Goal: Task Accomplishment & Management: Manage account settings

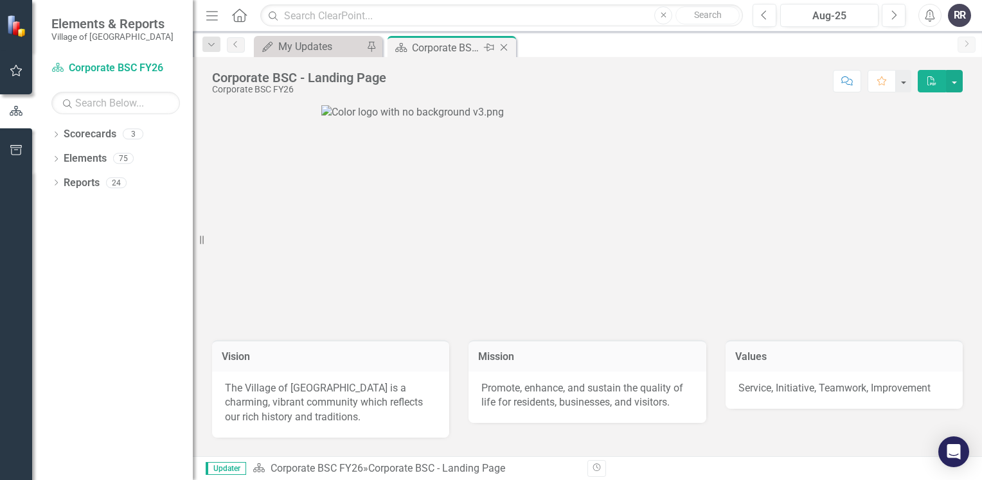
click at [504, 49] on icon "Close" at bounding box center [503, 47] width 13 height 10
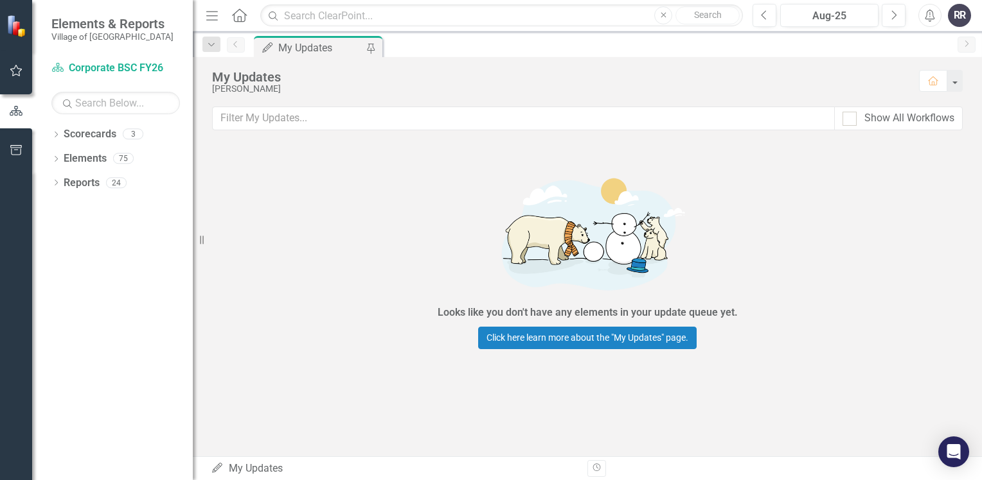
click at [323, 48] on div "My Updates" at bounding box center [320, 48] width 85 height 16
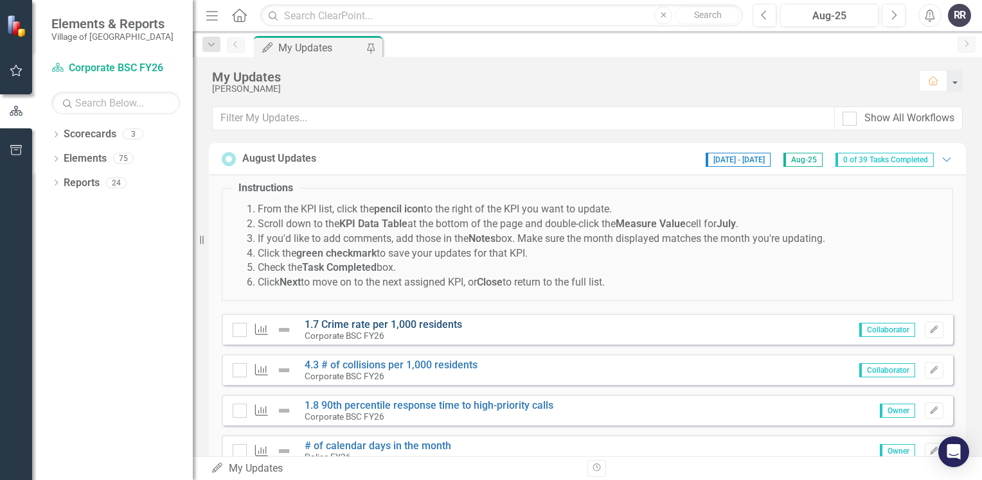
click at [409, 325] on link "1.7 Crime rate per 1,000 residents" at bounding box center [382, 325] width 157 height 12
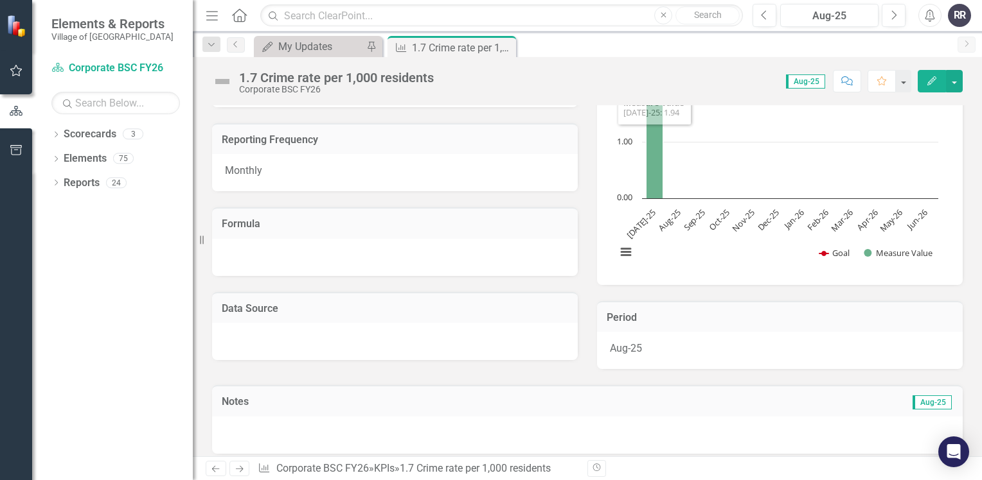
scroll to position [257, 0]
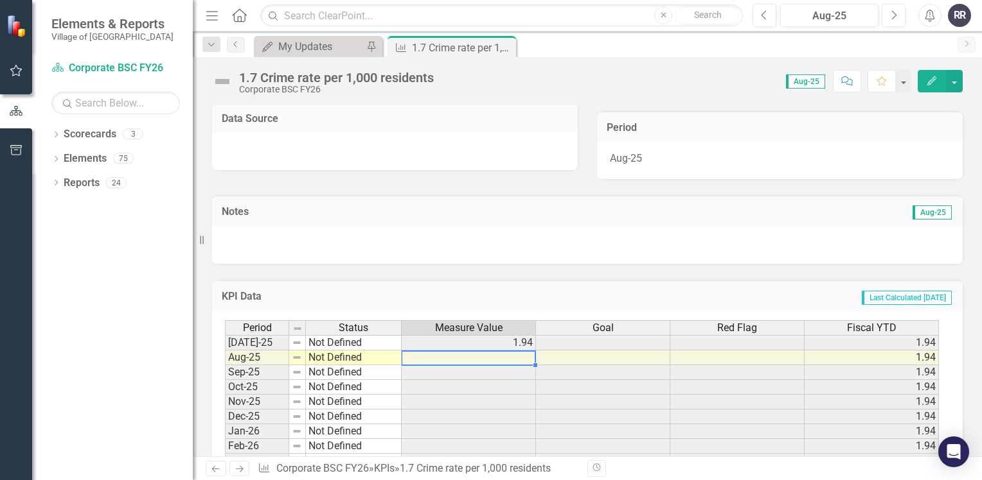
click at [453, 358] on td at bounding box center [468, 358] width 134 height 15
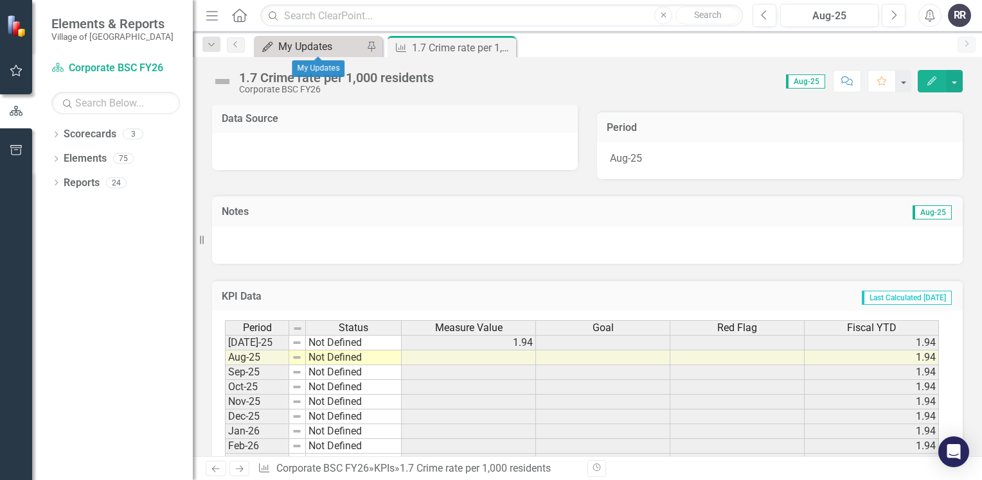
click at [321, 48] on div "My Updates" at bounding box center [320, 47] width 85 height 16
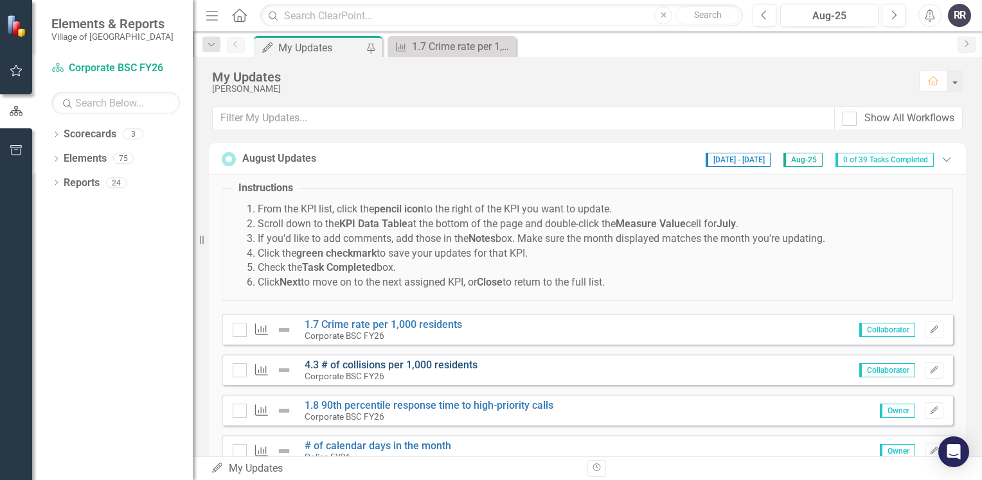
click at [400, 368] on link "4.3 # of collisions per 1,000 residents" at bounding box center [390, 365] width 173 height 12
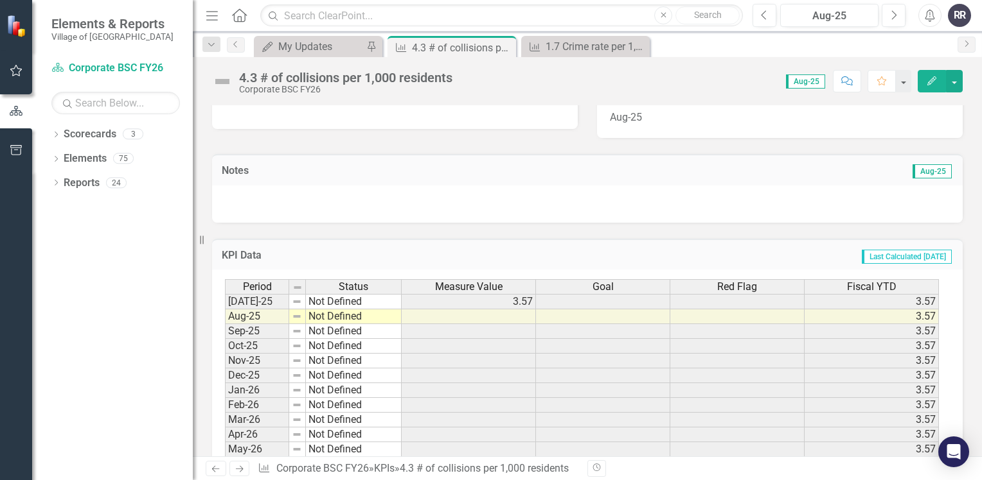
scroll to position [344, 0]
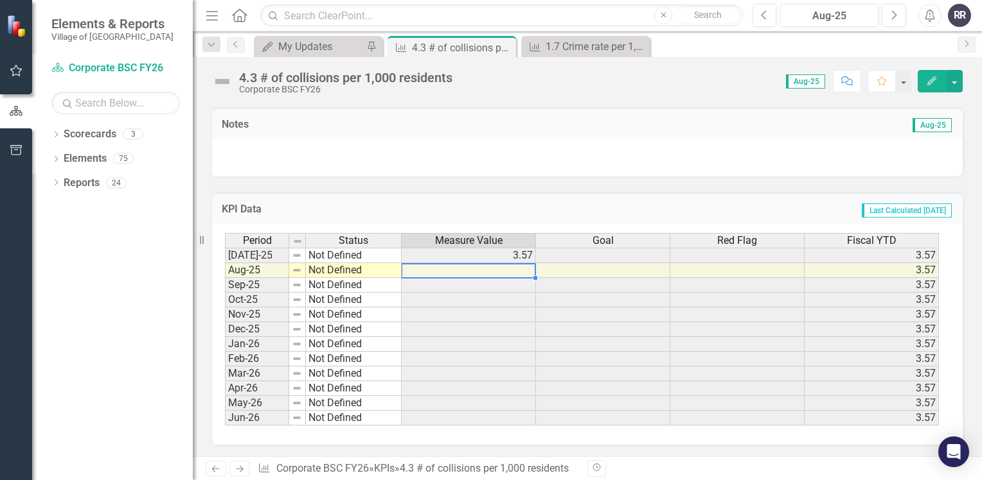
click at [442, 270] on td at bounding box center [468, 270] width 134 height 15
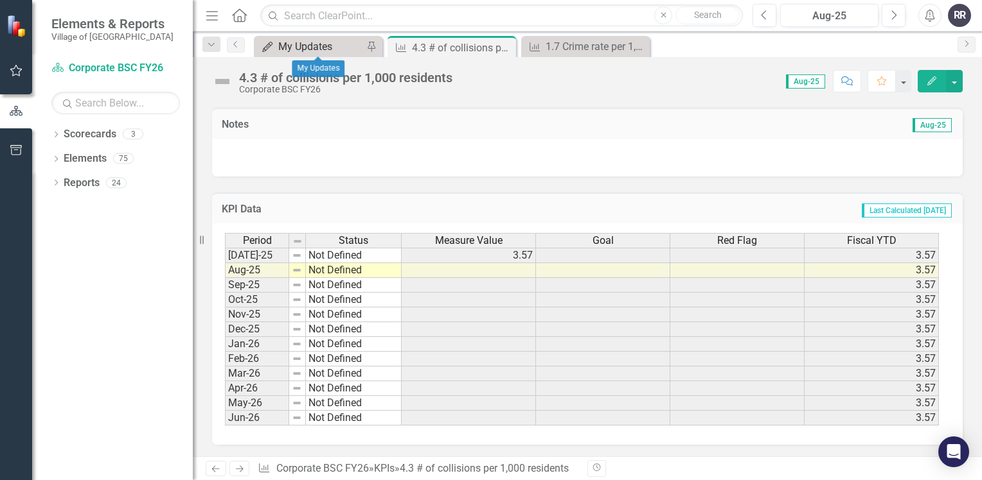
click at [347, 47] on div "My Updates" at bounding box center [320, 47] width 85 height 16
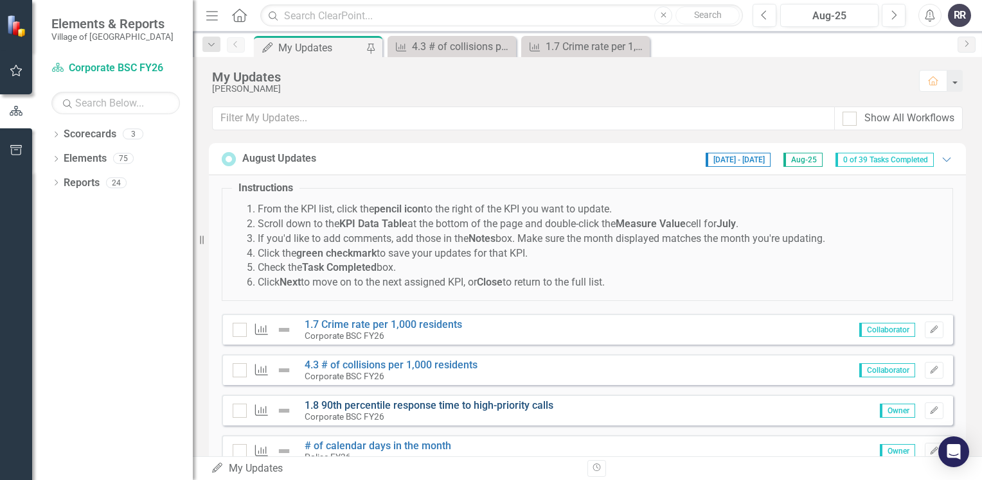
click at [389, 406] on link "1.8 90th percentile response time to high-priority calls" at bounding box center [428, 406] width 249 height 12
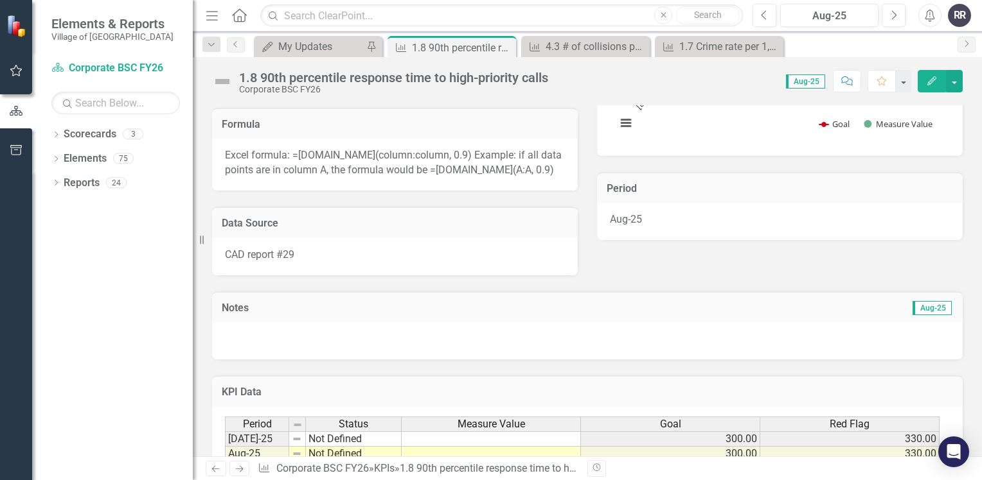
scroll to position [321, 0]
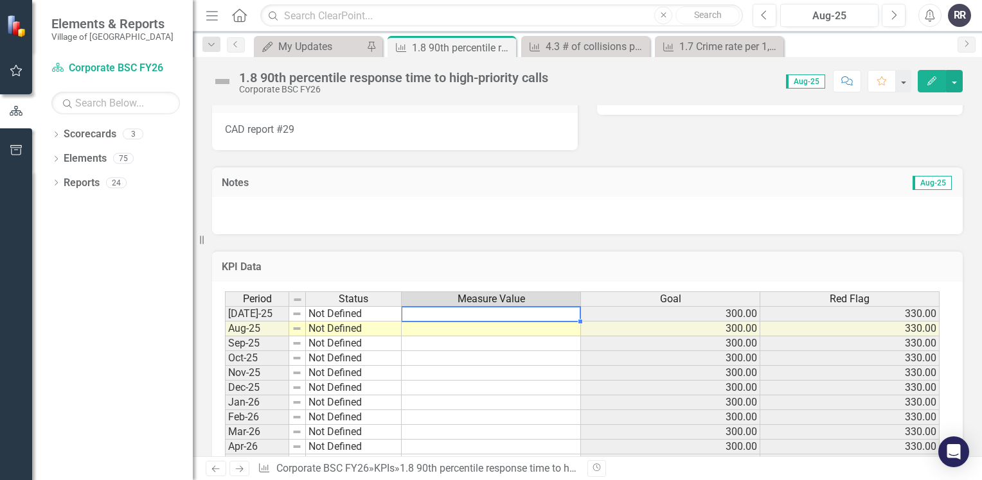
click at [423, 322] on td at bounding box center [490, 313] width 179 height 15
click at [425, 337] on td at bounding box center [490, 329] width 179 height 15
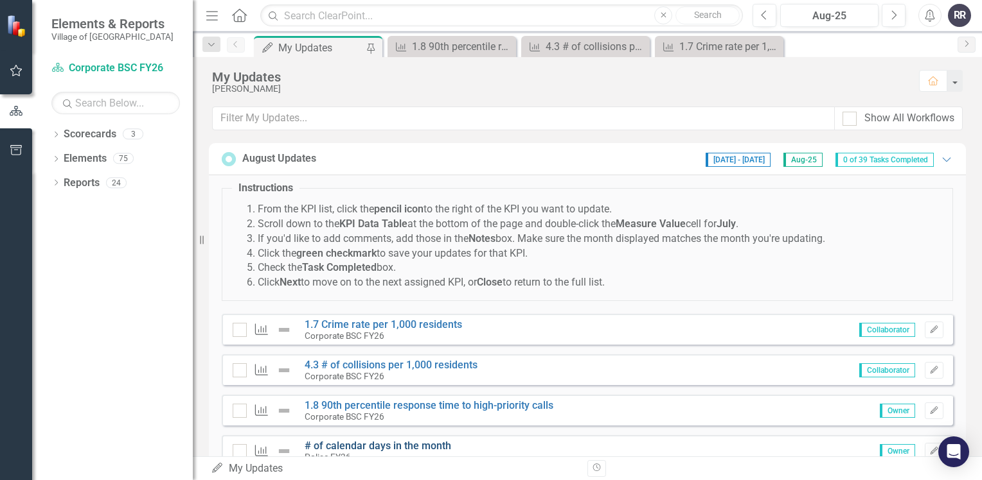
click at [428, 444] on link "# of calendar days in the month" at bounding box center [377, 446] width 146 height 12
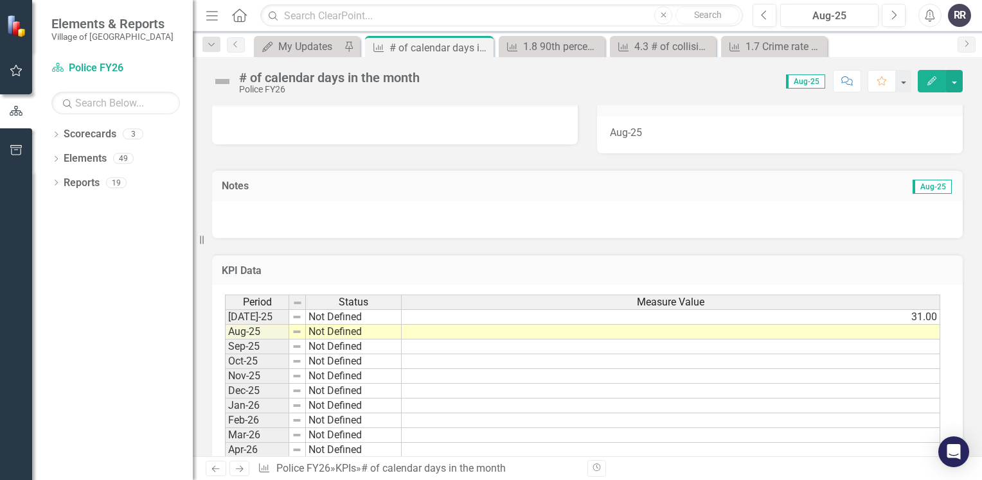
scroll to position [321, 0]
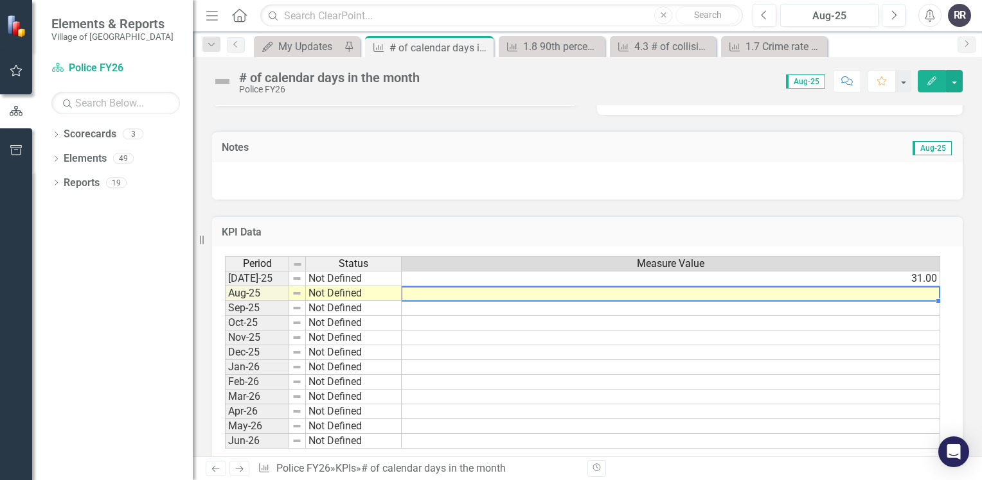
click at [434, 296] on td at bounding box center [670, 293] width 538 height 15
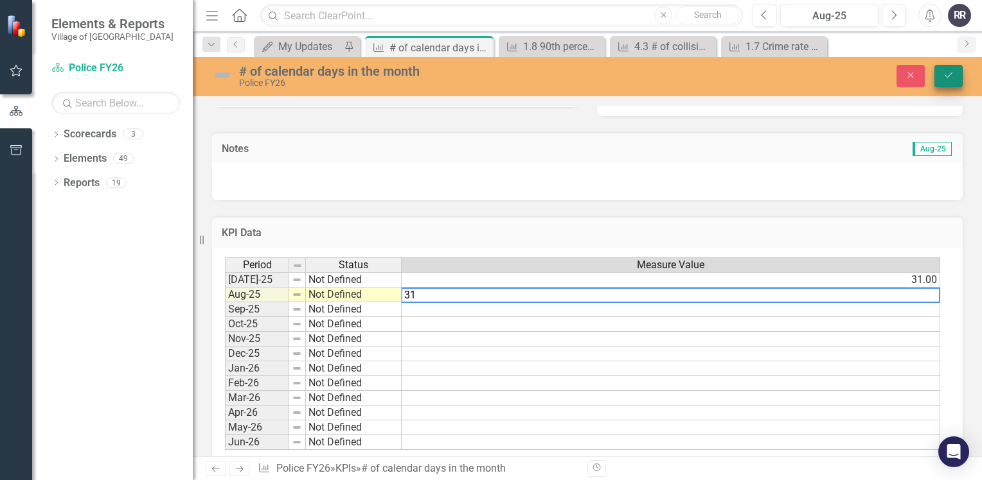
type textarea "31"
click at [949, 76] on icon "Save" at bounding box center [948, 75] width 12 height 9
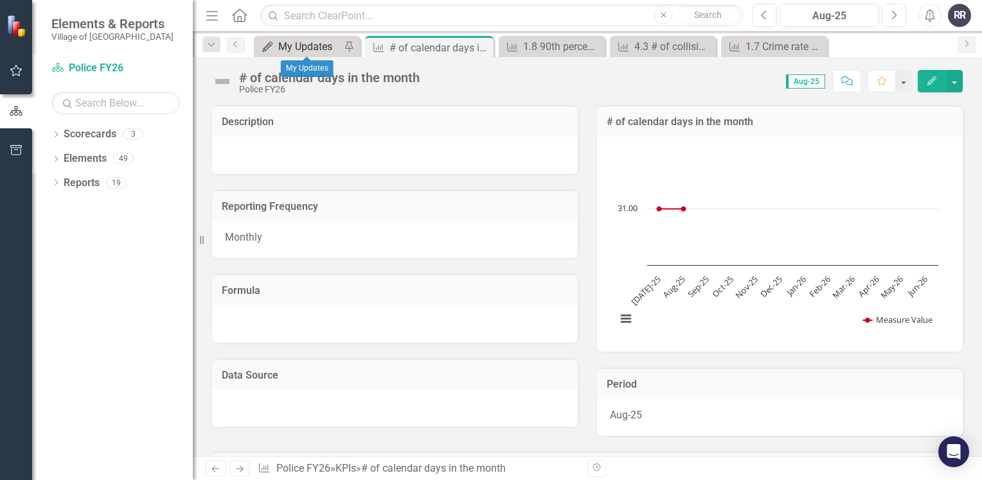
click at [323, 41] on div "My Updates" at bounding box center [309, 47] width 62 height 16
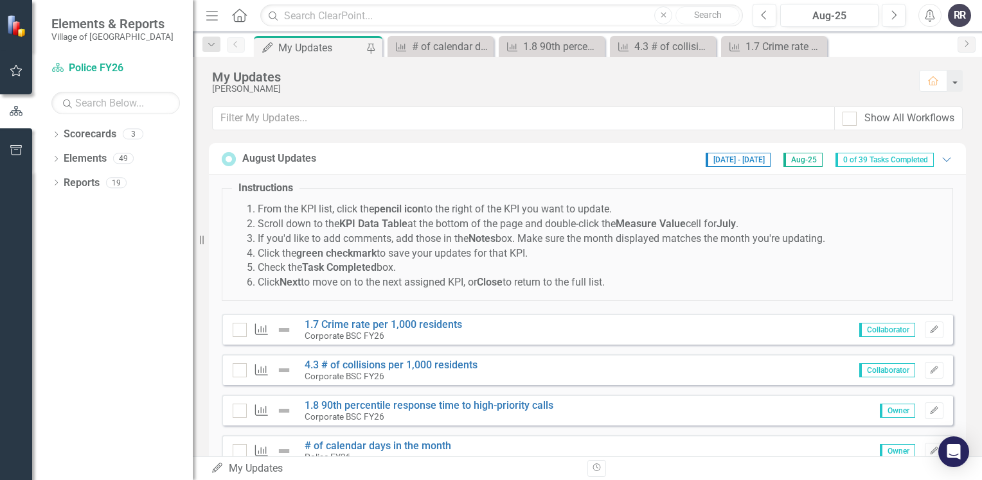
scroll to position [64, 0]
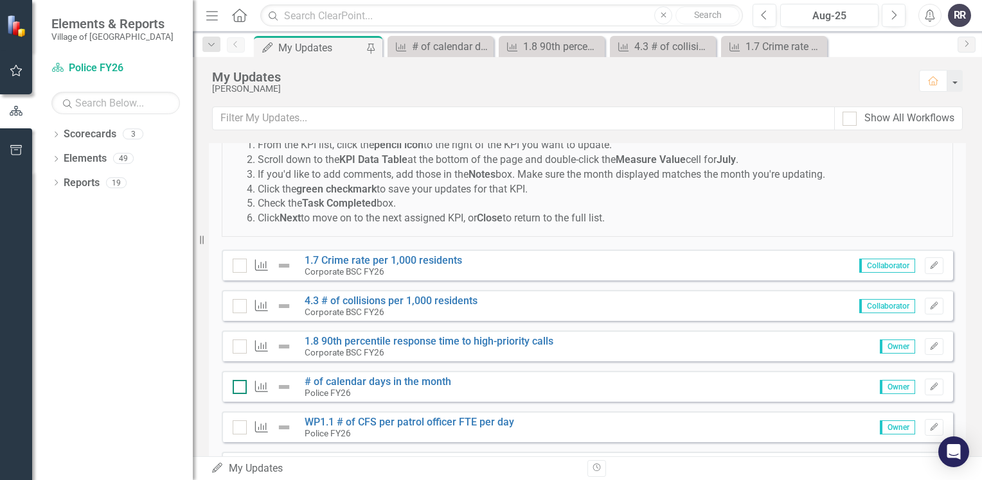
click at [236, 383] on input "checkbox" at bounding box center [237, 384] width 8 height 8
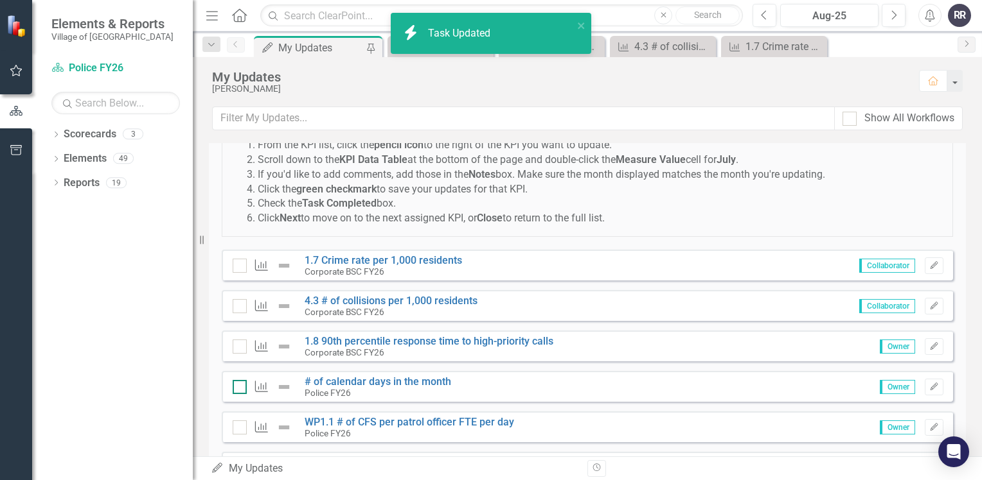
checkbox input "true"
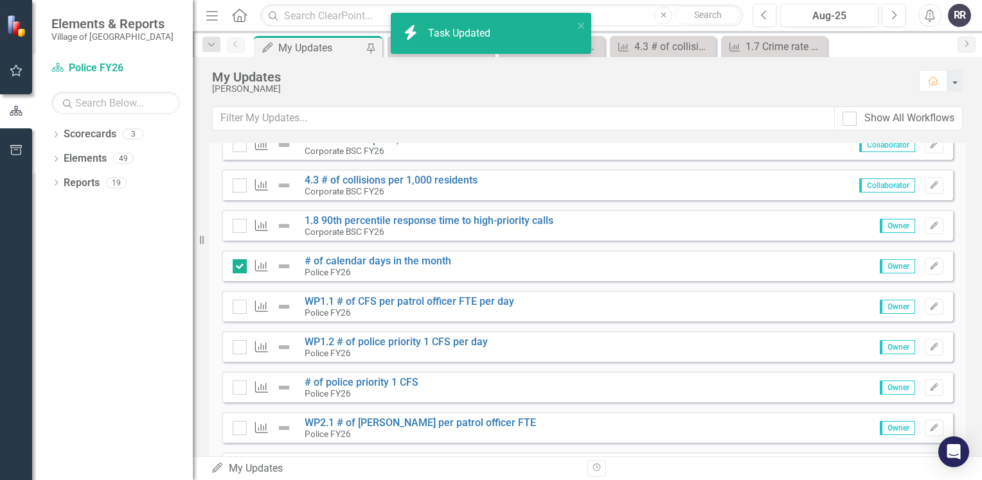
scroll to position [193, 0]
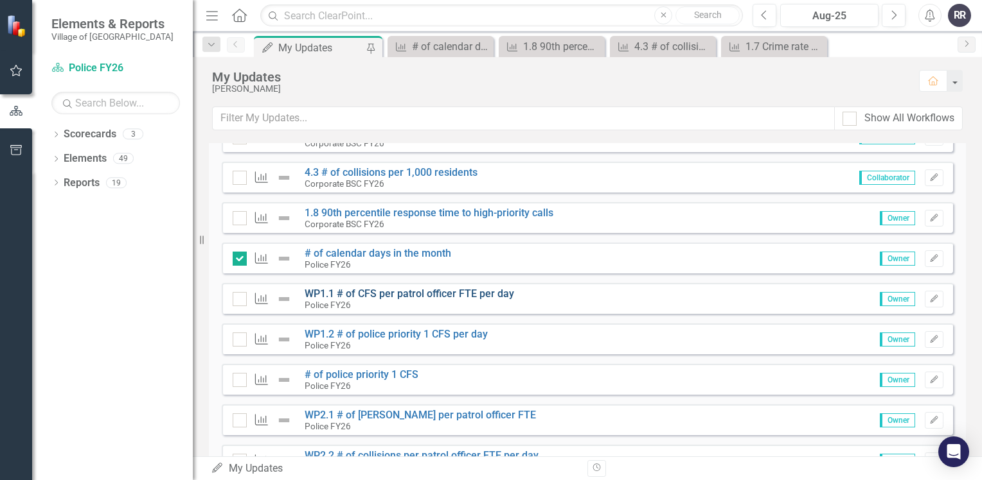
click at [445, 297] on link "WP1.1 # of CFS per patrol officer FTE per day" at bounding box center [408, 294] width 209 height 12
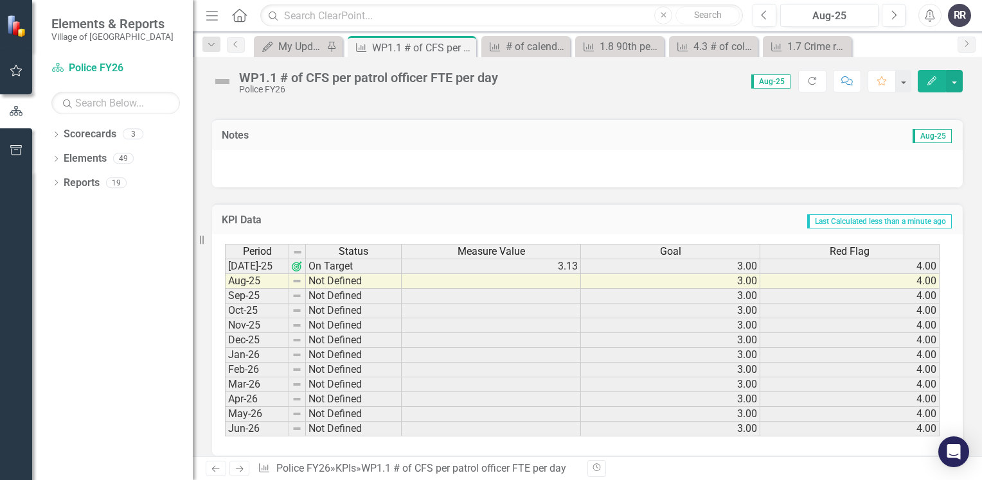
scroll to position [364, 0]
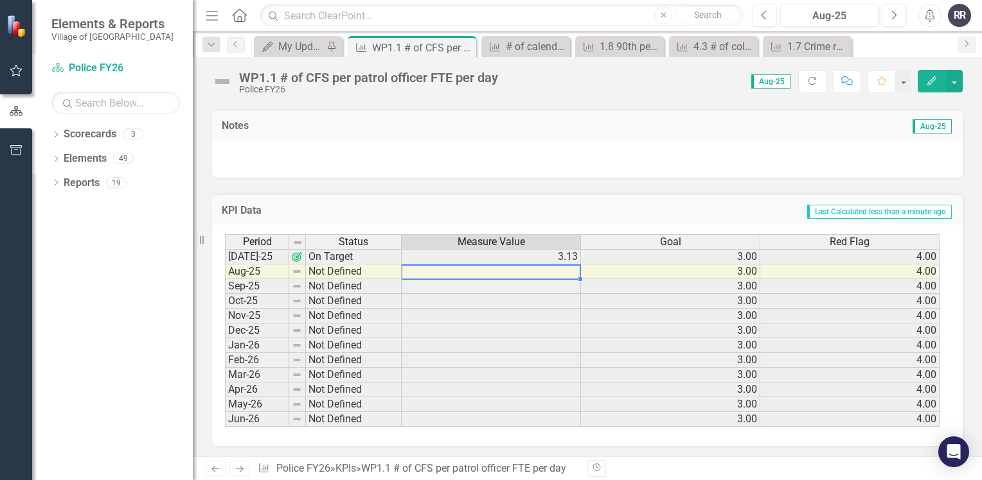
click at [466, 271] on td at bounding box center [490, 272] width 179 height 15
click at [298, 42] on div "My Updates" at bounding box center [300, 47] width 45 height 16
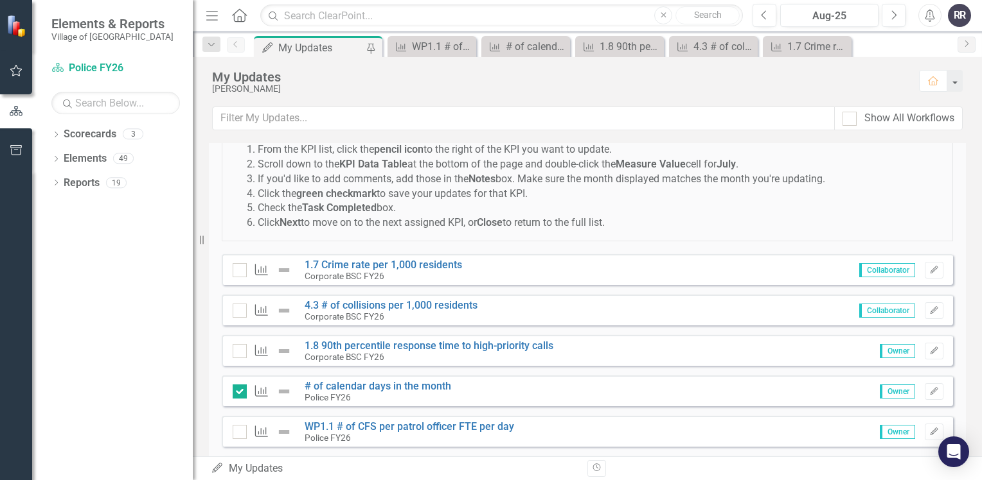
scroll to position [128, 0]
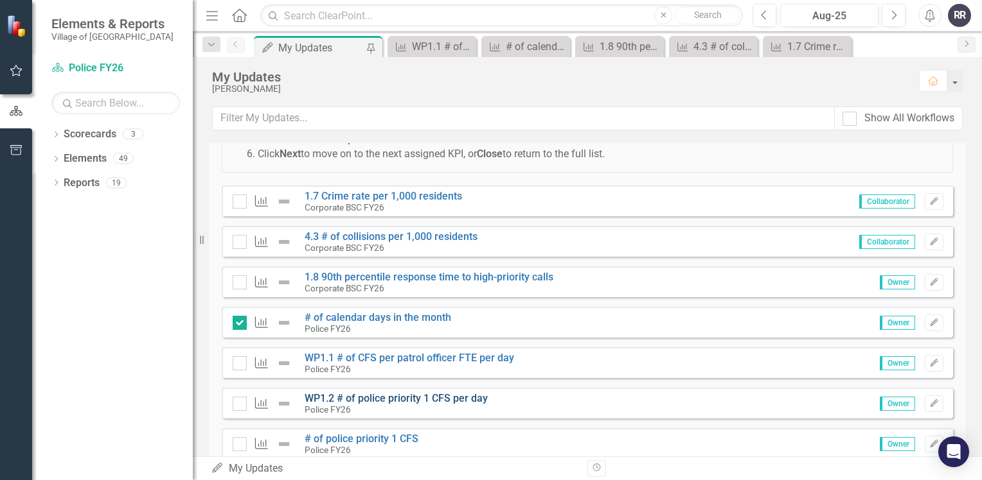
click at [405, 399] on link "WP1.2 # of police priority 1 CFS per day" at bounding box center [395, 398] width 183 height 12
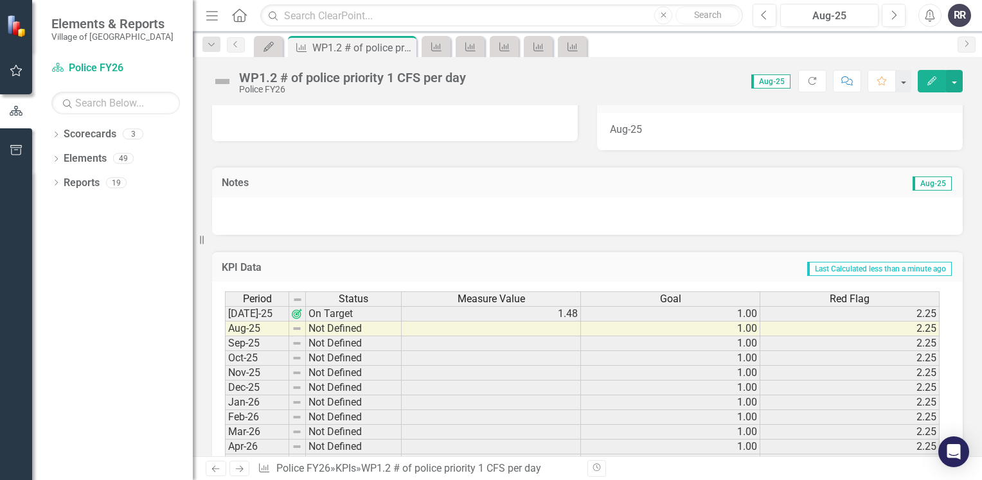
scroll to position [321, 0]
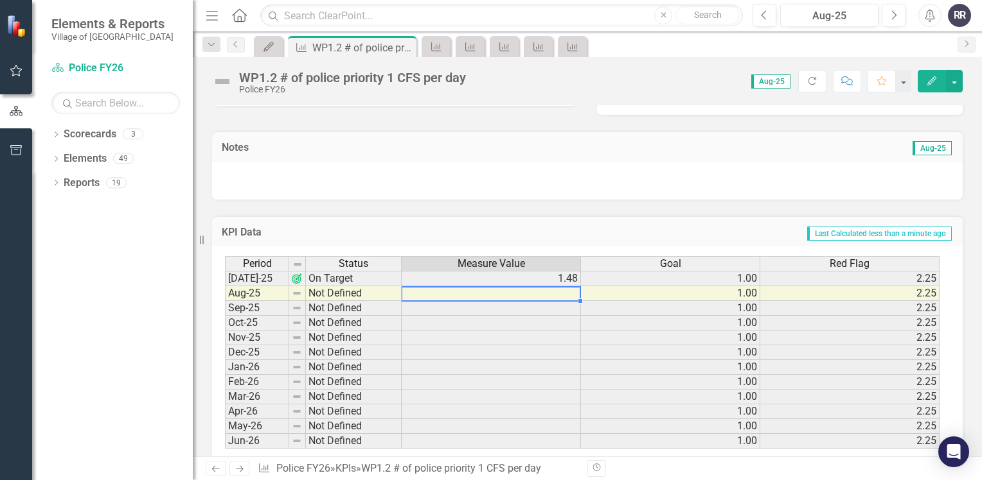
click at [442, 292] on td at bounding box center [490, 293] width 179 height 15
click at [408, 49] on icon "Close" at bounding box center [404, 47] width 13 height 10
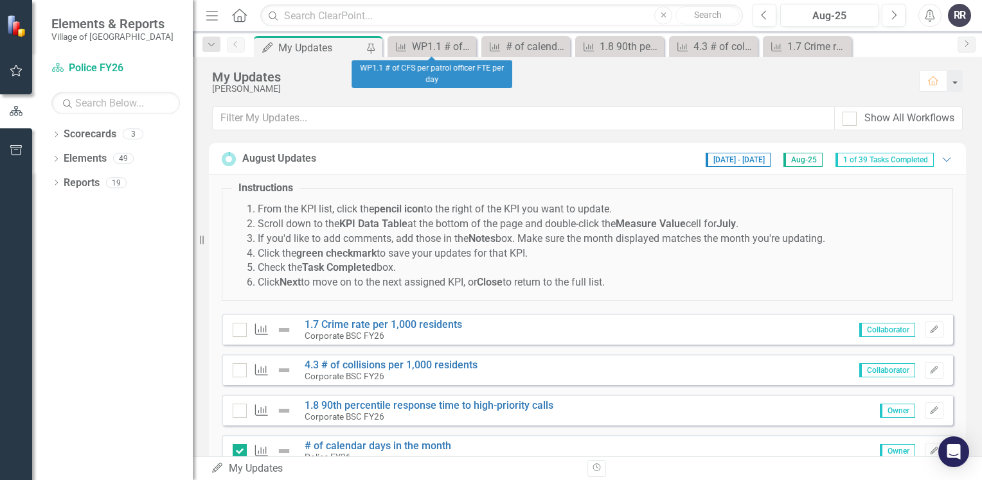
click at [349, 42] on div "My Updates" at bounding box center [320, 48] width 85 height 16
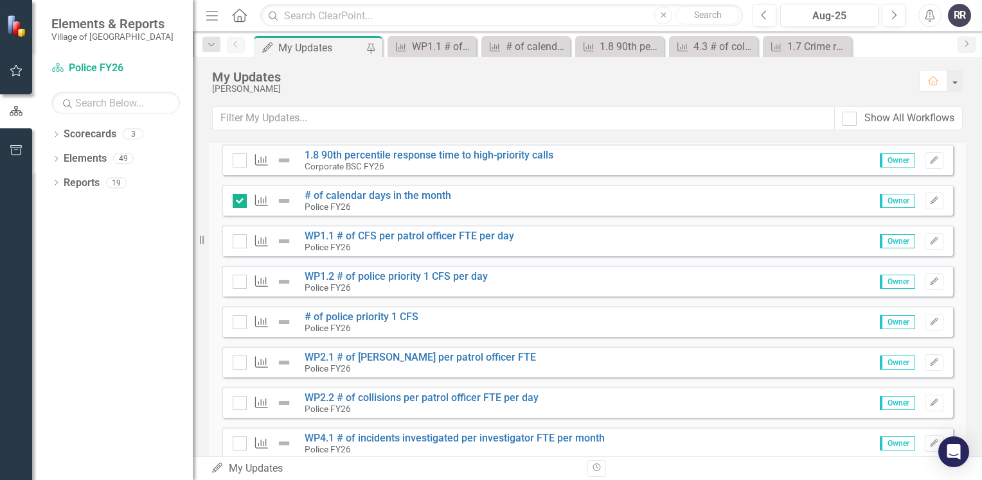
scroll to position [257, 0]
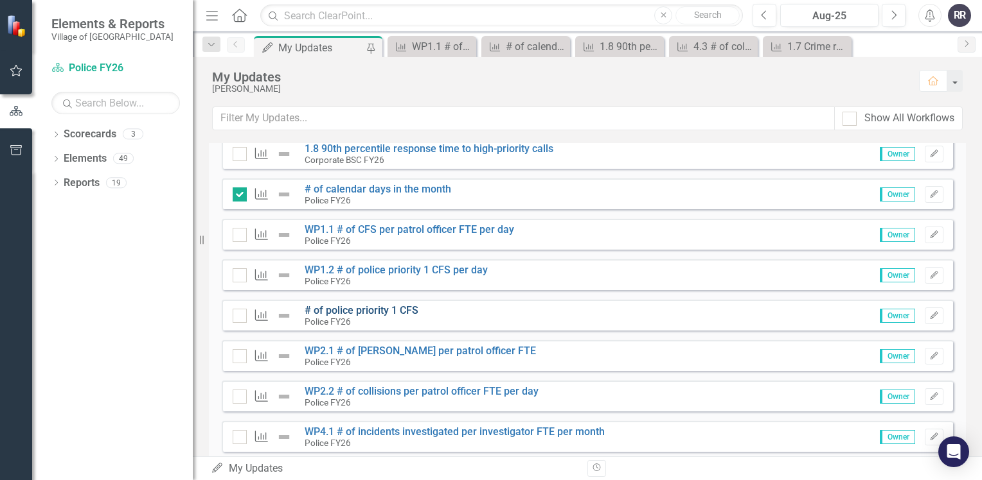
click at [373, 308] on link "# of police priority 1 CFS" at bounding box center [361, 310] width 114 height 12
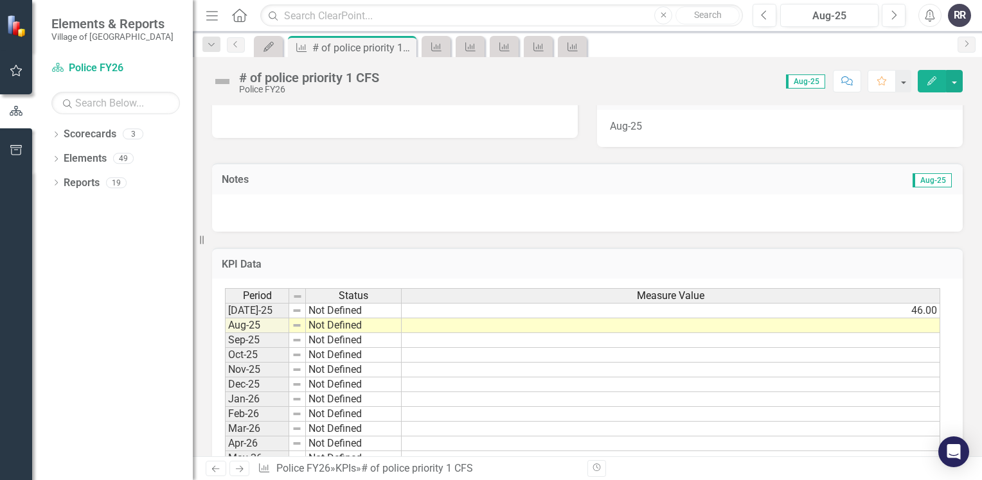
scroll to position [321, 0]
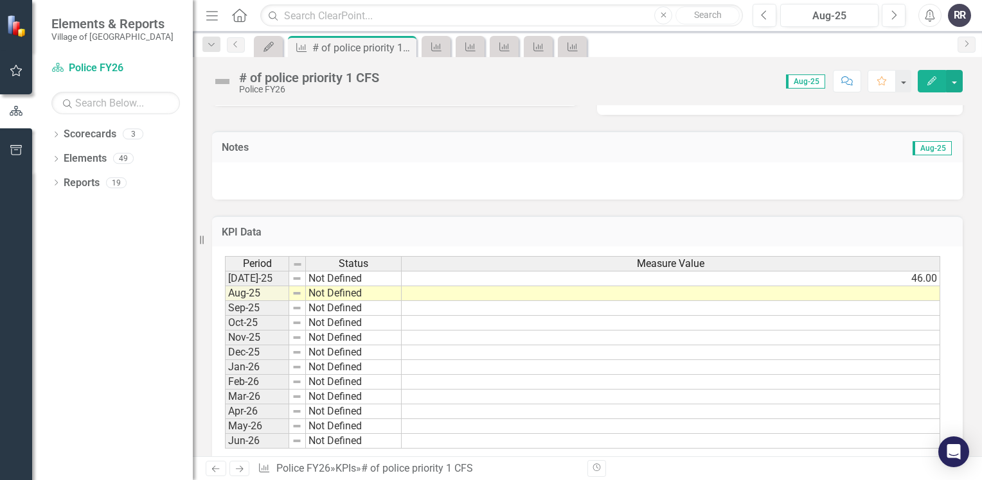
click at [425, 294] on td at bounding box center [670, 293] width 538 height 15
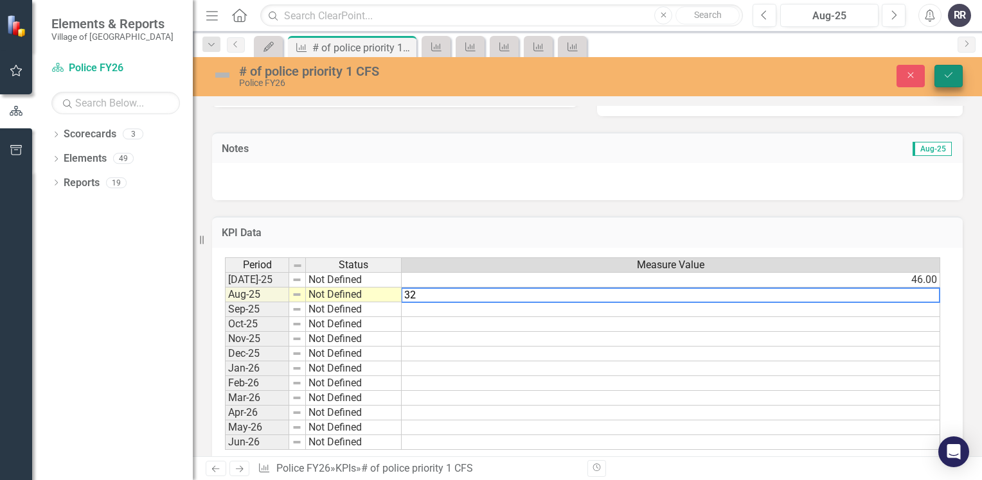
type textarea "32"
click at [957, 82] on button "Save" at bounding box center [948, 76] width 28 height 22
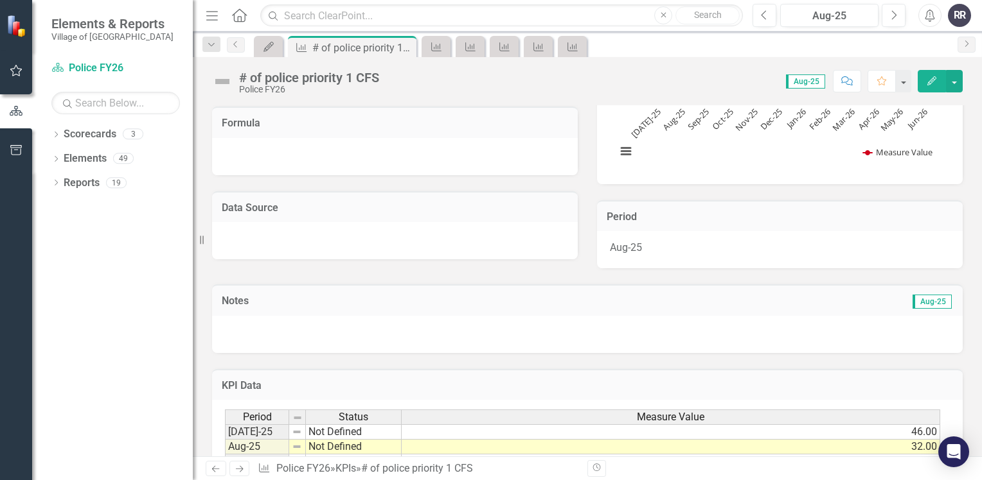
scroll to position [193, 0]
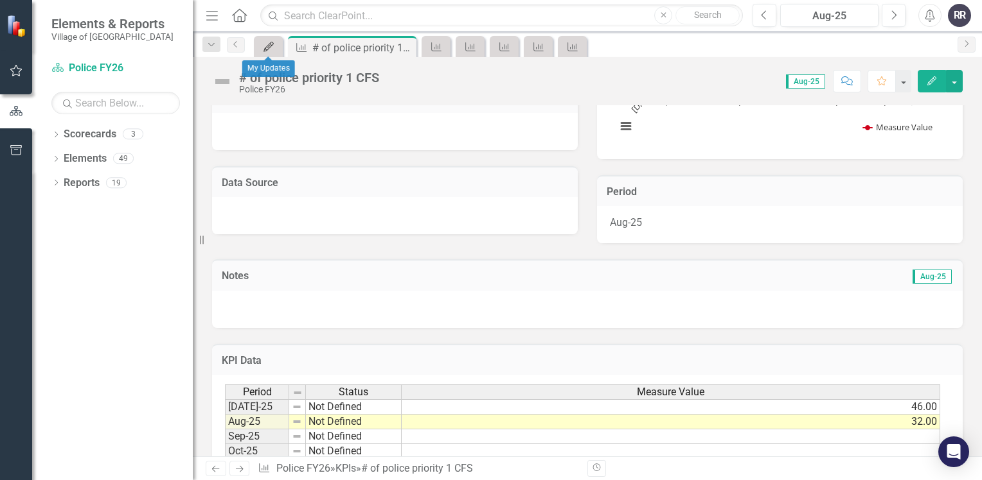
click at [267, 48] on icon "My Updates" at bounding box center [268, 47] width 13 height 10
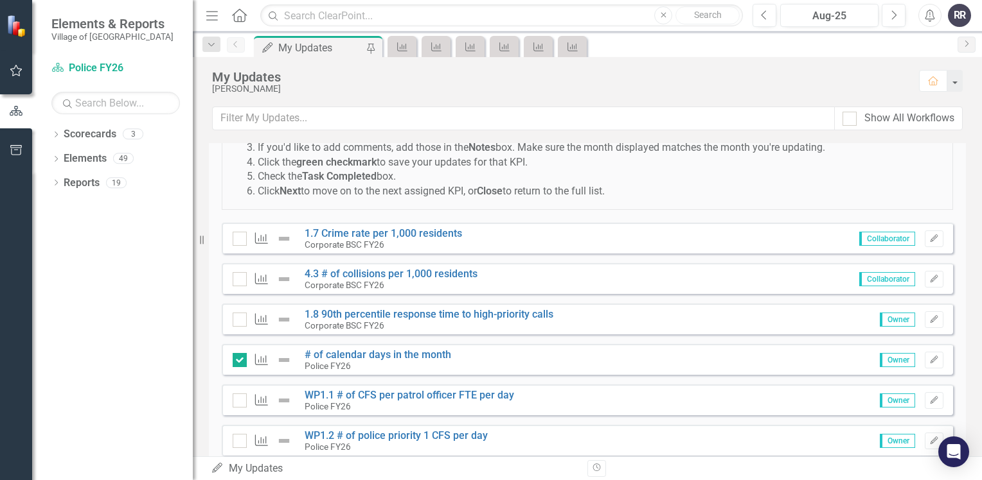
scroll to position [128, 0]
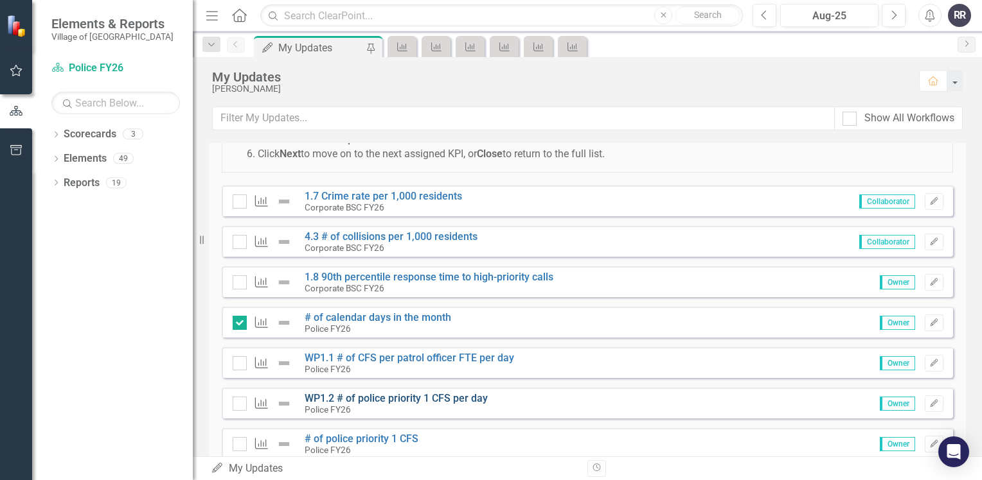
click at [385, 394] on link "WP1.2 # of police priority 1 CFS per day" at bounding box center [395, 398] width 183 height 12
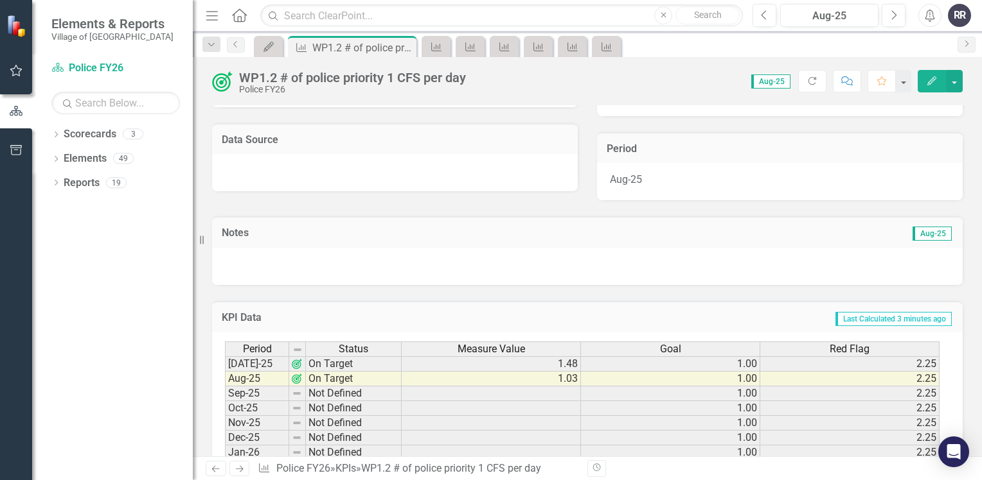
scroll to position [257, 0]
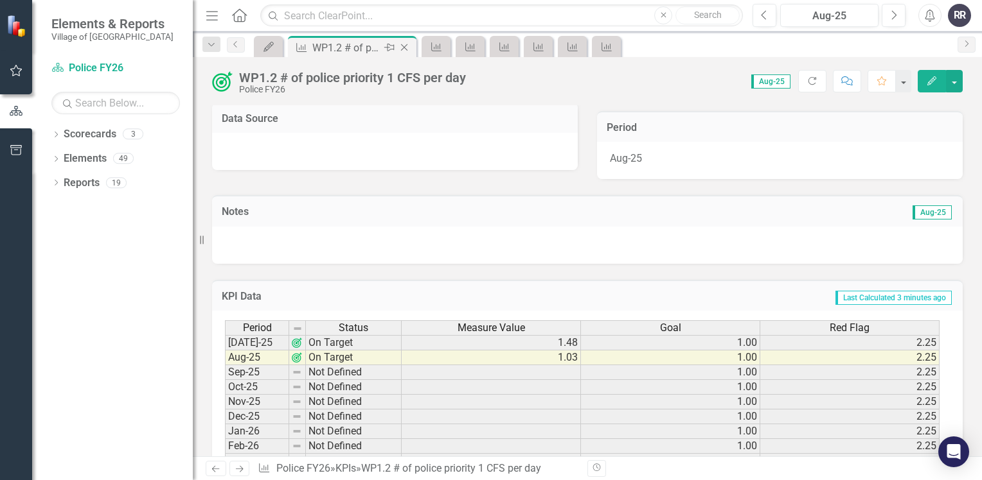
click at [402, 46] on icon "Close" at bounding box center [404, 47] width 13 height 10
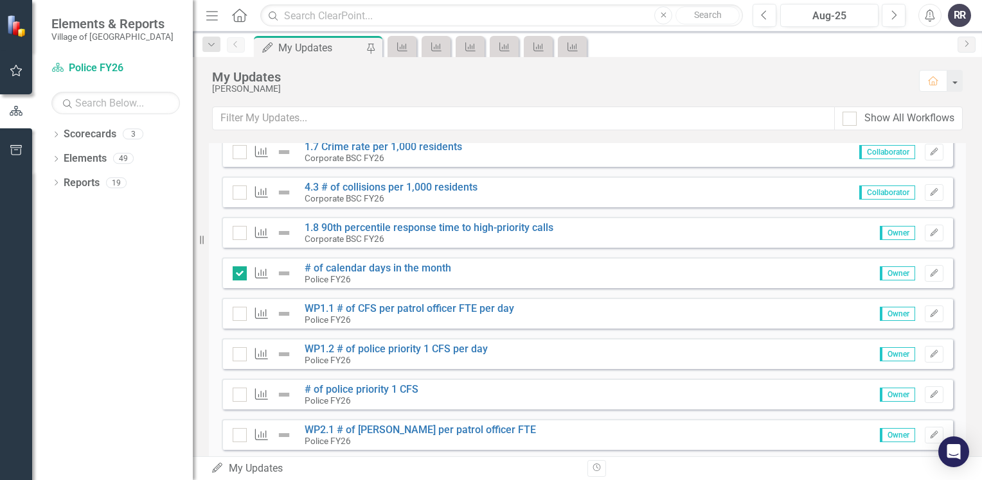
scroll to position [193, 0]
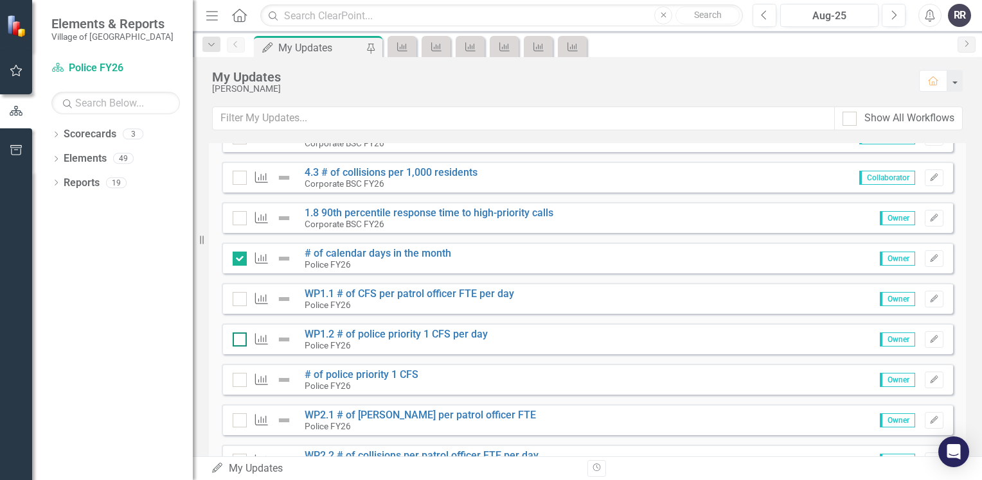
click at [240, 340] on div at bounding box center [240, 340] width 14 height 14
click at [240, 340] on input "checkbox" at bounding box center [237, 337] width 8 height 8
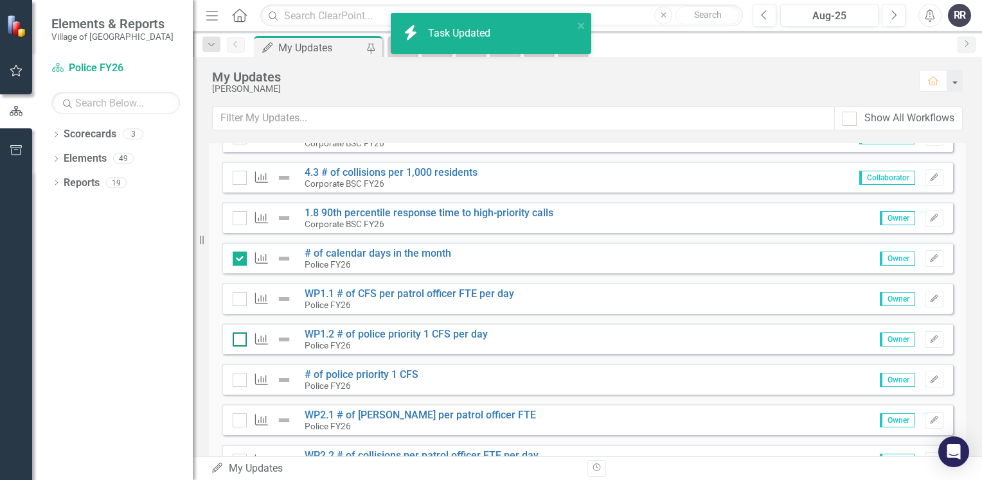
checkbox input "true"
click at [367, 371] on link "# of police priority 1 CFS" at bounding box center [361, 375] width 114 height 12
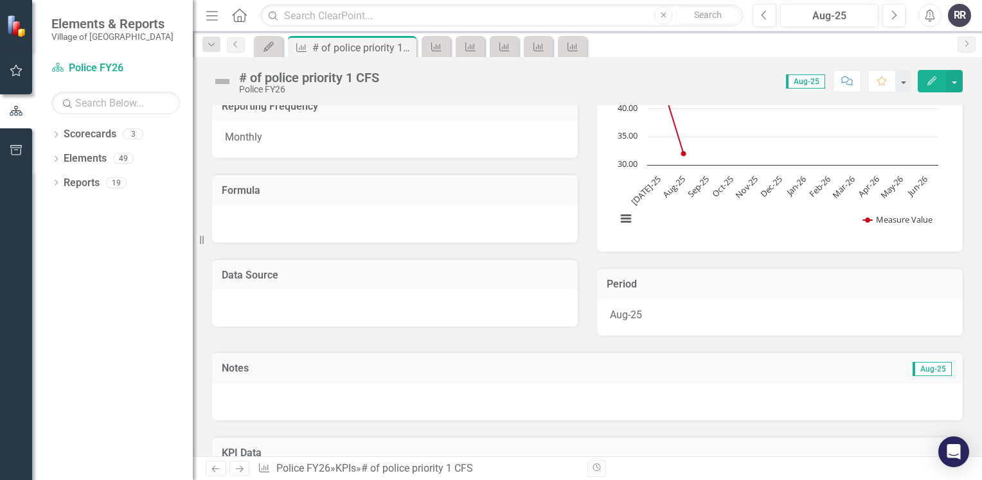
scroll to position [257, 0]
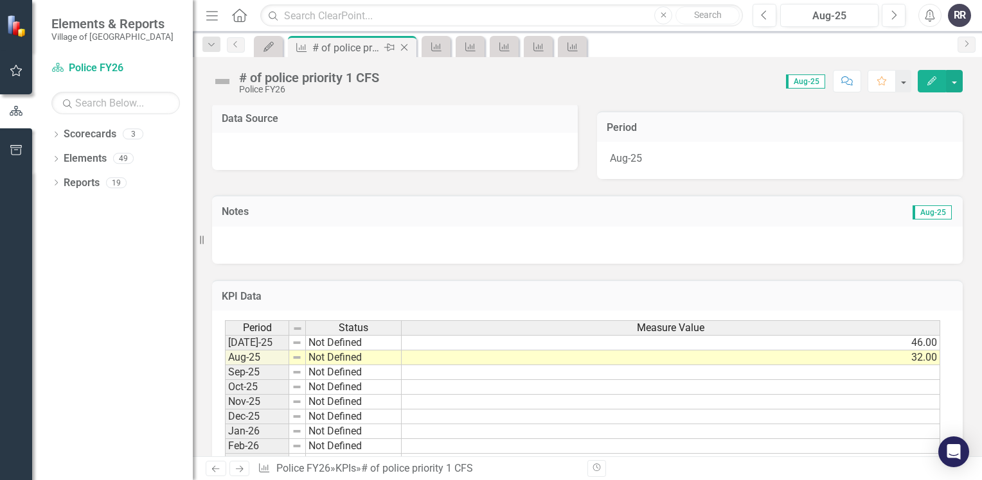
click at [401, 46] on icon "Close" at bounding box center [404, 47] width 13 height 10
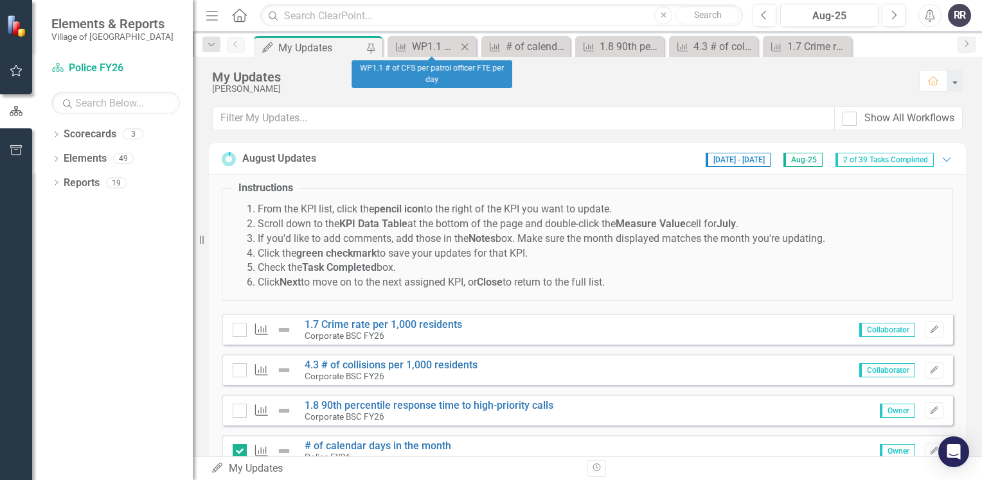
click at [466, 44] on icon at bounding box center [464, 46] width 7 height 7
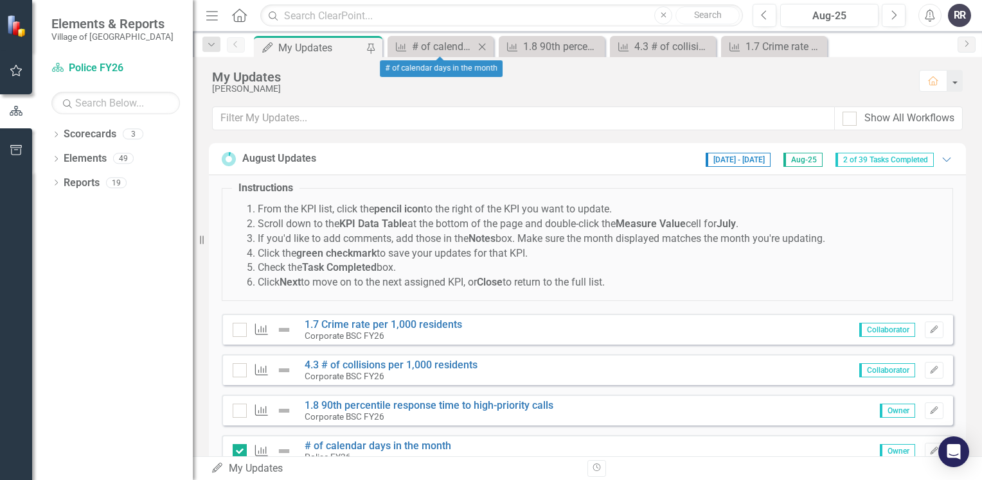
click at [483, 43] on icon "Close" at bounding box center [481, 47] width 13 height 10
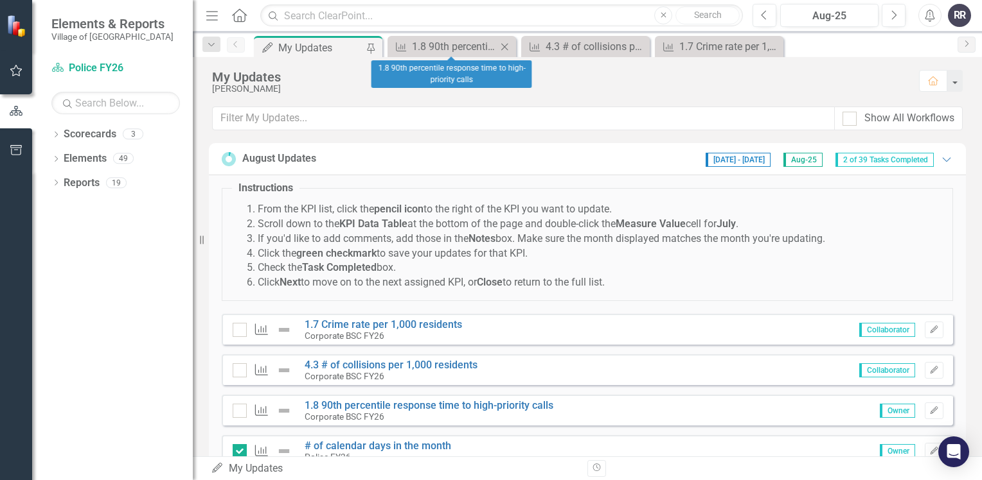
click at [501, 42] on icon "Close" at bounding box center [504, 47] width 13 height 10
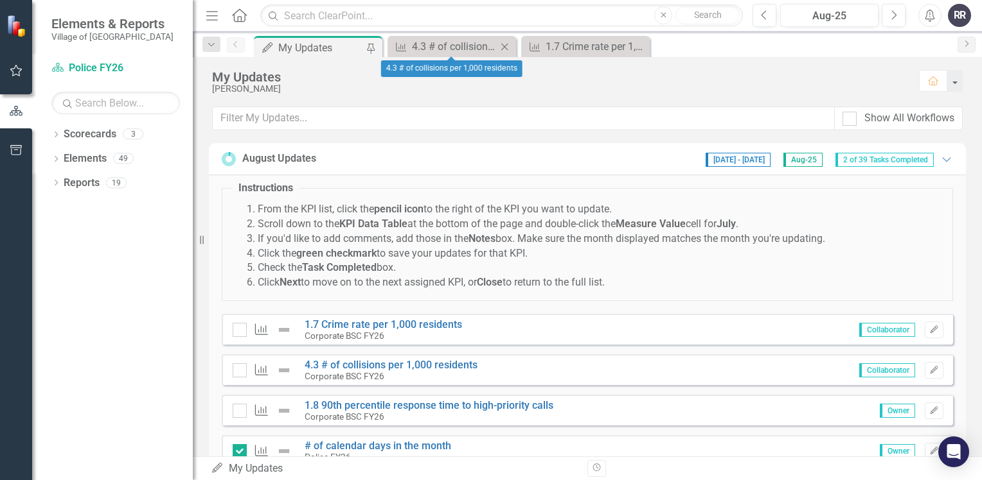
click at [503, 46] on icon "Close" at bounding box center [504, 47] width 13 height 10
click at [508, 48] on icon "Close" at bounding box center [504, 47] width 13 height 10
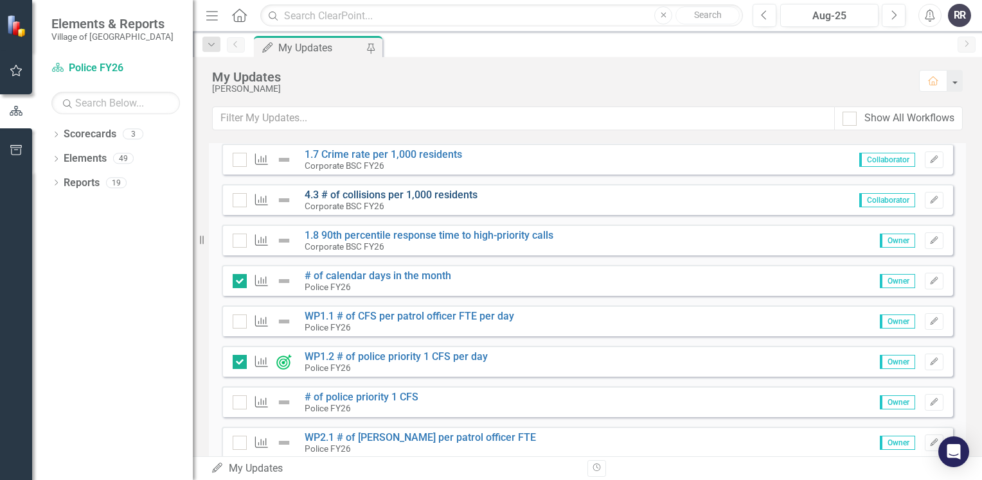
scroll to position [193, 0]
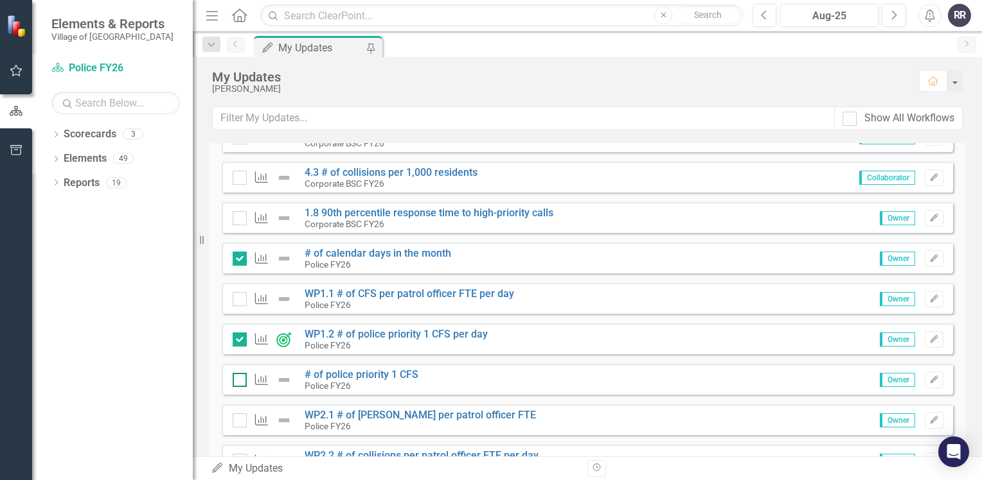
click at [240, 378] on input "checkbox" at bounding box center [237, 377] width 8 height 8
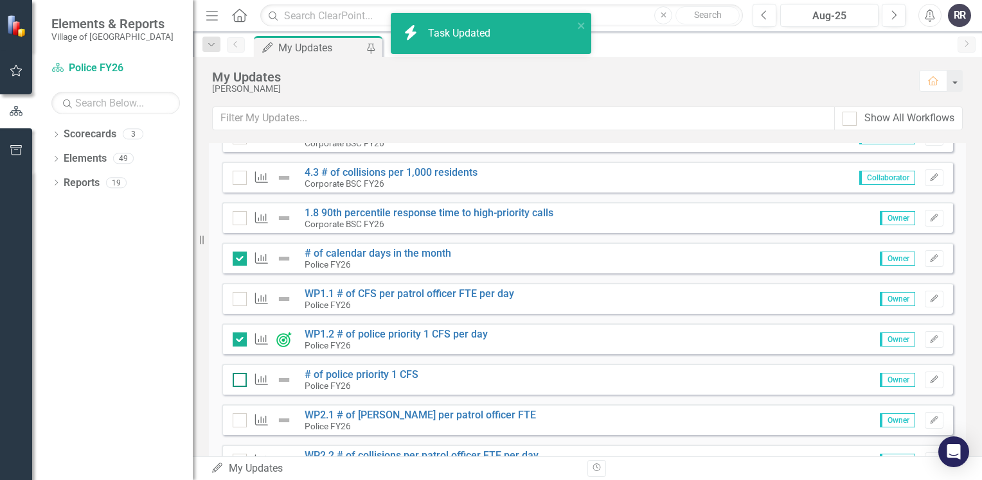
checkbox input "true"
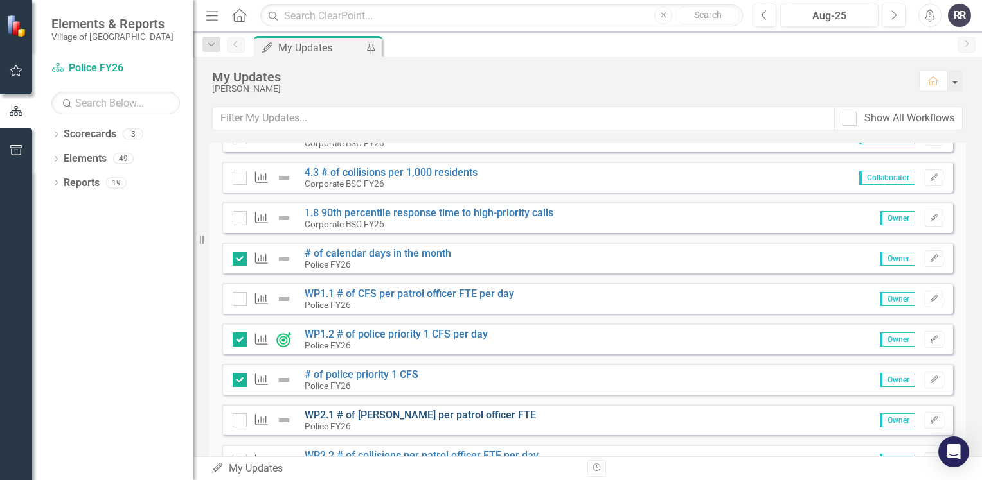
click at [405, 410] on link "WP2.1 # of [PERSON_NAME] per patrol officer FTE" at bounding box center [419, 415] width 231 height 12
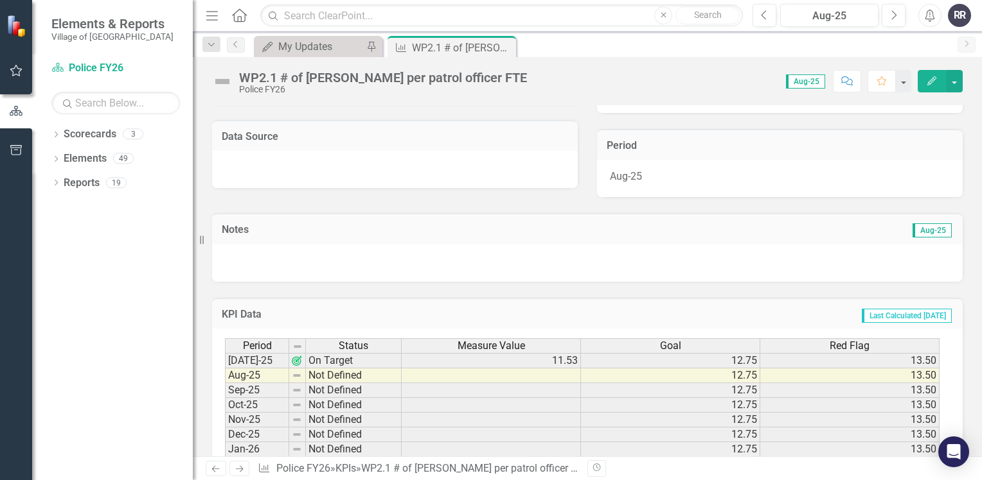
scroll to position [257, 0]
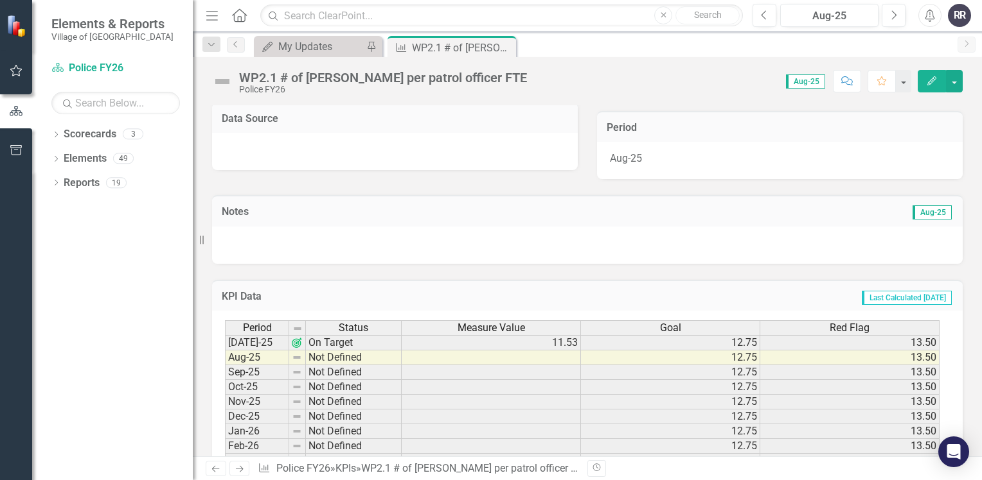
click at [477, 360] on td at bounding box center [490, 358] width 179 height 15
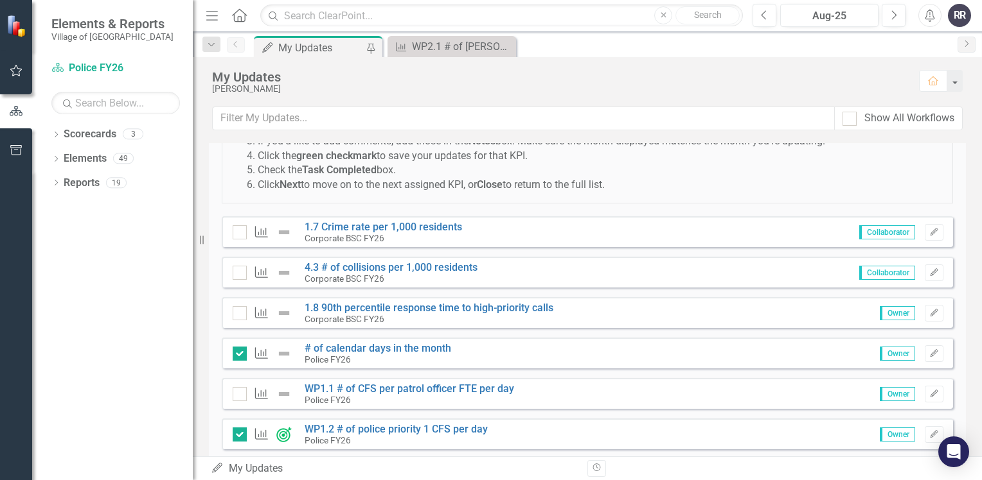
scroll to position [128, 0]
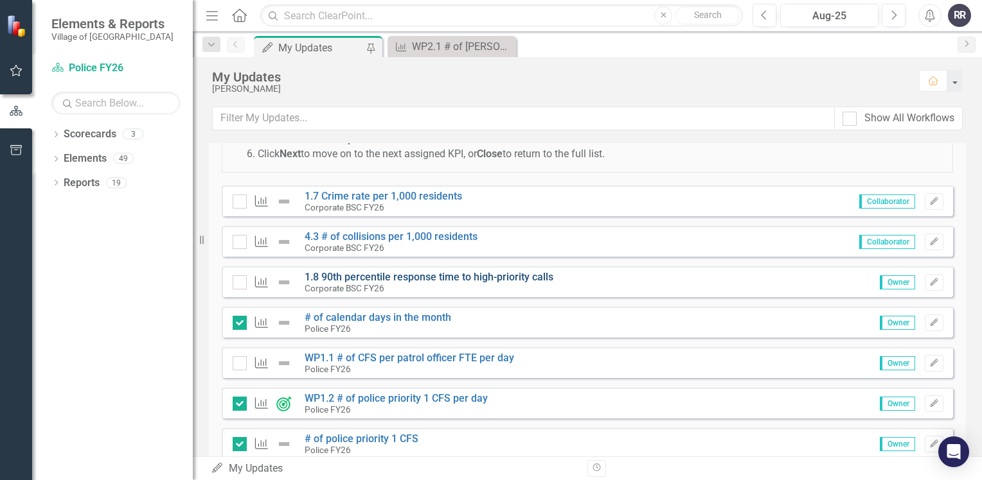
click at [429, 276] on link "1.8 90th percentile response time to high-priority calls" at bounding box center [428, 277] width 249 height 12
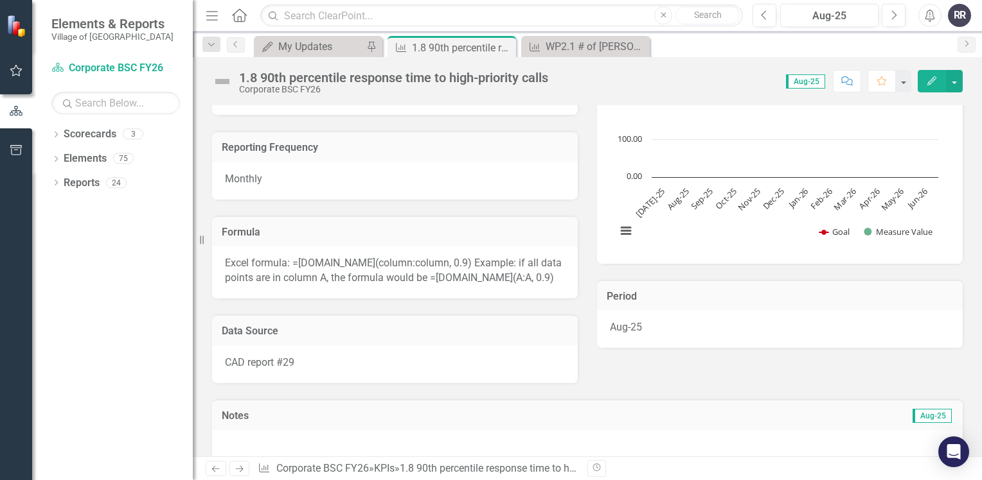
scroll to position [257, 0]
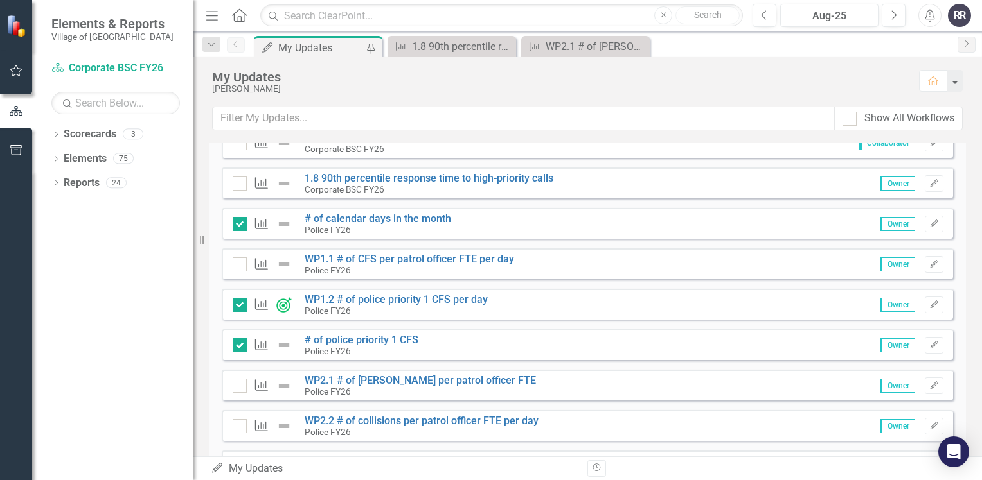
scroll to position [257, 0]
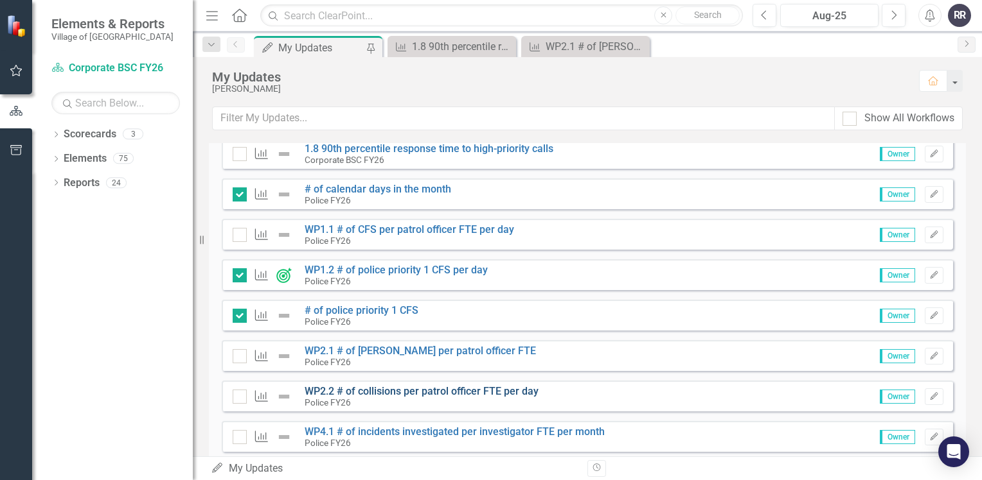
click at [412, 394] on link "WP2.2 # of collisions per patrol officer FTE per day" at bounding box center [421, 391] width 234 height 12
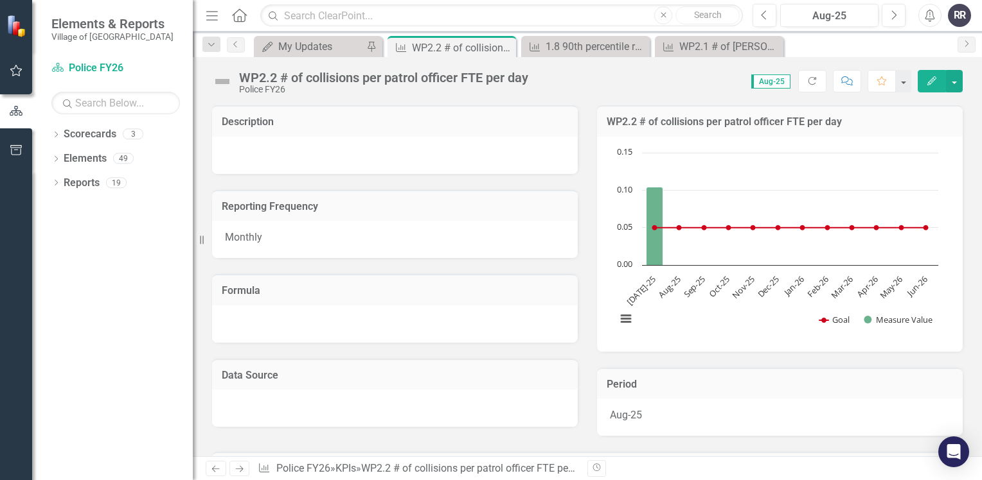
scroll to position [321, 0]
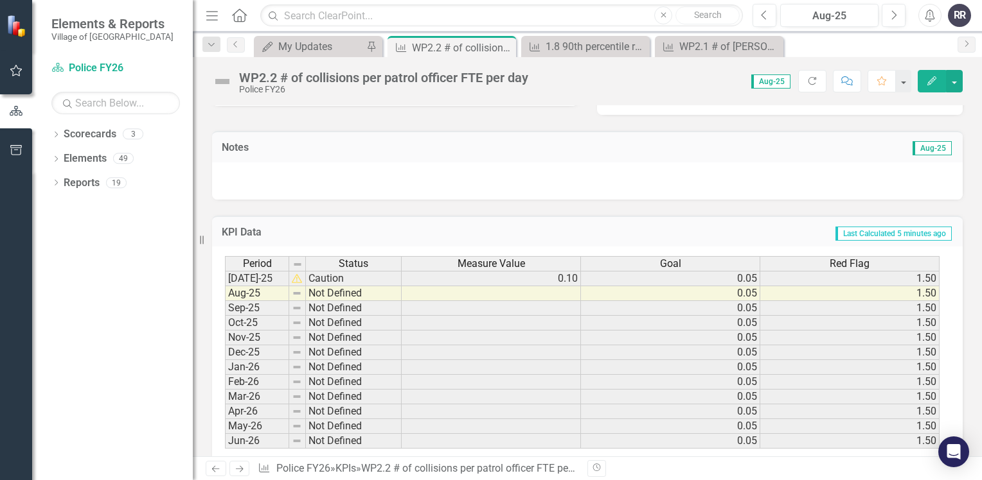
click at [457, 294] on td at bounding box center [490, 293] width 179 height 15
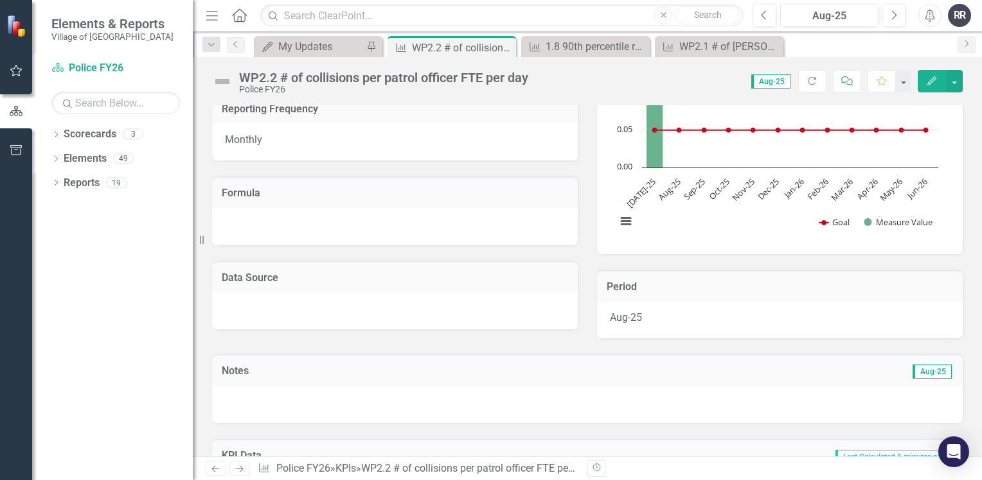
scroll to position [64, 0]
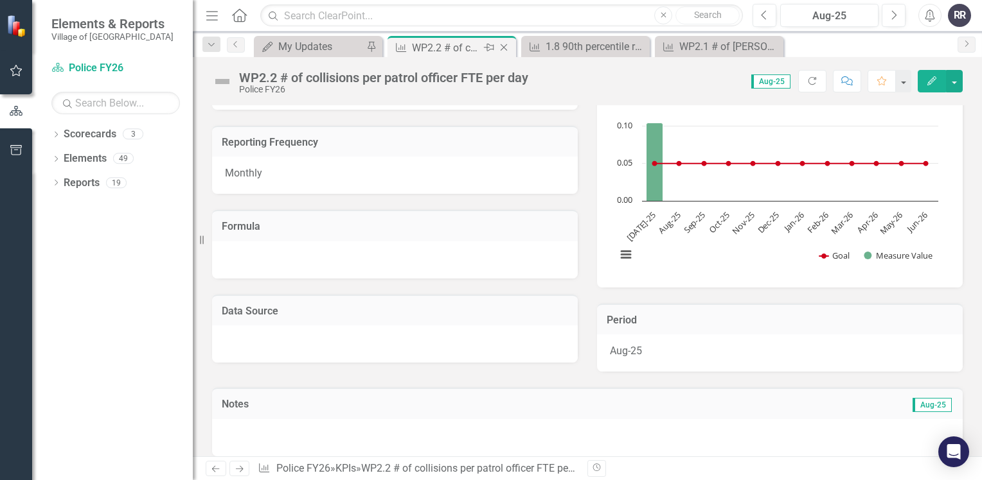
click at [506, 48] on icon "Close" at bounding box center [503, 47] width 13 height 10
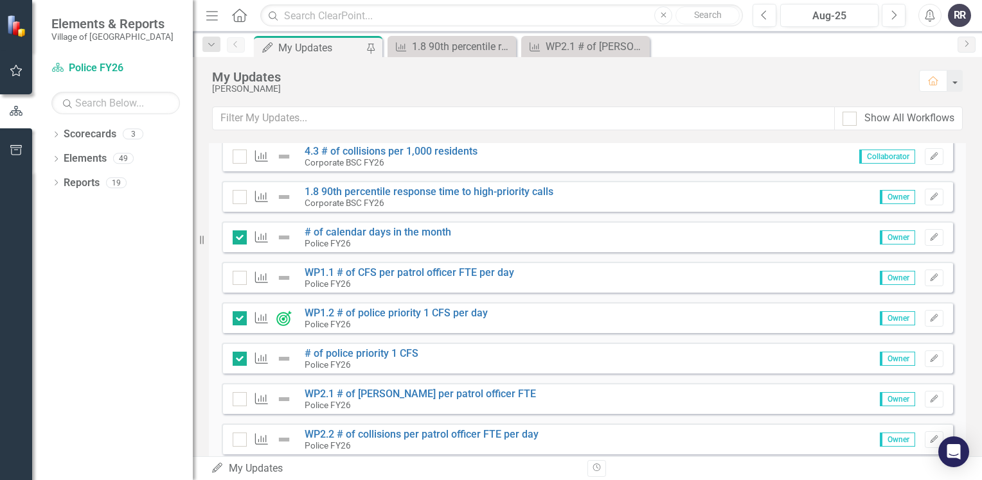
scroll to position [257, 0]
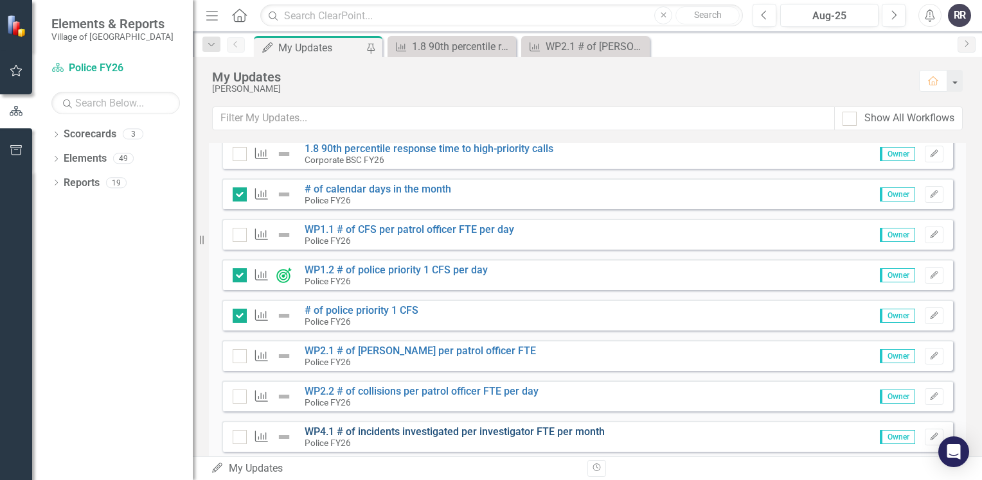
click at [437, 435] on link "WP4.1 # of incidents investigated per investigator FTE per month" at bounding box center [454, 432] width 300 height 12
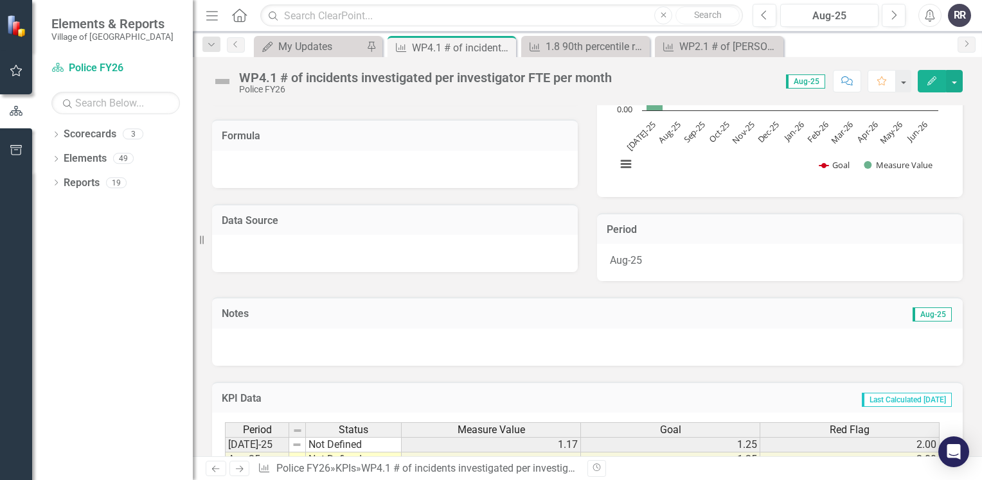
scroll to position [257, 0]
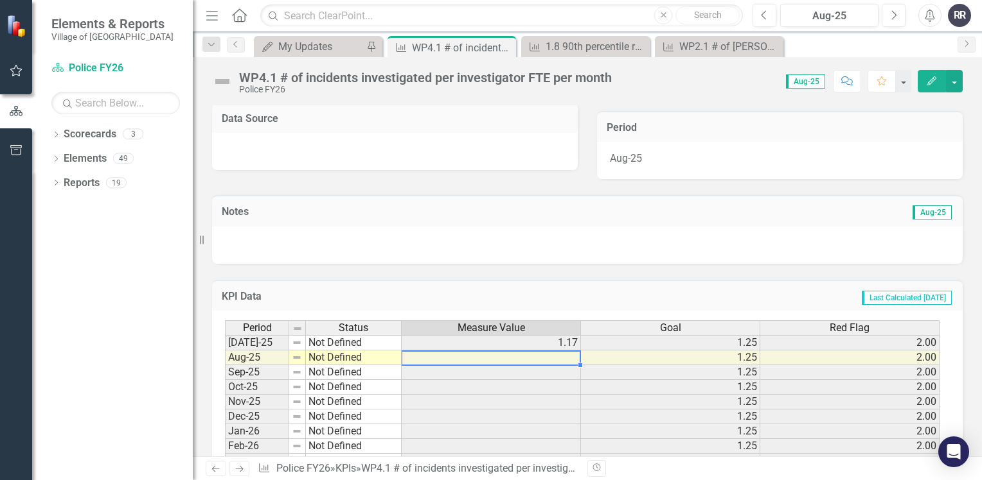
click at [470, 361] on td at bounding box center [490, 358] width 179 height 15
click at [507, 44] on icon "Close" at bounding box center [503, 47] width 13 height 10
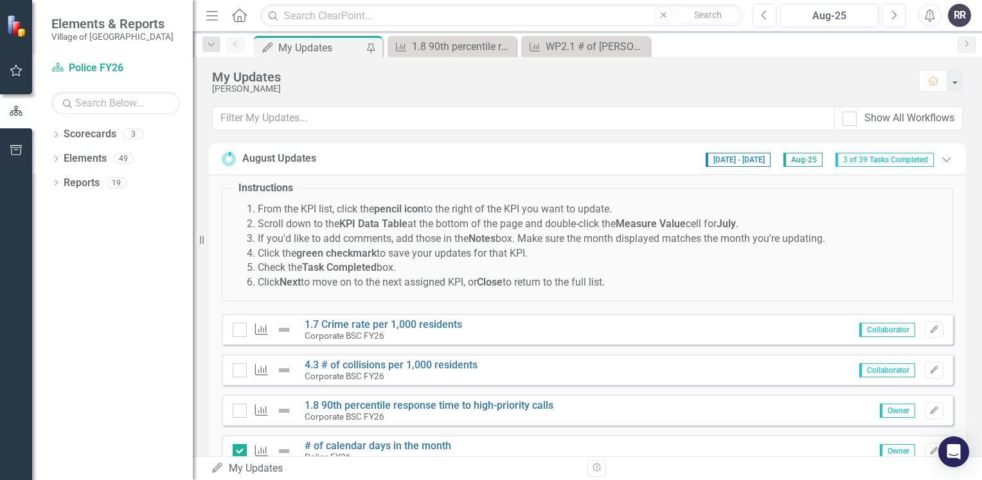
click at [301, 37] on div "My Updates My Updates Pin" at bounding box center [318, 46] width 128 height 21
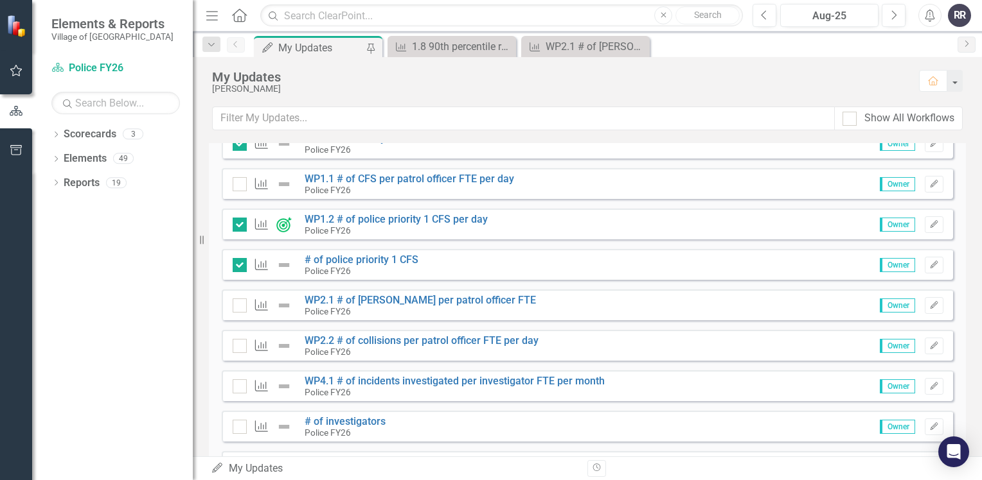
scroll to position [321, 0]
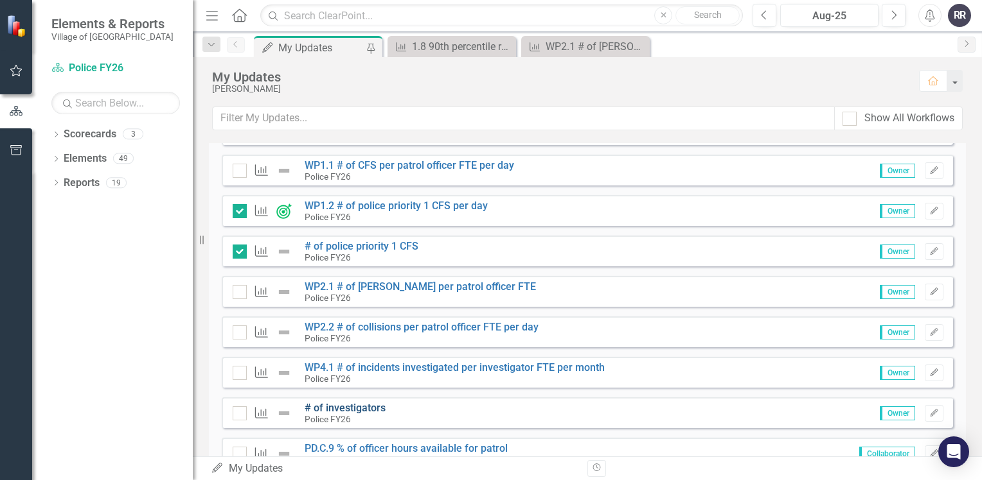
click at [351, 405] on link "# of investigators" at bounding box center [344, 408] width 81 height 12
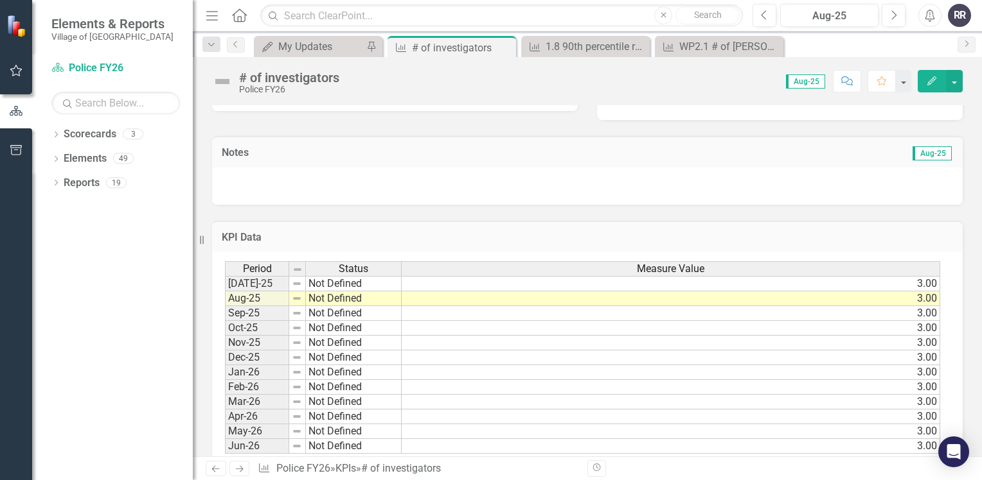
scroll to position [344, 0]
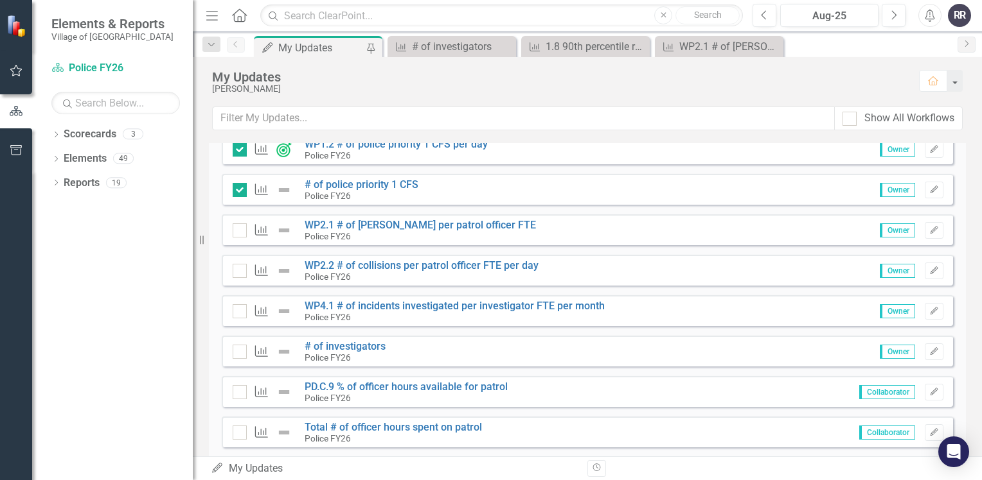
scroll to position [385, 0]
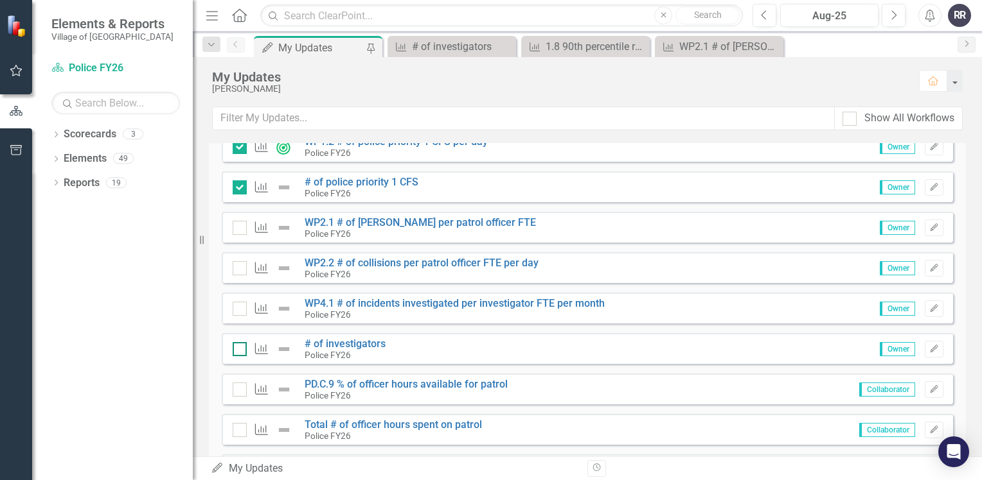
click at [234, 349] on input "checkbox" at bounding box center [237, 346] width 8 height 8
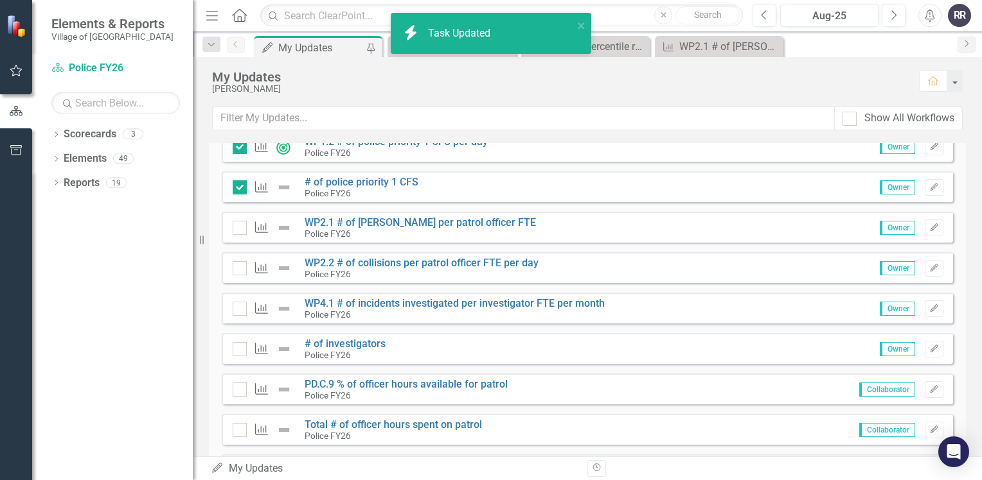
checkbox input "true"
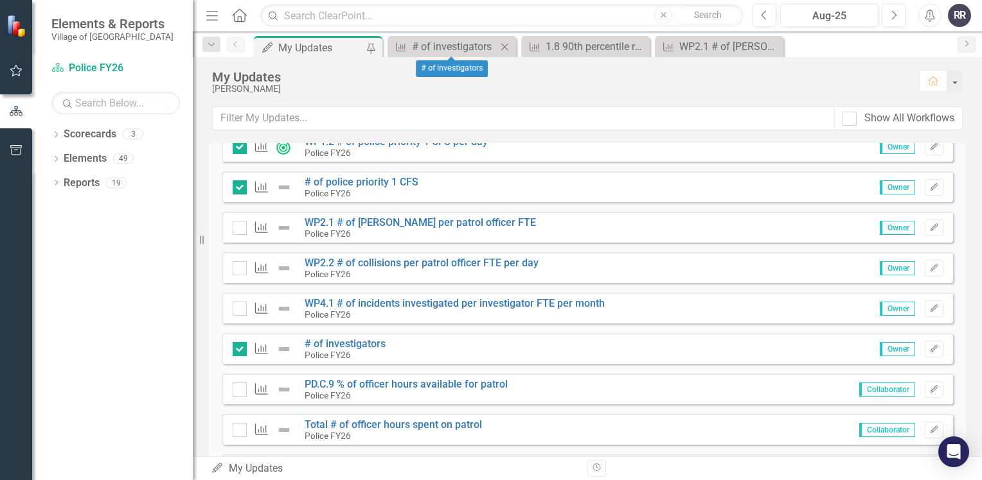
click at [507, 44] on icon at bounding box center [504, 46] width 7 height 7
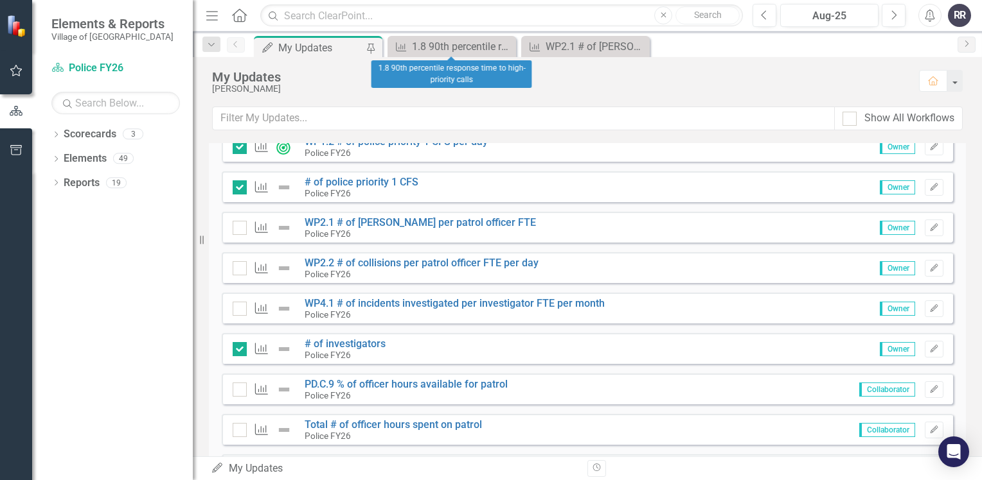
click at [0, 0] on icon at bounding box center [0, 0] width 0 height 0
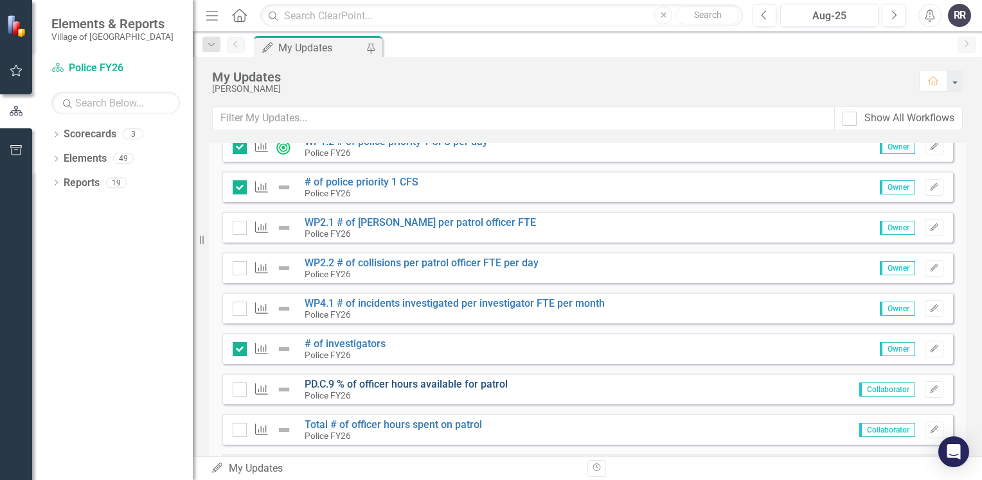
click at [434, 387] on link "PD.C.9 % of officer hours available for patrol" at bounding box center [405, 384] width 203 height 12
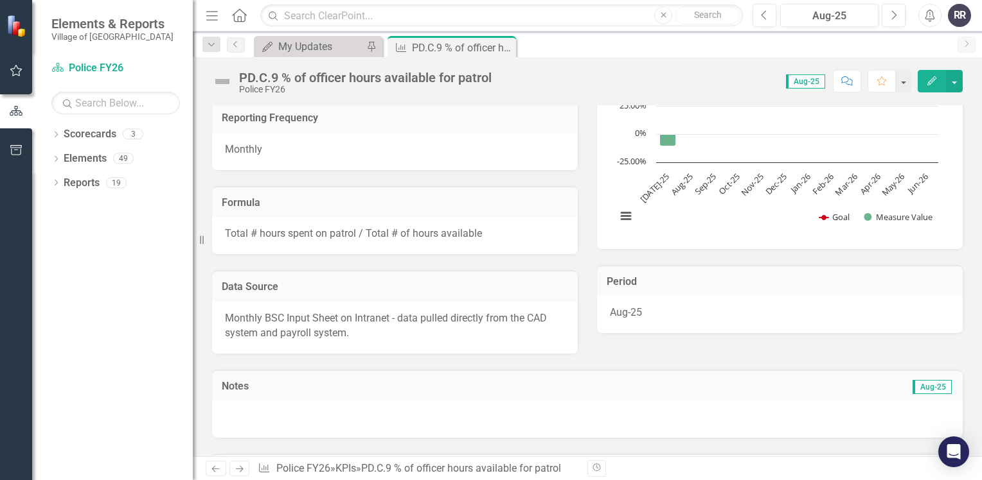
scroll to position [257, 0]
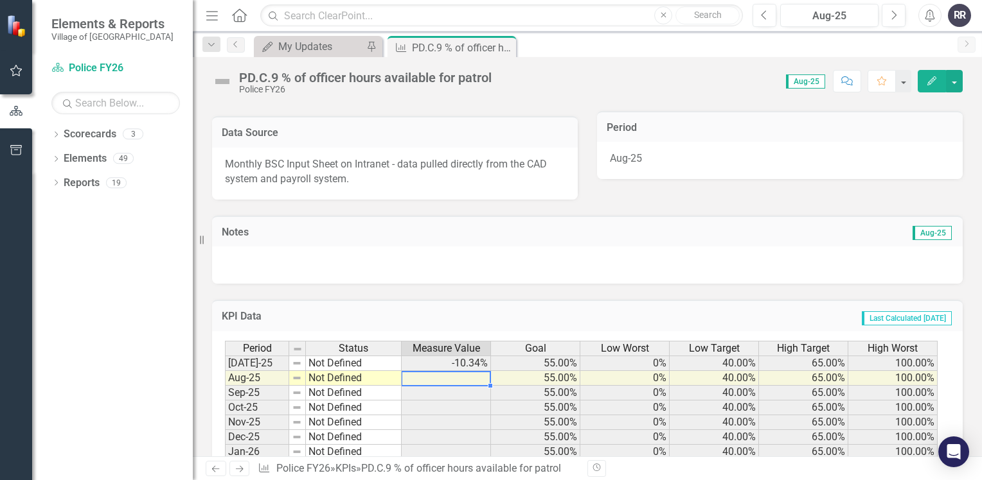
click at [465, 376] on td at bounding box center [445, 378] width 89 height 15
click at [337, 51] on div "My Updates" at bounding box center [320, 47] width 85 height 16
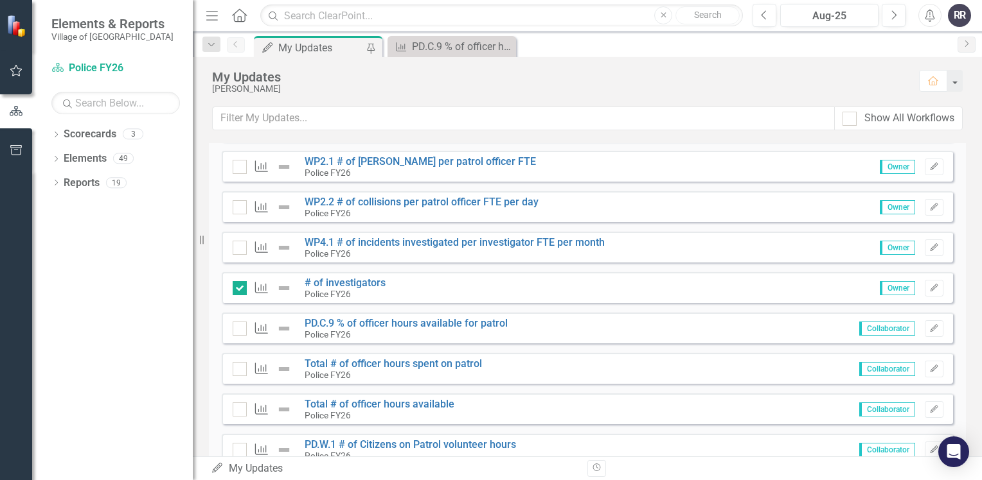
scroll to position [450, 0]
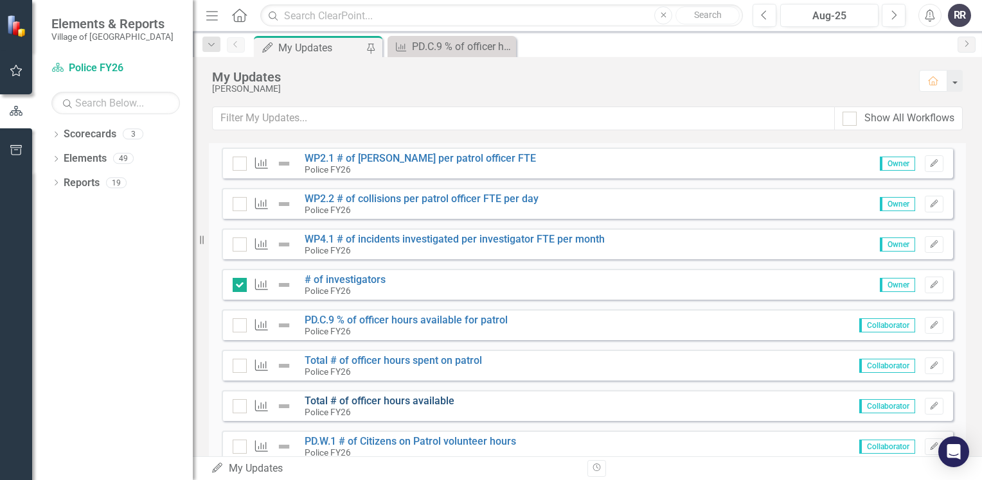
click at [419, 400] on link "Total # of officer hours available" at bounding box center [379, 401] width 150 height 12
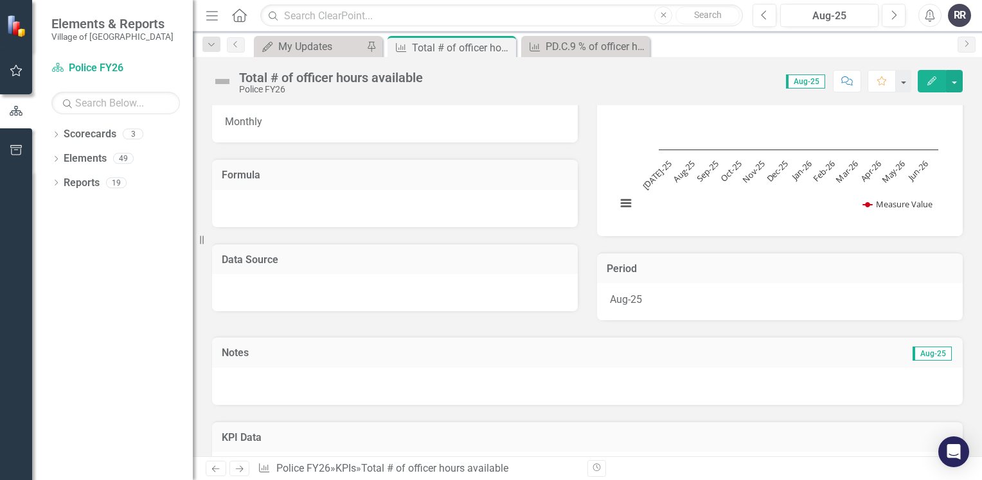
scroll to position [321, 0]
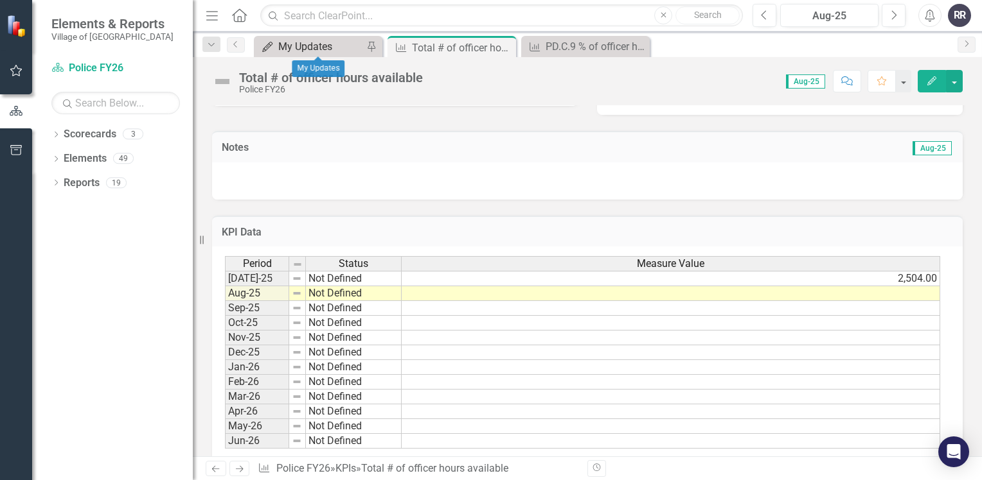
click at [343, 47] on div "My Updates" at bounding box center [320, 47] width 85 height 16
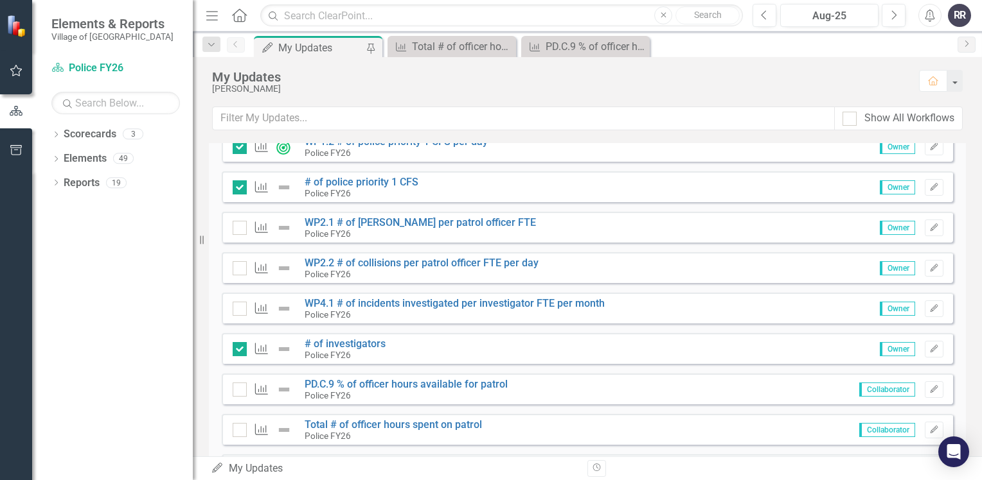
scroll to position [450, 0]
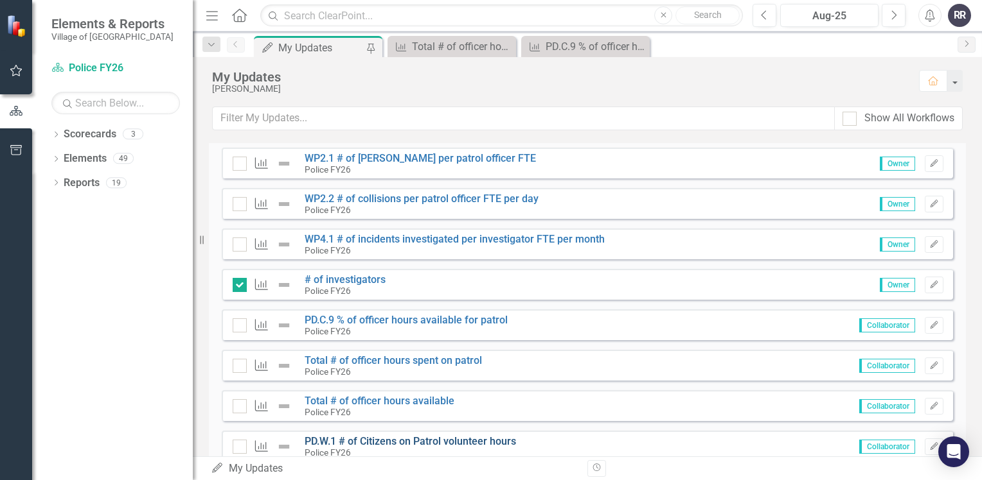
click at [414, 443] on link "PD.W.1 # of Citizens on Patrol volunteer hours" at bounding box center [409, 442] width 211 height 12
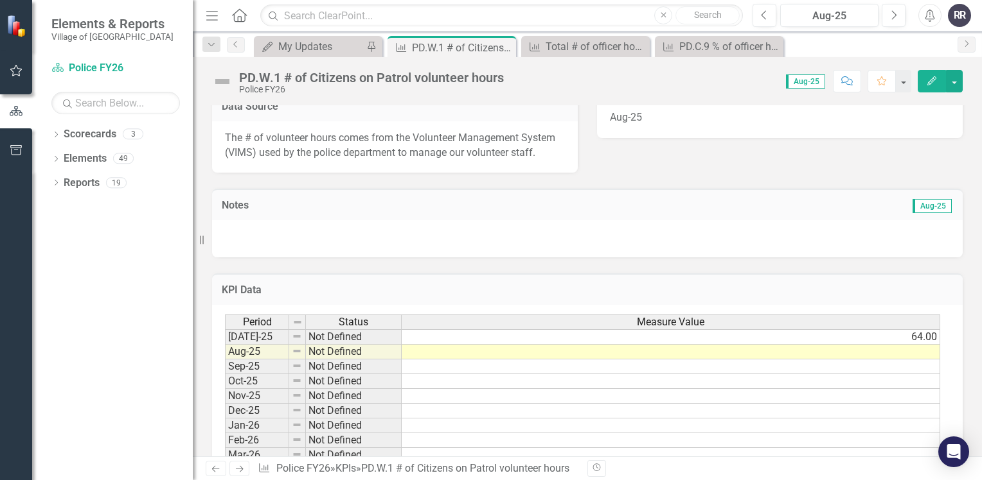
scroll to position [321, 0]
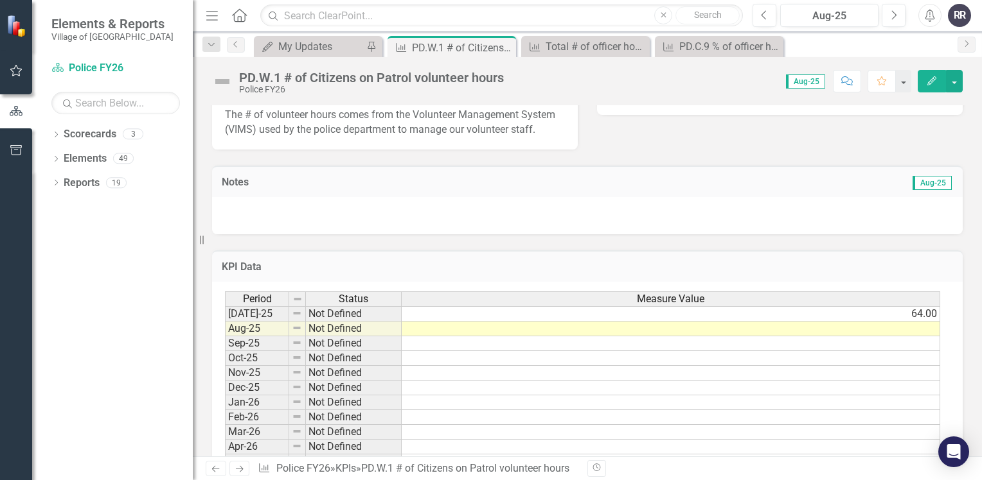
click at [550, 327] on td at bounding box center [670, 329] width 538 height 15
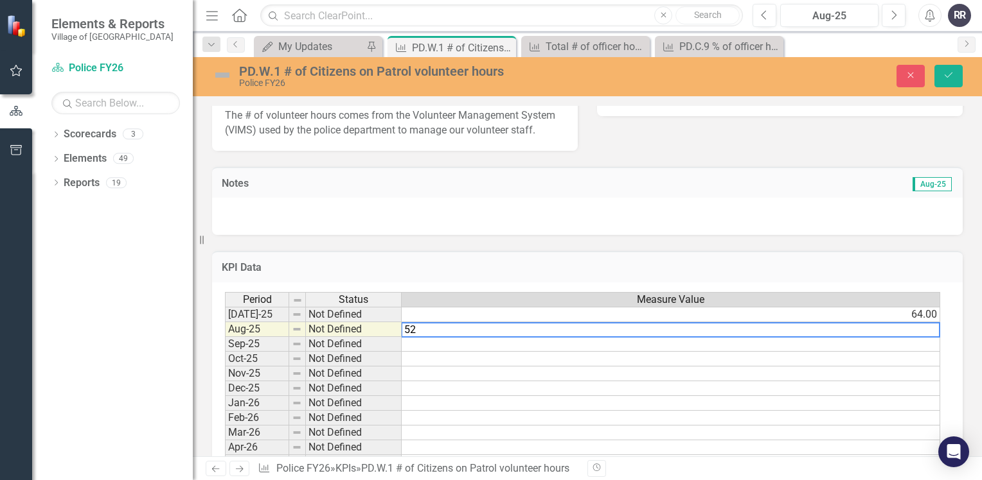
type textarea "52"
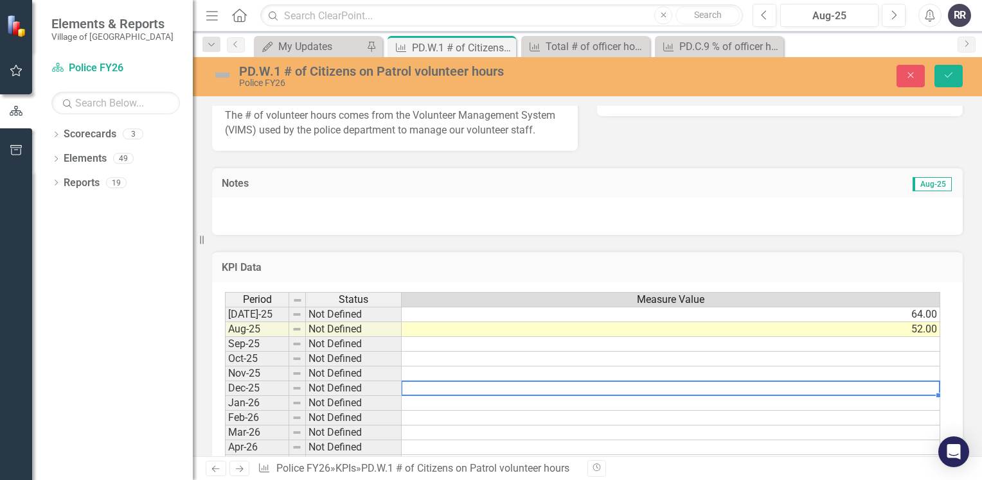
click at [671, 383] on td at bounding box center [670, 389] width 538 height 15
click at [951, 78] on icon "Save" at bounding box center [948, 75] width 12 height 9
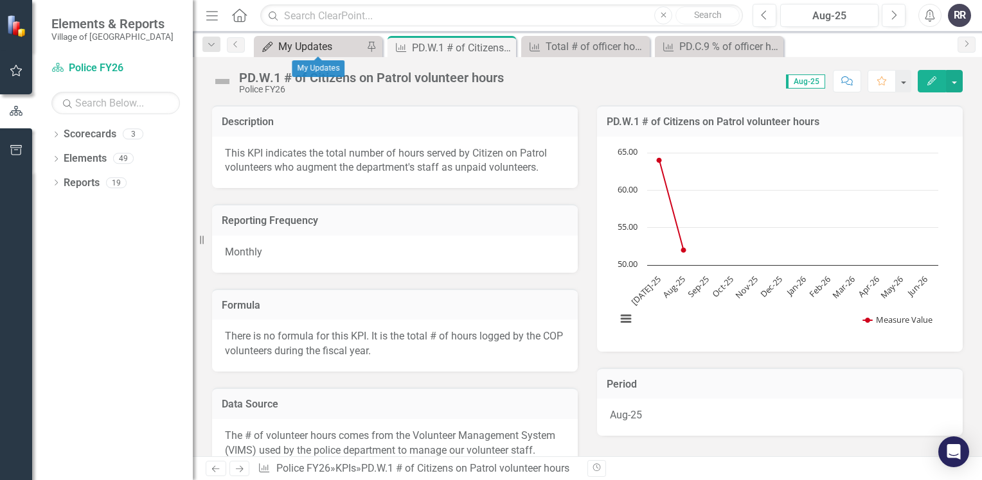
click at [326, 50] on div "My Updates" at bounding box center [320, 47] width 85 height 16
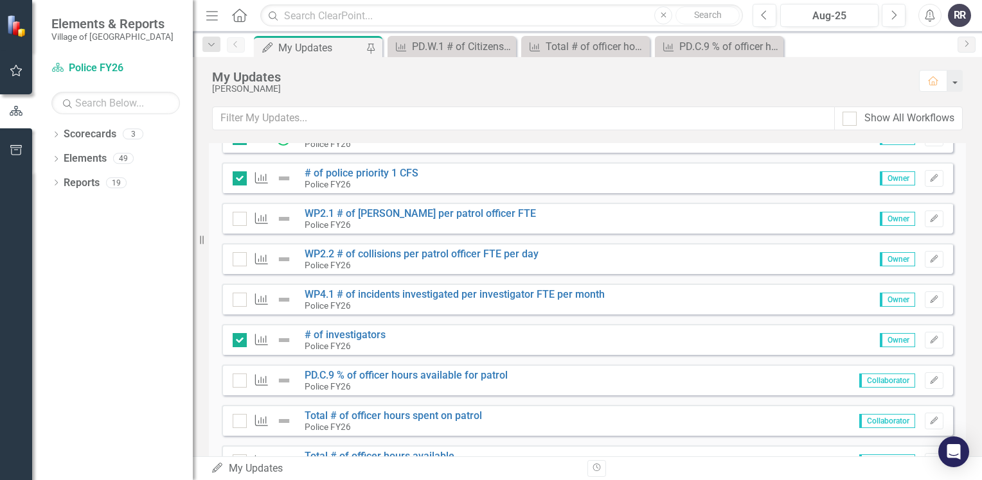
scroll to position [450, 0]
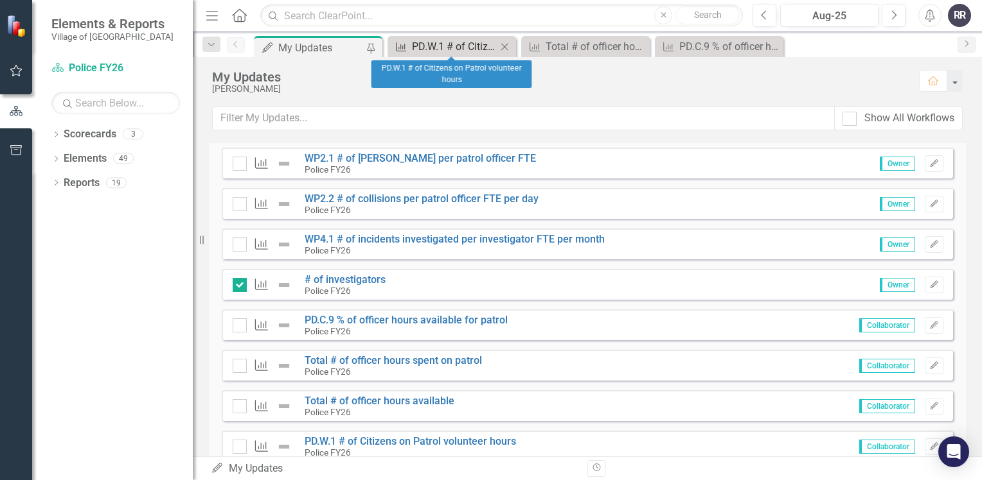
click at [439, 45] on div "PD.W.1 # of Citizens on Patrol volunteer hours" at bounding box center [454, 47] width 85 height 16
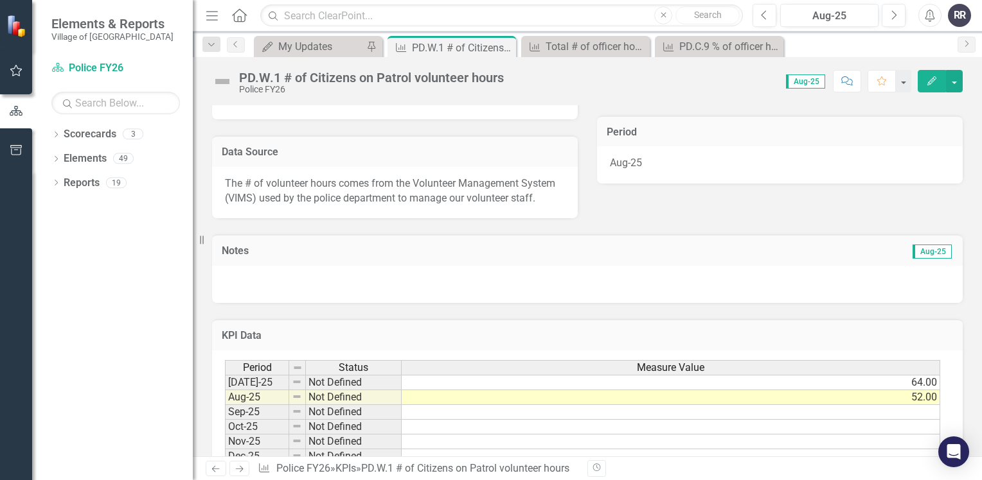
scroll to position [257, 0]
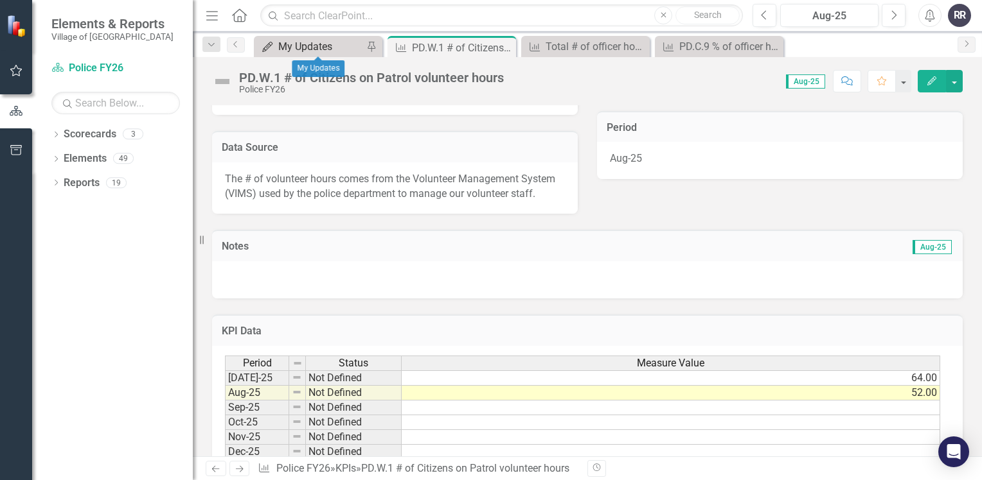
click at [295, 48] on div "My Updates" at bounding box center [320, 47] width 85 height 16
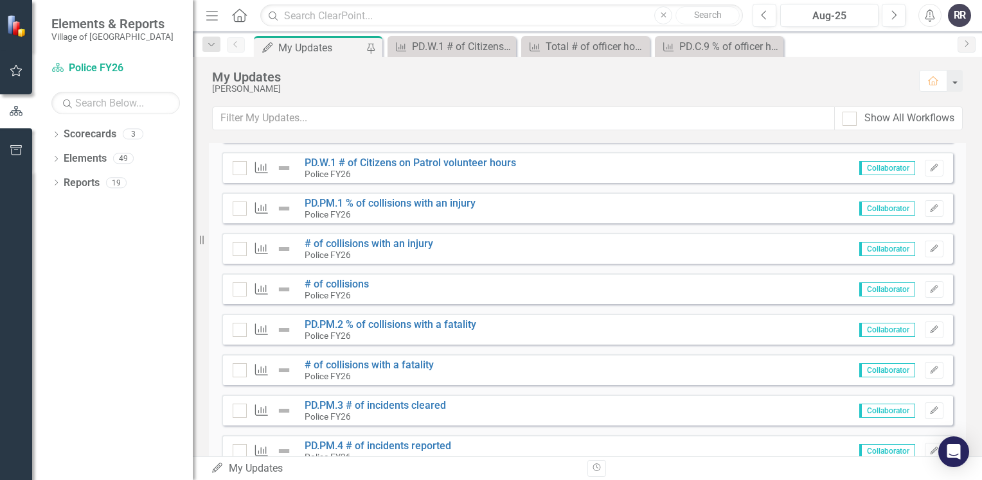
scroll to position [707, 0]
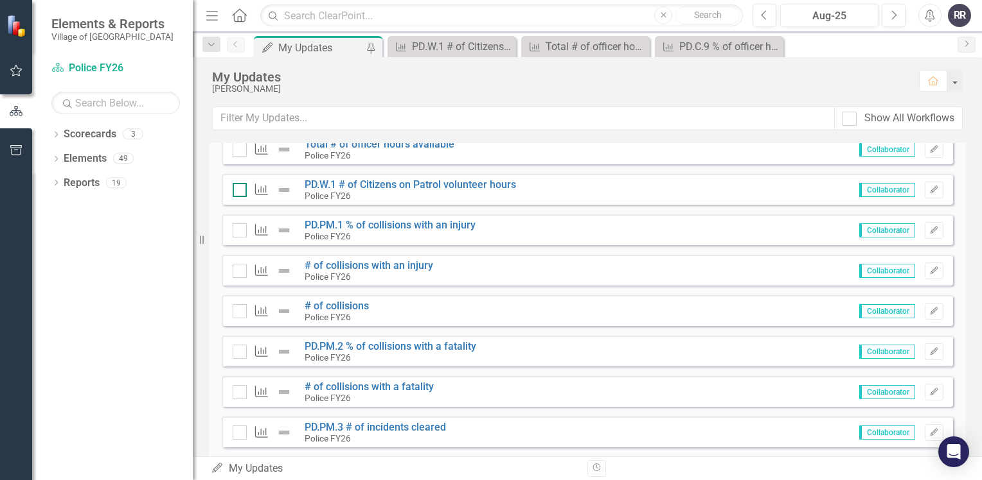
click at [239, 188] on input "checkbox" at bounding box center [237, 187] width 8 height 8
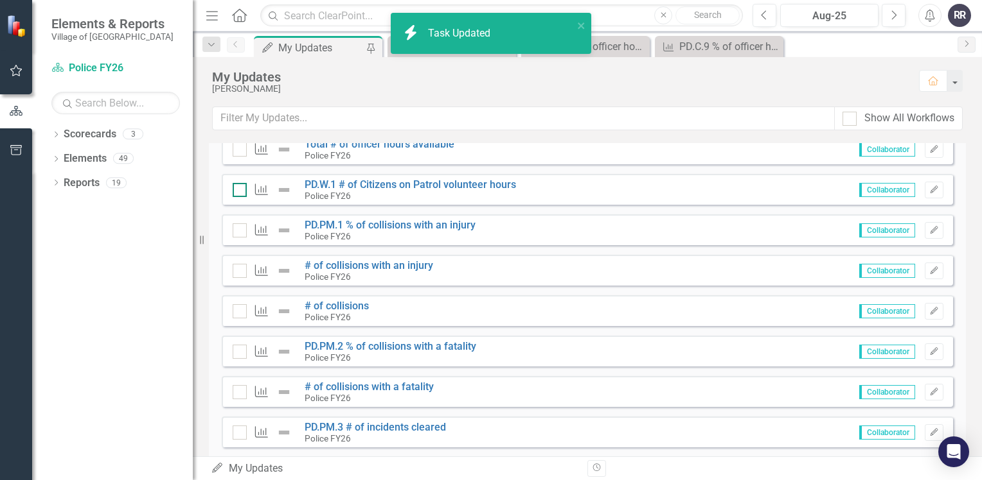
checkbox input "true"
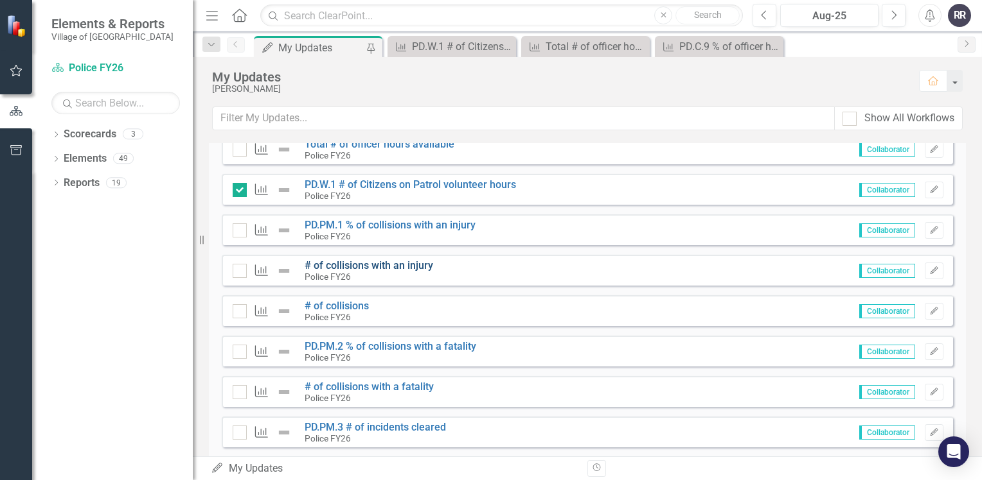
click at [399, 266] on link "# of collisions with an injury" at bounding box center [368, 266] width 128 height 12
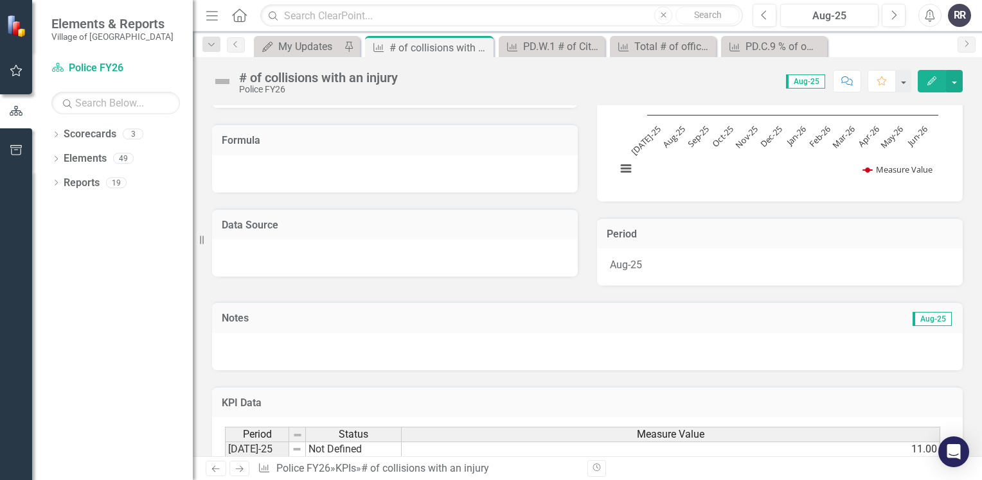
scroll to position [193, 0]
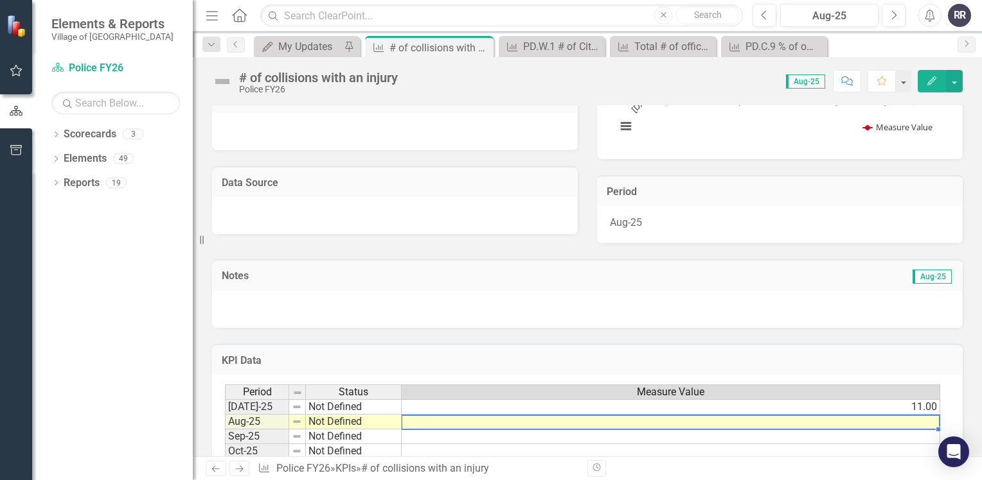
click at [498, 423] on td at bounding box center [670, 422] width 538 height 15
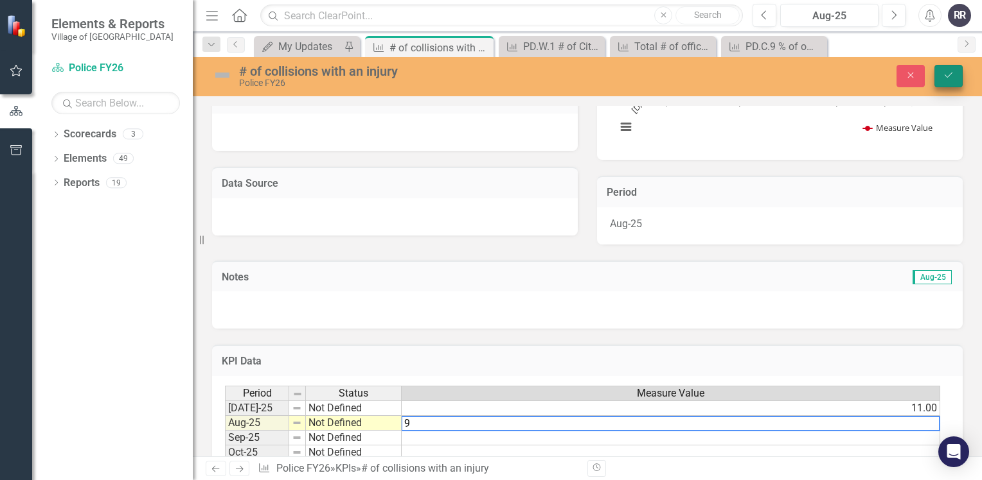
type textarea "9"
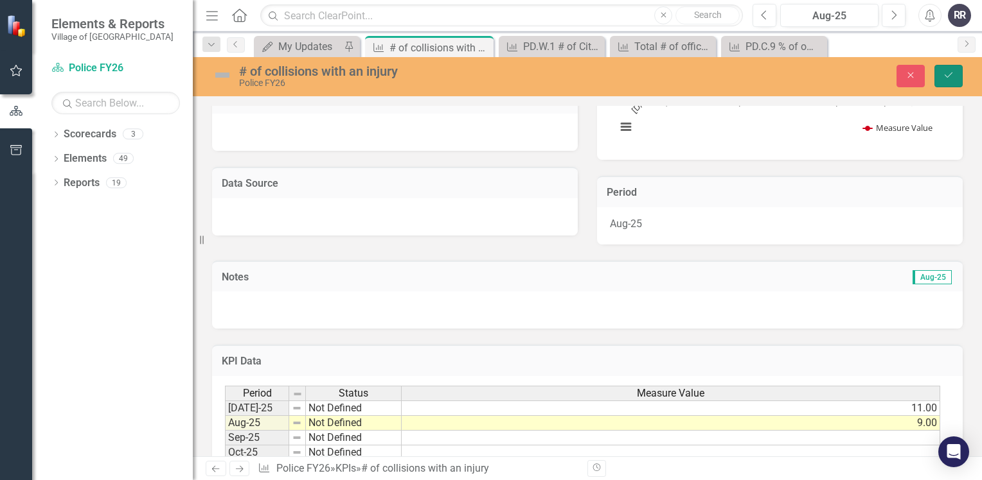
click at [941, 76] on button "Save" at bounding box center [948, 76] width 28 height 22
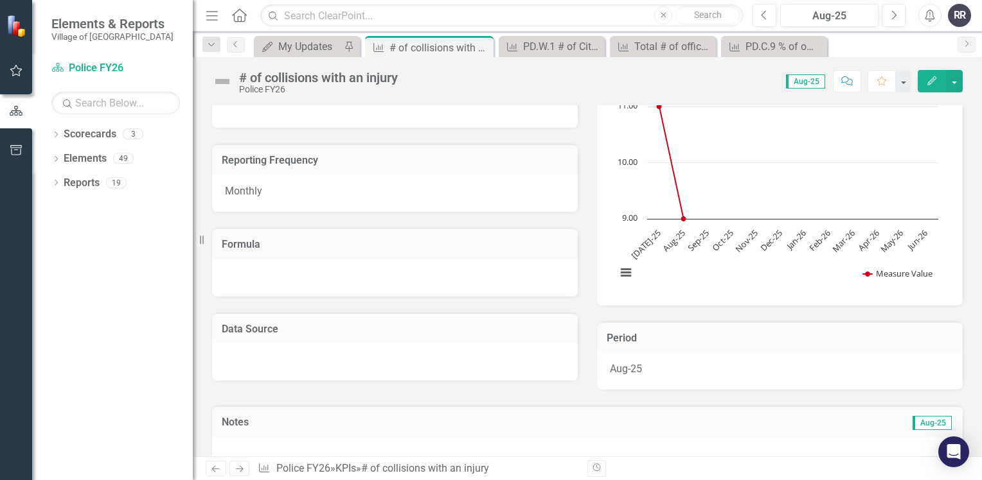
scroll to position [257, 0]
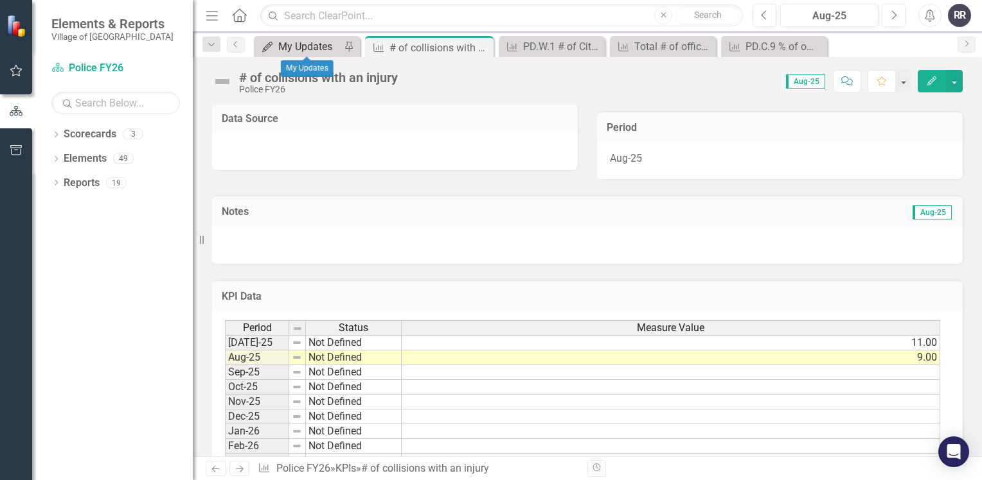
click at [286, 44] on div "My Updates" at bounding box center [309, 47] width 62 height 16
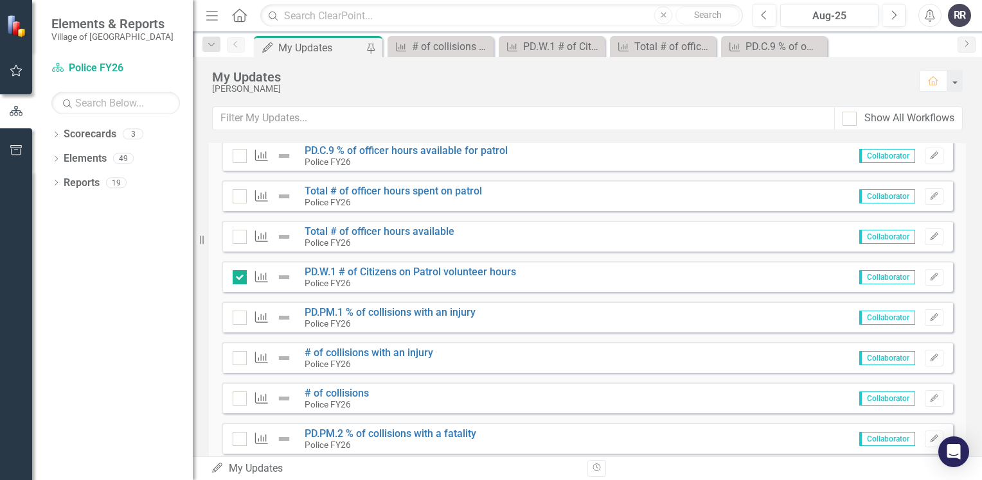
scroll to position [642, 0]
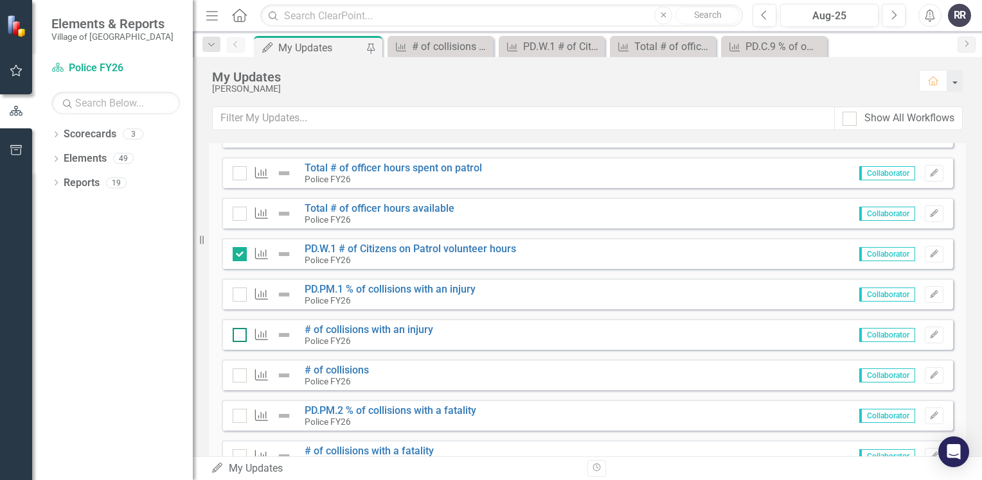
click at [239, 335] on input "checkbox" at bounding box center [237, 332] width 8 height 8
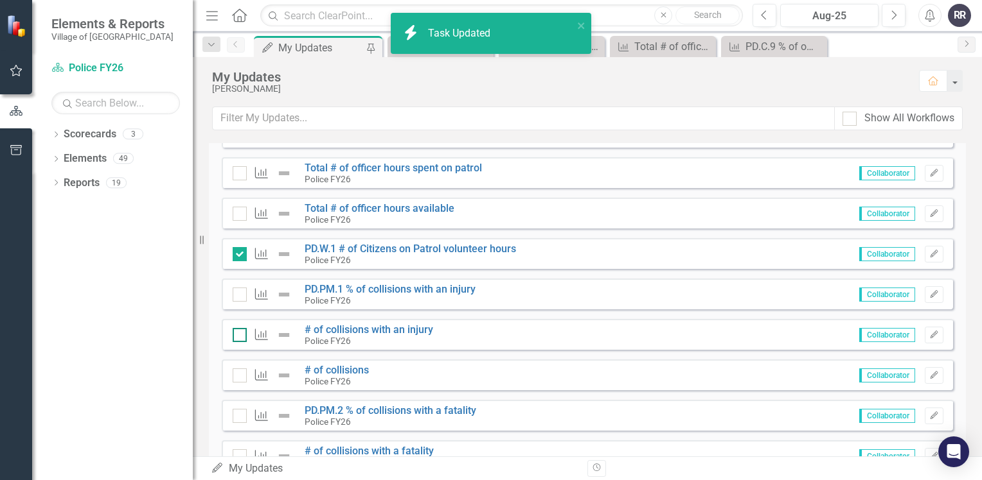
checkbox input "true"
click at [337, 369] on link "# of collisions" at bounding box center [336, 370] width 64 height 12
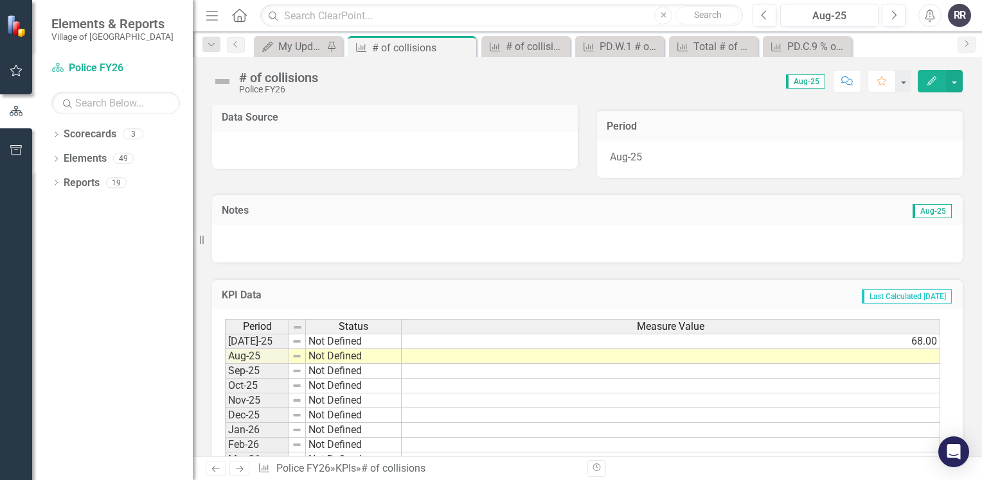
scroll to position [321, 0]
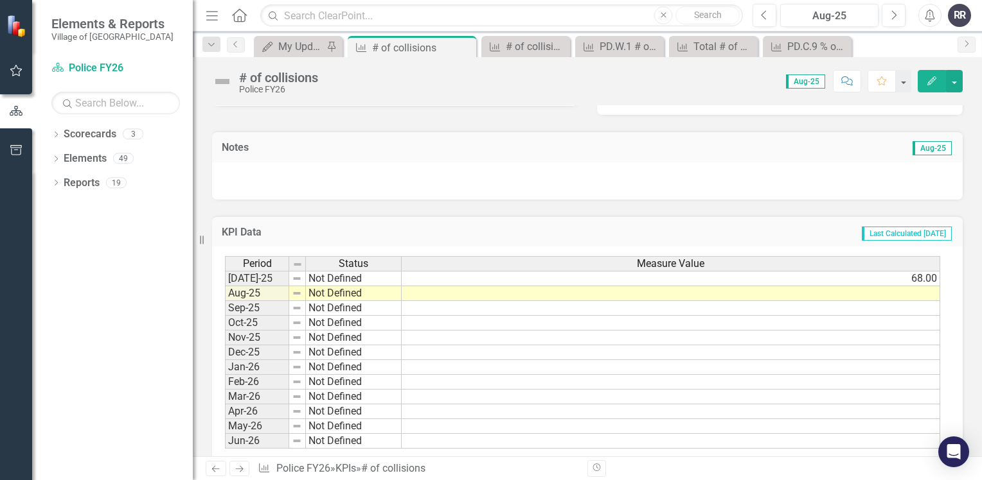
click at [437, 296] on td at bounding box center [670, 293] width 538 height 15
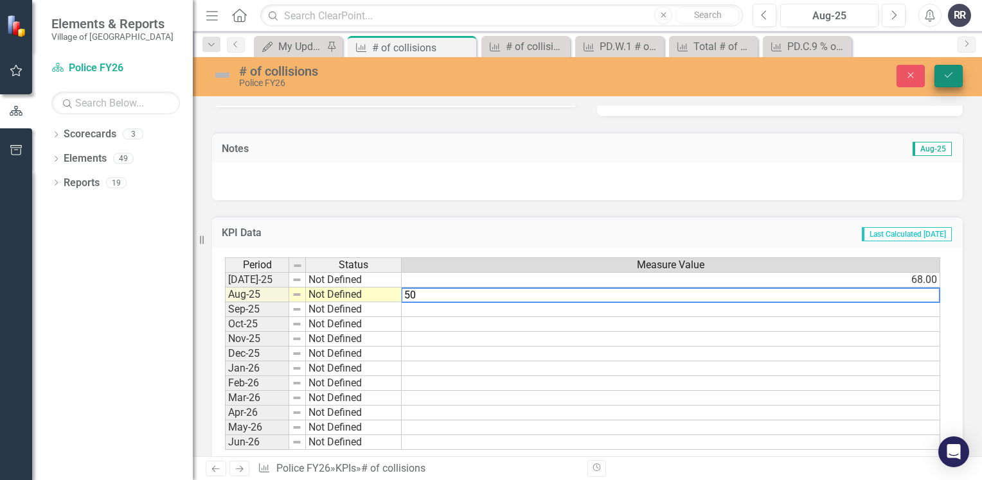
type textarea "50"
click at [956, 77] on button "Save" at bounding box center [948, 76] width 28 height 22
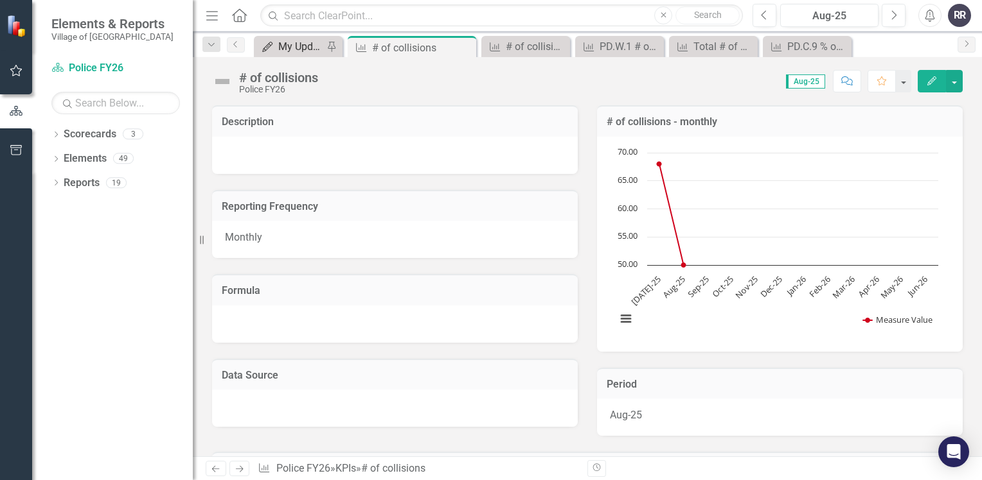
click at [297, 49] on div "My Updates" at bounding box center [300, 47] width 45 height 16
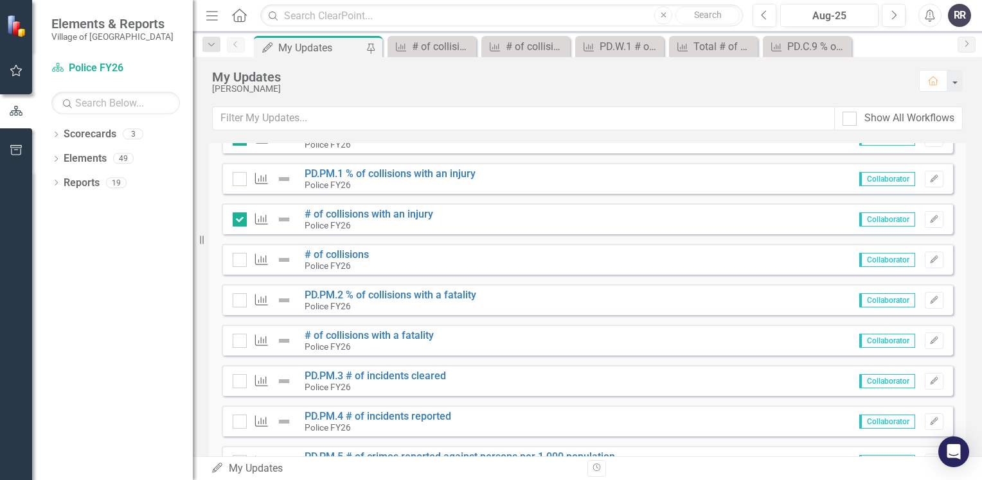
scroll to position [771, 0]
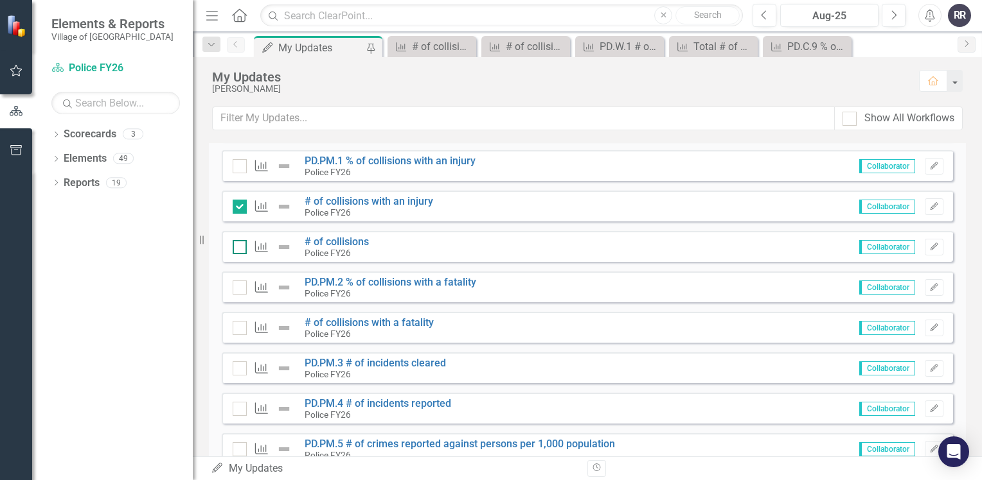
click at [236, 243] on input "checkbox" at bounding box center [237, 244] width 8 height 8
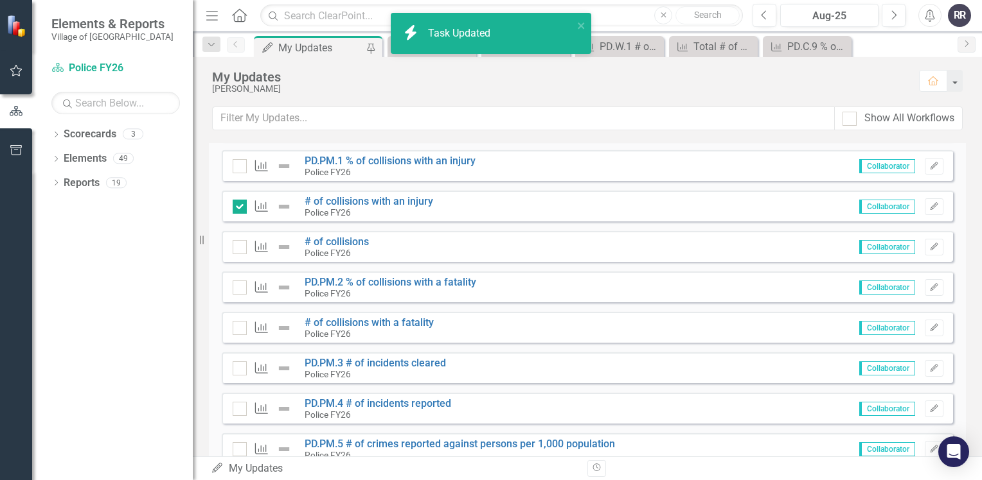
checkbox input "true"
click at [400, 157] on link "PD.PM.1 % of collisions with an injury" at bounding box center [389, 161] width 171 height 12
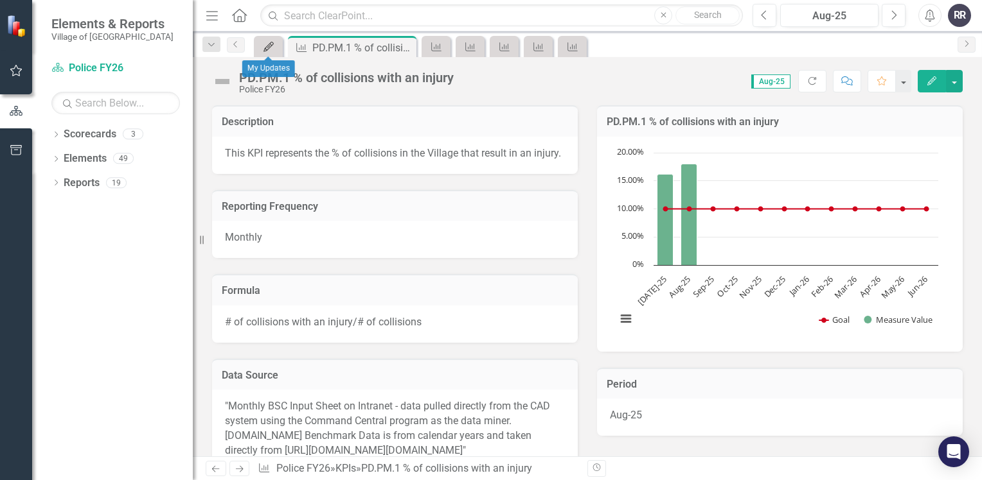
click at [271, 46] on icon "My Updates" at bounding box center [268, 47] width 13 height 10
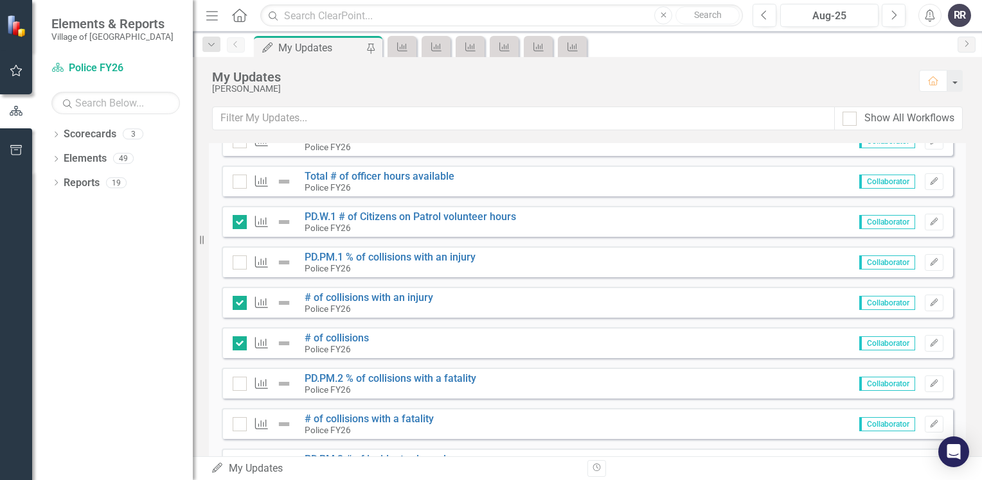
scroll to position [771, 0]
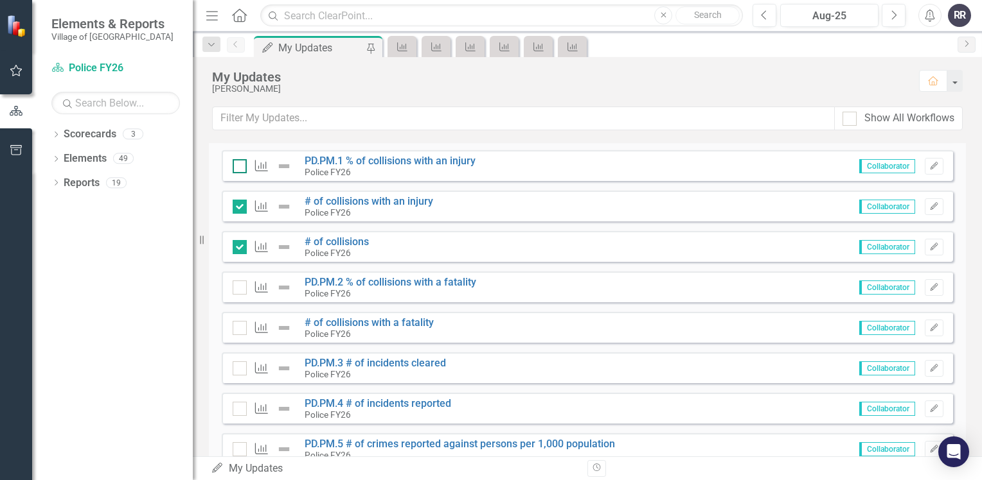
click at [238, 163] on input "checkbox" at bounding box center [237, 163] width 8 height 8
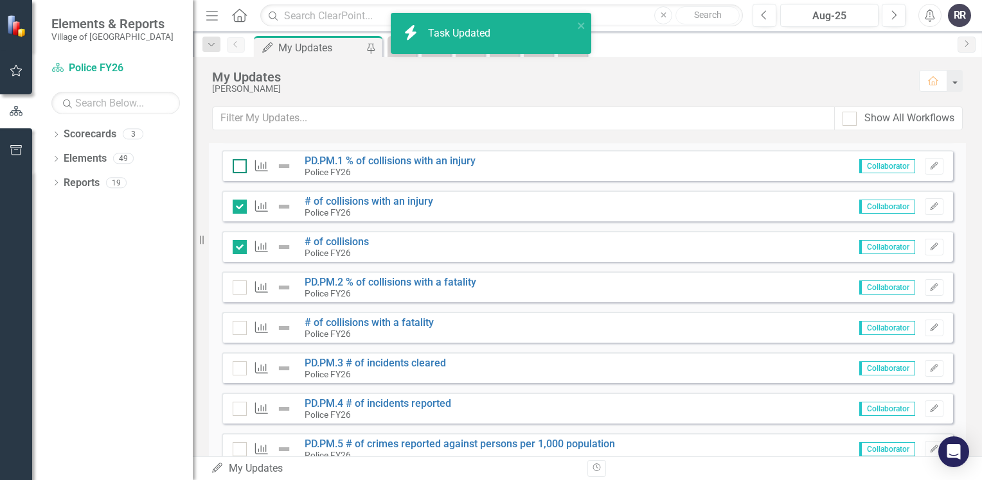
checkbox input "true"
click at [395, 322] on link "# of collisions with a fatality" at bounding box center [368, 323] width 129 height 12
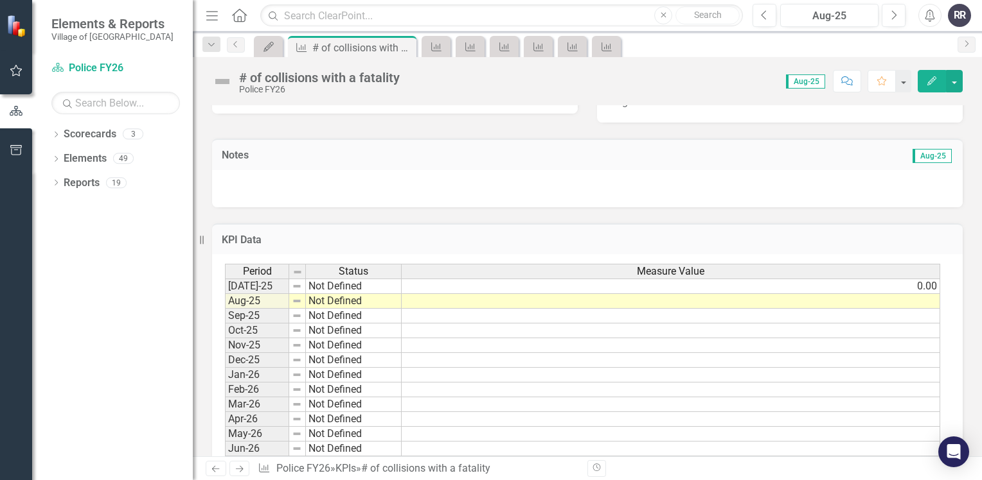
scroll to position [321, 0]
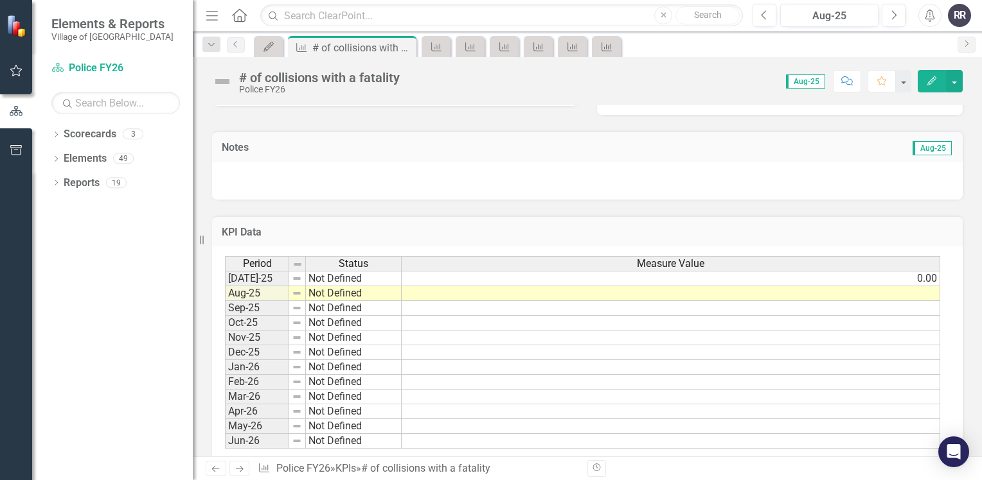
click at [468, 294] on td at bounding box center [670, 293] width 538 height 15
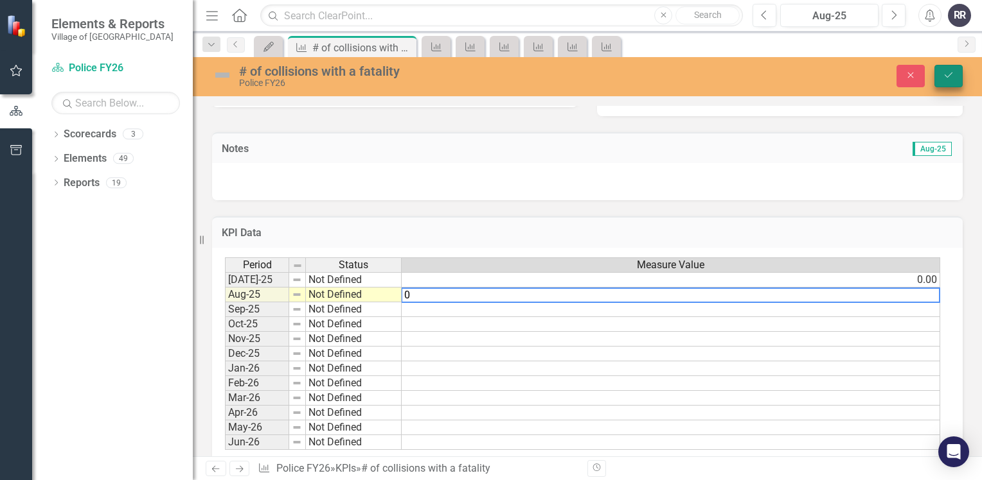
type textarea "0"
click at [946, 74] on icon "Save" at bounding box center [948, 75] width 12 height 9
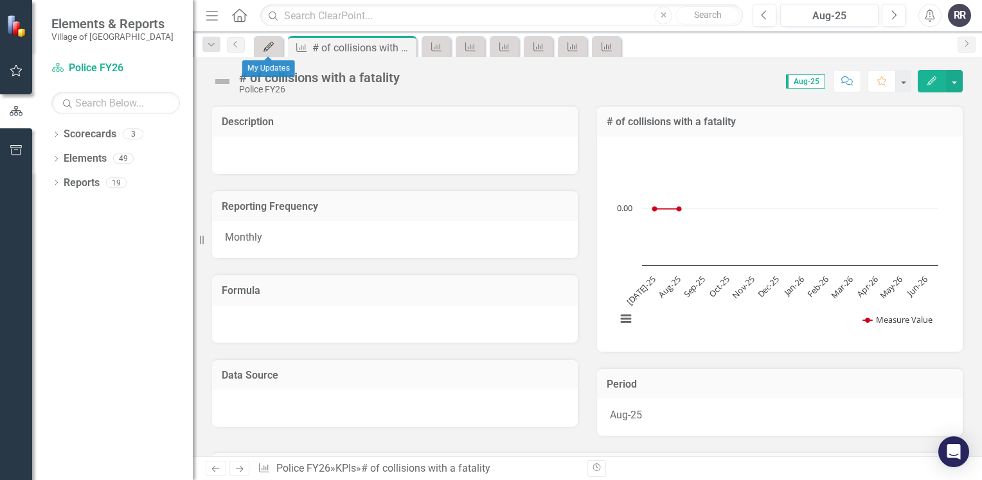
click at [268, 44] on icon at bounding box center [268, 47] width 10 height 10
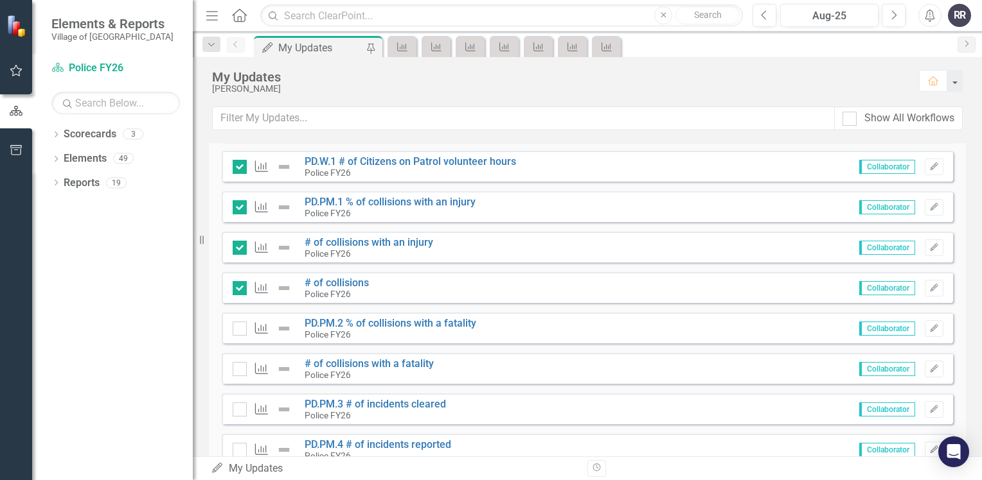
scroll to position [771, 0]
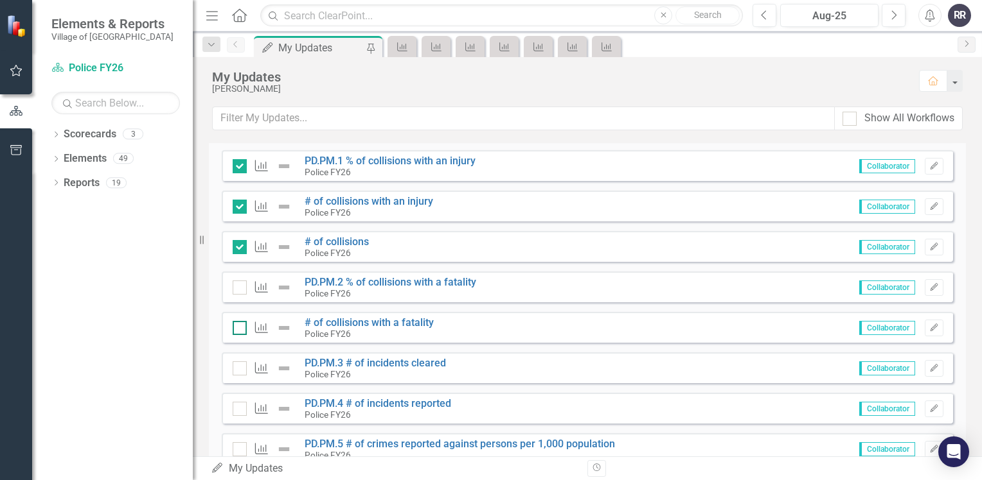
click at [238, 328] on input "checkbox" at bounding box center [237, 325] width 8 height 8
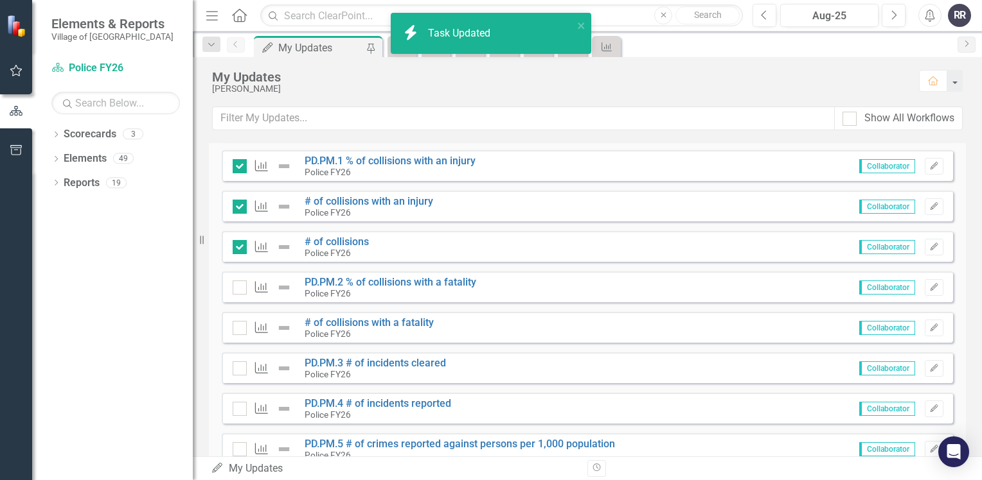
checkbox input "true"
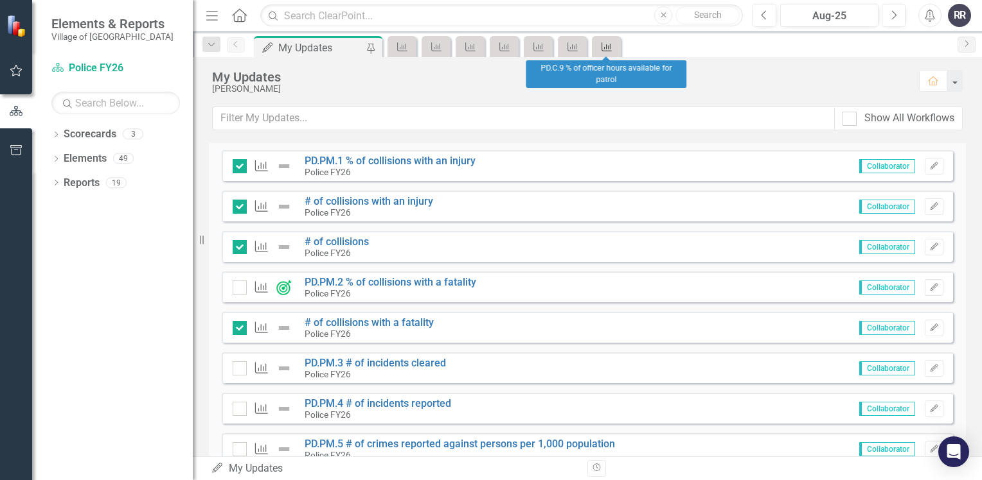
click at [613, 50] on link "KPI" at bounding box center [606, 47] width 22 height 16
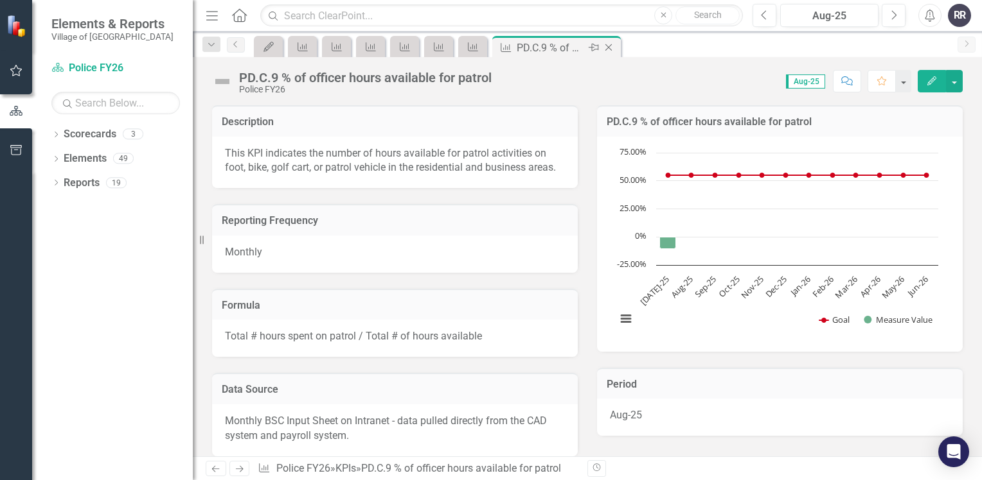
click at [610, 46] on icon "Close" at bounding box center [608, 47] width 13 height 10
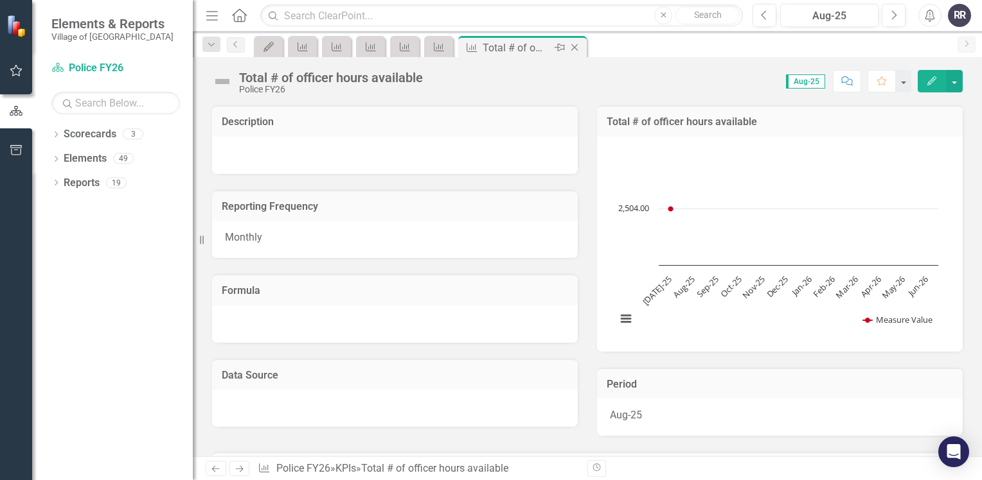
click at [576, 51] on icon "Close" at bounding box center [574, 47] width 13 height 10
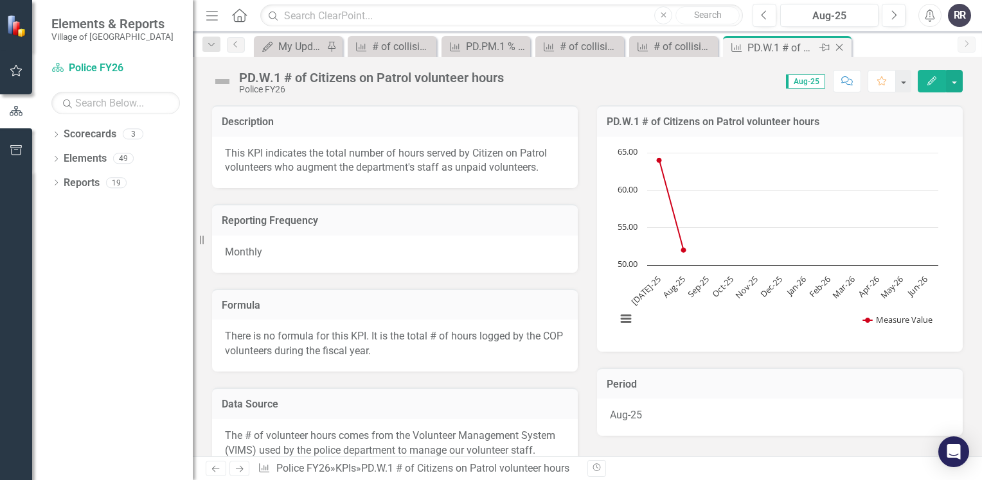
click at [840, 48] on icon "Close" at bounding box center [838, 47] width 13 height 10
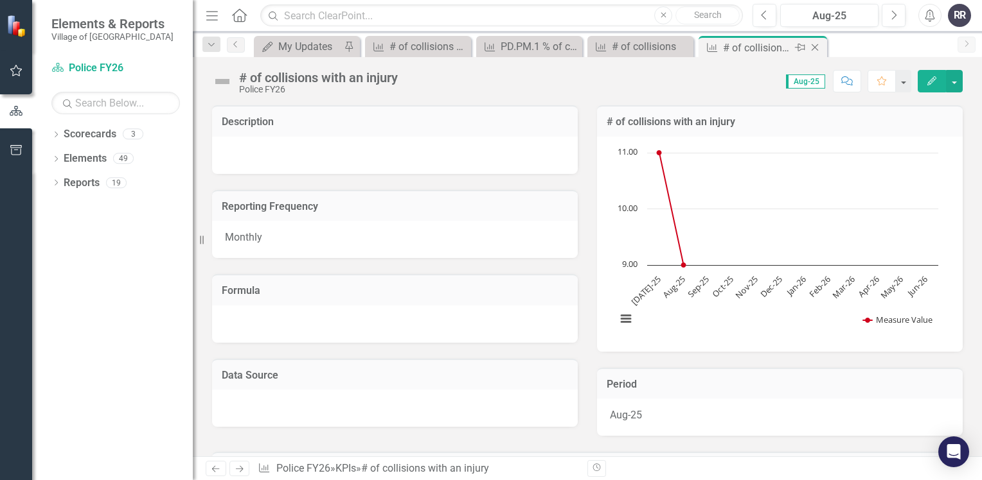
click at [812, 44] on icon "Close" at bounding box center [814, 47] width 13 height 10
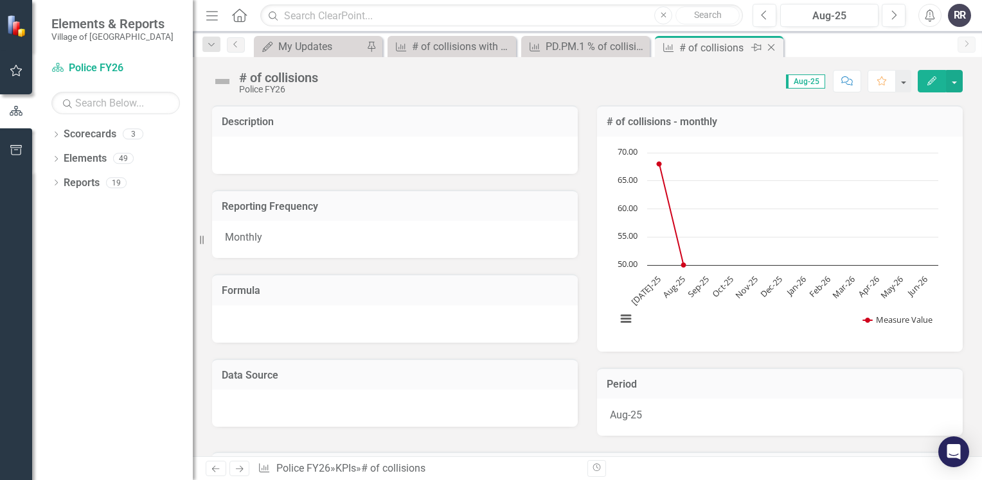
click at [771, 49] on icon "Close" at bounding box center [770, 47] width 13 height 10
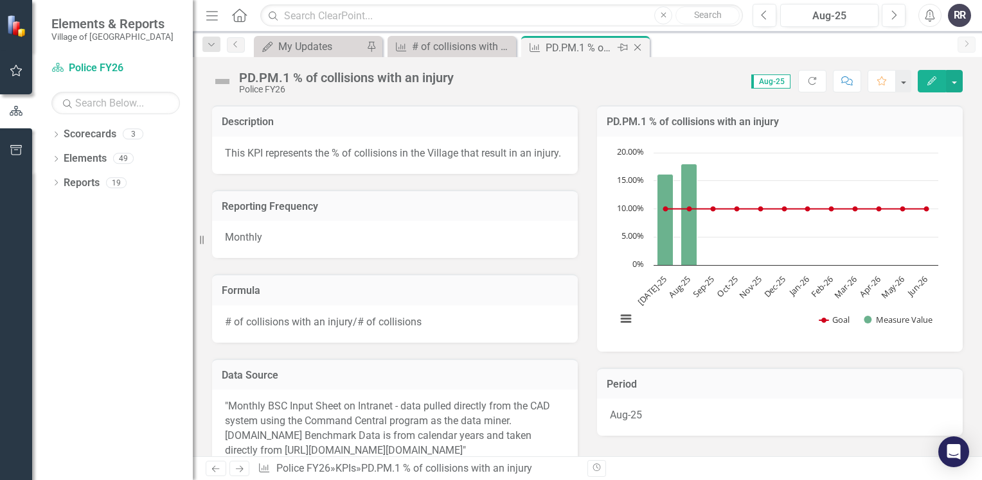
click at [638, 48] on icon "Close" at bounding box center [637, 47] width 13 height 10
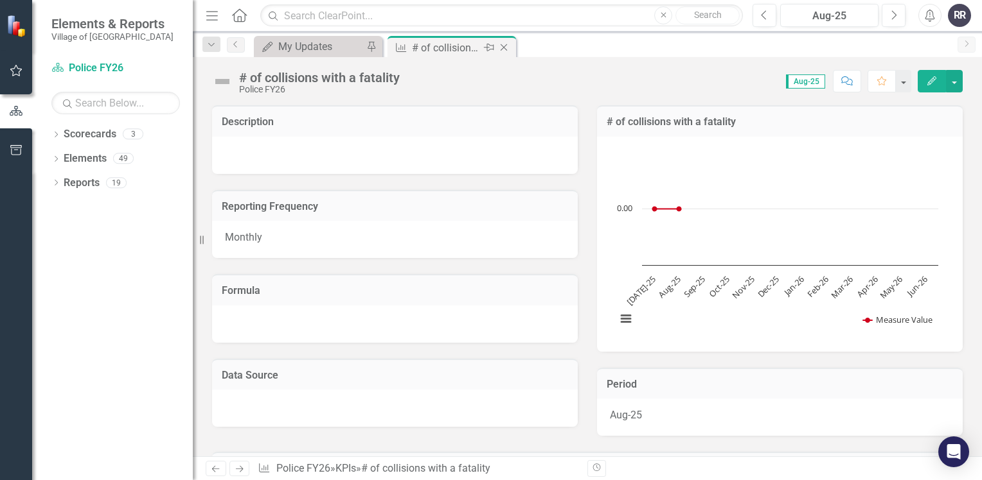
click at [504, 46] on icon at bounding box center [503, 47] width 7 height 7
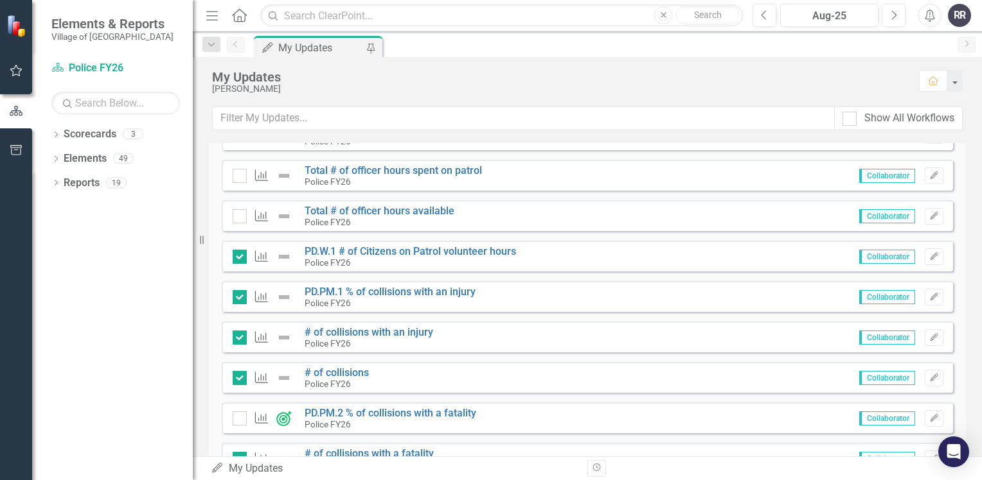
scroll to position [642, 0]
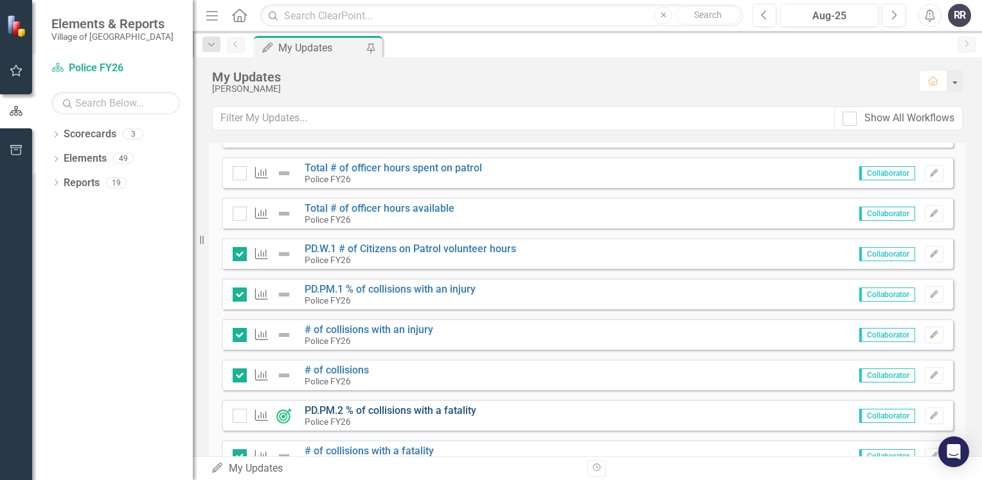
click at [394, 410] on link "PD.PM.2 % of collisions with a fatality" at bounding box center [390, 411] width 172 height 12
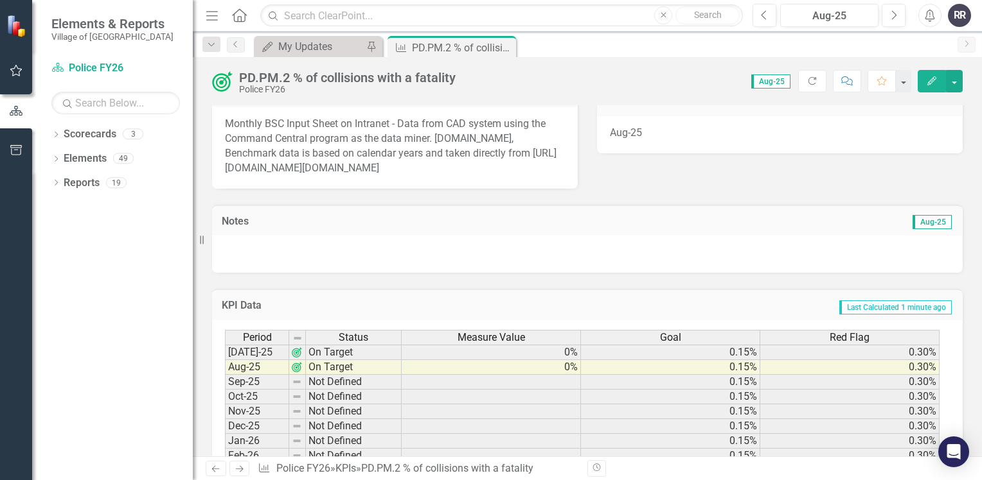
scroll to position [321, 0]
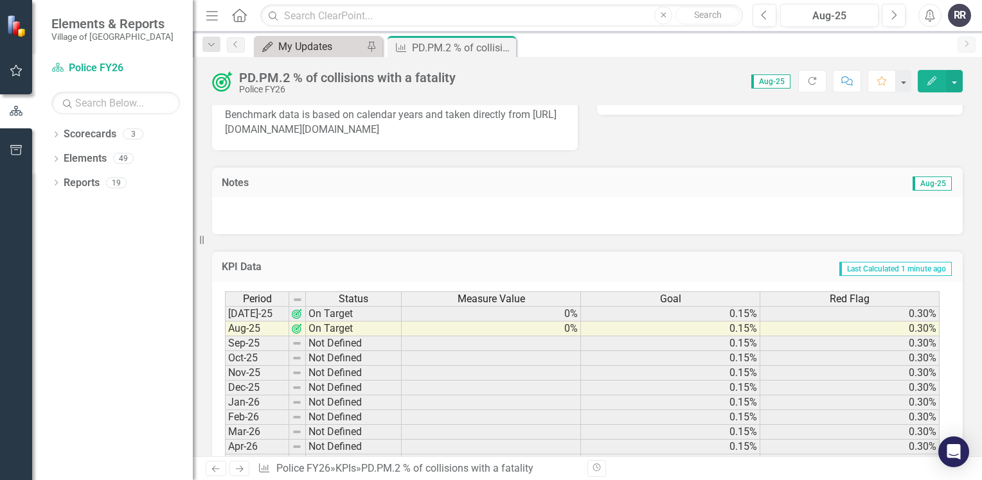
click at [313, 53] on div "My Updates" at bounding box center [320, 47] width 85 height 16
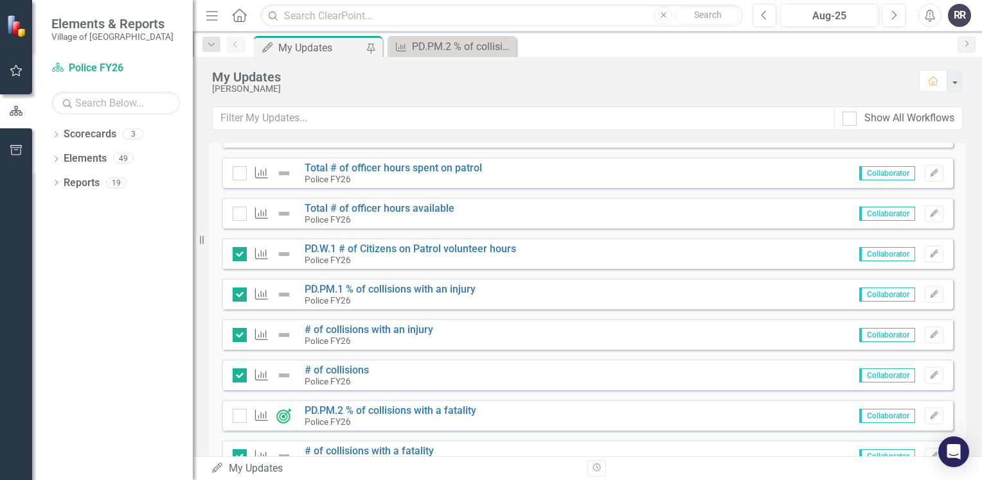
scroll to position [707, 0]
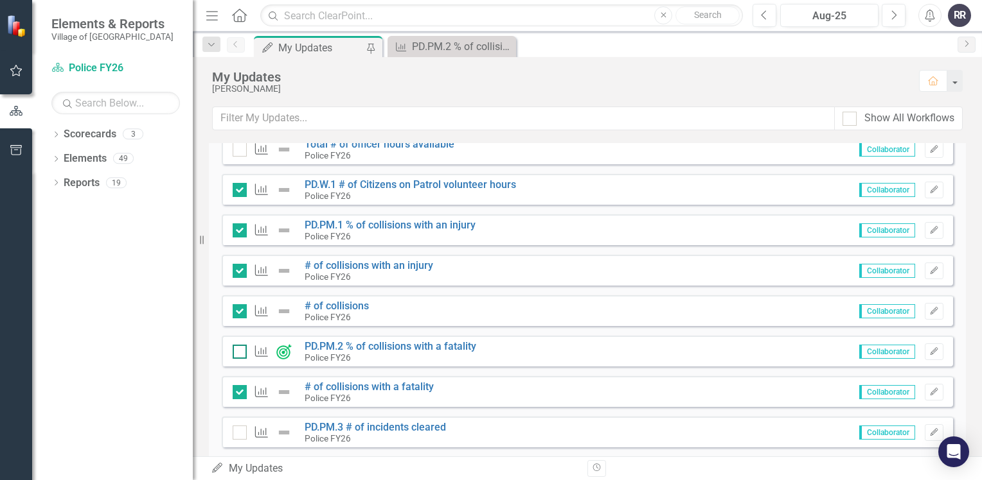
click at [234, 346] on input "checkbox" at bounding box center [237, 349] width 8 height 8
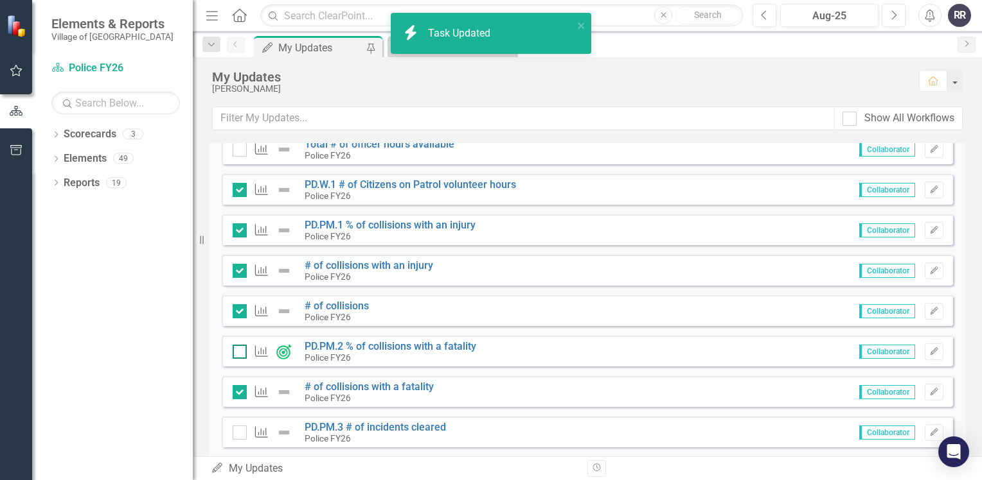
checkbox input "true"
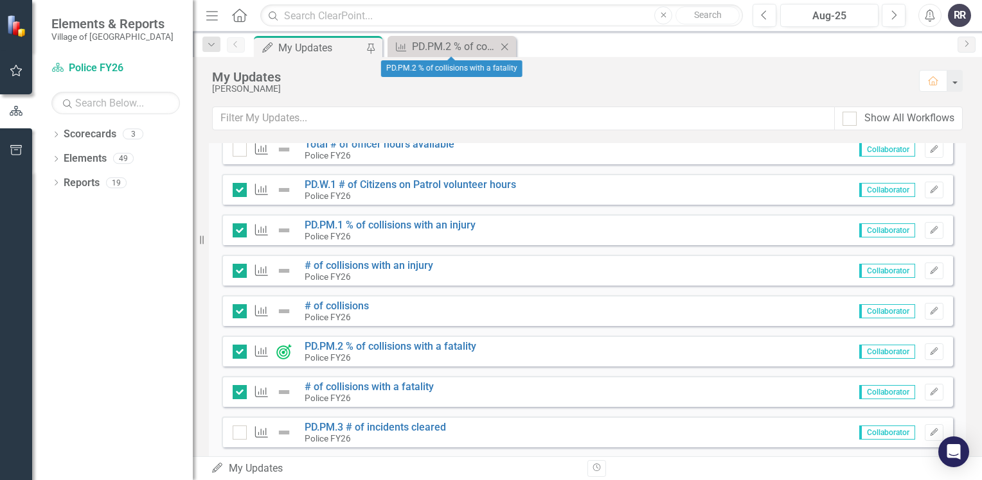
click at [506, 47] on icon "Close" at bounding box center [504, 47] width 13 height 10
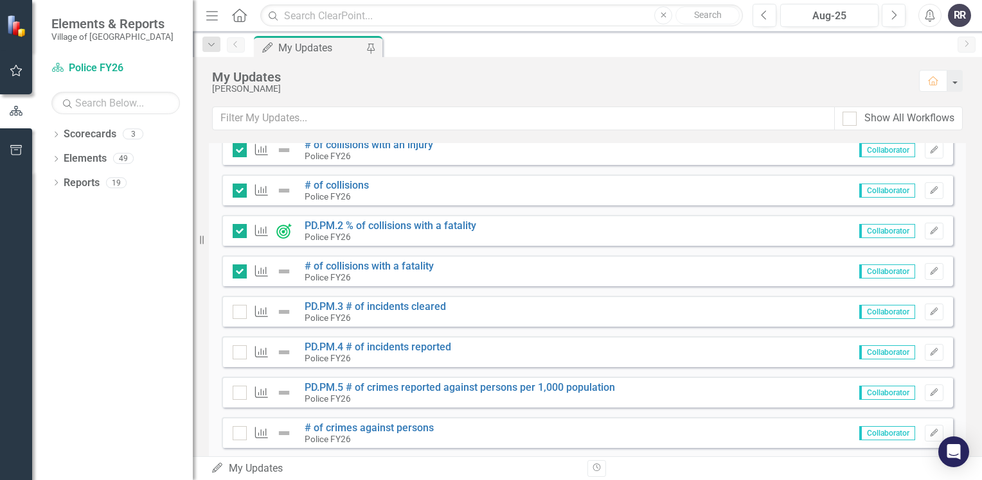
scroll to position [835, 0]
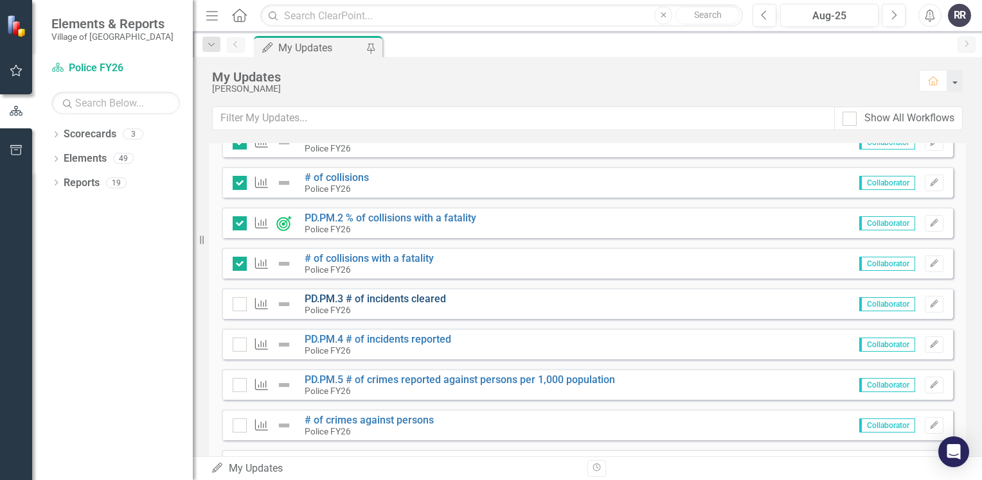
click at [397, 302] on link "PD.PM.3 # of incidents cleared" at bounding box center [374, 299] width 141 height 12
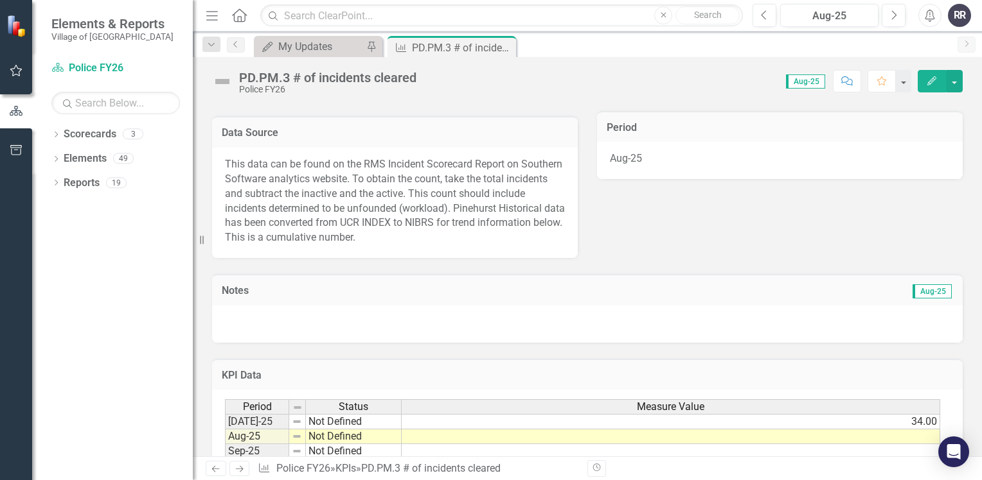
scroll to position [321, 0]
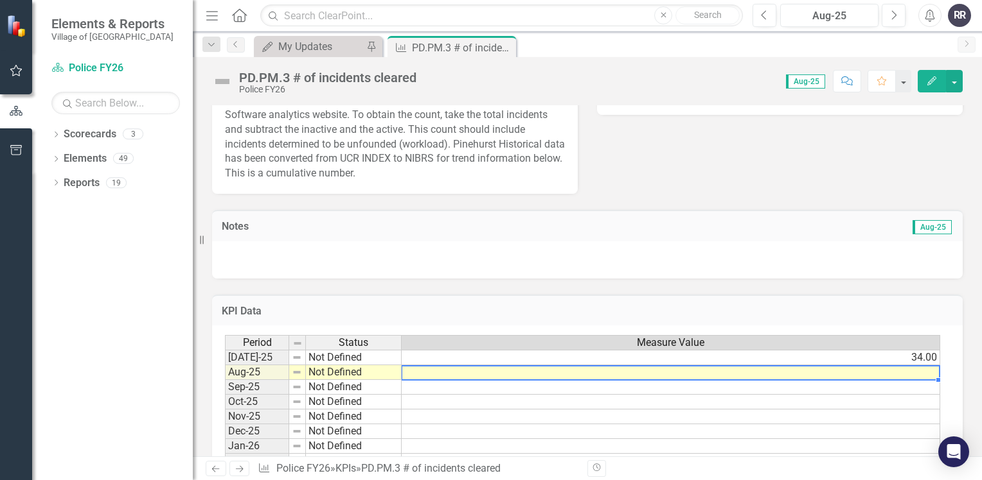
click at [444, 374] on td at bounding box center [670, 372] width 538 height 15
click at [446, 374] on td at bounding box center [670, 372] width 538 height 15
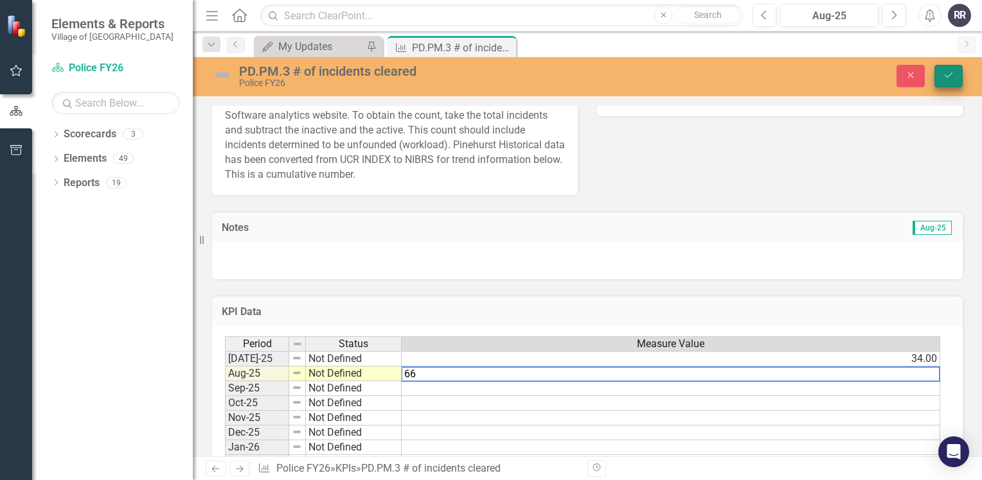
type textarea "66"
click at [951, 73] on icon "Save" at bounding box center [948, 75] width 12 height 9
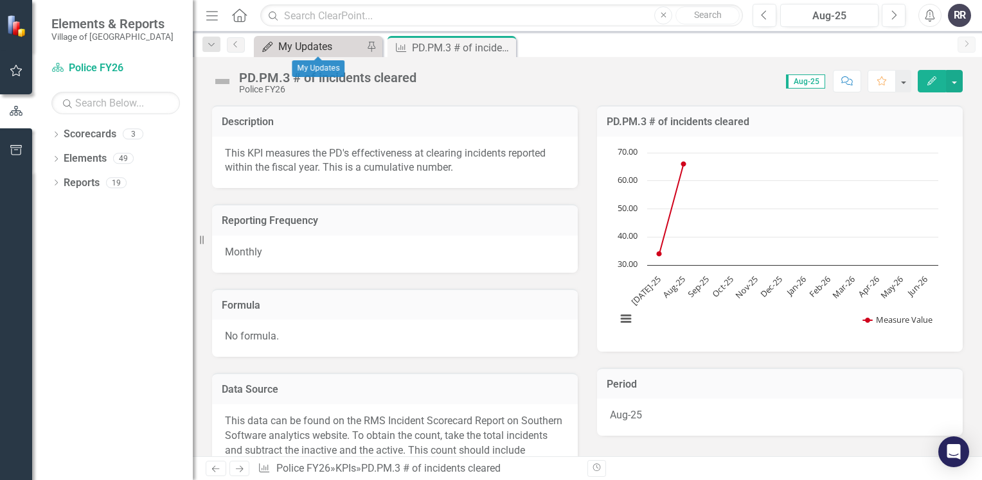
click at [326, 46] on div "My Updates" at bounding box center [320, 47] width 85 height 16
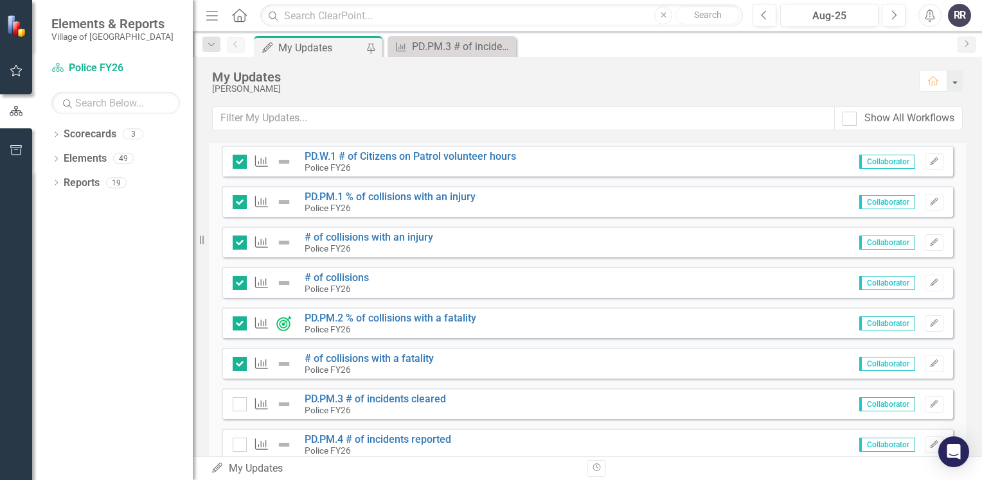
scroll to position [771, 0]
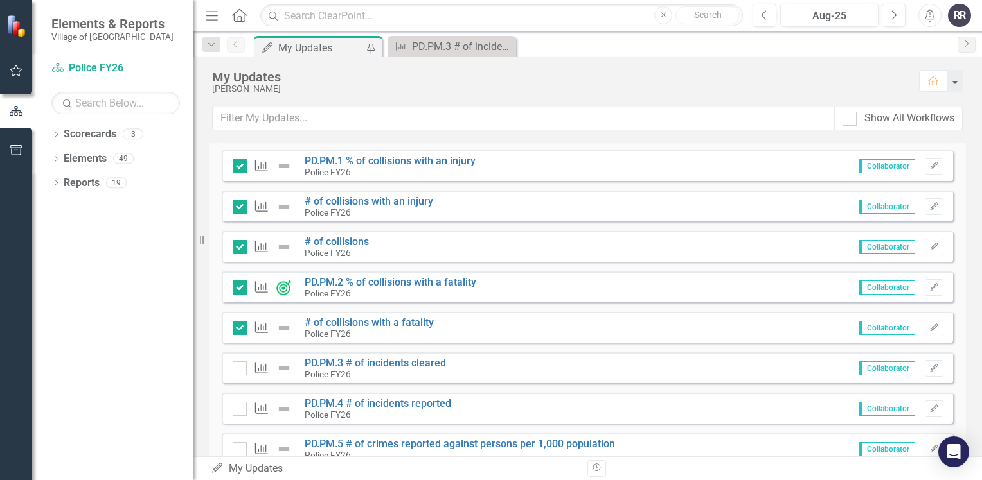
click at [237, 358] on div "KPI PD.PM.3 # of incidents cleared Police FY26" at bounding box center [343, 369] width 220 height 22
click at [242, 369] on div at bounding box center [240, 369] width 14 height 14
click at [241, 369] on input "checkbox" at bounding box center [237, 366] width 8 height 8
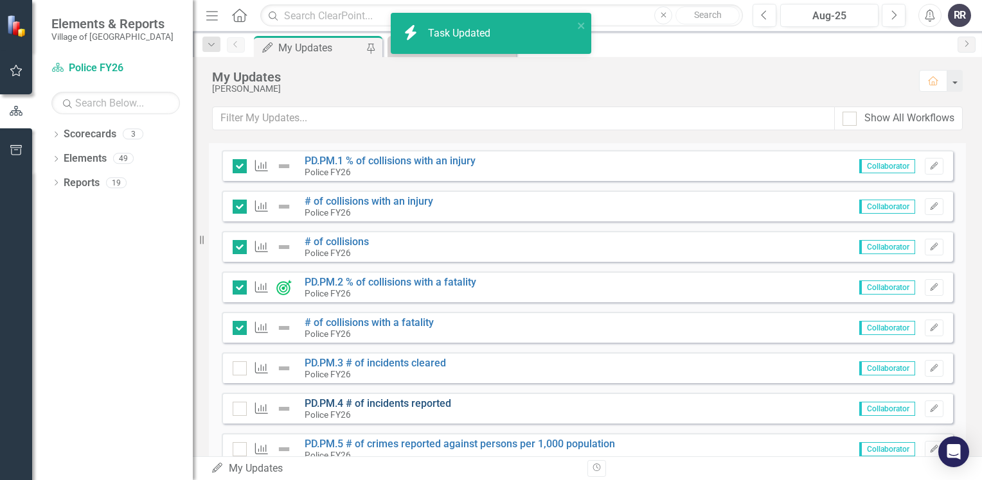
checkbox input "true"
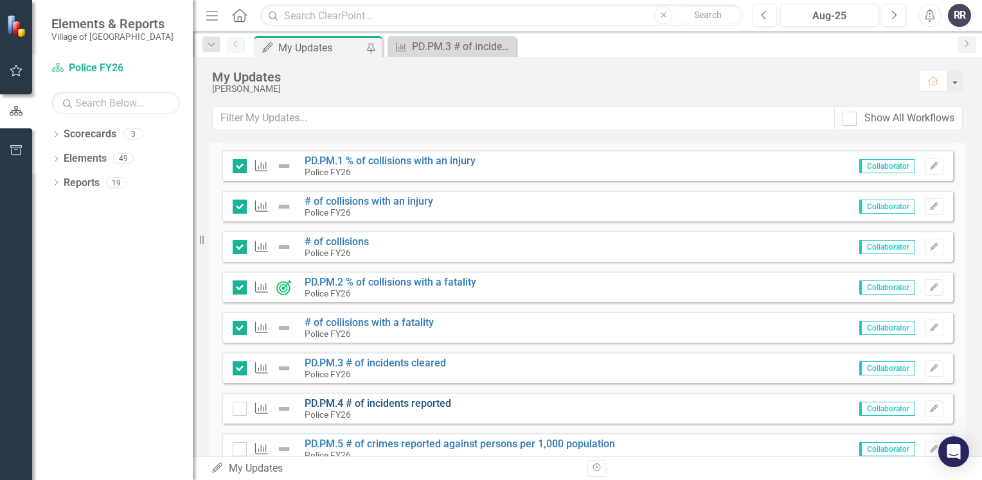
click at [421, 401] on link "PD.PM.4 # of incidents reported" at bounding box center [377, 404] width 146 height 12
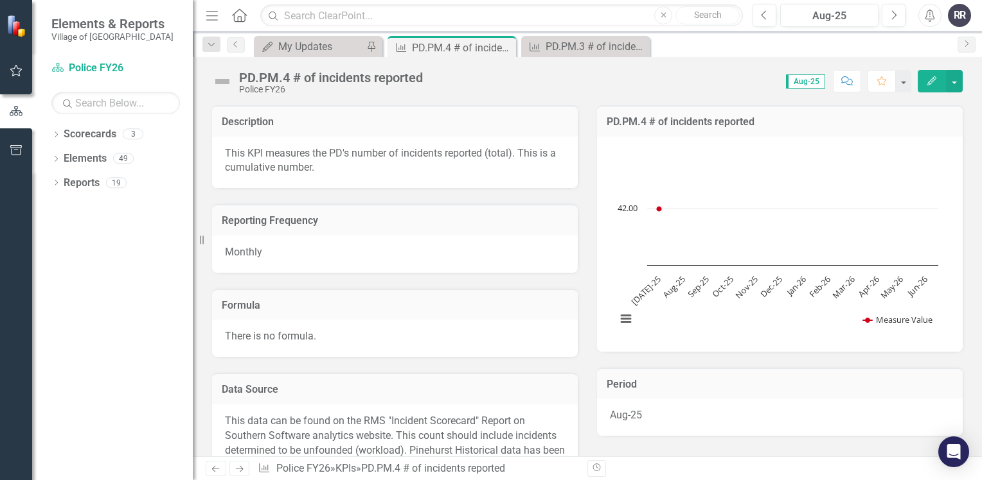
scroll to position [321, 0]
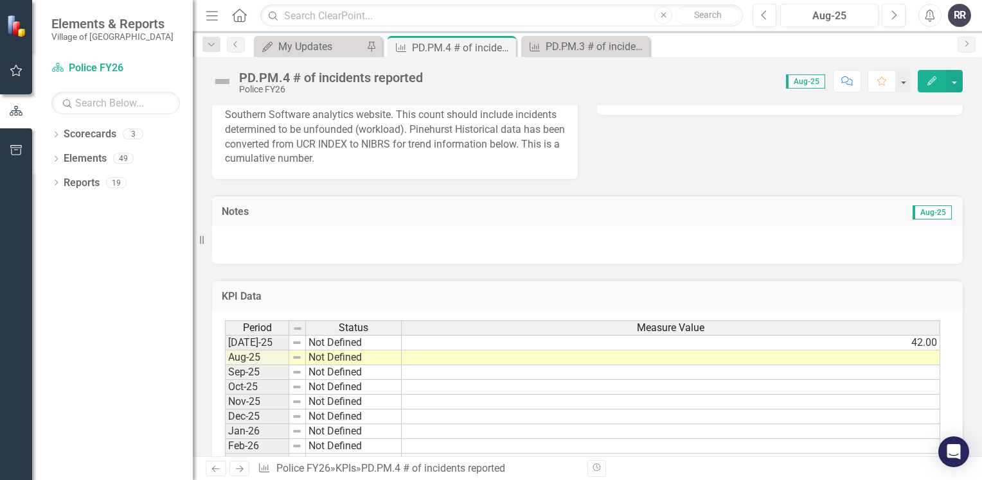
click at [416, 360] on td at bounding box center [670, 358] width 538 height 15
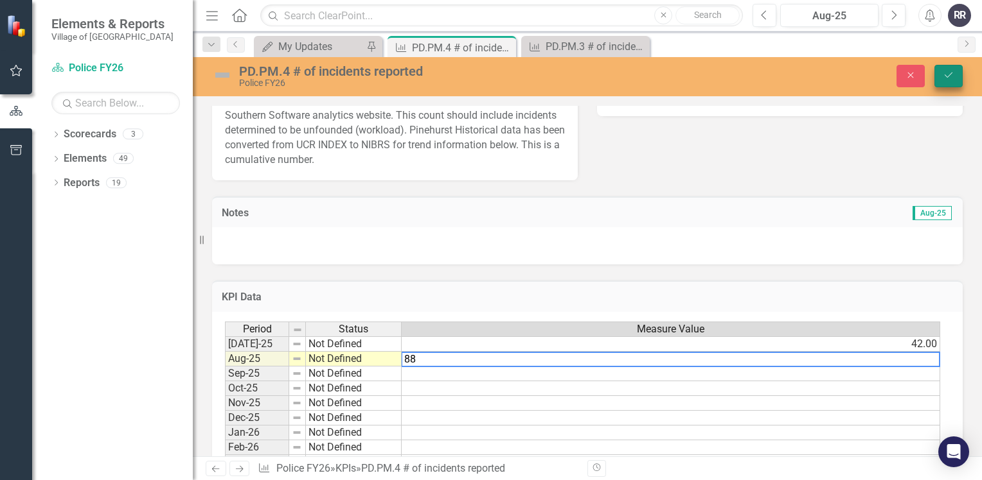
type textarea "88"
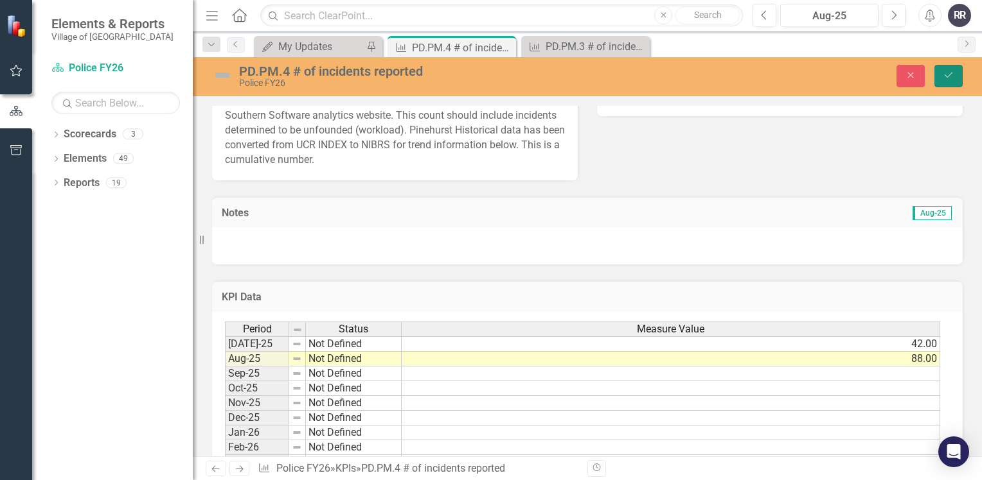
click at [956, 82] on button "Save" at bounding box center [948, 76] width 28 height 22
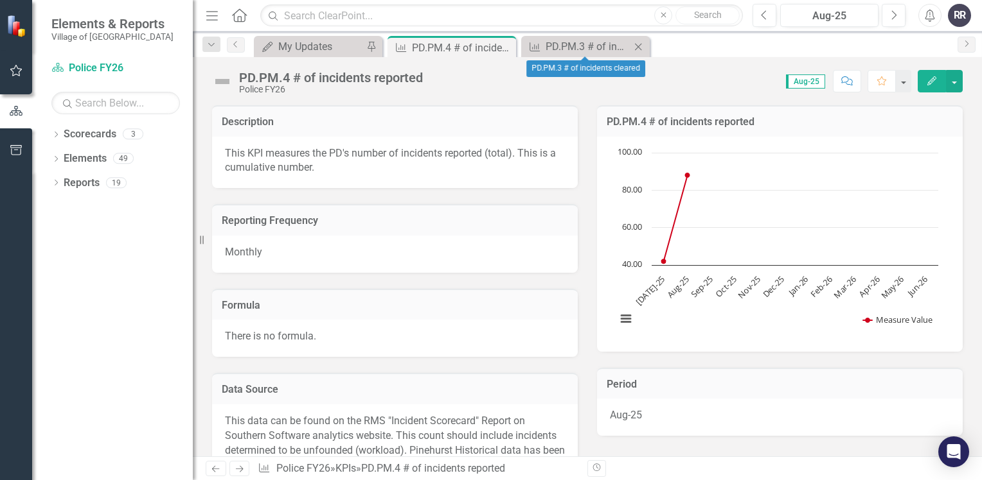
click at [638, 44] on icon "Close" at bounding box center [637, 47] width 13 height 10
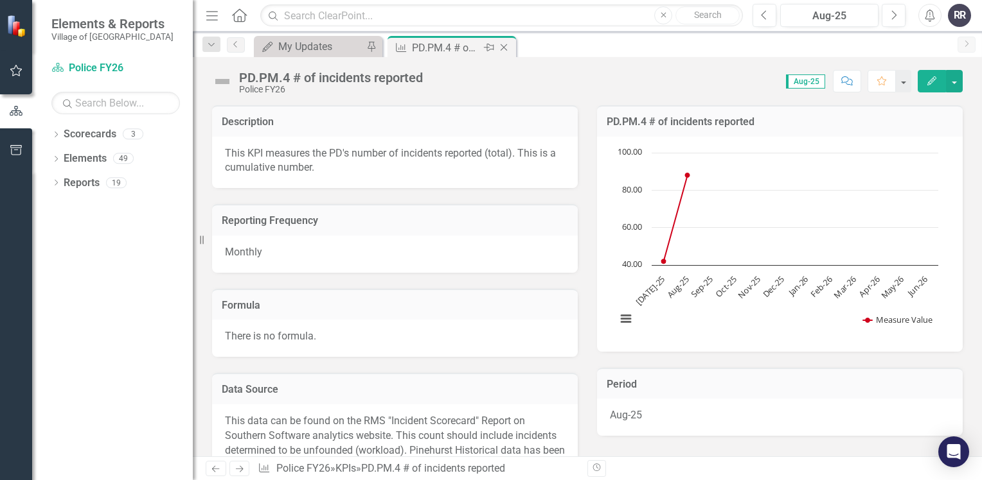
click at [504, 47] on icon at bounding box center [503, 47] width 7 height 7
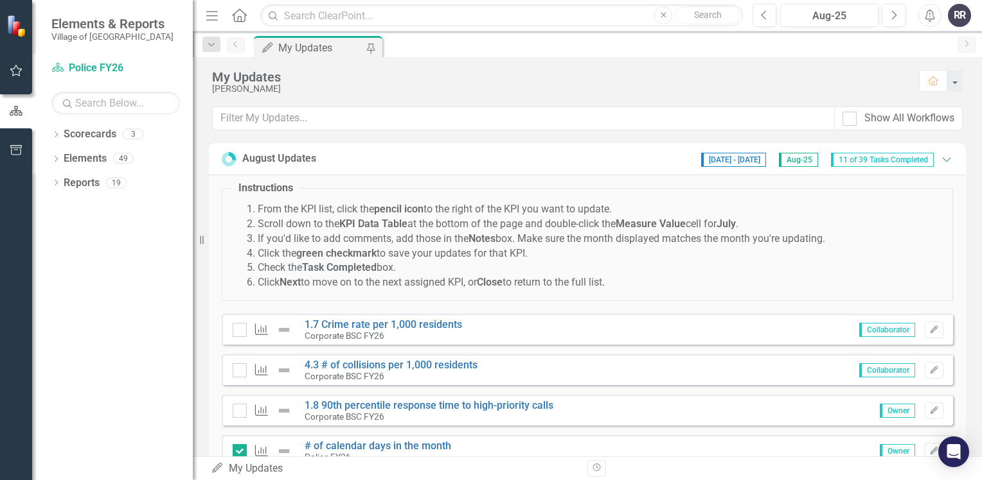
click at [333, 49] on div "My Updates" at bounding box center [320, 48] width 85 height 16
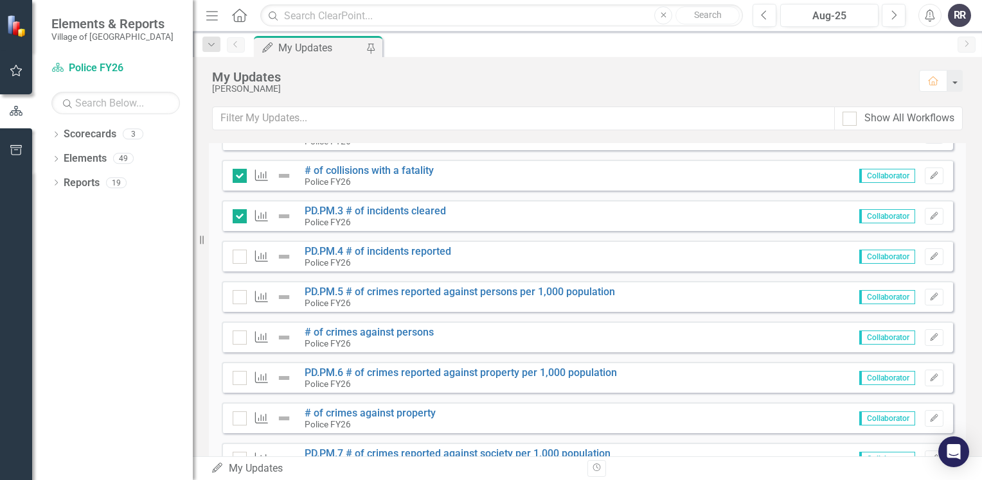
scroll to position [964, 0]
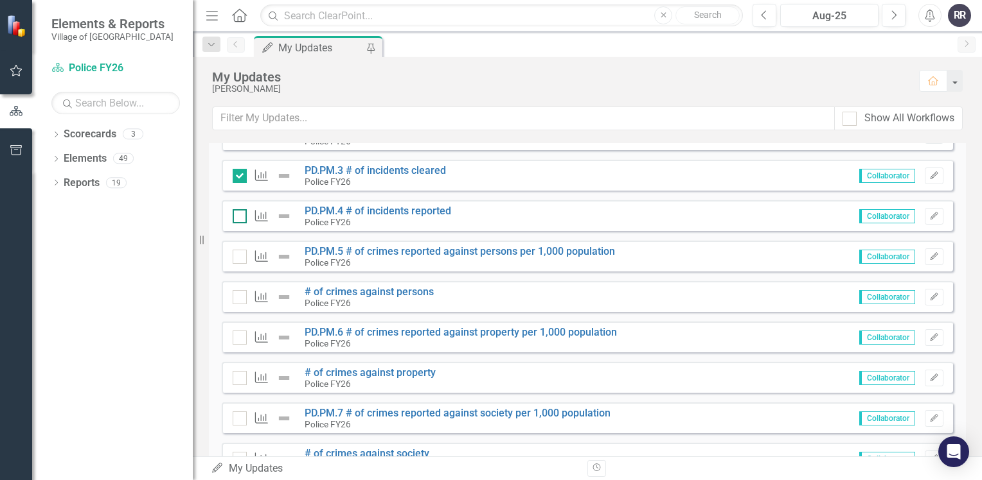
click at [235, 215] on input "checkbox" at bounding box center [237, 213] width 8 height 8
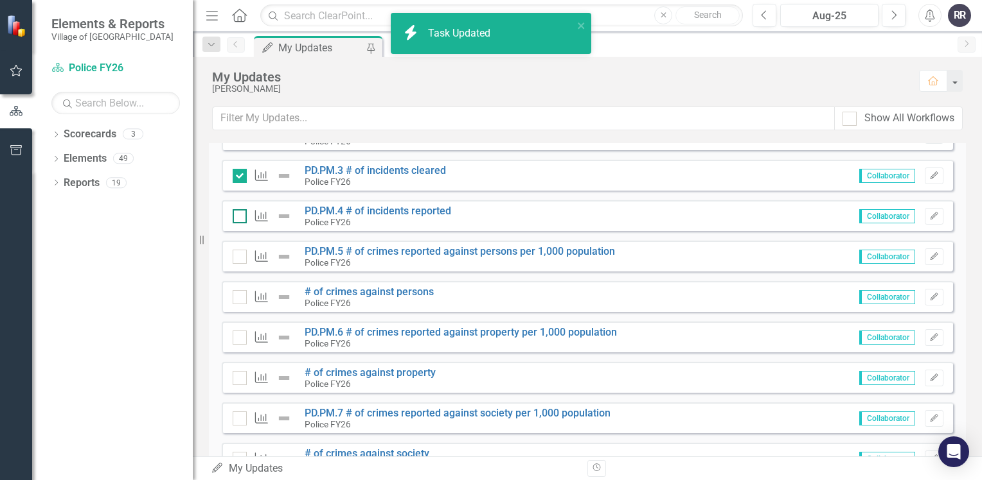
checkbox input "true"
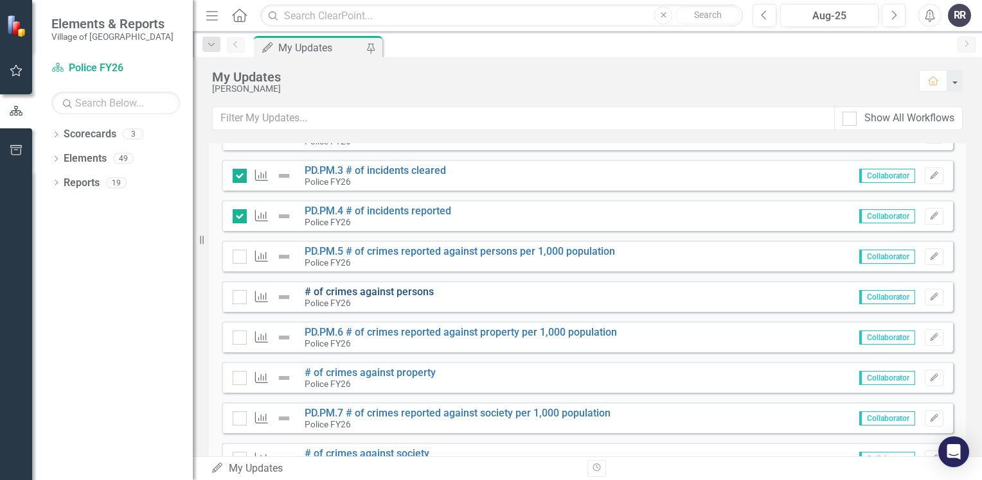
click at [394, 293] on link "# of crimes against persons" at bounding box center [368, 292] width 129 height 12
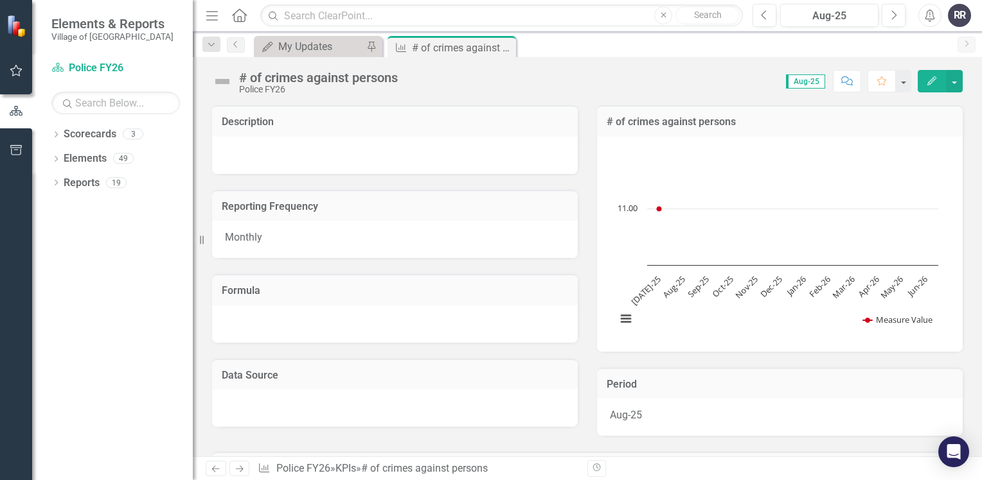
scroll to position [193, 0]
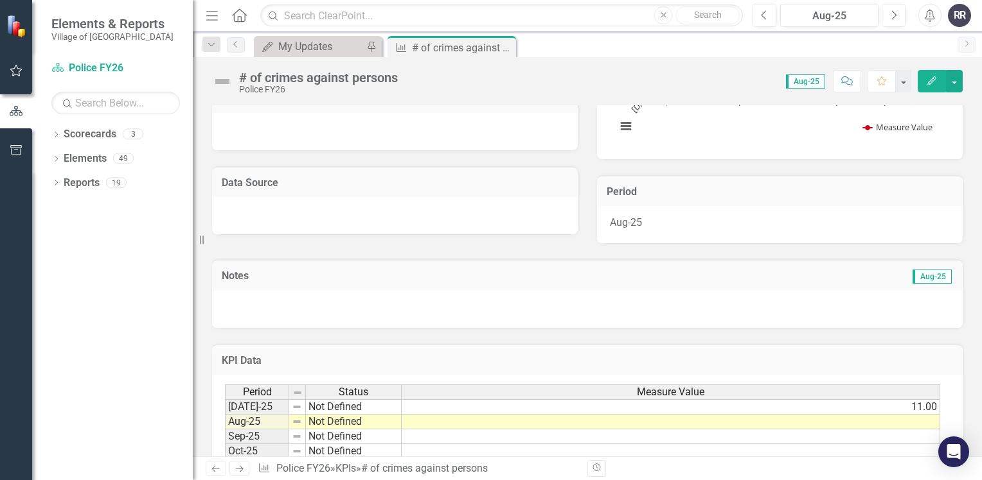
click at [460, 425] on td at bounding box center [670, 422] width 538 height 15
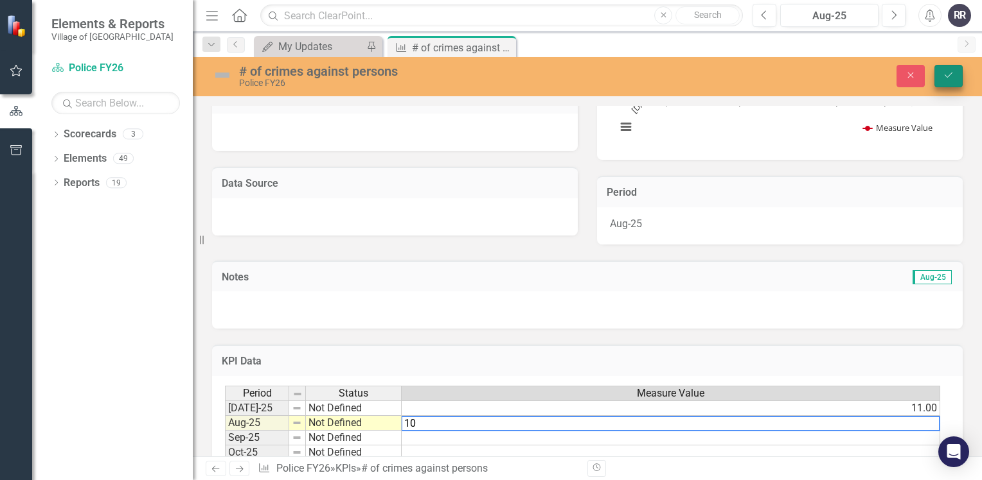
type textarea "10"
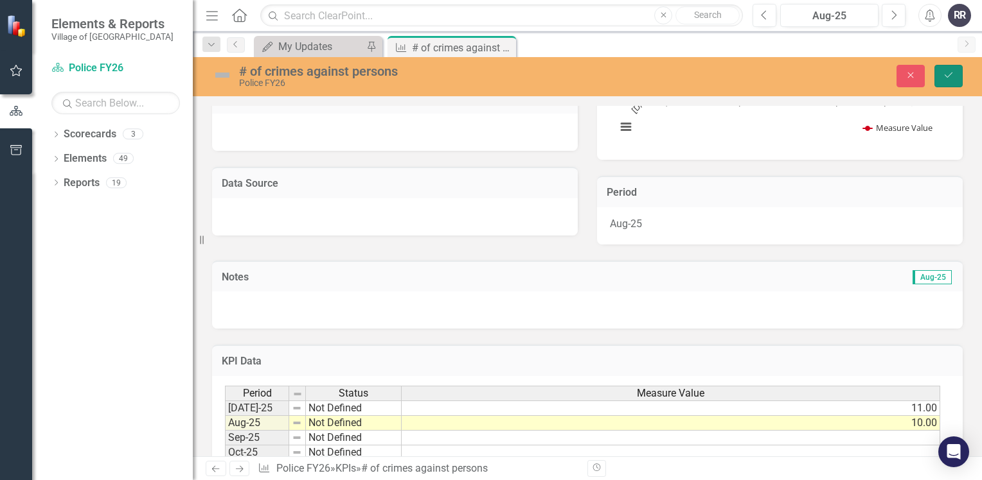
click at [948, 69] on button "Save" at bounding box center [948, 76] width 28 height 22
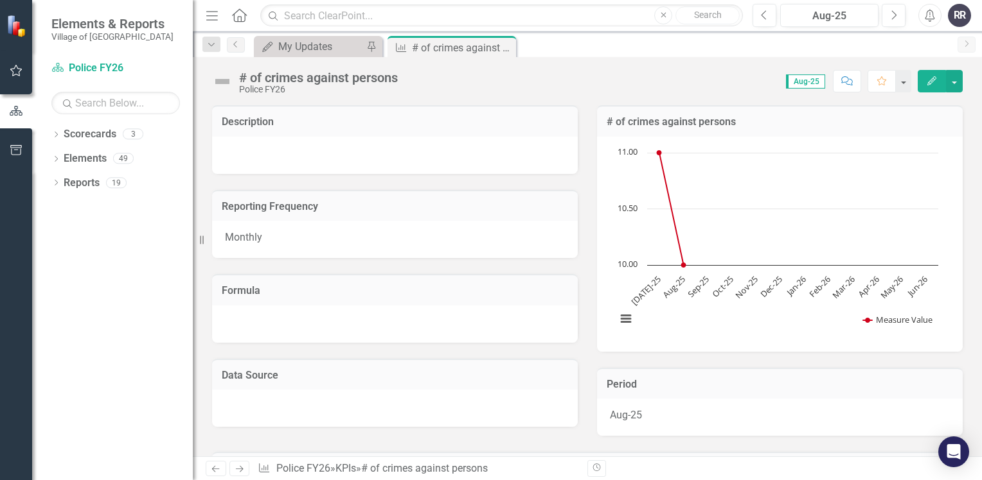
click at [306, 34] on div "Dropdown Search My Updates My Updates Pin KPI # of crimes against persons Pin P…" at bounding box center [587, 44] width 789 height 26
click at [310, 47] on div "My Updates" at bounding box center [320, 47] width 85 height 16
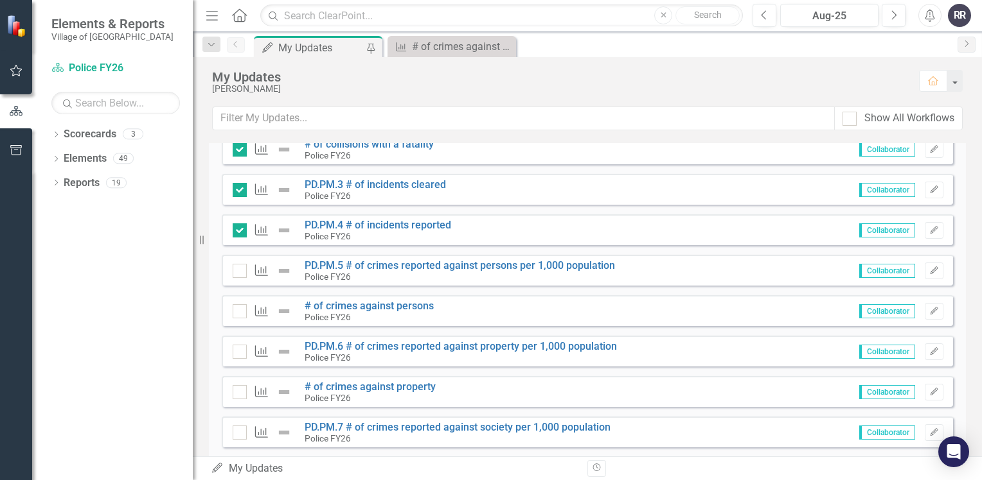
scroll to position [964, 0]
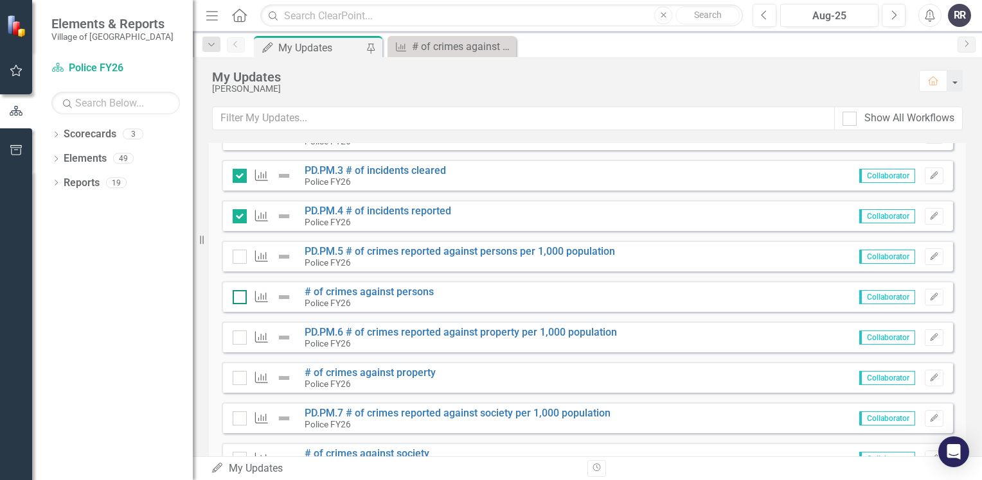
click at [243, 297] on div at bounding box center [240, 297] width 14 height 14
click at [241, 297] on input "checkbox" at bounding box center [237, 294] width 8 height 8
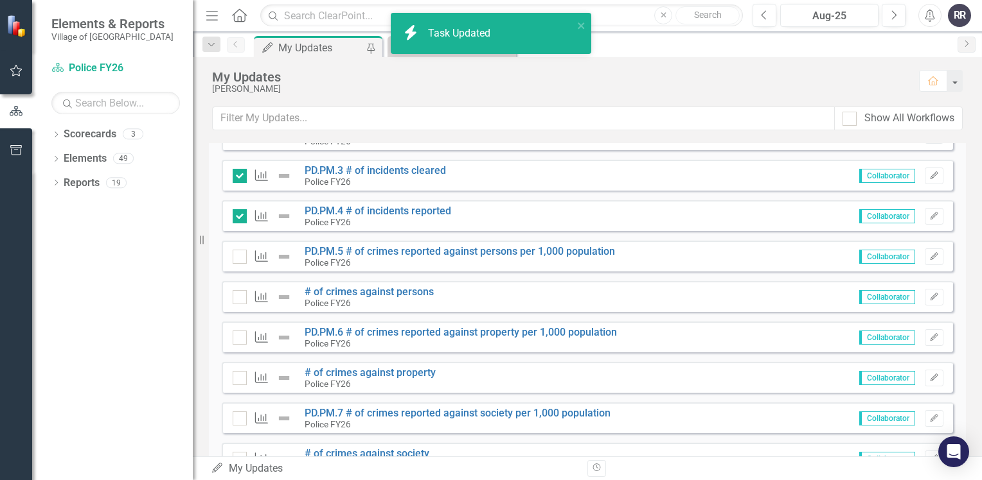
checkbox input "true"
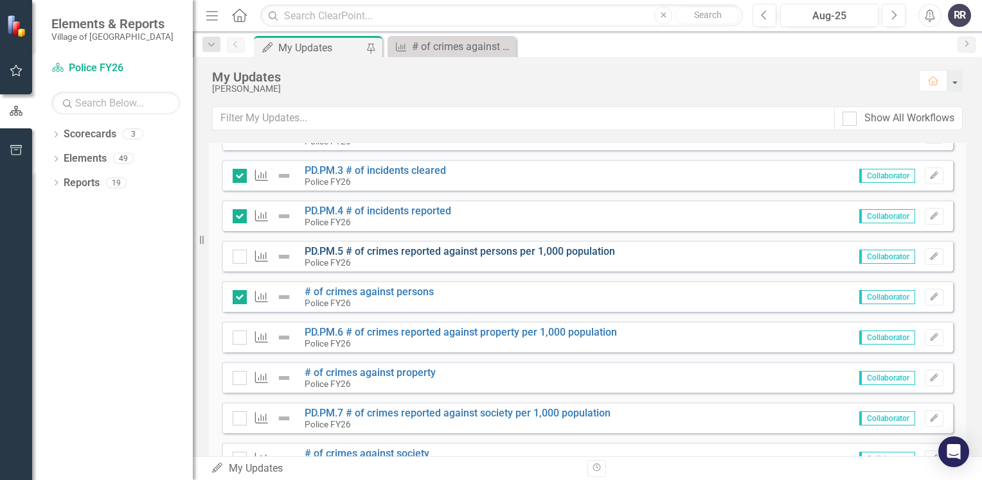
click at [447, 256] on link "PD.PM.5 # of crimes reported against persons per 1,000 population" at bounding box center [459, 251] width 310 height 12
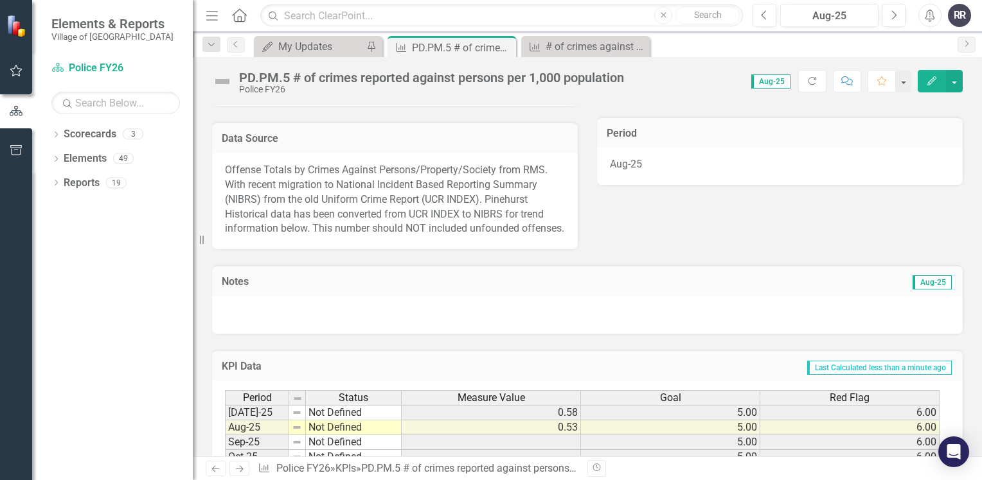
scroll to position [321, 0]
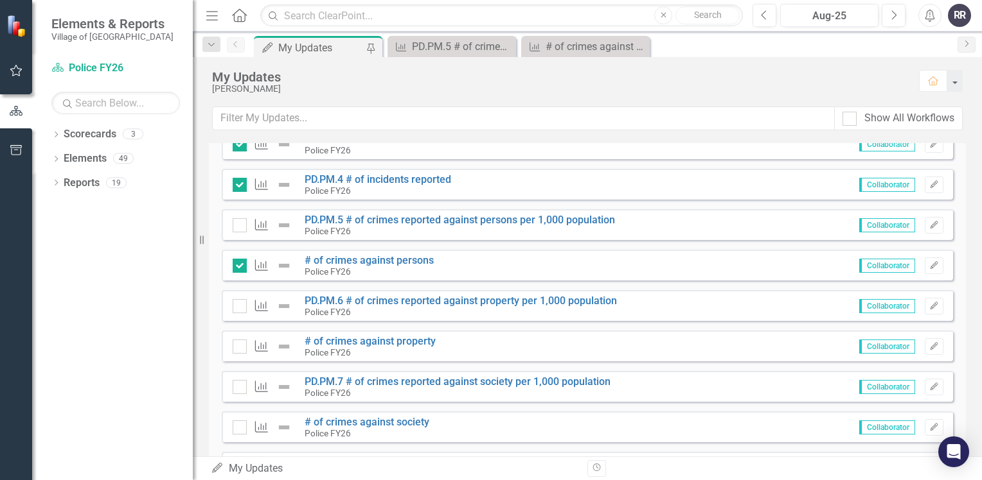
scroll to position [1028, 0]
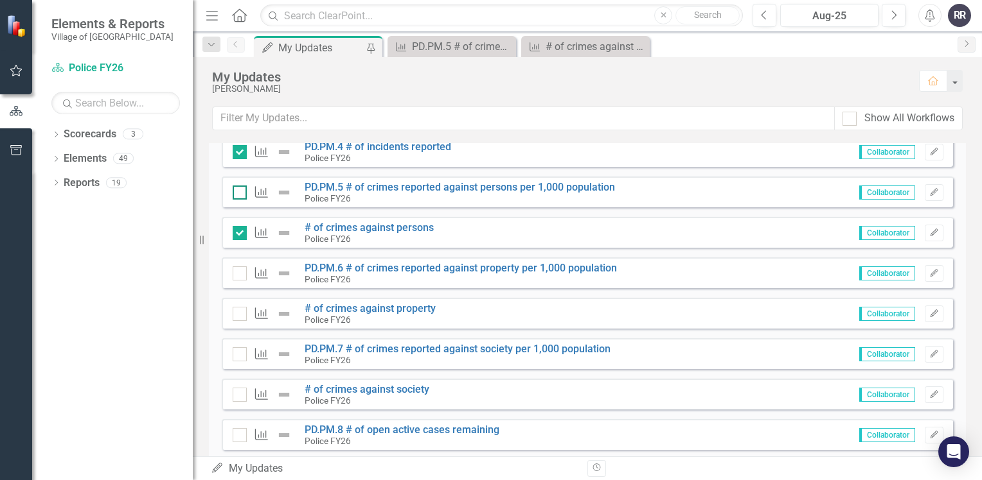
click at [243, 197] on div at bounding box center [240, 193] width 14 height 14
click at [241, 194] on input "checkbox" at bounding box center [237, 190] width 8 height 8
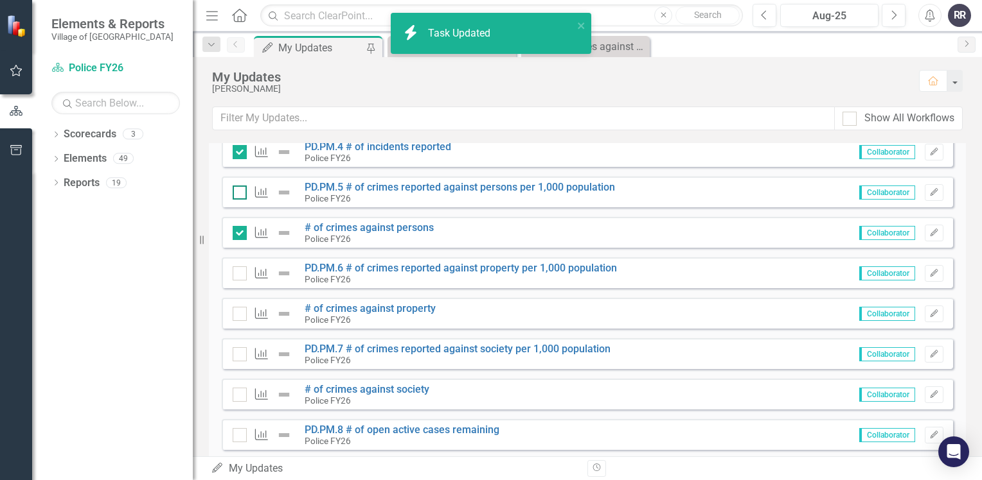
checkbox input "true"
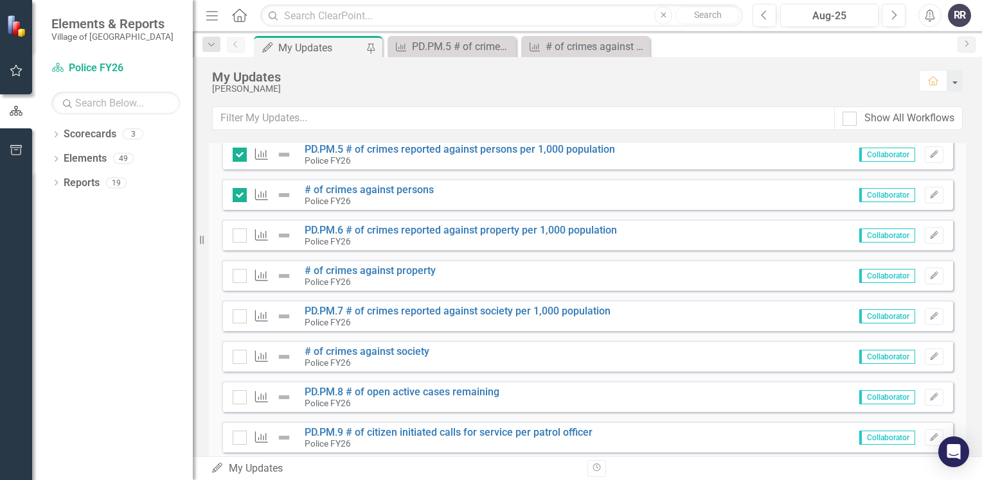
scroll to position [1092, 0]
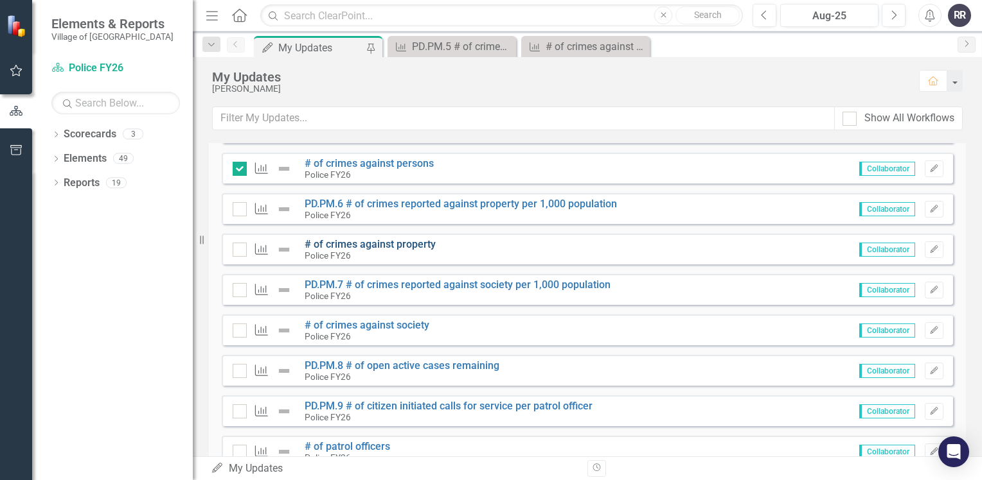
click at [397, 243] on link "# of crimes against property" at bounding box center [369, 244] width 131 height 12
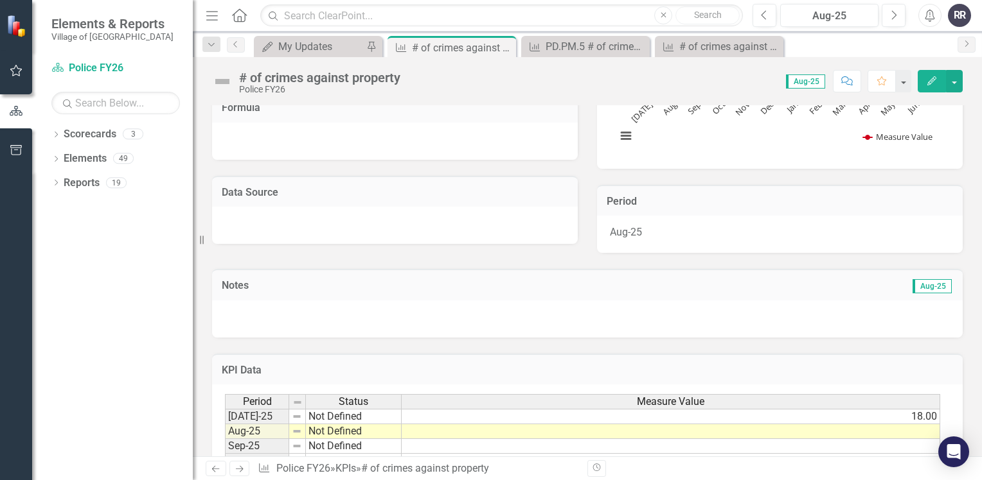
scroll to position [257, 0]
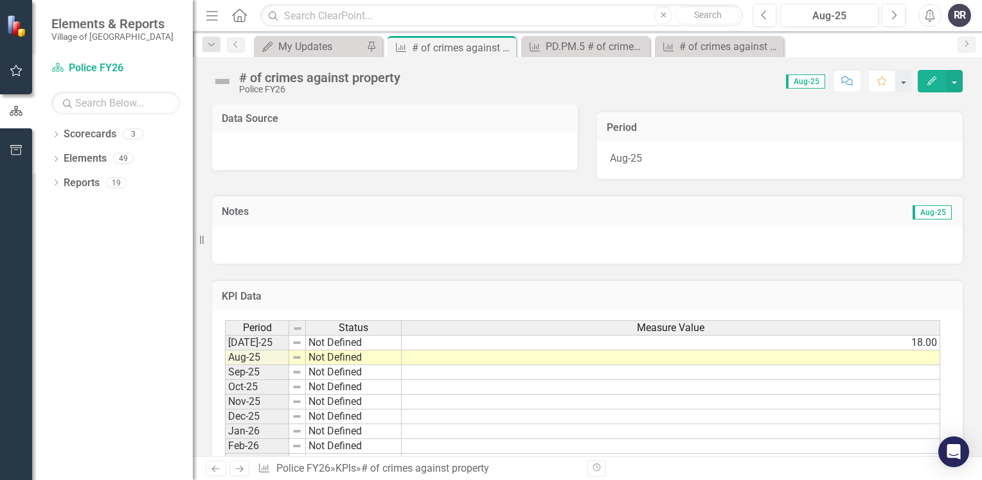
click at [455, 353] on td at bounding box center [670, 358] width 538 height 15
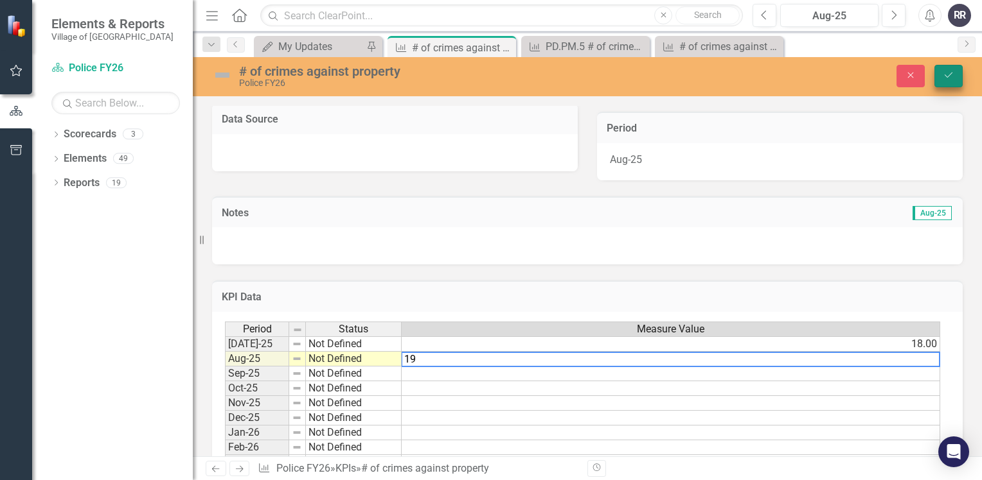
type textarea "19"
click at [955, 73] on button "Save" at bounding box center [948, 76] width 28 height 22
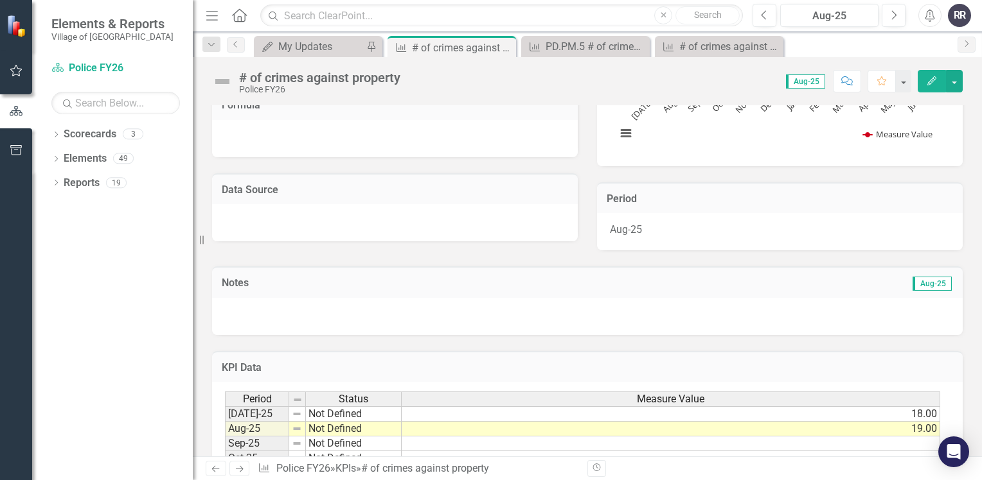
scroll to position [193, 0]
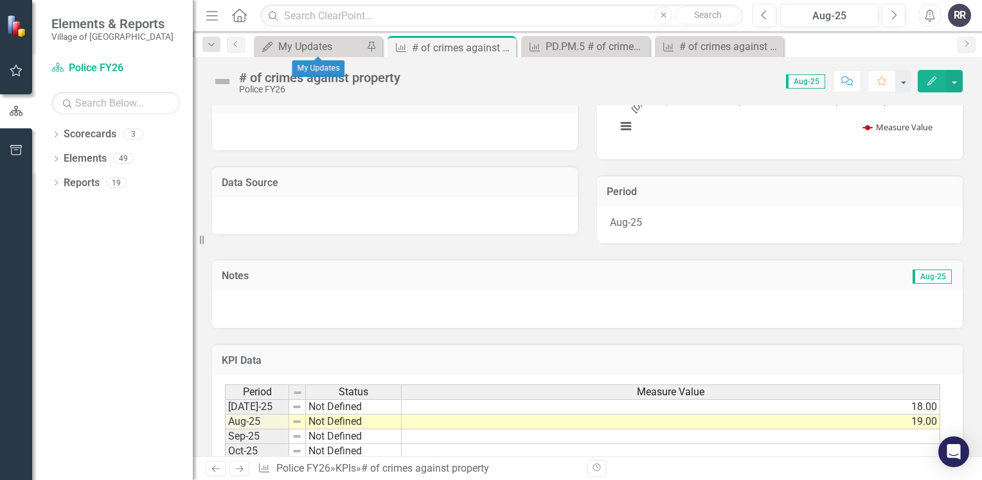
click at [312, 55] on div "My Updates My Updates Pin" at bounding box center [318, 46] width 128 height 21
click at [294, 45] on div "My Updates" at bounding box center [320, 47] width 85 height 16
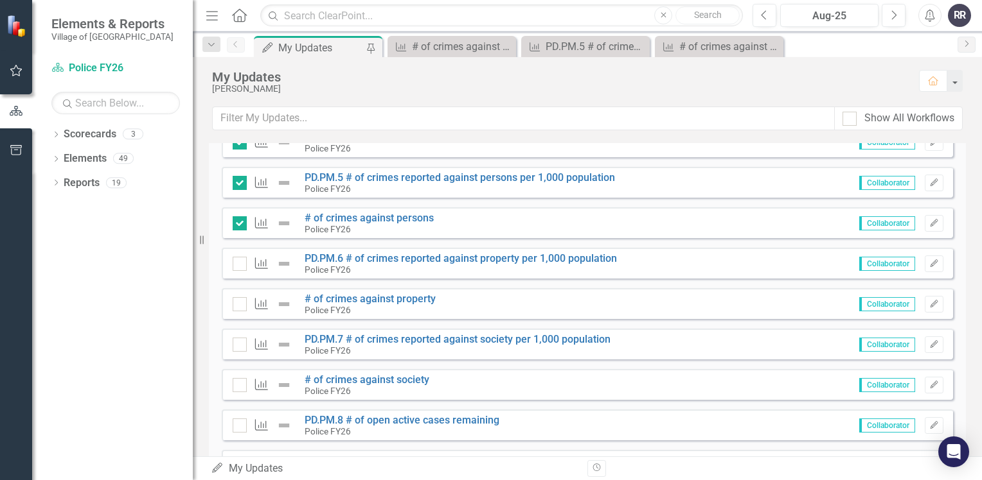
scroll to position [1028, 0]
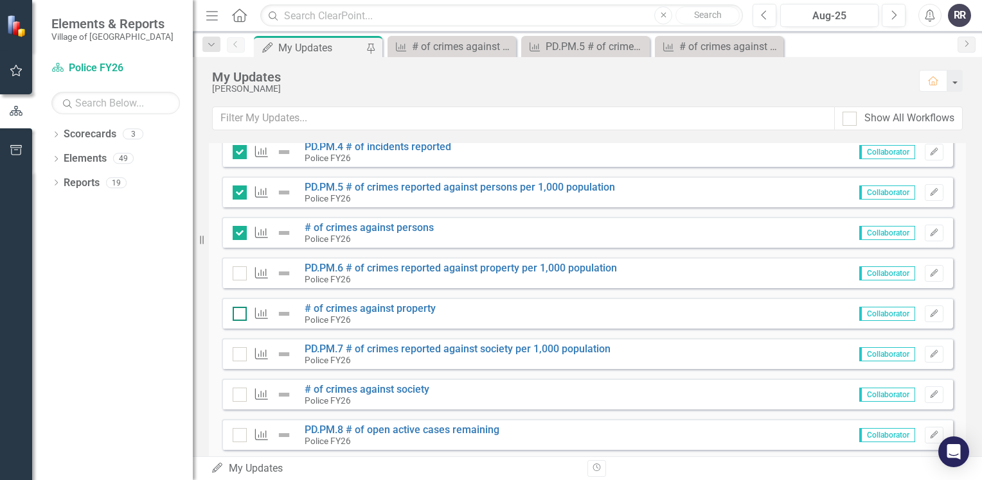
click at [240, 313] on input "checkbox" at bounding box center [237, 311] width 8 height 8
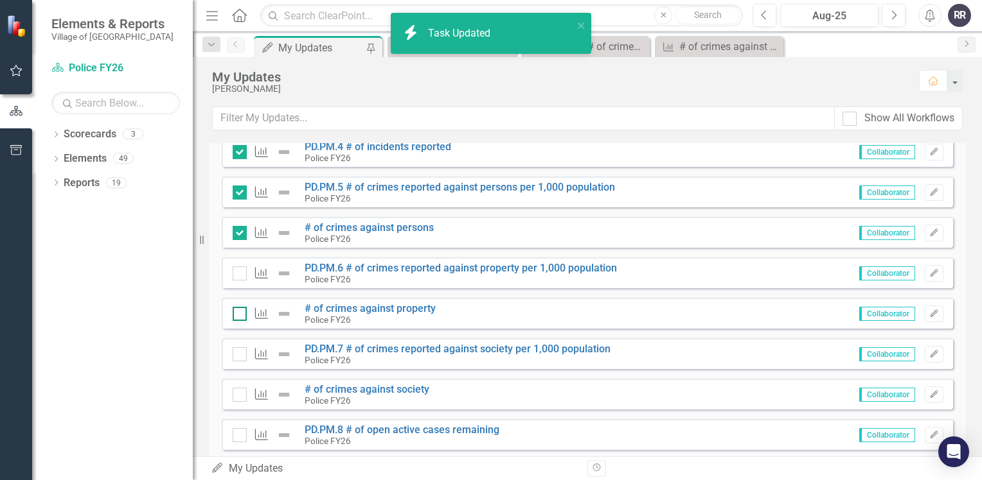
checkbox input "true"
click at [773, 42] on icon "Close" at bounding box center [771, 47] width 13 height 10
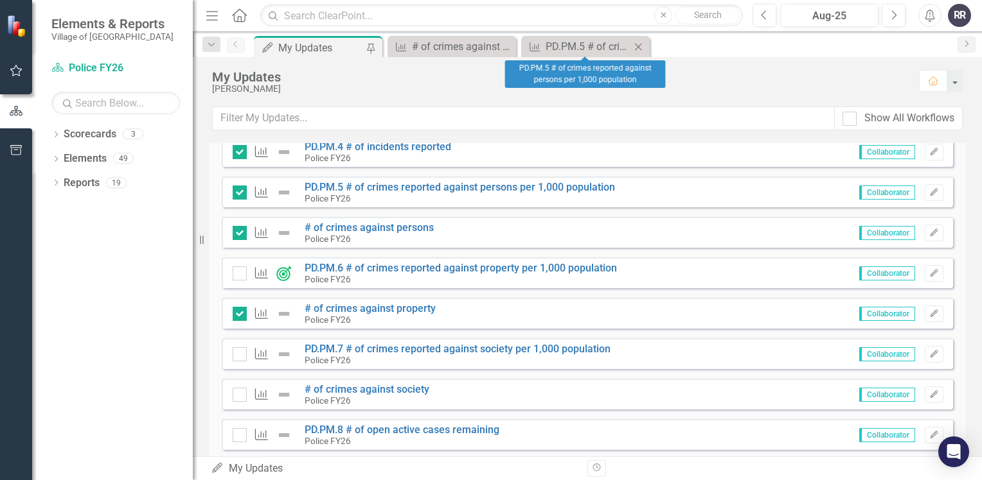
click at [636, 45] on icon "Close" at bounding box center [637, 47] width 13 height 10
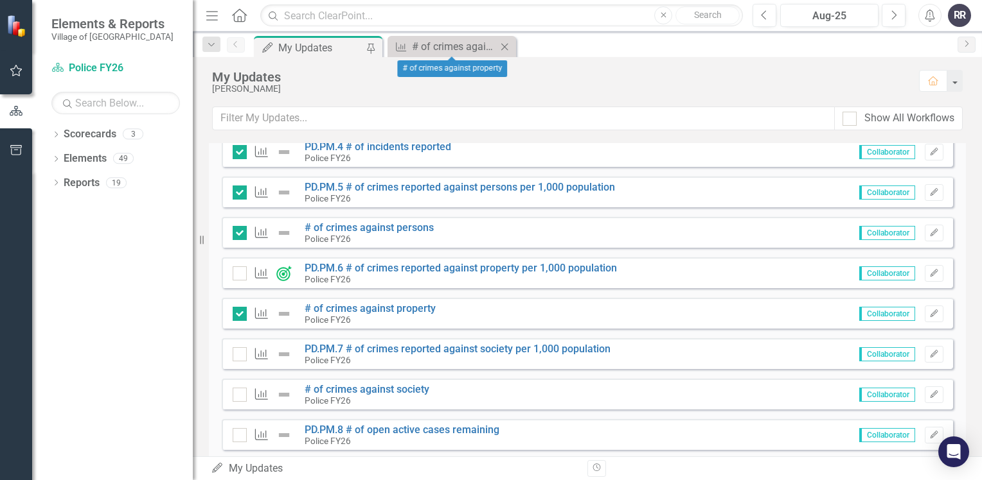
click at [508, 46] on icon "Close" at bounding box center [504, 47] width 13 height 10
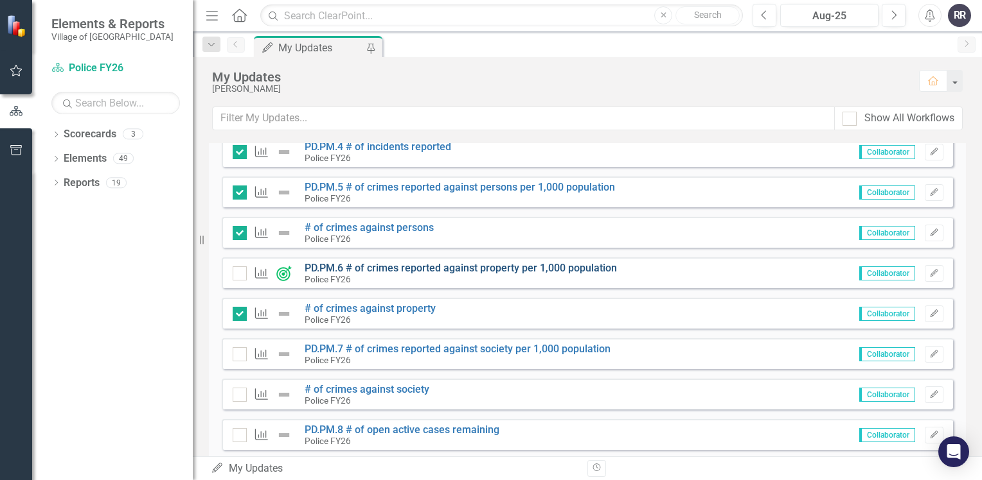
click at [367, 267] on link "PD.PM.6 # of crimes reported against property per 1,000 population" at bounding box center [460, 268] width 312 height 12
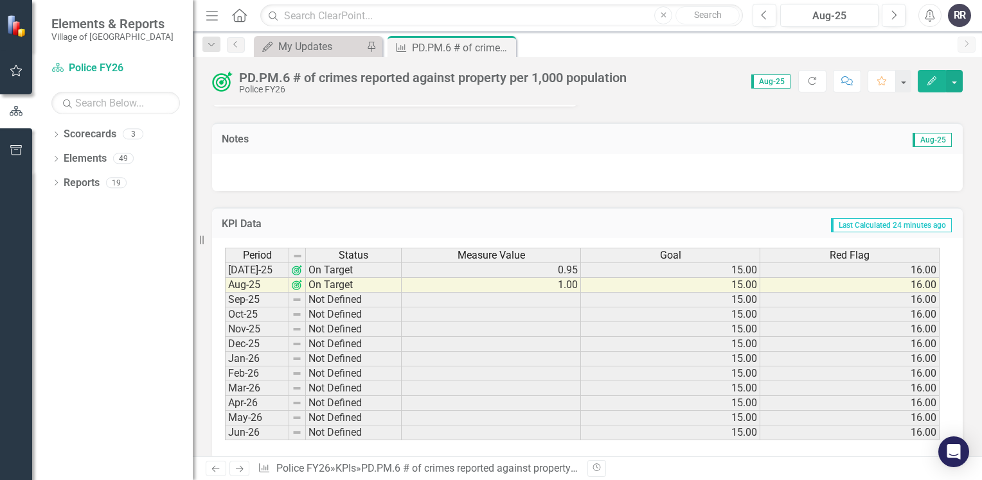
scroll to position [423, 0]
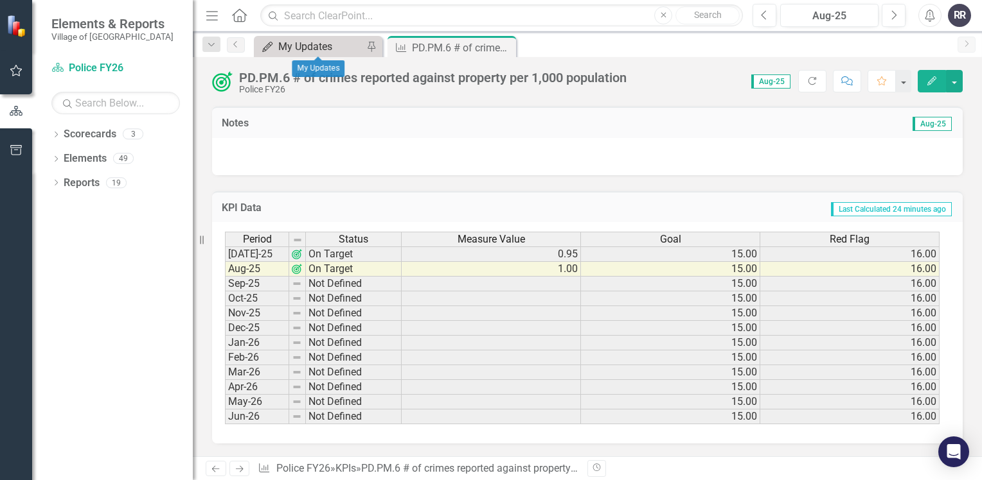
click at [324, 48] on div "My Updates" at bounding box center [320, 47] width 85 height 16
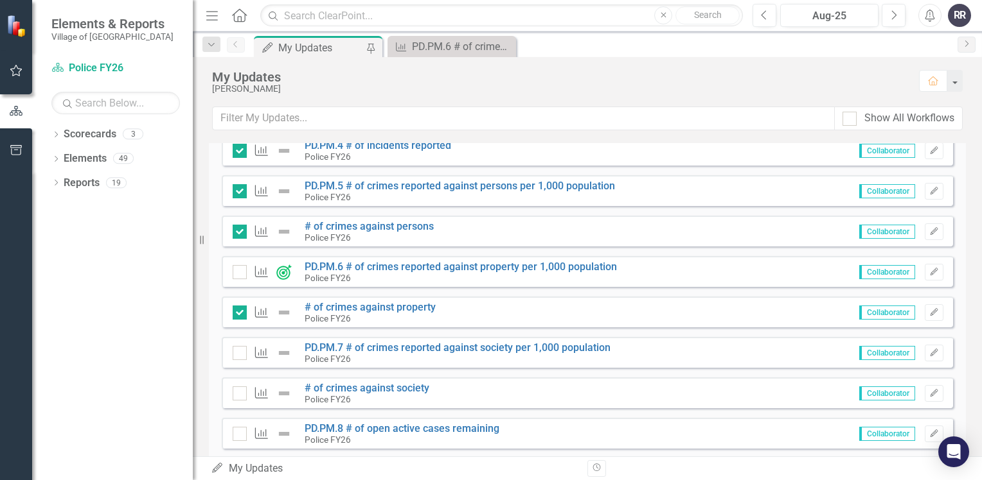
scroll to position [1156, 0]
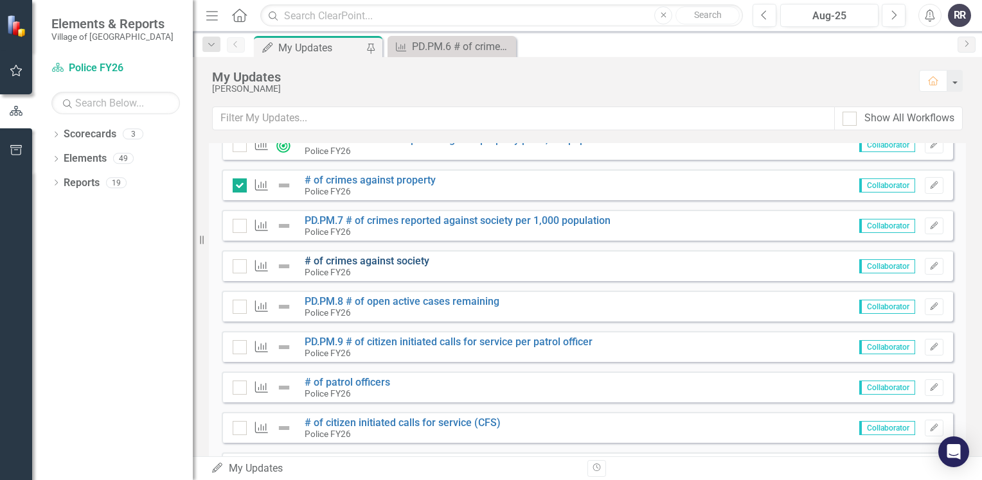
click at [391, 260] on link "# of crimes against society" at bounding box center [366, 261] width 125 height 12
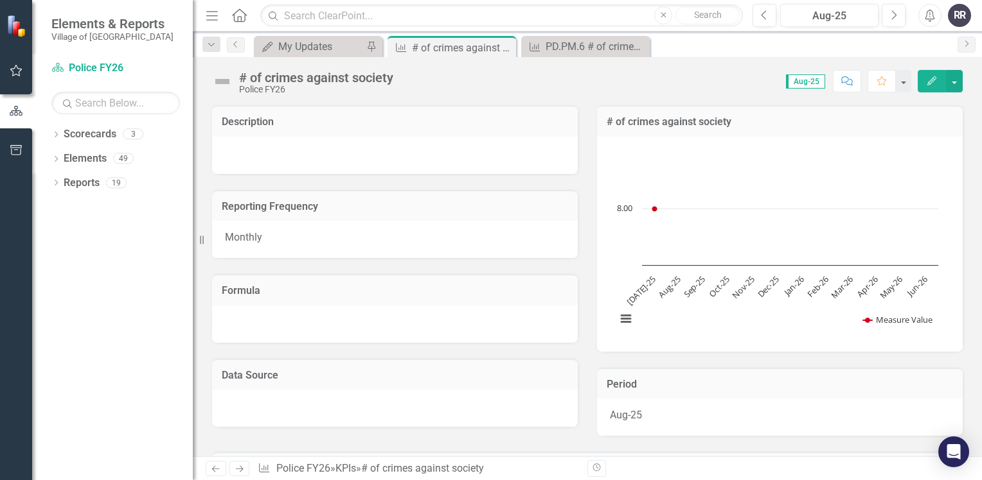
scroll to position [321, 0]
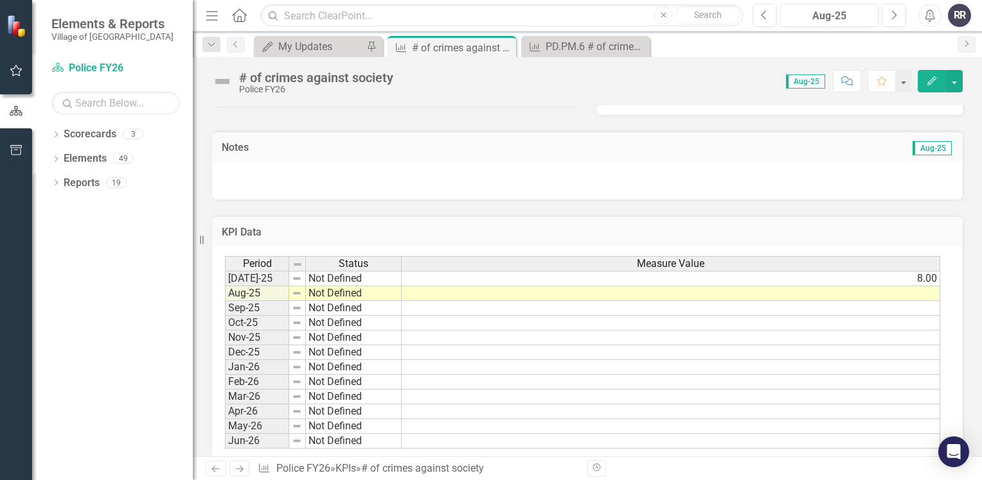
click at [516, 297] on td at bounding box center [670, 293] width 538 height 15
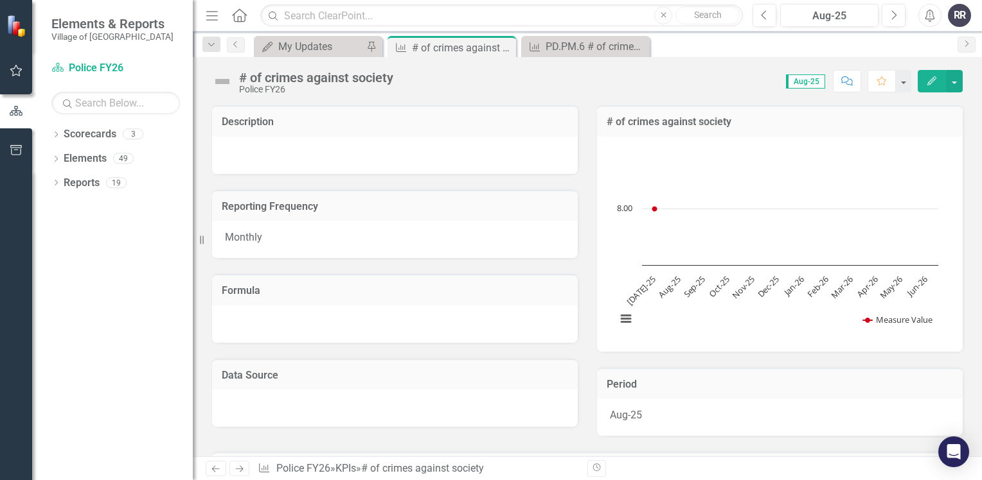
scroll to position [321, 0]
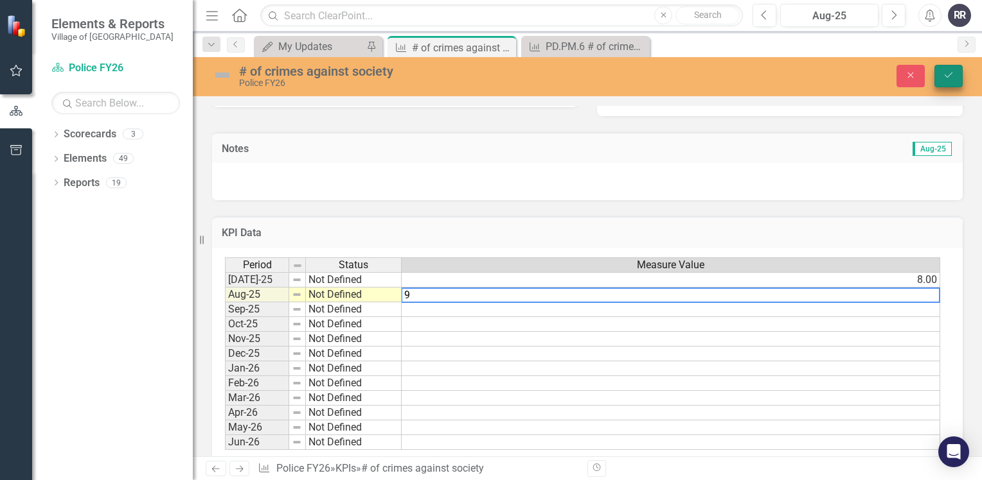
type textarea "9"
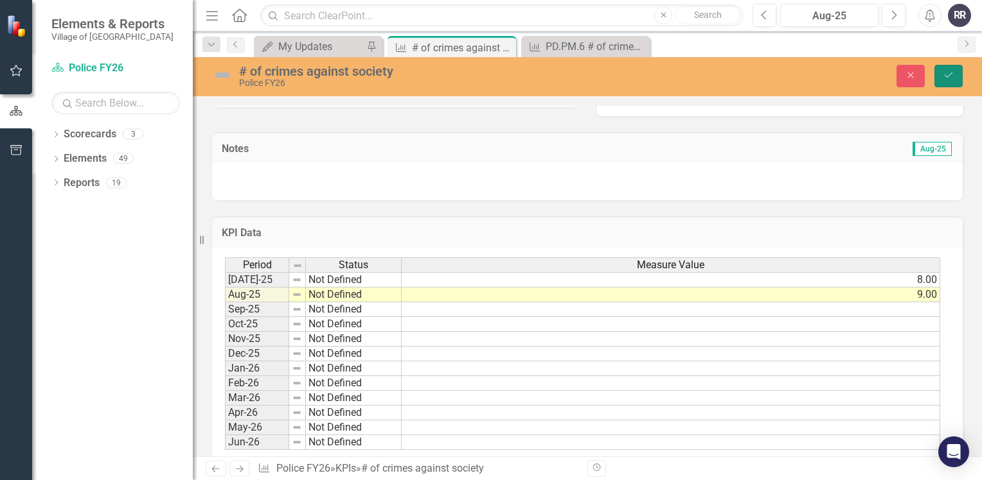
click at [946, 67] on button "Save" at bounding box center [948, 76] width 28 height 22
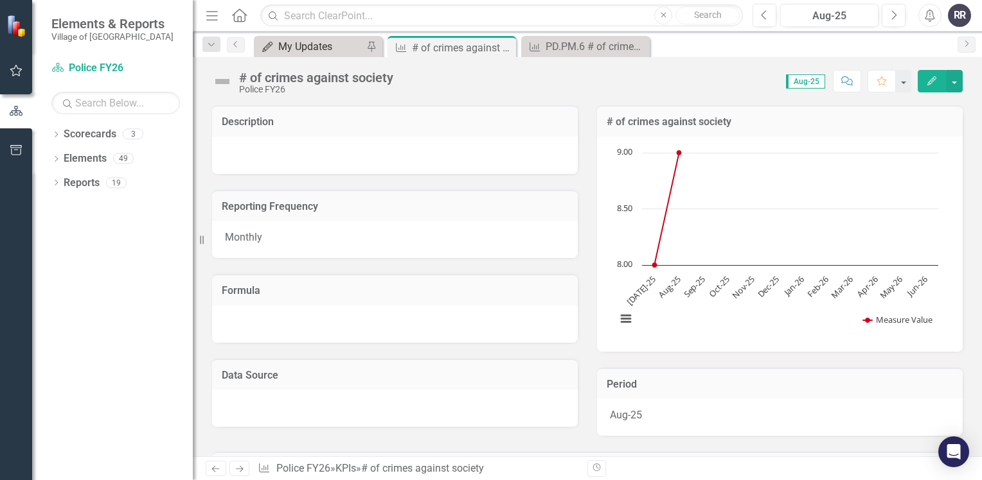
click at [342, 53] on div "My Updates" at bounding box center [320, 47] width 85 height 16
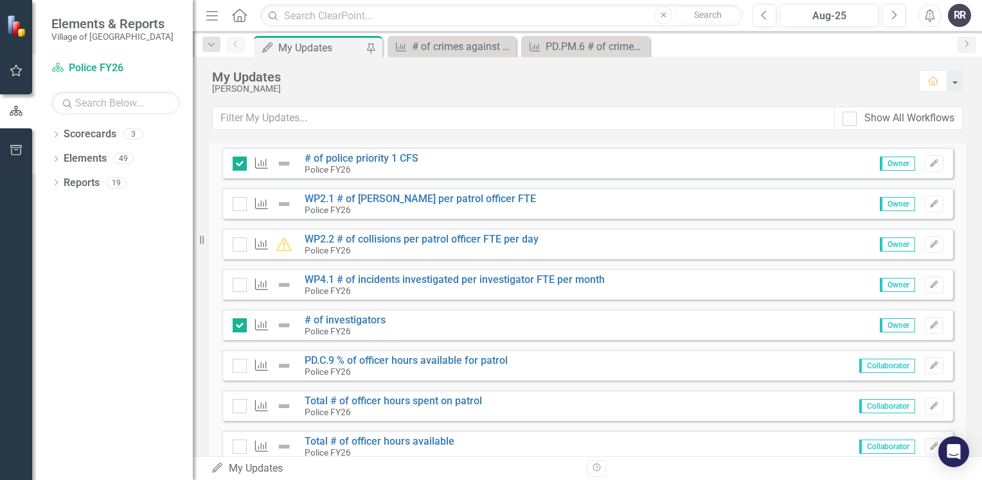
scroll to position [578, 0]
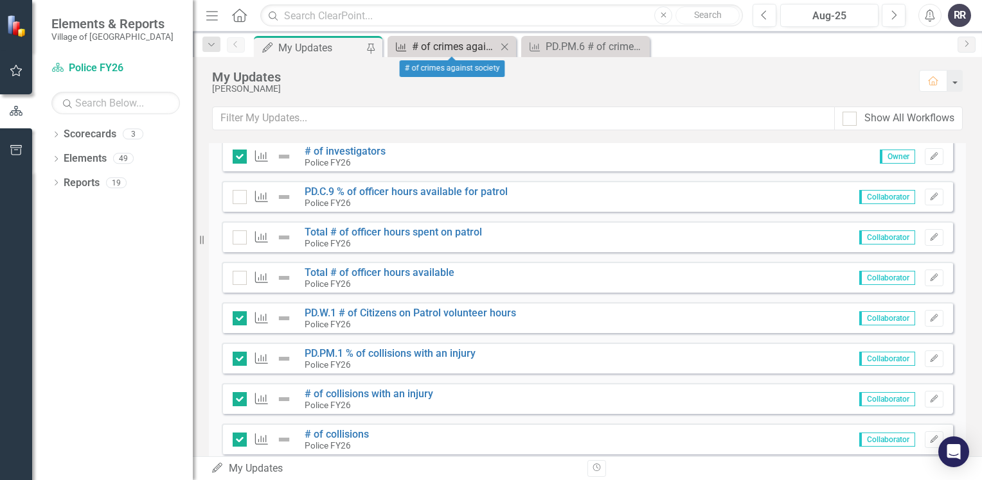
click at [486, 44] on div "# of crimes against society" at bounding box center [454, 47] width 85 height 16
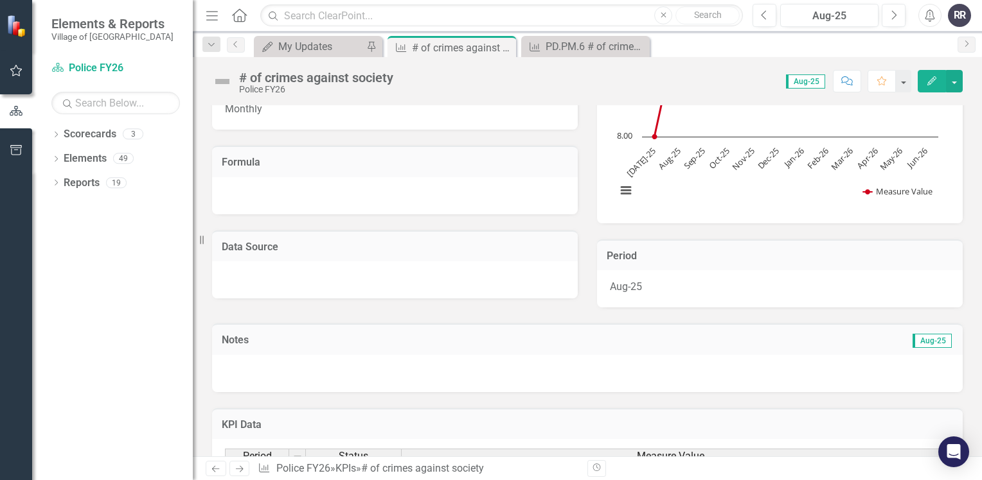
scroll to position [193, 0]
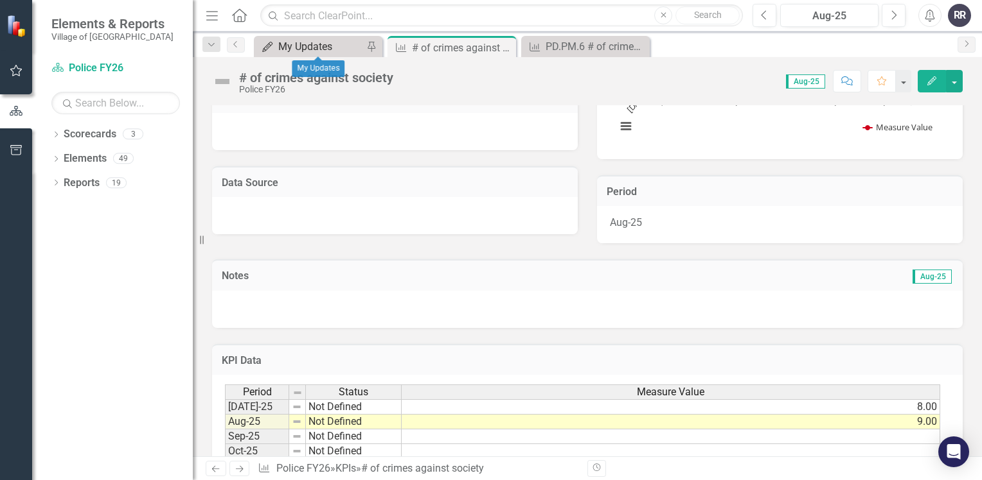
click at [322, 49] on div "My Updates" at bounding box center [320, 47] width 85 height 16
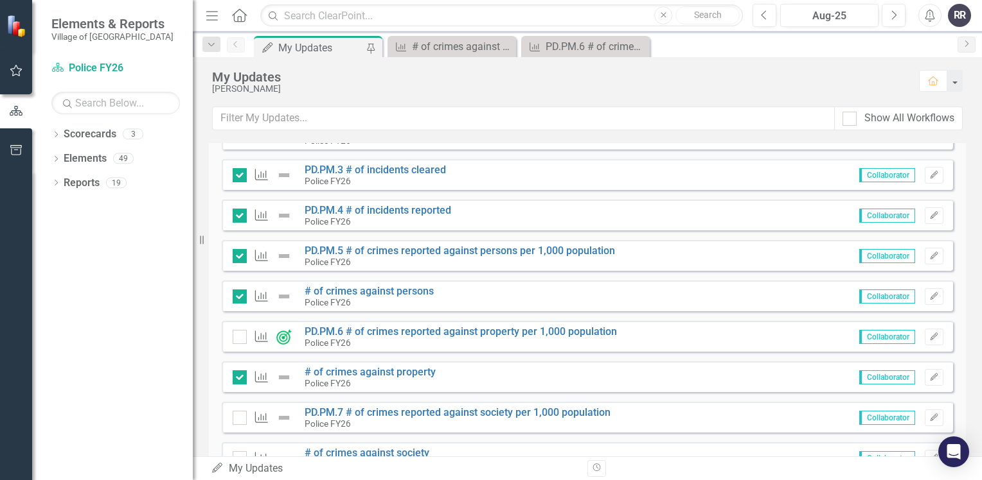
scroll to position [1092, 0]
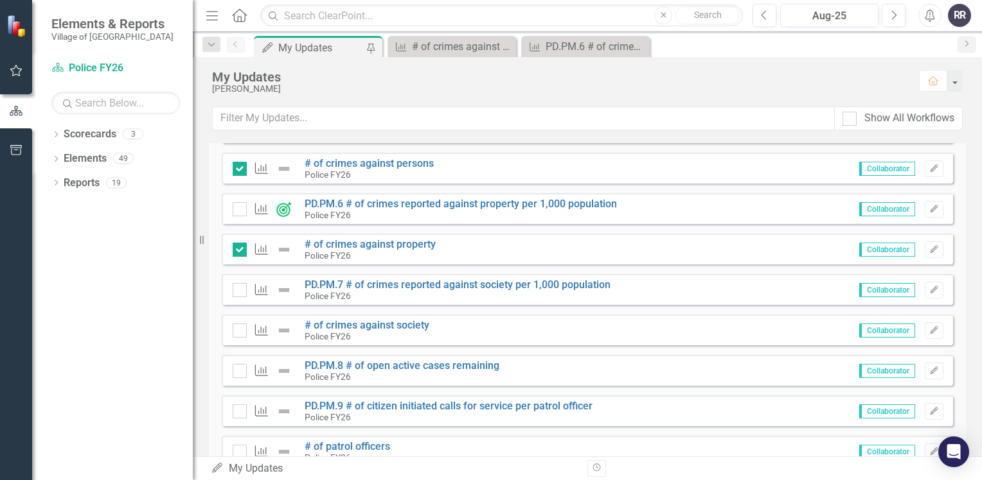
click at [247, 331] on div "KPI" at bounding box center [266, 330] width 66 height 15
click at [241, 331] on div at bounding box center [240, 331] width 14 height 14
click at [241, 331] on input "checkbox" at bounding box center [237, 328] width 8 height 8
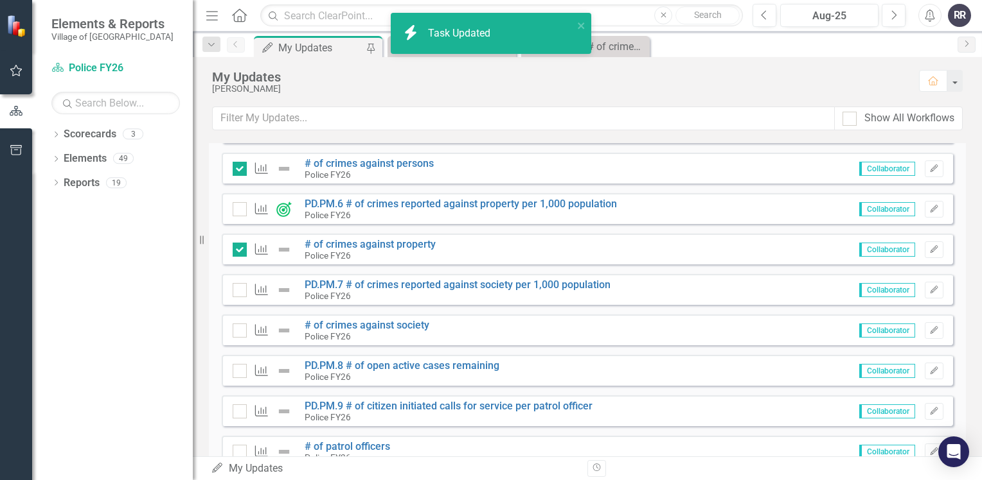
checkbox input "true"
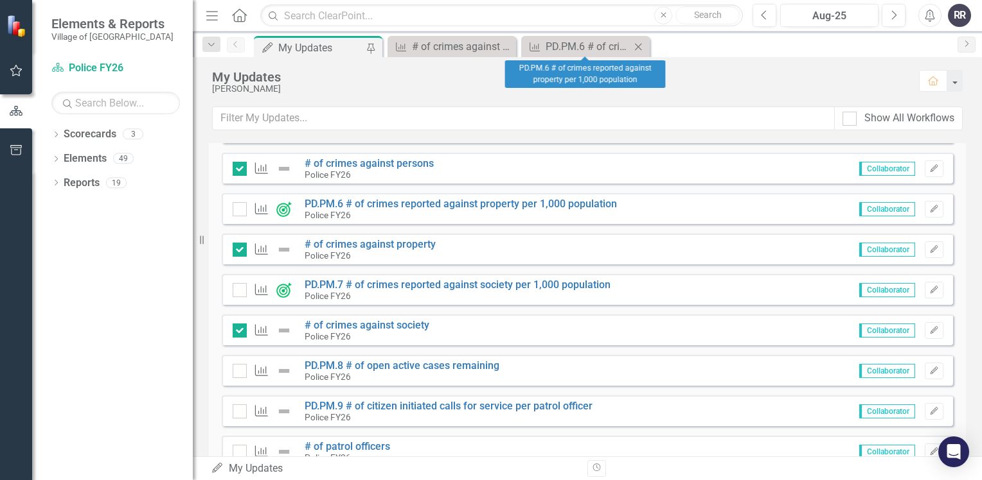
click at [640, 45] on icon at bounding box center [638, 46] width 7 height 7
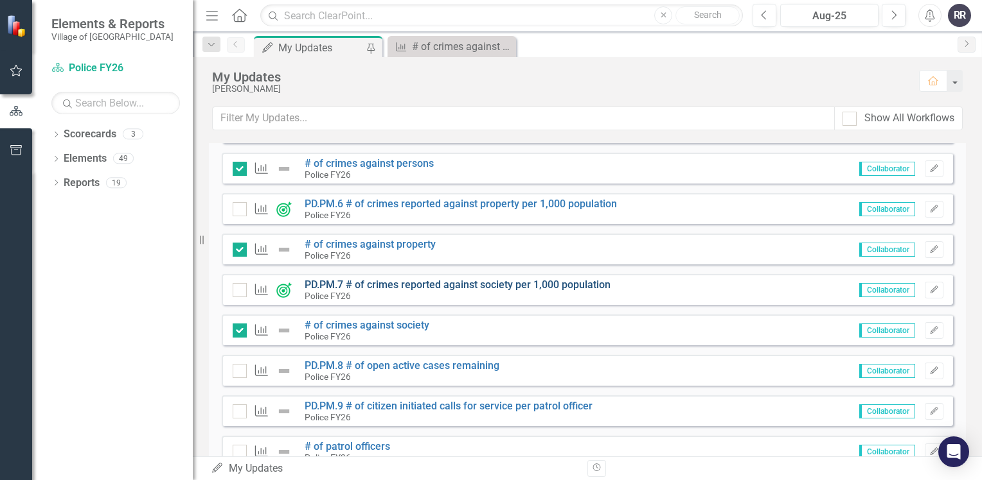
click at [401, 286] on link "PD.PM.7 # of crimes reported against society per 1,000 population" at bounding box center [457, 285] width 306 height 12
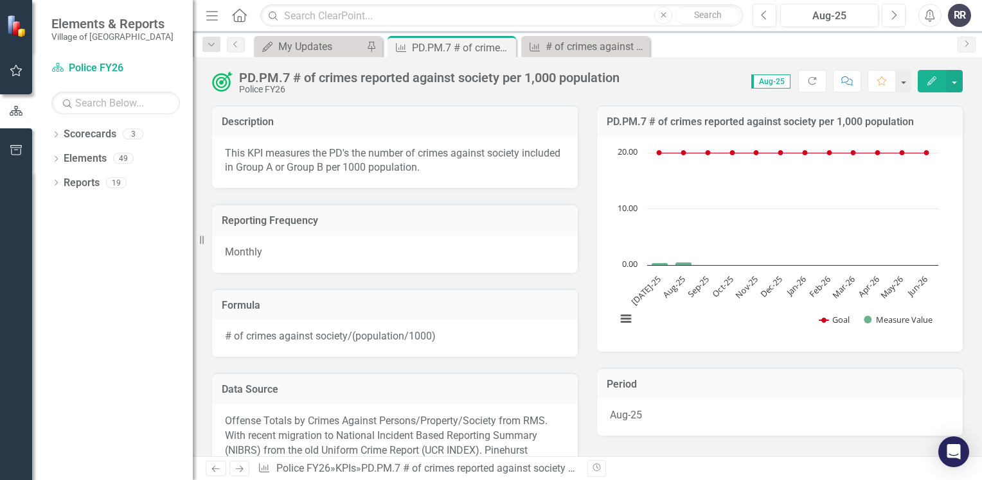
scroll to position [321, 0]
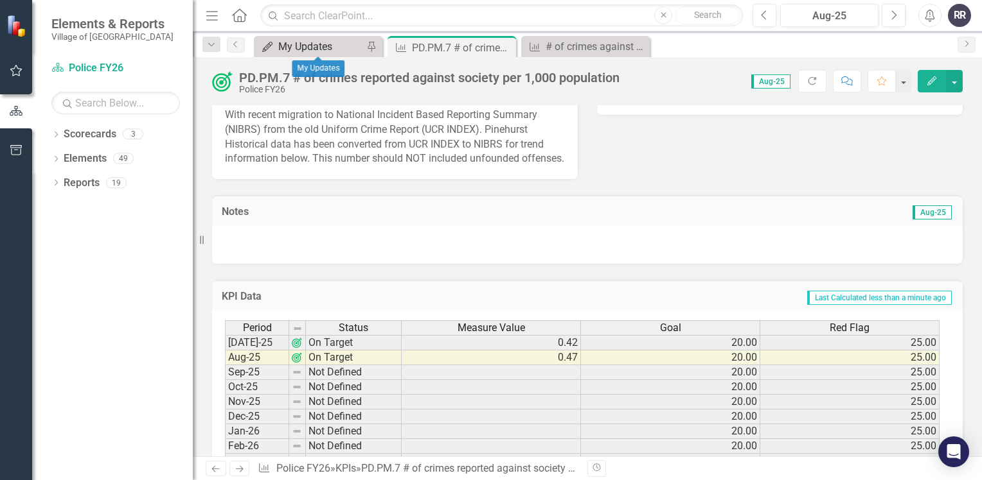
click at [302, 44] on div "My Updates" at bounding box center [320, 47] width 85 height 16
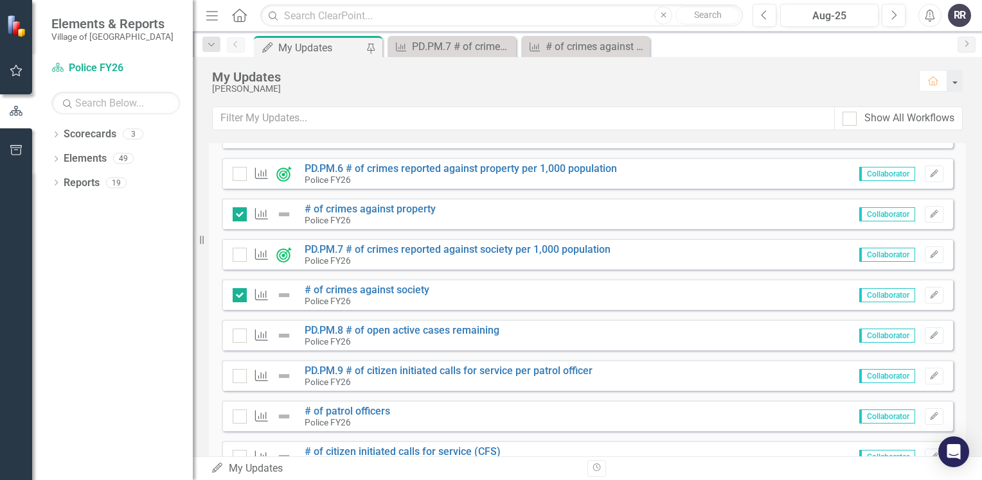
scroll to position [1156, 0]
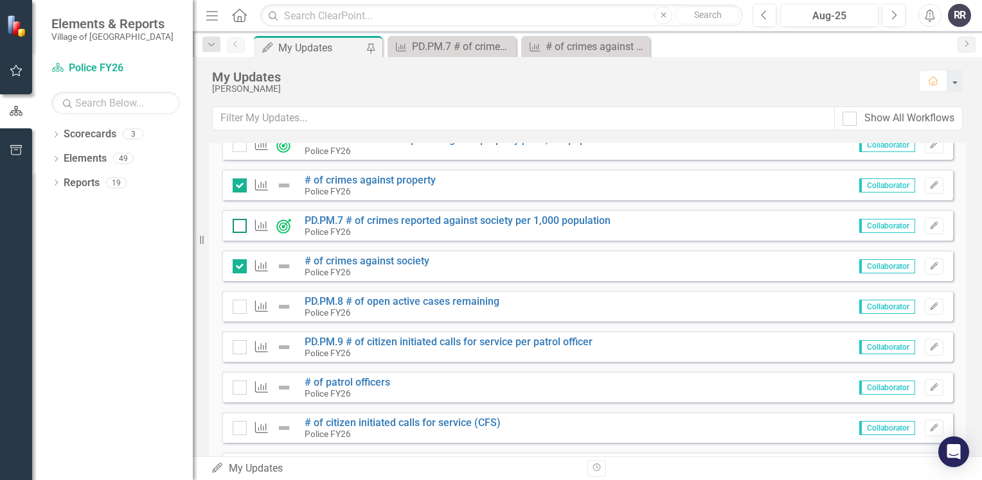
click at [241, 224] on div at bounding box center [240, 226] width 14 height 14
click at [241, 224] on input "checkbox" at bounding box center [237, 223] width 8 height 8
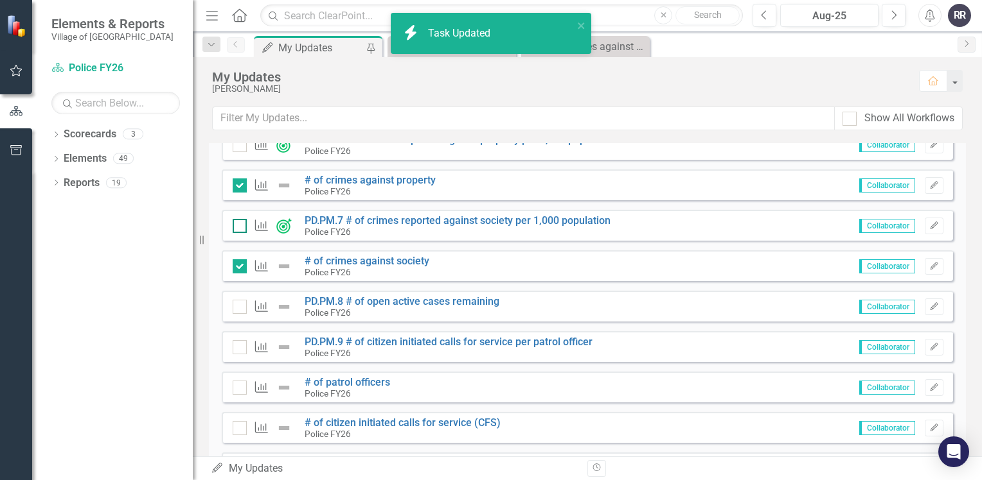
checkbox input "true"
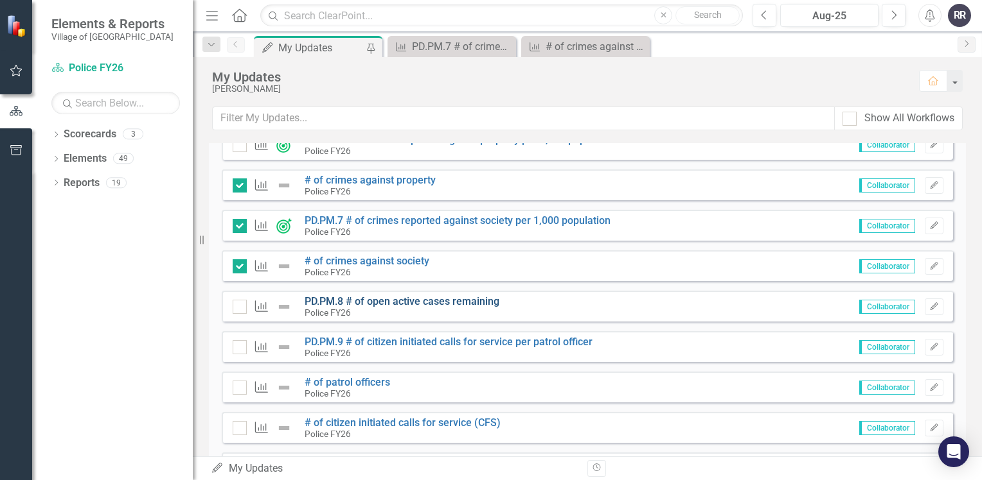
click at [421, 302] on link "PD.PM.8 # of open active cases remaining" at bounding box center [401, 301] width 195 height 12
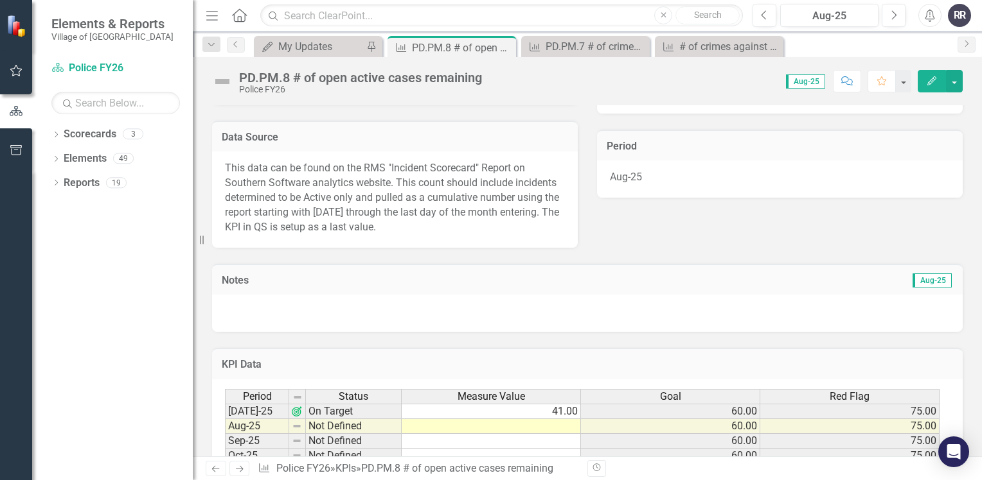
scroll to position [321, 0]
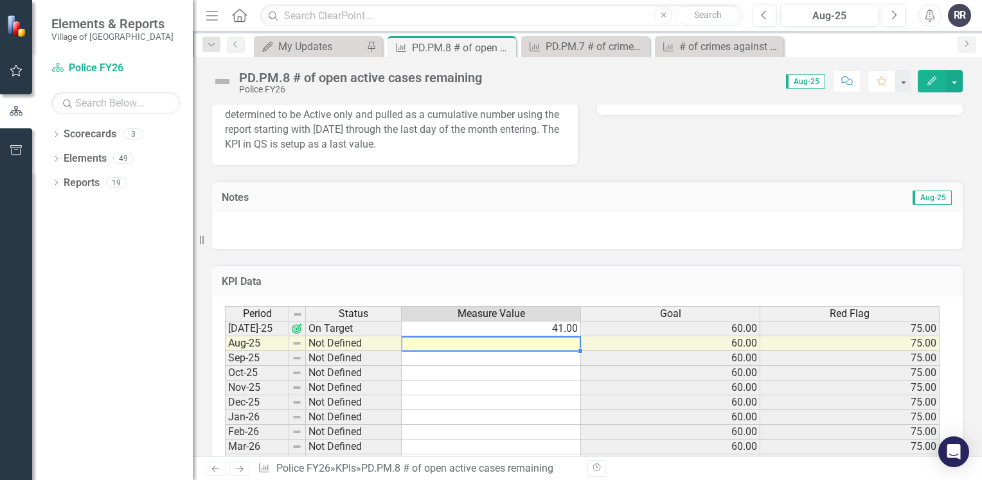
click at [462, 340] on td at bounding box center [490, 344] width 179 height 15
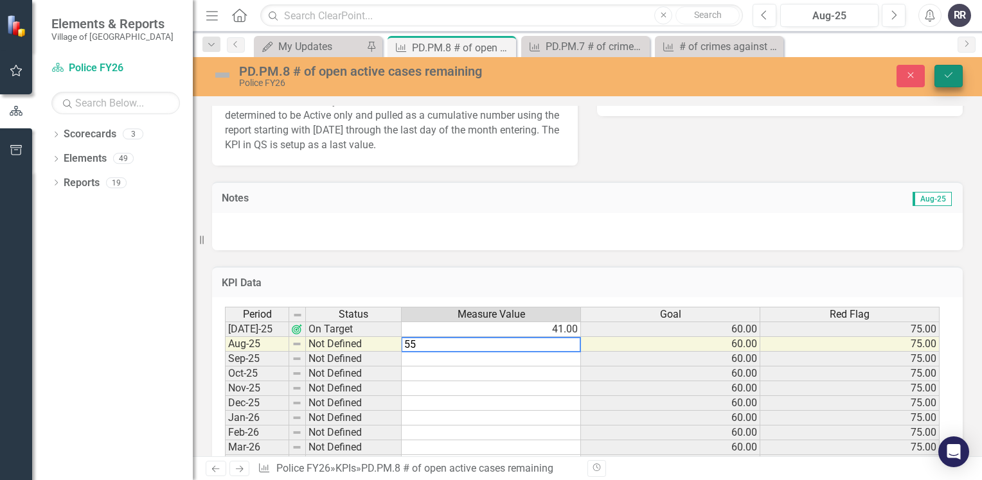
type textarea "55"
click at [949, 78] on icon "Save" at bounding box center [948, 75] width 12 height 9
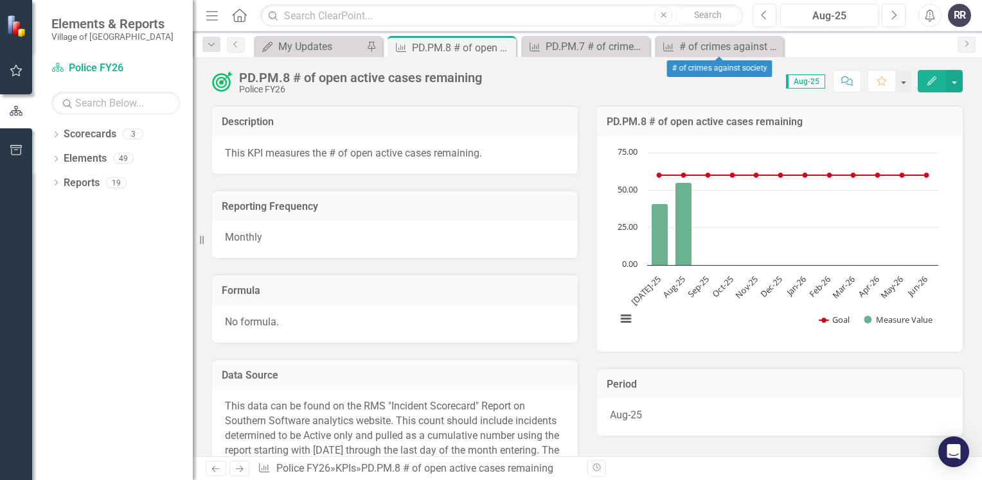
drag, startPoint x: 771, startPoint y: 48, endPoint x: 750, endPoint y: 48, distance: 20.6
click at [0, 0] on icon "Close" at bounding box center [0, 0] width 0 height 0
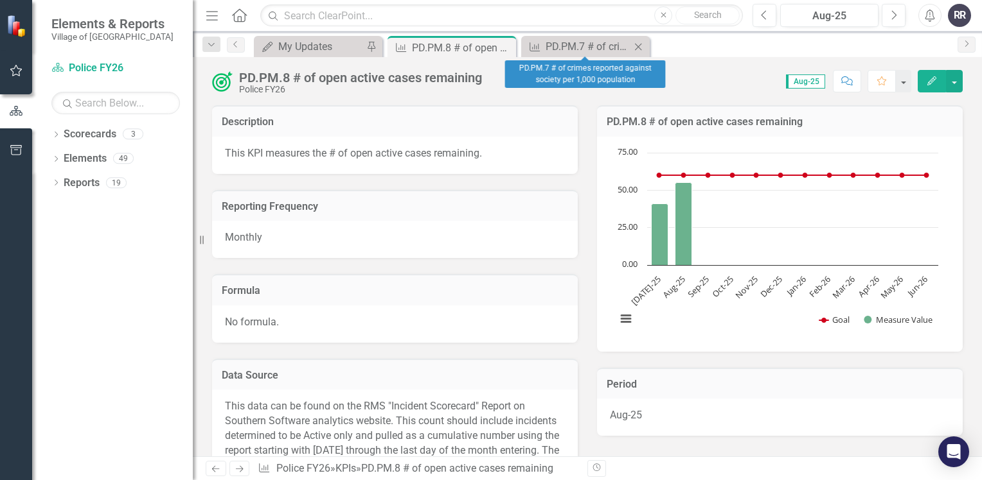
click at [641, 49] on icon at bounding box center [638, 46] width 7 height 7
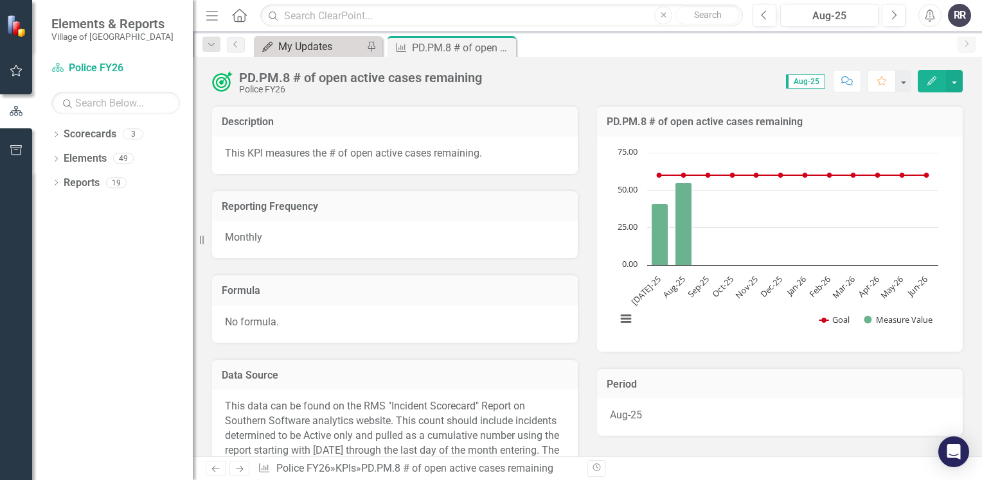
click at [330, 53] on div "My Updates" at bounding box center [320, 47] width 85 height 16
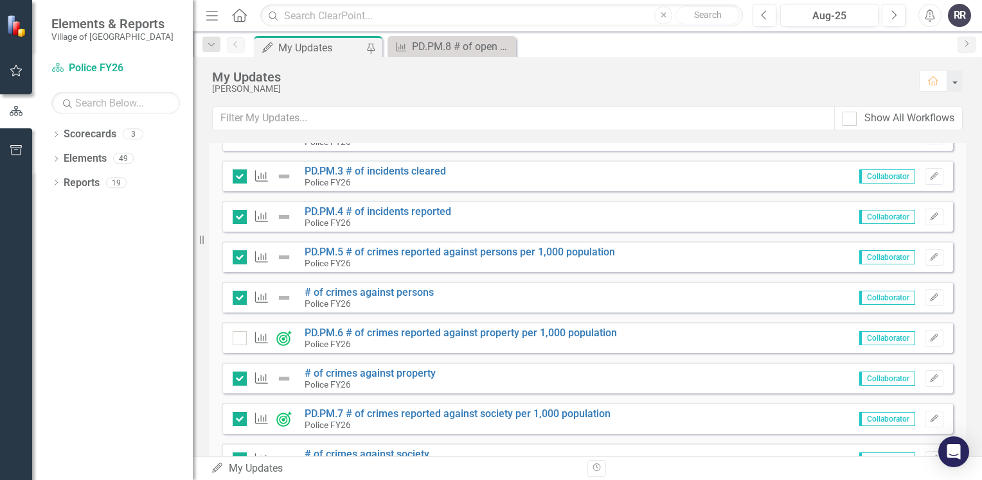
scroll to position [964, 0]
click at [458, 331] on link "PD.PM.6 # of crimes reported against property per 1,000 population" at bounding box center [460, 332] width 312 height 12
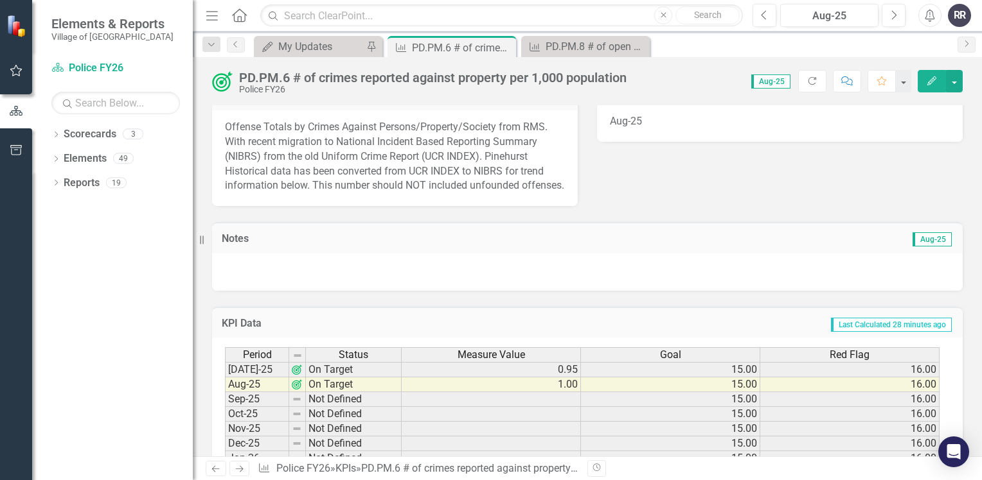
scroll to position [321, 0]
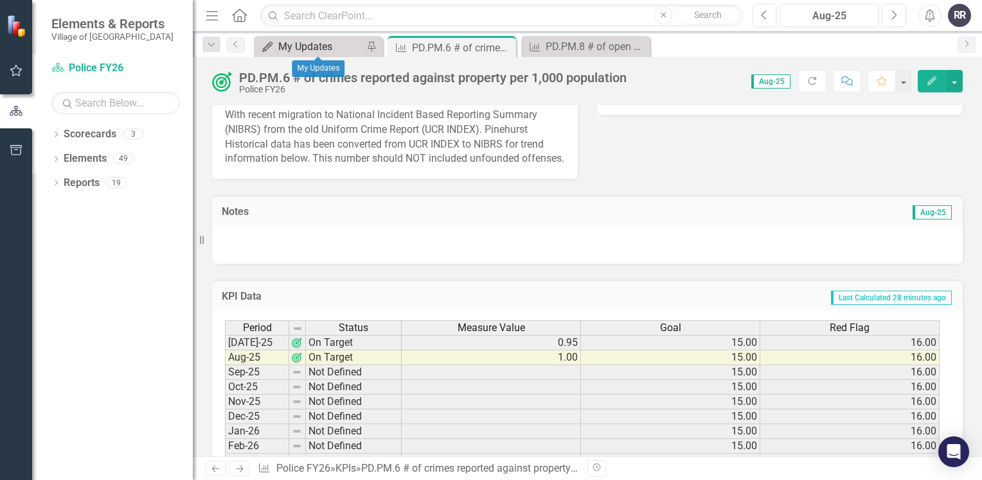
click at [337, 44] on div "My Updates" at bounding box center [320, 47] width 85 height 16
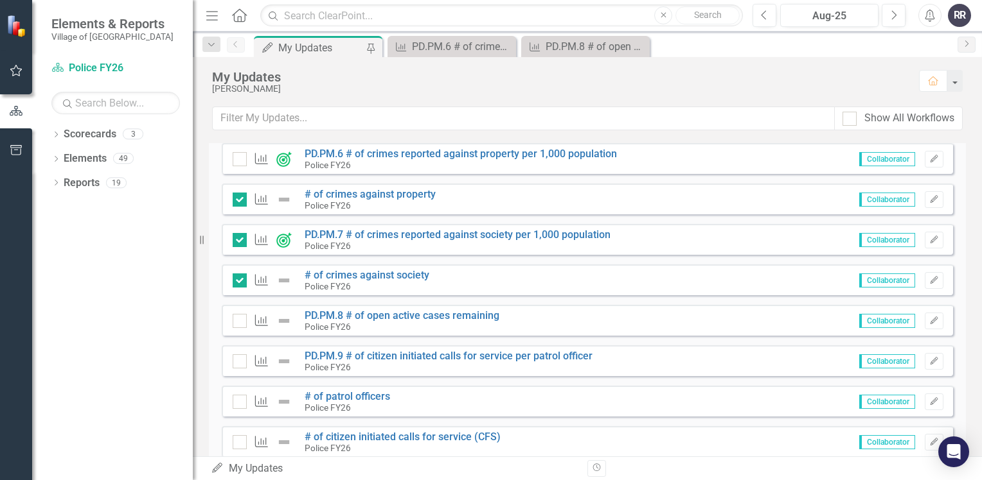
scroll to position [1078, 0]
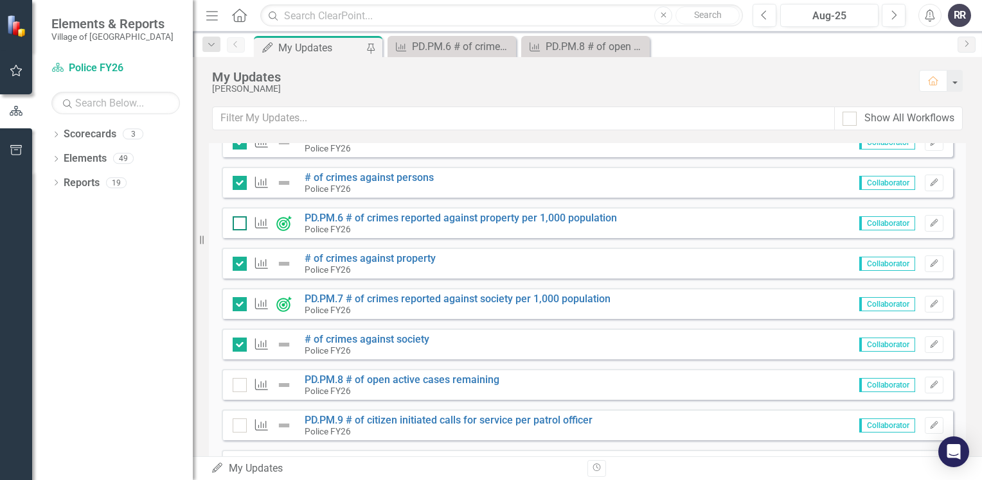
click at [239, 223] on input "checkbox" at bounding box center [237, 220] width 8 height 8
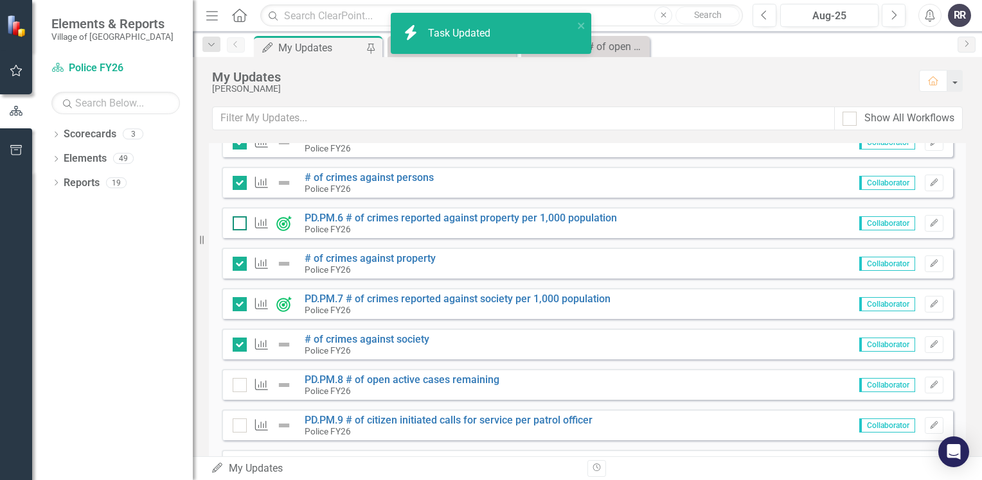
checkbox input "true"
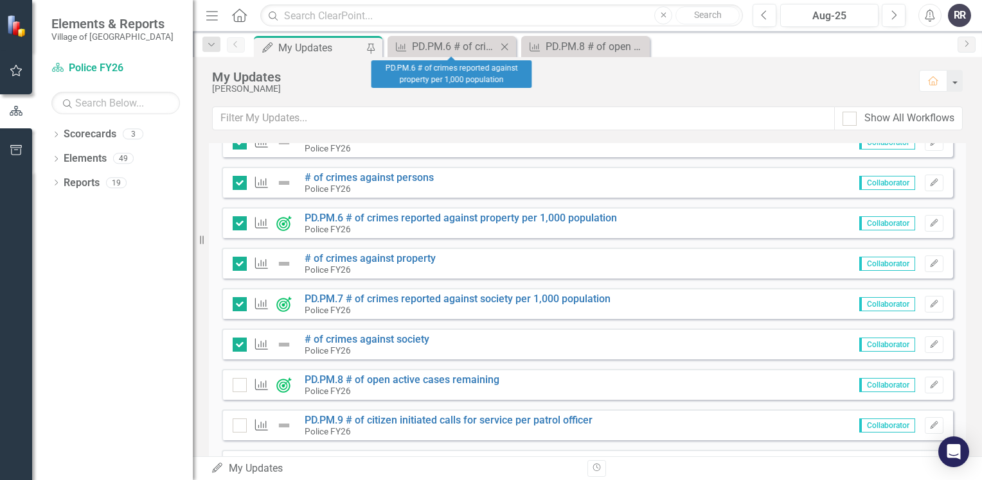
click at [501, 45] on icon "Close" at bounding box center [504, 47] width 13 height 10
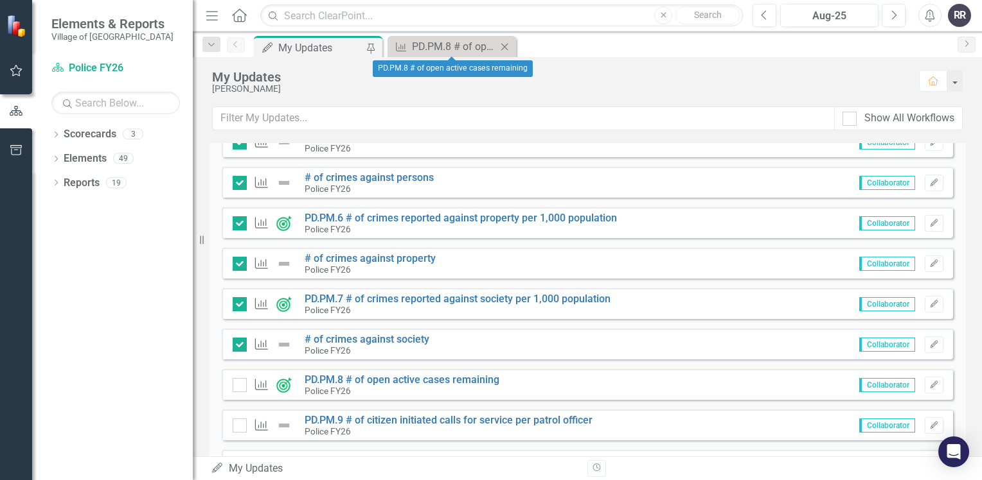
click at [507, 45] on icon "Close" at bounding box center [504, 47] width 13 height 10
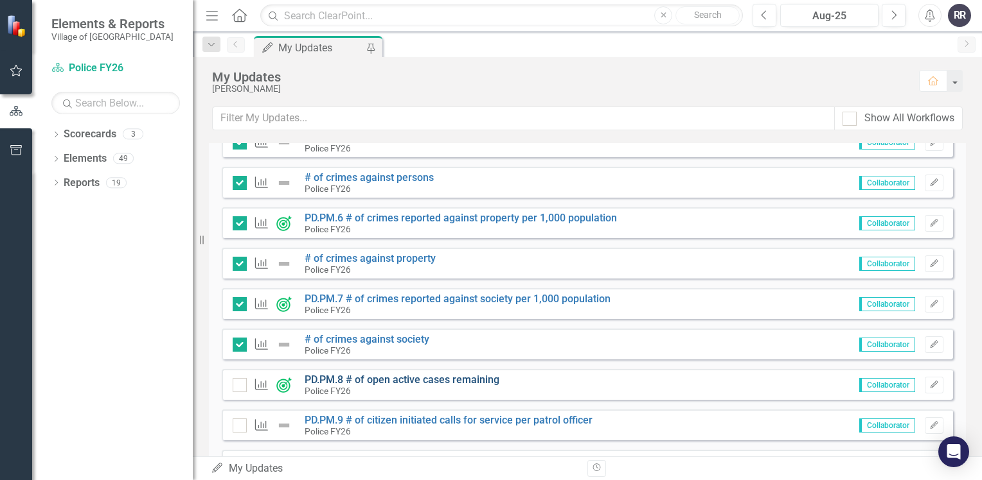
click at [451, 379] on link "PD.PM.8 # of open active cases remaining" at bounding box center [401, 380] width 195 height 12
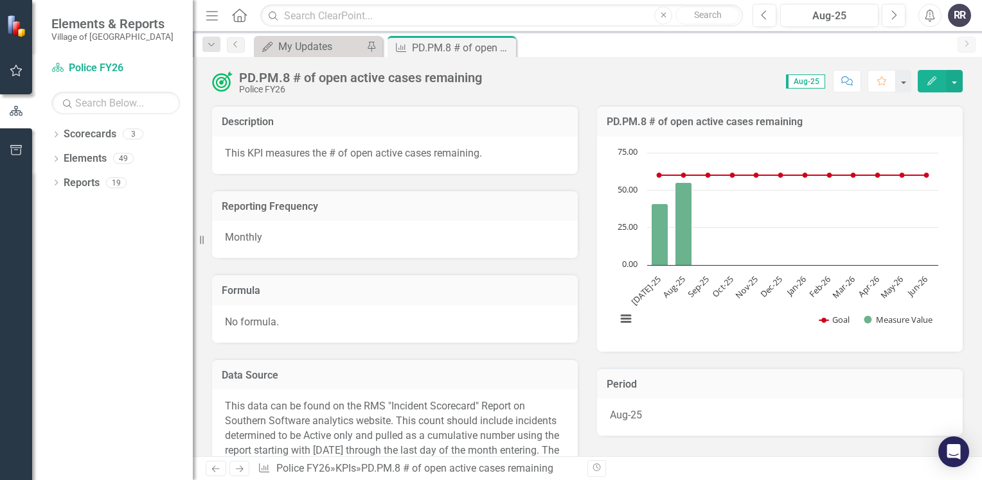
scroll to position [321, 0]
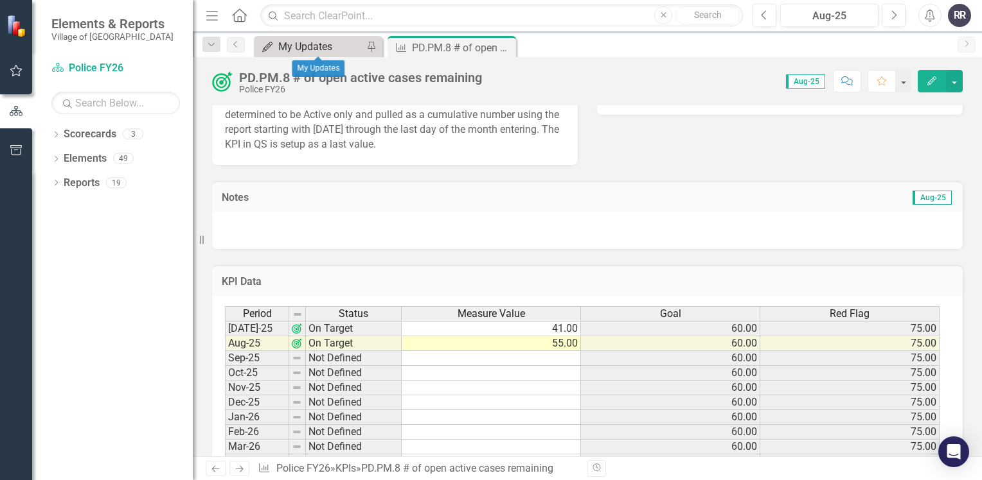
click at [328, 43] on div "My Updates" at bounding box center [320, 47] width 85 height 16
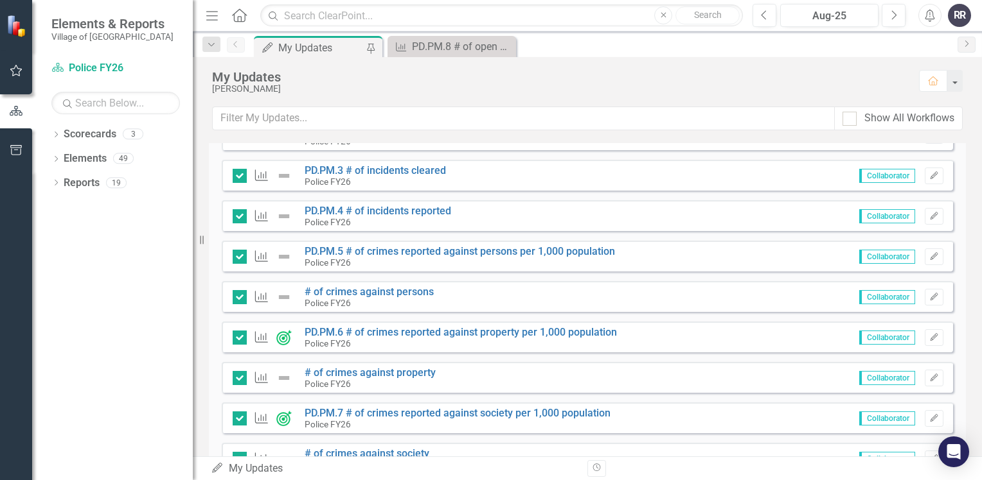
scroll to position [1220, 0]
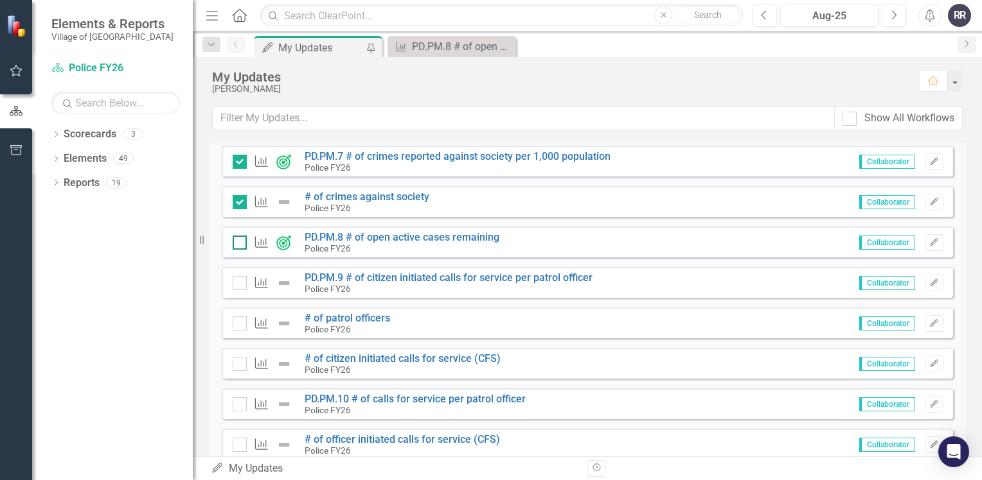
click at [236, 240] on input "checkbox" at bounding box center [237, 240] width 8 height 8
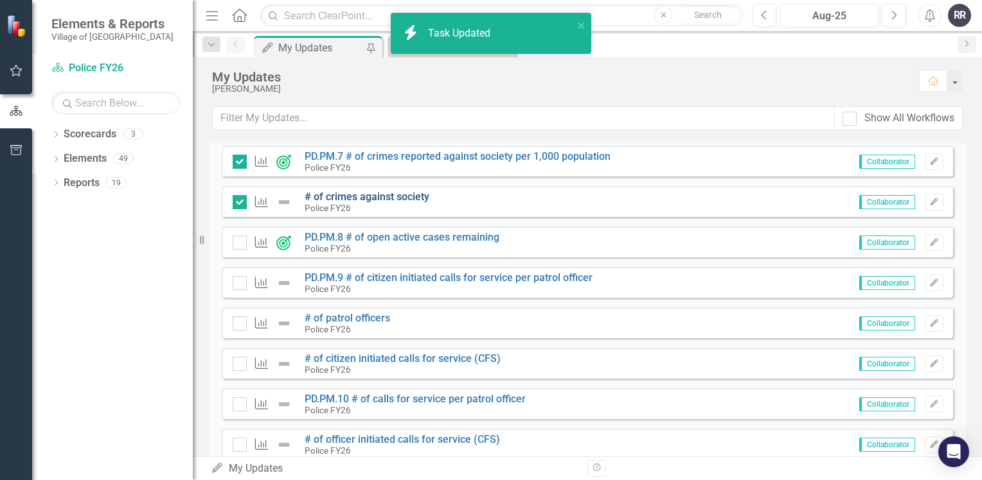
checkbox input "true"
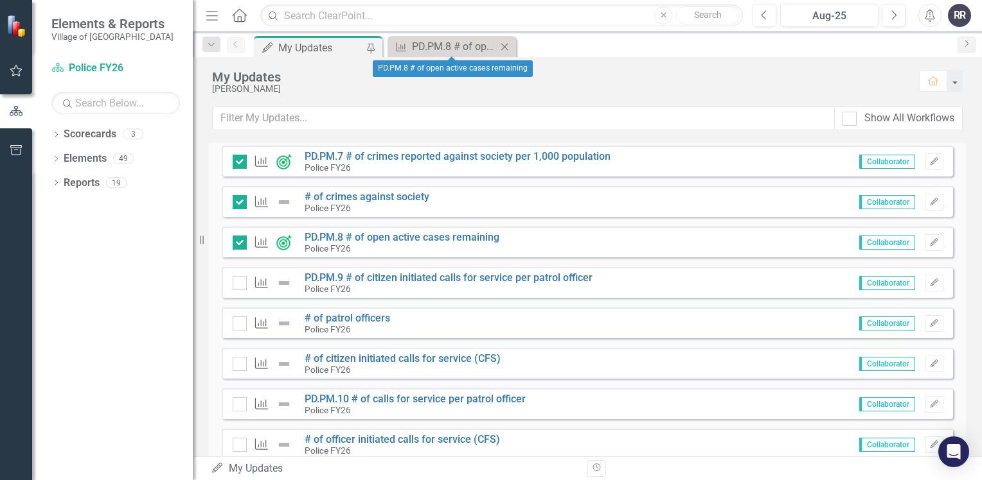
click at [503, 45] on icon at bounding box center [504, 46] width 7 height 7
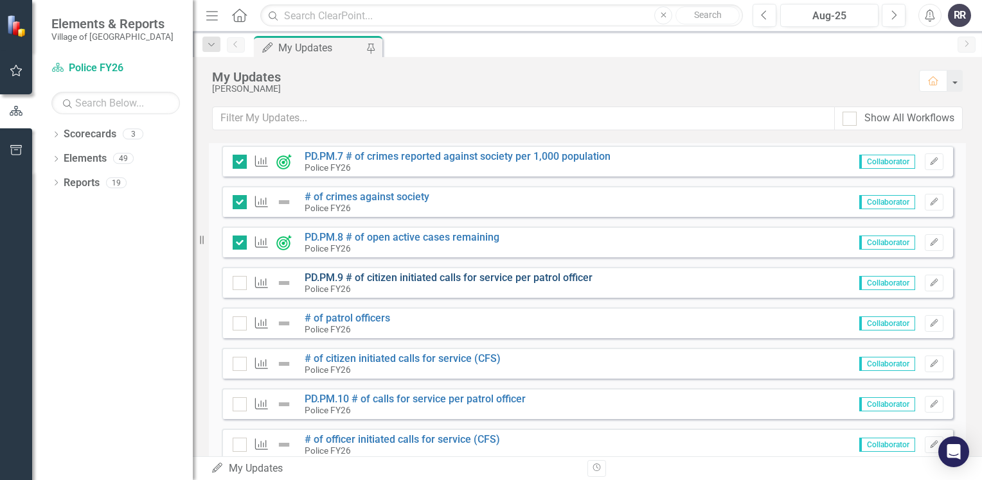
click at [491, 279] on link "PD.PM.9 # of citizen initiated calls for service per patrol officer" at bounding box center [448, 278] width 288 height 12
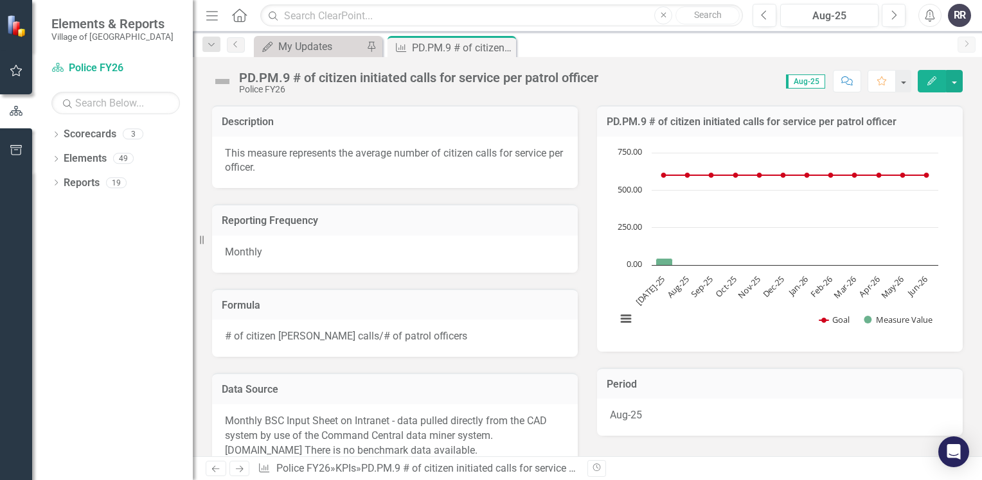
scroll to position [257, 0]
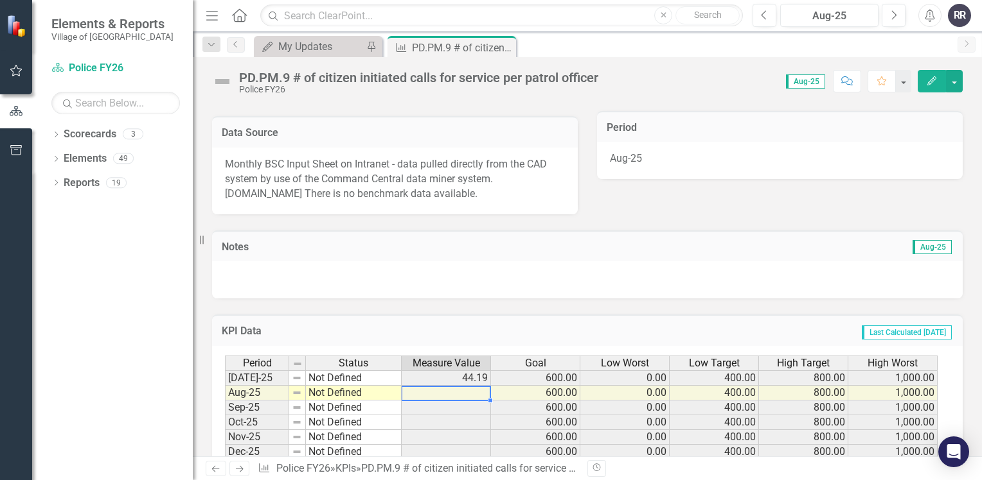
click at [465, 394] on td at bounding box center [445, 393] width 89 height 15
click at [310, 44] on div "My Updates" at bounding box center [320, 47] width 85 height 16
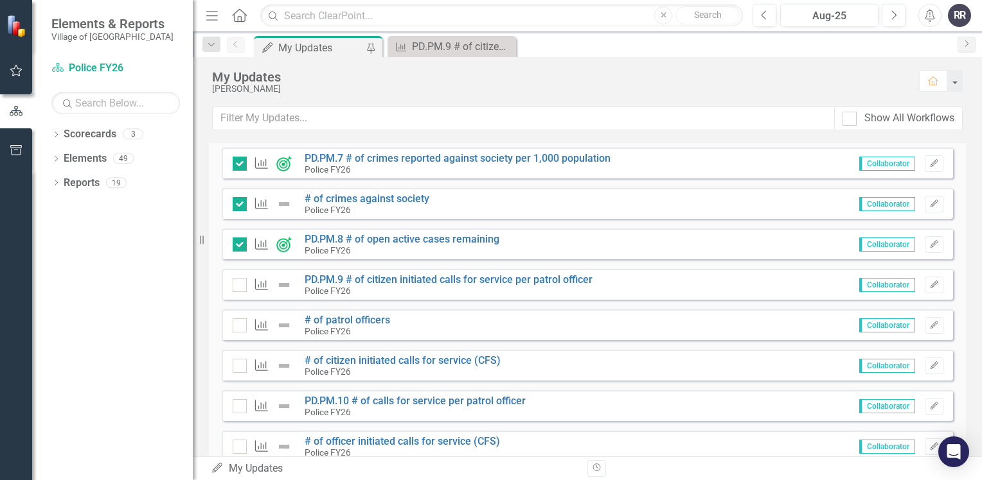
scroll to position [1220, 0]
click at [360, 315] on link "# of patrol officers" at bounding box center [346, 318] width 85 height 12
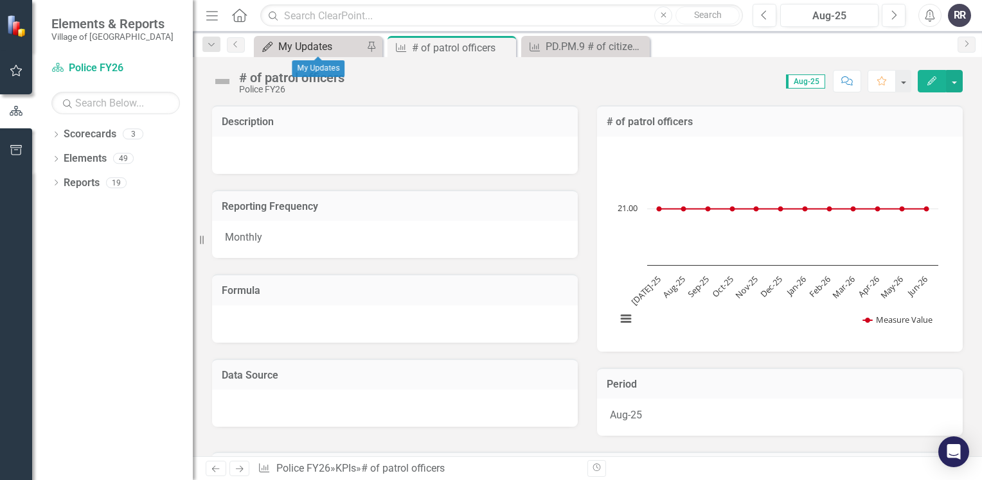
click at [336, 45] on div "My Updates" at bounding box center [320, 47] width 85 height 16
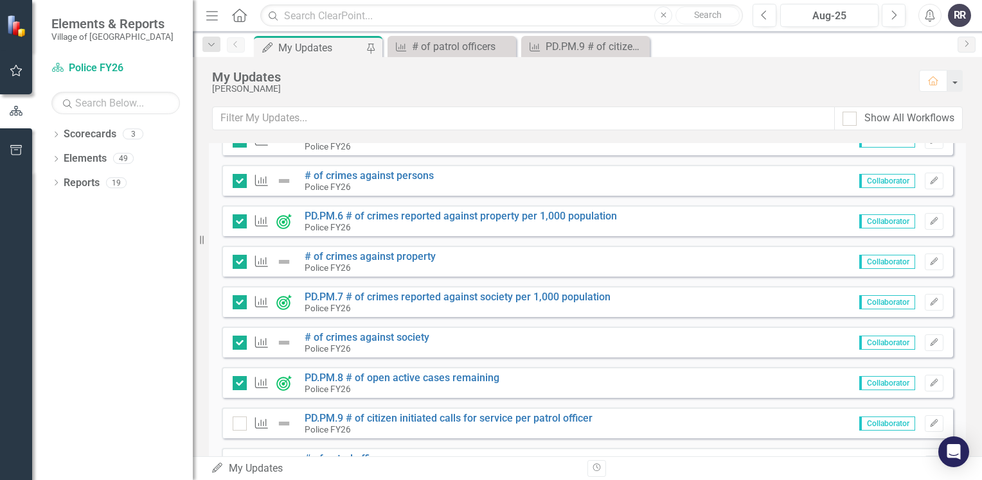
scroll to position [1156, 0]
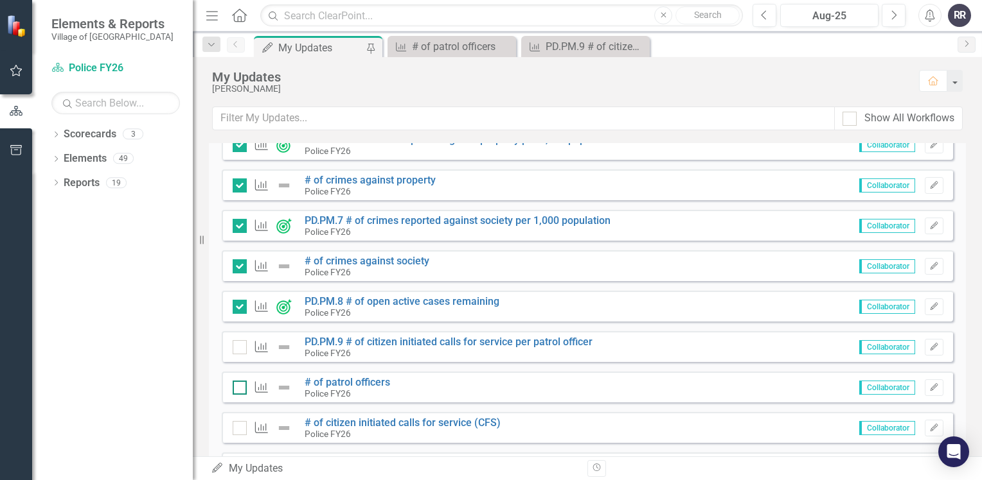
click at [237, 389] on div at bounding box center [240, 388] width 14 height 14
click at [237, 389] on input "checkbox" at bounding box center [237, 385] width 8 height 8
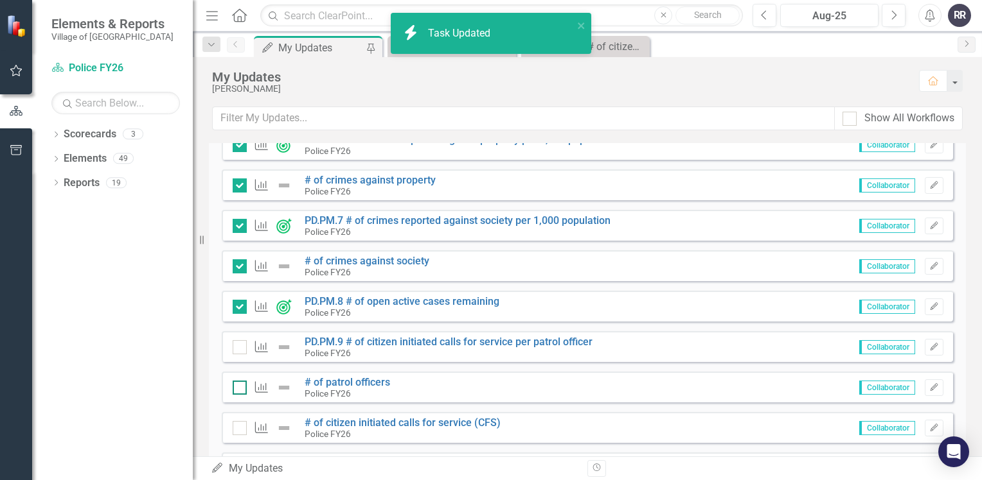
checkbox input "true"
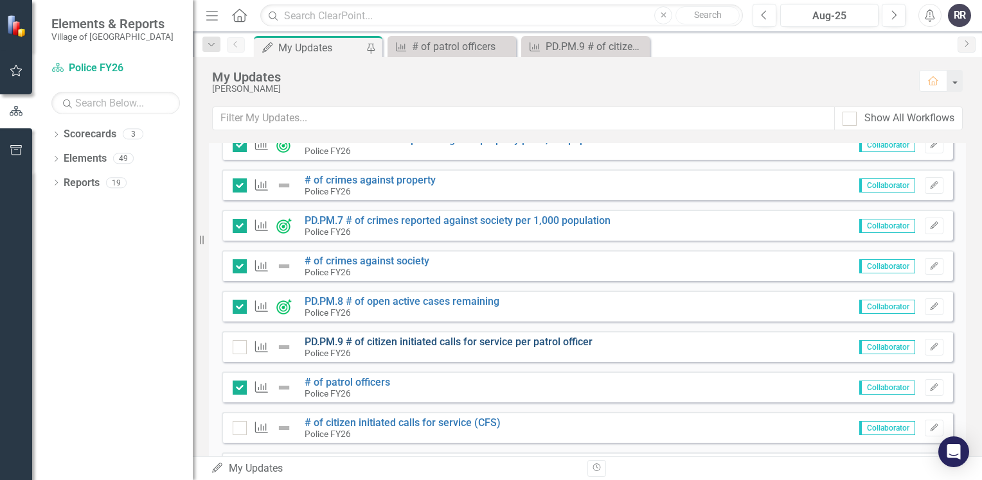
click at [409, 342] on link "PD.PM.9 # of citizen initiated calls for service per patrol officer" at bounding box center [448, 342] width 288 height 12
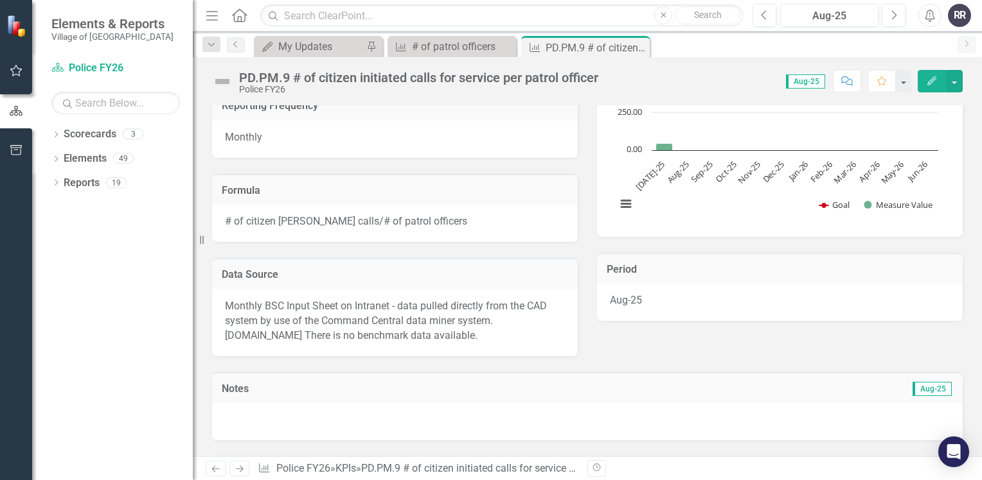
scroll to position [321, 0]
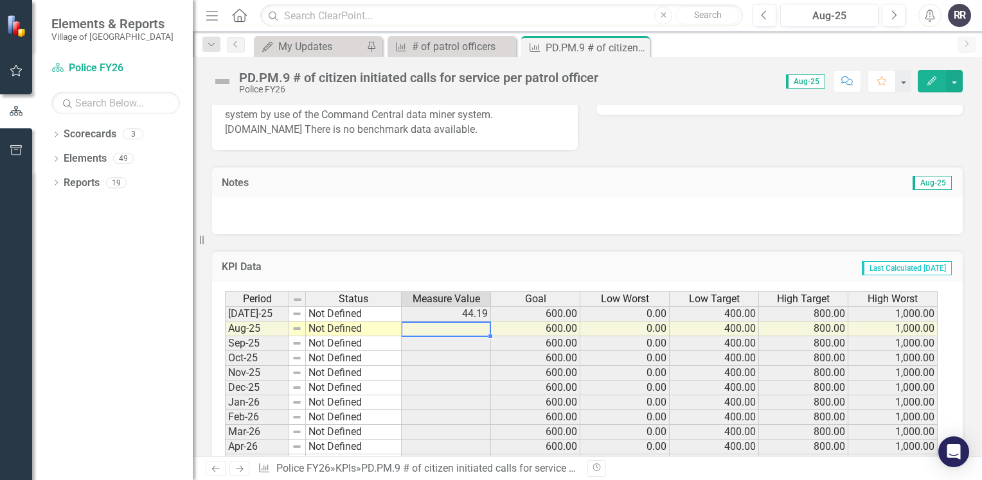
click at [480, 330] on td at bounding box center [445, 329] width 89 height 15
click at [340, 51] on div "My Updates" at bounding box center [320, 47] width 85 height 16
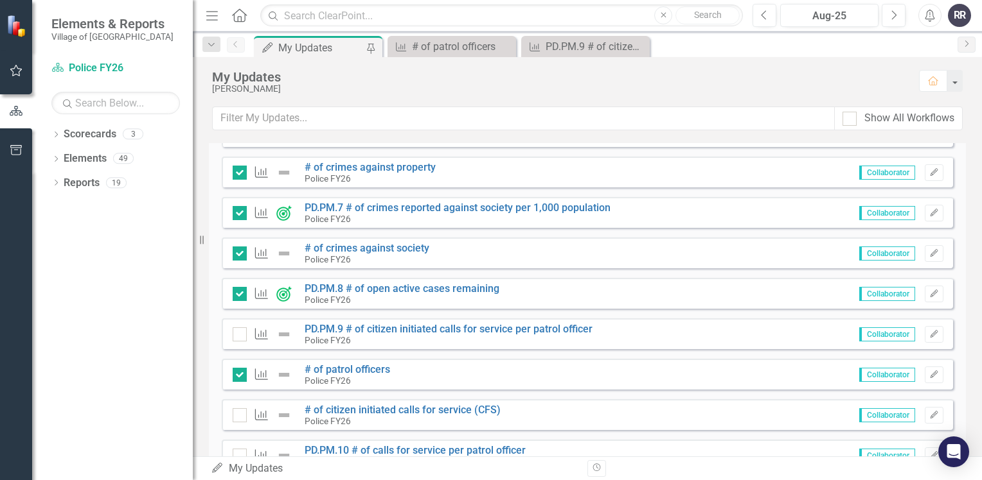
scroll to position [1220, 0]
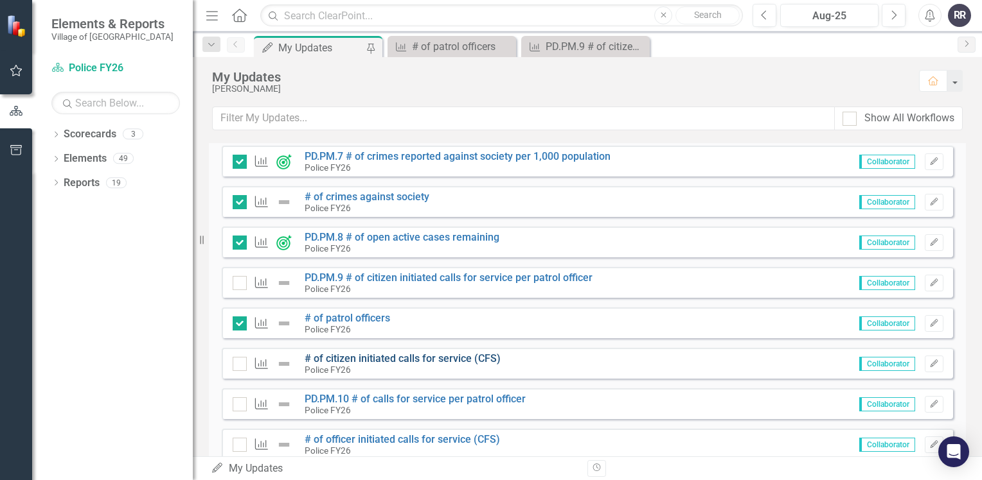
click at [418, 357] on link "# of citizen initiated calls for service (CFS)" at bounding box center [402, 359] width 196 height 12
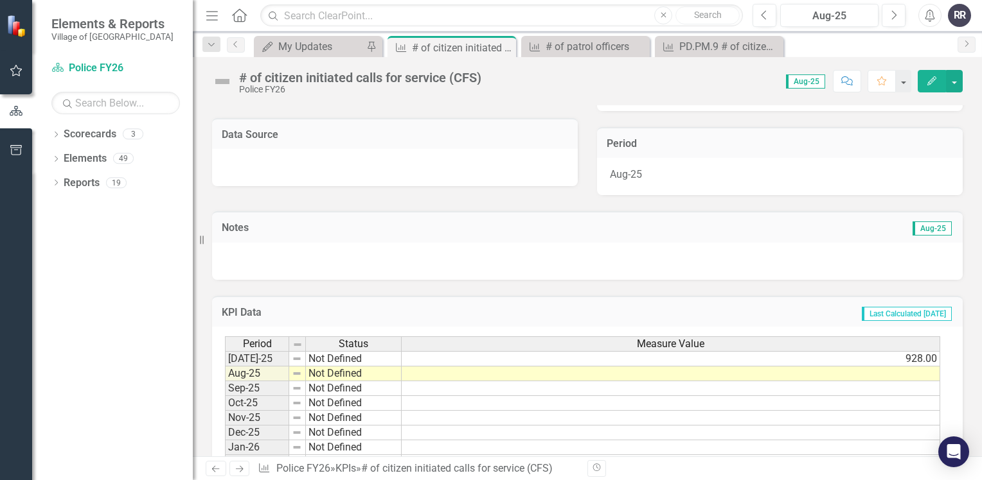
scroll to position [257, 0]
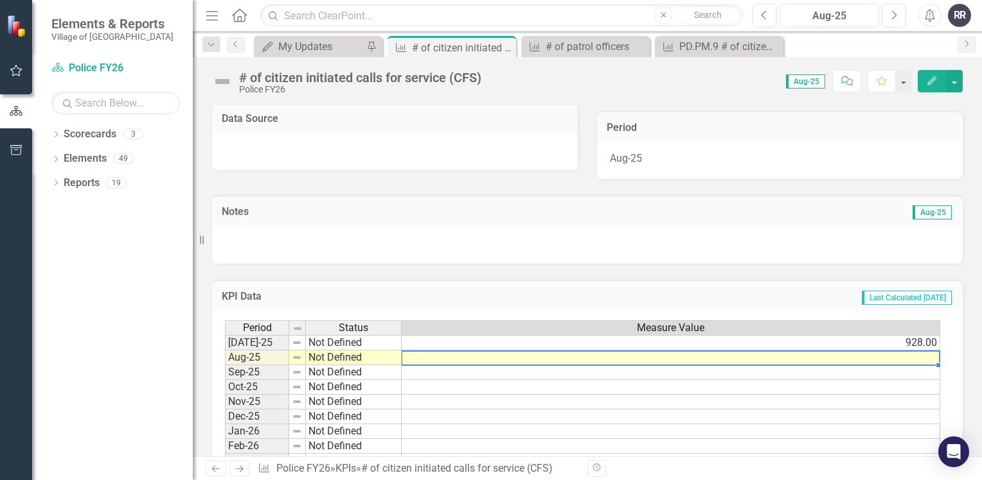
click at [435, 358] on td at bounding box center [670, 358] width 538 height 15
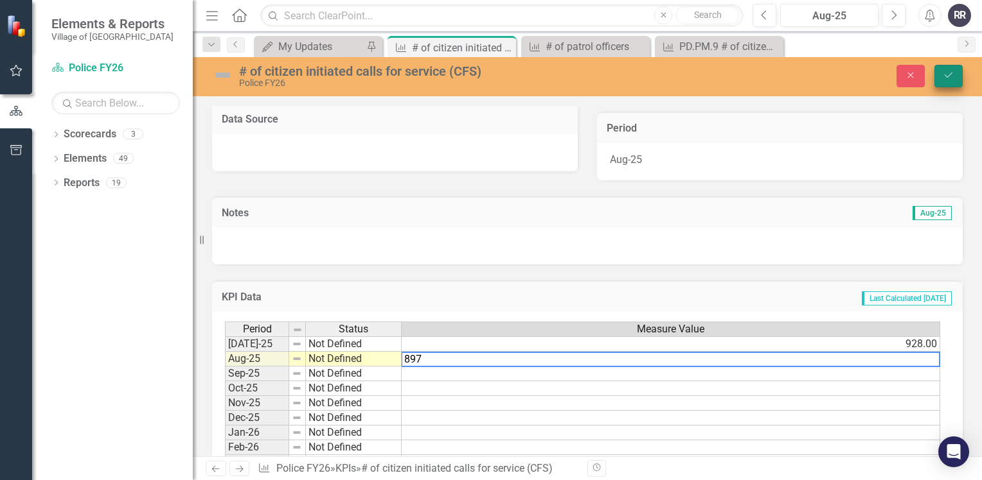
type textarea "897"
click at [954, 74] on button "Save" at bounding box center [948, 76] width 28 height 22
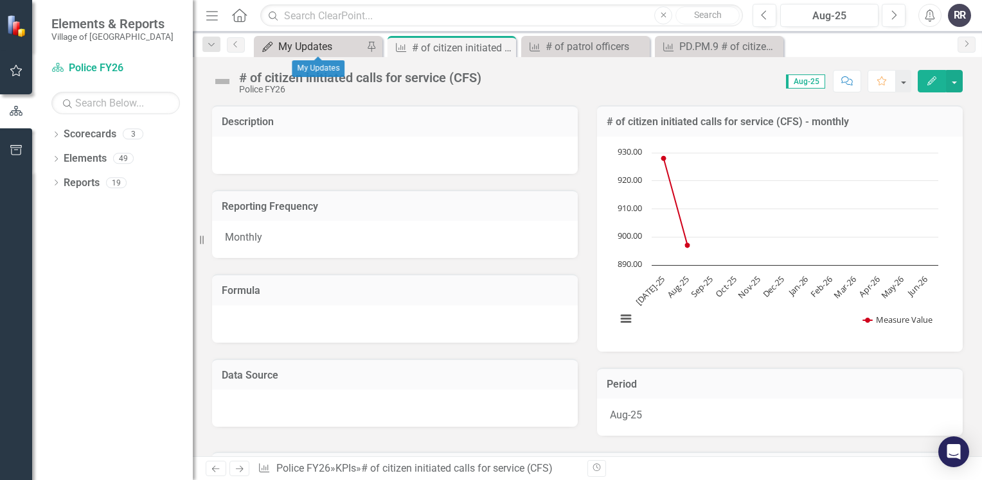
click at [312, 42] on div "My Updates" at bounding box center [320, 47] width 85 height 16
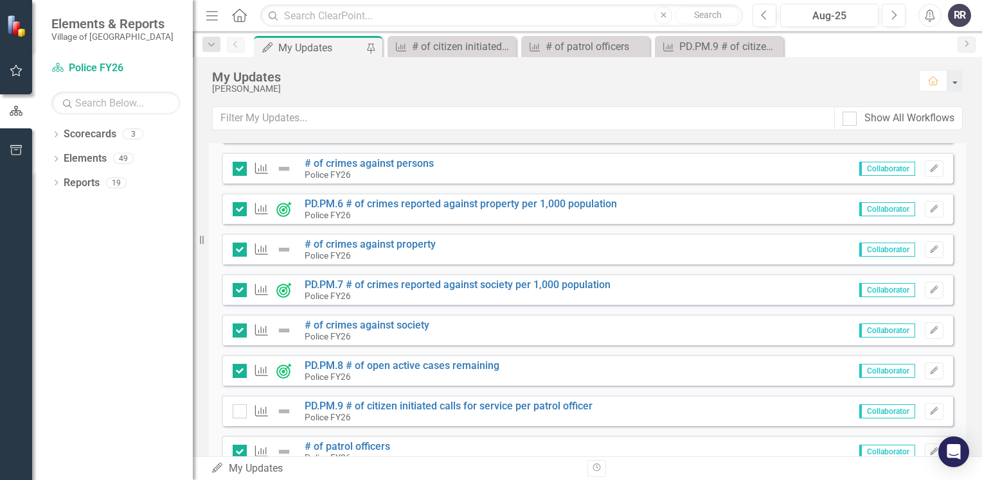
scroll to position [1156, 0]
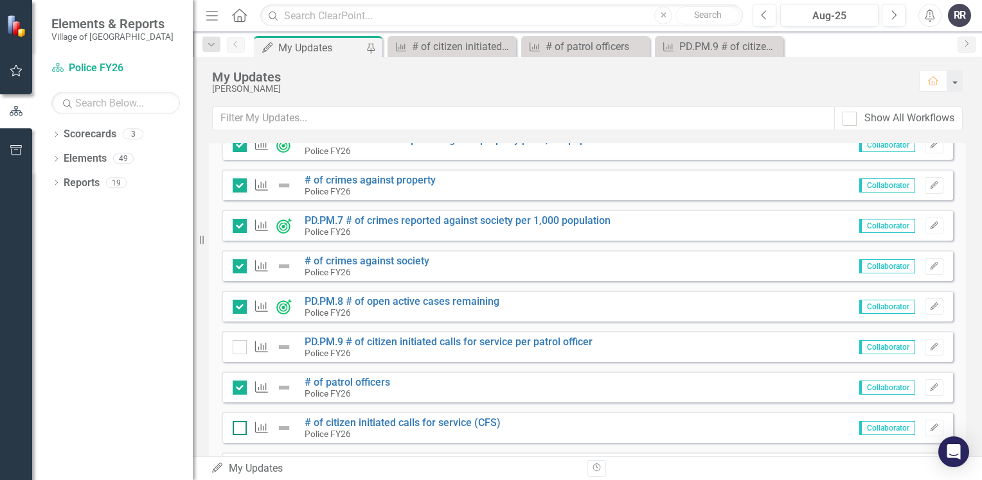
click at [242, 422] on div at bounding box center [240, 428] width 14 height 14
click at [241, 422] on input "checkbox" at bounding box center [237, 425] width 8 height 8
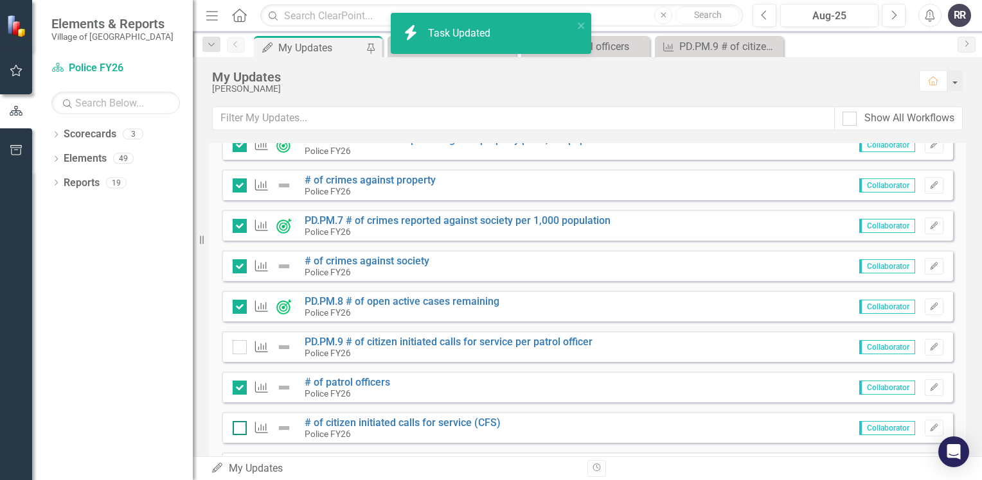
checkbox input "true"
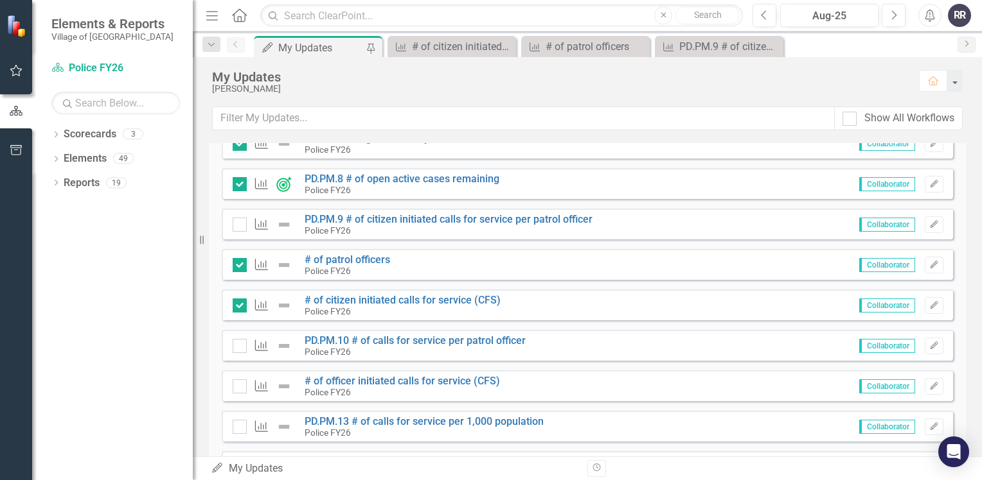
scroll to position [1285, 0]
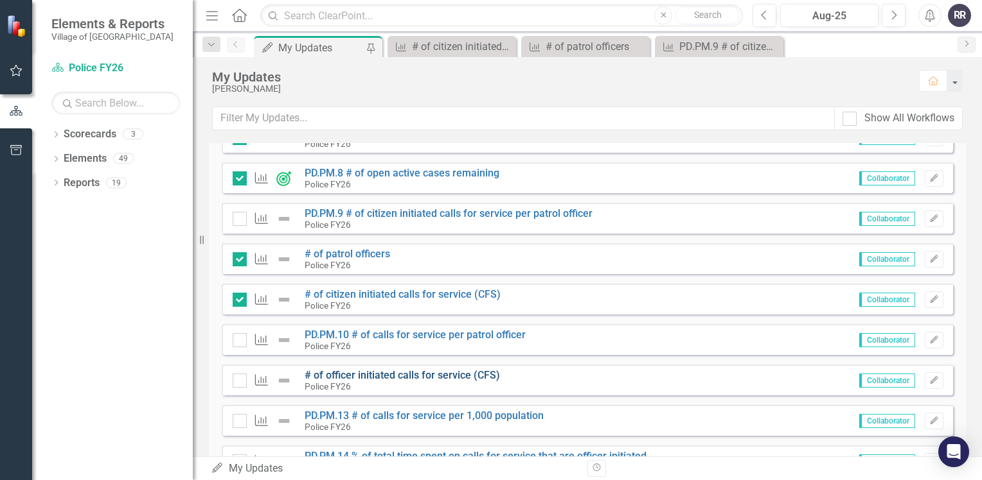
click at [422, 376] on link "# of officer initiated calls for service (CFS)" at bounding box center [401, 375] width 195 height 12
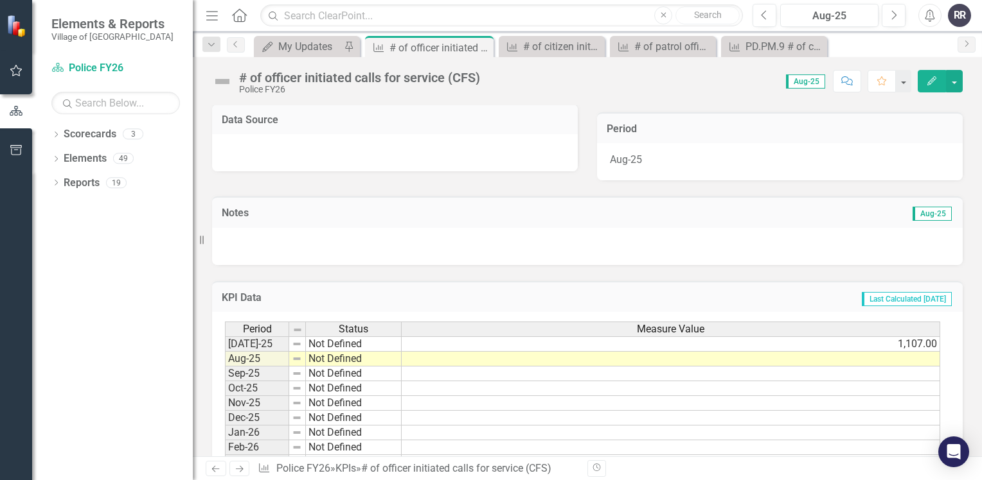
scroll to position [257, 0]
click at [442, 359] on td at bounding box center [670, 358] width 538 height 15
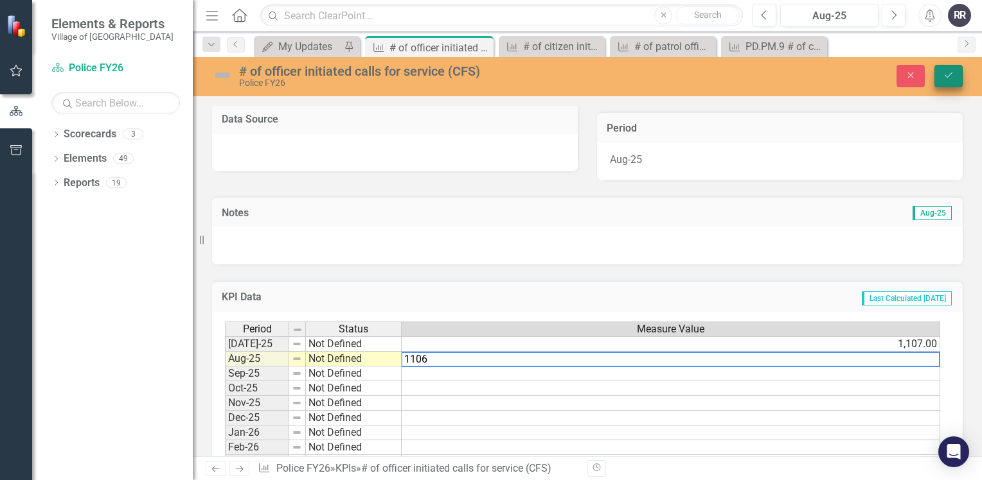
type textarea "1106"
click at [947, 75] on icon "Save" at bounding box center [948, 75] width 12 height 9
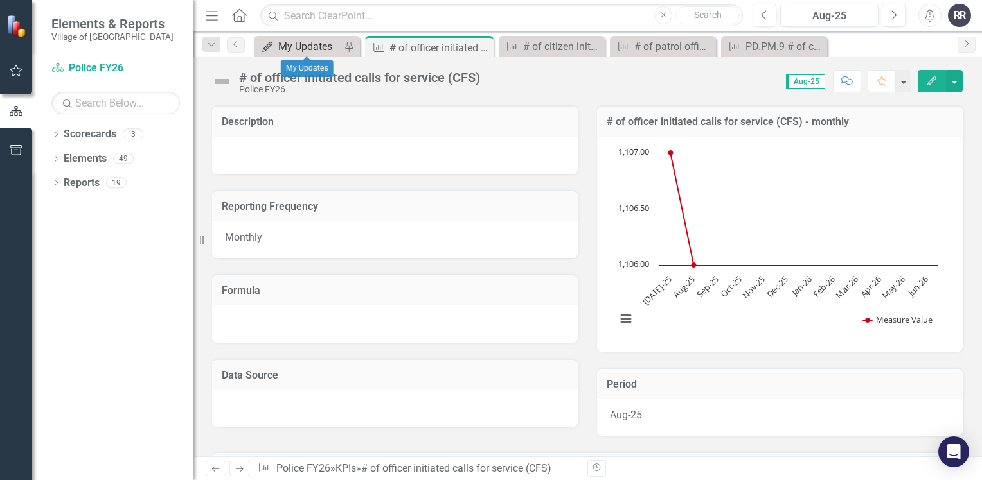
click at [322, 46] on div "My Updates" at bounding box center [309, 47] width 62 height 16
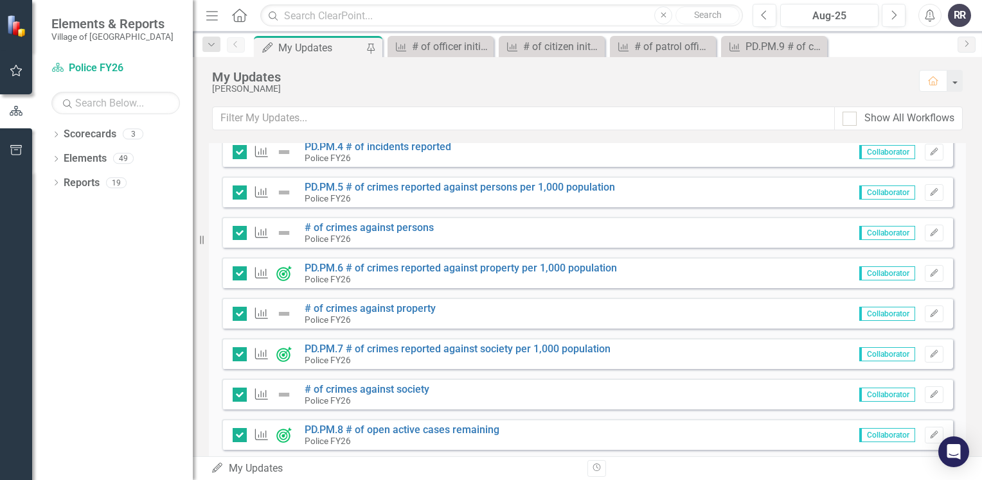
scroll to position [1349, 0]
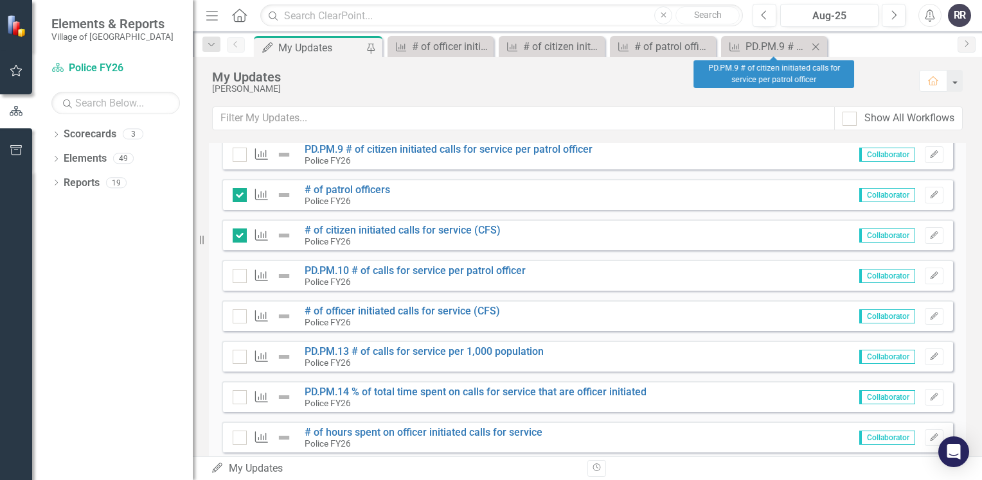
click at [814, 44] on icon "Close" at bounding box center [815, 47] width 13 height 10
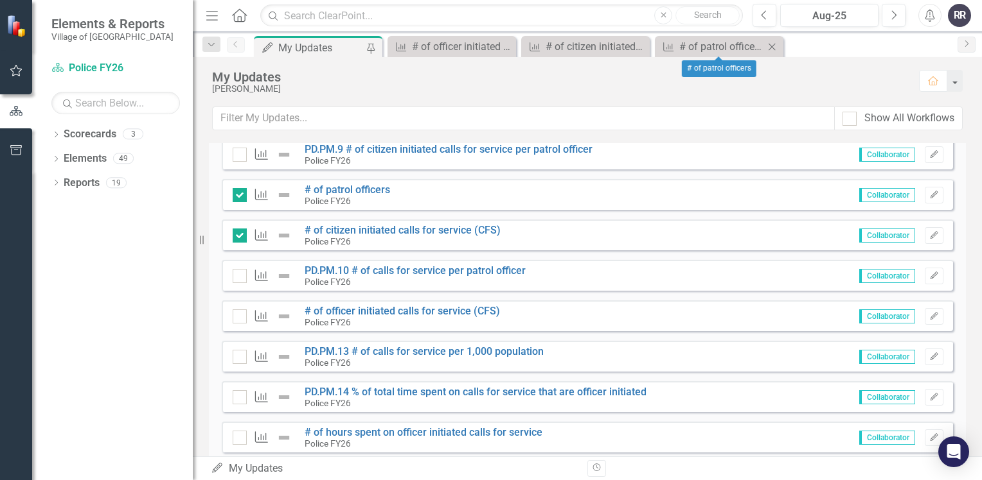
click at [773, 48] on icon "Close" at bounding box center [771, 47] width 13 height 10
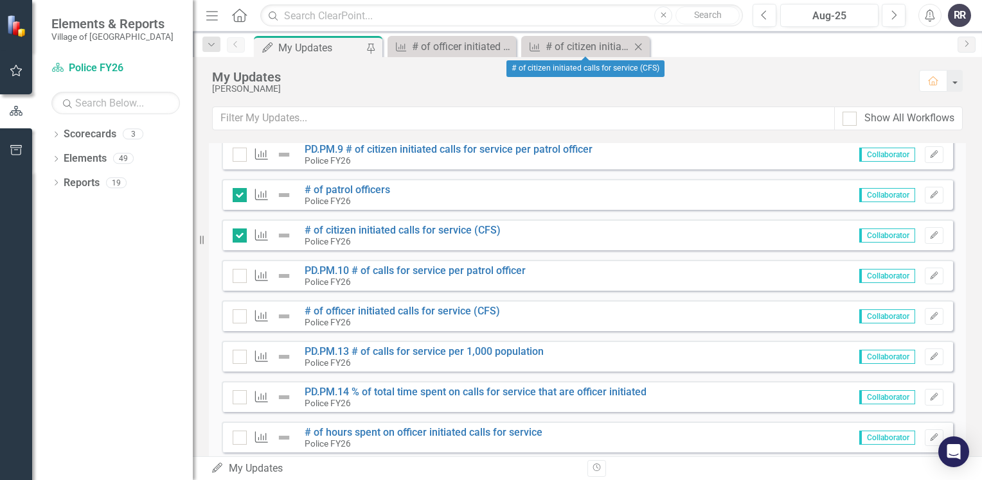
click at [643, 52] on div "Close" at bounding box center [638, 47] width 16 height 16
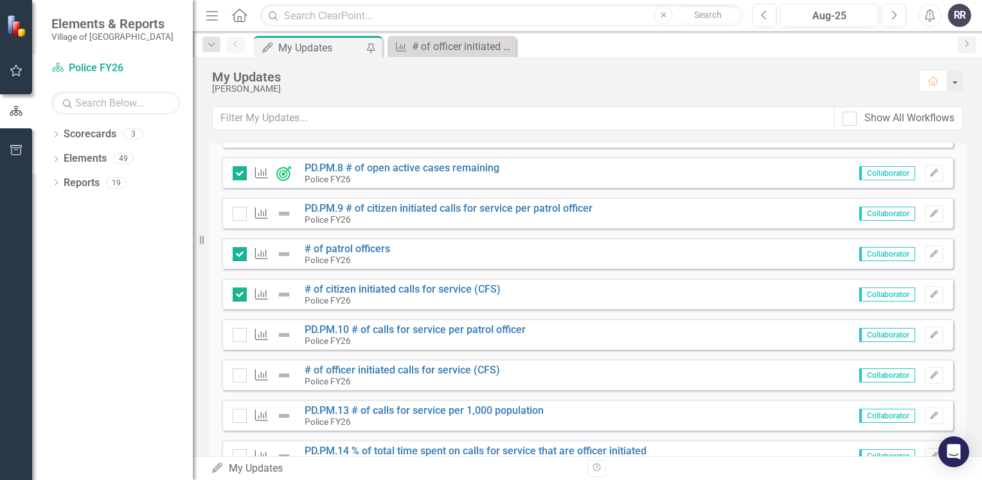
scroll to position [1271, 0]
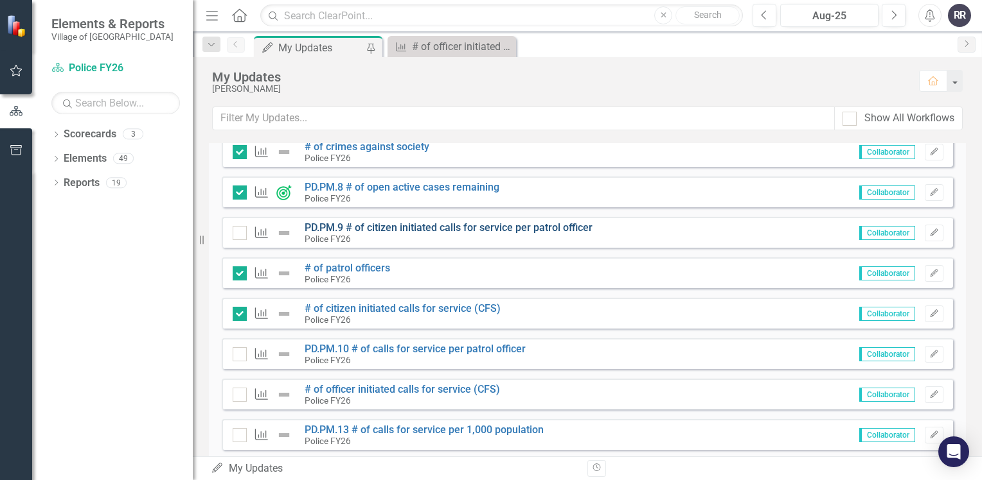
click at [405, 227] on link "PD.PM.9 # of citizen initiated calls for service per patrol officer" at bounding box center [448, 228] width 288 height 12
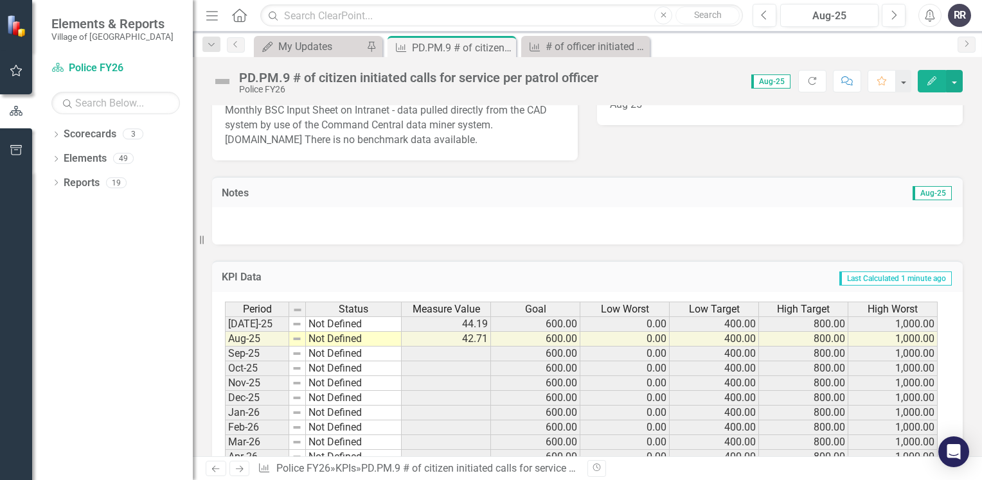
scroll to position [321, 0]
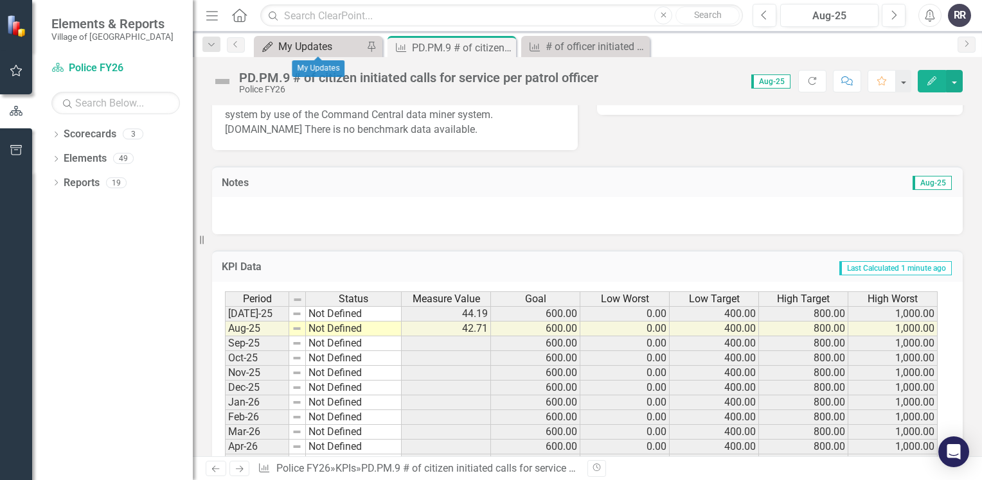
click at [330, 45] on div "My Updates" at bounding box center [320, 47] width 85 height 16
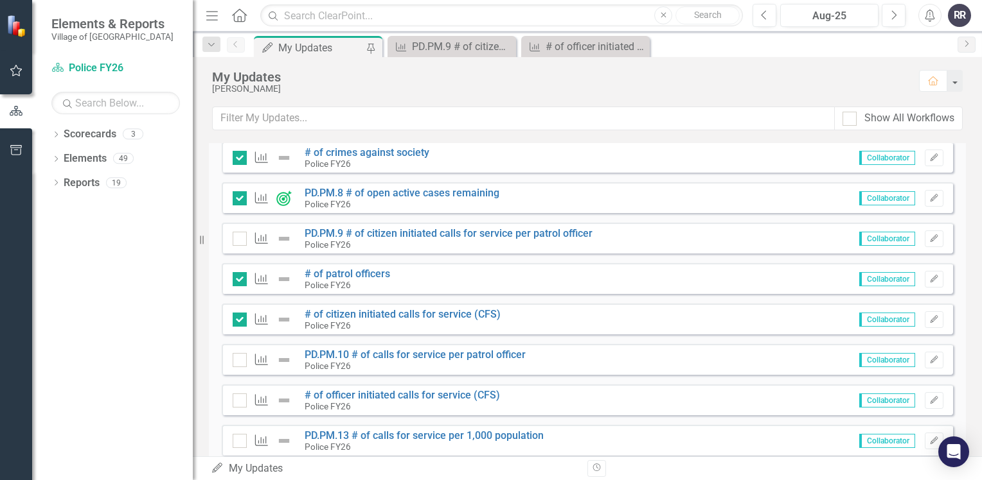
scroll to position [1285, 0]
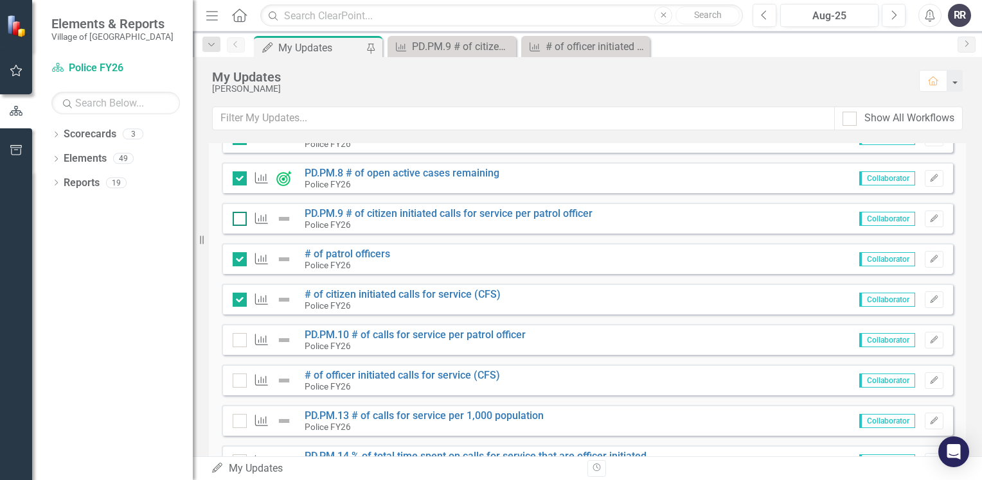
click at [238, 218] on input "checkbox" at bounding box center [237, 216] width 8 height 8
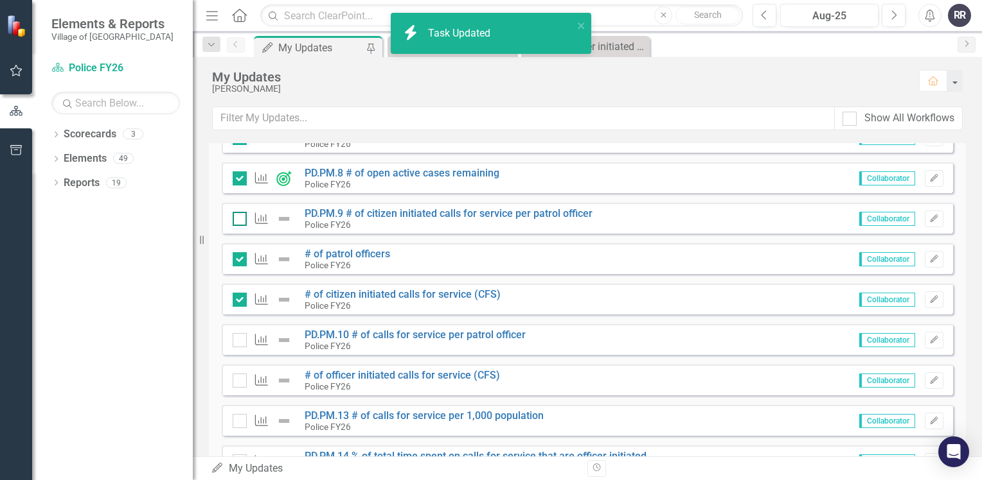
checkbox input "true"
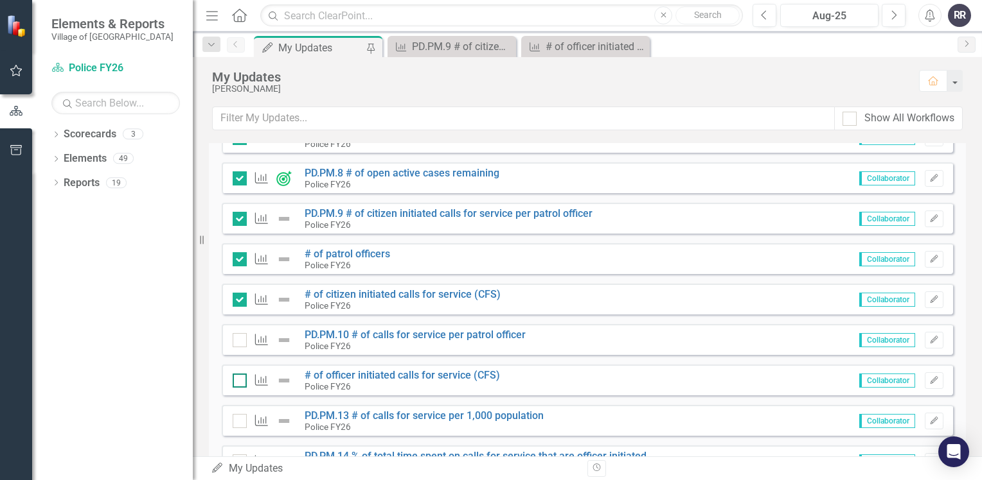
click at [242, 380] on div at bounding box center [240, 381] width 14 height 14
click at [241, 380] on input "checkbox" at bounding box center [237, 378] width 8 height 8
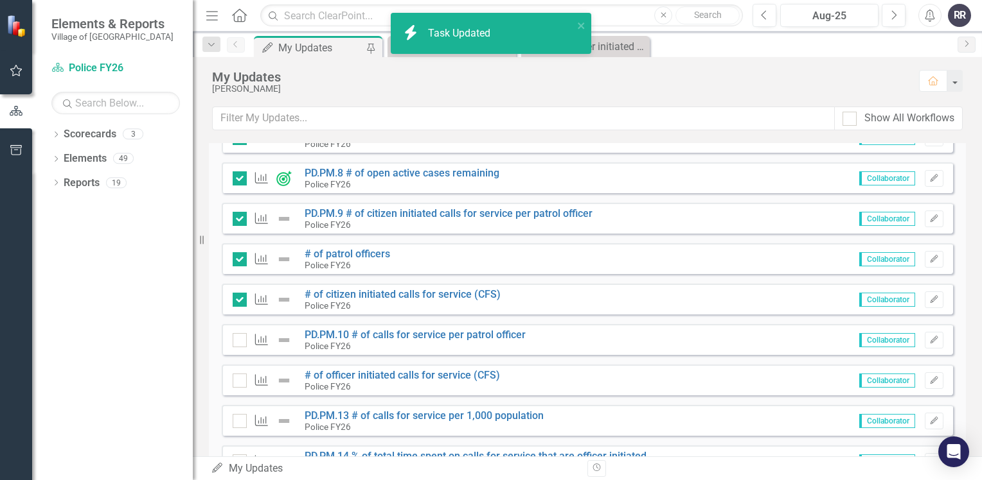
checkbox input "true"
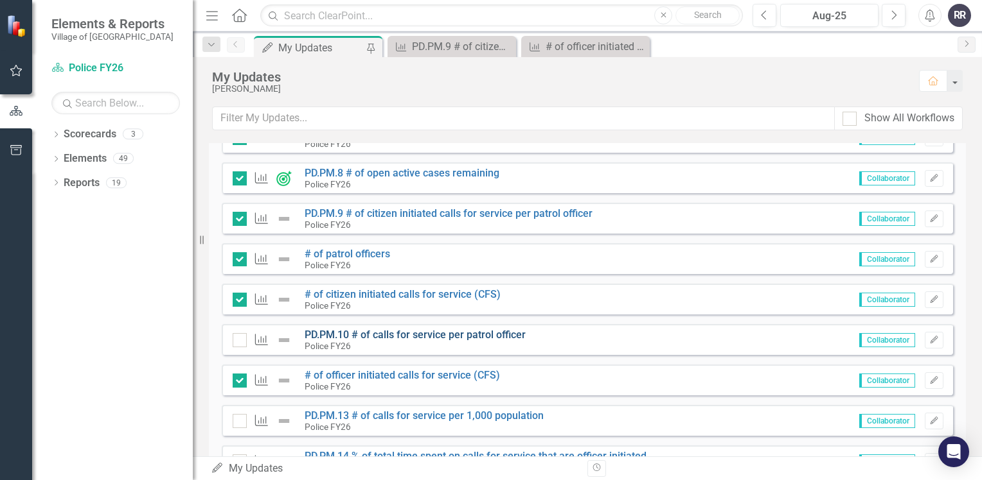
click at [439, 335] on link "PD.PM.10 # of calls for service per patrol officer" at bounding box center [414, 335] width 221 height 12
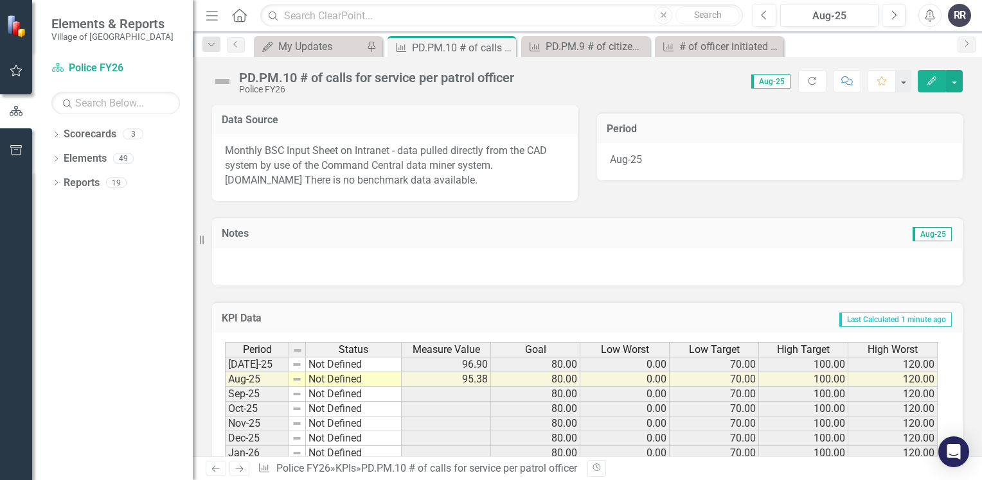
scroll to position [257, 0]
click at [317, 60] on div "PD.PM.10 # of calls for service per patrol officer Police FY26 Score: 0.00 Aug-…" at bounding box center [587, 76] width 789 height 39
click at [319, 44] on div "My Updates" at bounding box center [320, 47] width 85 height 16
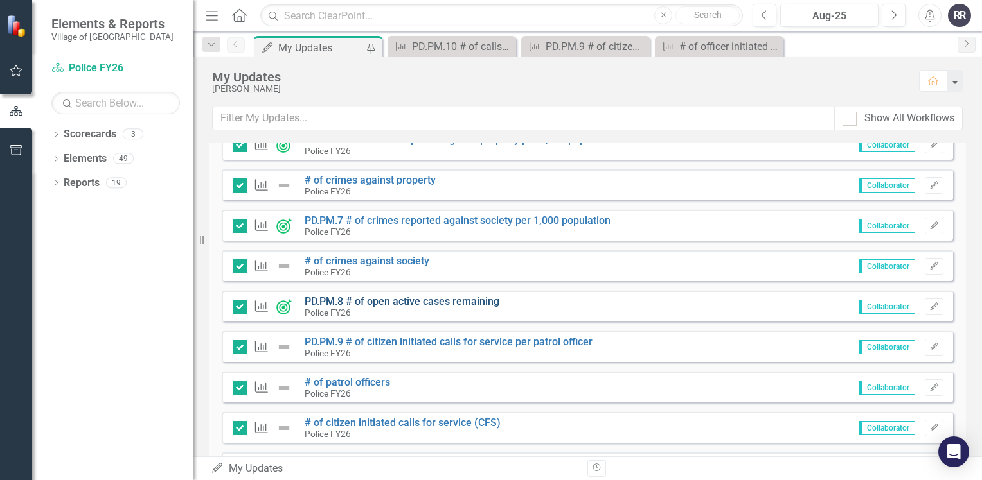
scroll to position [1220, 0]
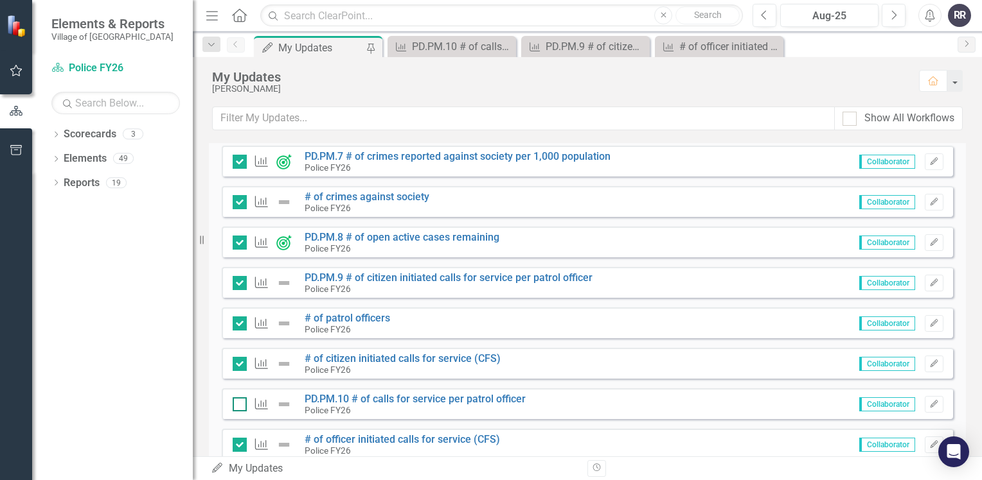
click at [238, 406] on div at bounding box center [240, 405] width 14 height 14
click at [238, 406] on input "checkbox" at bounding box center [237, 402] width 8 height 8
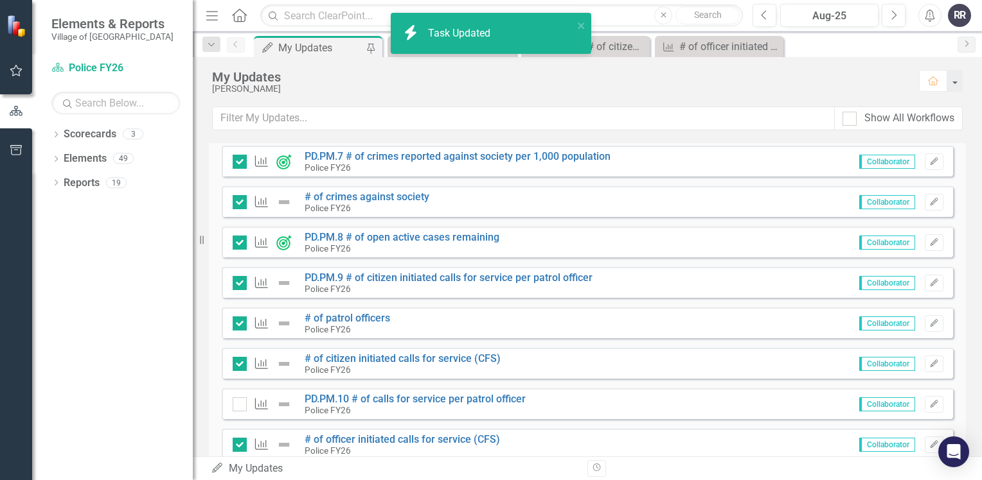
checkbox input "true"
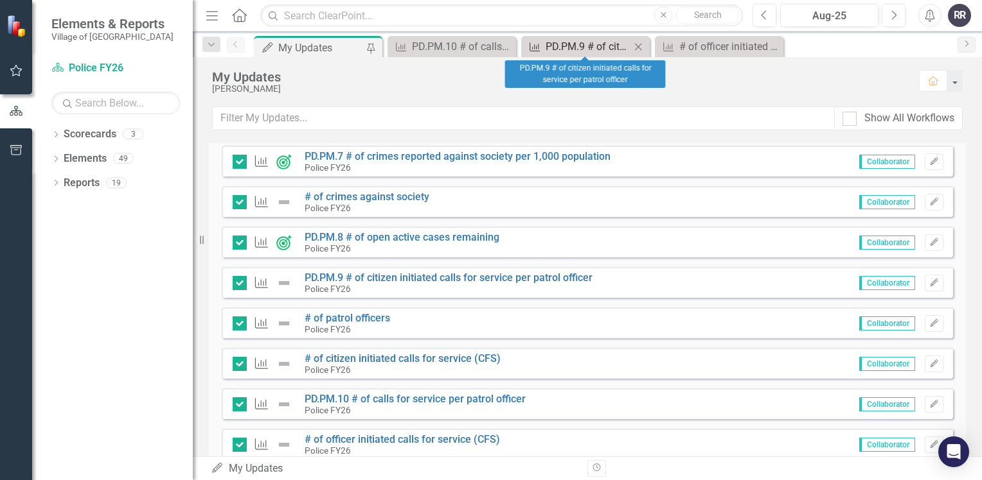
click at [586, 50] on div "PD.PM.9 # of citizen initiated calls for service per patrol officer" at bounding box center [587, 47] width 85 height 16
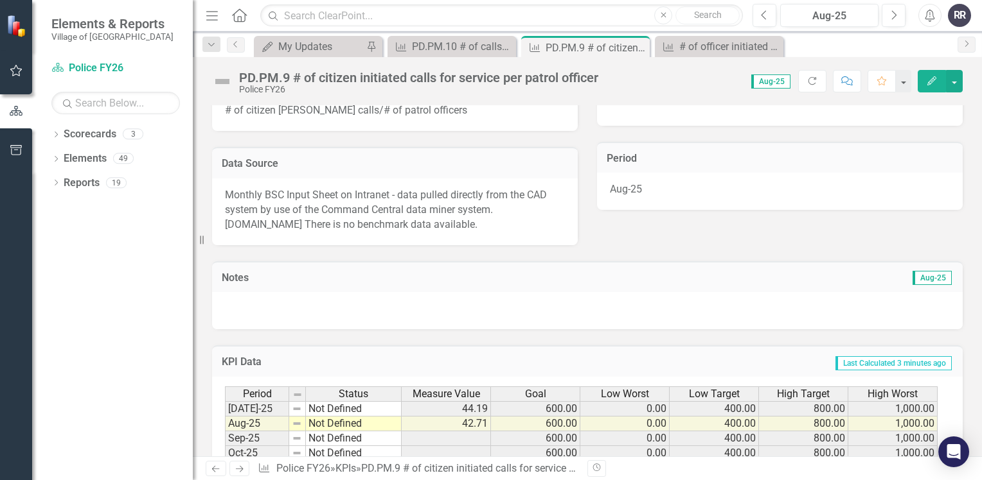
scroll to position [257, 0]
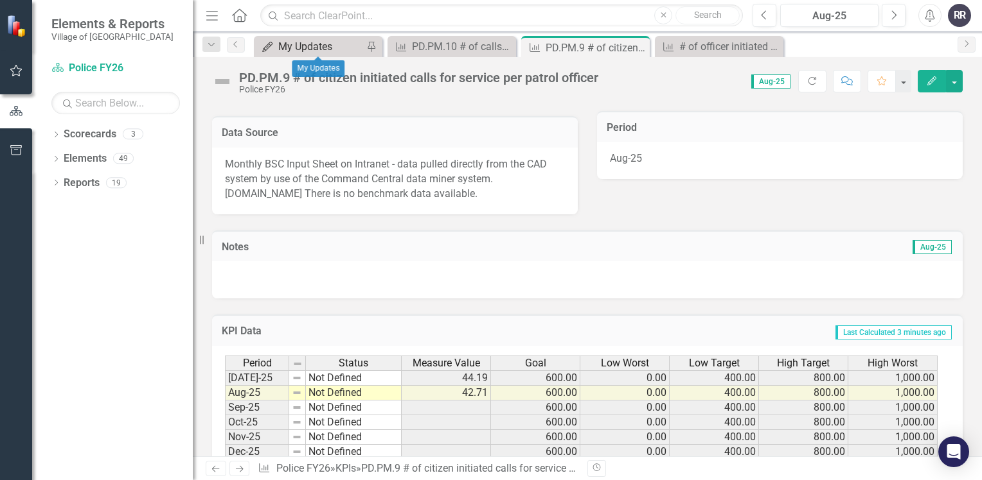
click at [306, 53] on div "My Updates" at bounding box center [320, 47] width 85 height 16
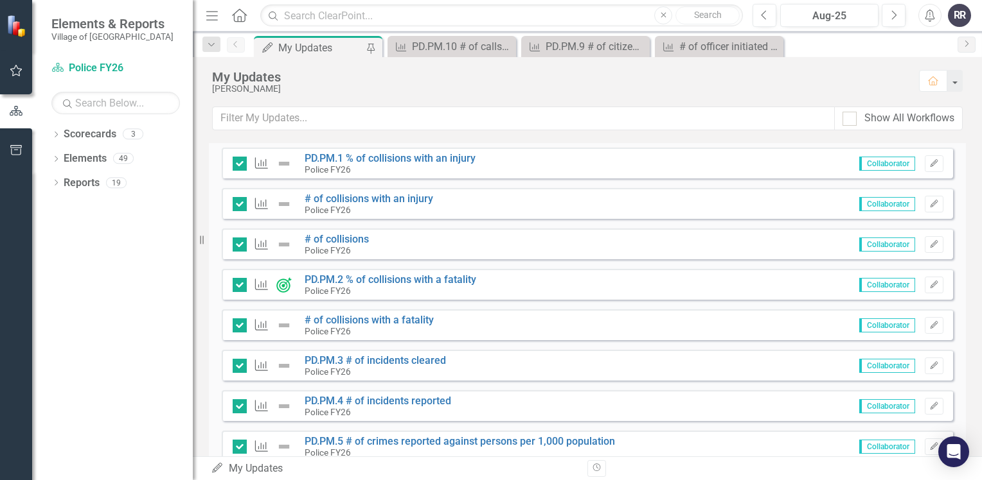
scroll to position [835, 0]
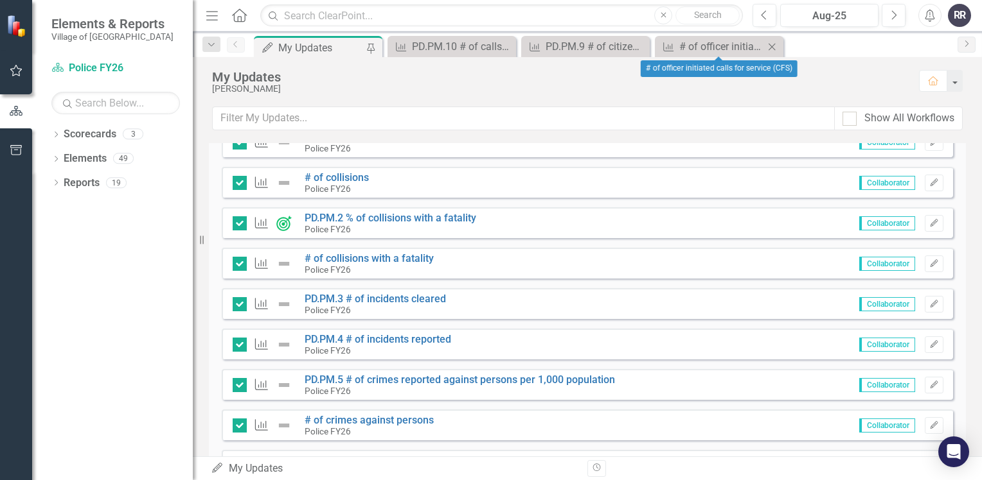
click at [779, 47] on div "Close" at bounding box center [772, 47] width 16 height 16
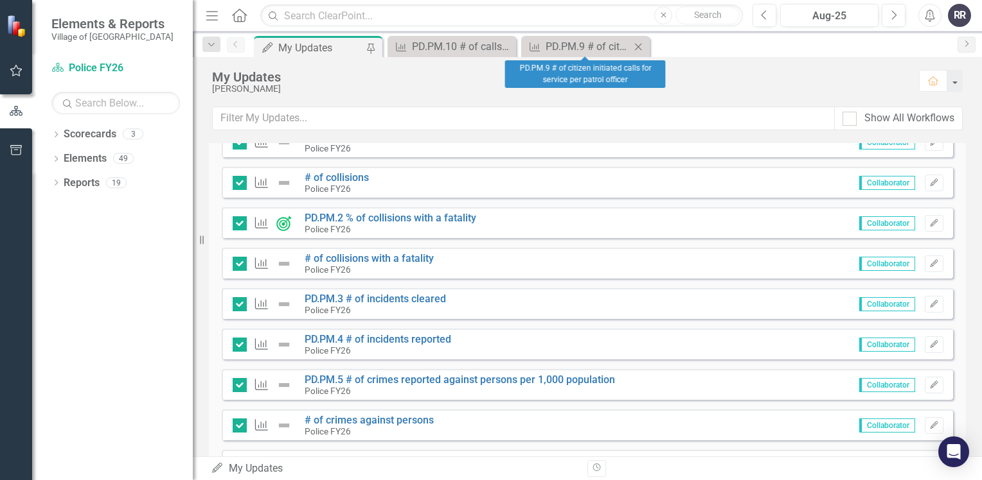
click at [635, 49] on icon "Close" at bounding box center [637, 47] width 13 height 10
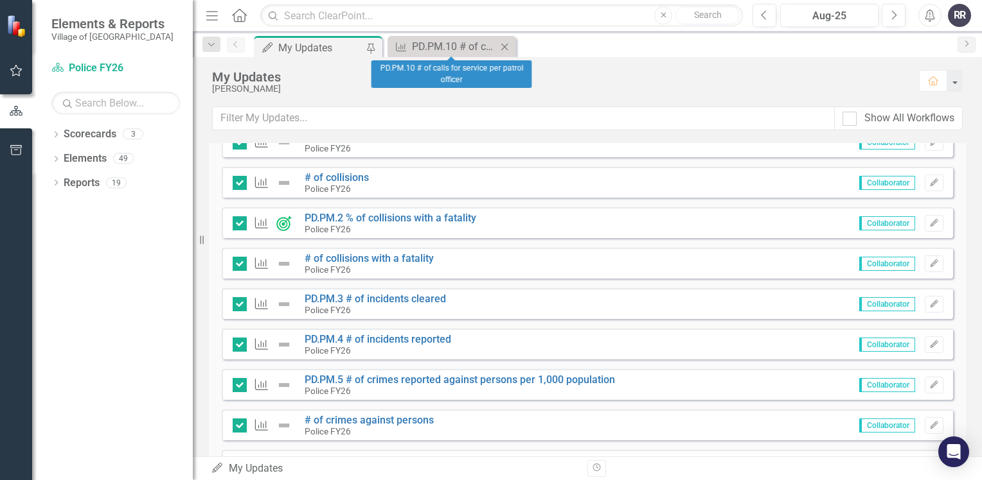
click at [509, 45] on icon "Close" at bounding box center [504, 47] width 13 height 10
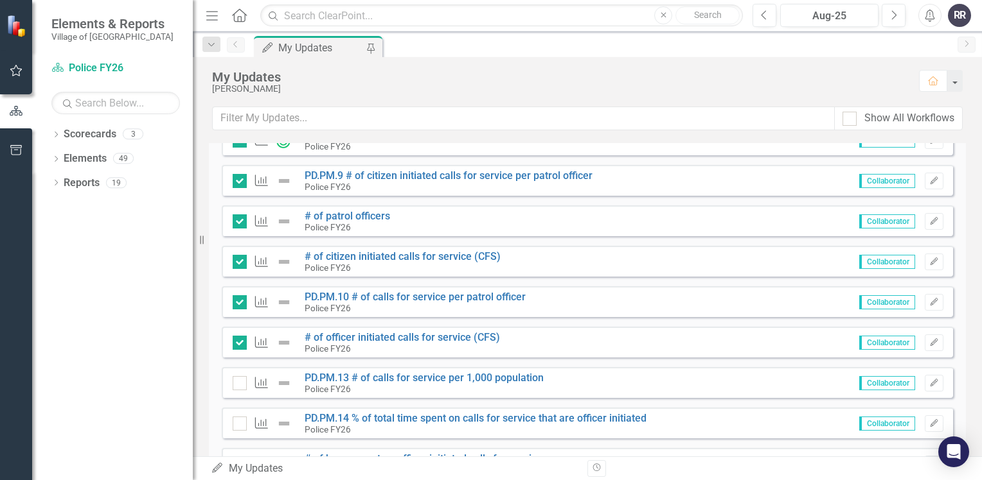
scroll to position [1349, 0]
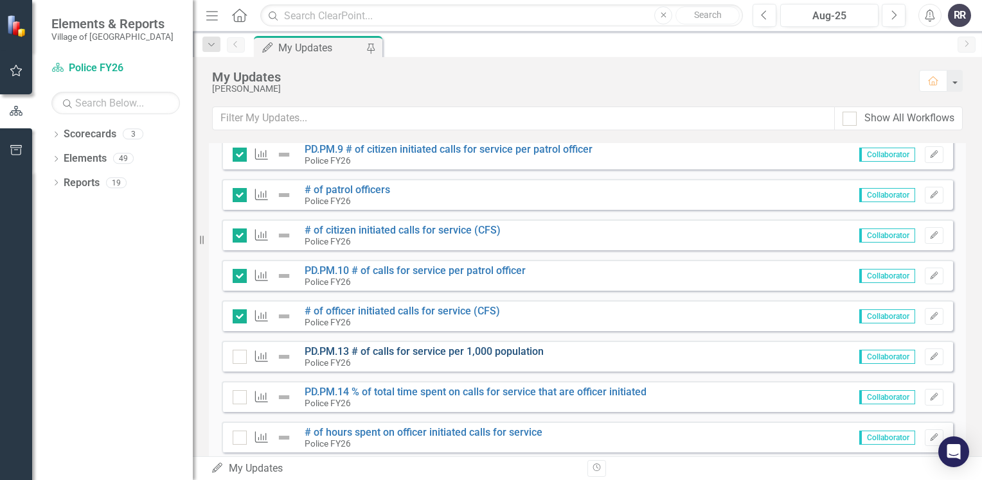
click at [459, 351] on link "PD.PM.13 # of calls for service per 1,000 population" at bounding box center [423, 352] width 239 height 12
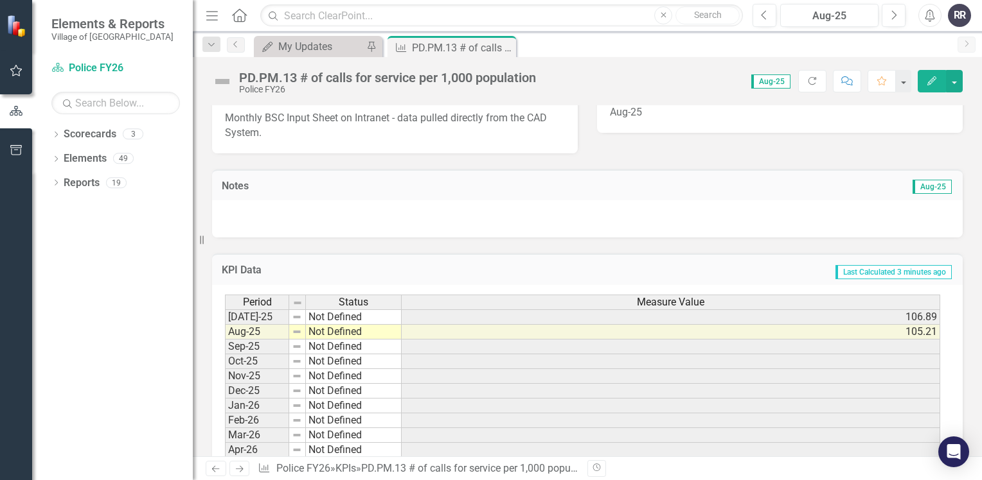
scroll to position [321, 0]
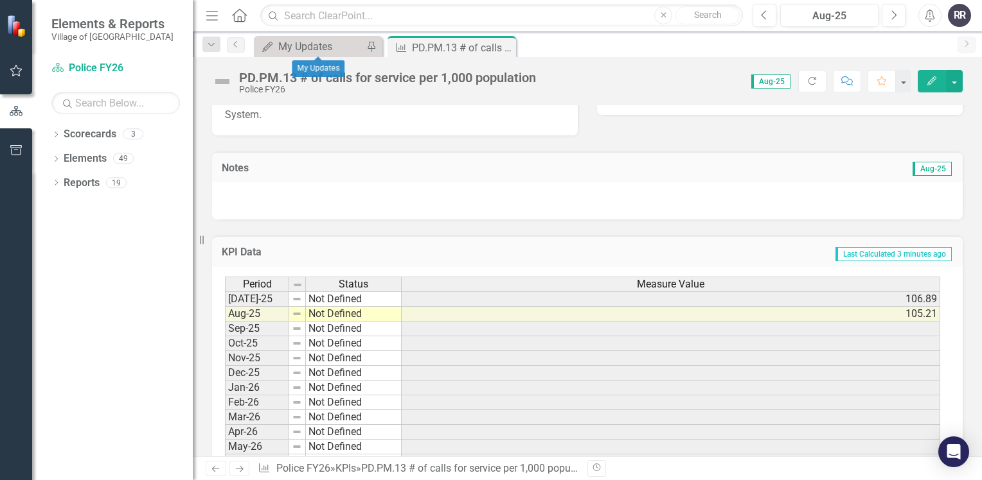
click at [274, 37] on div "My Updates My Updates Pin" at bounding box center [318, 46] width 128 height 21
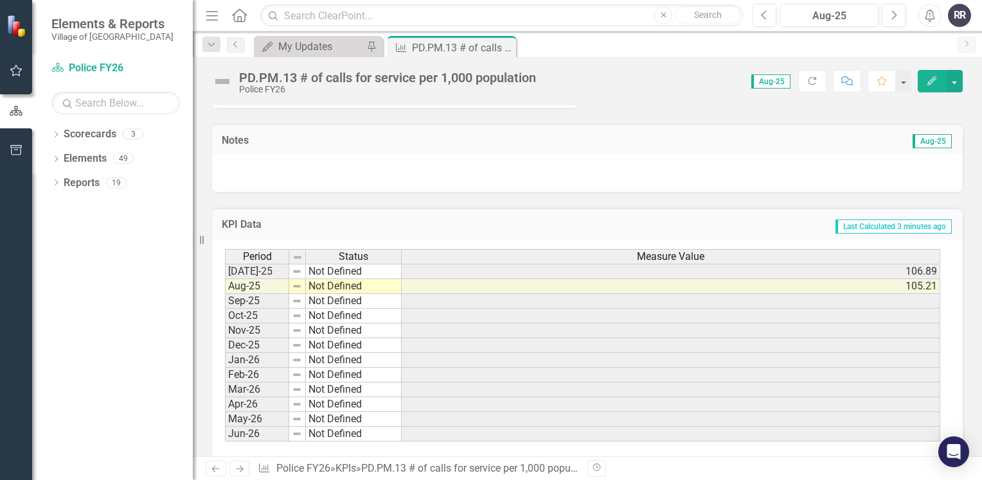
scroll to position [364, 0]
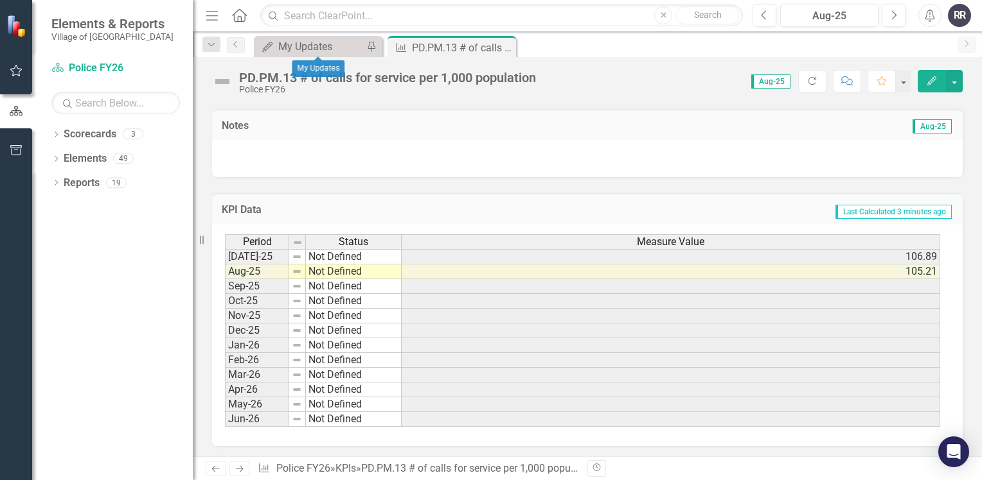
click at [298, 36] on div "My Updates My Updates Pin" at bounding box center [318, 46] width 128 height 21
click at [317, 48] on div "My Updates" at bounding box center [320, 47] width 85 height 16
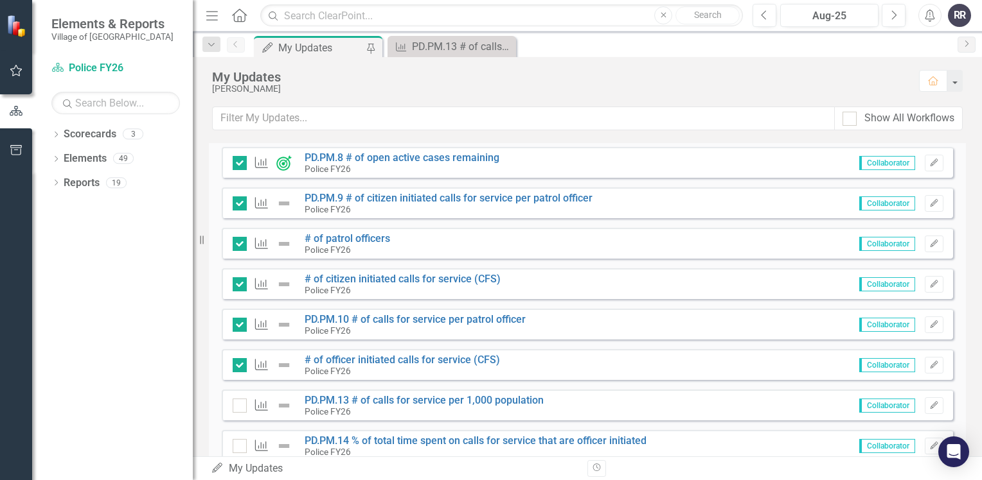
scroll to position [1349, 0]
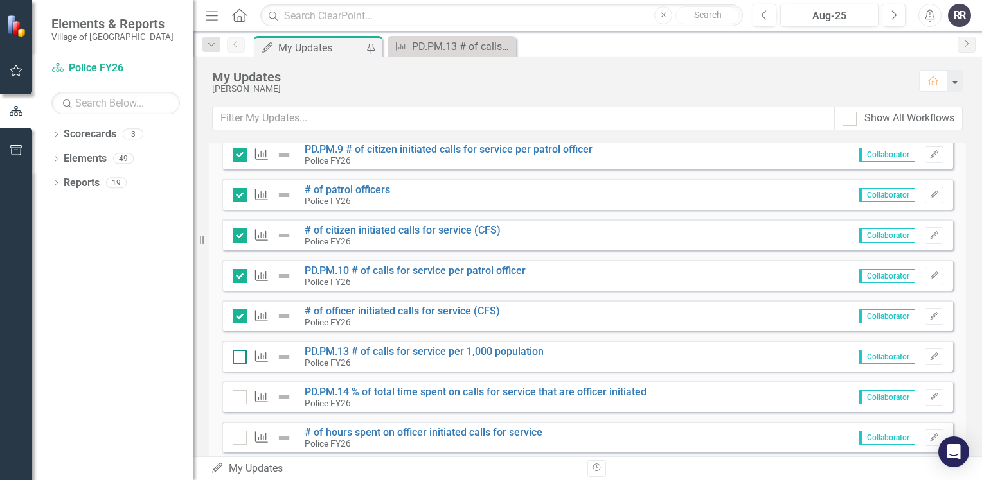
click at [244, 358] on div at bounding box center [240, 357] width 14 height 14
click at [241, 358] on input "checkbox" at bounding box center [237, 354] width 8 height 8
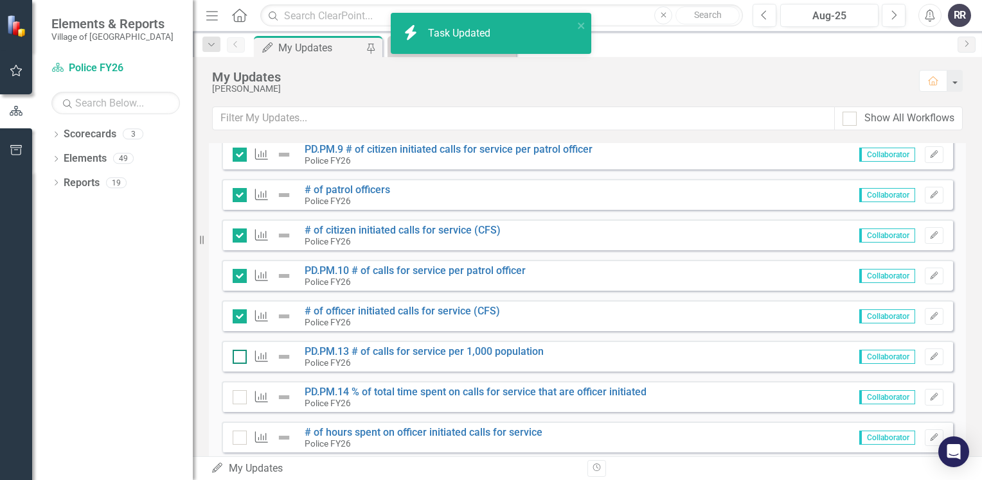
checkbox input "true"
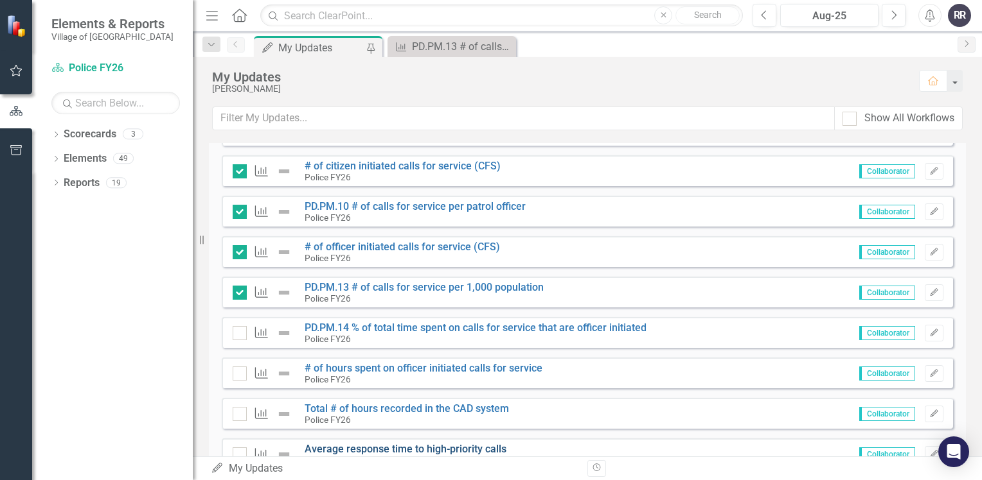
scroll to position [1463, 0]
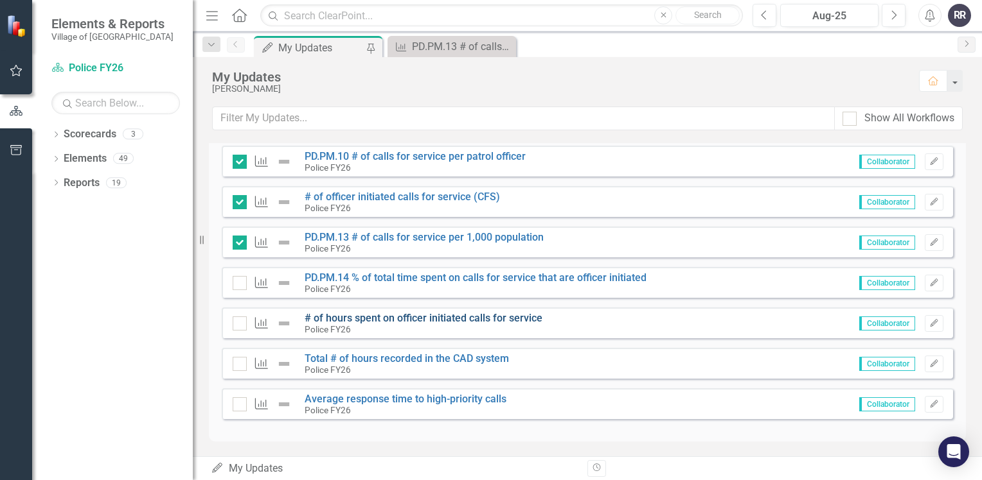
click at [457, 320] on link "# of hours spent on officer initiated calls for service" at bounding box center [423, 318] width 238 height 12
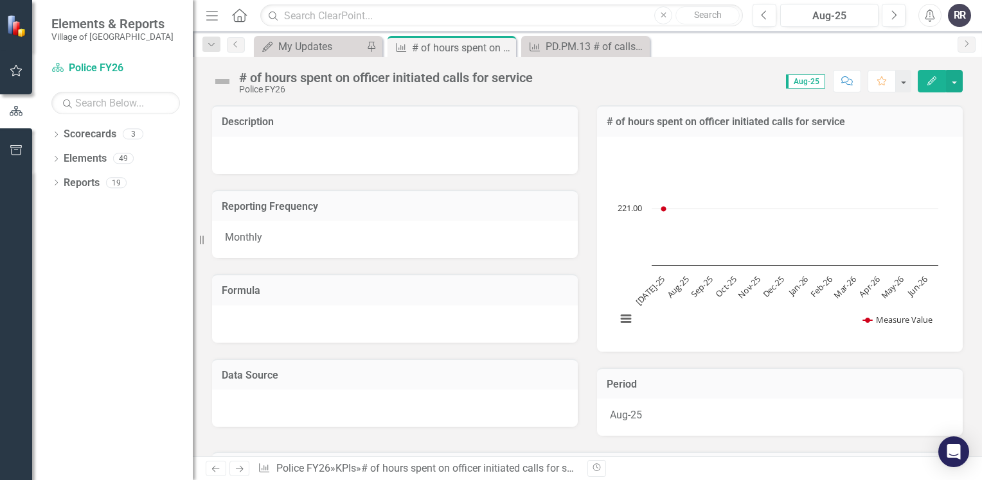
scroll to position [193, 0]
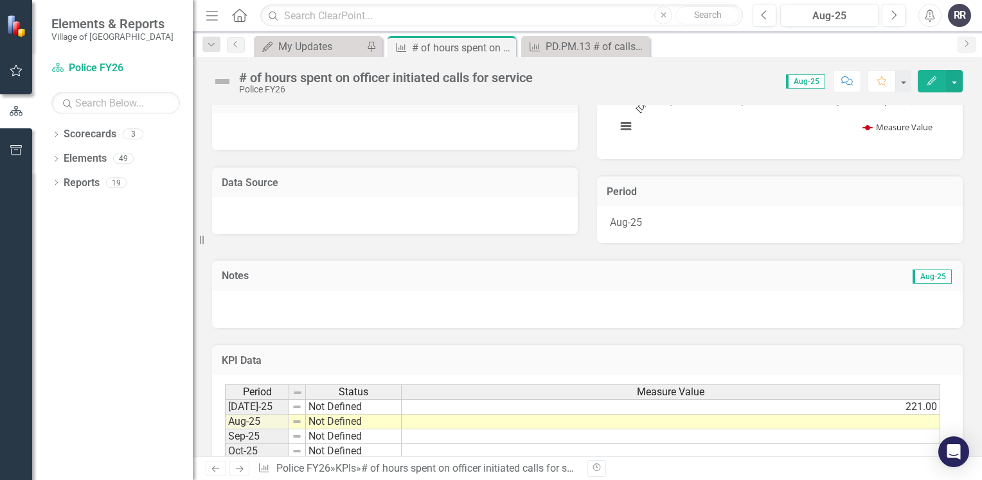
click at [527, 426] on td at bounding box center [670, 422] width 538 height 15
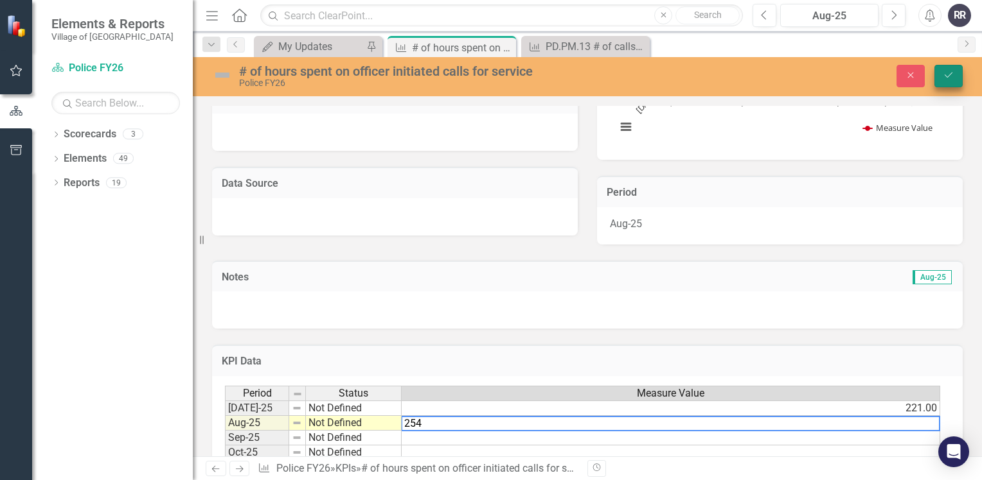
type textarea "254"
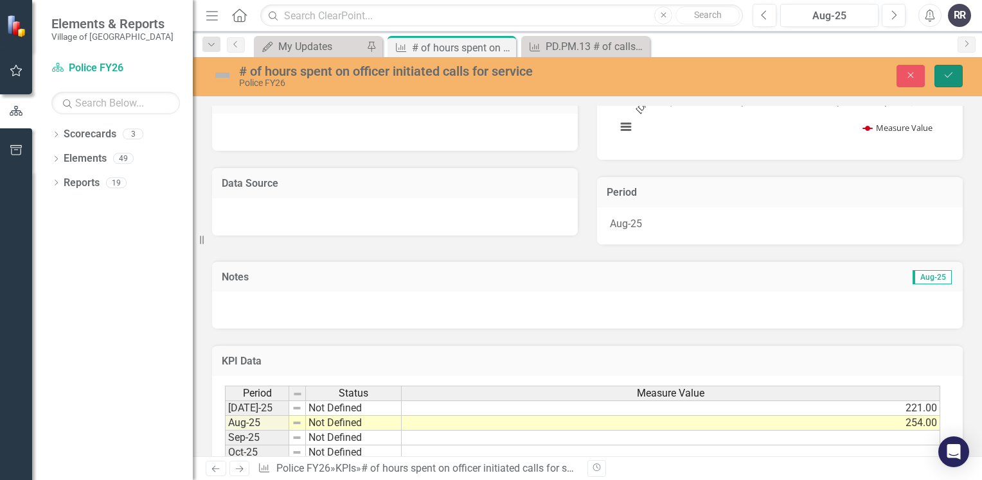
click at [946, 73] on icon "Save" at bounding box center [948, 75] width 12 height 9
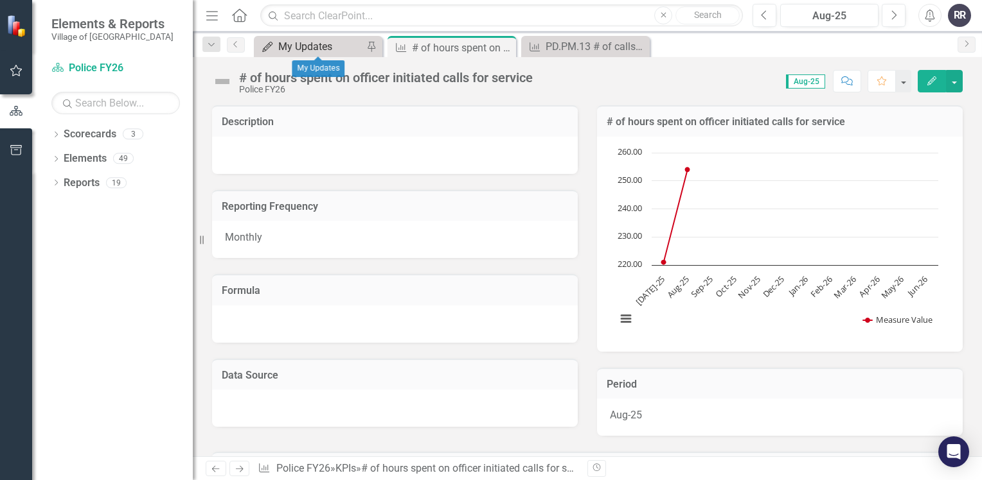
click at [328, 39] on div "My Updates" at bounding box center [320, 47] width 85 height 16
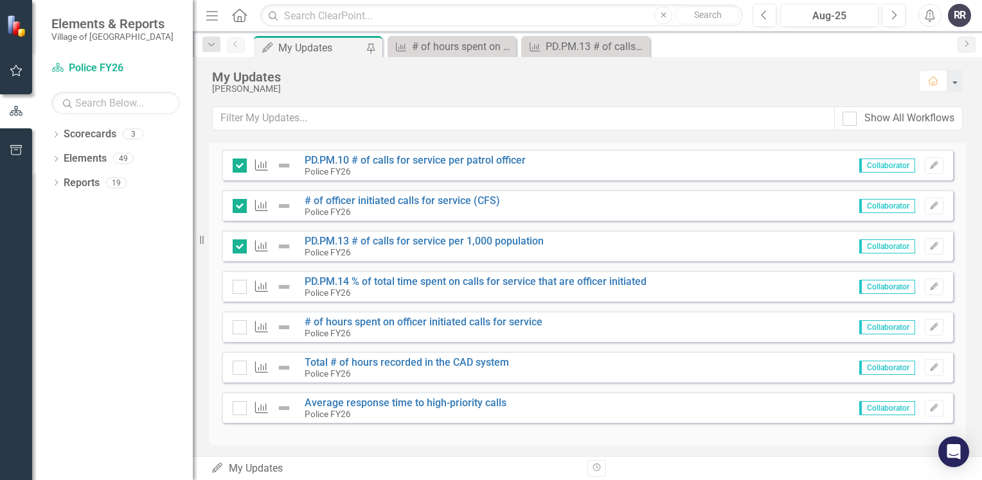
scroll to position [1463, 0]
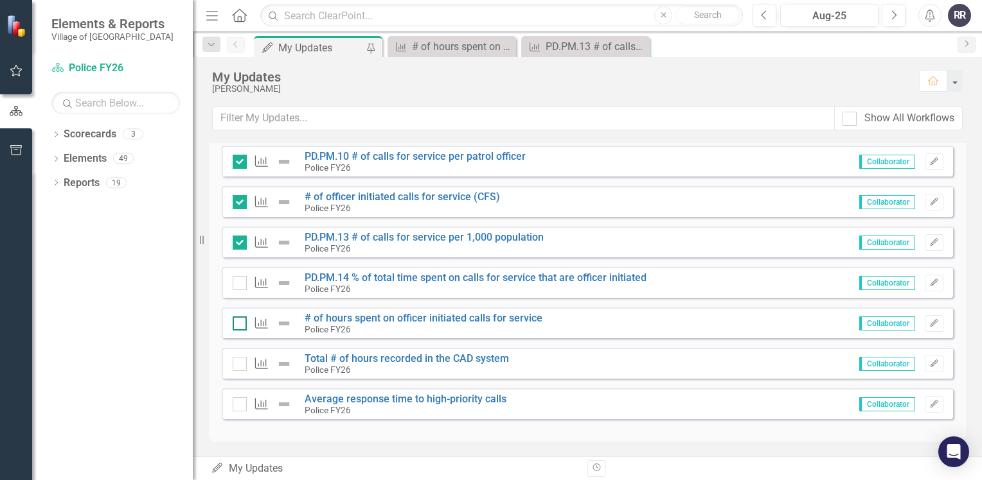
click at [241, 324] on div at bounding box center [240, 324] width 14 height 14
click at [241, 324] on input "checkbox" at bounding box center [237, 321] width 8 height 8
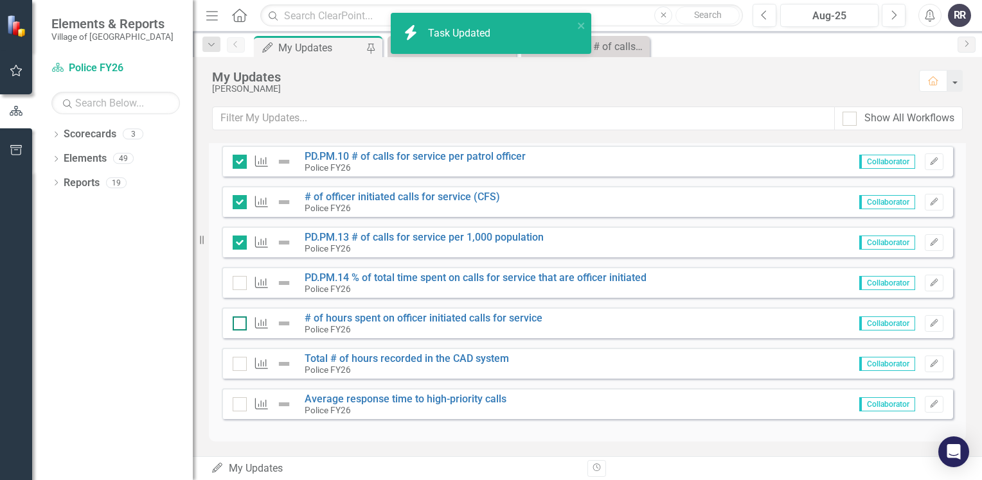
checkbox input "true"
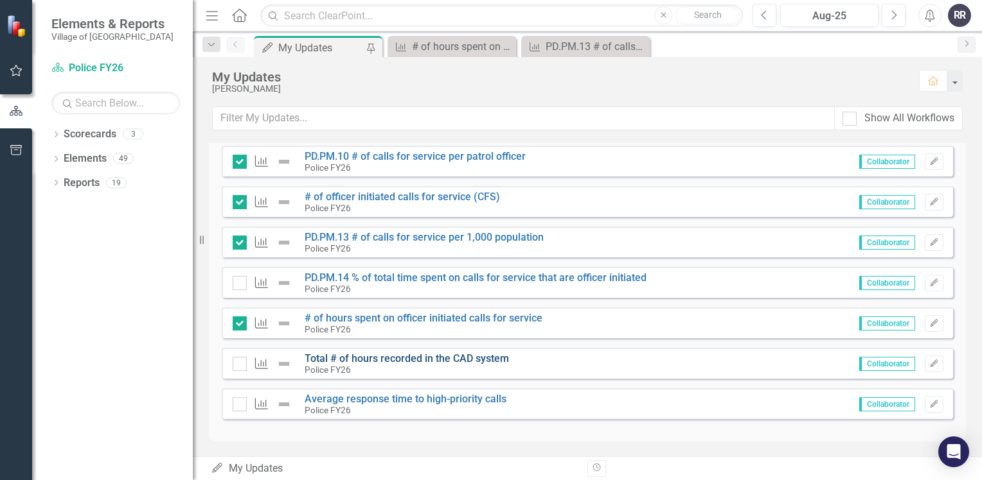
click at [380, 357] on link "Total # of hours recorded in the CAD system" at bounding box center [406, 359] width 204 height 12
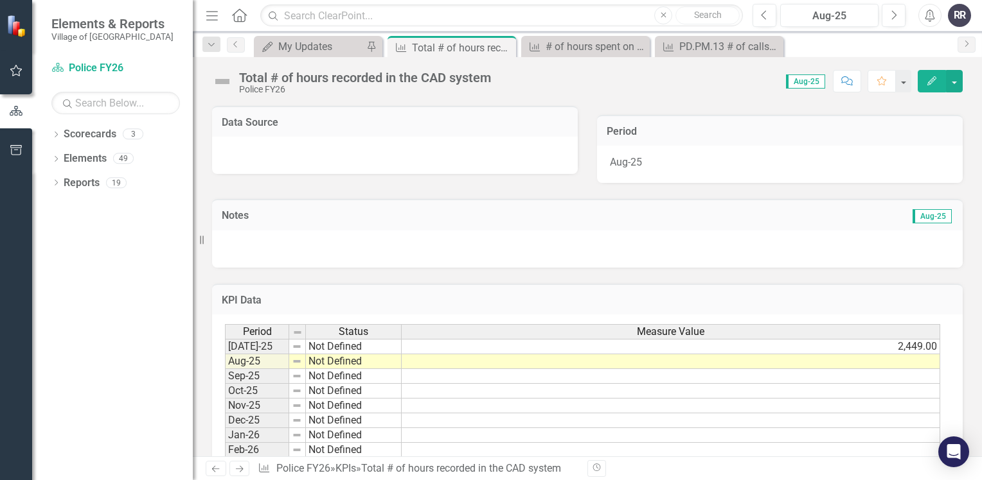
scroll to position [257, 0]
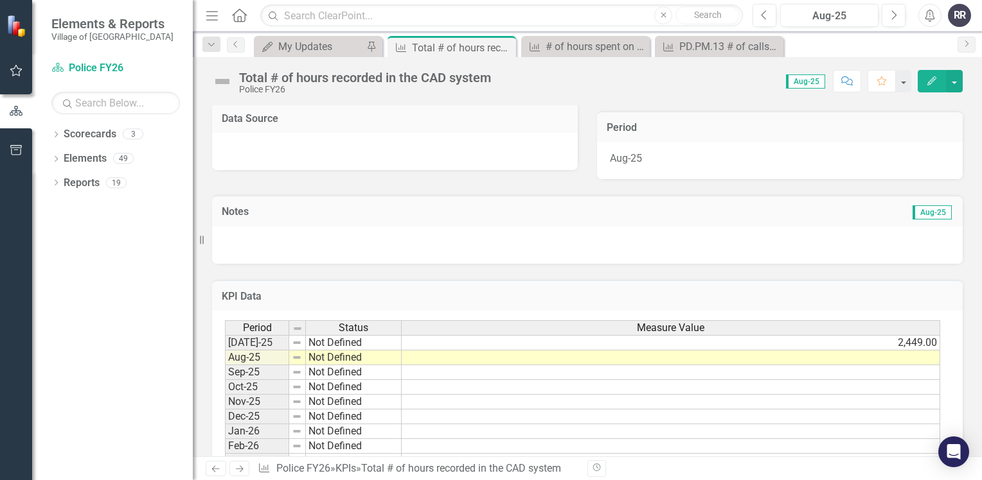
click at [414, 354] on td at bounding box center [670, 358] width 538 height 15
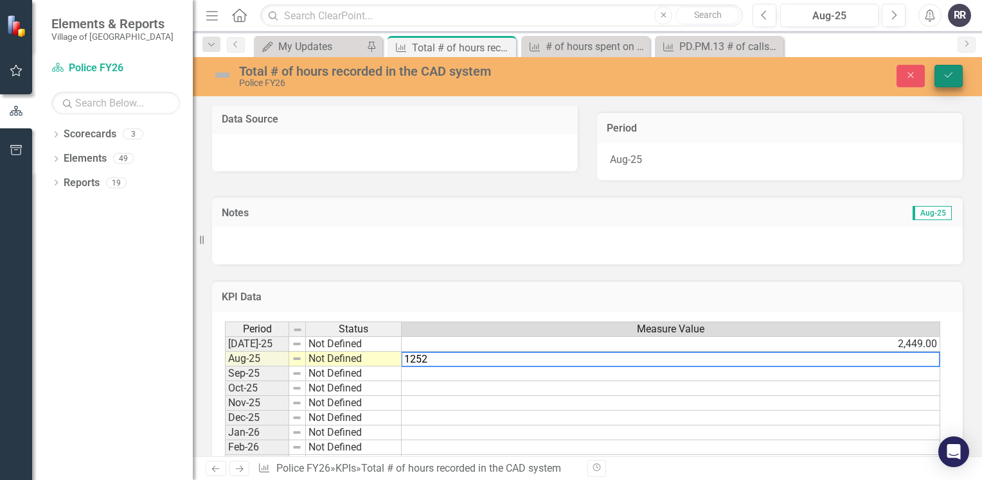
type textarea "1252"
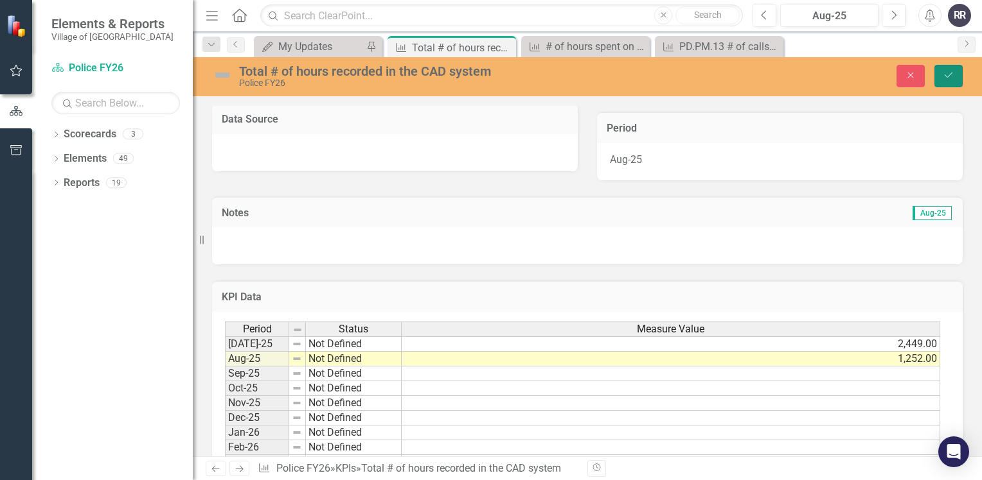
click at [958, 78] on button "Save" at bounding box center [948, 76] width 28 height 22
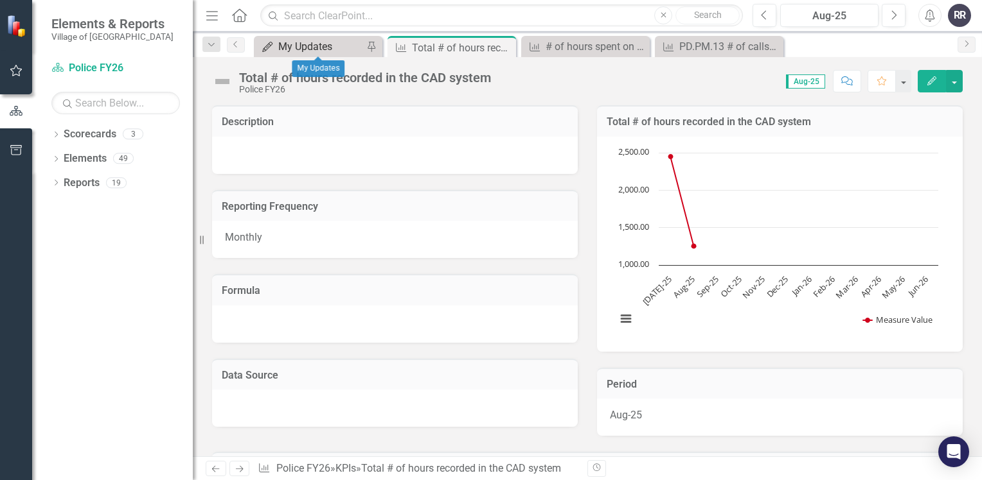
click at [319, 44] on div "My Updates" at bounding box center [320, 47] width 85 height 16
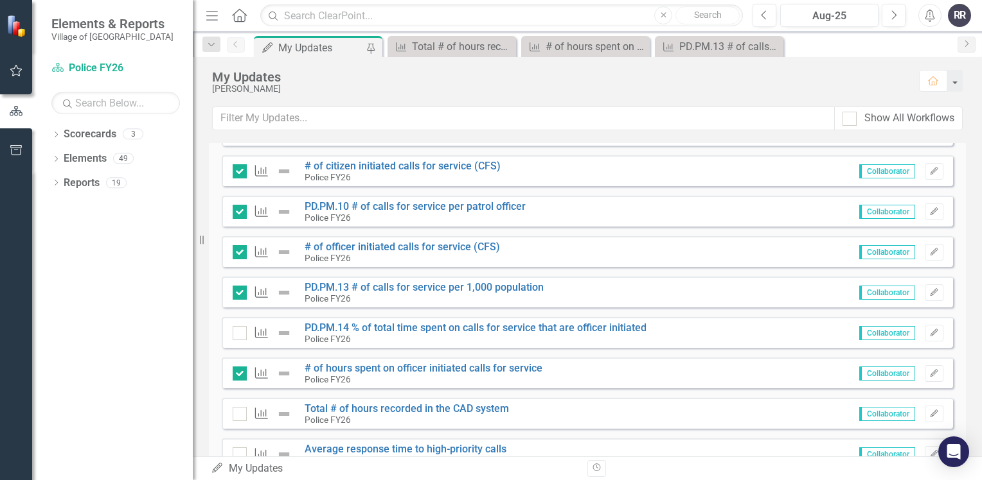
scroll to position [1463, 0]
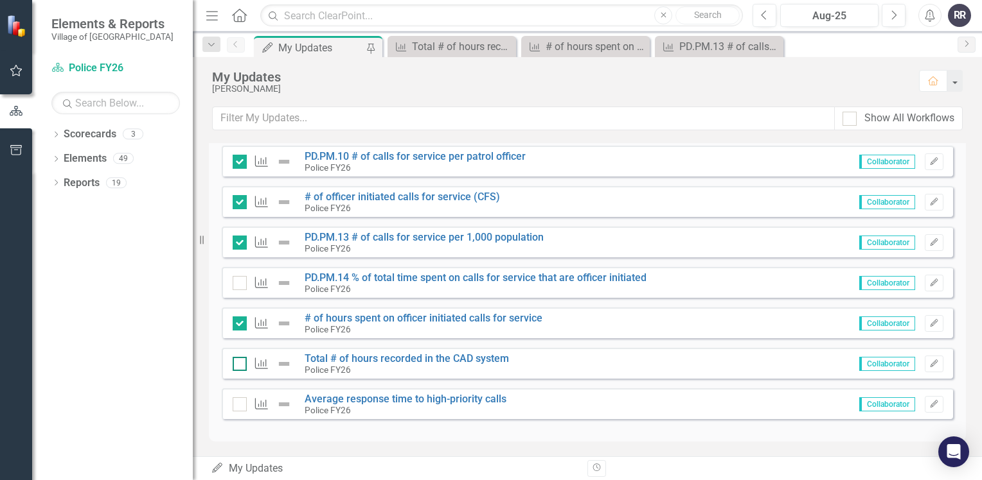
click at [239, 364] on input "checkbox" at bounding box center [237, 361] width 8 height 8
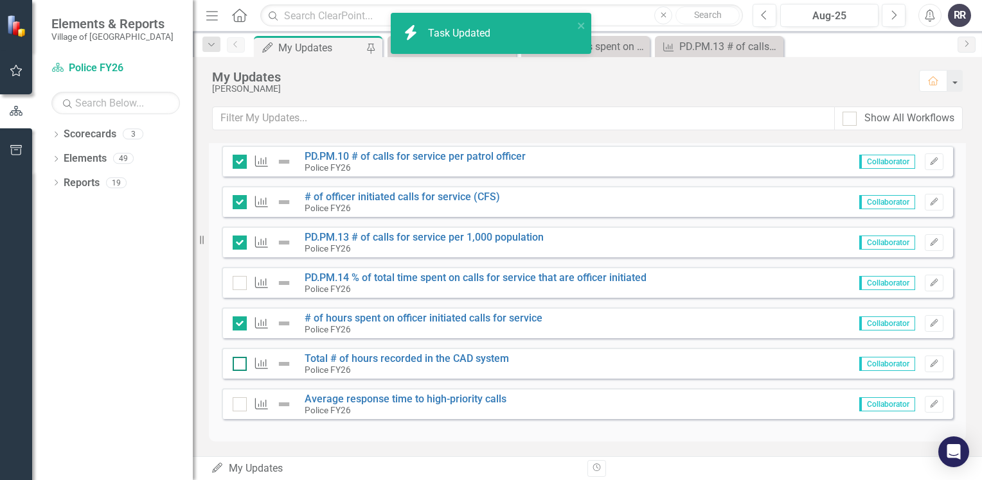
checkbox input "true"
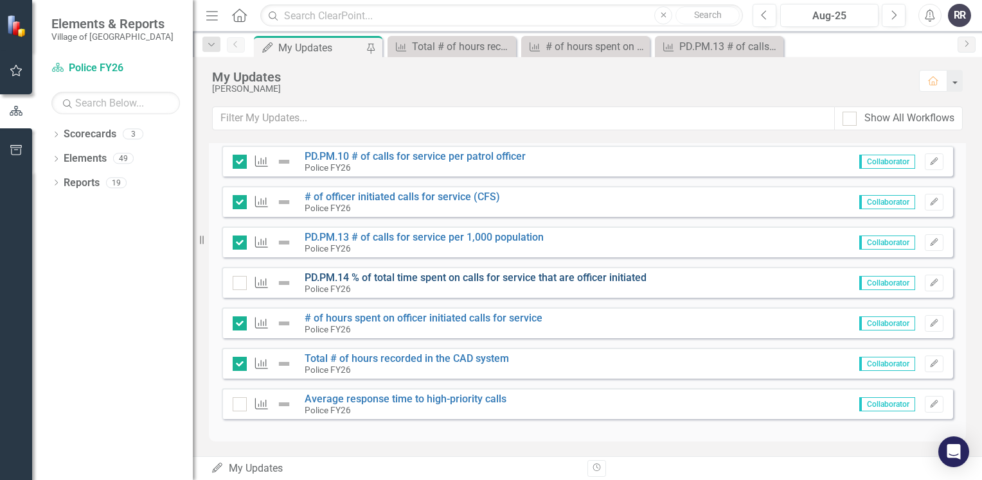
click at [391, 276] on link "PD.PM.14 % of total time spent on calls for service that are officer initiated" at bounding box center [475, 278] width 342 height 12
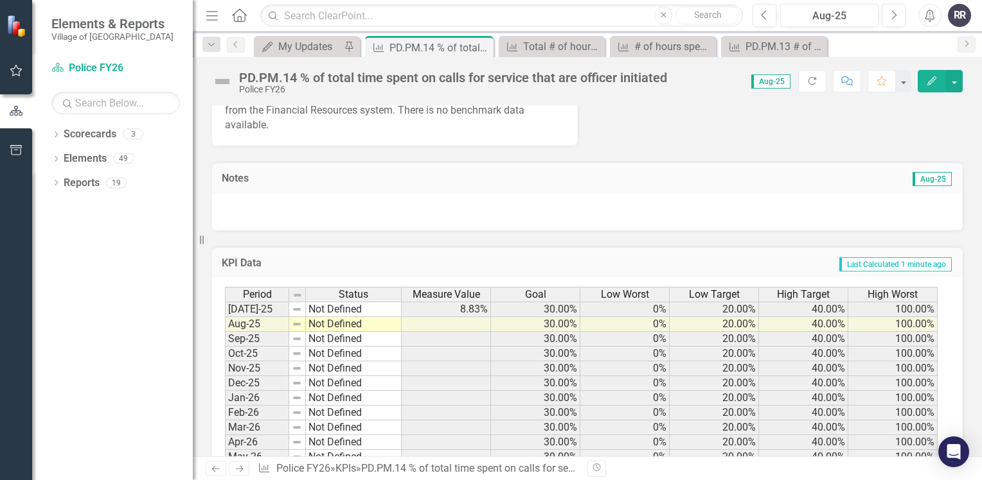
scroll to position [385, 0]
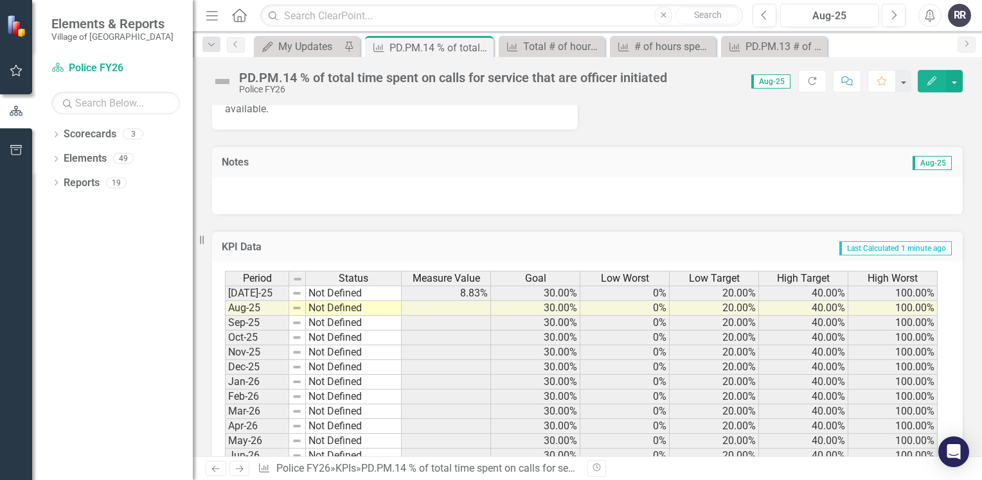
click at [455, 310] on td at bounding box center [445, 308] width 89 height 15
click at [303, 53] on div "My Updates" at bounding box center [309, 47] width 62 height 16
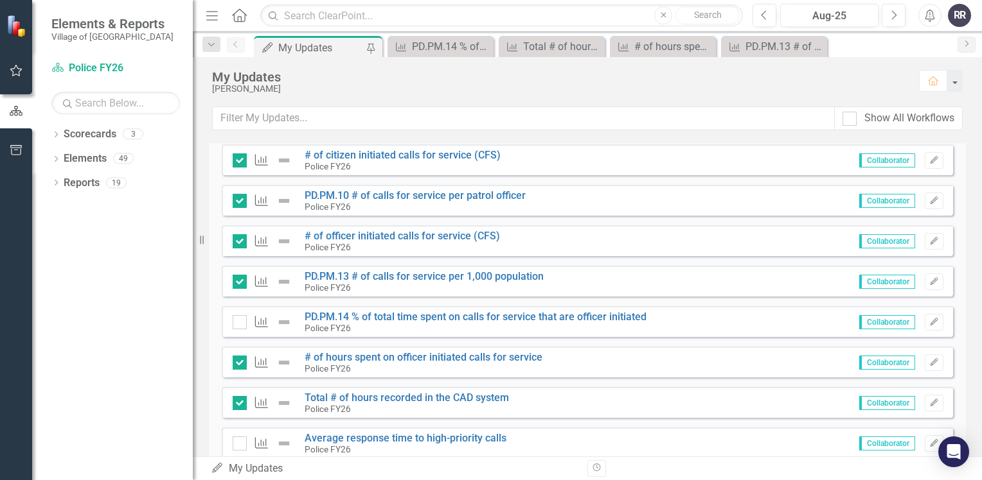
scroll to position [1463, 0]
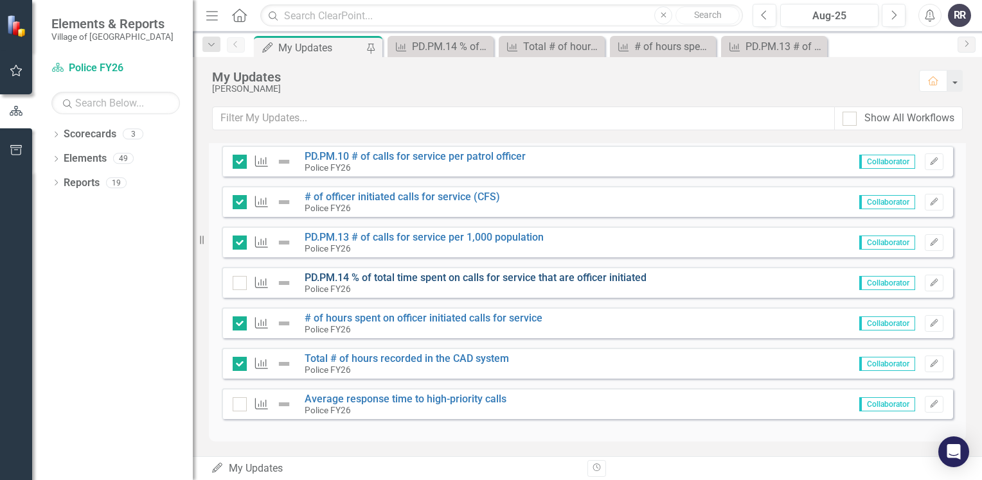
click at [473, 276] on link "PD.PM.14 % of total time spent on calls for service that are officer initiated" at bounding box center [475, 278] width 342 height 12
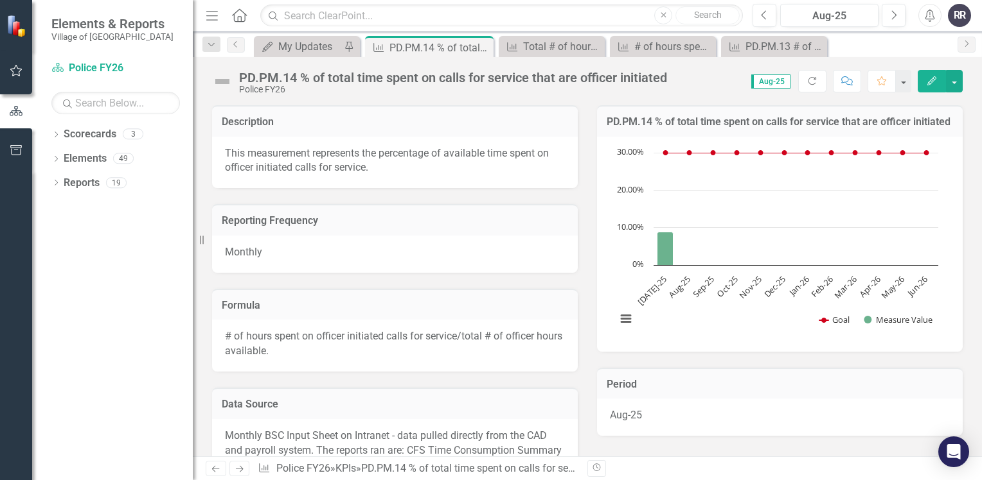
scroll to position [321, 0]
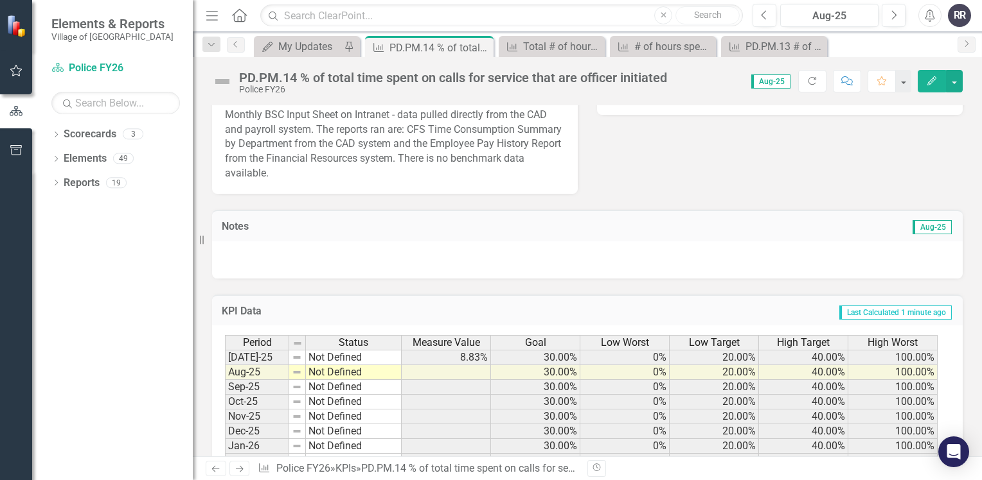
click at [459, 376] on td at bounding box center [445, 372] width 89 height 15
click at [547, 48] on div "Total # of hours recorded in the CAD system" at bounding box center [554, 47] width 62 height 16
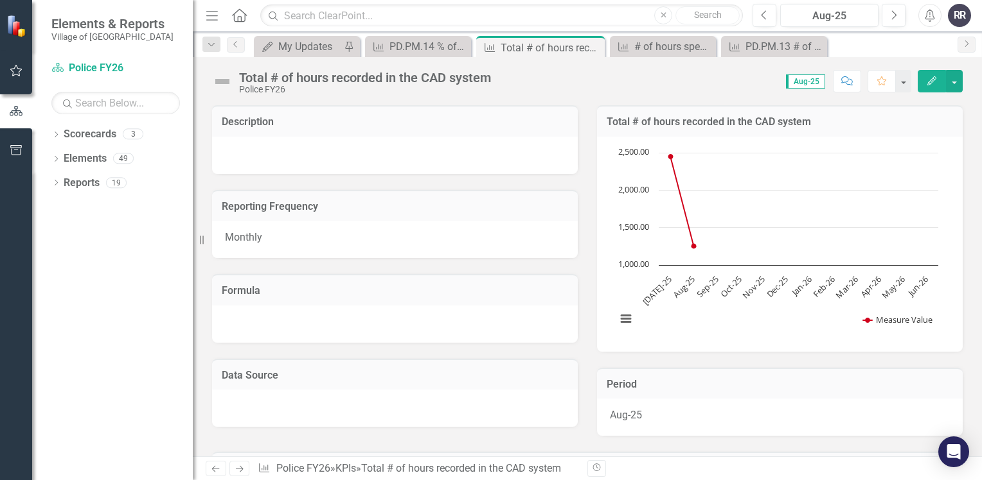
scroll to position [193, 0]
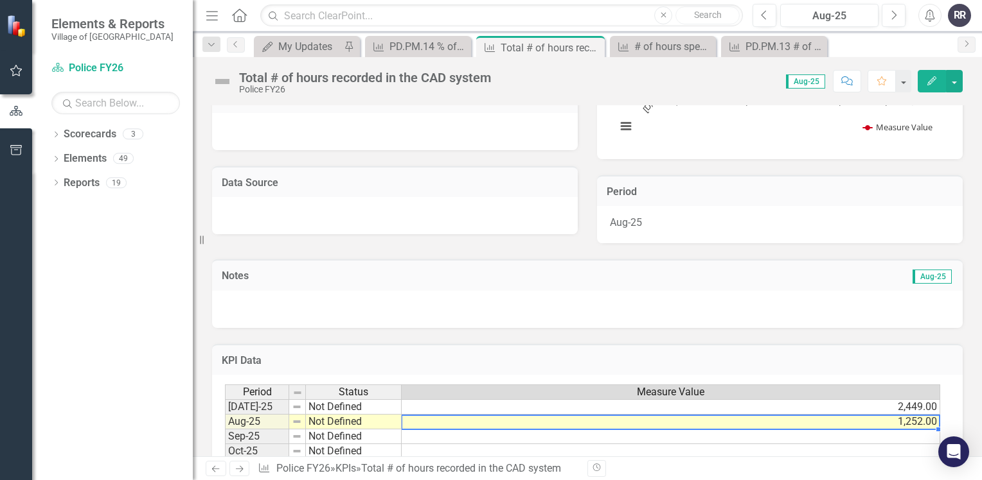
click at [613, 423] on td "1,252.00" at bounding box center [670, 422] width 538 height 15
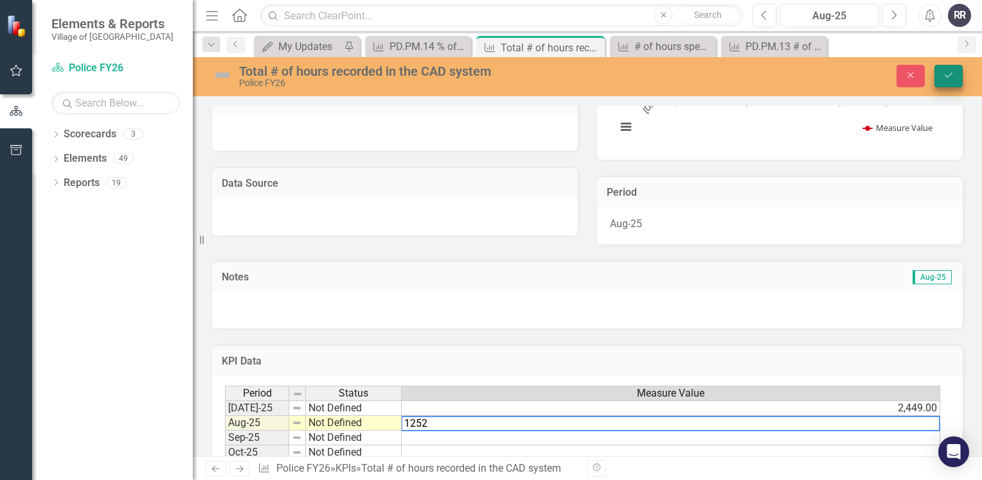
type textarea "1252"
click at [953, 67] on button "Save" at bounding box center [948, 76] width 28 height 22
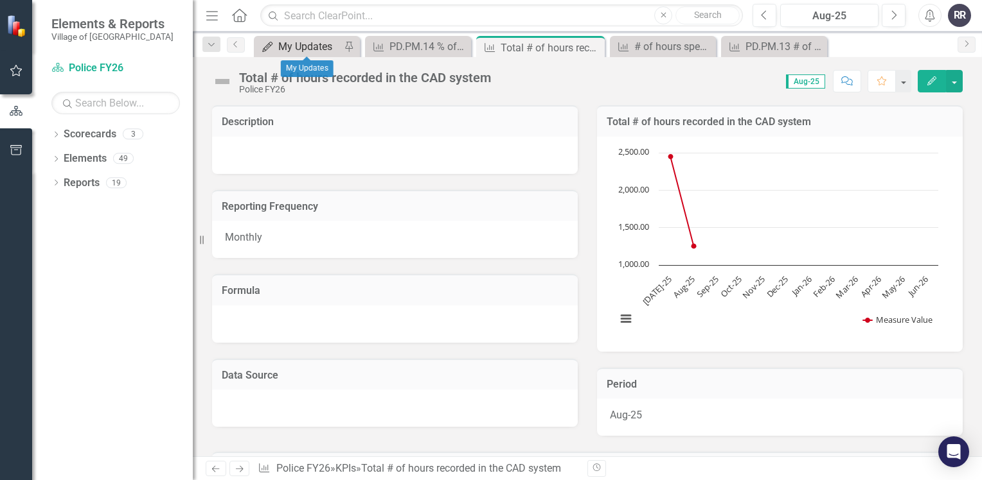
click at [319, 46] on div "My Updates" at bounding box center [309, 47] width 62 height 16
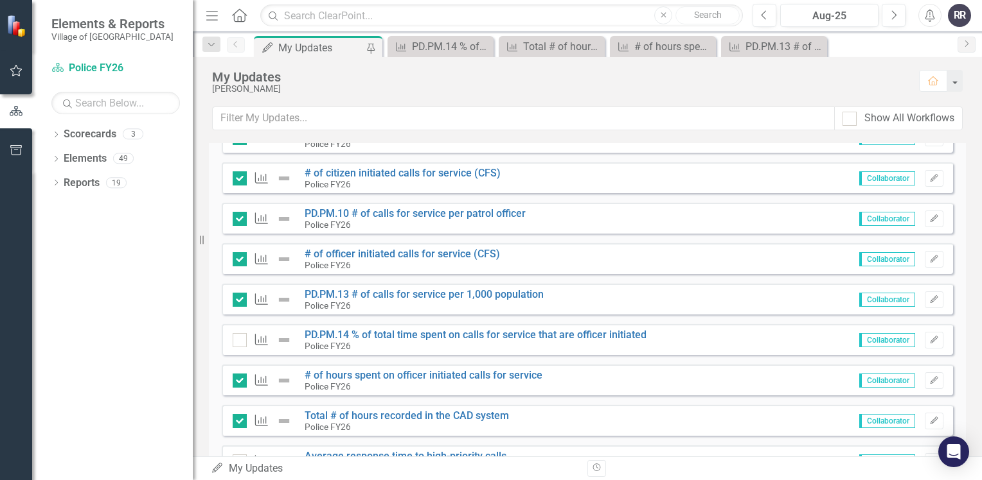
scroll to position [1413, 0]
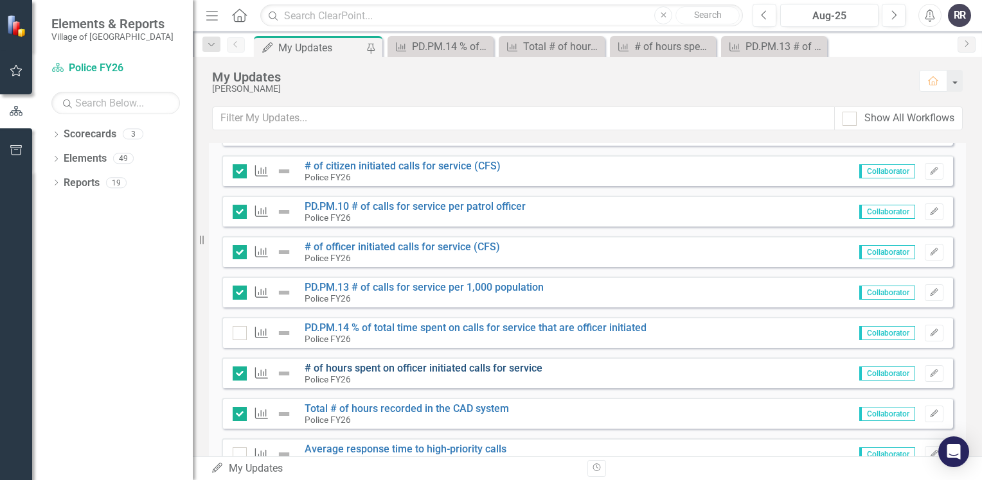
click at [427, 371] on link "# of hours spent on officer initiated calls for service" at bounding box center [423, 368] width 238 height 12
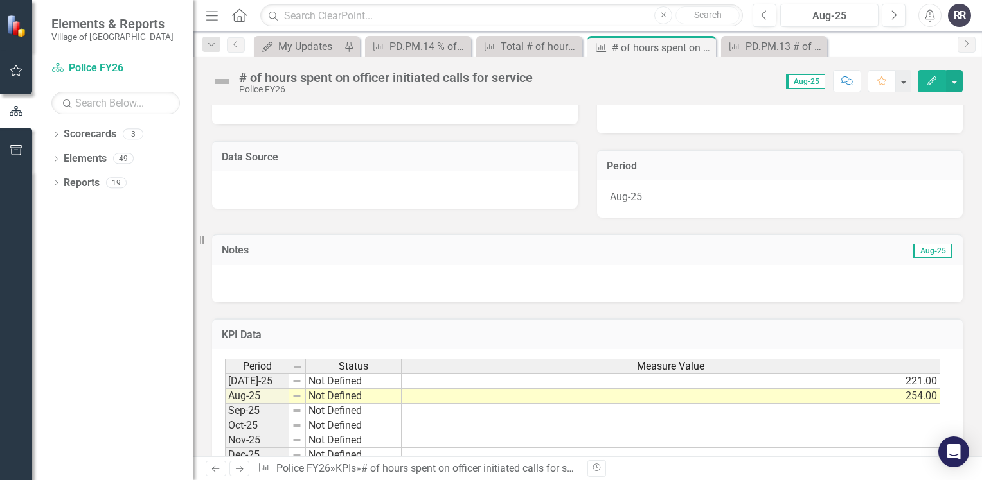
scroll to position [257, 0]
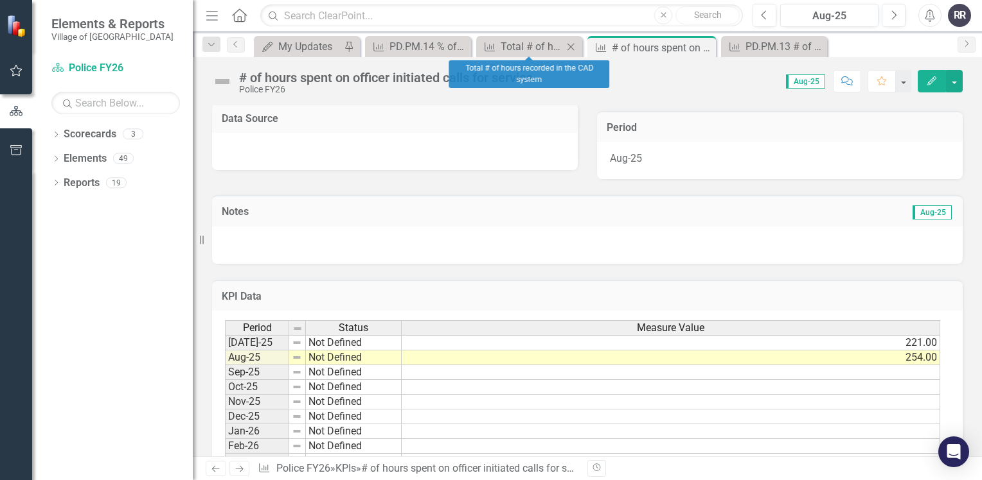
click at [565, 43] on icon "Close" at bounding box center [570, 47] width 13 height 10
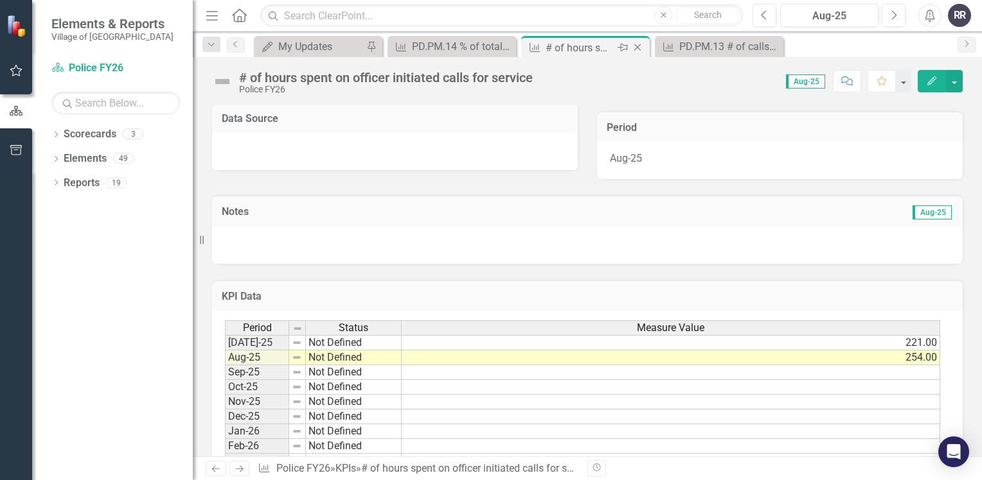
click at [638, 46] on icon "Close" at bounding box center [637, 47] width 13 height 10
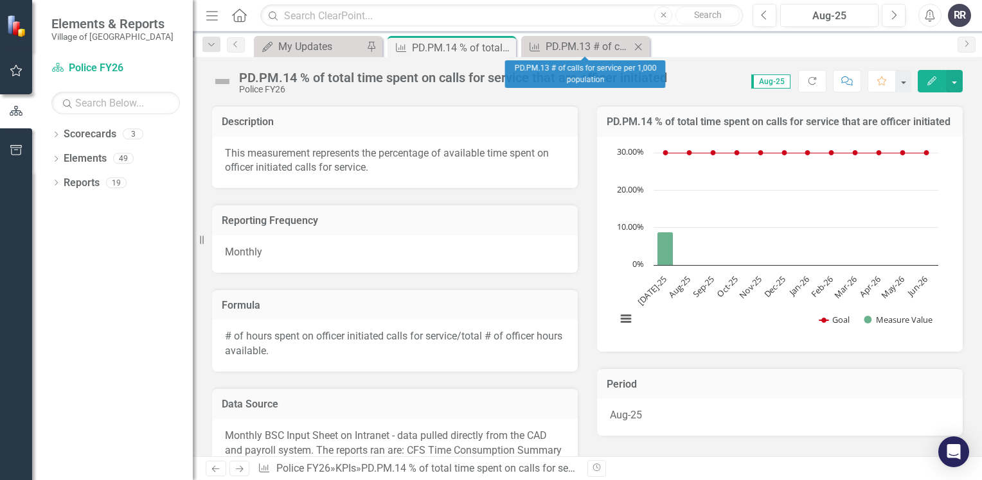
click at [638, 46] on icon "Close" at bounding box center [637, 47] width 13 height 10
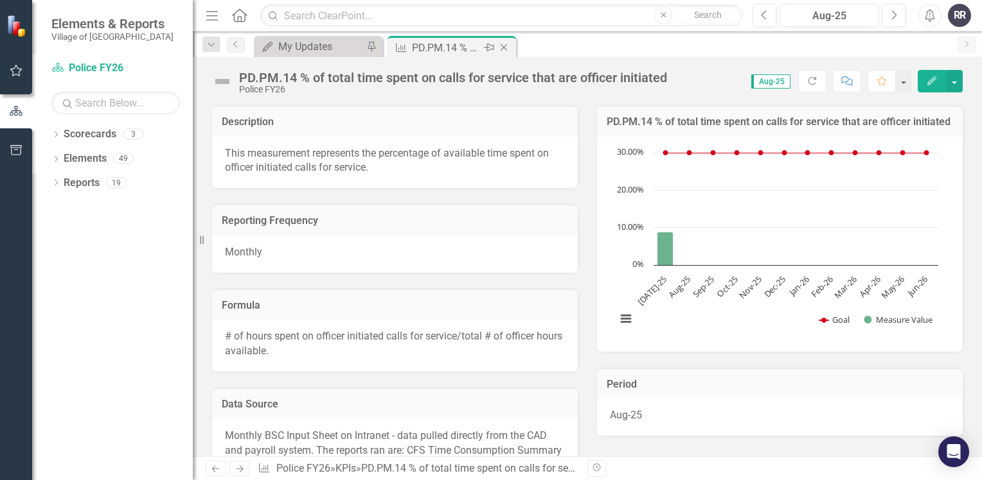
click at [503, 46] on icon at bounding box center [503, 47] width 7 height 7
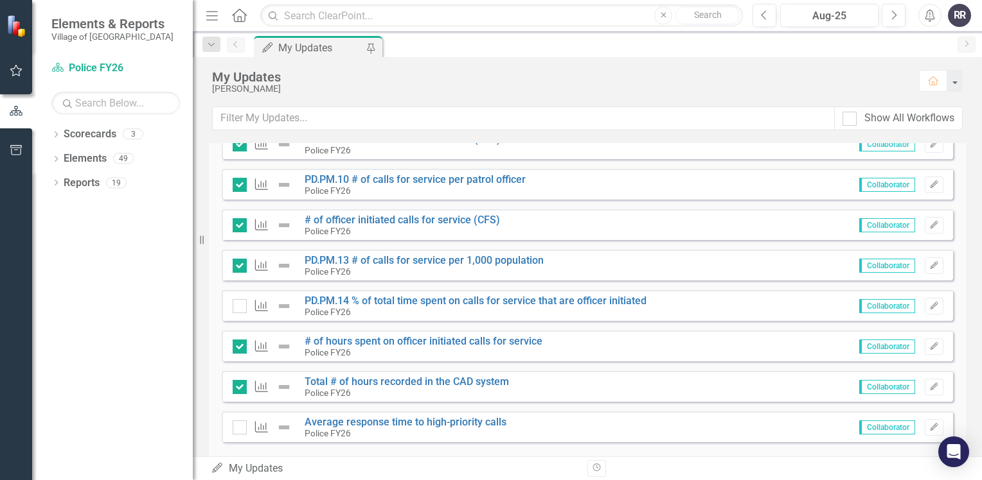
scroll to position [1463, 0]
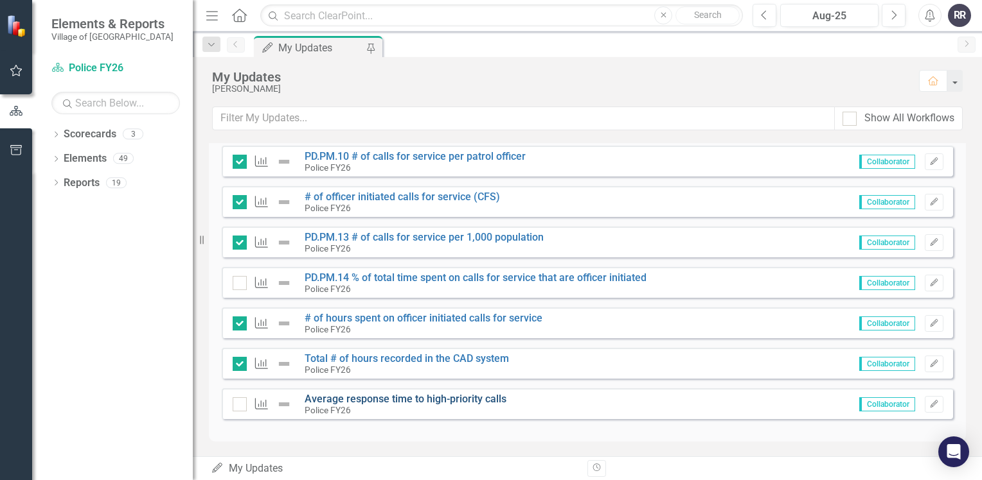
click at [369, 399] on link "Average response time to high-priority calls" at bounding box center [405, 399] width 202 height 12
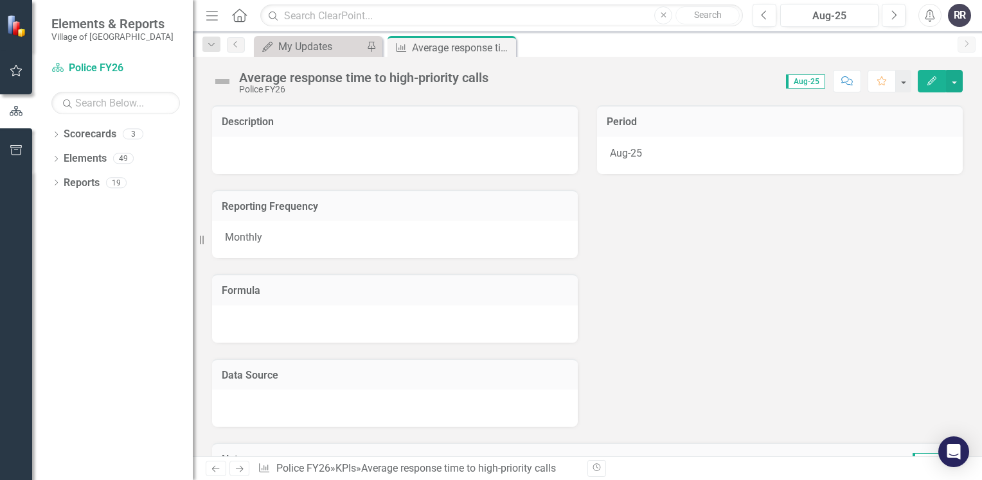
scroll to position [257, 0]
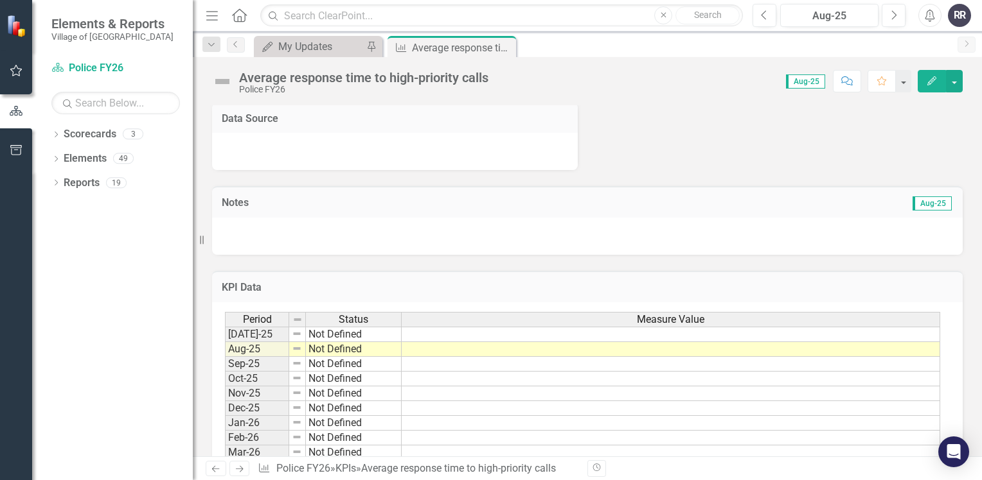
click at [477, 349] on td at bounding box center [670, 349] width 538 height 15
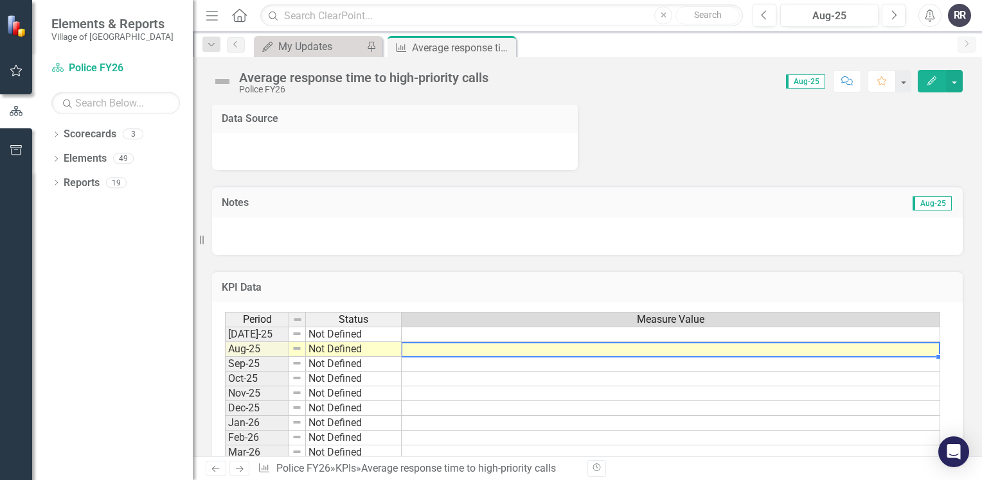
click at [477, 349] on td at bounding box center [670, 349] width 538 height 15
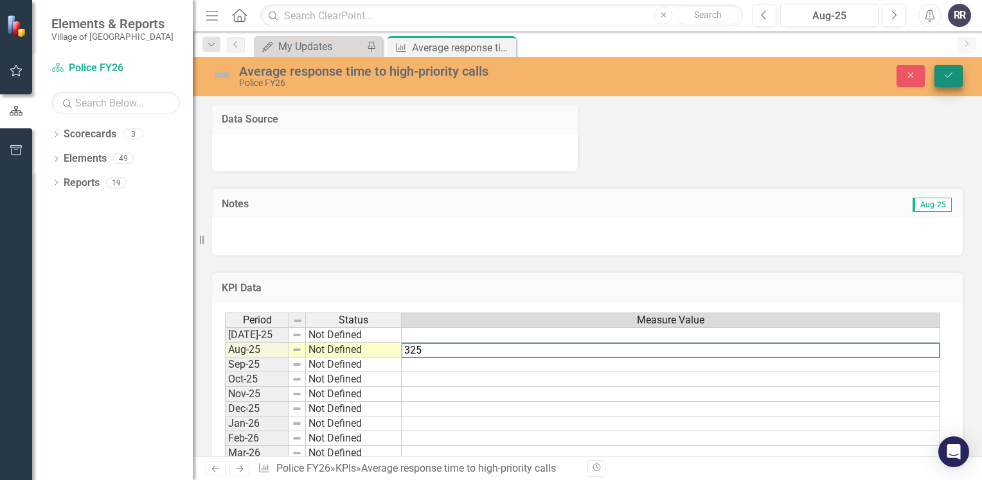
type textarea "325"
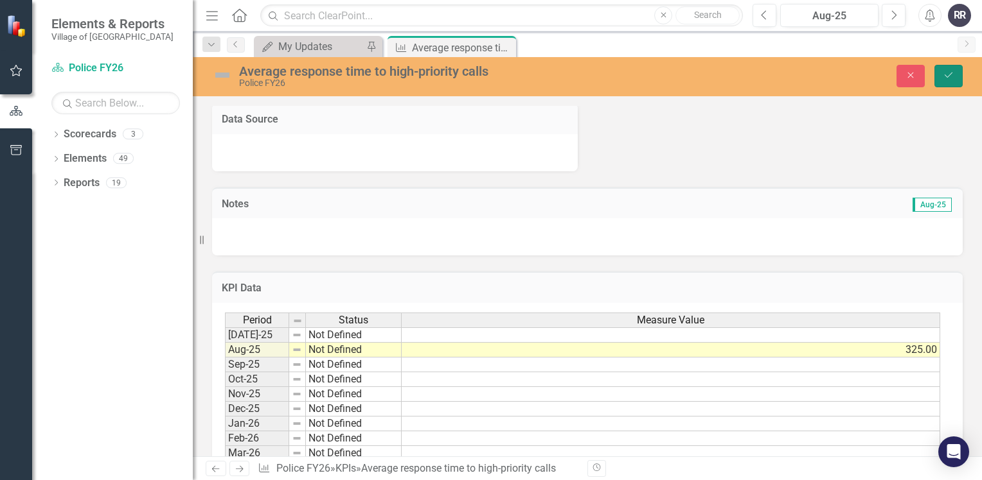
click at [951, 67] on button "Save" at bounding box center [948, 76] width 28 height 22
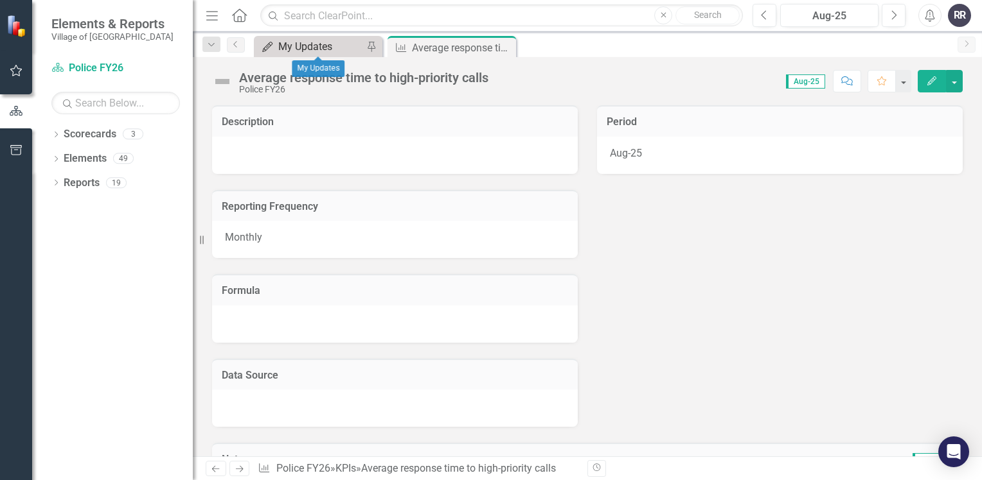
click at [312, 44] on div "My Updates" at bounding box center [320, 47] width 85 height 16
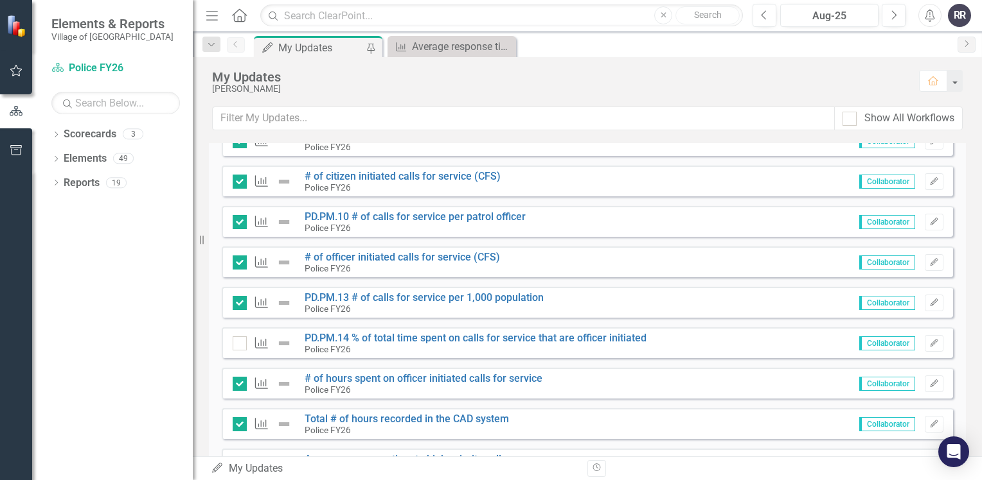
scroll to position [1463, 0]
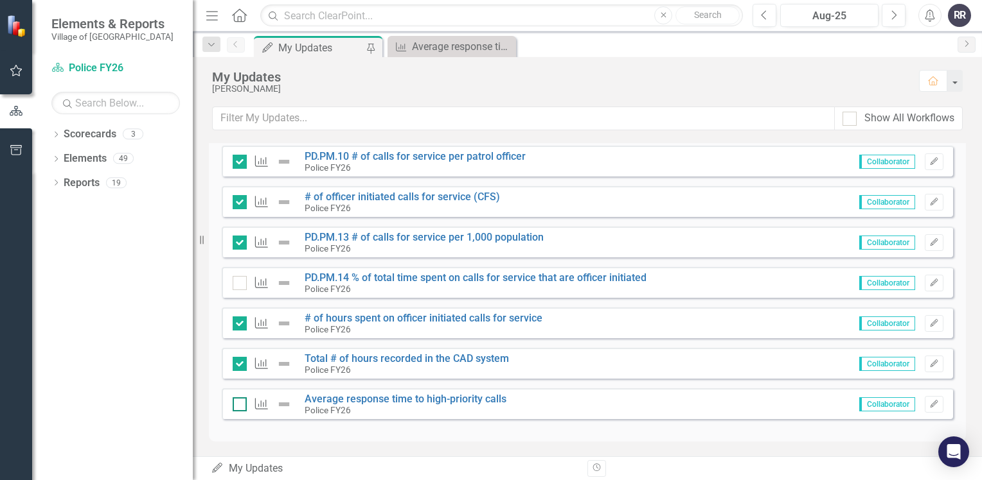
click at [239, 403] on input "checkbox" at bounding box center [237, 402] width 8 height 8
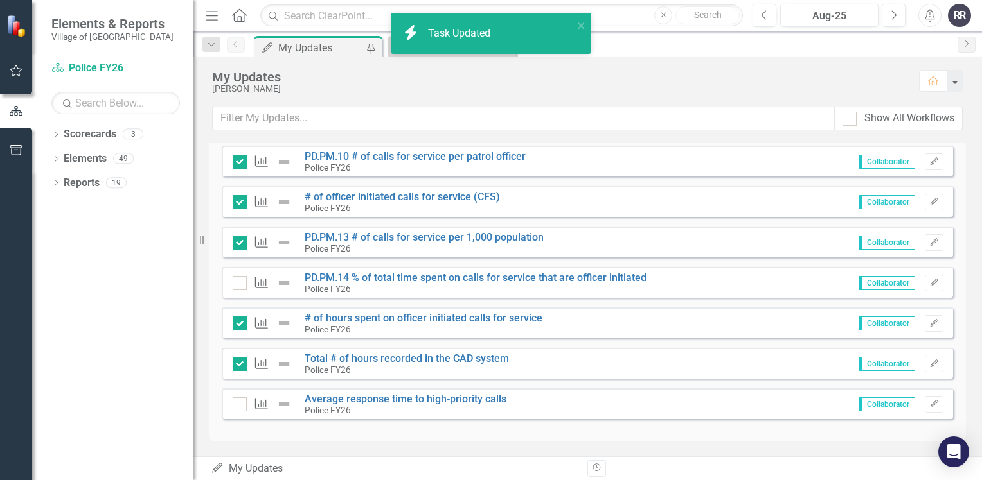
checkbox input "true"
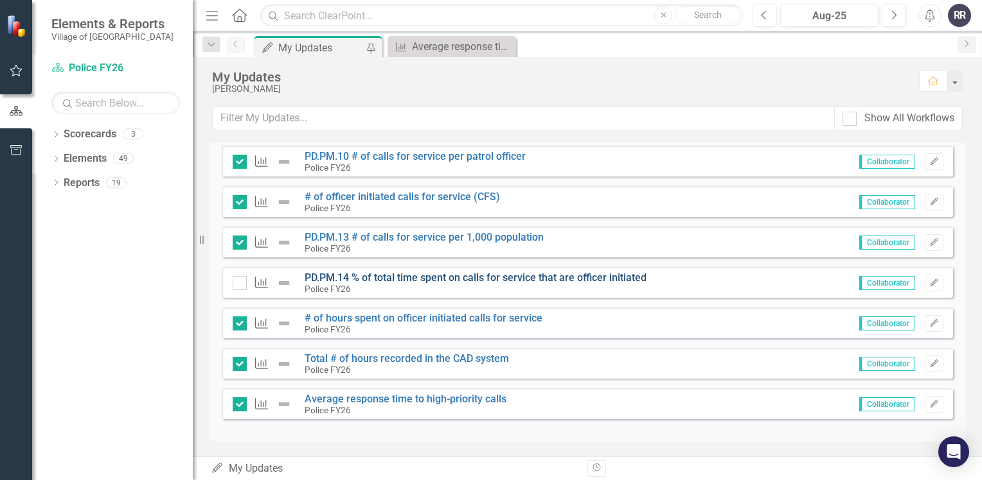
click at [419, 277] on link "PD.PM.14 % of total time spent on calls for service that are officer initiated" at bounding box center [475, 278] width 342 height 12
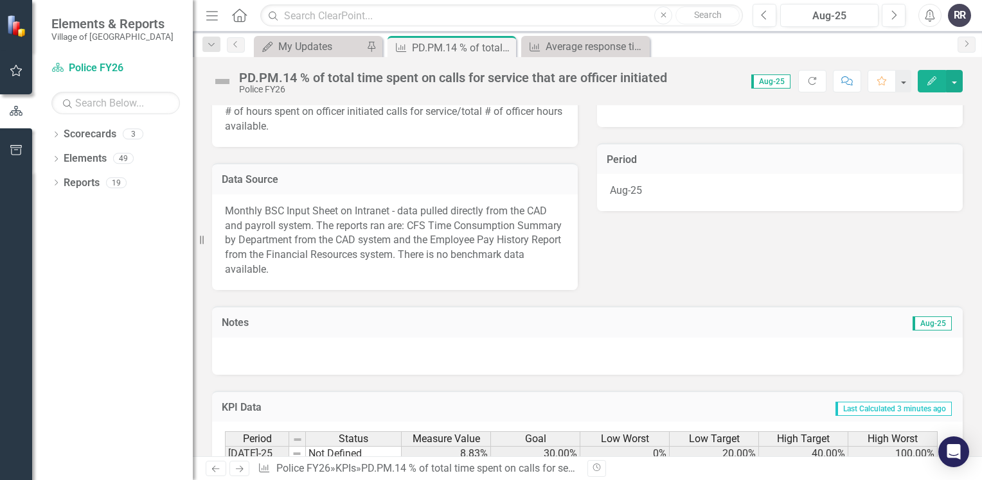
scroll to position [257, 0]
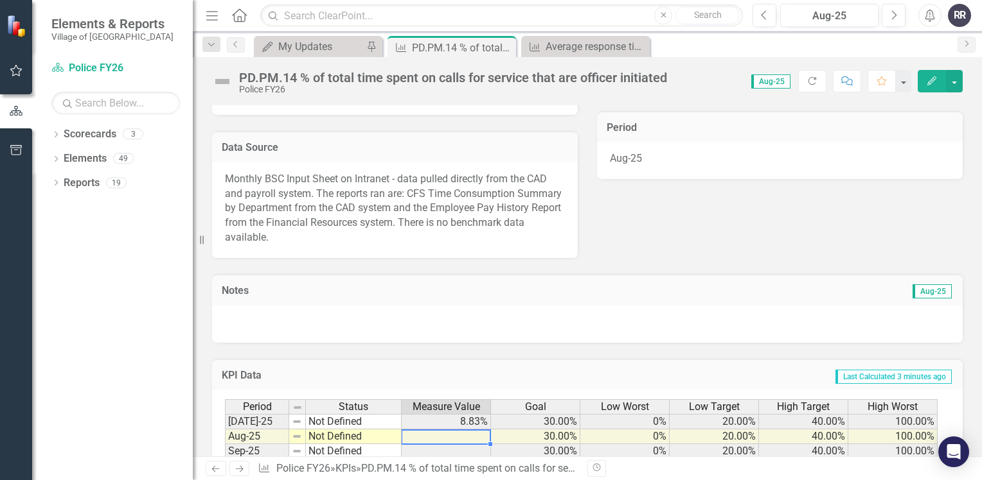
click at [469, 436] on td at bounding box center [445, 437] width 89 height 15
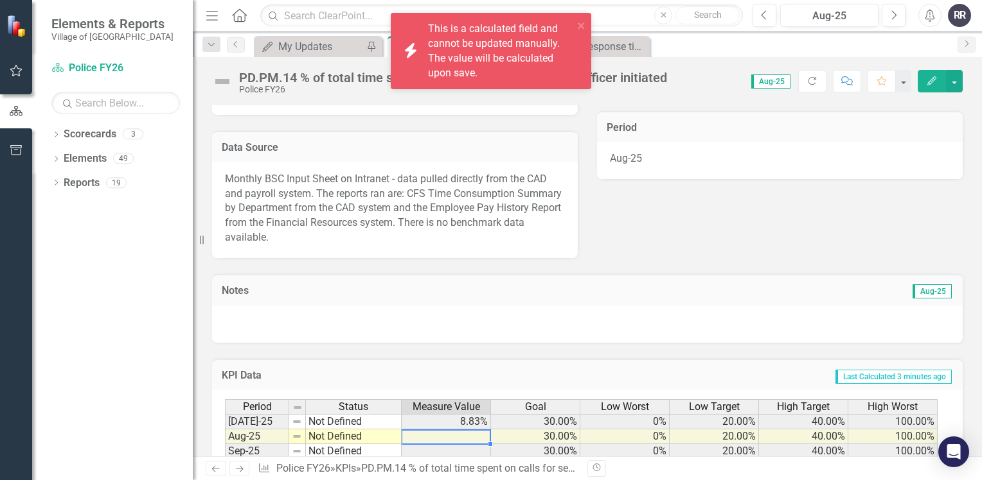
click at [469, 436] on td at bounding box center [445, 437] width 89 height 15
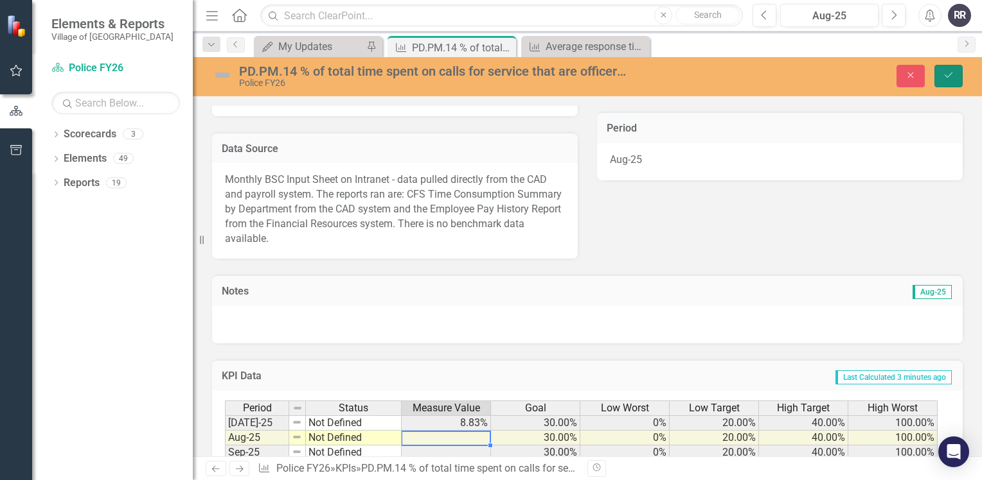
click at [948, 77] on icon "Save" at bounding box center [948, 75] width 12 height 9
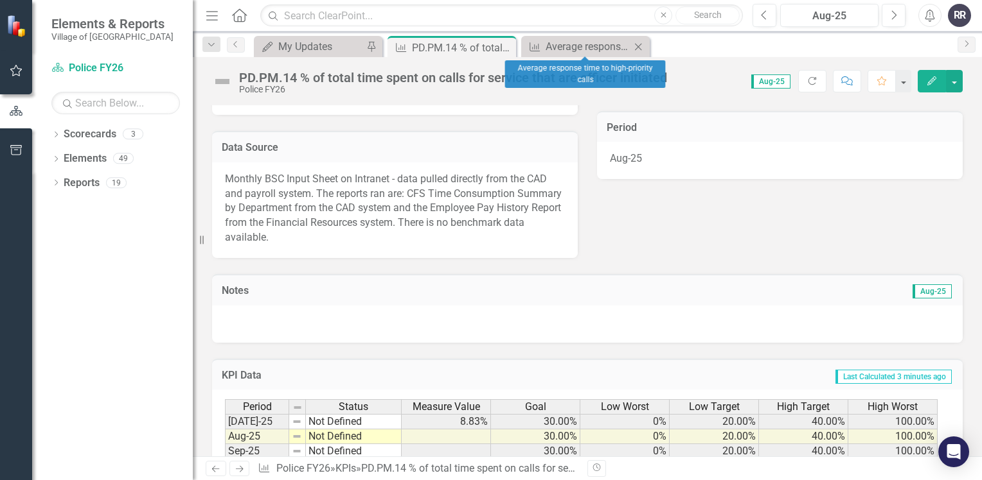
click at [640, 44] on icon "Close" at bounding box center [637, 47] width 13 height 10
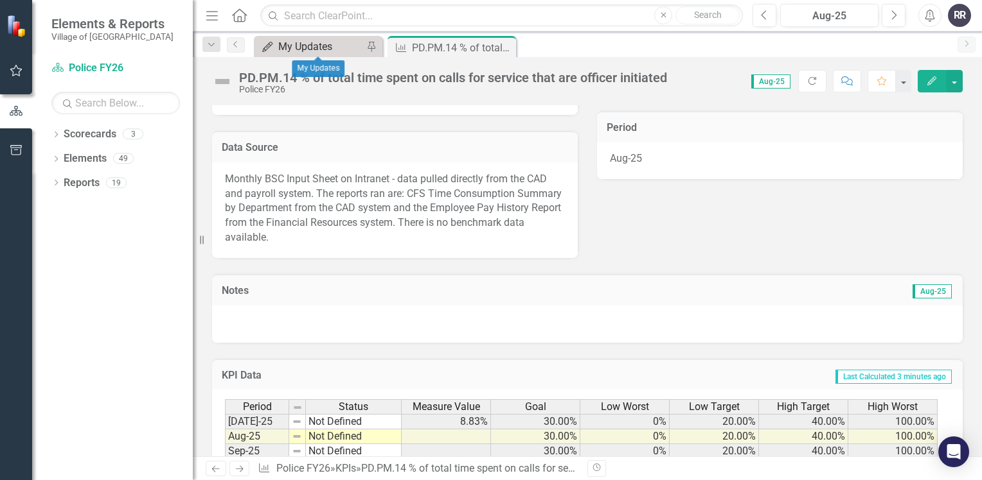
click at [337, 47] on div "My Updates" at bounding box center [320, 47] width 85 height 16
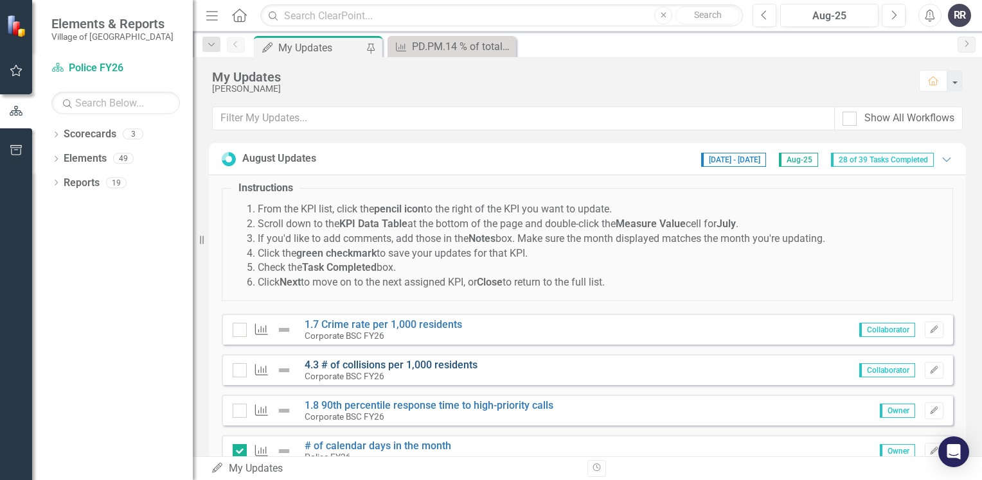
click at [432, 364] on link "4.3 # of collisions per 1,000 residents" at bounding box center [390, 365] width 173 height 12
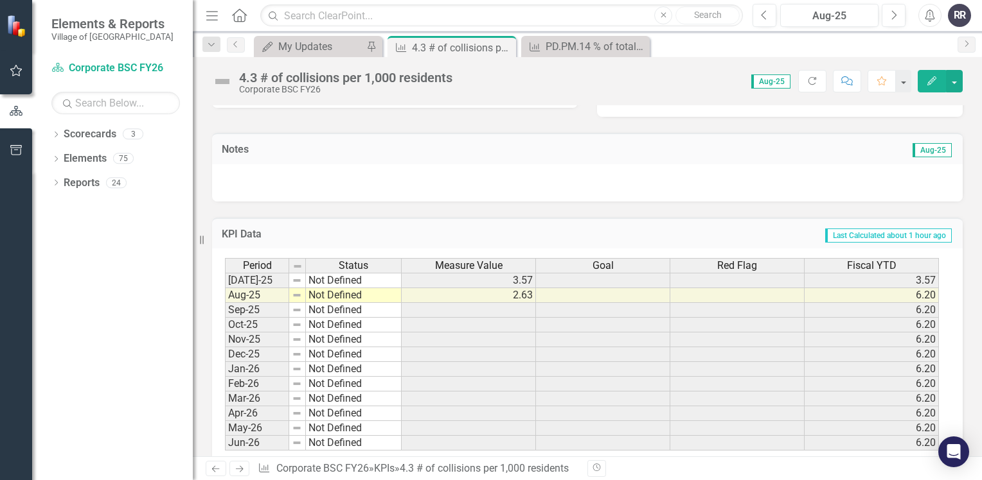
scroll to position [321, 0]
click at [323, 54] on div "My Updates" at bounding box center [320, 47] width 85 height 16
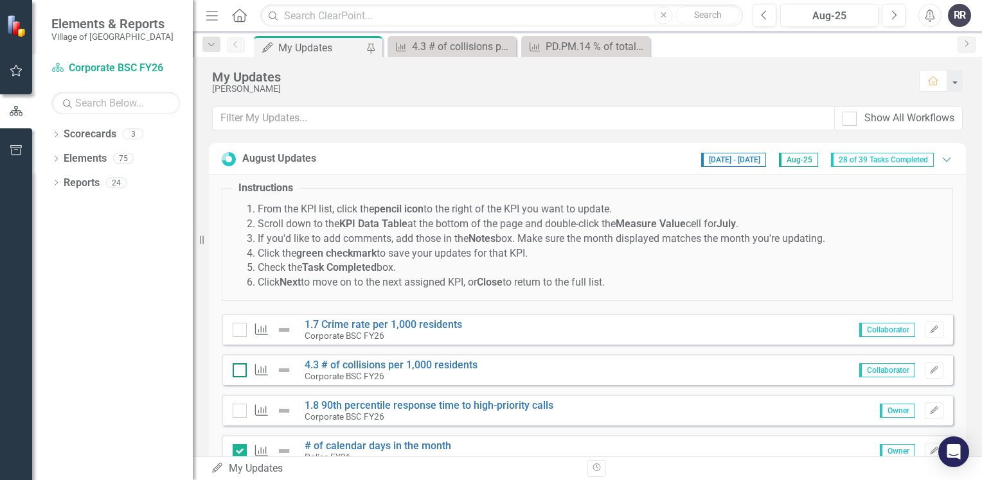
click at [236, 370] on input "checkbox" at bounding box center [237, 368] width 8 height 8
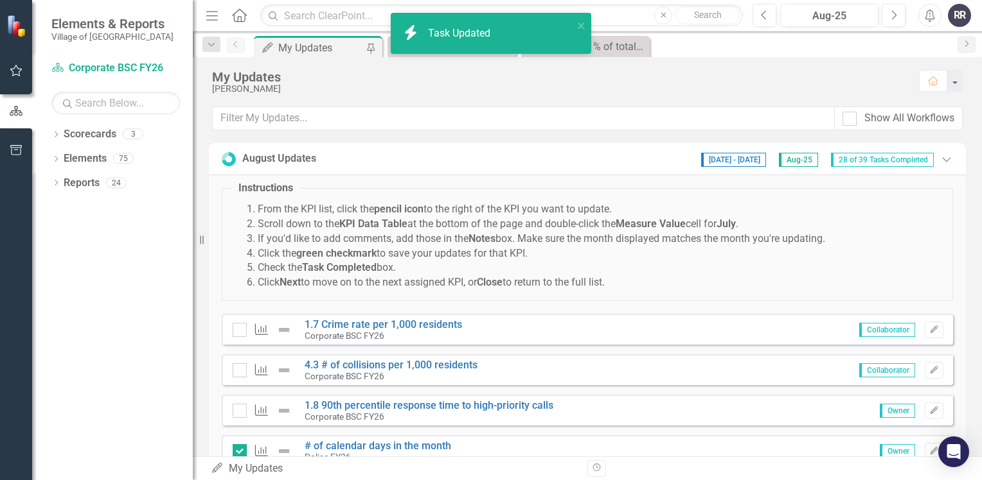
checkbox input "true"
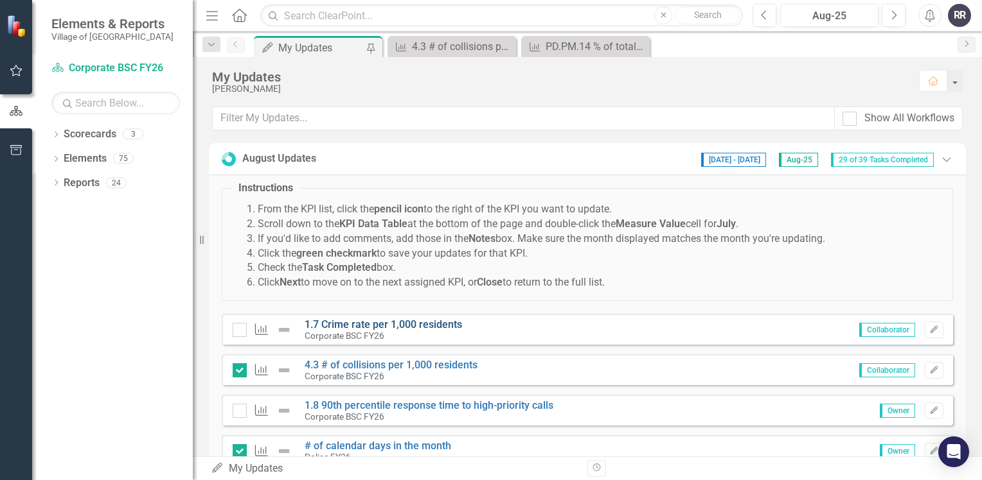
click at [455, 325] on link "1.7 Crime rate per 1,000 residents" at bounding box center [382, 325] width 157 height 12
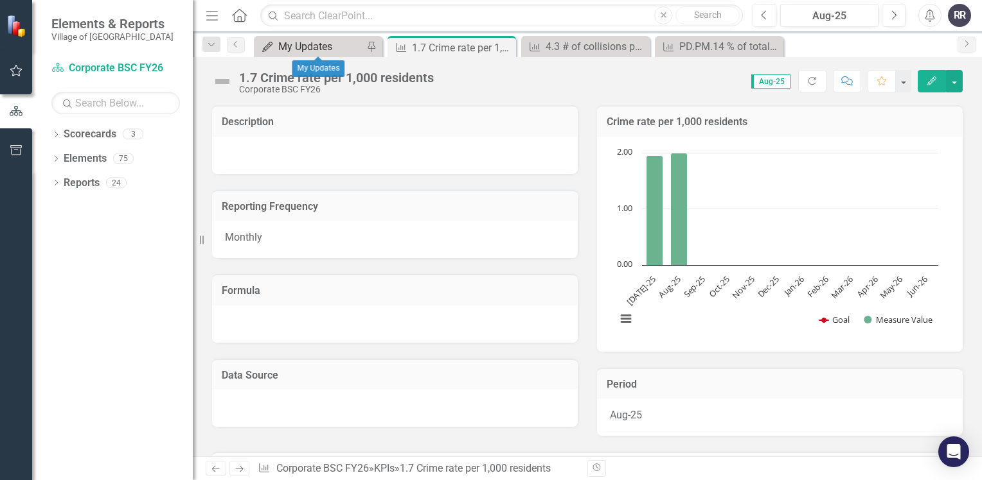
click at [310, 40] on div "My Updates" at bounding box center [320, 47] width 85 height 16
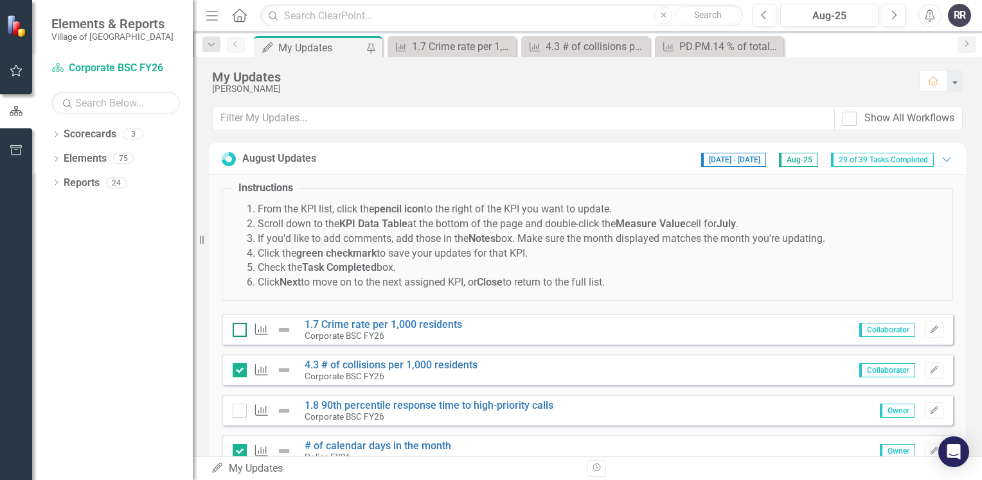
click at [238, 327] on input "checkbox" at bounding box center [237, 327] width 8 height 8
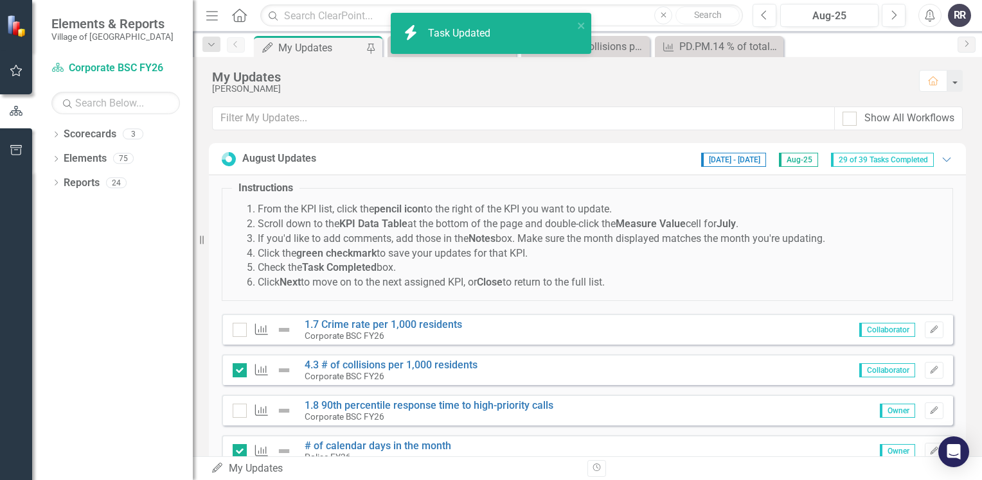
checkbox input "true"
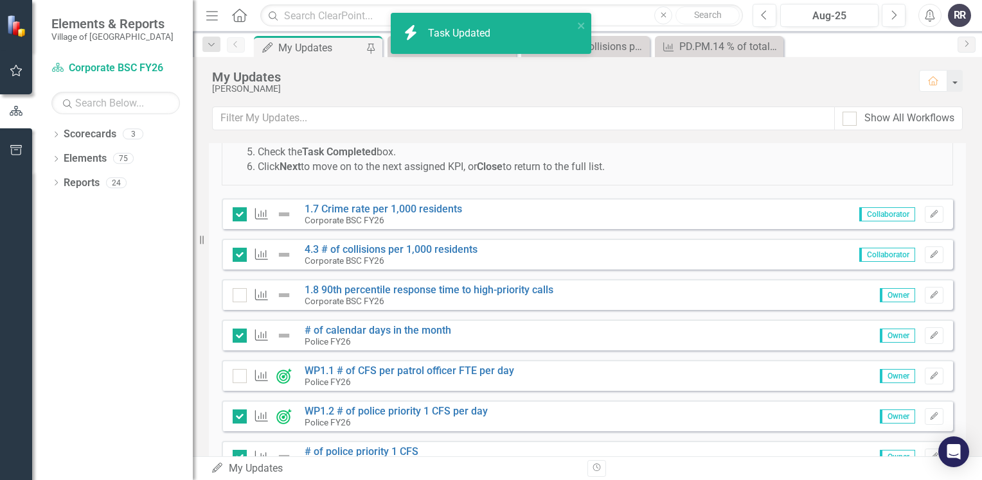
scroll to position [128, 0]
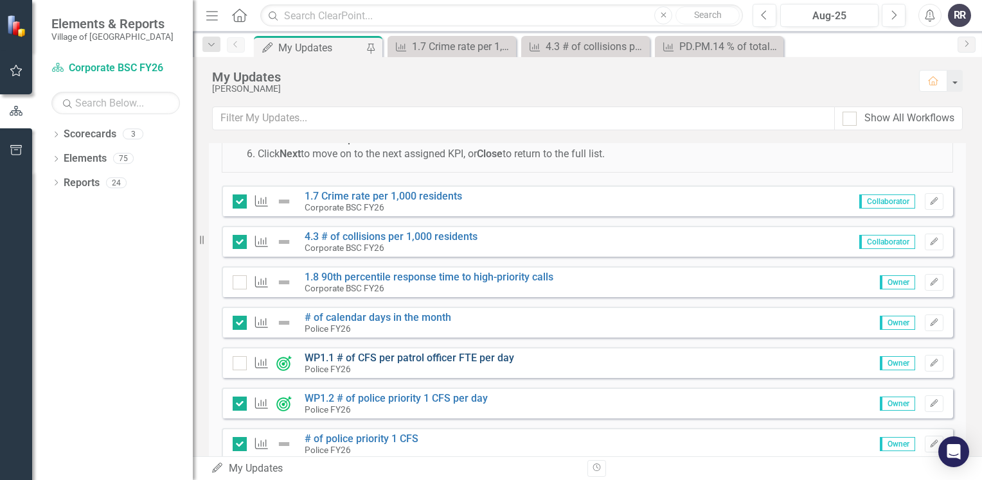
click at [421, 357] on link "WP1.1 # of CFS per patrol officer FTE per day" at bounding box center [408, 358] width 209 height 12
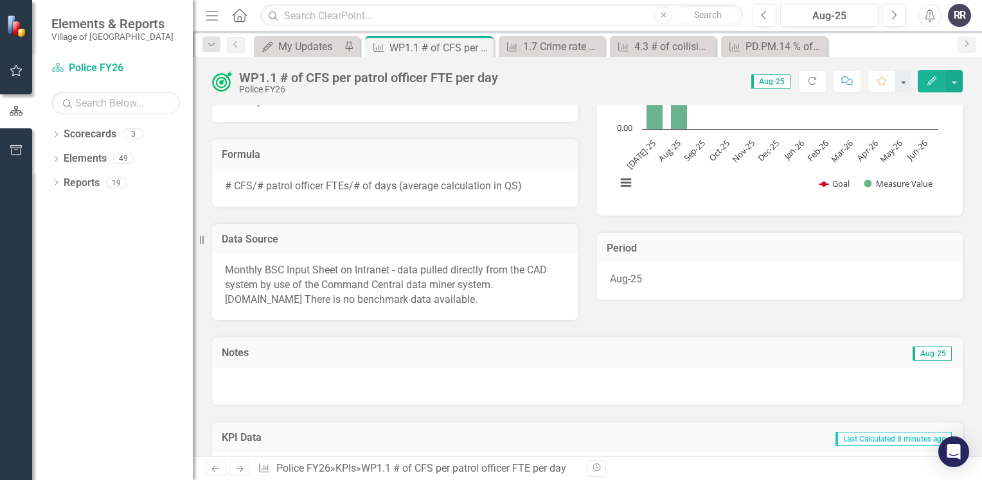
scroll to position [193, 0]
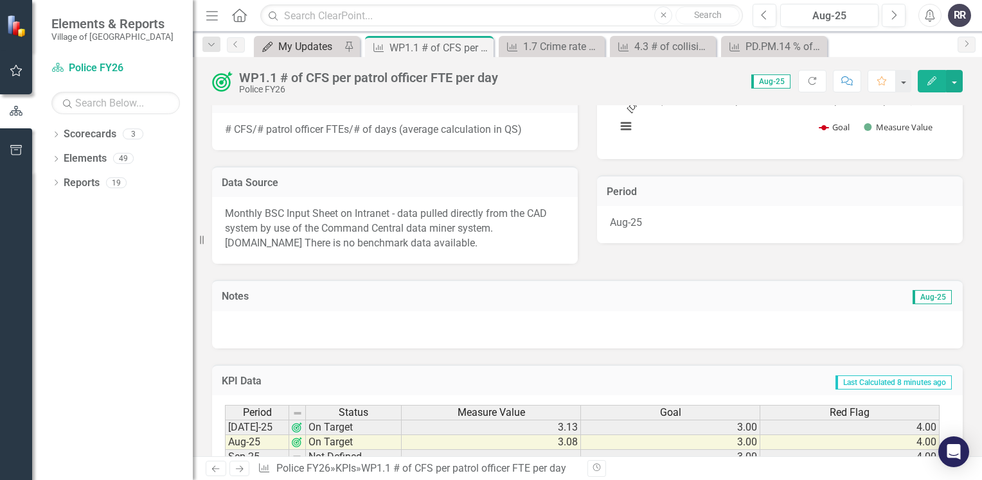
click at [308, 47] on div "My Updates" at bounding box center [309, 47] width 62 height 16
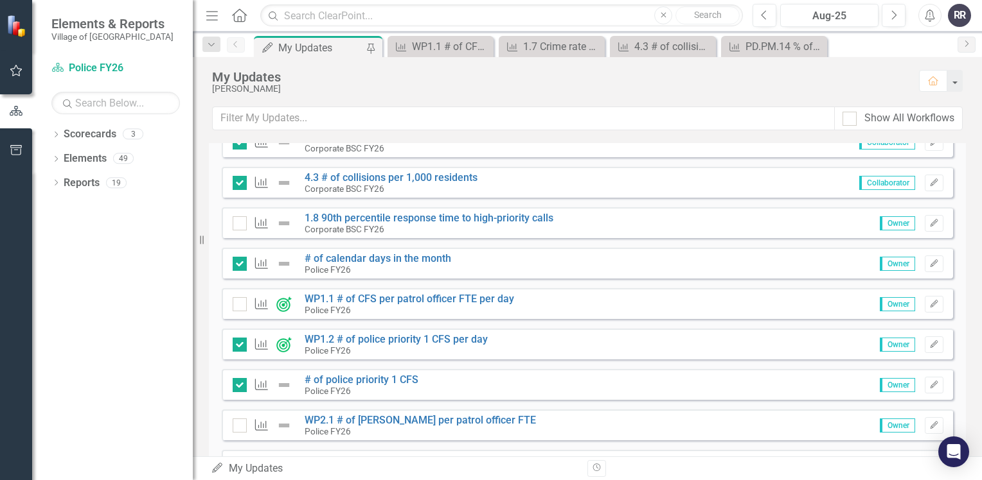
scroll to position [193, 0]
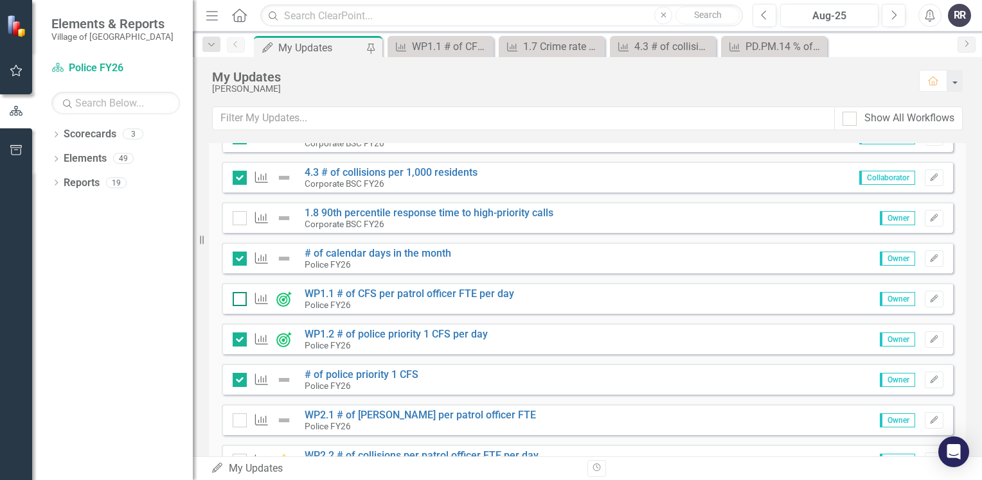
click at [242, 297] on div at bounding box center [240, 299] width 14 height 14
click at [241, 297] on input "checkbox" at bounding box center [237, 296] width 8 height 8
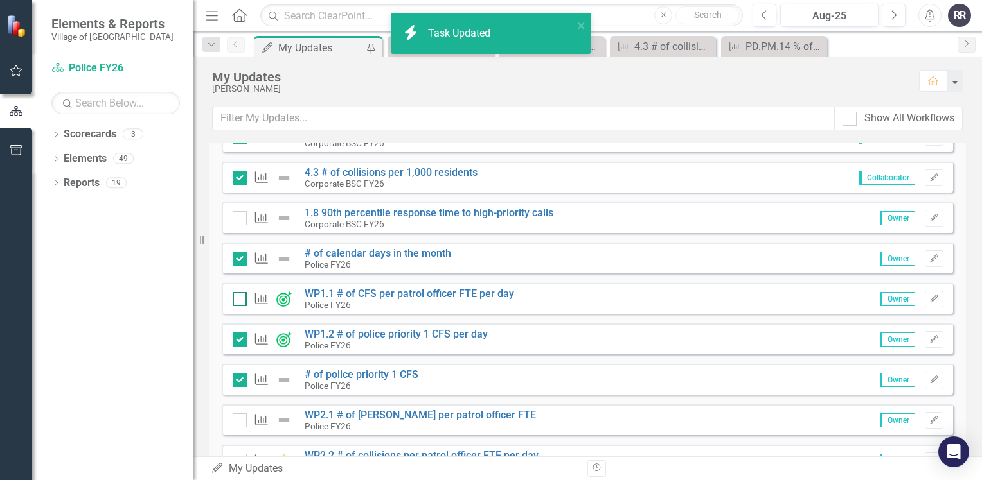
checkbox input "true"
click at [398, 418] on link "WP2.1 # of [PERSON_NAME] per patrol officer FTE" at bounding box center [419, 415] width 231 height 12
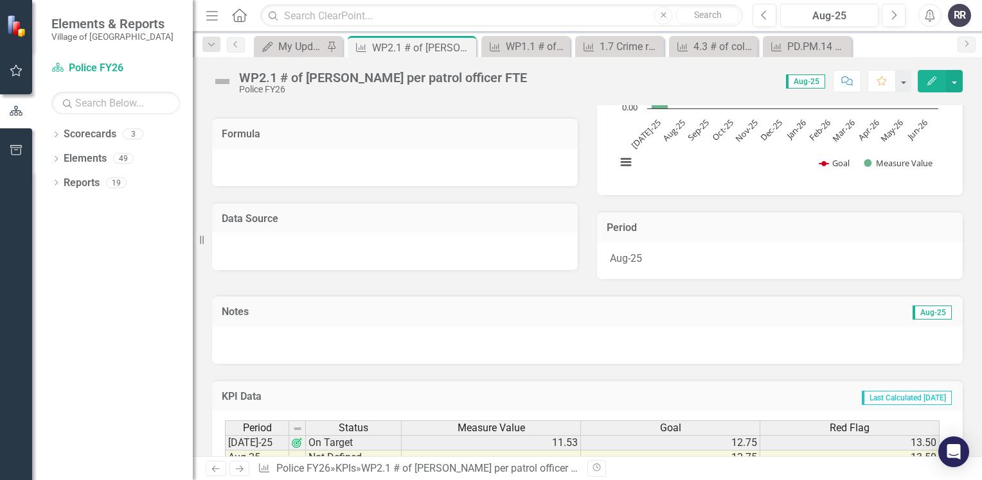
scroll to position [321, 0]
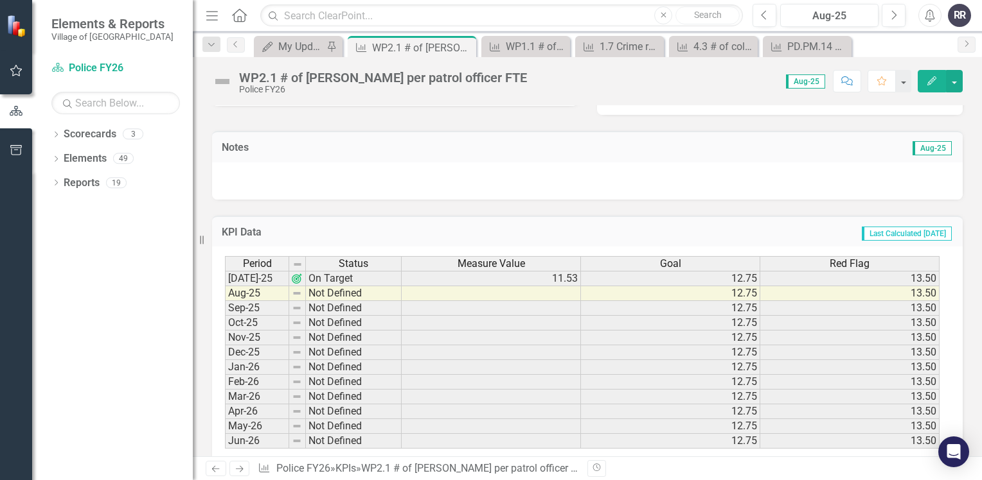
click at [465, 294] on td at bounding box center [490, 293] width 179 height 15
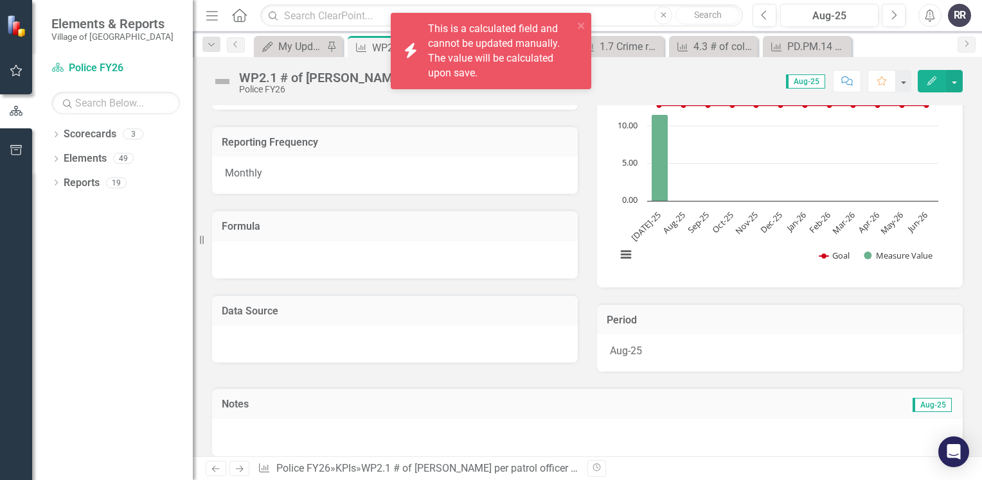
scroll to position [0, 0]
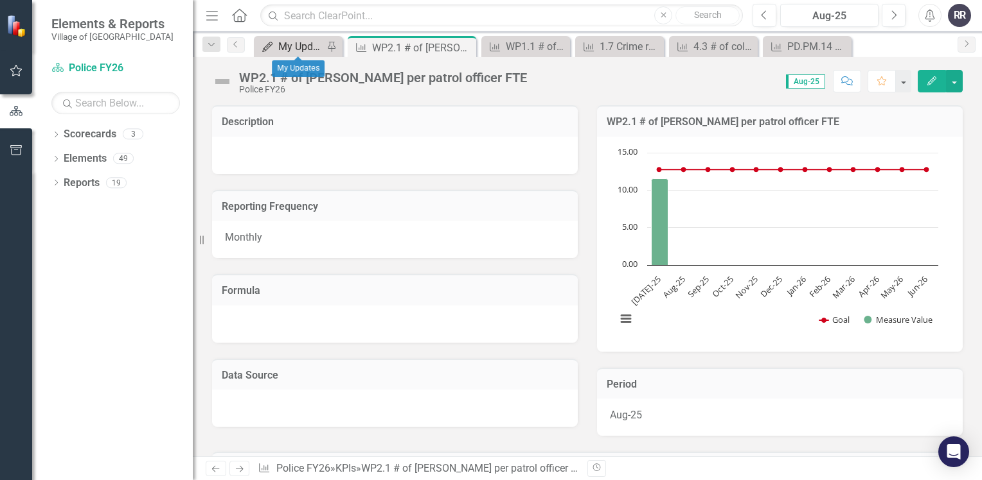
click at [291, 51] on div "My Updates" at bounding box center [300, 47] width 45 height 16
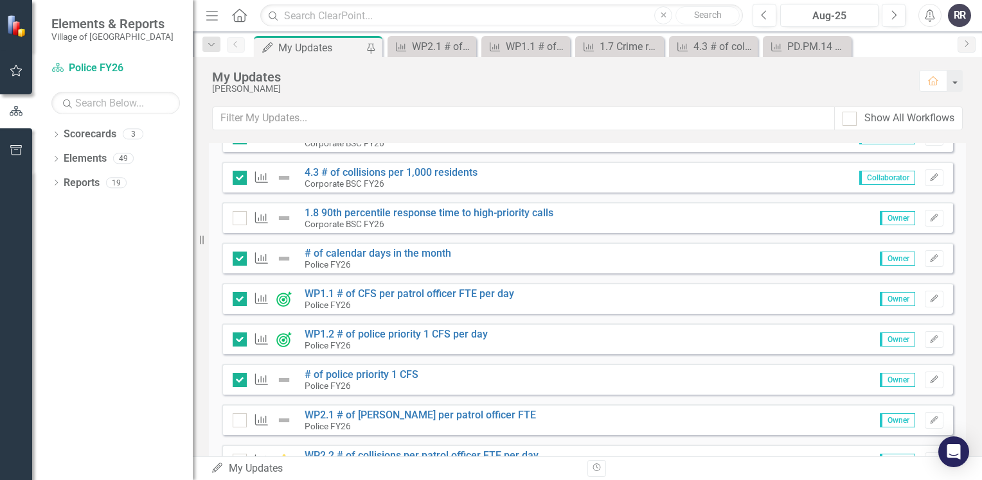
scroll to position [321, 0]
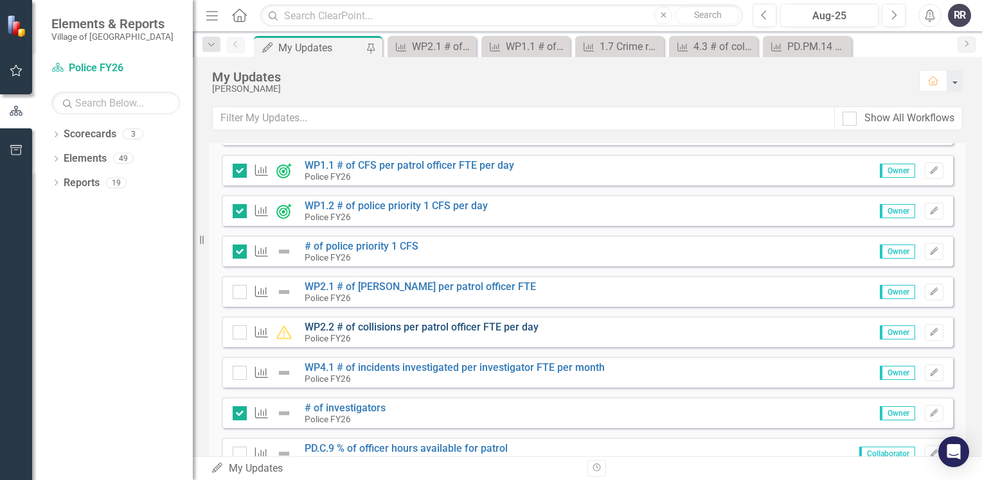
click at [406, 324] on link "WP2.2 # of collisions per patrol officer FTE per day" at bounding box center [421, 327] width 234 height 12
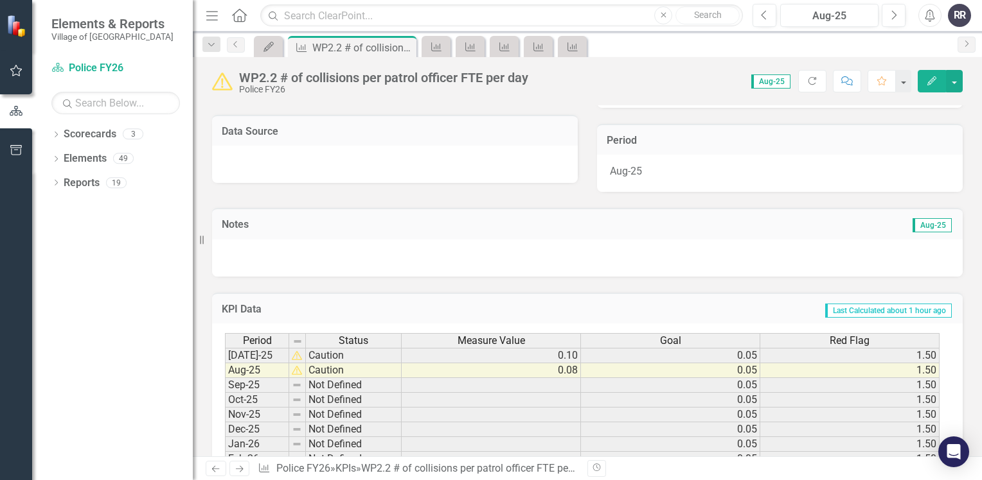
scroll to position [257, 0]
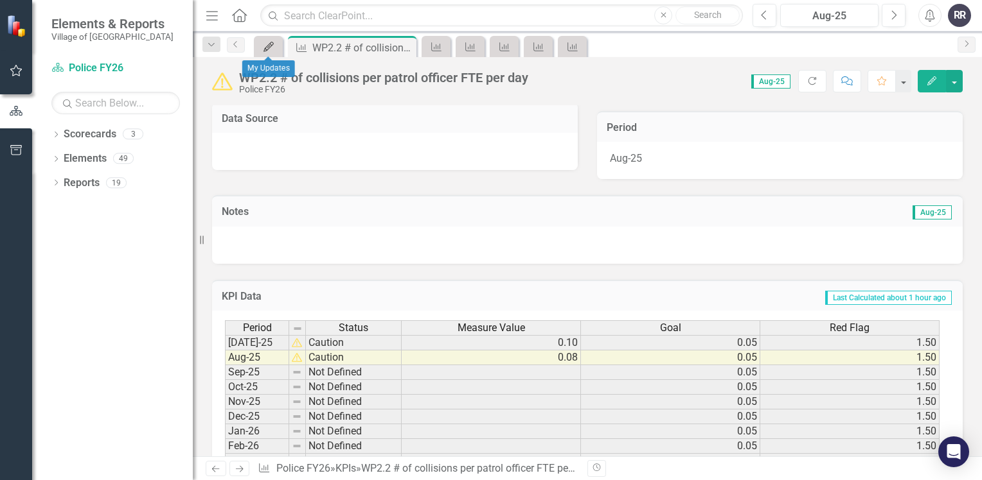
click at [274, 49] on icon "My Updates" at bounding box center [268, 47] width 13 height 10
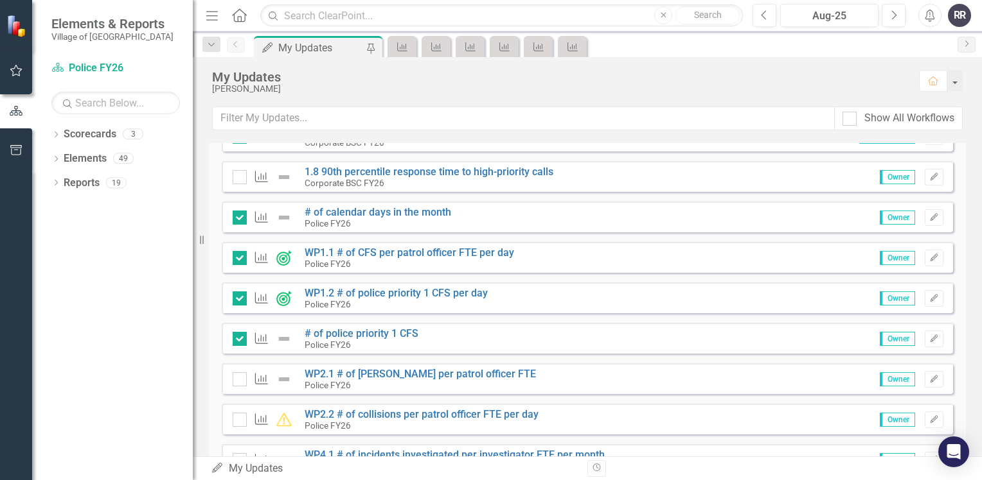
scroll to position [257, 0]
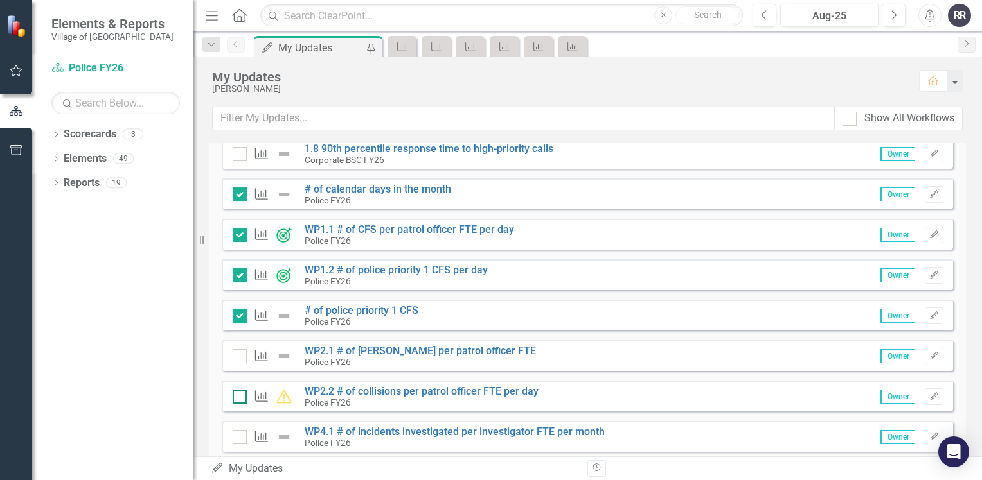
click at [243, 394] on div at bounding box center [240, 397] width 14 height 14
click at [241, 394] on input "checkbox" at bounding box center [237, 394] width 8 height 8
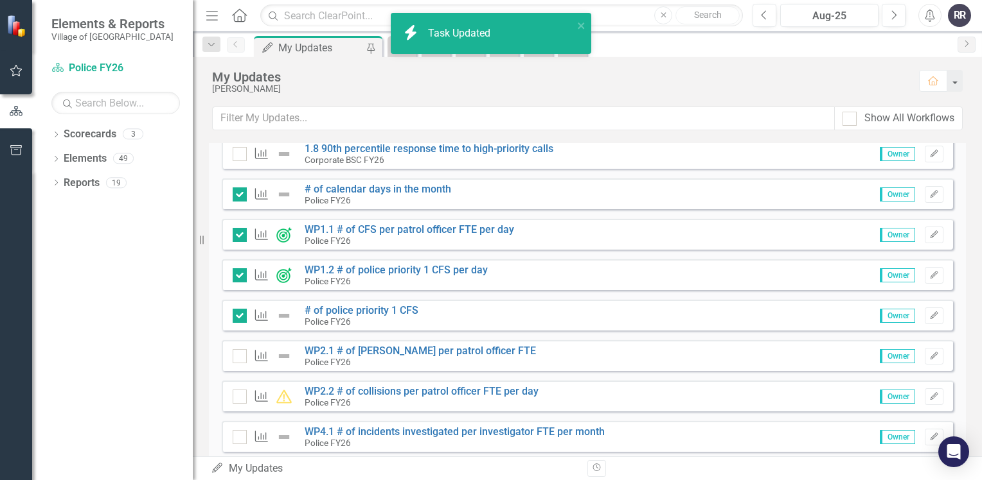
checkbox input "true"
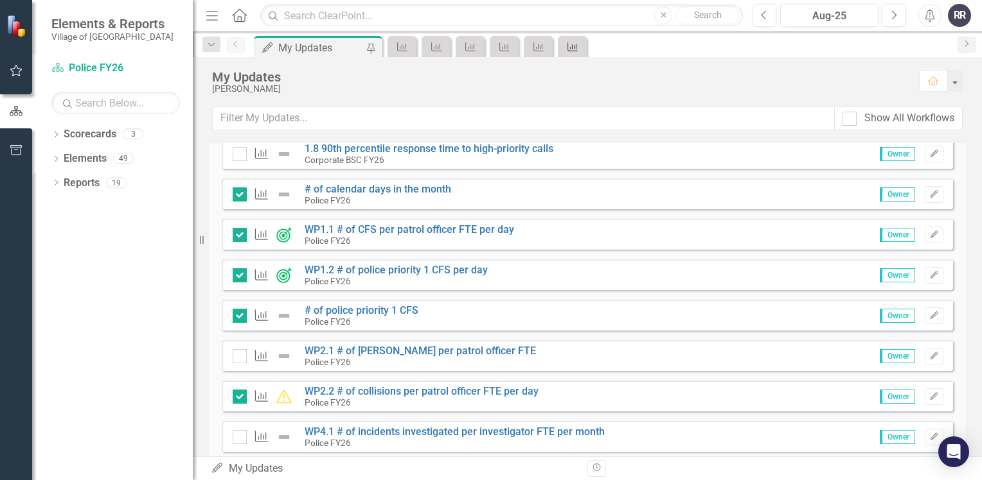
click at [579, 51] on div "icon.bolt Task Updated Elements & Reports Village of Pinehurst Scorecard Police…" at bounding box center [491, 240] width 982 height 480
click at [579, 49] on link "KPI" at bounding box center [572, 47] width 22 height 16
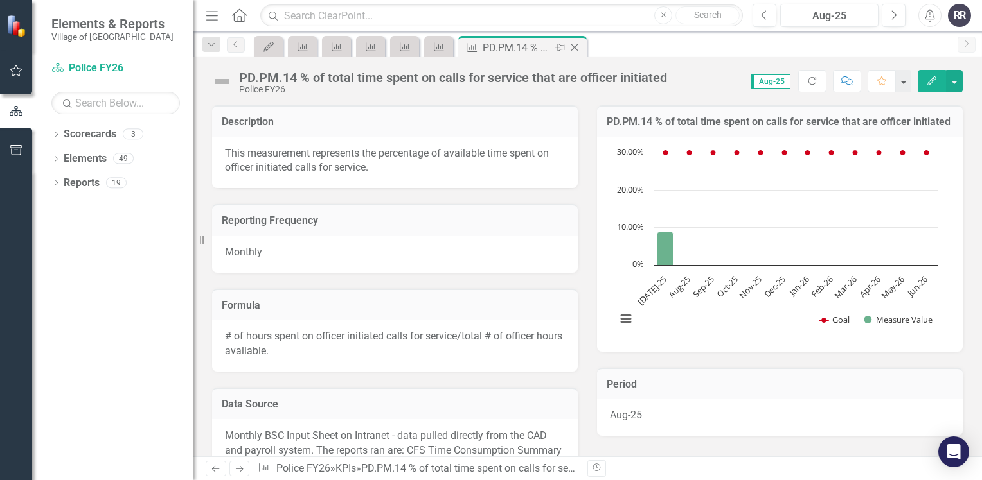
click at [576, 50] on icon "Close" at bounding box center [574, 47] width 13 height 10
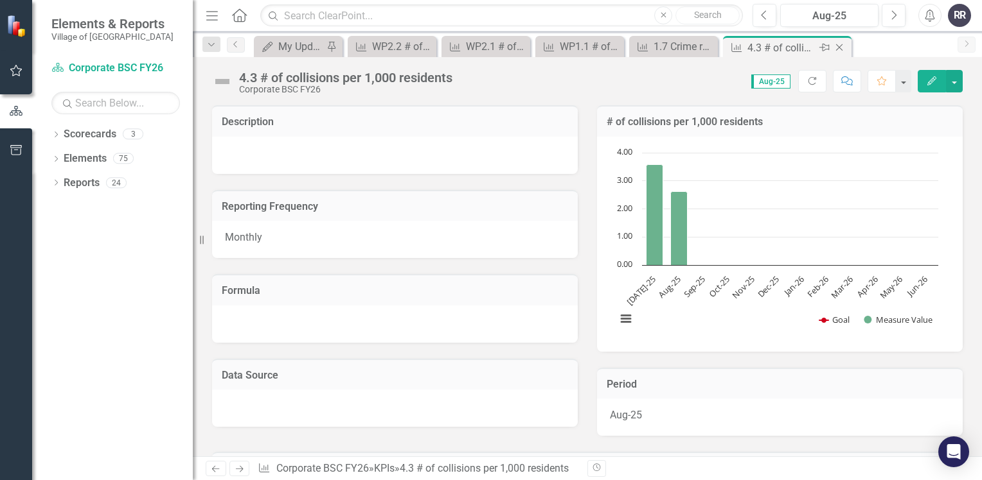
click at [843, 49] on icon "Close" at bounding box center [838, 47] width 13 height 10
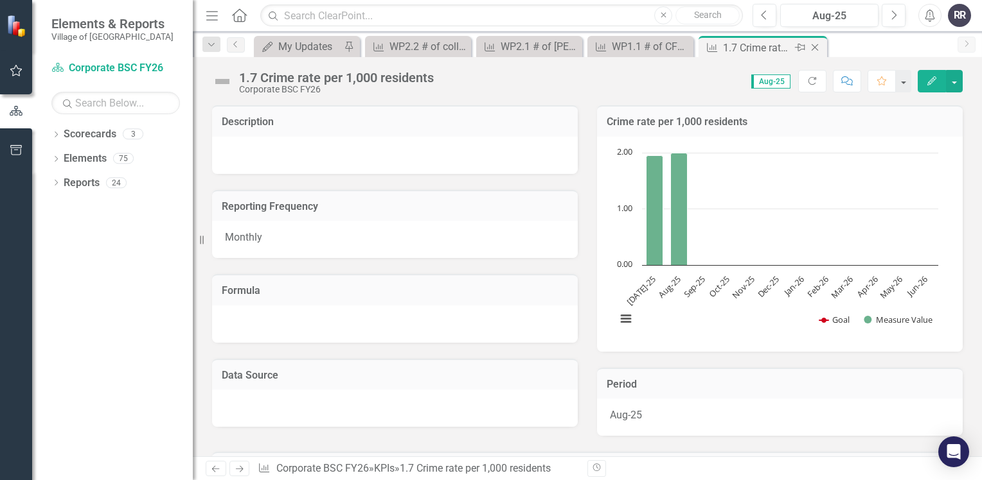
click at [818, 51] on icon "Close" at bounding box center [814, 47] width 13 height 10
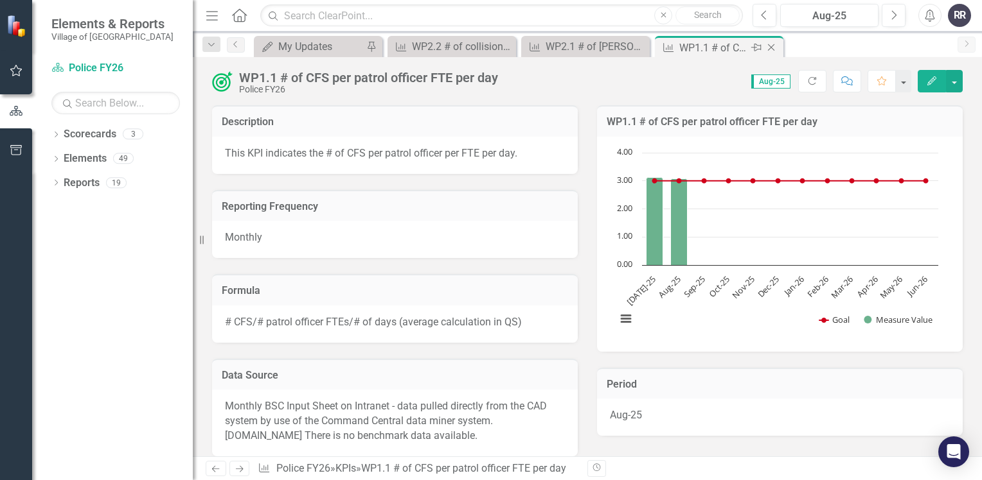
click at [773, 50] on icon at bounding box center [771, 47] width 7 height 7
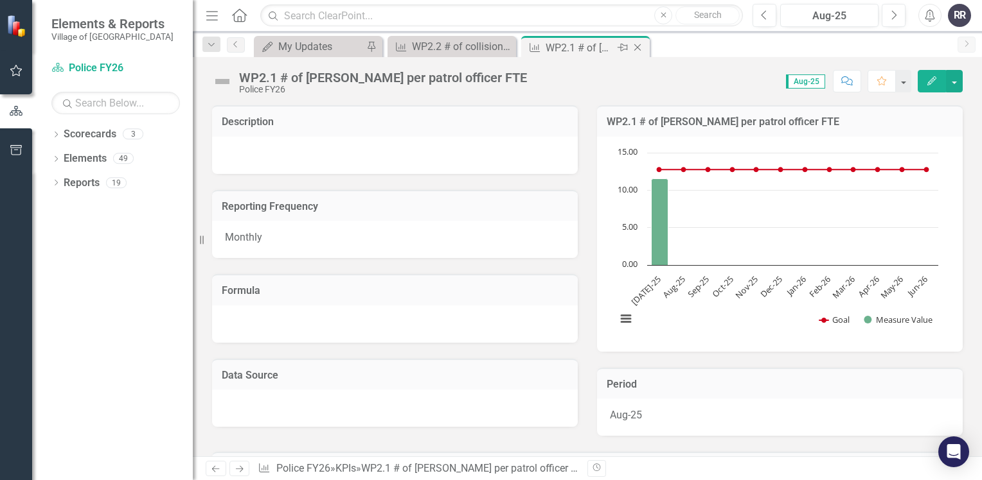
click at [643, 50] on icon "Close" at bounding box center [637, 47] width 13 height 10
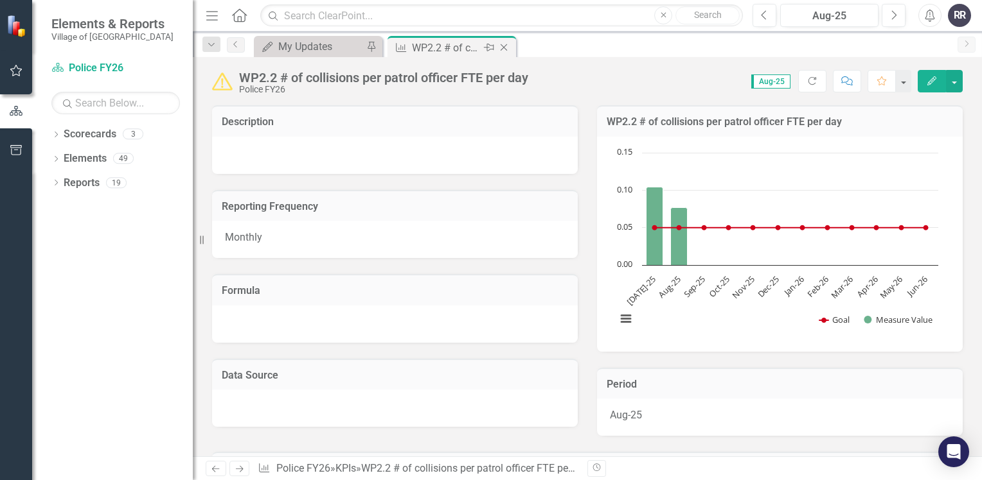
click at [505, 48] on icon "Close" at bounding box center [503, 47] width 13 height 10
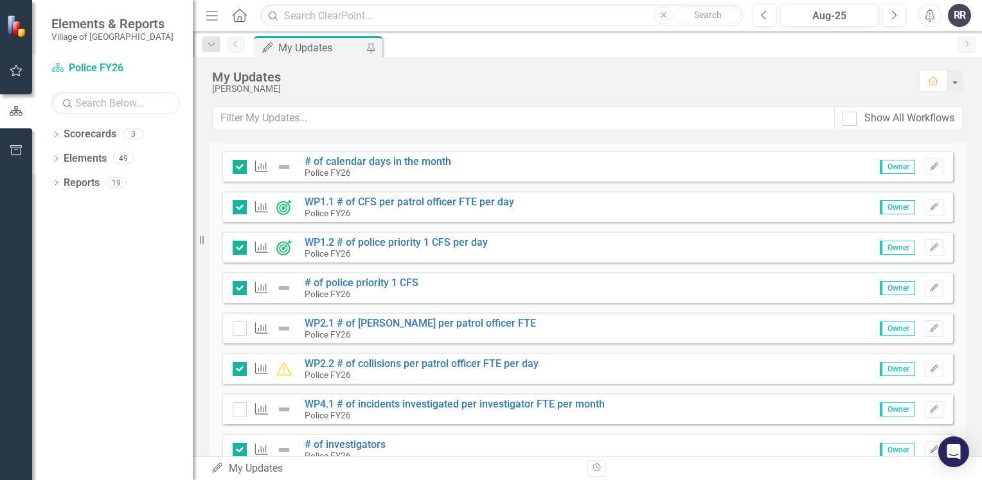
scroll to position [321, 0]
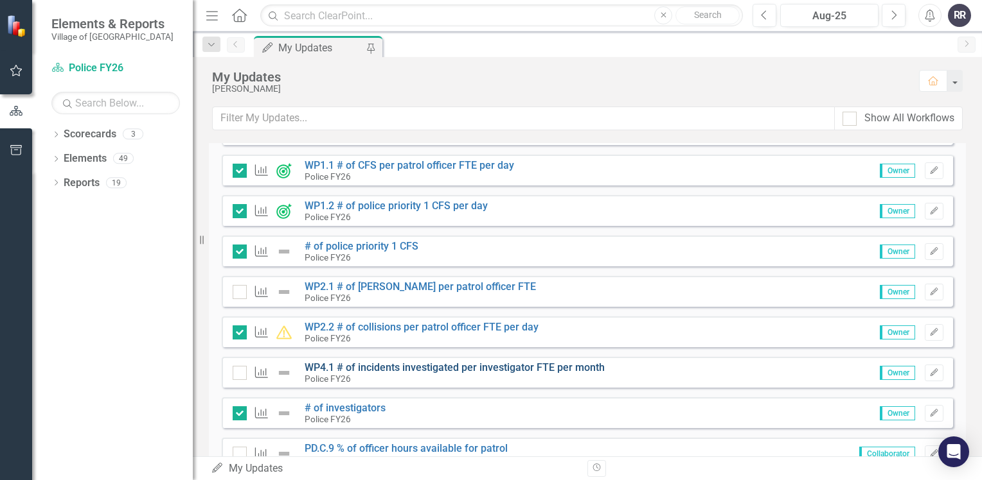
click at [401, 369] on link "WP4.1 # of incidents investigated per investigator FTE per month" at bounding box center [454, 368] width 300 height 12
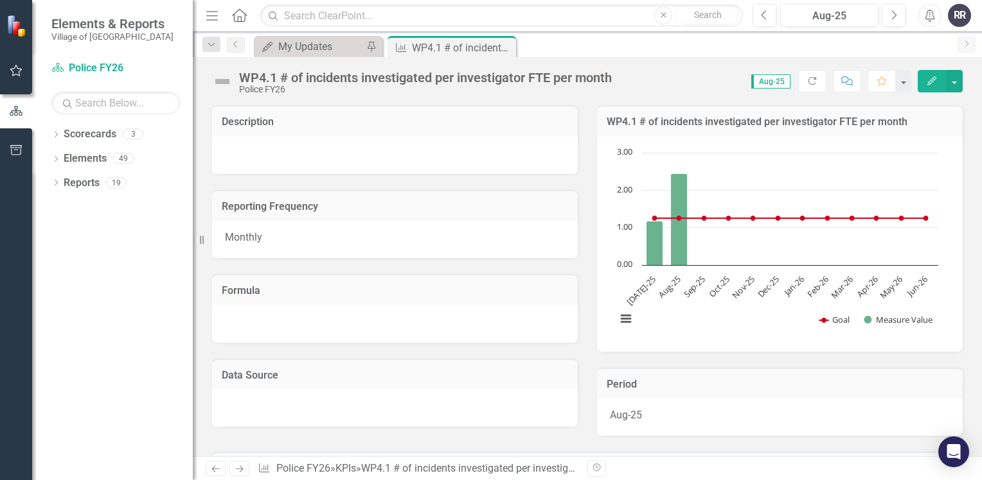
click at [342, 55] on div "My Updates My Updates Pin" at bounding box center [318, 46] width 128 height 21
click at [324, 41] on div "My Updates" at bounding box center [320, 47] width 85 height 16
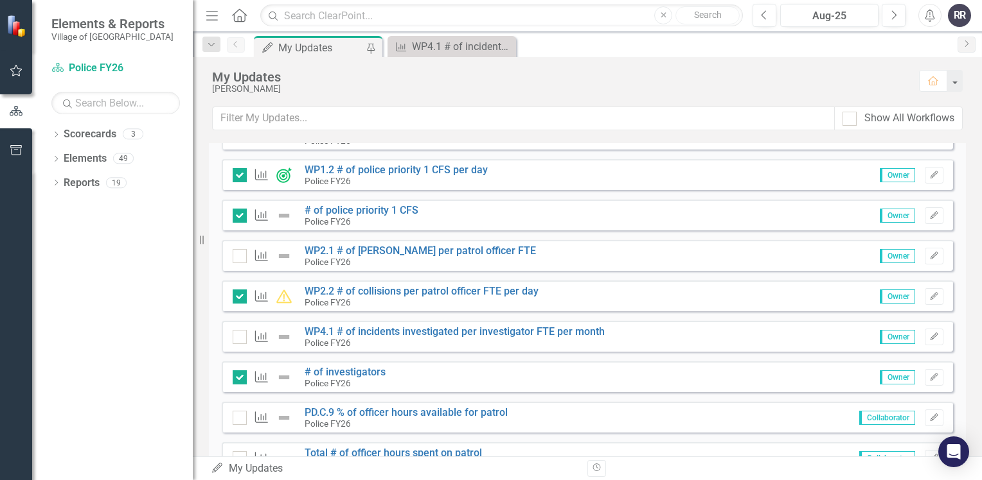
scroll to position [385, 0]
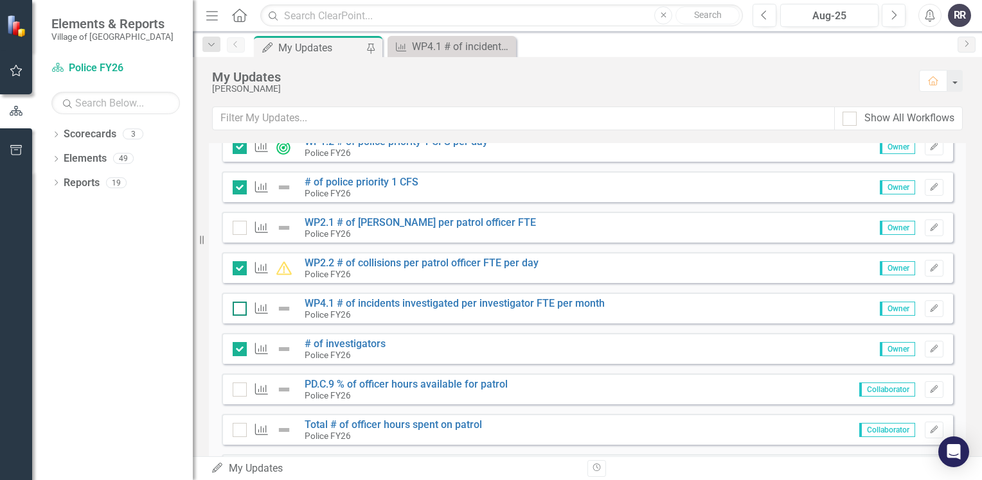
click at [237, 308] on input "checkbox" at bounding box center [237, 306] width 8 height 8
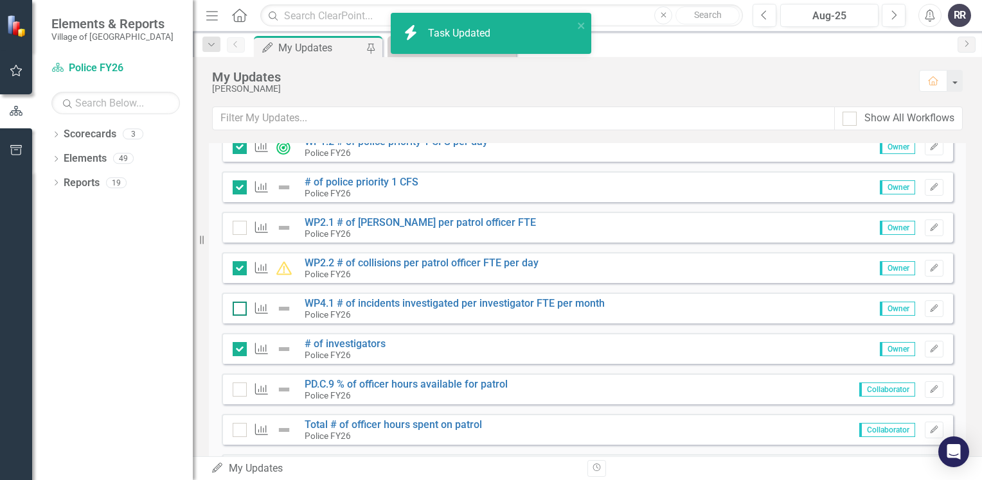
checkbox input "true"
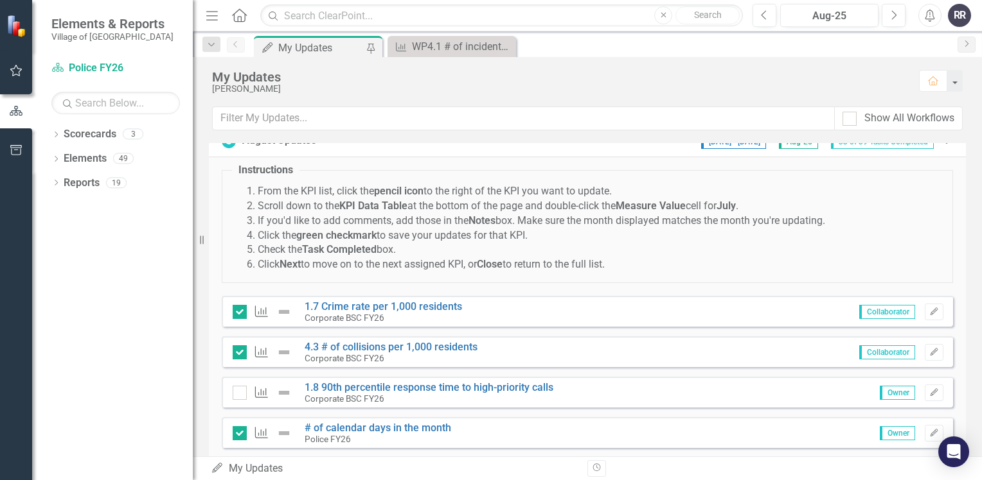
scroll to position [0, 0]
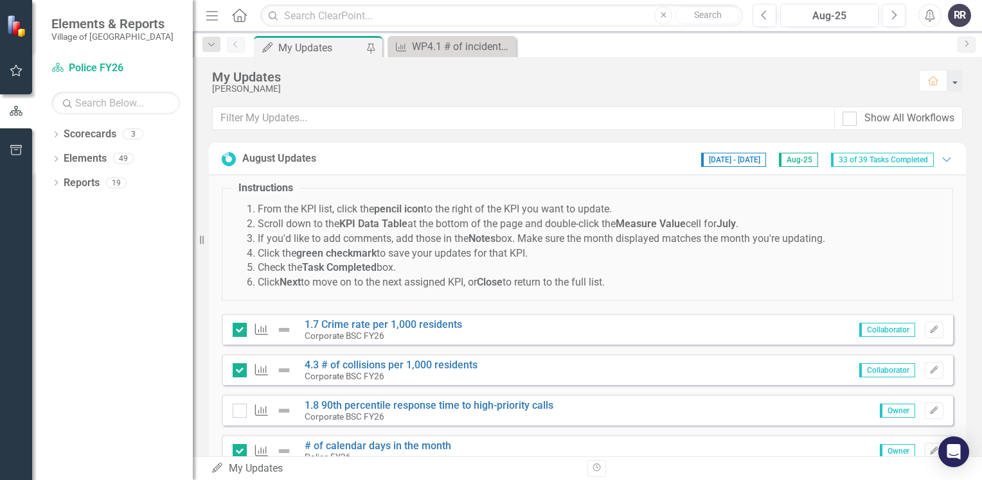
click at [929, 159] on div "9/1/25 - 9/30/25 Aug-25 33 of 39 Tasks Completed" at bounding box center [816, 159] width 245 height 16
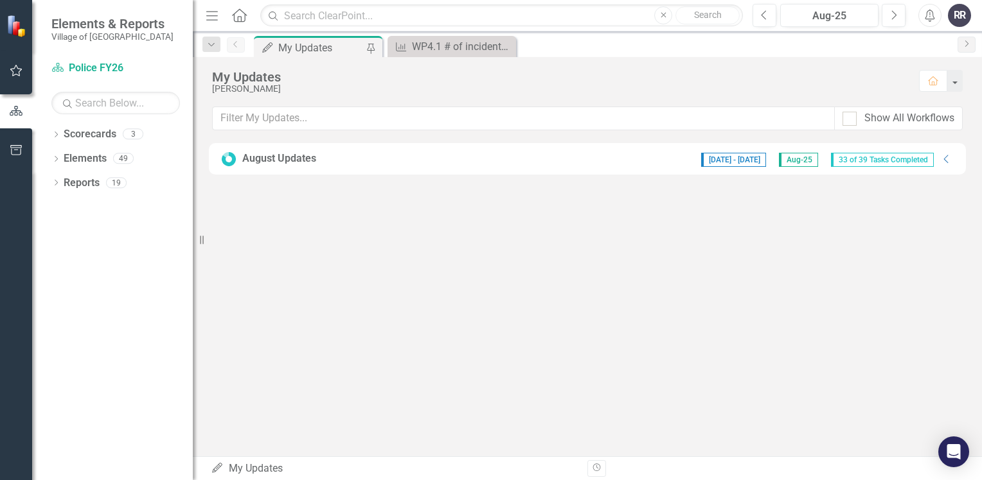
click at [929, 159] on span "33 of 39 Tasks Completed" at bounding box center [882, 160] width 103 height 14
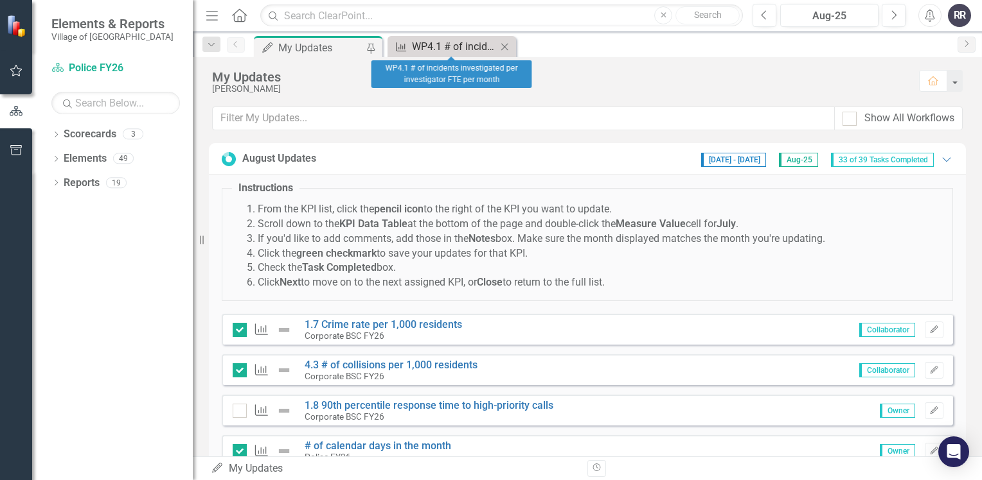
click at [459, 42] on div "WP4.1 # of incidents investigated per investigator FTE per month" at bounding box center [454, 47] width 85 height 16
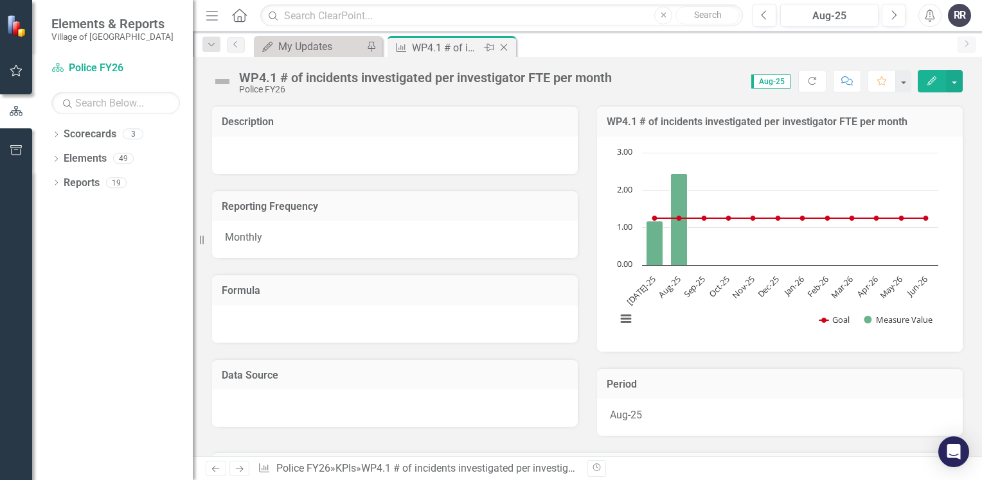
click at [505, 50] on icon "Close" at bounding box center [503, 47] width 13 height 10
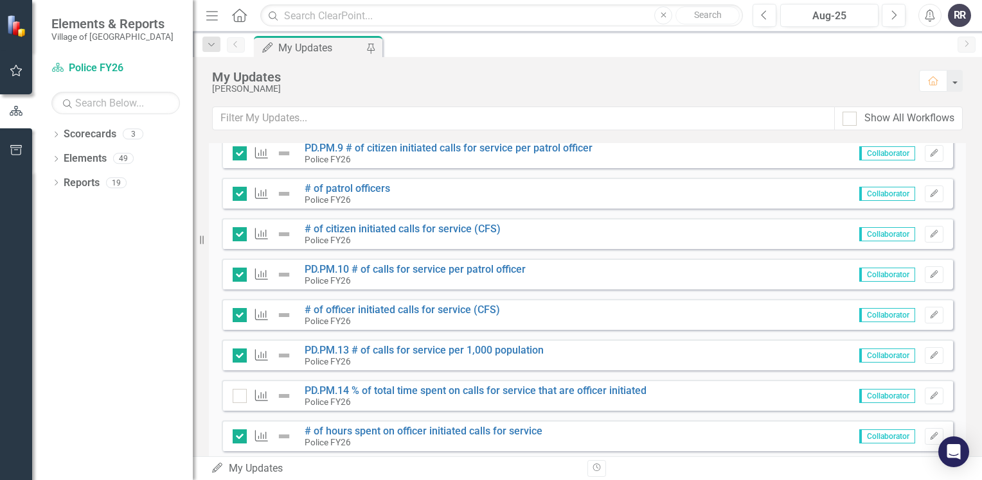
scroll to position [1463, 0]
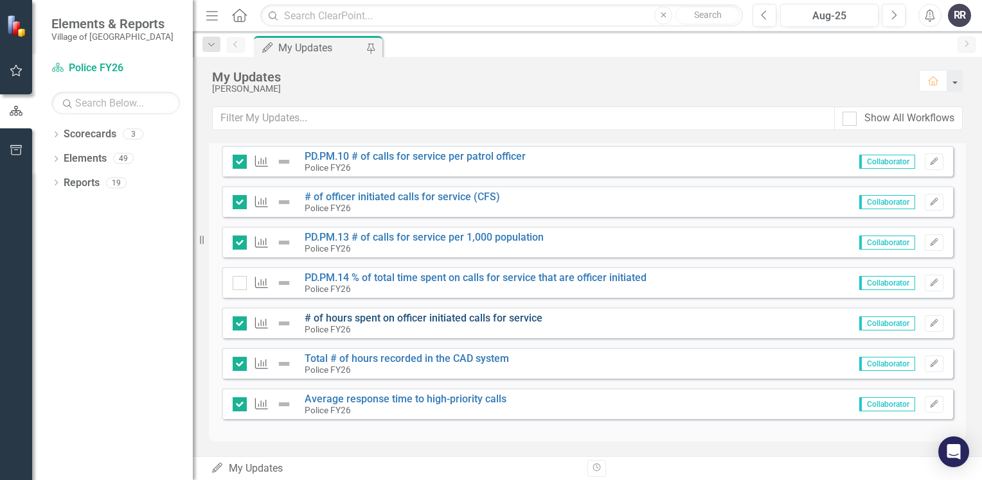
click at [452, 320] on link "# of hours spent on officer initiated calls for service" at bounding box center [423, 318] width 238 height 12
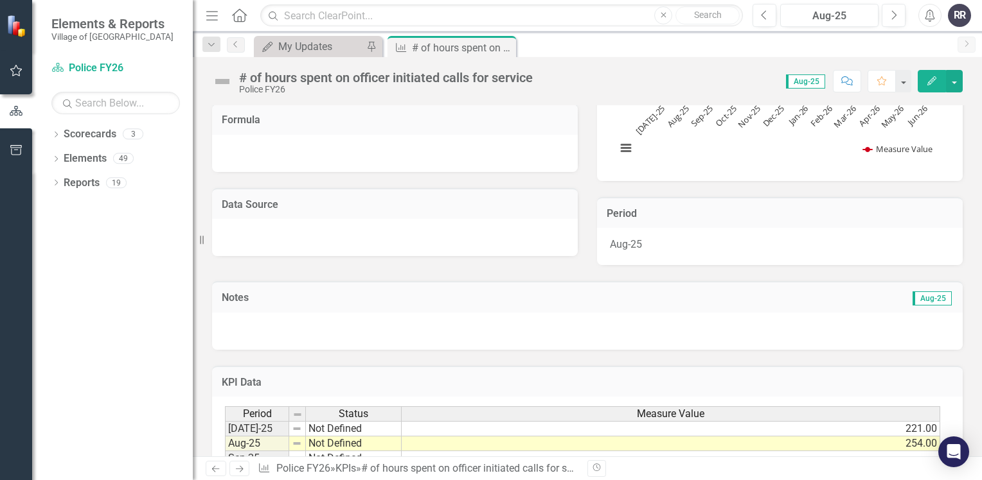
scroll to position [257, 0]
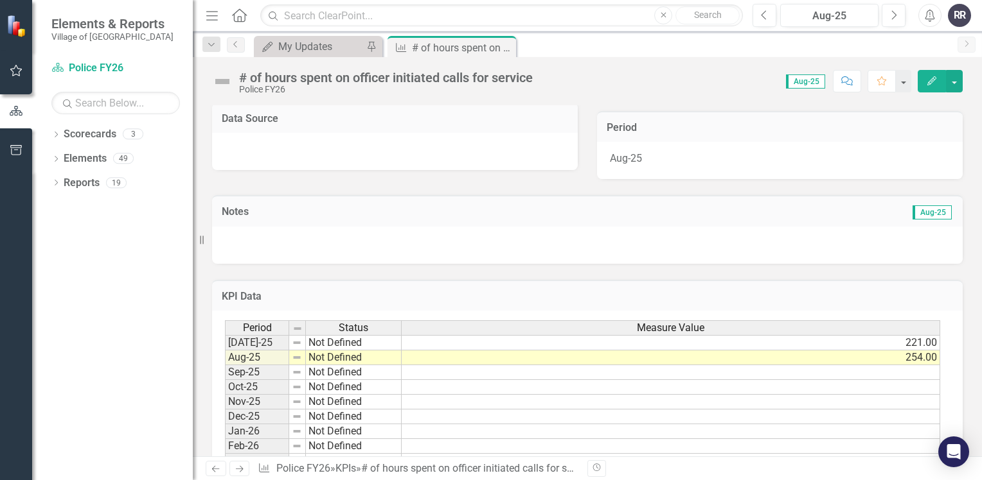
click at [583, 353] on td "254.00" at bounding box center [670, 358] width 538 height 15
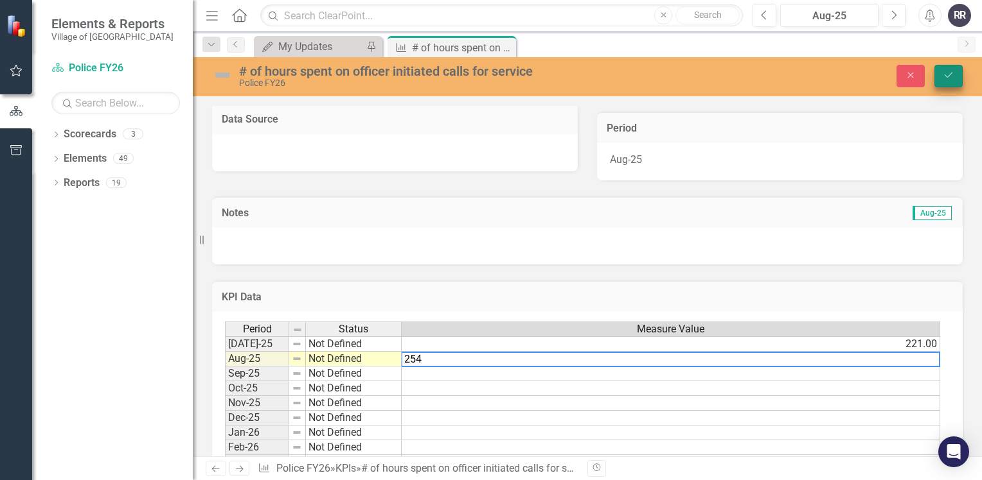
type textarea "254"
click at [953, 74] on icon "Save" at bounding box center [948, 75] width 12 height 9
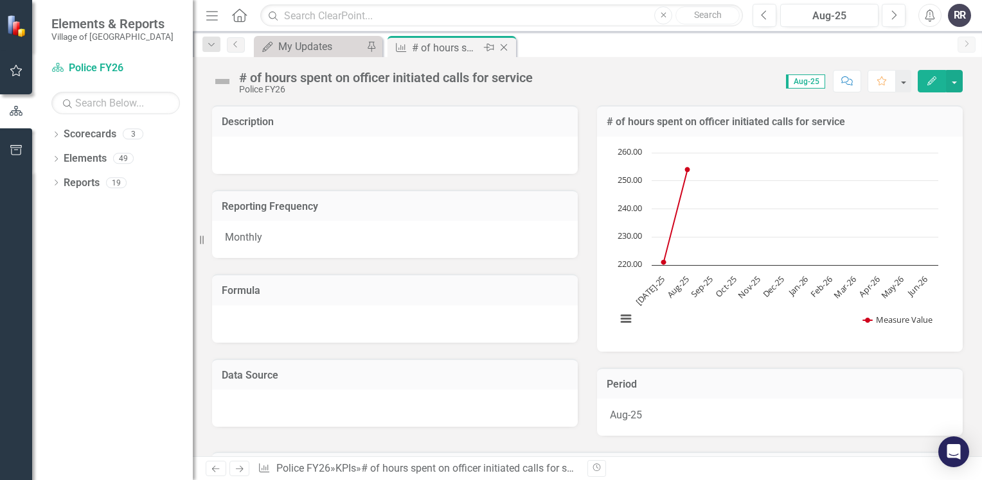
click at [509, 47] on icon "Close" at bounding box center [503, 47] width 13 height 10
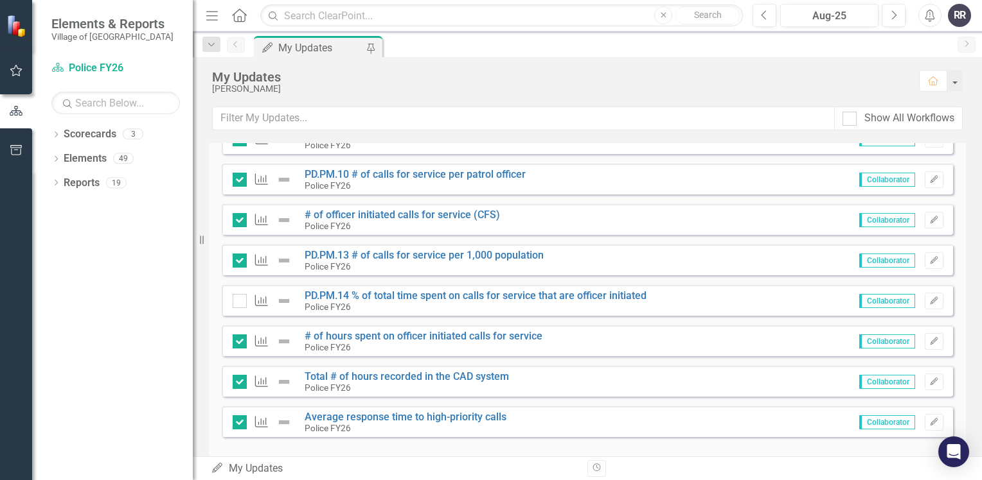
scroll to position [1463, 0]
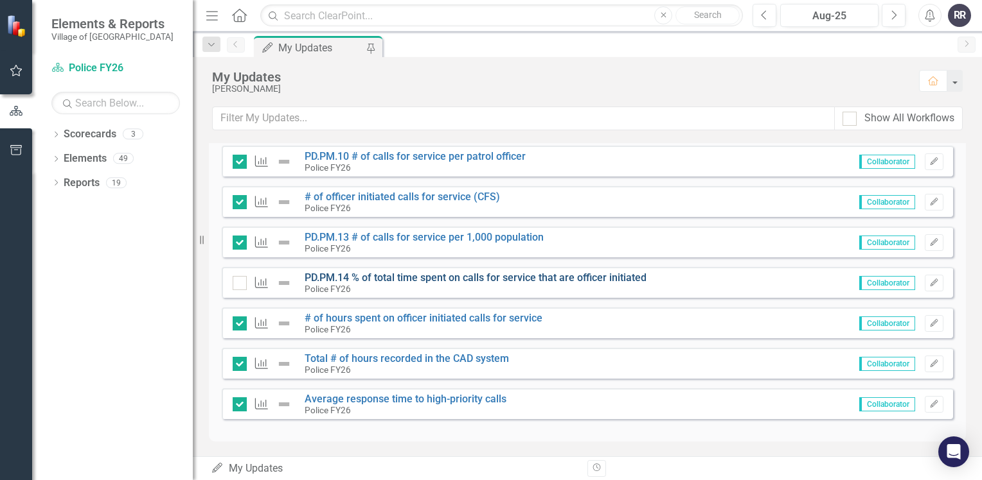
click at [457, 279] on link "PD.PM.14 % of total time spent on calls for service that are officer initiated" at bounding box center [475, 278] width 342 height 12
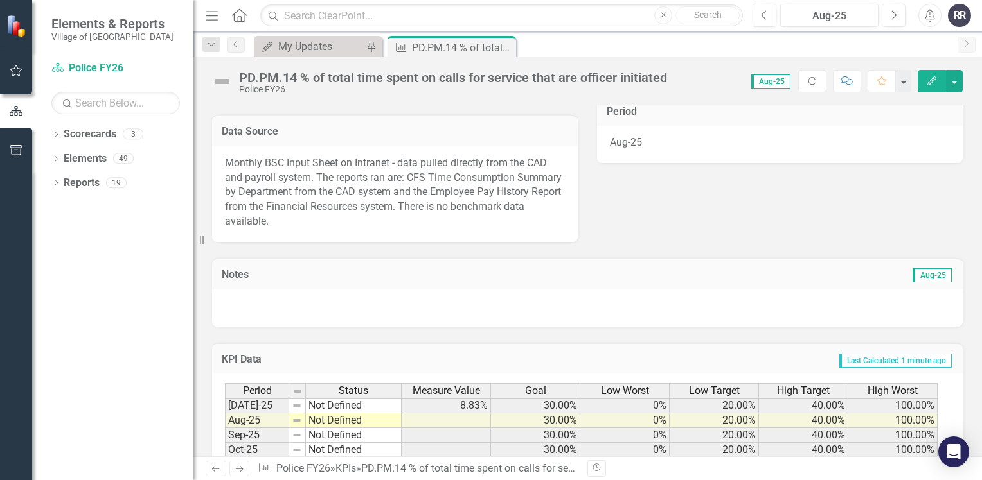
scroll to position [422, 0]
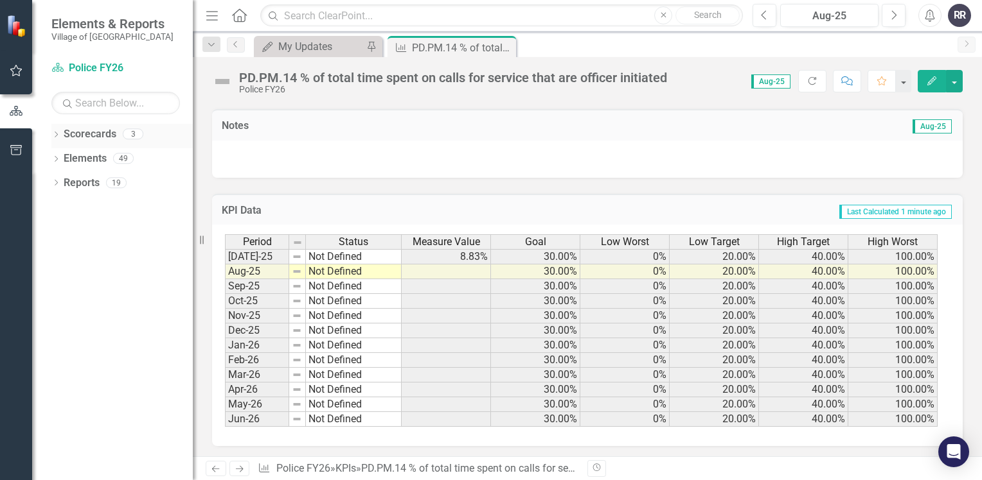
click at [60, 136] on icon "Dropdown" at bounding box center [55, 135] width 9 height 7
click at [94, 182] on link "Police" at bounding box center [132, 183] width 122 height 15
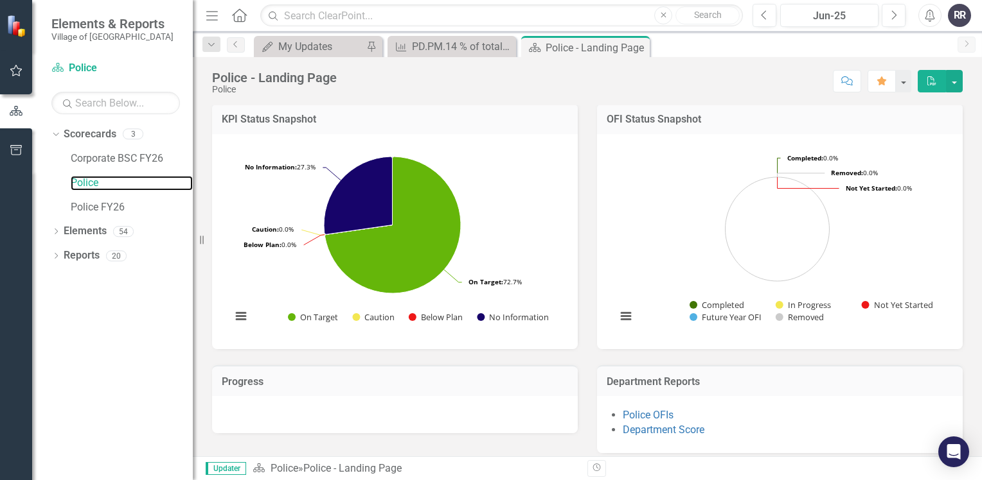
scroll to position [337, 0]
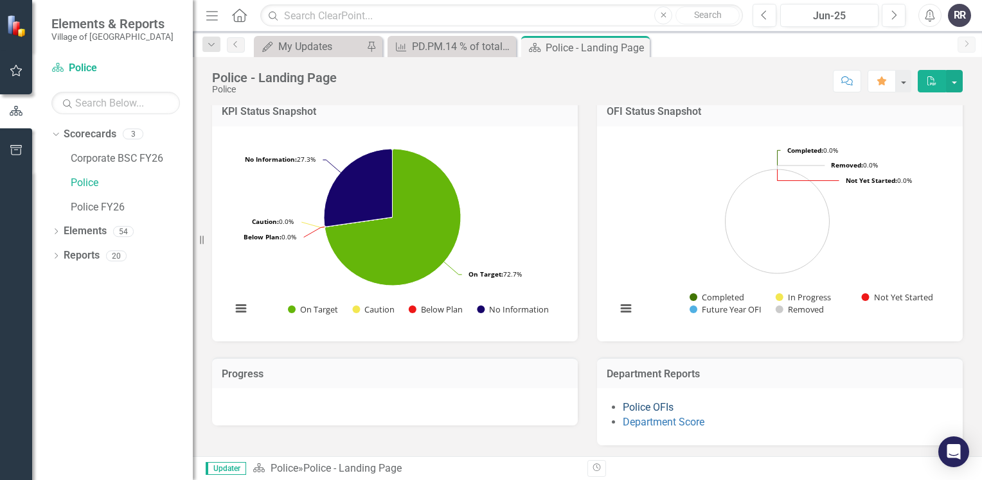
click at [651, 405] on link "Police OFIs" at bounding box center [647, 407] width 51 height 12
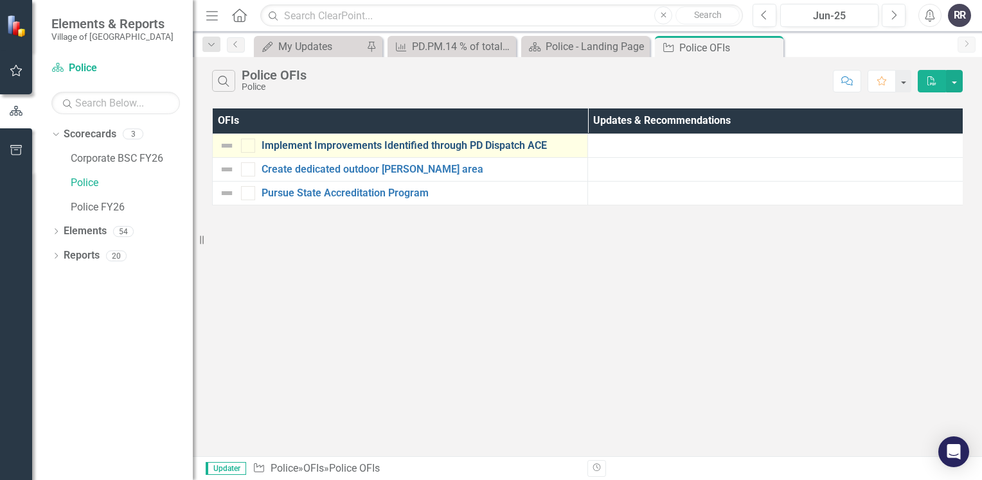
click at [344, 146] on link "Implement Improvements Identified through PD Dispatch ACE" at bounding box center [420, 146] width 319 height 12
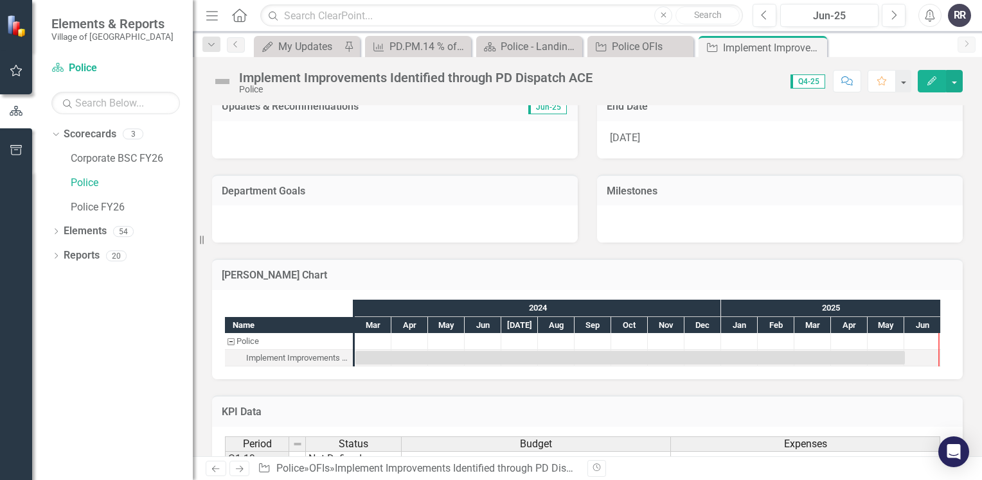
scroll to position [113, 0]
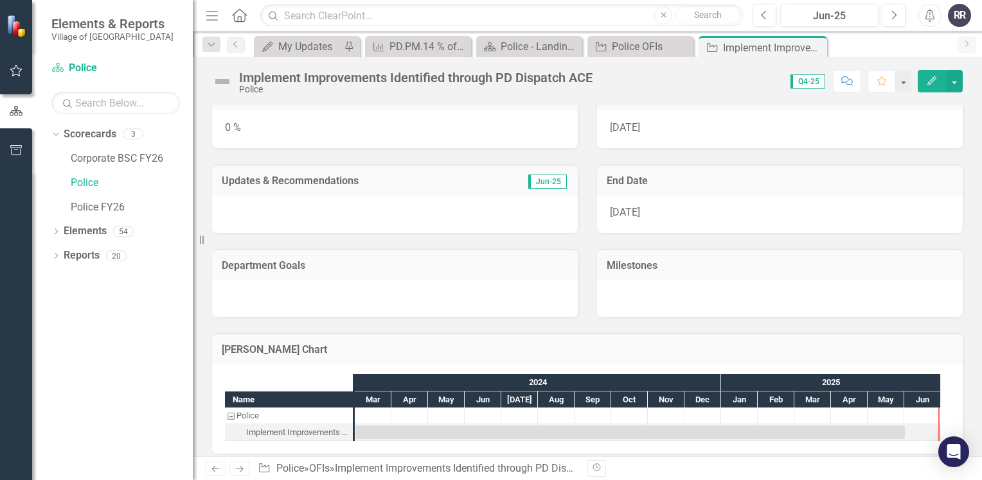
drag, startPoint x: 904, startPoint y: 382, endPoint x: 838, endPoint y: 385, distance: 66.9
click at [838, 385] on div "2025" at bounding box center [831, 382] width 220 height 17
click at [88, 184] on link "Police" at bounding box center [132, 183] width 122 height 15
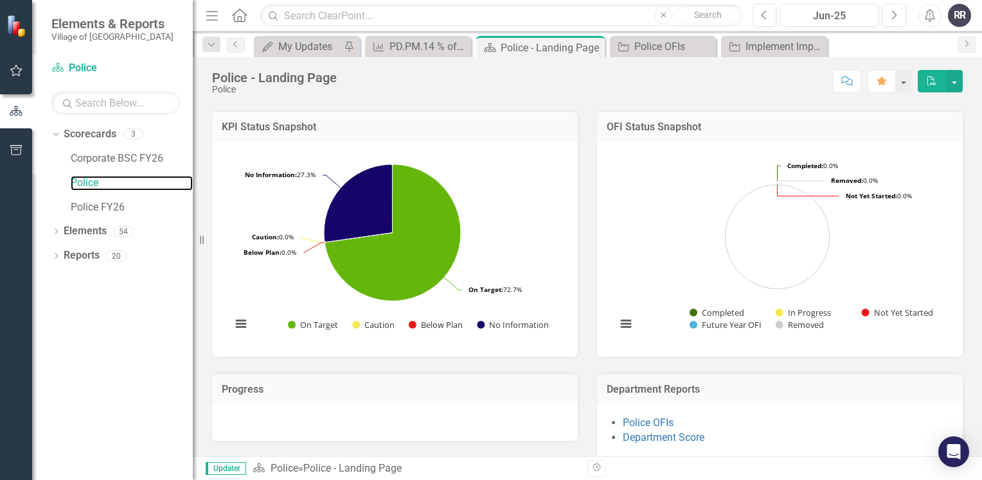
scroll to position [337, 0]
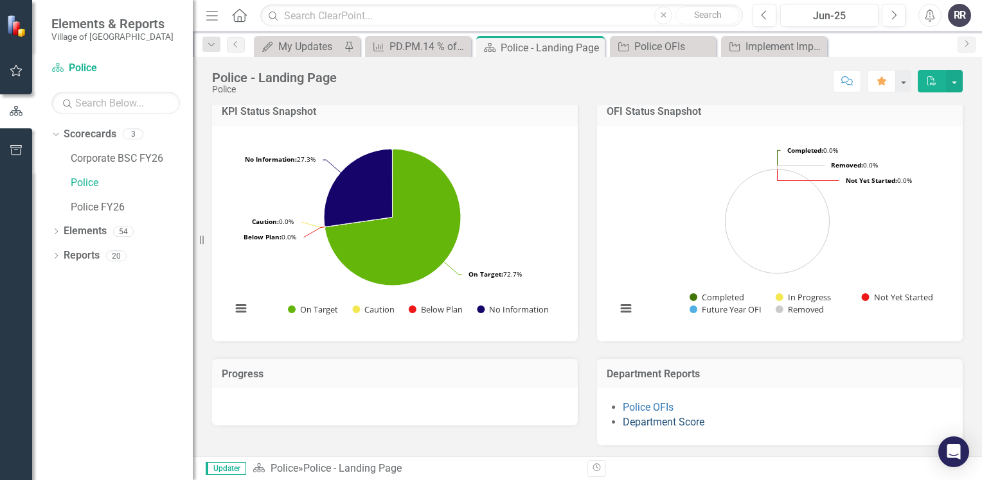
click at [647, 423] on link "Department Score" at bounding box center [663, 422] width 82 height 12
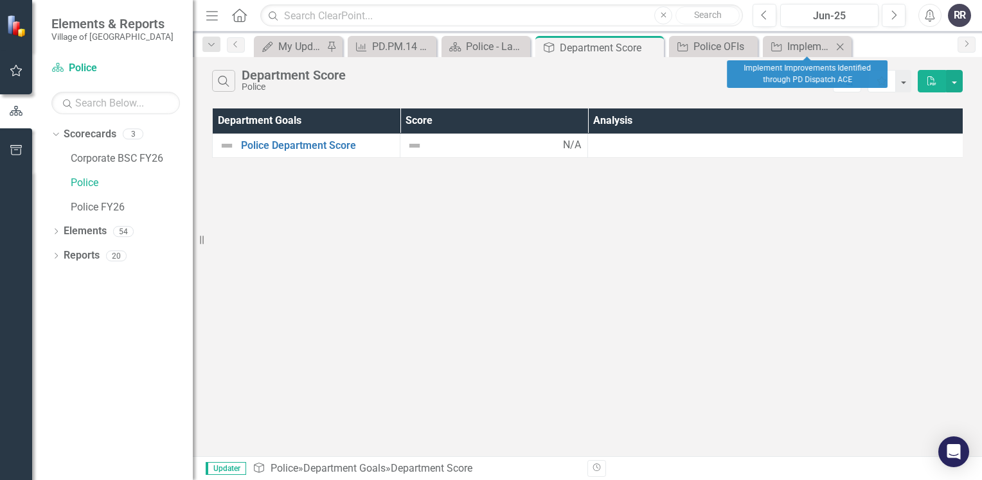
click at [838, 42] on icon "Close" at bounding box center [839, 47] width 13 height 10
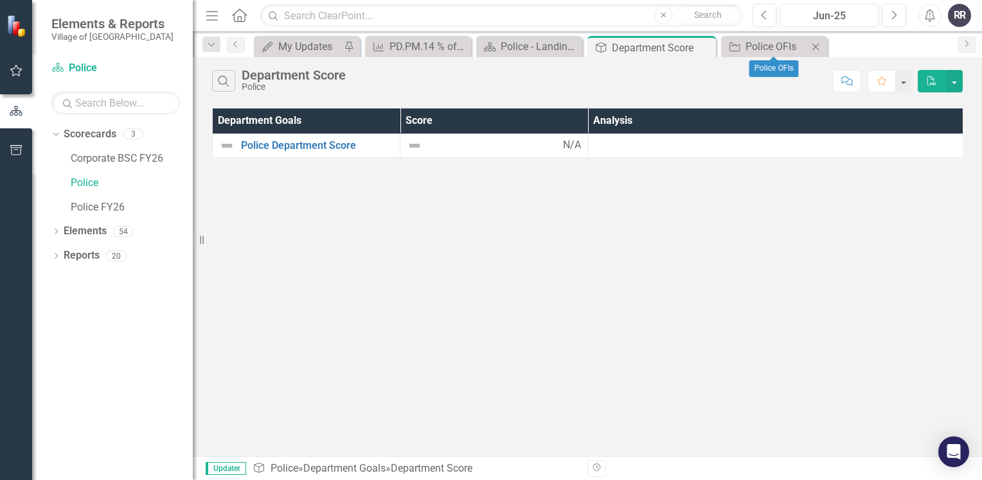
click at [812, 46] on icon "Close" at bounding box center [815, 47] width 13 height 10
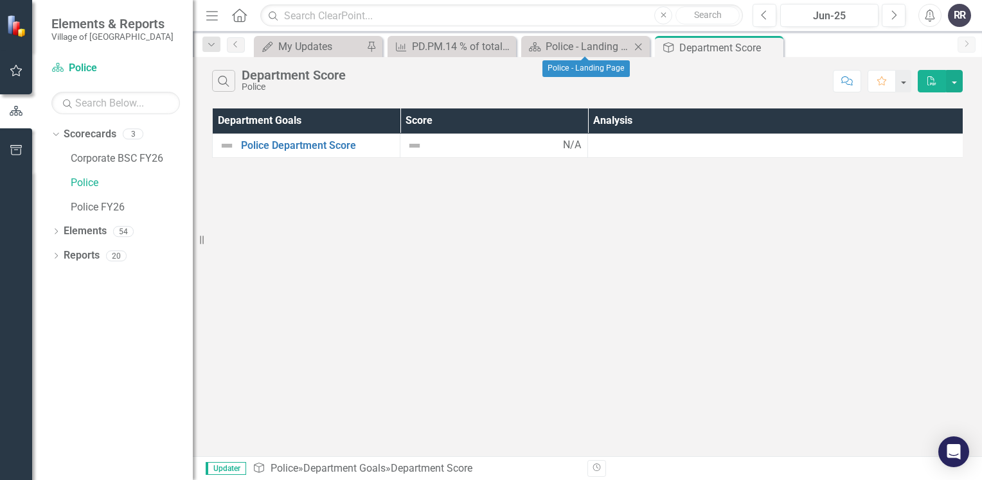
click at [637, 49] on icon "Close" at bounding box center [637, 47] width 13 height 10
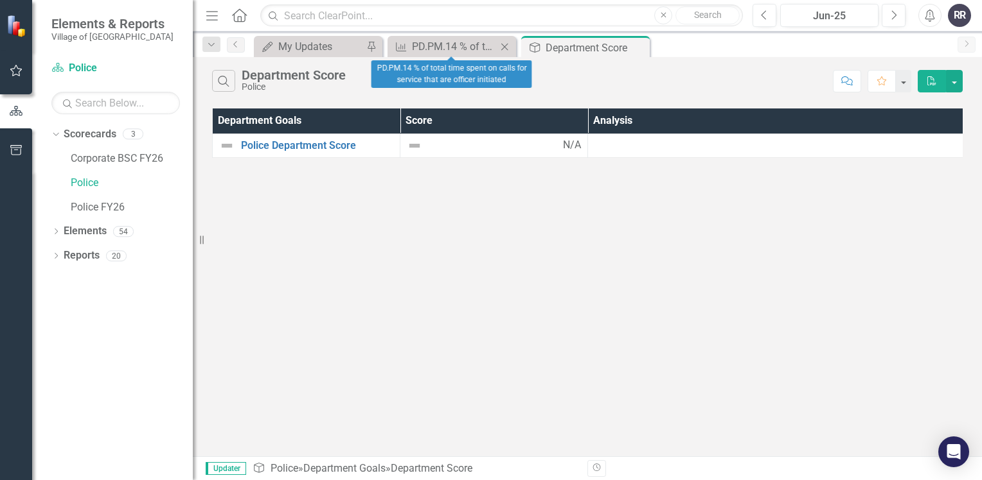
click at [506, 47] on icon "Close" at bounding box center [504, 47] width 13 height 10
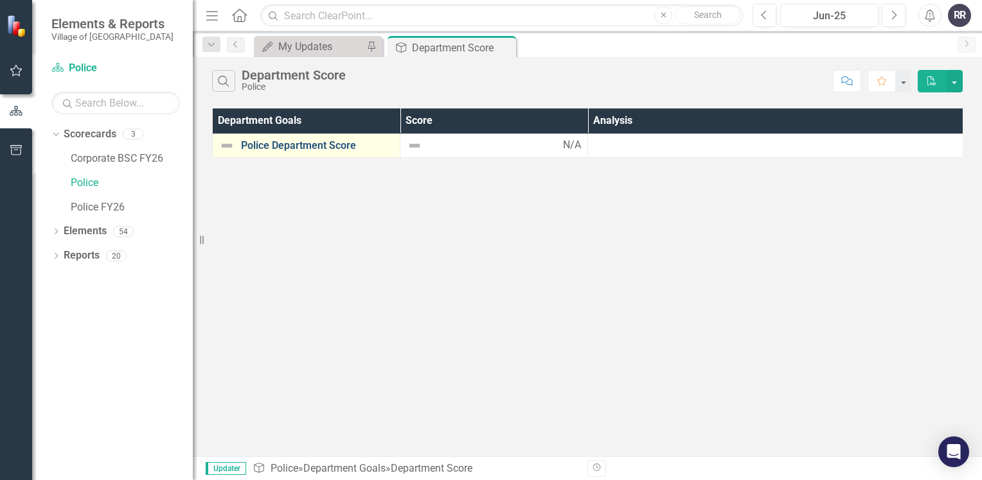
click at [345, 147] on link "Police Department Score" at bounding box center [317, 146] width 152 height 12
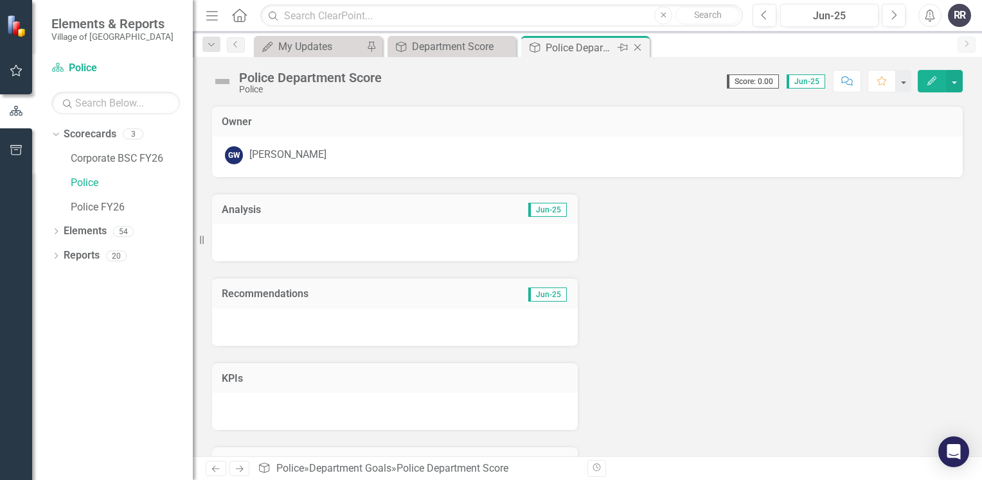
click at [638, 48] on icon "Close" at bounding box center [637, 47] width 13 height 10
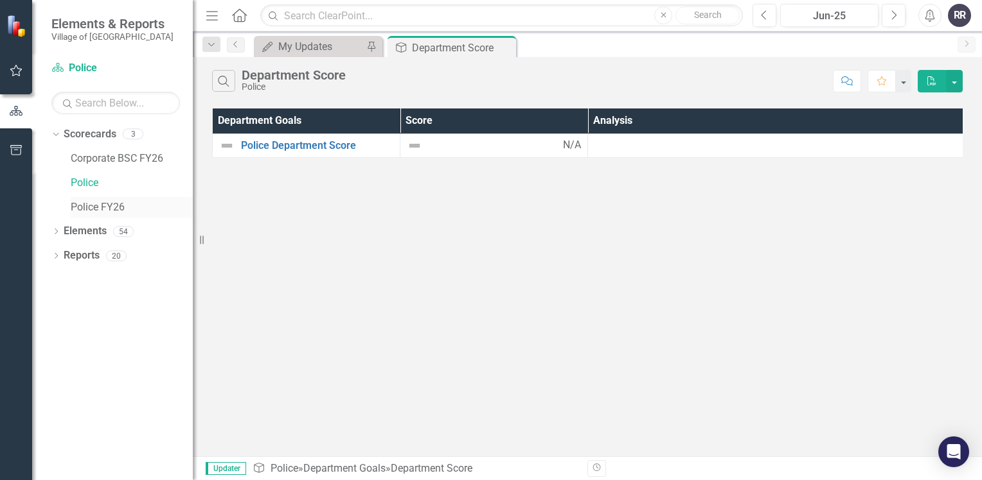
click at [98, 207] on link "Police FY26" at bounding box center [132, 207] width 122 height 15
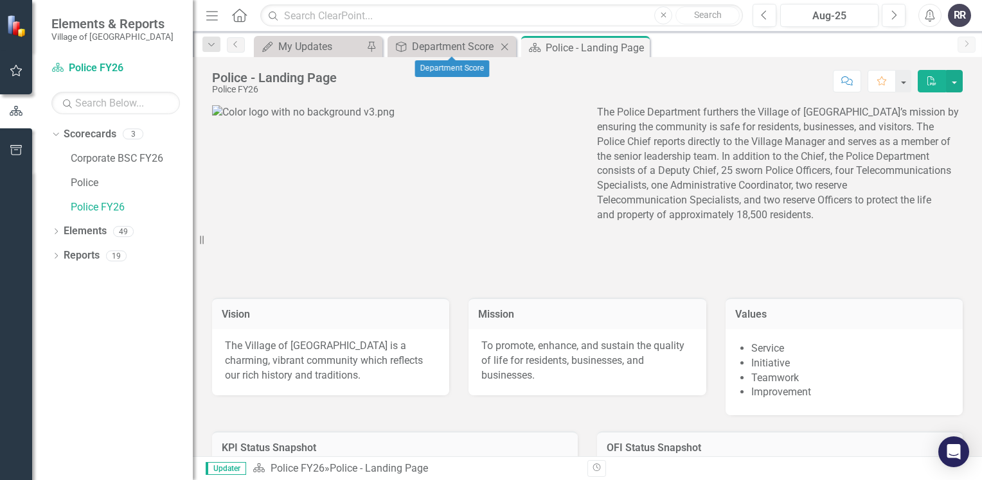
click at [503, 43] on icon "Close" at bounding box center [504, 47] width 13 height 10
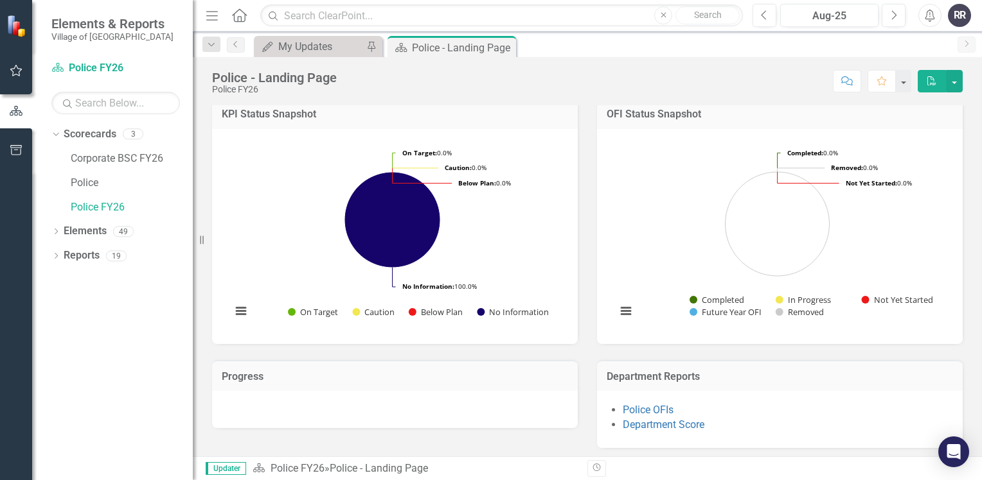
scroll to position [337, 0]
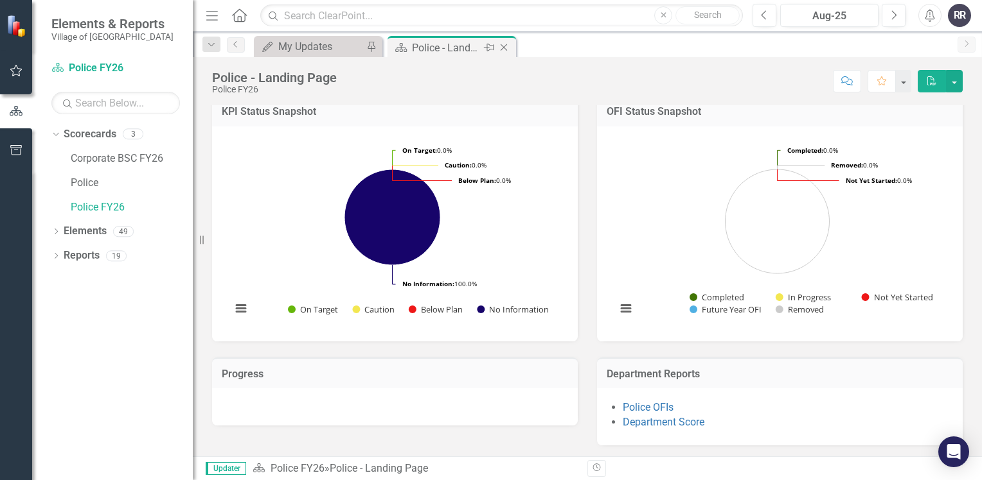
click at [504, 44] on icon "Close" at bounding box center [503, 47] width 13 height 10
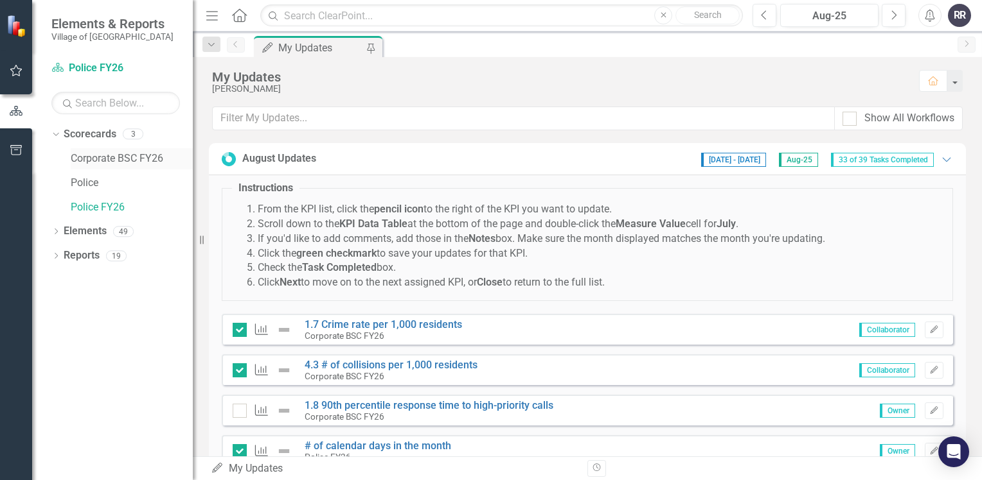
click at [90, 159] on link "Corporate BSC FY26" at bounding box center [132, 159] width 122 height 15
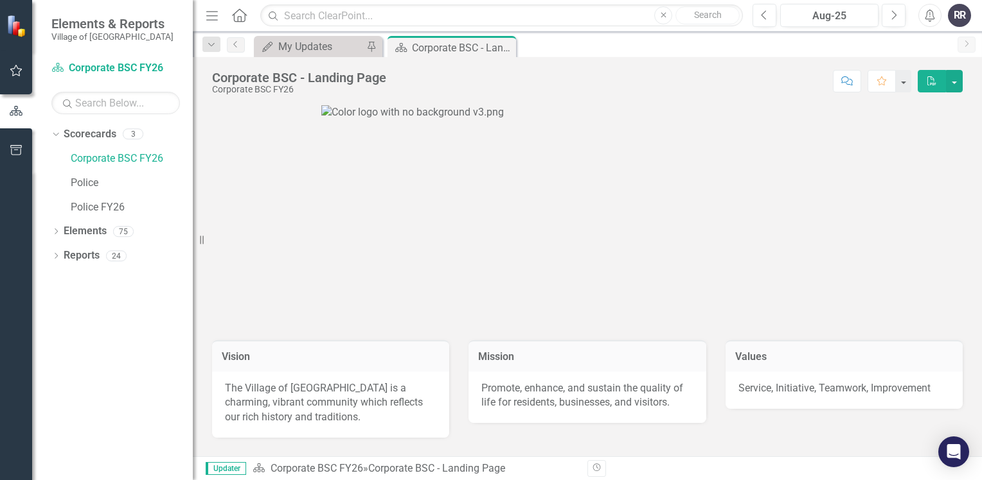
click at [277, 378] on div "The Village of [GEOGRAPHIC_DATA] is a charming, vibrant community which reflect…" at bounding box center [330, 405] width 237 height 67
click at [321, 473] on link "Corporate BSC FY26" at bounding box center [316, 468] width 92 height 12
click at [55, 132] on icon "Dropdown" at bounding box center [54, 133] width 7 height 9
click at [54, 159] on icon "Dropdown" at bounding box center [55, 160] width 9 height 7
click at [159, 188] on link "Strategic Objective Strategic Objectives" at bounding box center [125, 183] width 110 height 15
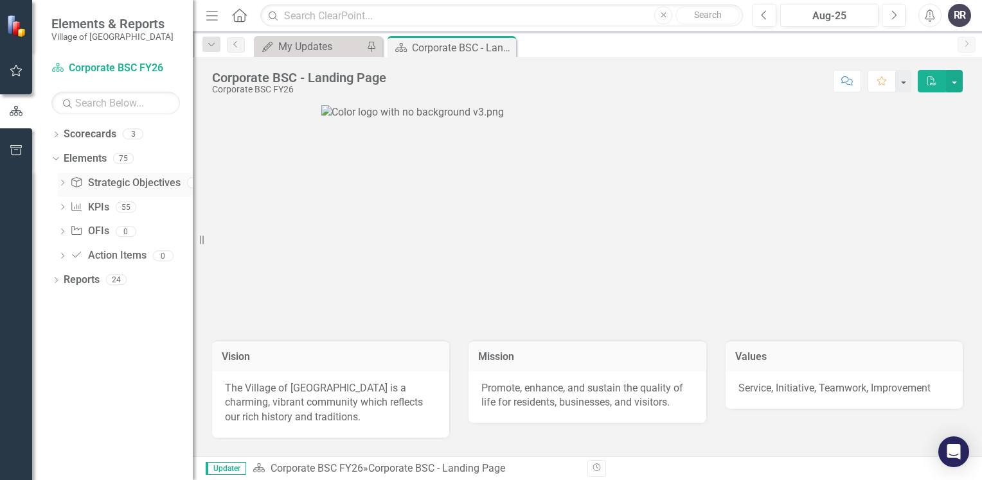
click at [67, 183] on icon "Dropdown" at bounding box center [62, 183] width 9 height 7
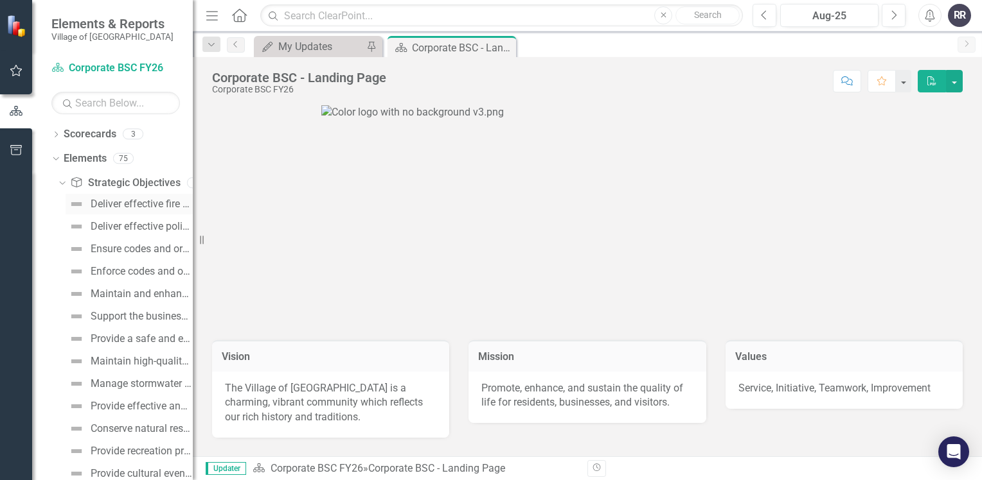
click at [136, 207] on div "Deliver effective fire and rescue services" at bounding box center [142, 204] width 102 height 12
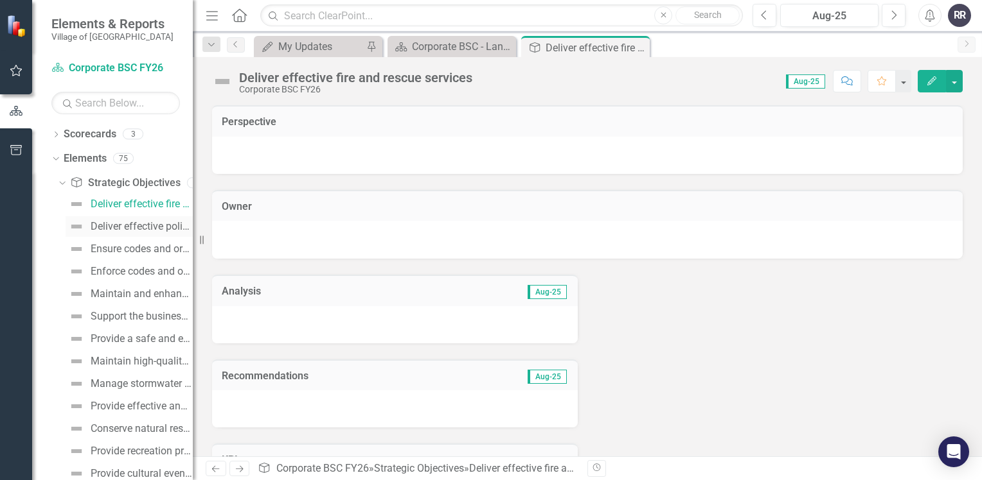
click at [139, 230] on div "Deliver effective police services" at bounding box center [142, 227] width 102 height 12
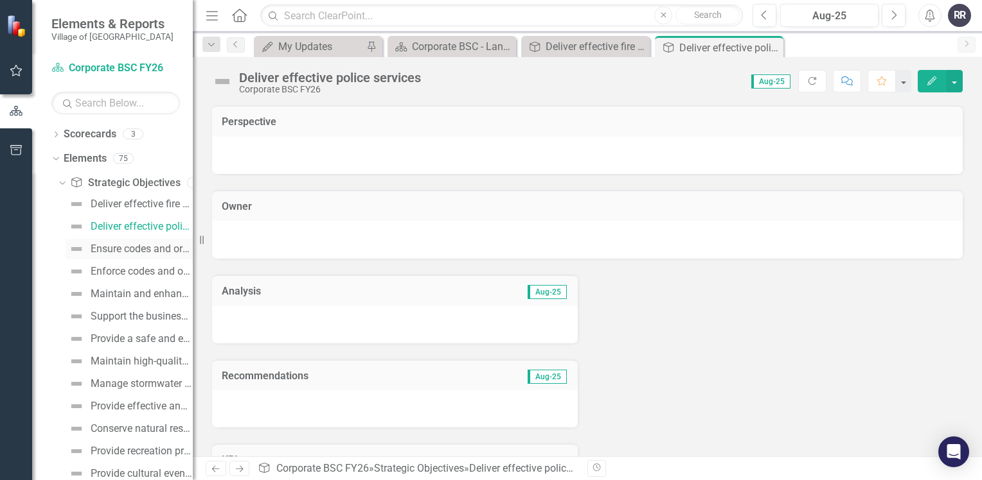
click at [136, 251] on div "Ensure codes and ordinances protect the character of Village neighborhoods" at bounding box center [142, 249] width 102 height 12
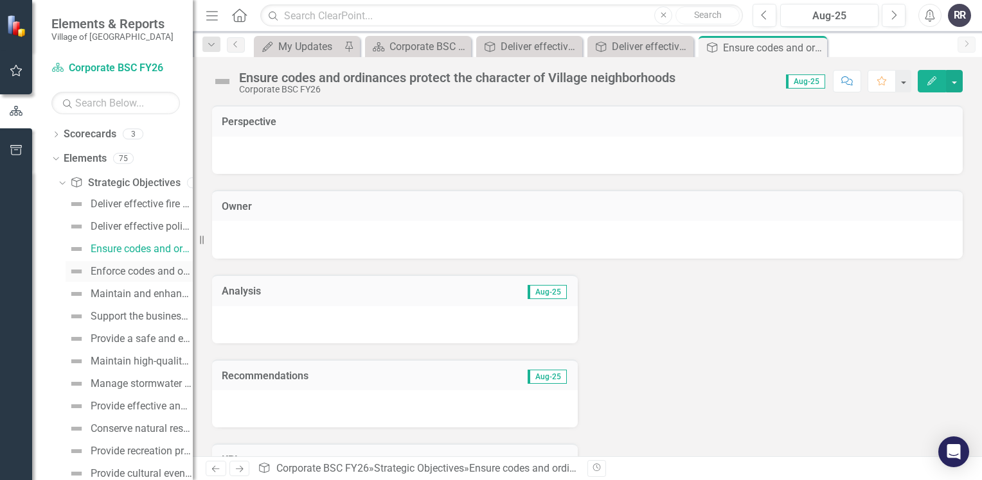
click at [136, 275] on div "Enforce codes and ordinances to protect the character of Village neighborhoods" at bounding box center [142, 272] width 102 height 12
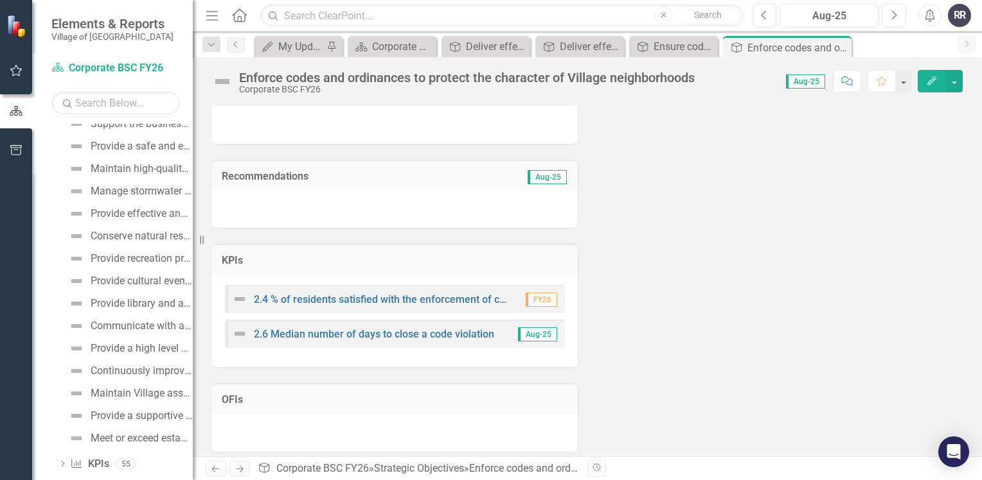
scroll to position [206, 0]
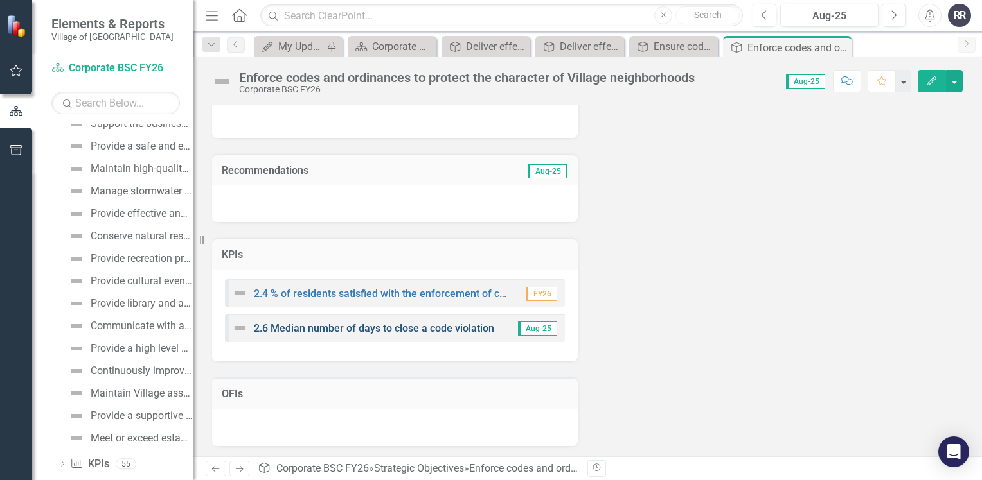
click at [429, 328] on link "2.6 Median number of days to close a code violation" at bounding box center [374, 328] width 240 height 12
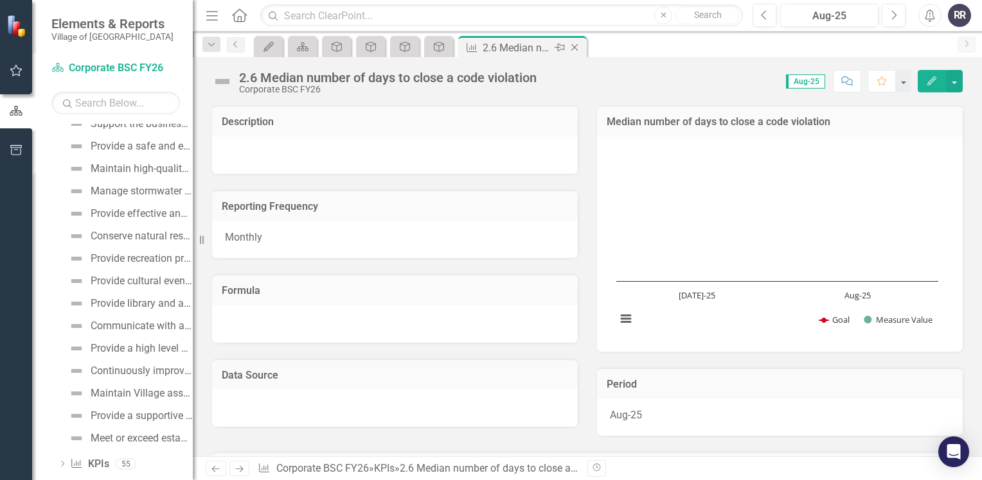
click at [576, 52] on icon "Close" at bounding box center [574, 47] width 13 height 10
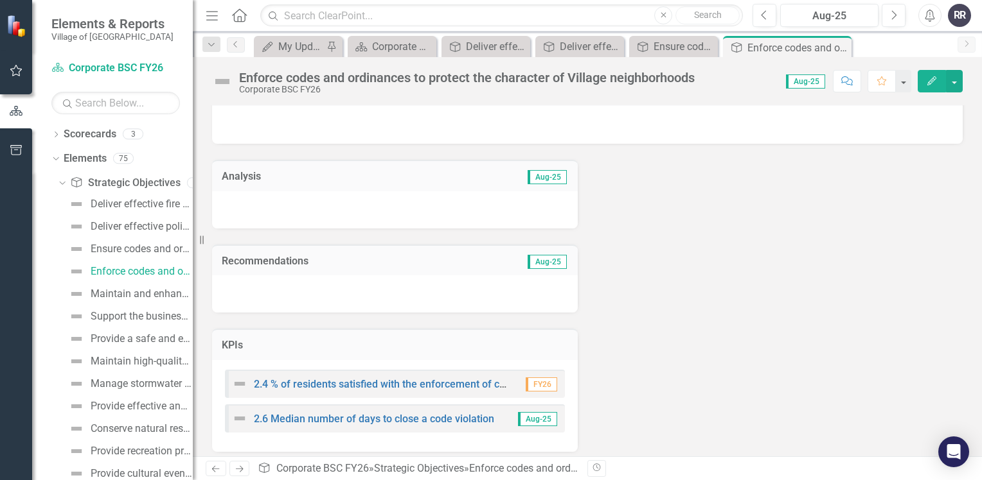
scroll to position [193, 0]
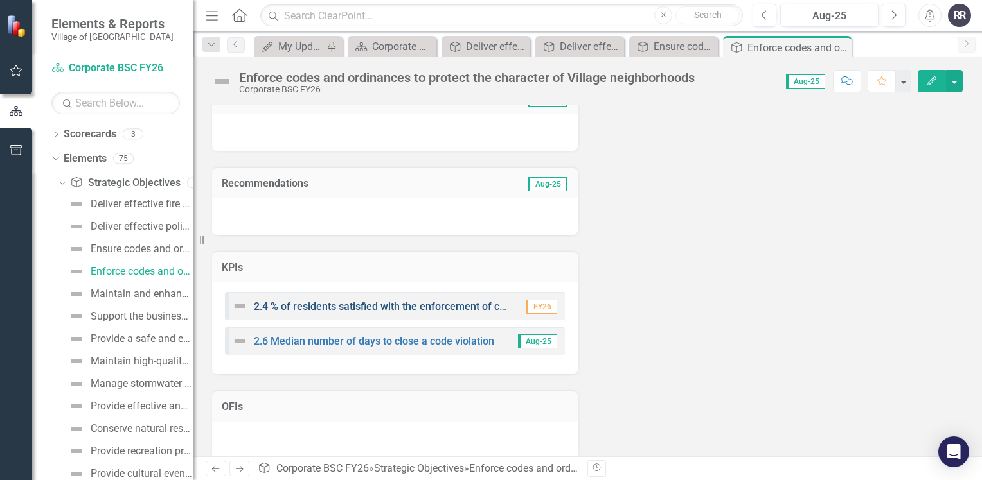
click at [418, 303] on link "2.4 % of residents satisfied with the enforcement of codes and ordinances" at bounding box center [425, 307] width 342 height 12
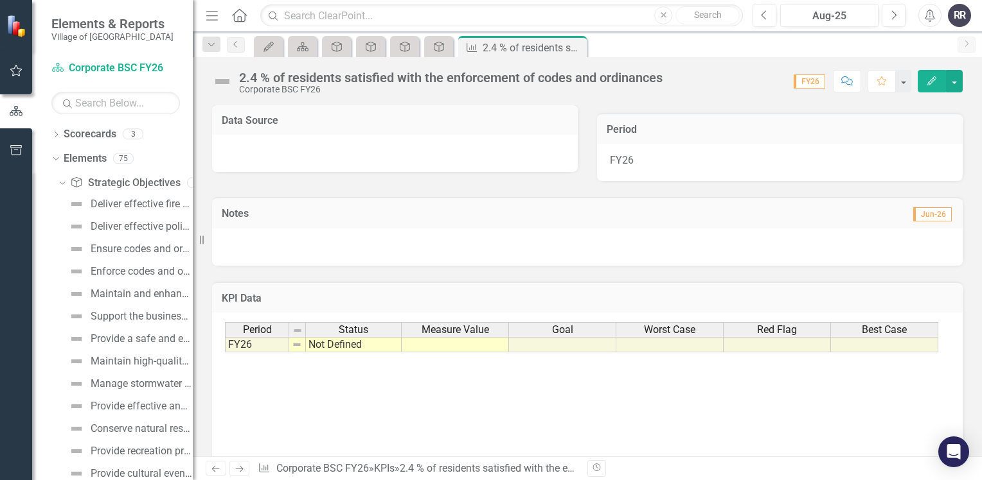
scroll to position [257, 0]
click at [578, 48] on icon "Close" at bounding box center [574, 47] width 13 height 10
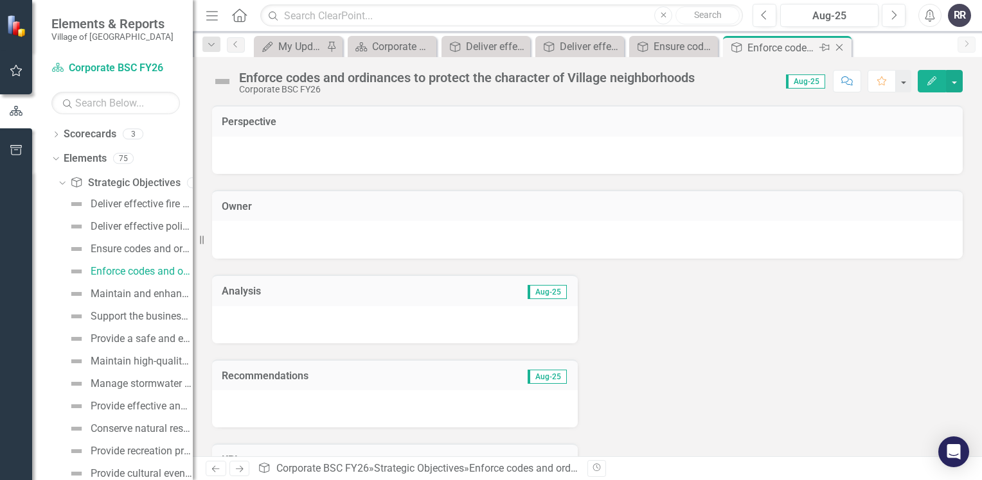
click at [836, 48] on icon "Close" at bounding box center [838, 47] width 13 height 10
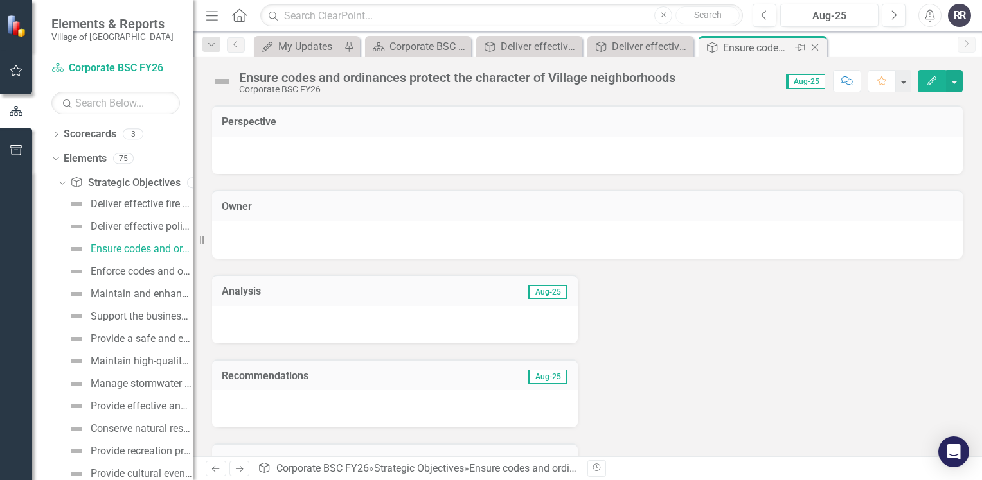
click at [814, 48] on icon at bounding box center [814, 47] width 7 height 7
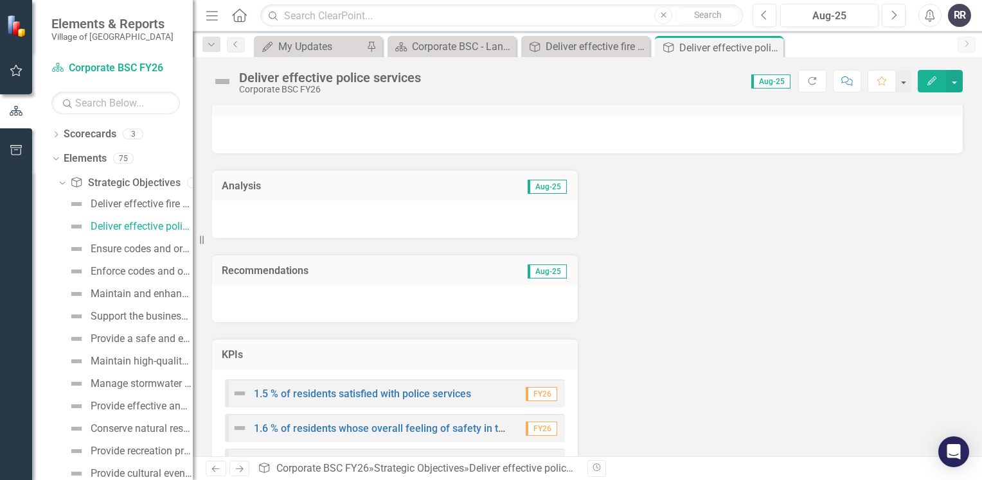
scroll to position [257, 0]
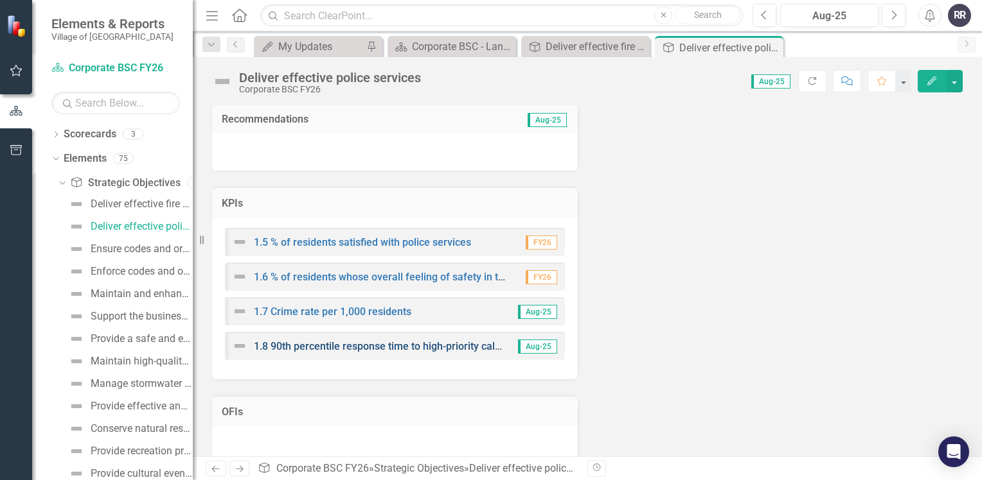
click at [417, 346] on link "1.8 90th percentile response time to high-priority calls" at bounding box center [378, 346] width 249 height 12
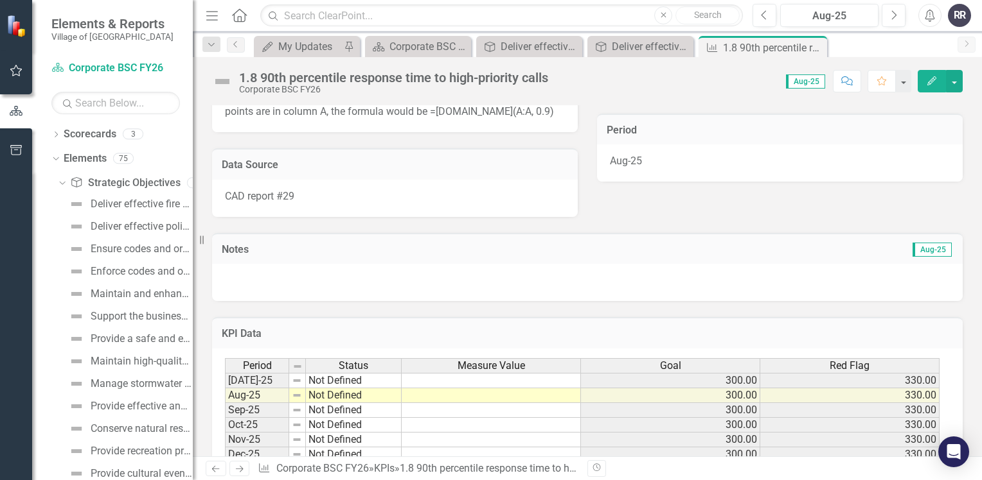
scroll to position [257, 0]
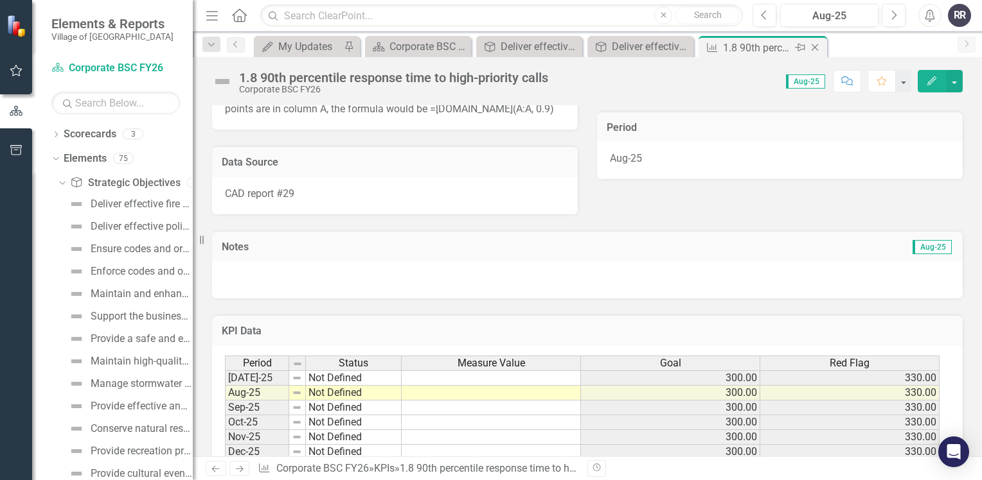
click at [814, 46] on icon "Close" at bounding box center [814, 47] width 13 height 10
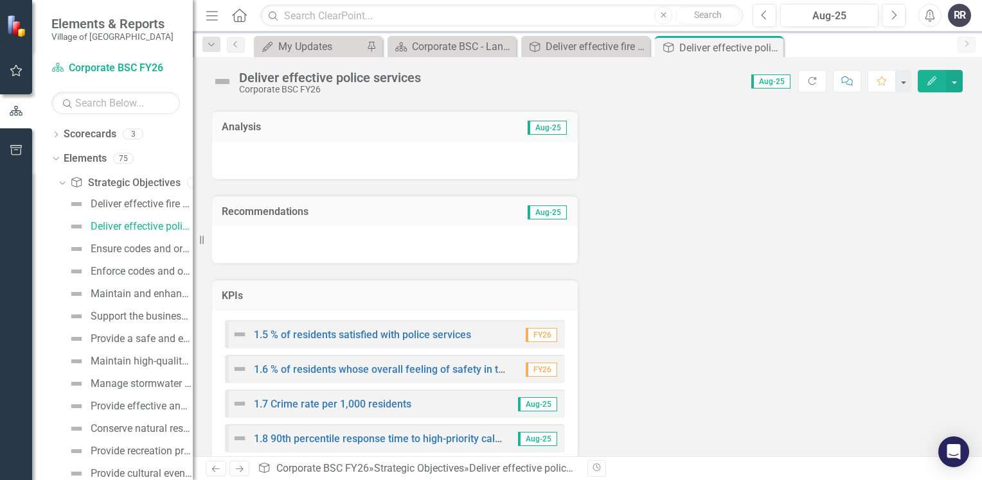
scroll to position [275, 0]
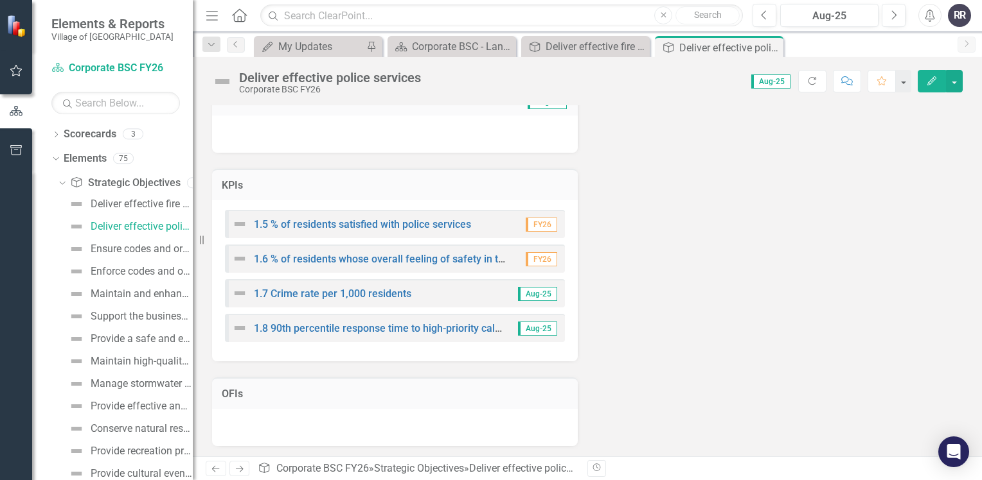
click at [542, 297] on span "Aug-25" at bounding box center [537, 294] width 39 height 14
click at [386, 295] on link "1.7 Crime rate per 1,000 residents" at bounding box center [332, 294] width 157 height 12
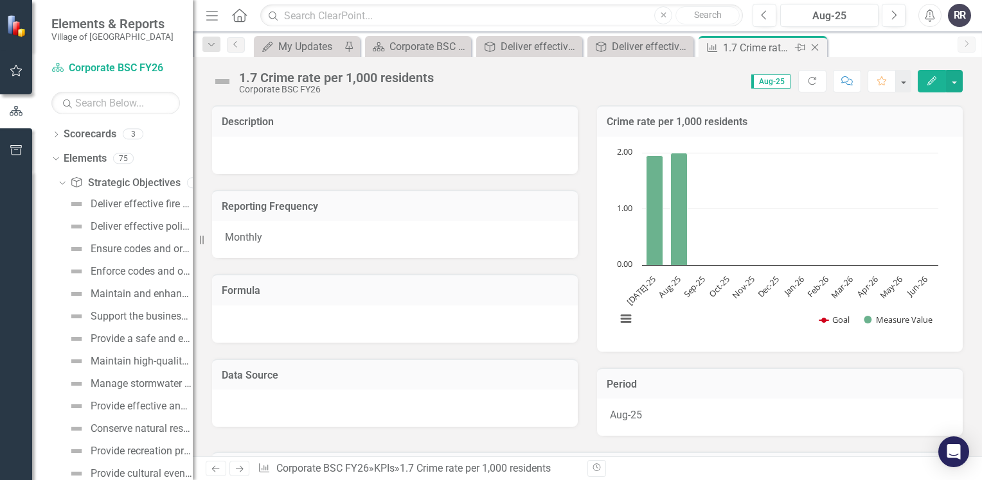
click at [817, 50] on icon at bounding box center [814, 47] width 7 height 7
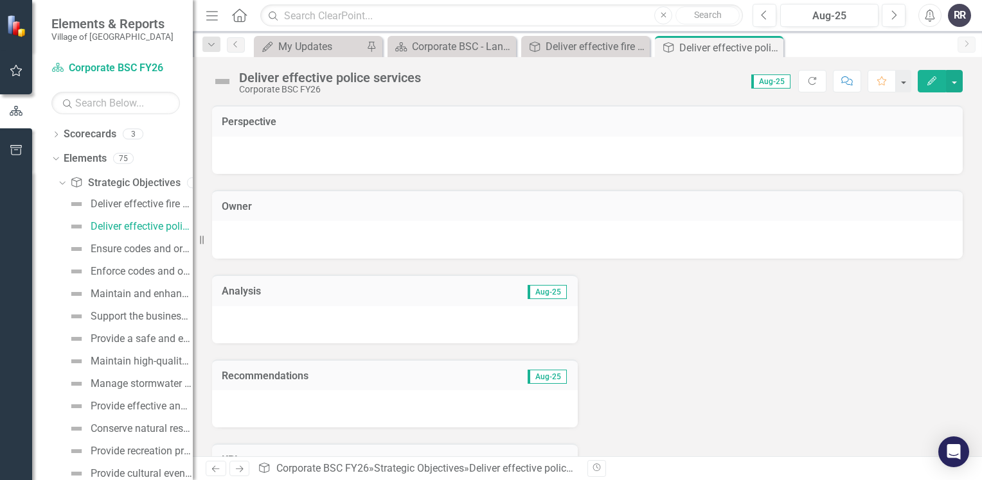
scroll to position [257, 0]
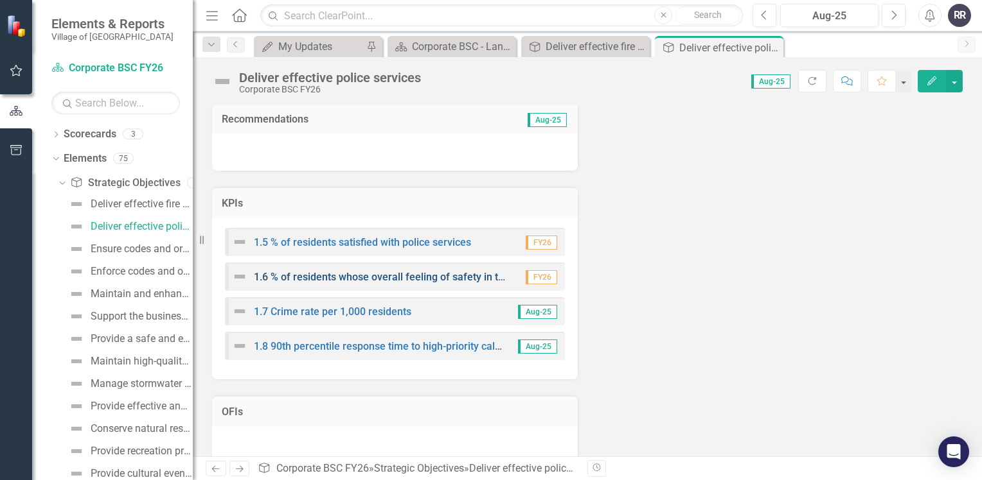
click at [398, 280] on link "1.6 % of residents whose overall feeling of safety in the Village is good or ex…" at bounding box center [445, 277] width 382 height 12
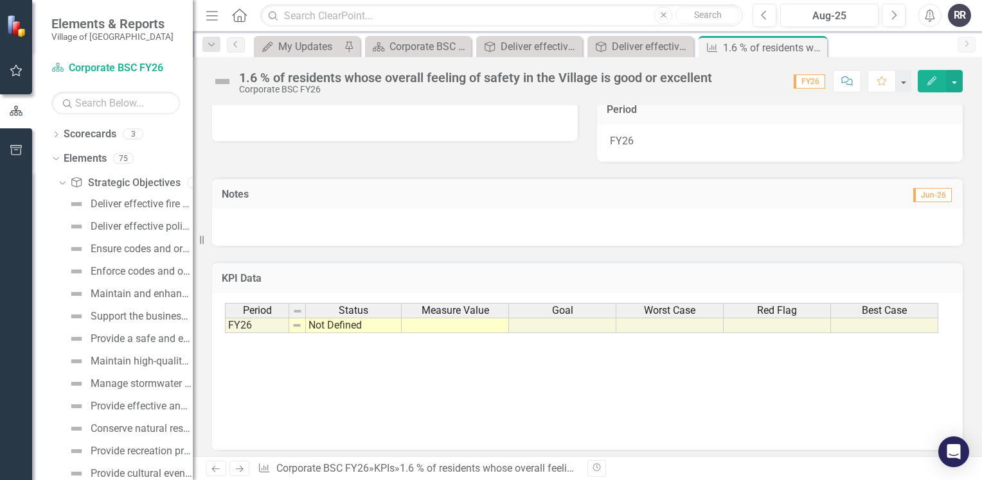
scroll to position [290, 0]
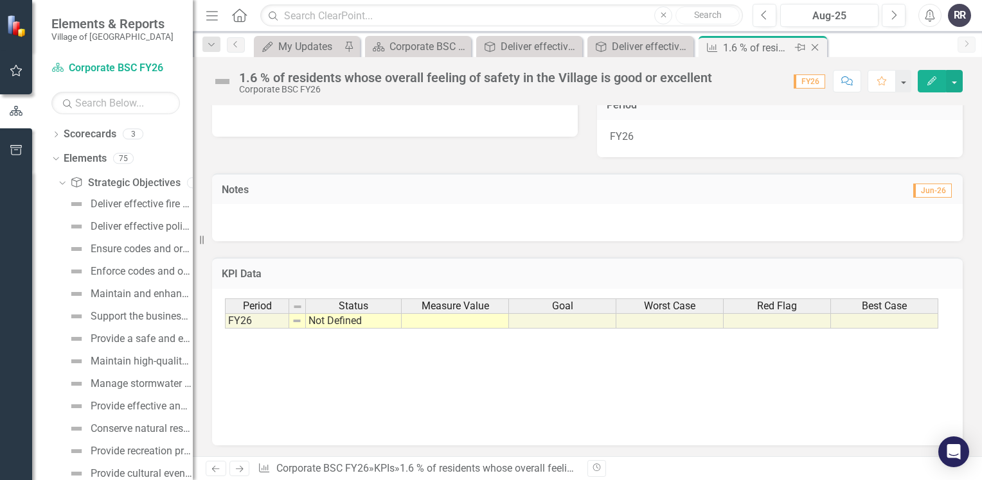
click at [812, 42] on icon "Close" at bounding box center [814, 47] width 13 height 10
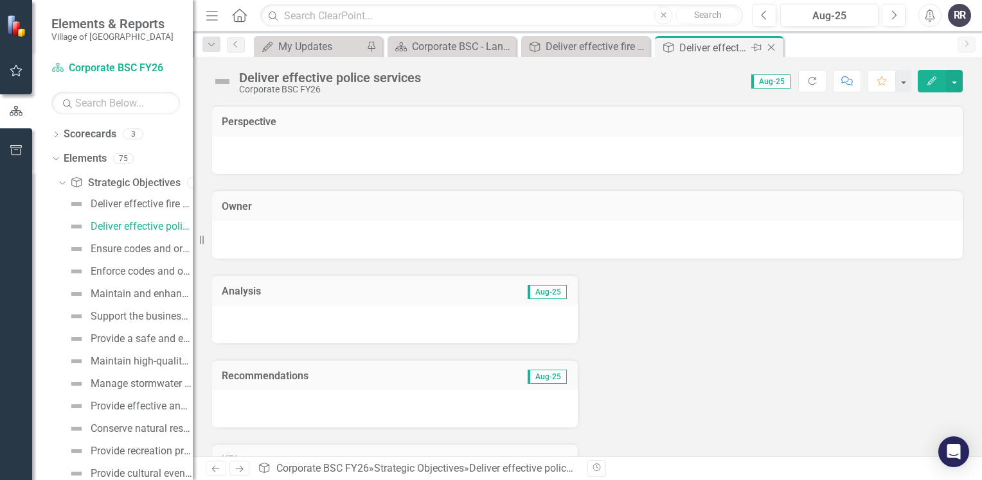
click at [771, 49] on icon "Close" at bounding box center [770, 47] width 13 height 10
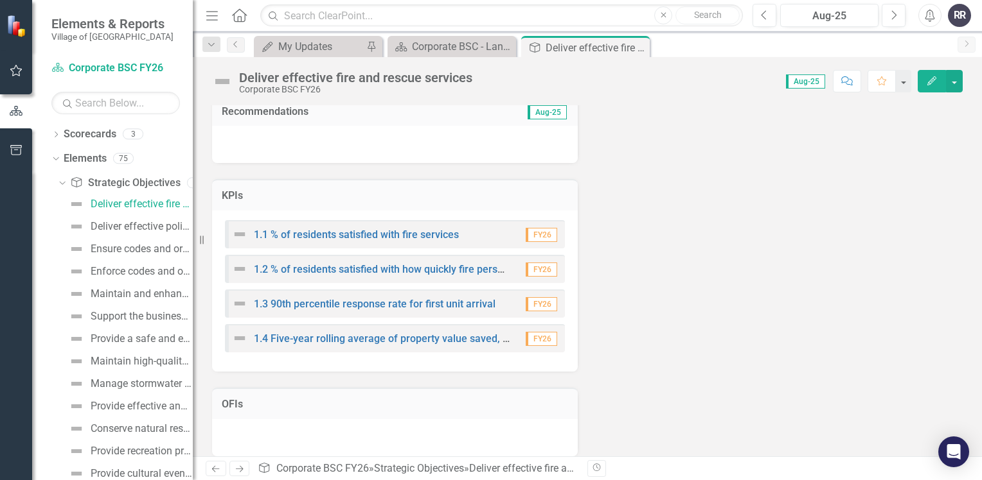
scroll to position [275, 0]
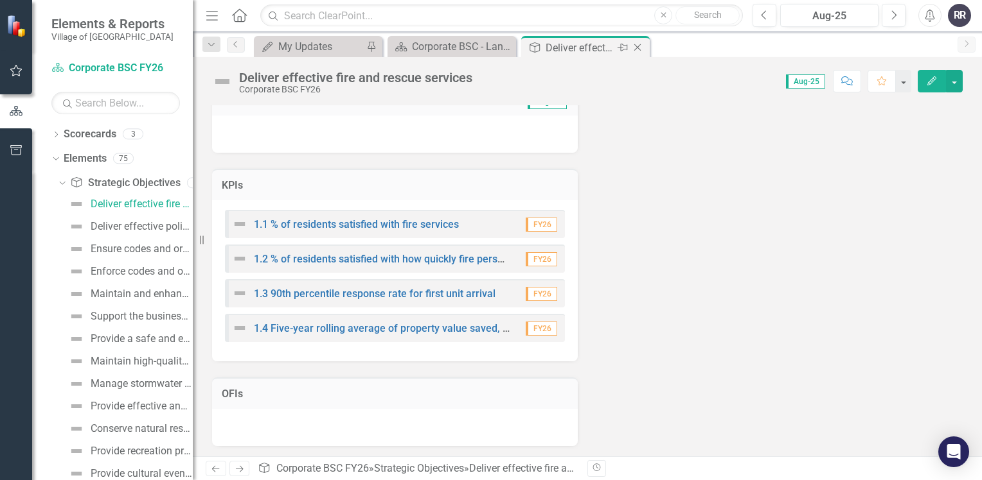
click at [640, 49] on icon "Close" at bounding box center [637, 47] width 13 height 10
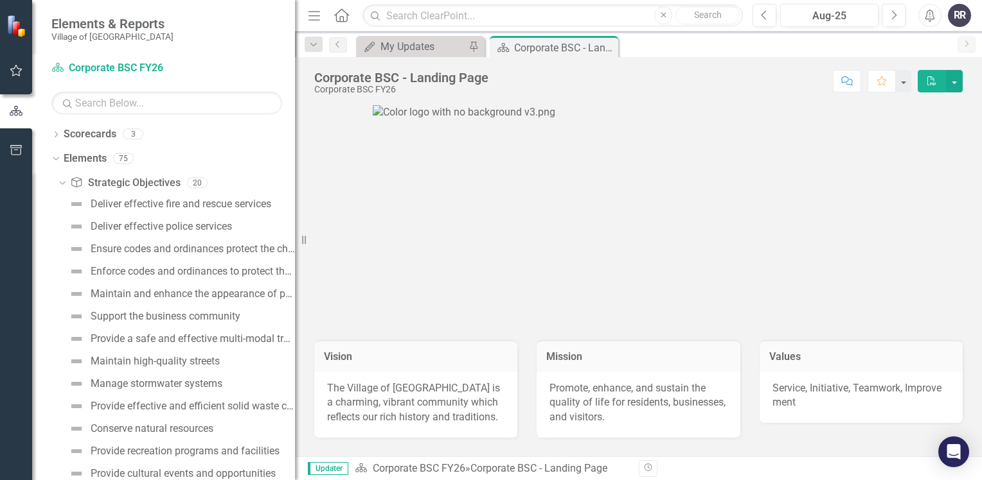
drag, startPoint x: 195, startPoint y: 5, endPoint x: 295, endPoint y: 16, distance: 100.2
click at [295, 16] on div "Resize" at bounding box center [300, 240] width 10 height 480
click at [201, 294] on div "Maintain and enhance the appearance of public spaces" at bounding box center [193, 294] width 204 height 12
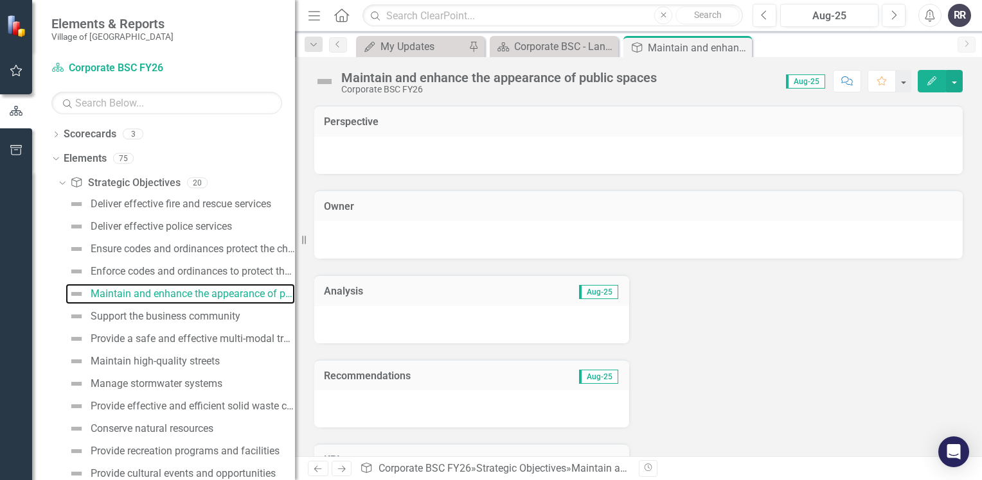
scroll to position [171, 0]
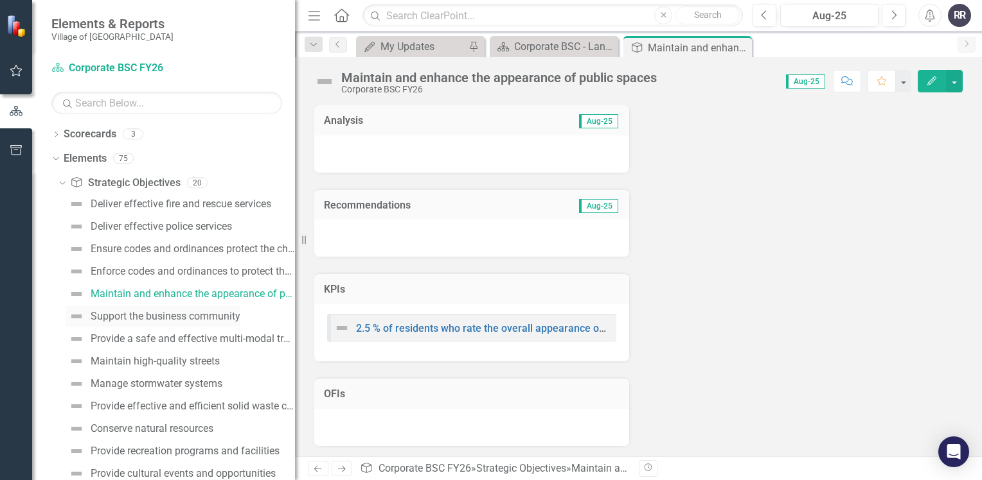
click at [176, 317] on div "Support the business community" at bounding box center [166, 317] width 150 height 12
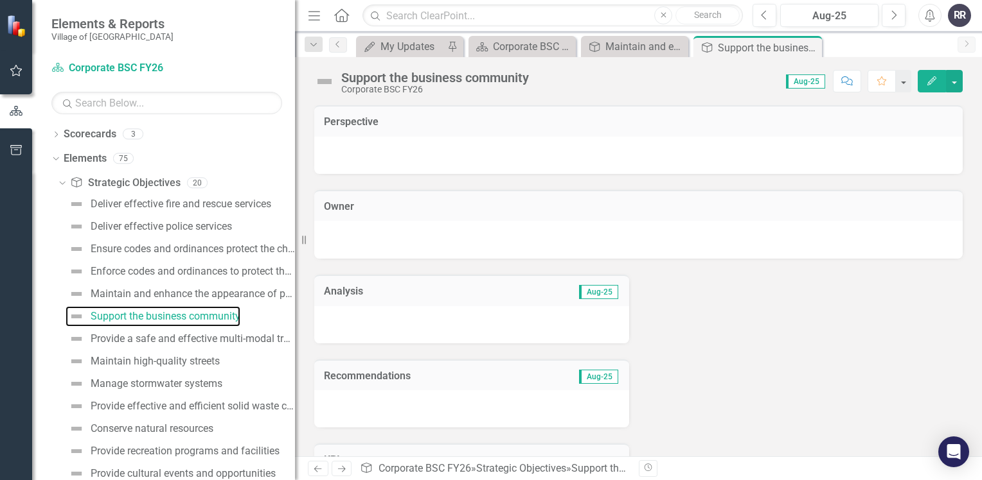
scroll to position [275, 0]
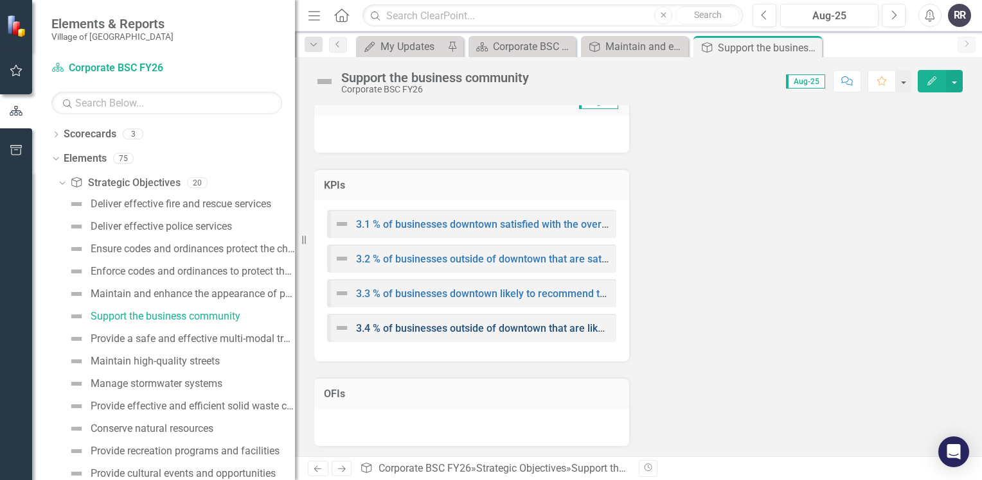
click at [448, 330] on link "3.4 % of businesses outside of downtown that are likely to recommend the Villag…" at bounding box center [596, 328] width 481 height 12
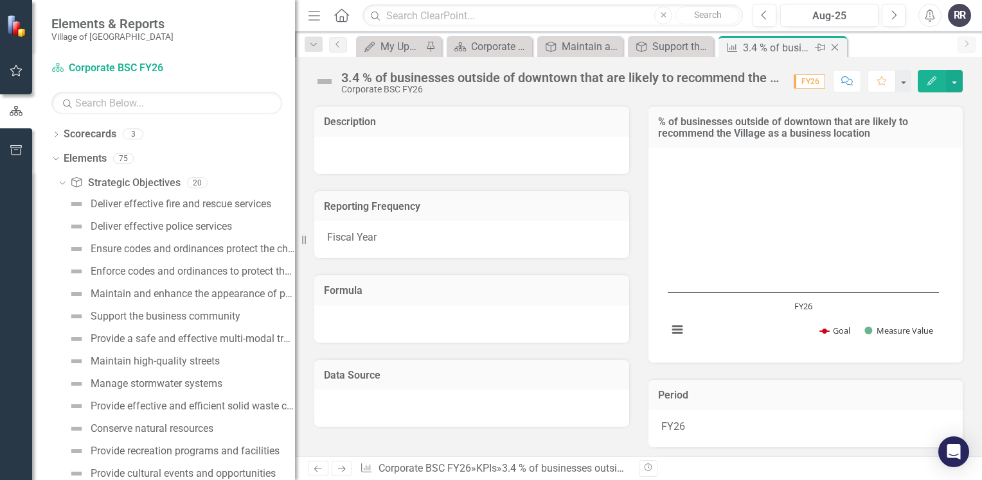
click at [835, 48] on icon at bounding box center [834, 47] width 7 height 7
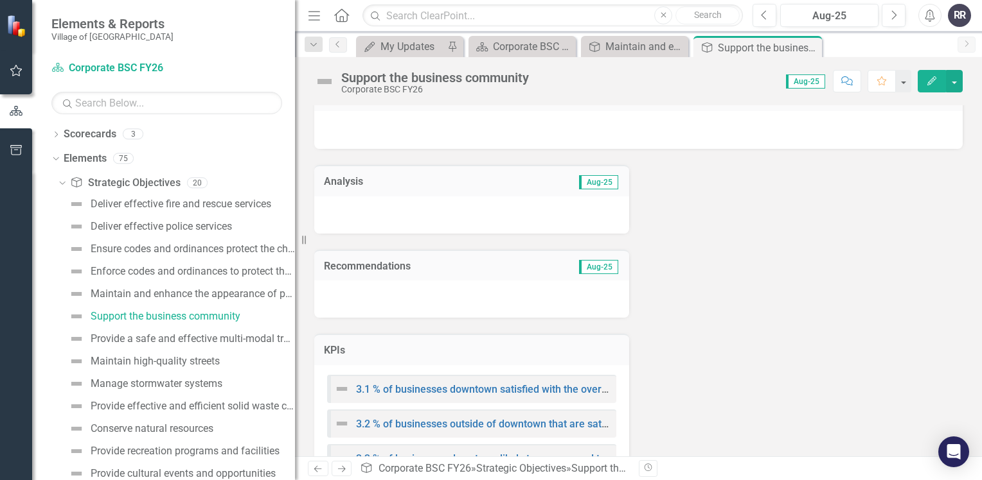
scroll to position [275, 0]
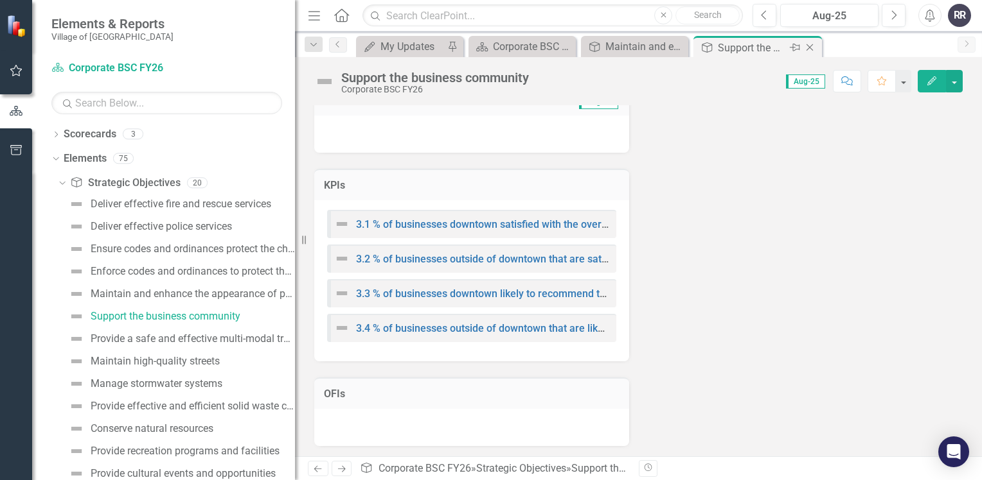
click at [807, 42] on icon "Close" at bounding box center [809, 47] width 13 height 10
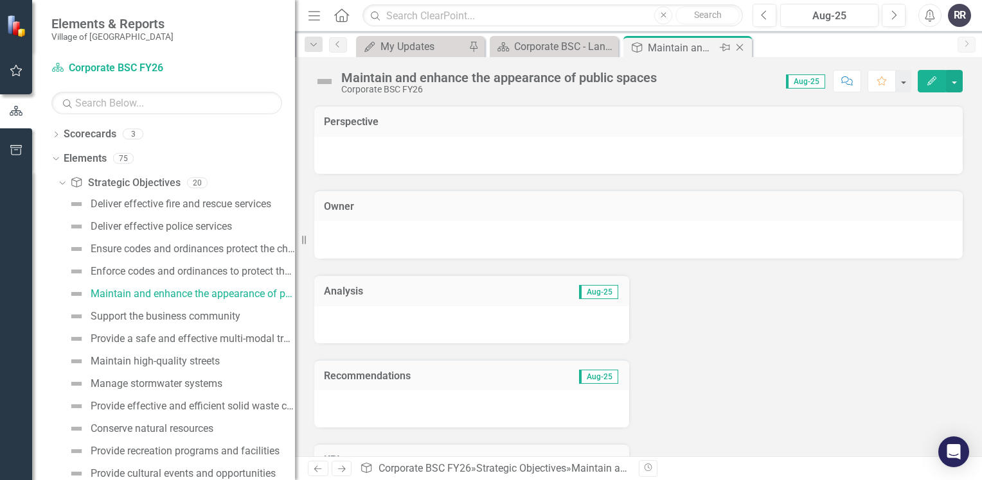
click at [737, 48] on icon "Close" at bounding box center [739, 47] width 13 height 10
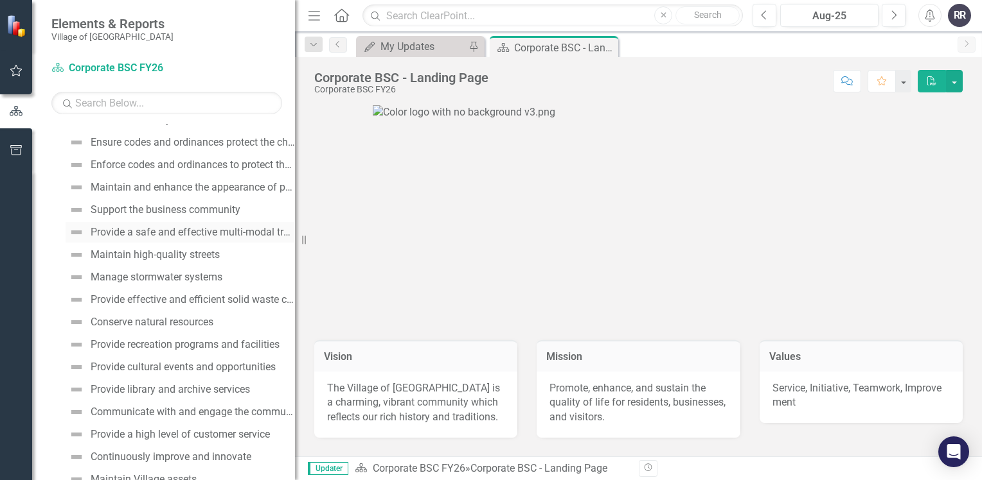
scroll to position [128, 0]
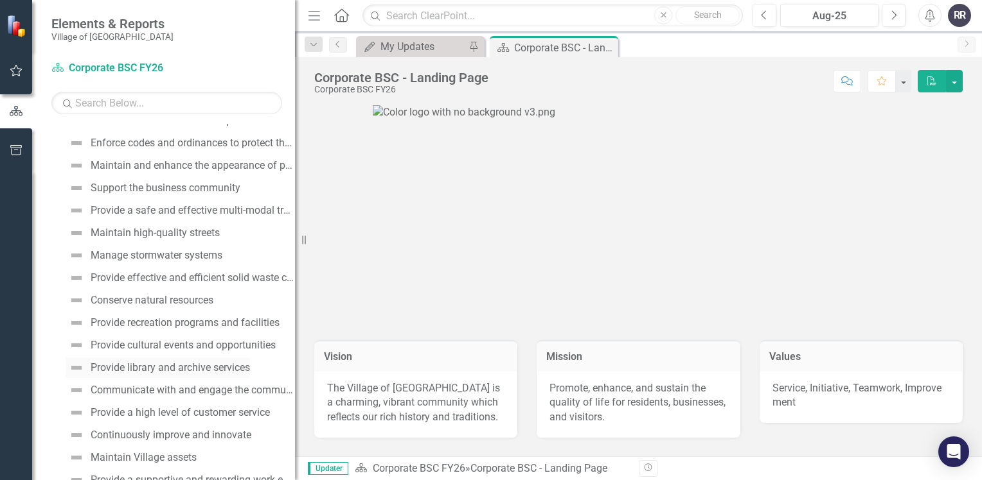
click at [221, 366] on div "Provide library and archive services" at bounding box center [170, 368] width 159 height 12
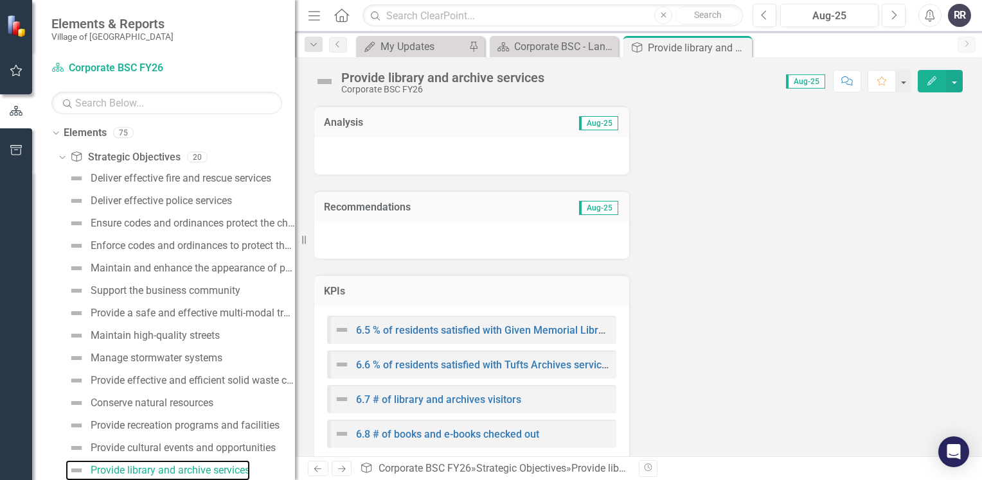
scroll to position [275, 0]
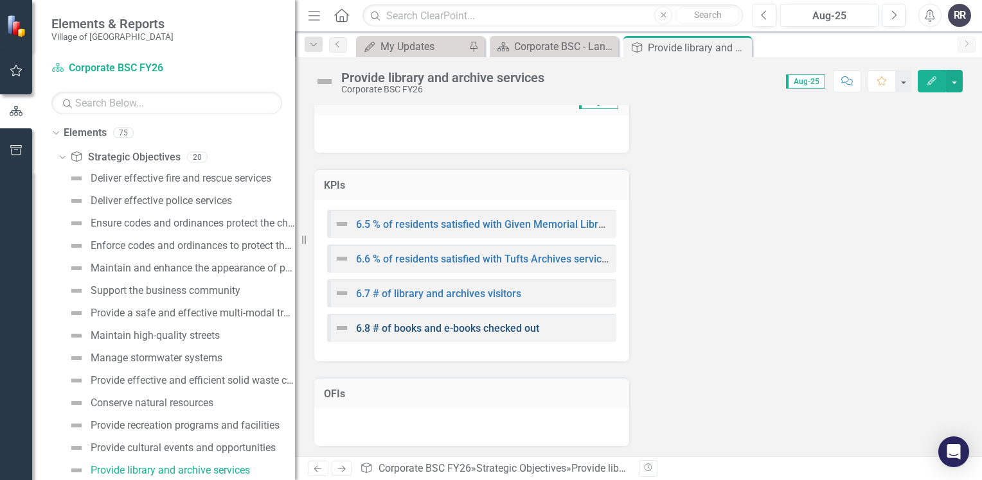
click at [486, 330] on link "6.8 # of books and e-books checked out" at bounding box center [447, 328] width 183 height 12
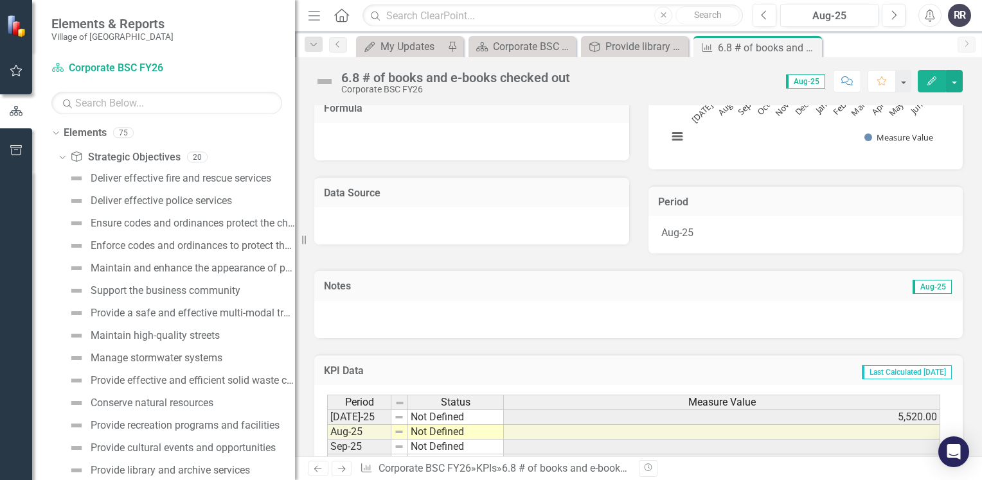
scroll to position [193, 0]
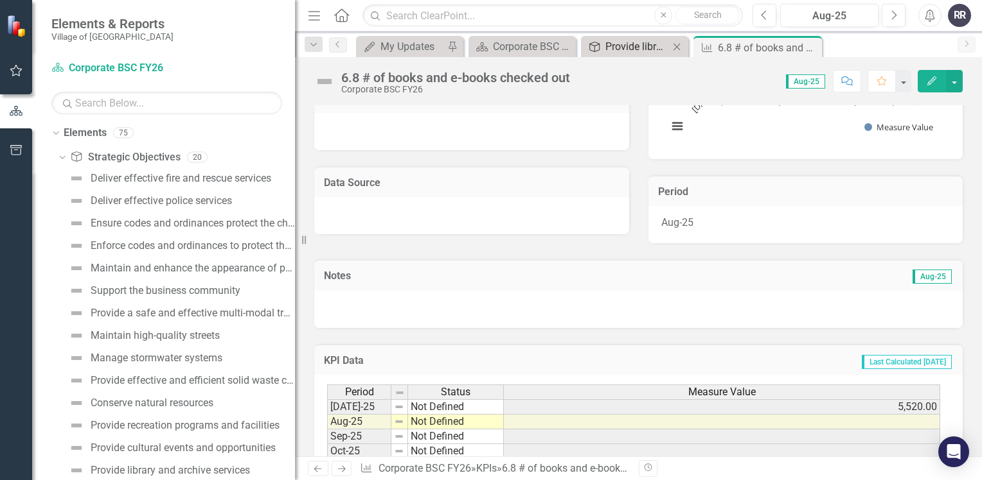
click at [631, 48] on div "Provide library and archive services" at bounding box center [637, 47] width 64 height 16
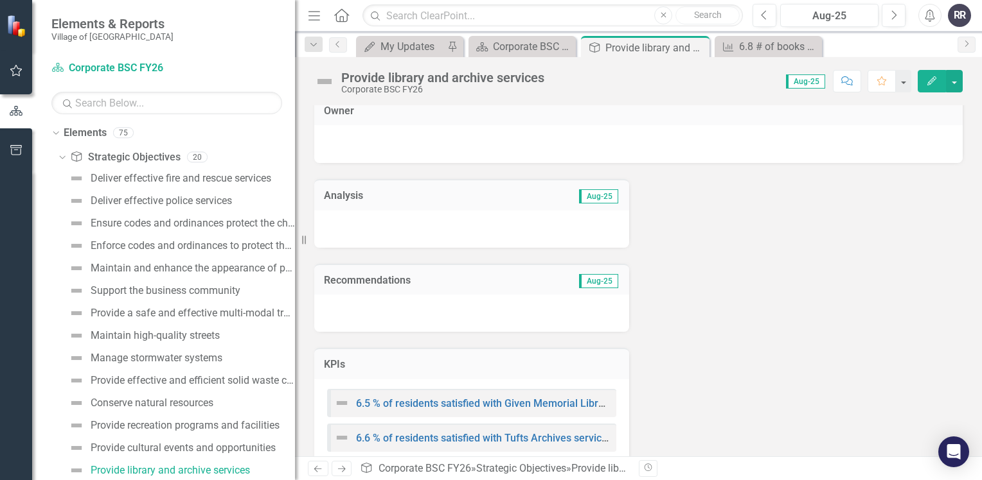
scroll to position [257, 0]
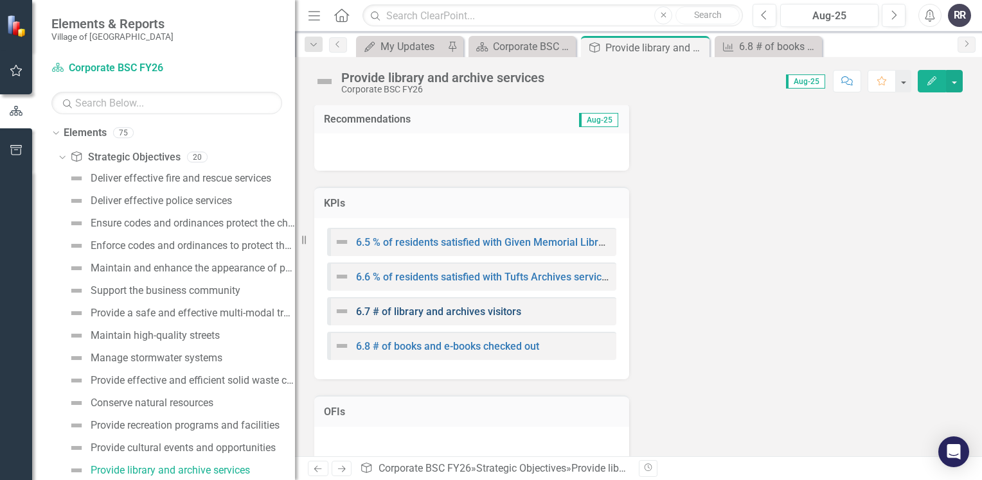
click at [464, 310] on link "6.7 # of library and archives visitors" at bounding box center [438, 312] width 165 height 12
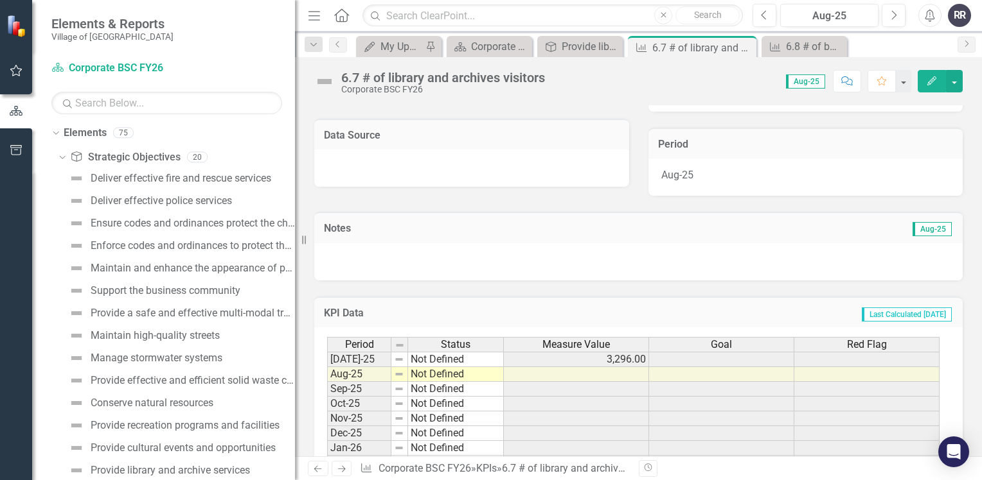
scroll to position [257, 0]
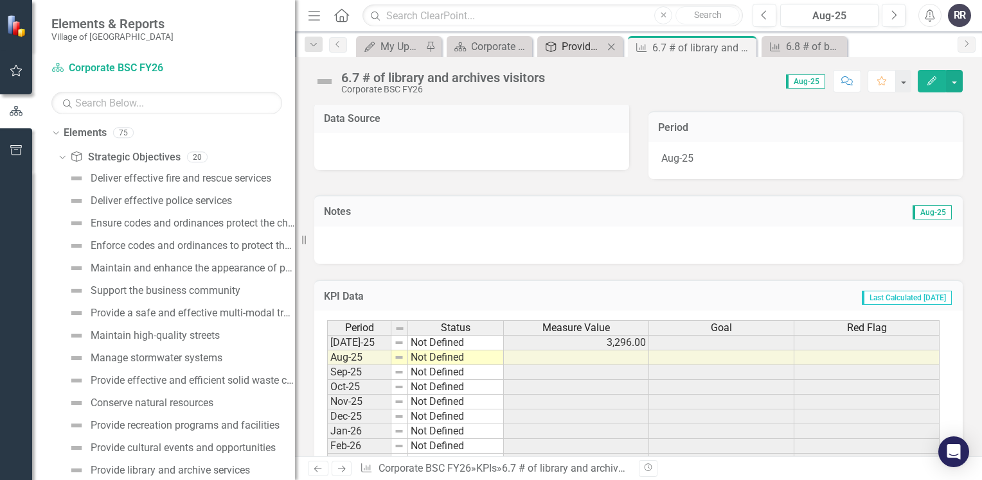
click at [572, 46] on div "Provide library and archive services" at bounding box center [582, 47] width 42 height 16
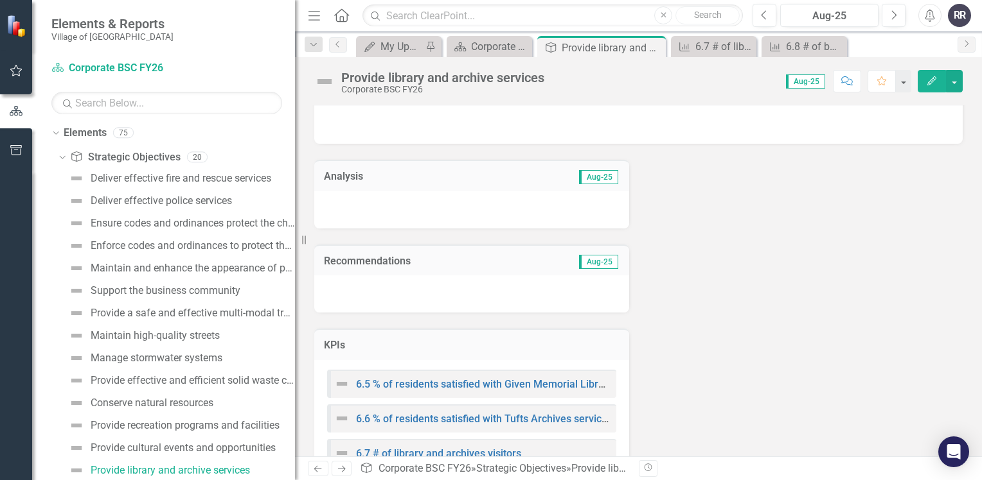
scroll to position [193, 0]
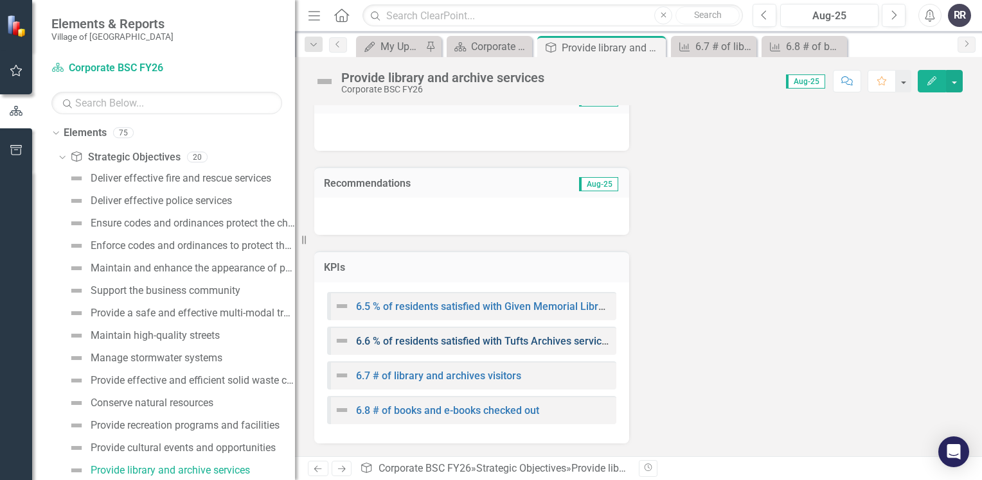
click at [471, 340] on link "6.6 % of residents satisfied with Tufts Archives services" at bounding box center [484, 341] width 256 height 12
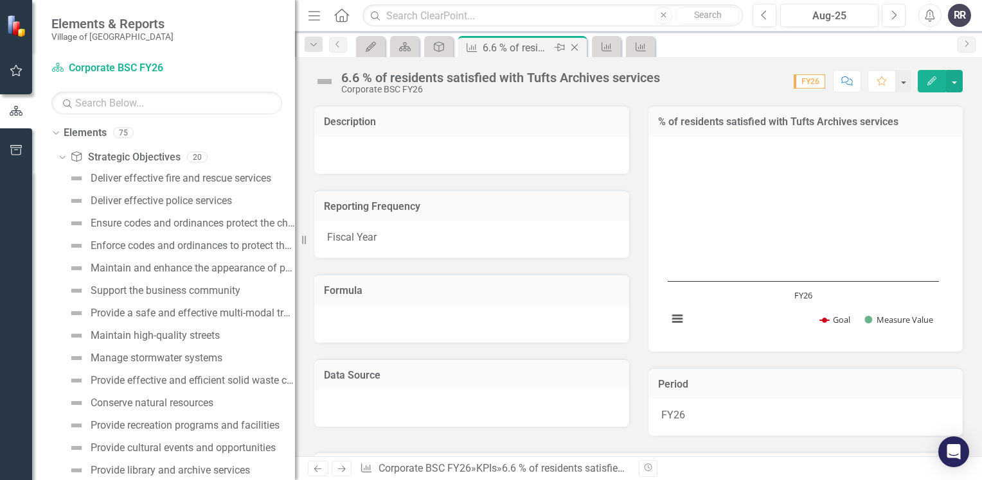
click at [577, 49] on icon "Close" at bounding box center [574, 47] width 13 height 10
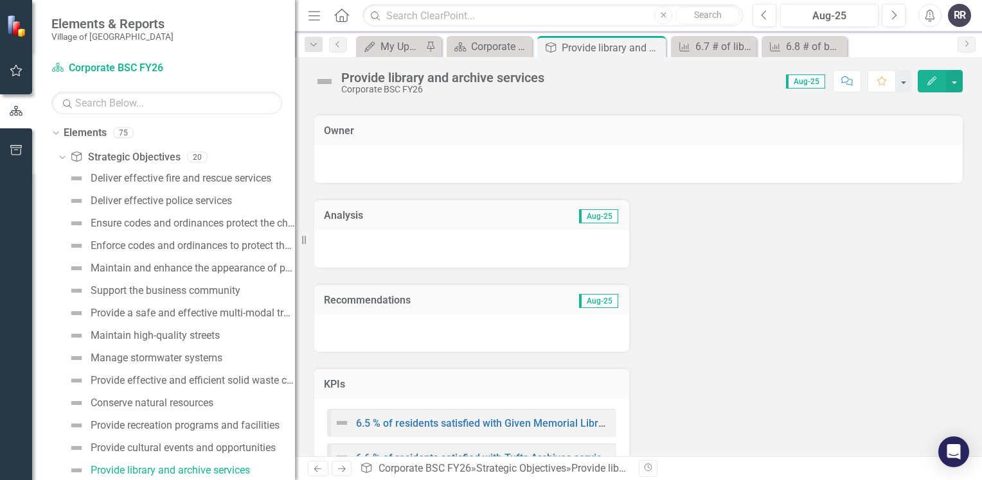
scroll to position [193, 0]
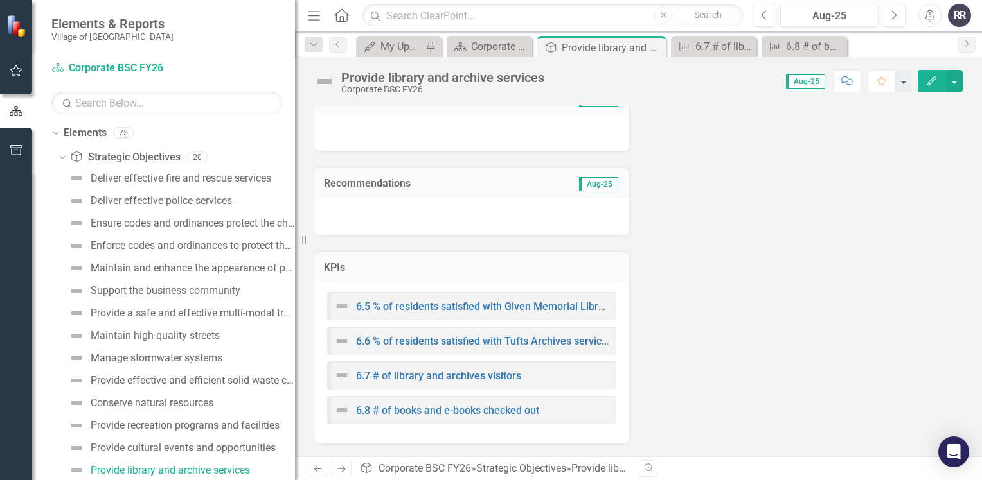
click at [488, 311] on div "6.5 % of residents satisfied with Given Memorial Library services" at bounding box center [472, 306] width 276 height 15
click at [504, 312] on div "6.5 % of residents satisfied with Given Memorial Library services" at bounding box center [472, 306] width 276 height 15
click at [506, 307] on link "6.5 % of residents satisfied with Given Memorial Library services" at bounding box center [505, 307] width 298 height 12
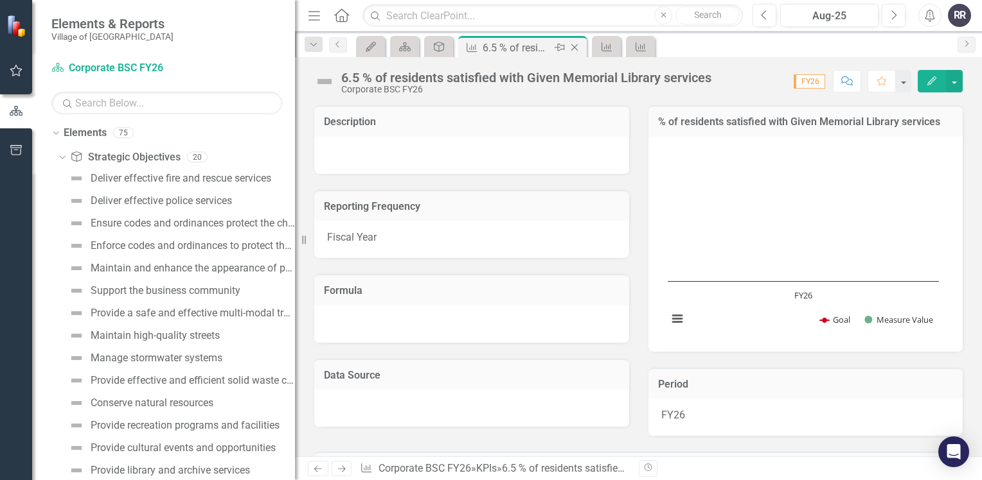
click at [580, 46] on icon "Close" at bounding box center [574, 47] width 13 height 10
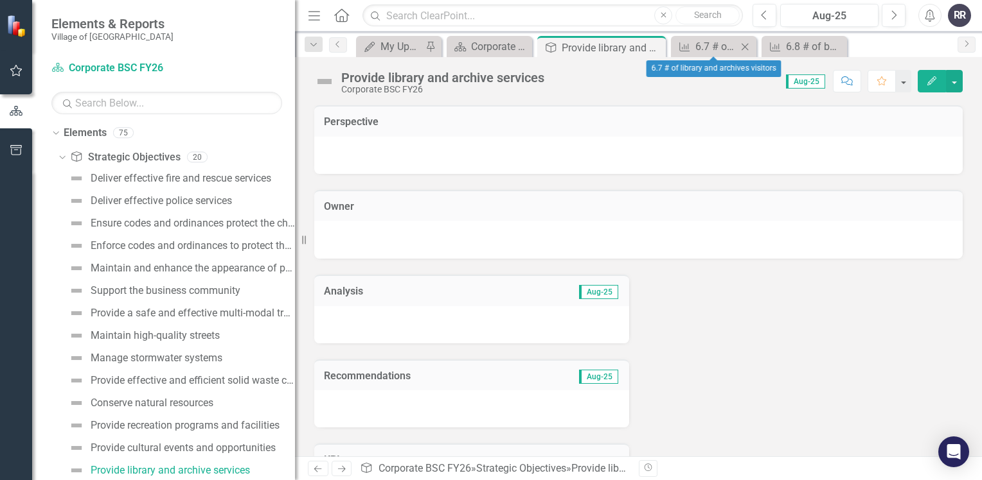
click at [743, 46] on icon "Close" at bounding box center [744, 47] width 13 height 10
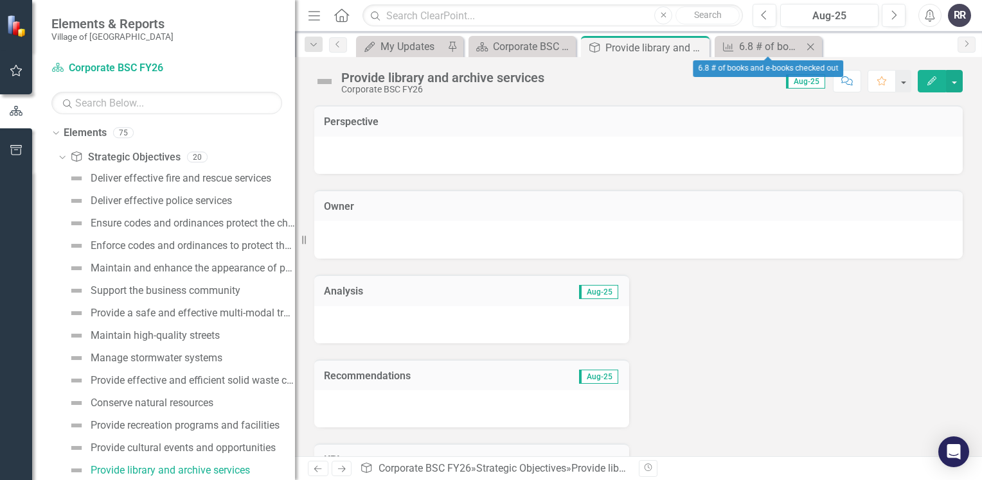
click at [808, 50] on icon "Close" at bounding box center [810, 47] width 13 height 10
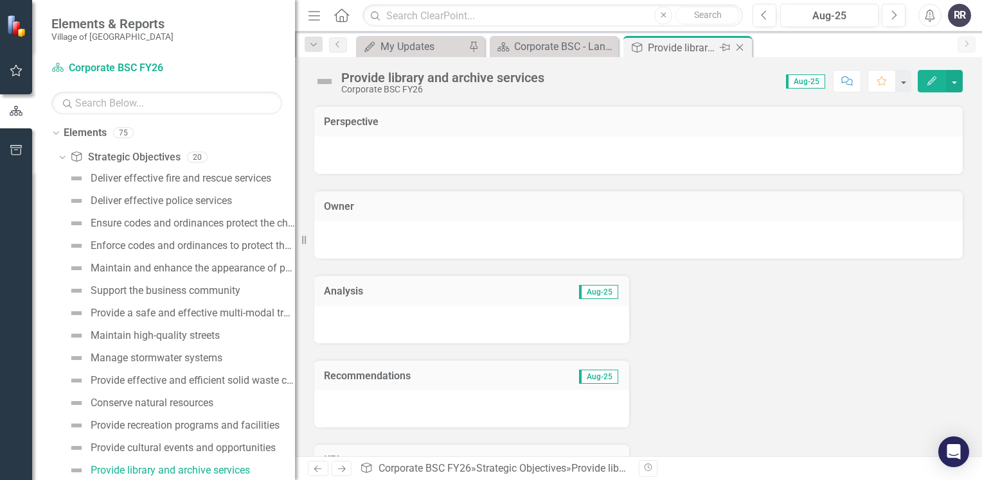
click at [734, 52] on icon "Close" at bounding box center [739, 47] width 13 height 10
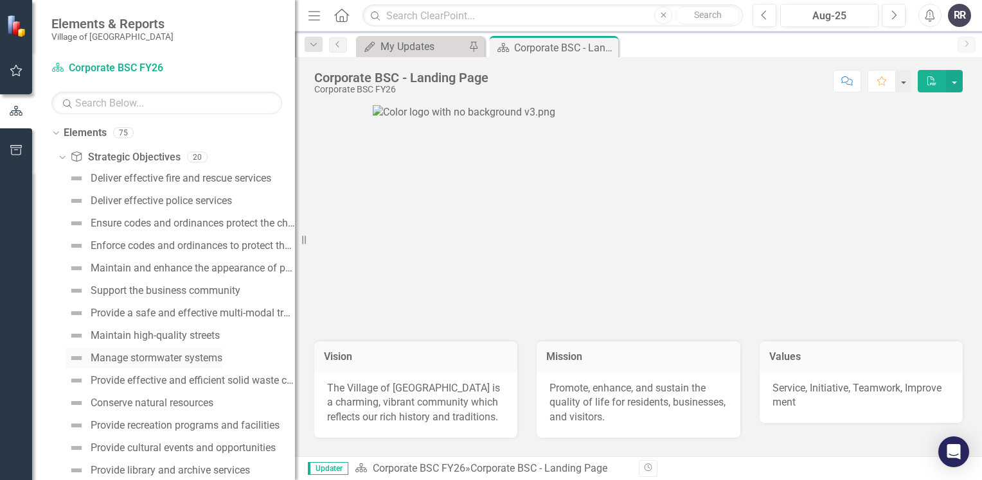
scroll to position [154, 0]
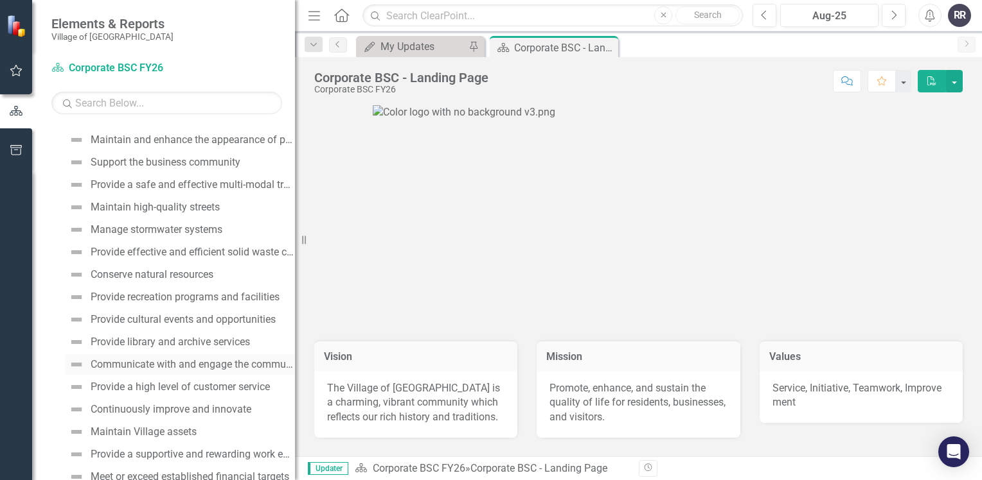
click at [195, 366] on div "Communicate with and engage the community" at bounding box center [193, 365] width 204 height 12
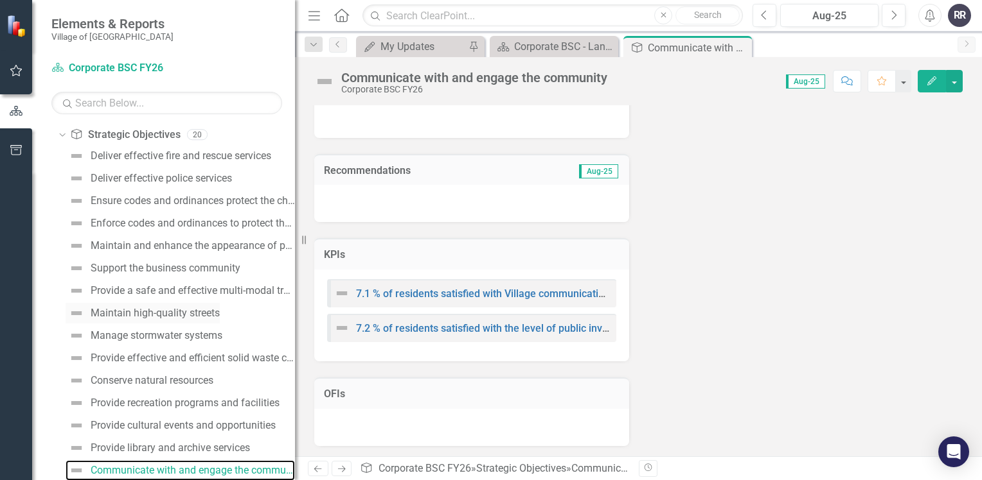
scroll to position [241, 0]
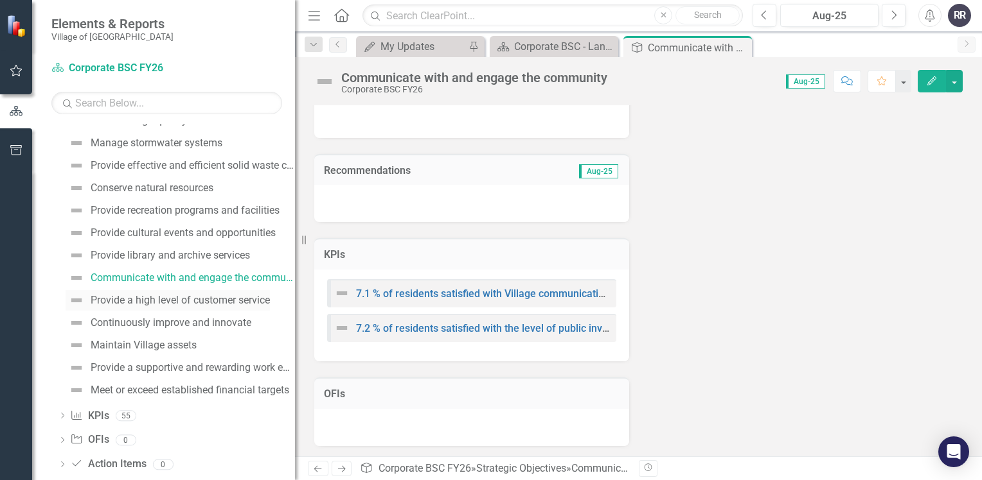
click at [209, 299] on div "Provide a high level of customer service" at bounding box center [180, 301] width 179 height 12
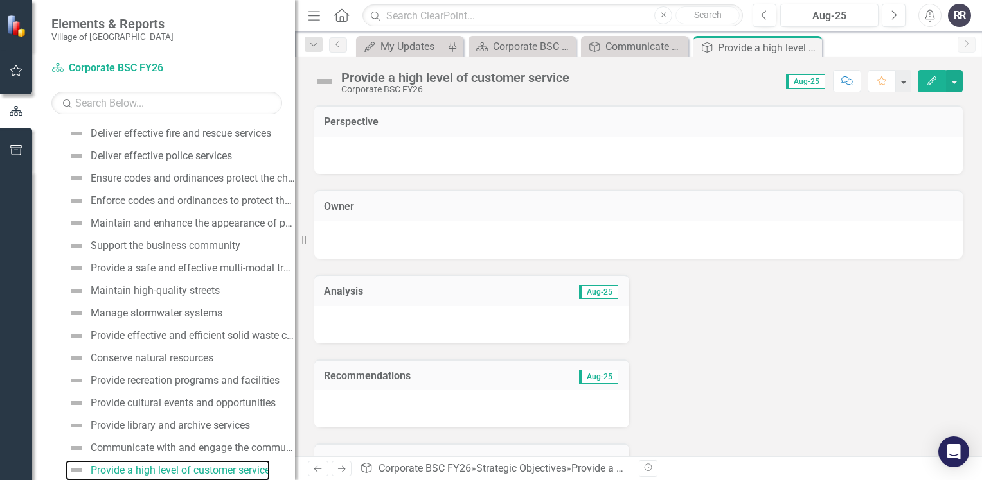
scroll to position [193, 0]
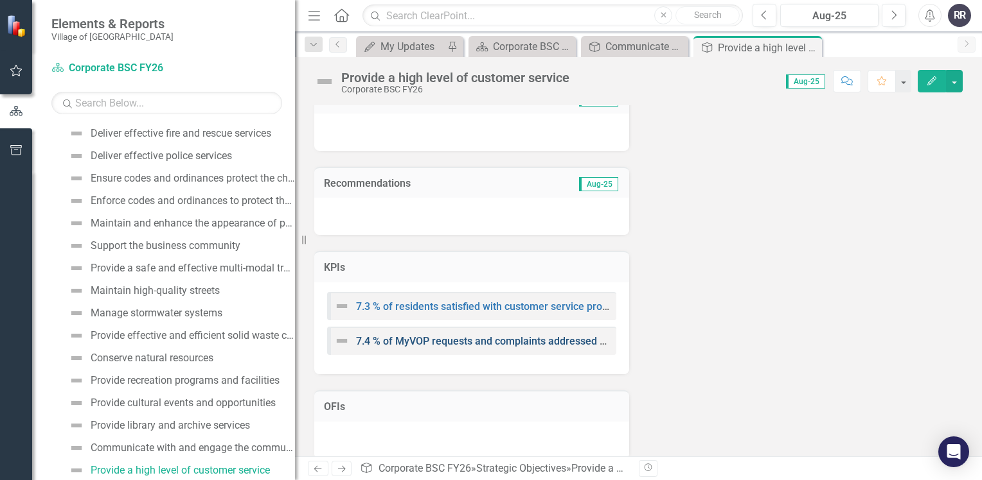
click at [492, 344] on link "7.4 % of MyVOP requests and complaints addressed on time" at bounding box center [495, 341] width 278 height 12
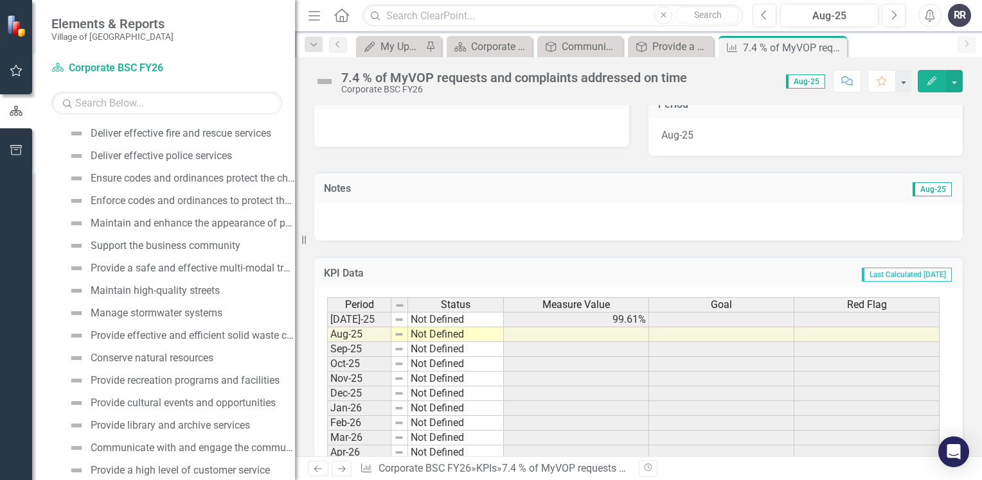
scroll to position [321, 0]
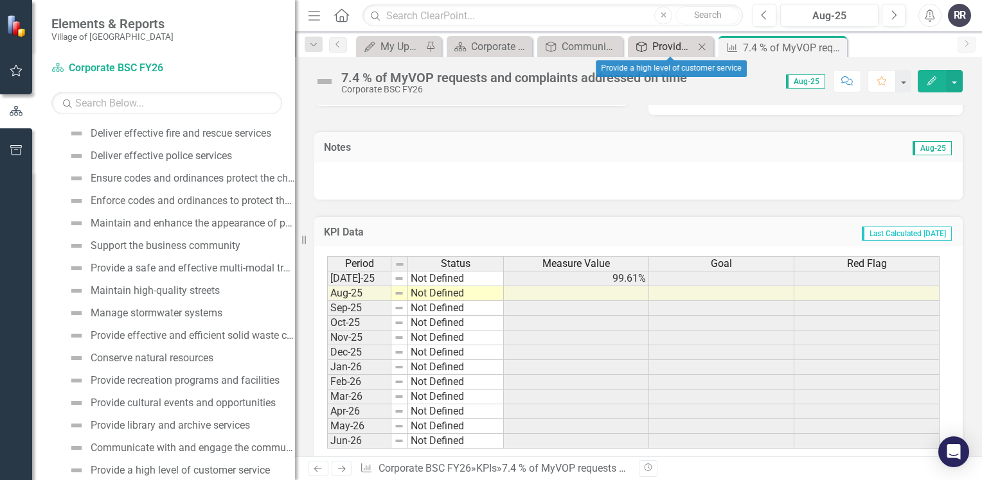
click at [665, 46] on div "Provide a high level of customer service" at bounding box center [673, 47] width 42 height 16
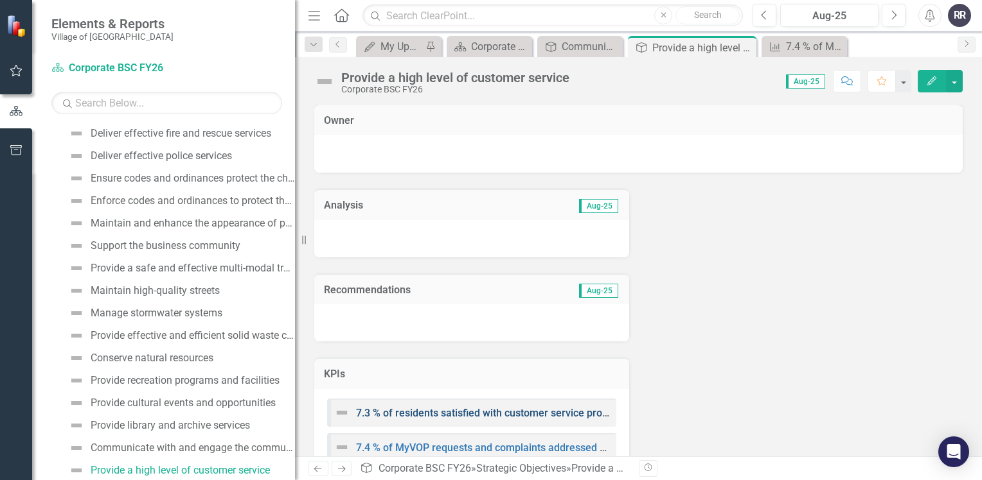
scroll to position [193, 0]
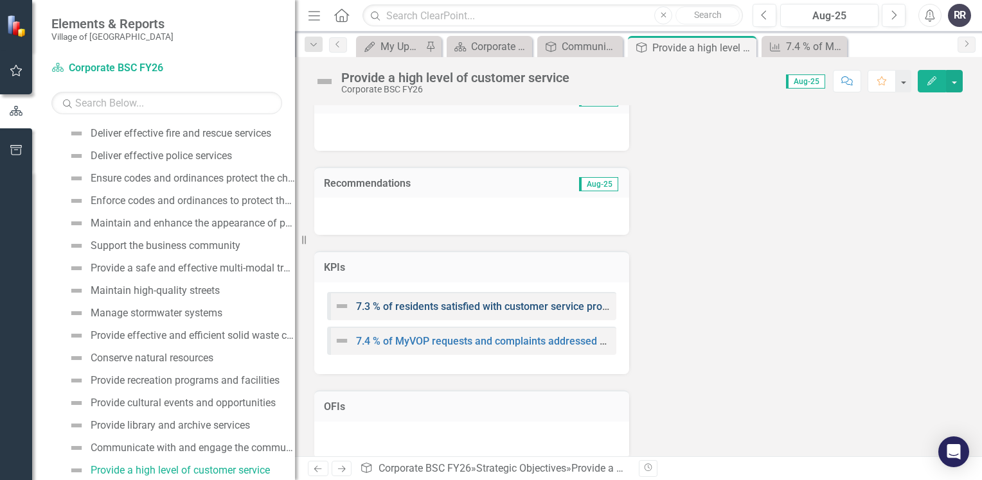
click at [438, 307] on link "7.3 % of residents satisfied with customer service provided by VOP staff" at bounding box center [521, 307] width 331 height 12
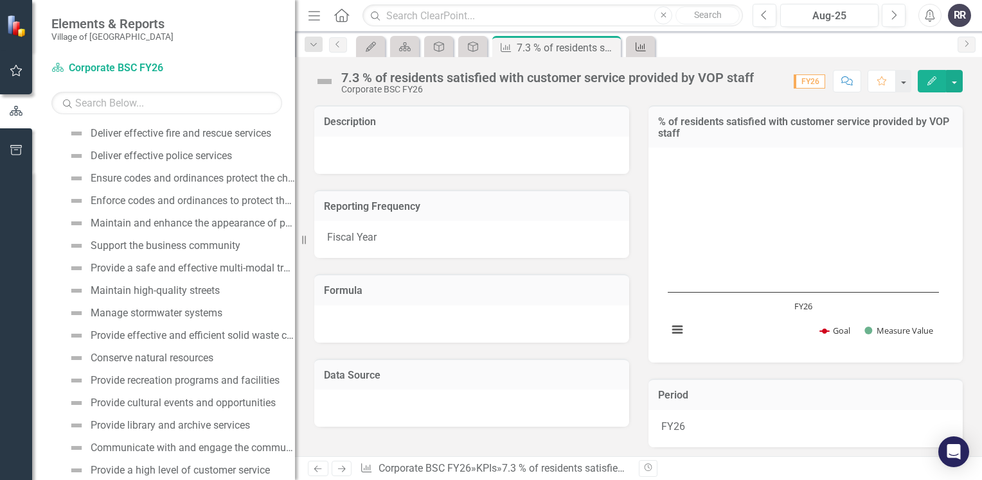
click at [646, 53] on div "KPI" at bounding box center [638, 47] width 18 height 16
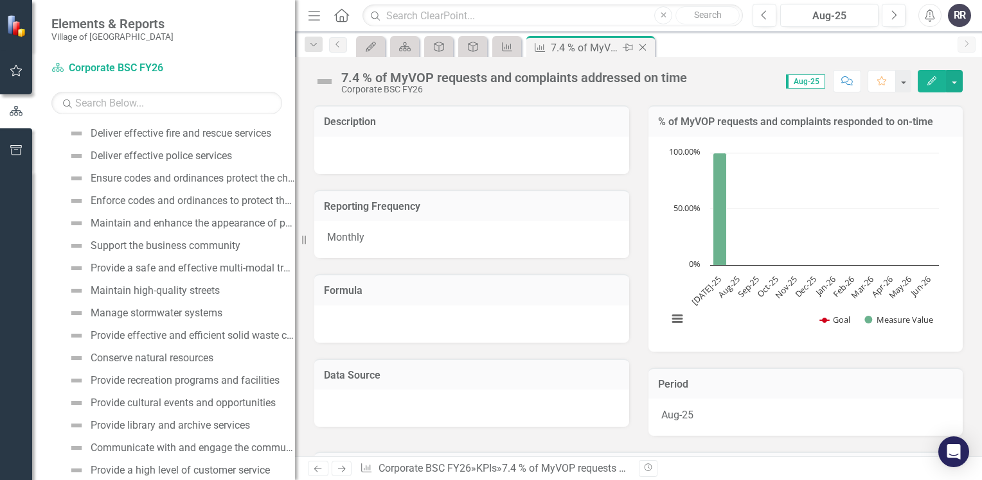
click at [645, 46] on icon "Close" at bounding box center [642, 47] width 13 height 10
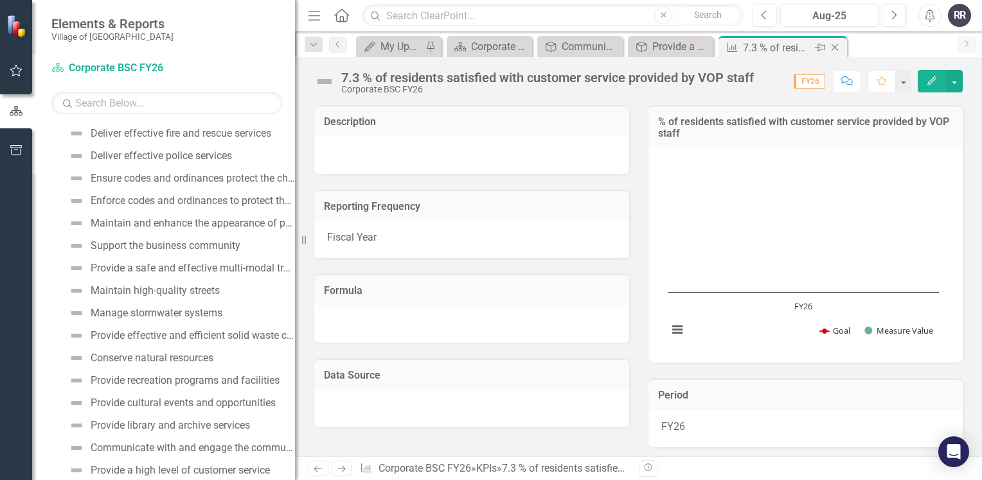
click at [831, 50] on icon "Close" at bounding box center [834, 47] width 13 height 10
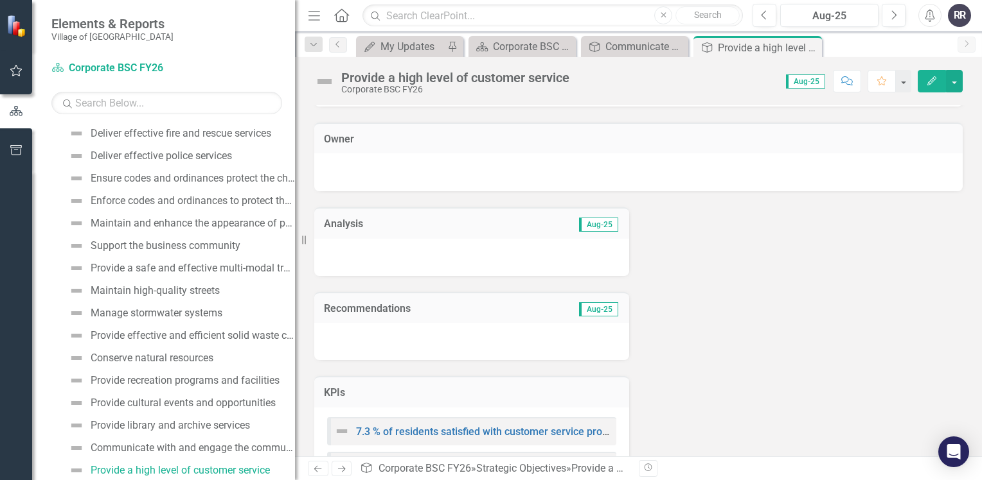
scroll to position [193, 0]
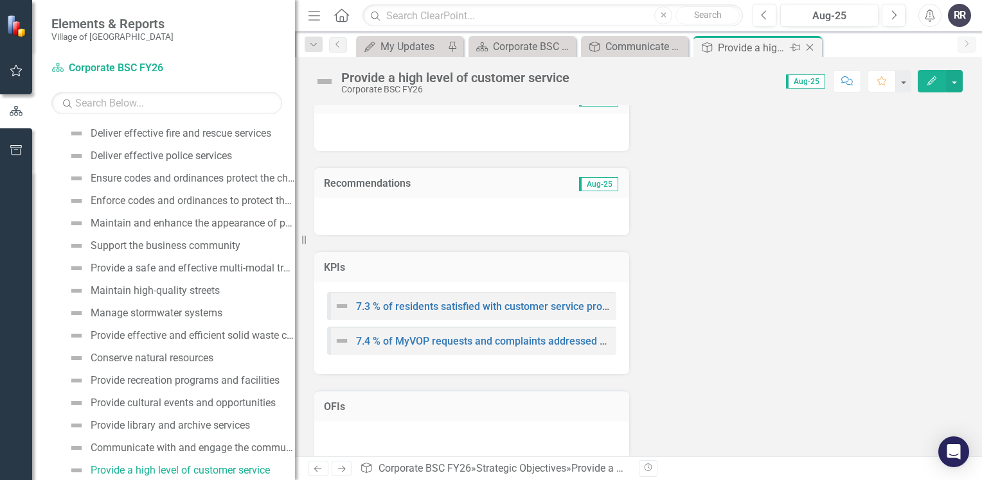
click at [811, 48] on icon "Close" at bounding box center [809, 47] width 13 height 10
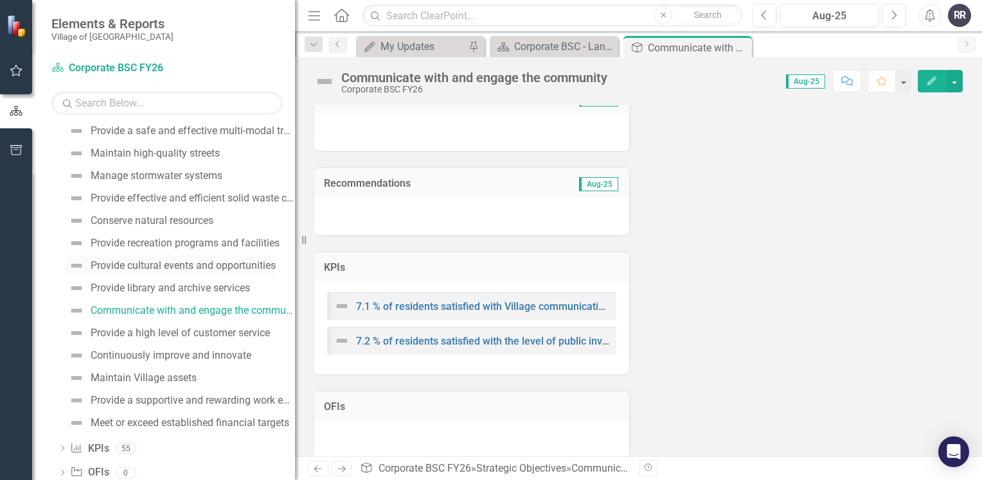
scroll to position [241, 0]
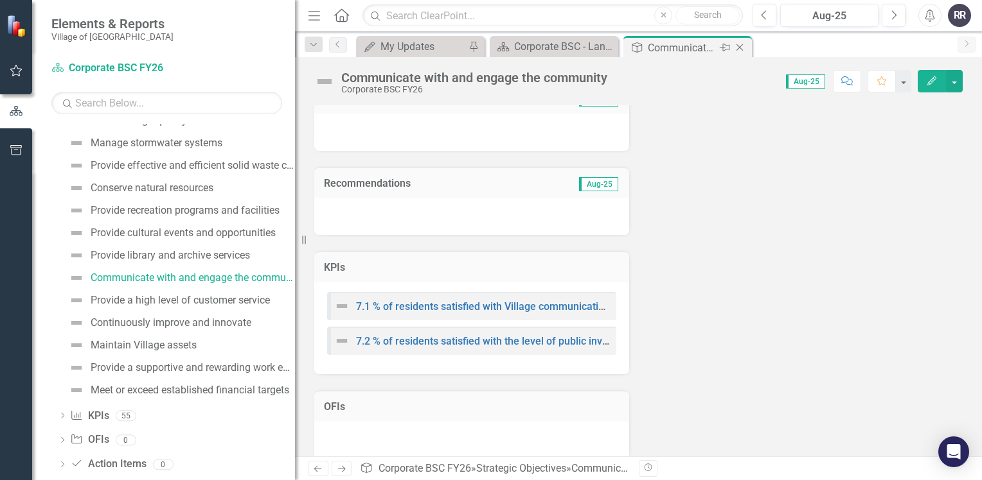
click at [743, 46] on icon "Close" at bounding box center [739, 47] width 13 height 10
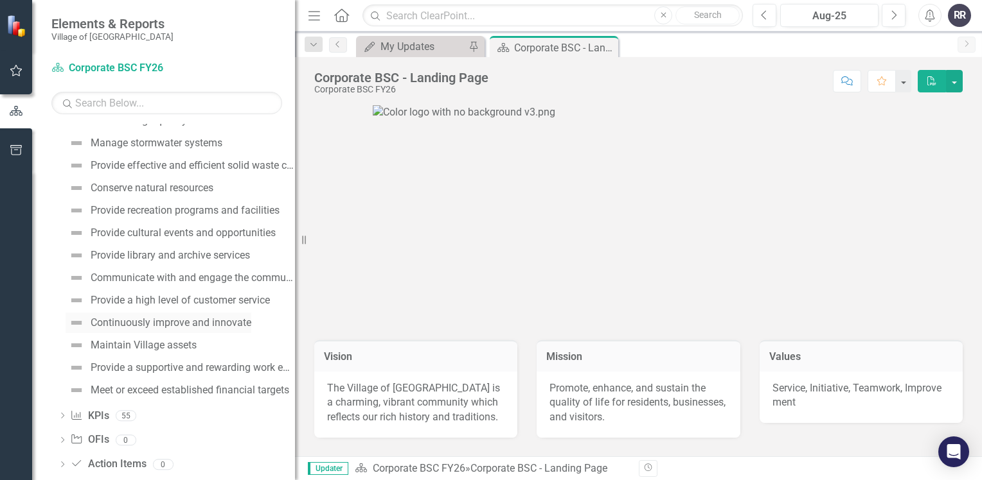
click at [145, 320] on div "Continuously improve and innovate" at bounding box center [171, 323] width 161 height 12
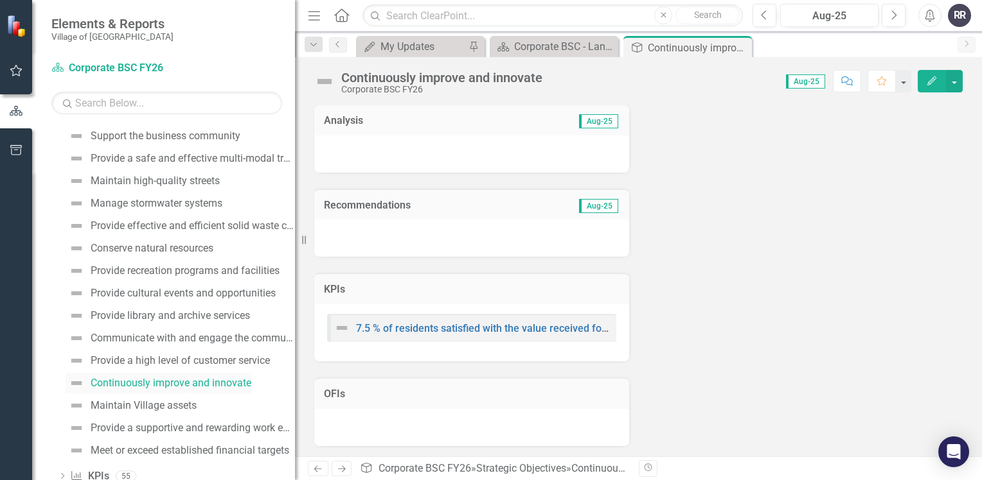
scroll to position [263, 0]
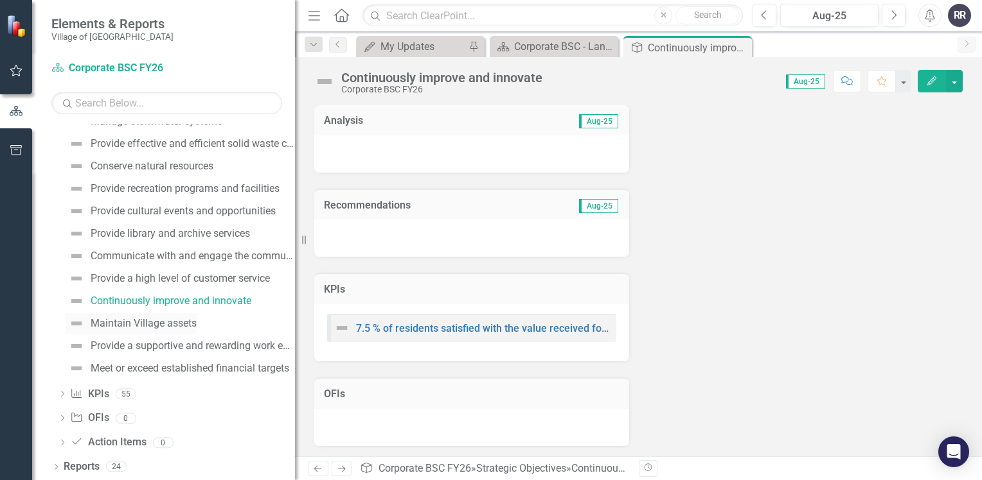
click at [170, 322] on div "Maintain Village assets" at bounding box center [144, 324] width 106 height 12
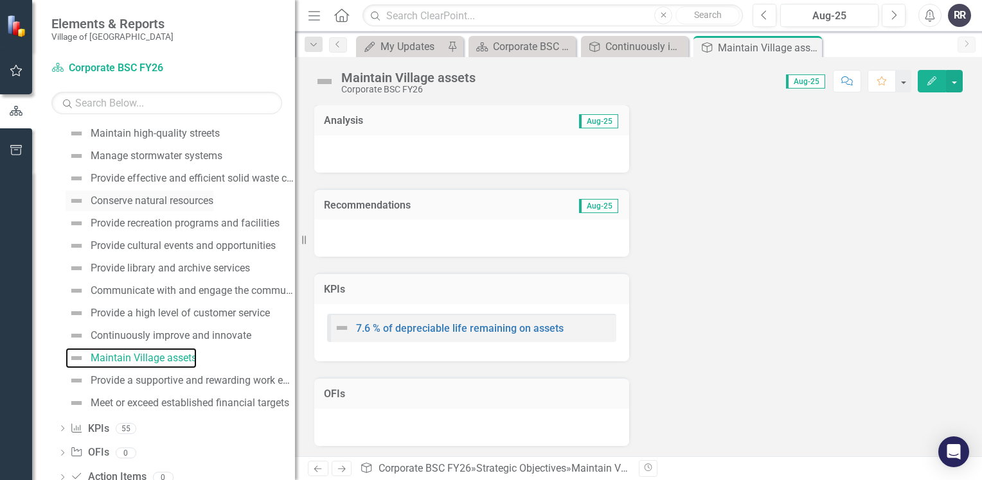
scroll to position [263, 0]
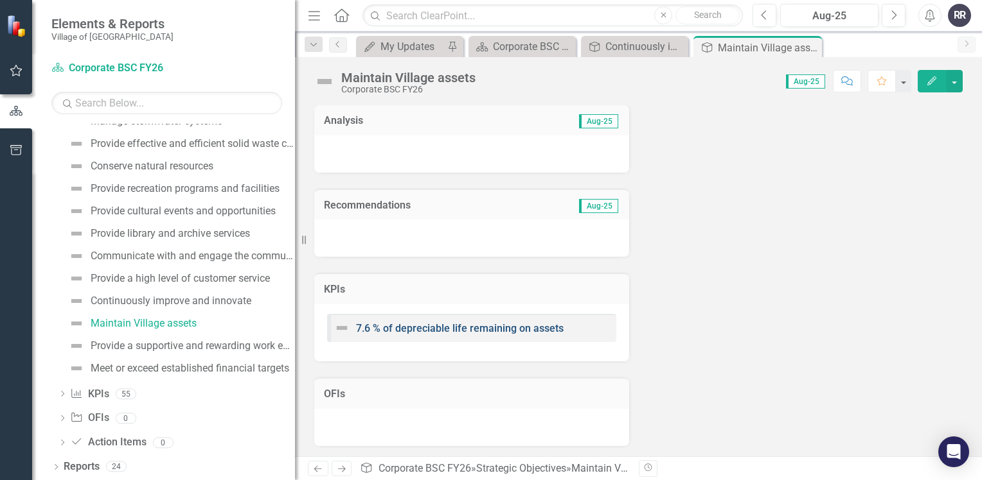
click at [450, 332] on link "7.6 % of depreciable life remaining on assets" at bounding box center [459, 328] width 207 height 12
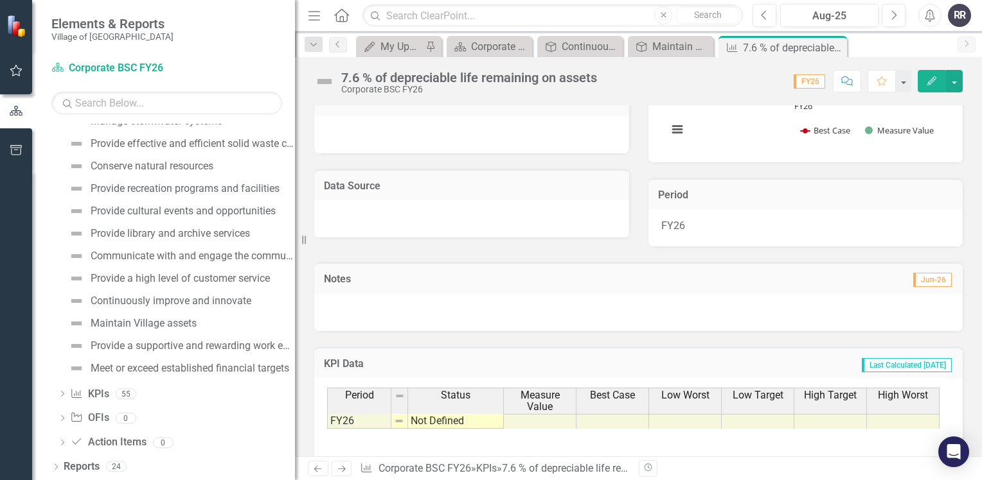
scroll to position [257, 0]
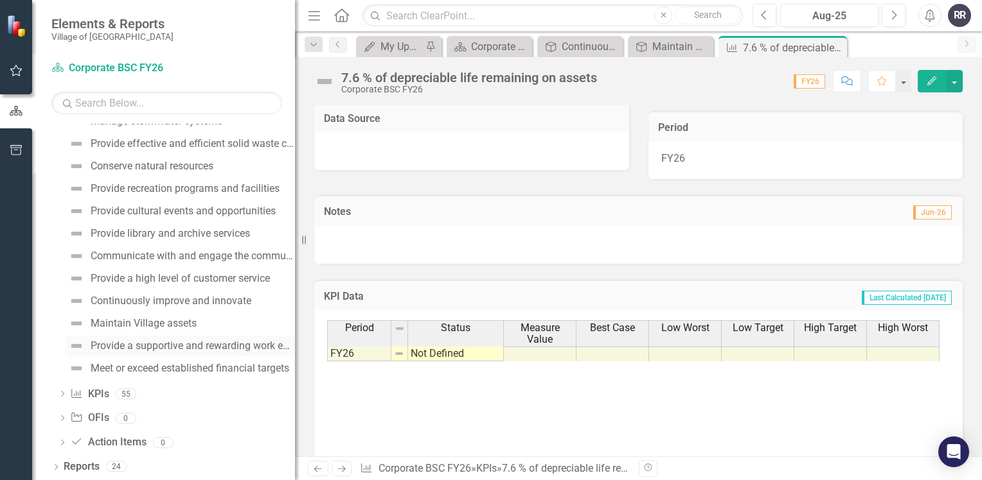
click at [170, 344] on div "Provide a supportive and rewarding work environment" at bounding box center [193, 346] width 204 height 12
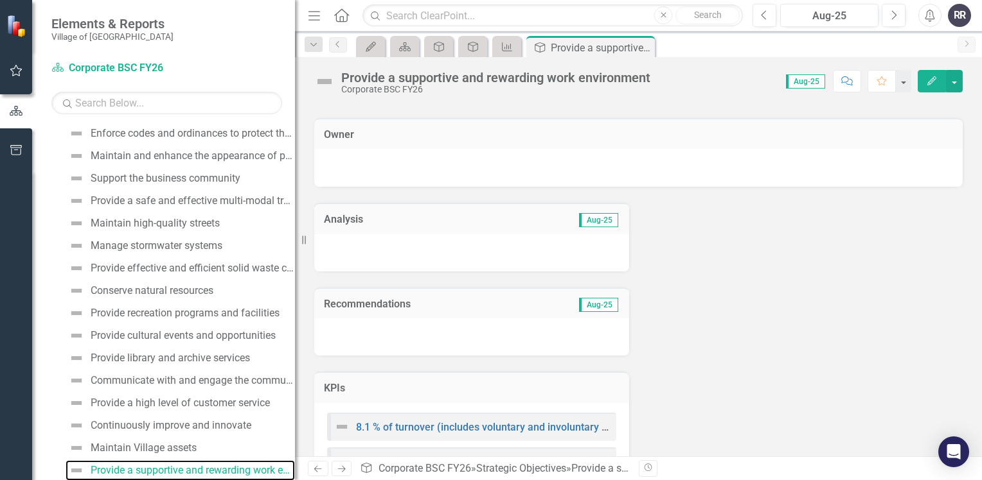
scroll to position [240, 0]
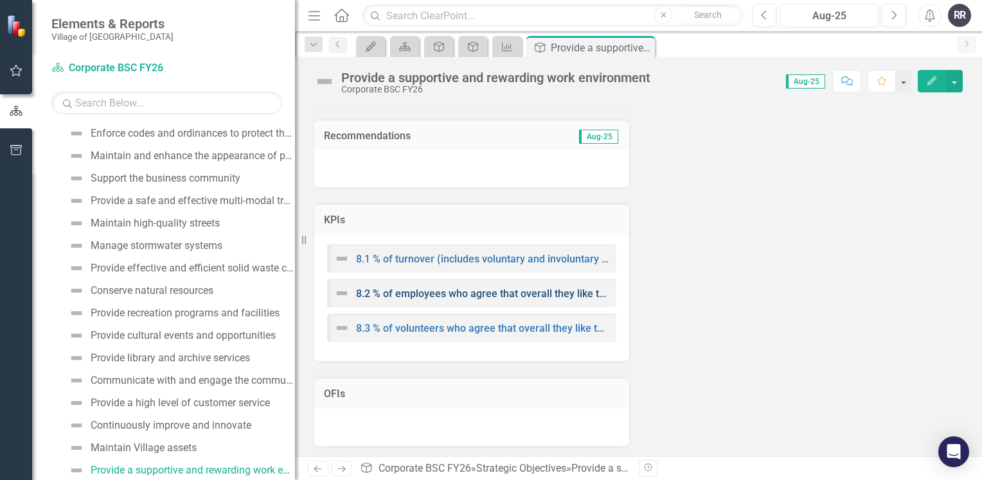
click at [529, 293] on link "8.2 % of employees who agree that overall they like their job" at bounding box center [494, 294] width 277 height 12
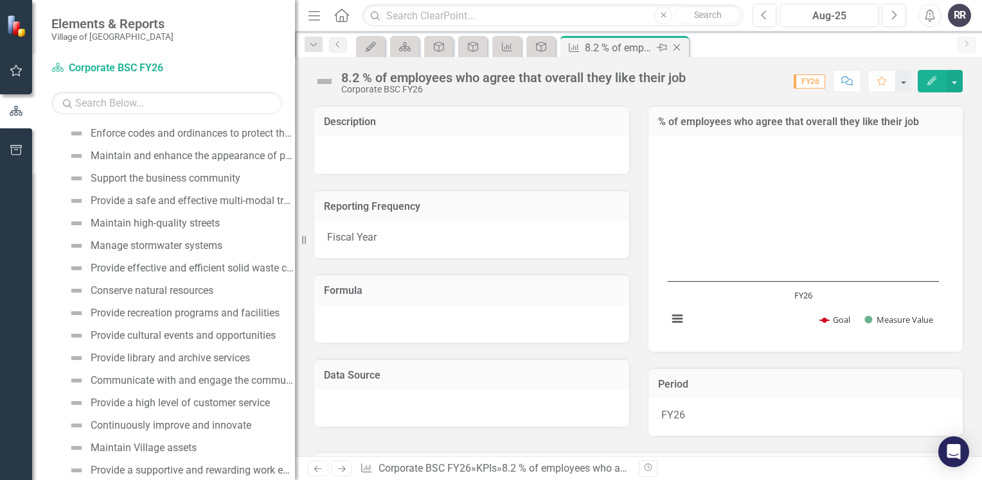
click at [676, 46] on icon "Close" at bounding box center [676, 47] width 13 height 10
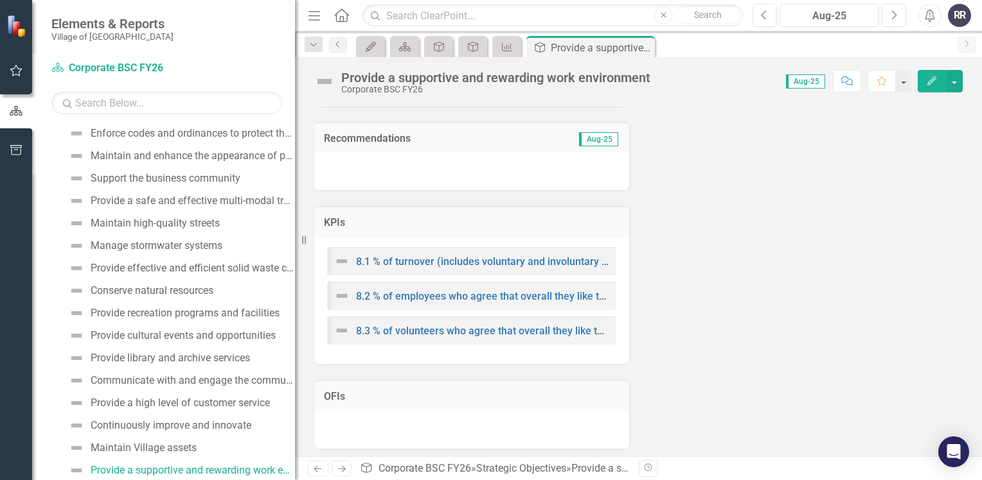
scroll to position [240, 0]
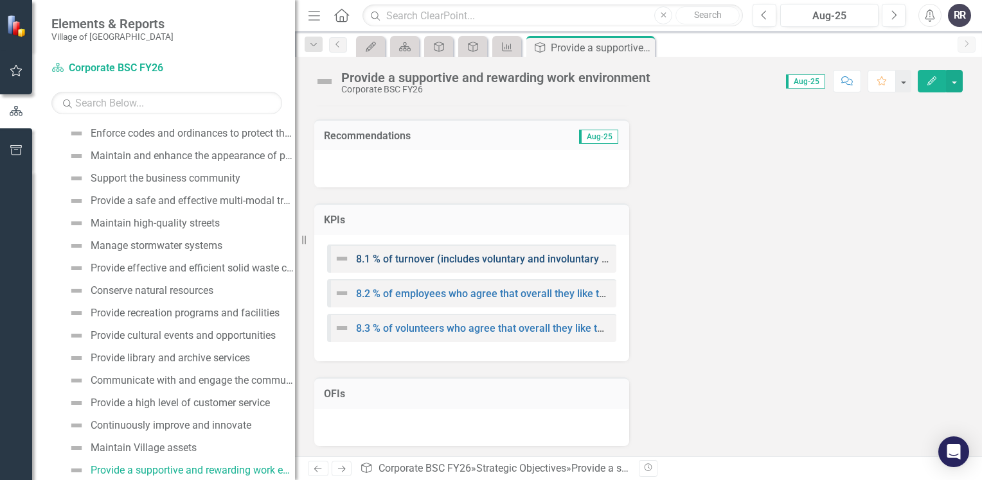
click at [543, 261] on link "8.1 % of turnover (includes voluntary and involuntary separations)" at bounding box center [508, 259] width 304 height 12
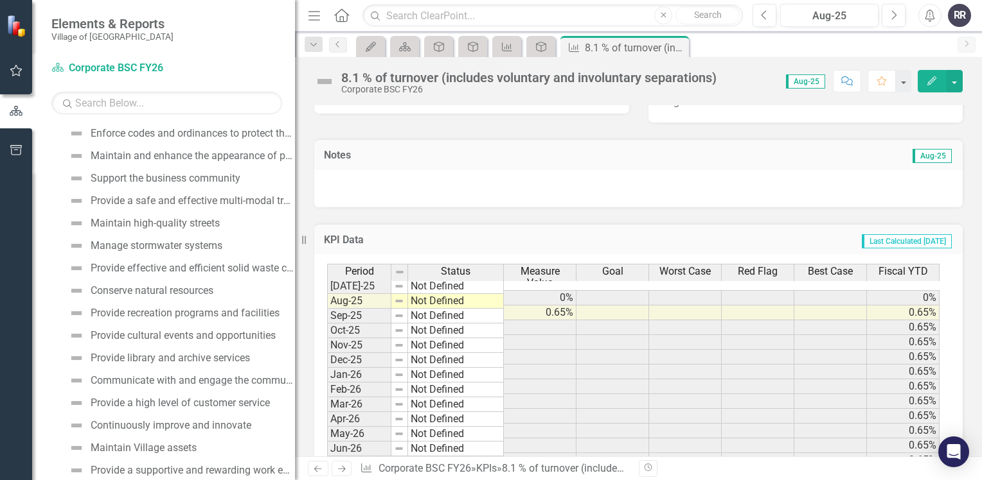
scroll to position [344, 0]
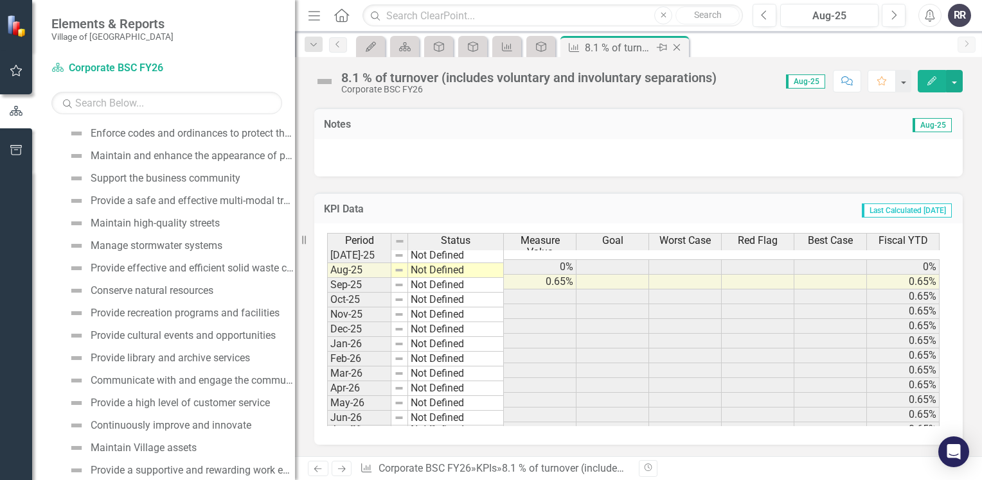
click at [676, 49] on icon "Close" at bounding box center [676, 47] width 13 height 10
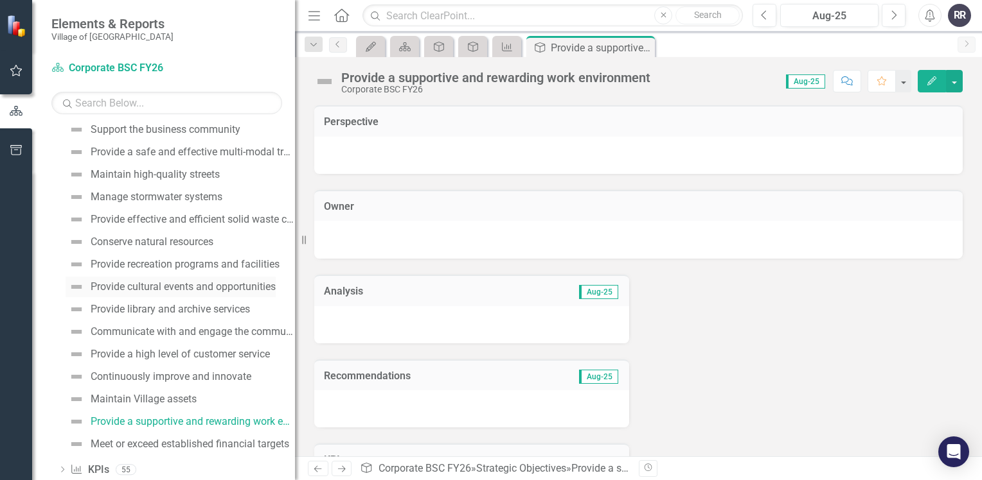
scroll to position [263, 0]
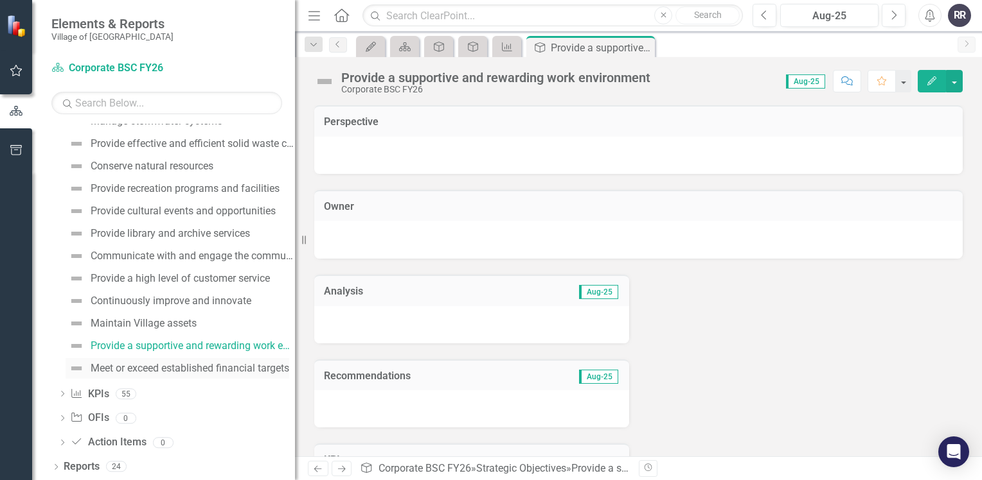
click at [159, 367] on div "Meet or exceed established financial targets" at bounding box center [190, 369] width 198 height 12
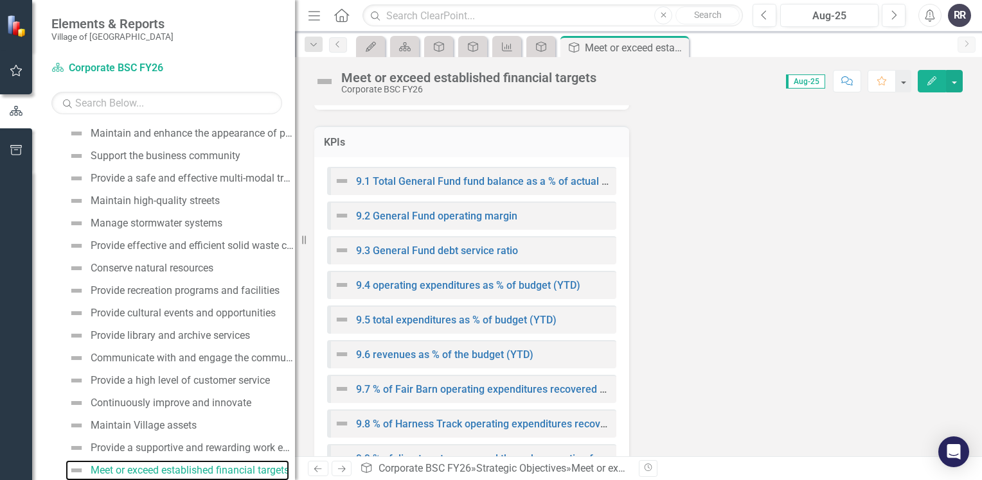
scroll to position [321, 0]
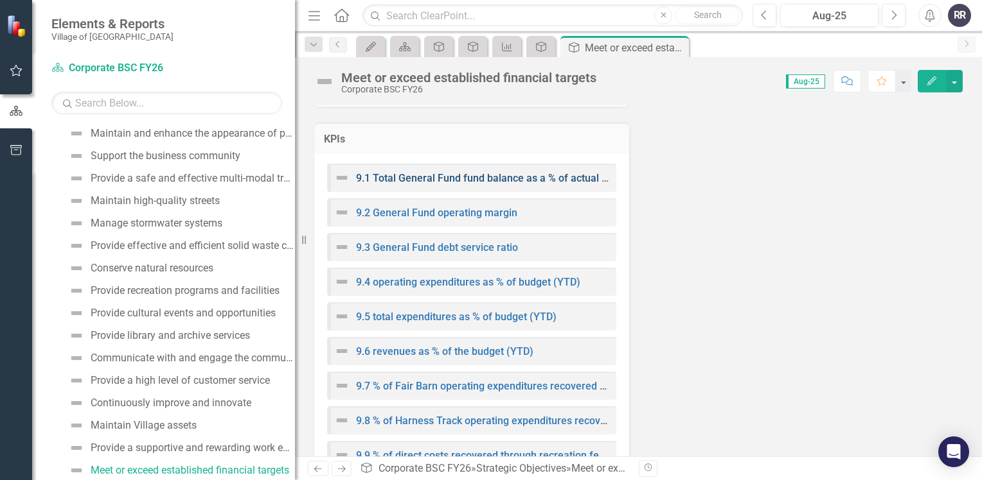
click at [441, 179] on link "9.1 Total General Fund fund balance as a % of actual expenditures" at bounding box center [509, 178] width 306 height 12
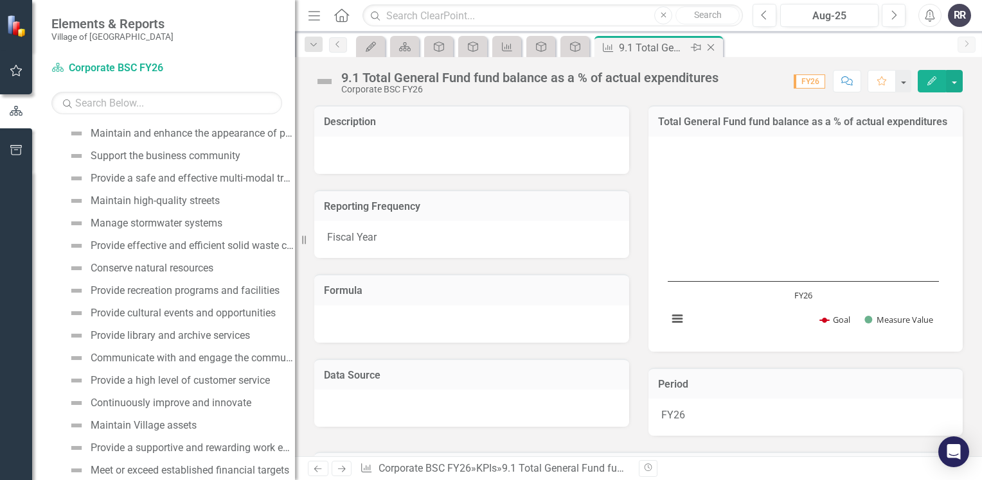
click at [710, 53] on div "Close" at bounding box center [711, 48] width 16 height 16
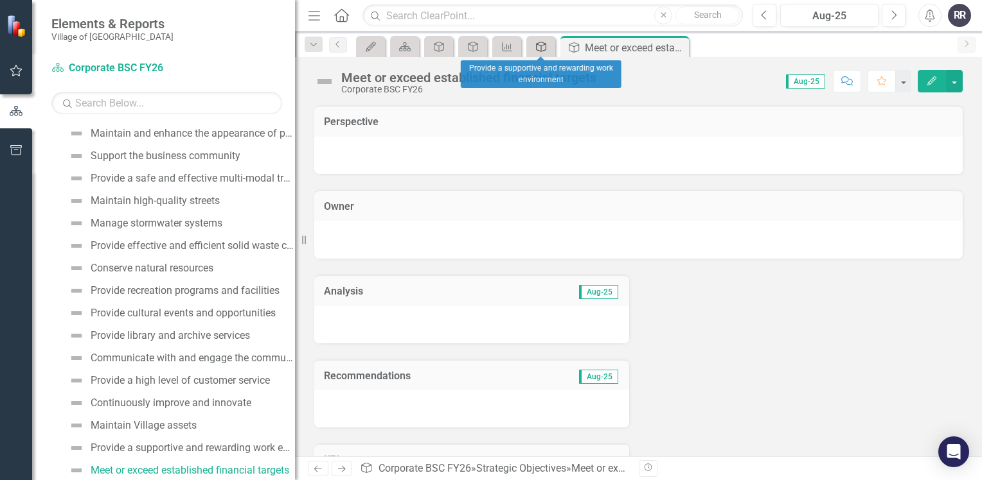
click at [540, 42] on icon "Strategic Objective" at bounding box center [540, 47] width 13 height 10
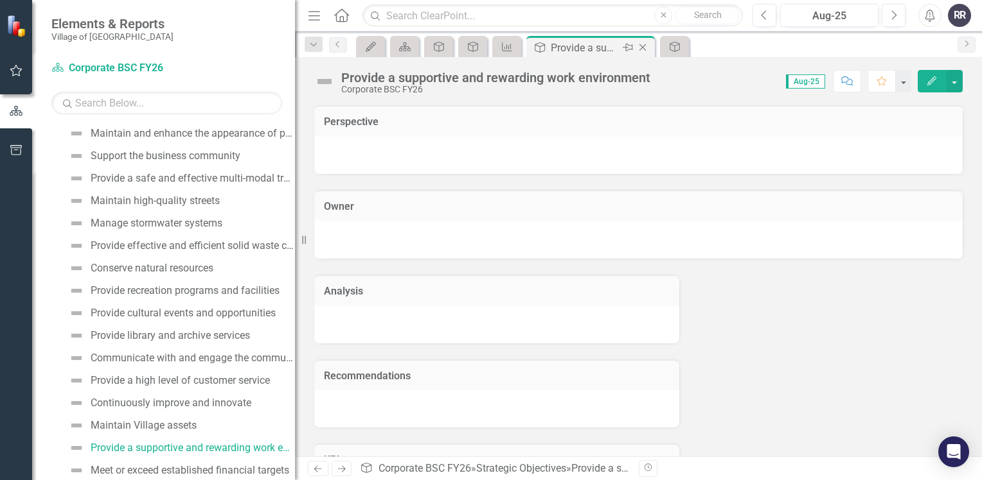
scroll to position [138, 0]
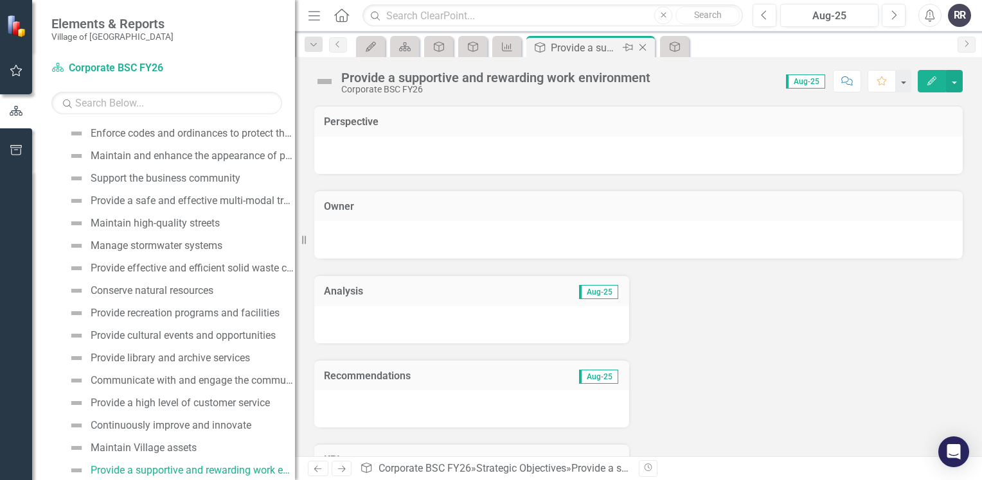
click at [642, 46] on icon at bounding box center [642, 47] width 7 height 7
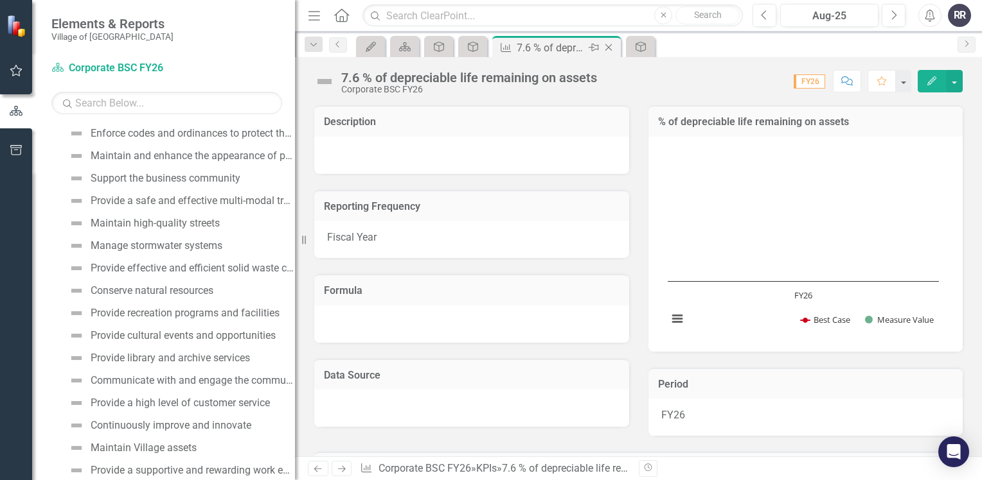
click at [608, 48] on icon at bounding box center [608, 47] width 7 height 7
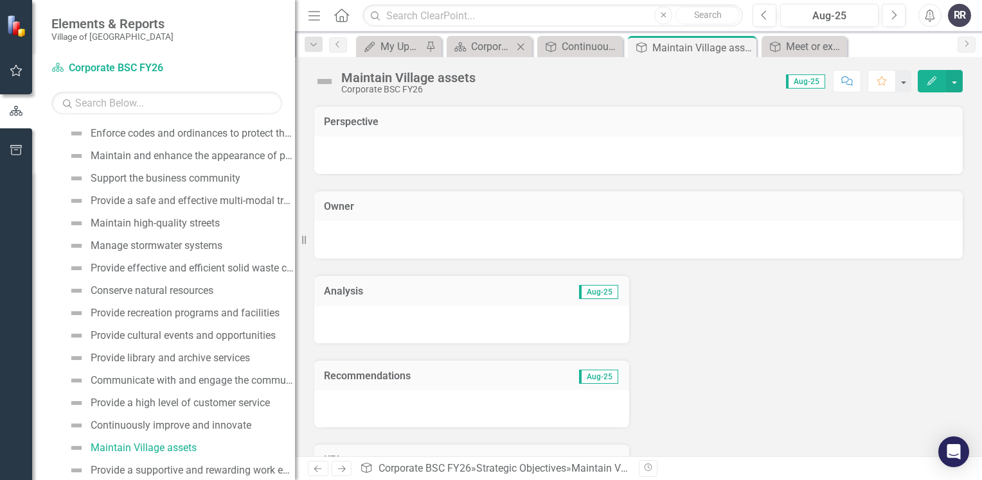
scroll to position [116, 0]
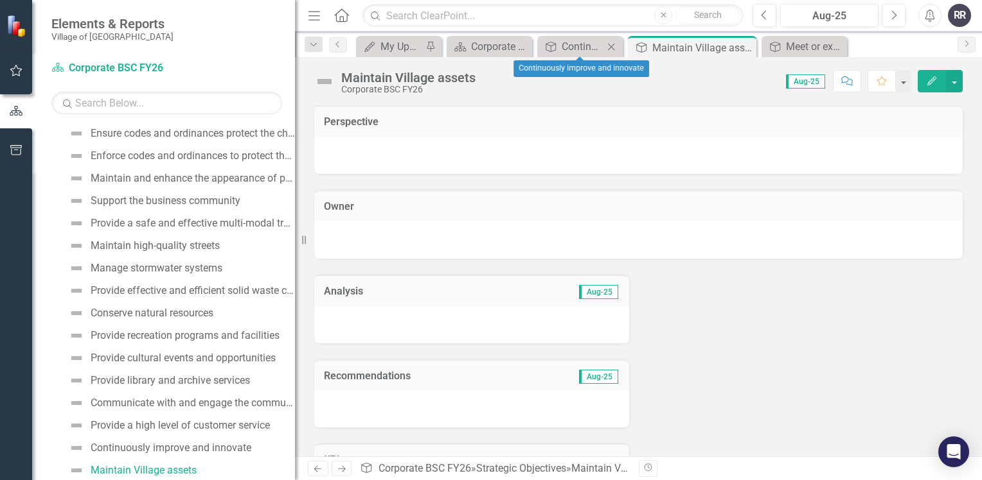
click at [612, 48] on icon "Close" at bounding box center [610, 47] width 13 height 10
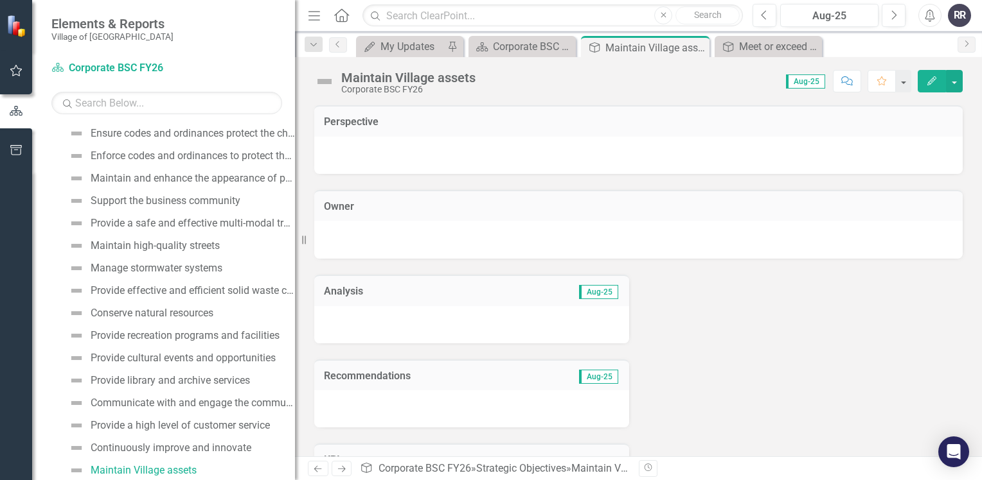
click at [612, 48] on div "Maintain Village assets" at bounding box center [655, 48] width 101 height 16
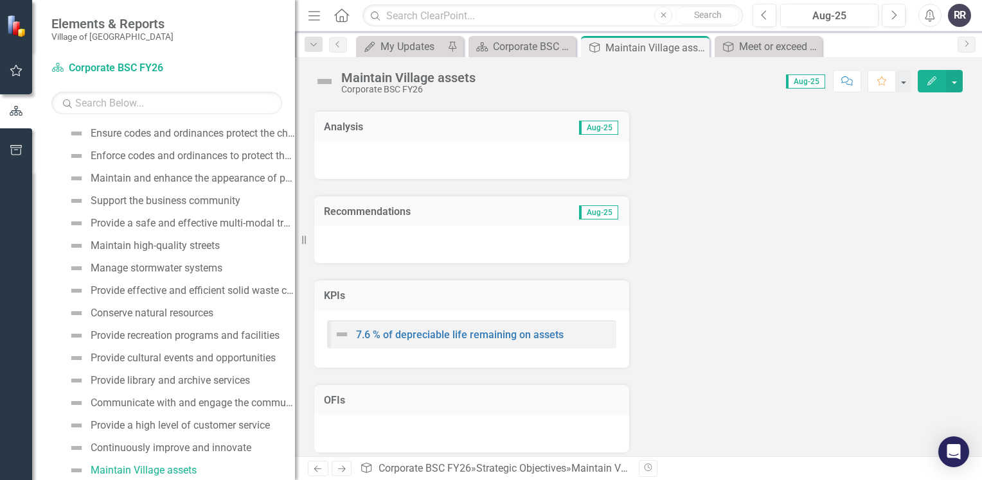
scroll to position [171, 0]
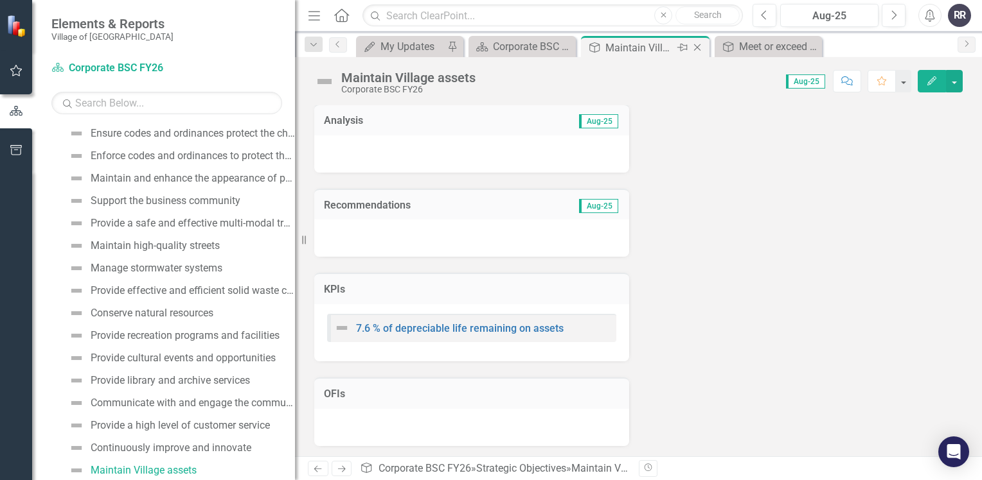
click at [700, 48] on icon "Close" at bounding box center [697, 47] width 13 height 10
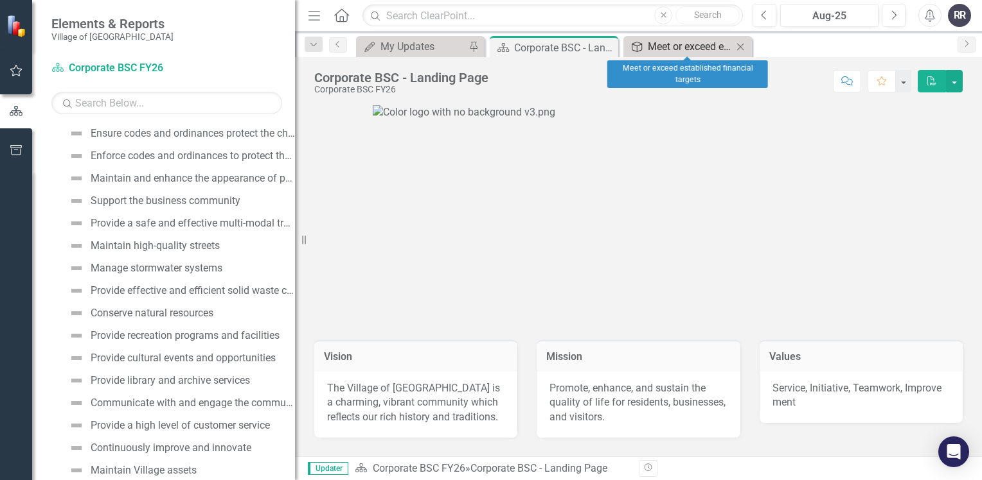
click at [689, 46] on div "Meet or exceed established financial targets" at bounding box center [689, 47] width 85 height 16
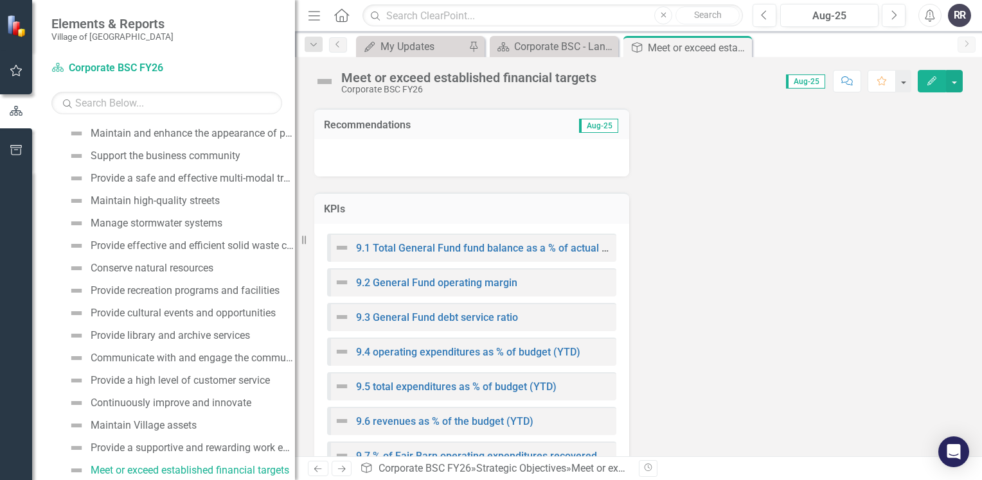
scroll to position [321, 0]
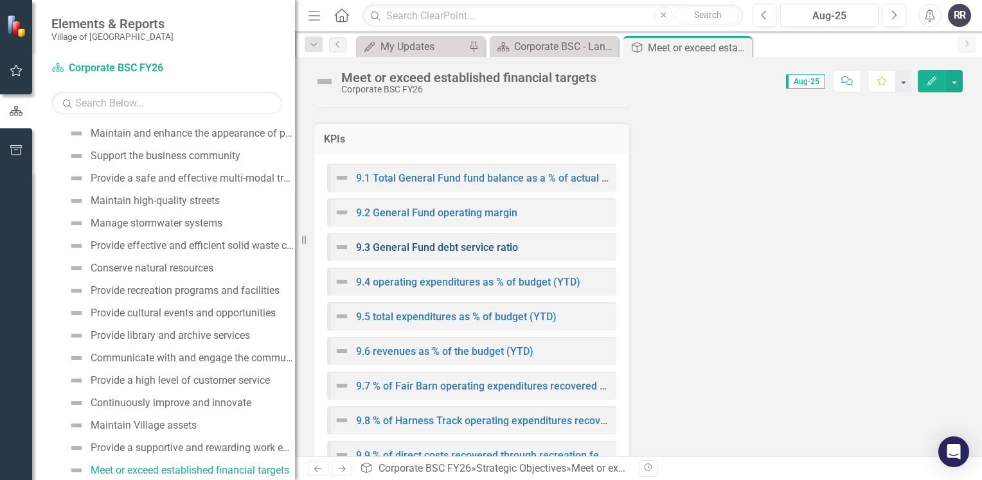
click at [469, 248] on link "9.3 General Fund debt service ratio" at bounding box center [437, 248] width 162 height 12
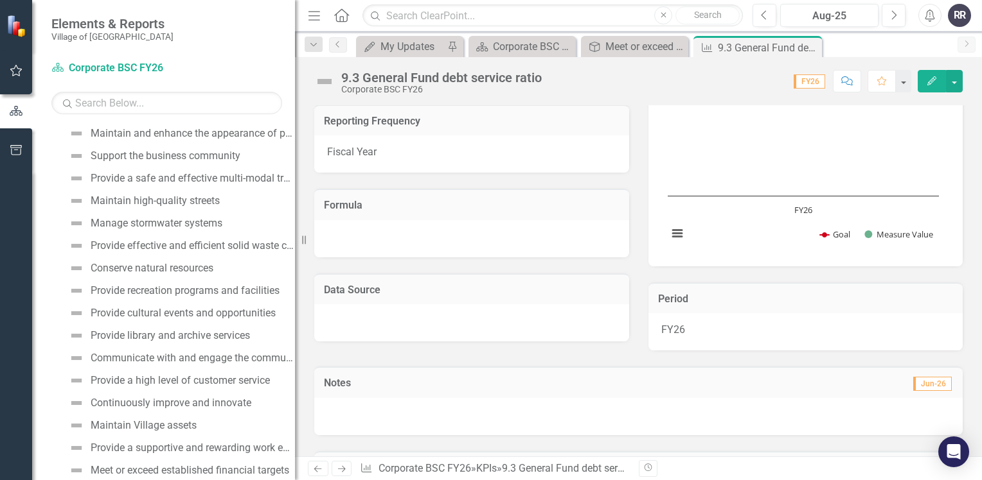
scroll to position [193, 0]
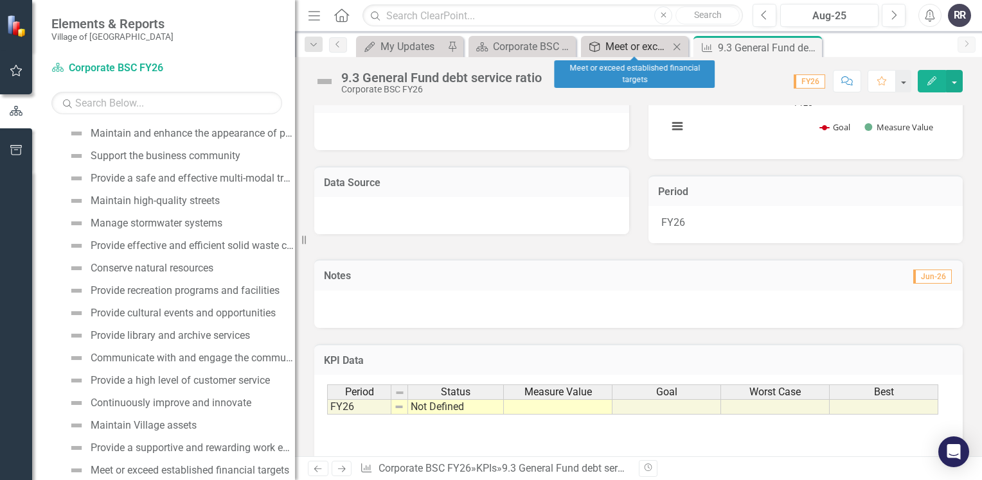
click at [638, 44] on div "Meet or exceed established financial targets" at bounding box center [637, 47] width 64 height 16
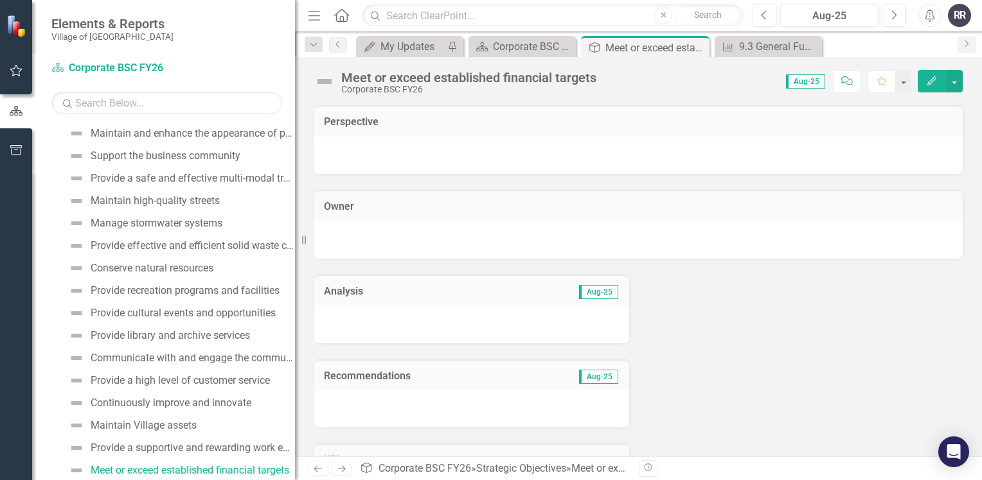
scroll to position [257, 0]
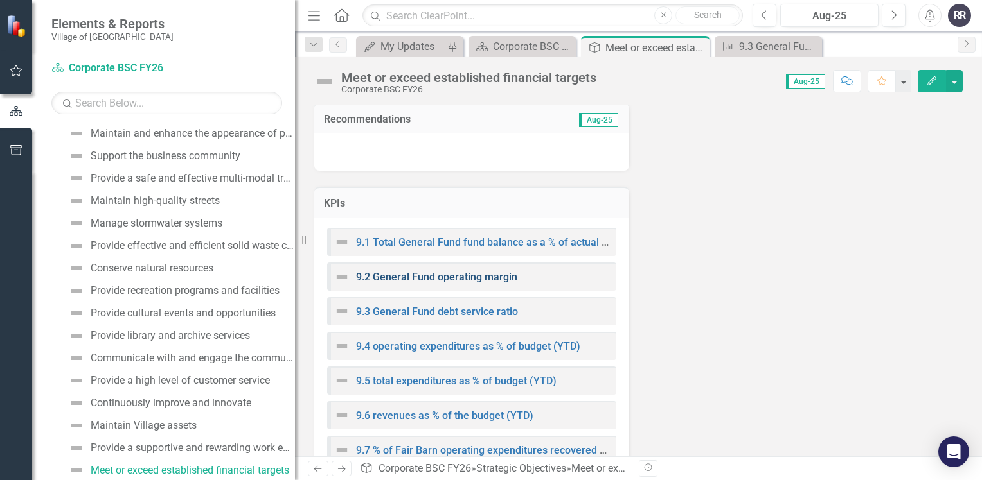
click at [463, 277] on link "9.2 General Fund operating margin" at bounding box center [436, 277] width 161 height 12
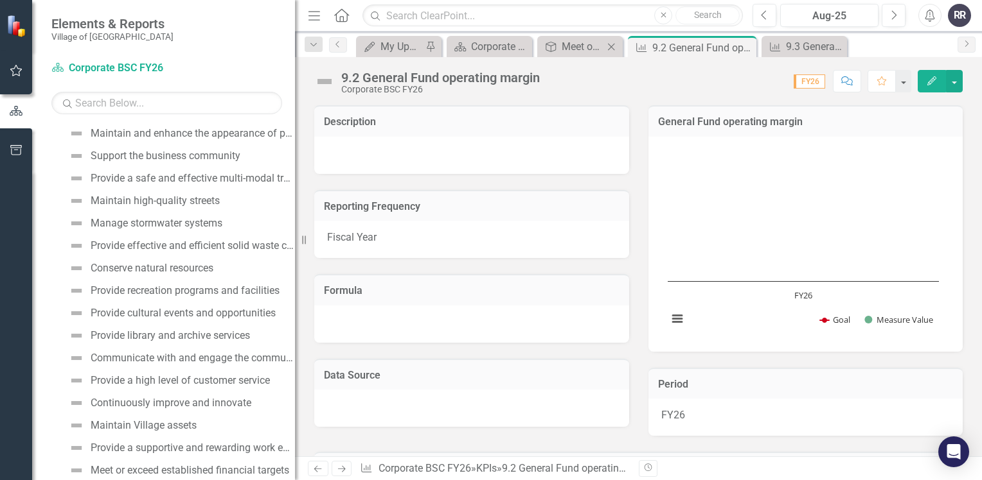
click at [595, 37] on div "Strategic Objective Meet or exceed established financial targets Close" at bounding box center [579, 46] width 85 height 21
click at [840, 48] on icon "Close" at bounding box center [835, 47] width 13 height 10
click at [808, 53] on div "Close" at bounding box center [810, 48] width 16 height 16
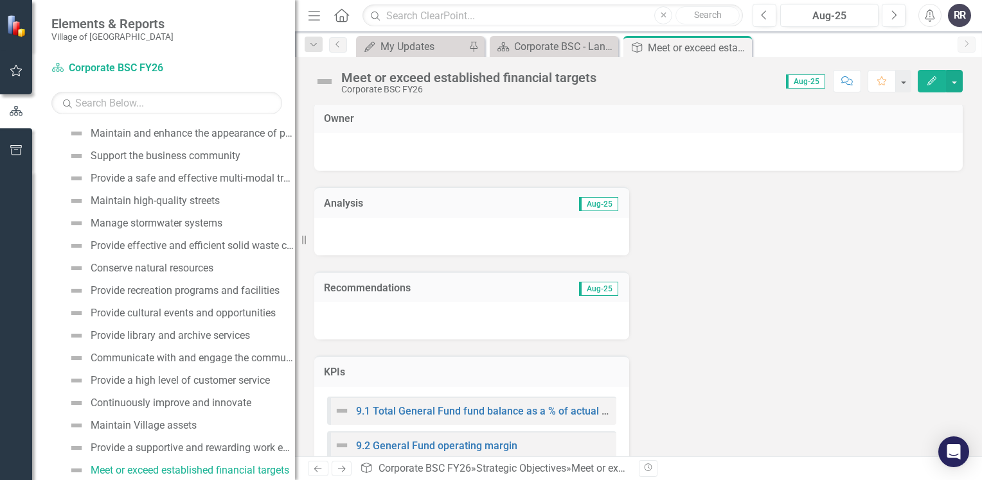
scroll to position [257, 0]
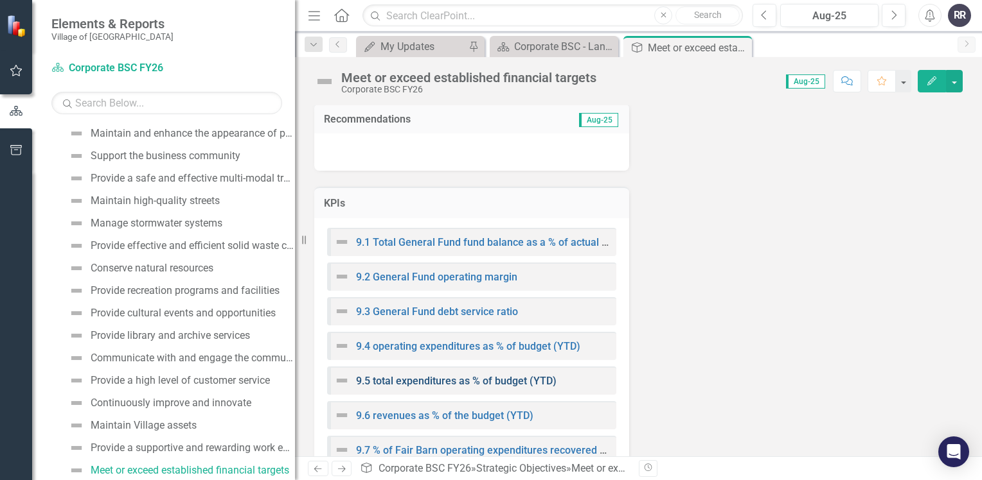
click at [463, 381] on link "9.5 total expenditures as % of budget (YTD)" at bounding box center [456, 381] width 200 height 12
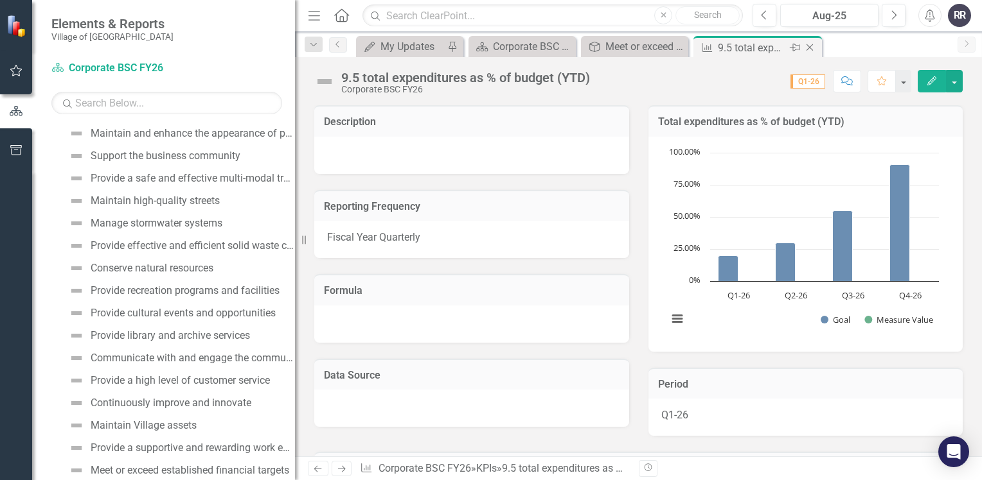
click at [813, 46] on icon "Close" at bounding box center [809, 47] width 13 height 10
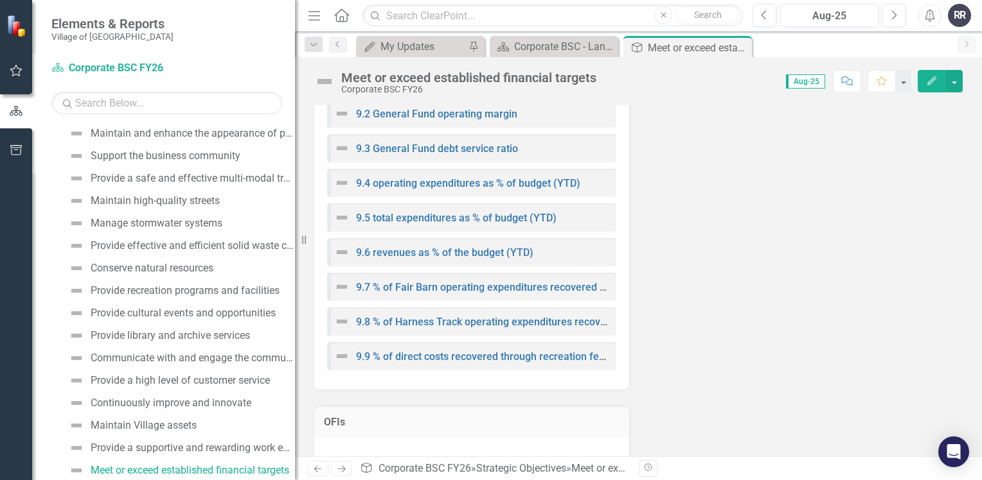
scroll to position [448, 0]
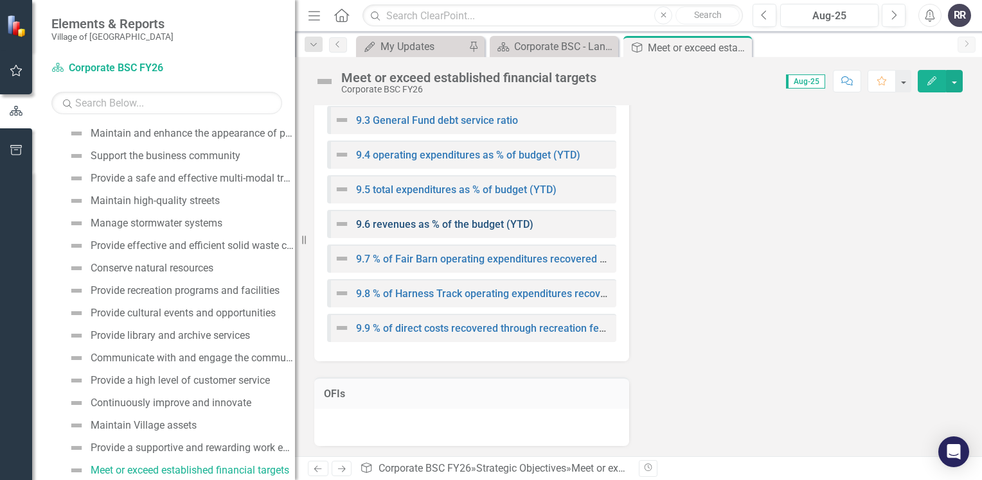
click at [453, 222] on link "9.6 revenues as % of the budget (YTD)" at bounding box center [444, 224] width 177 height 12
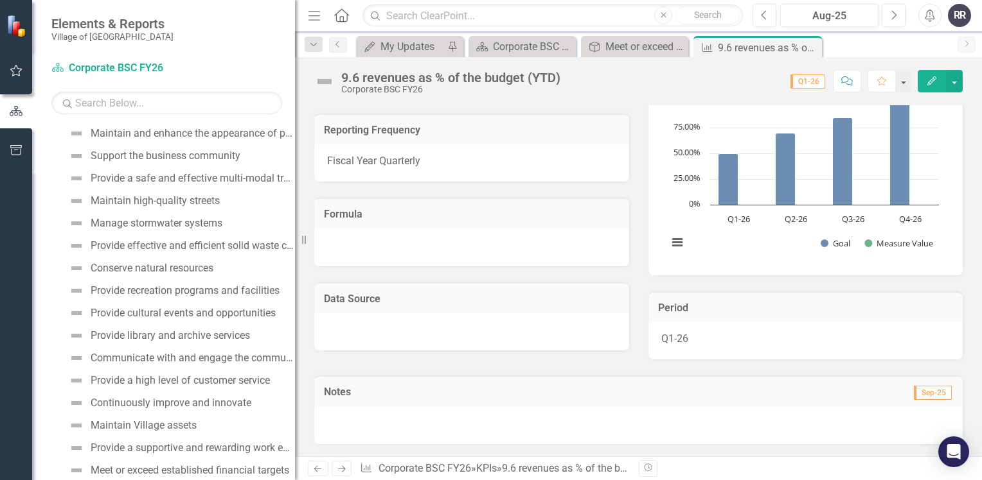
scroll to position [193, 0]
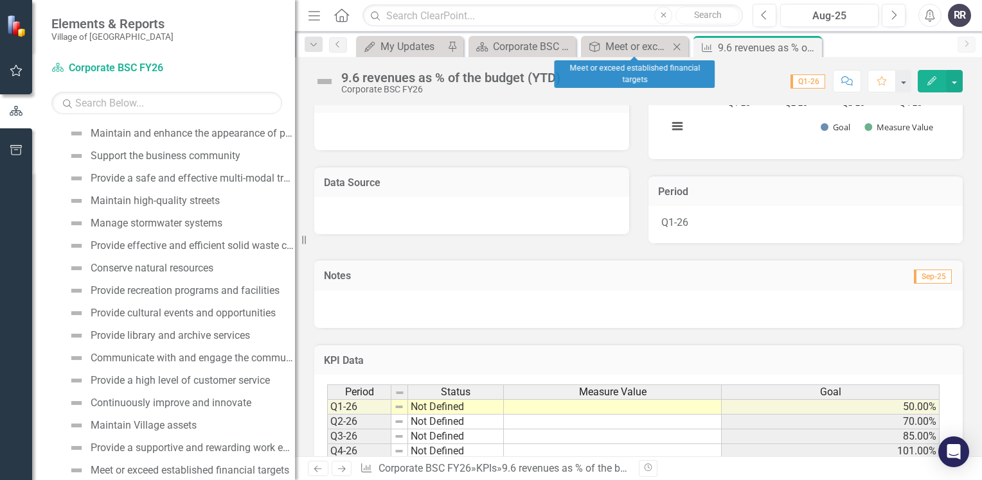
click at [640, 55] on div "Strategic Objective Meet or exceed established financial targets Close" at bounding box center [634, 46] width 107 height 21
click at [640, 47] on div "Meet or exceed established financial targets" at bounding box center [637, 47] width 64 height 16
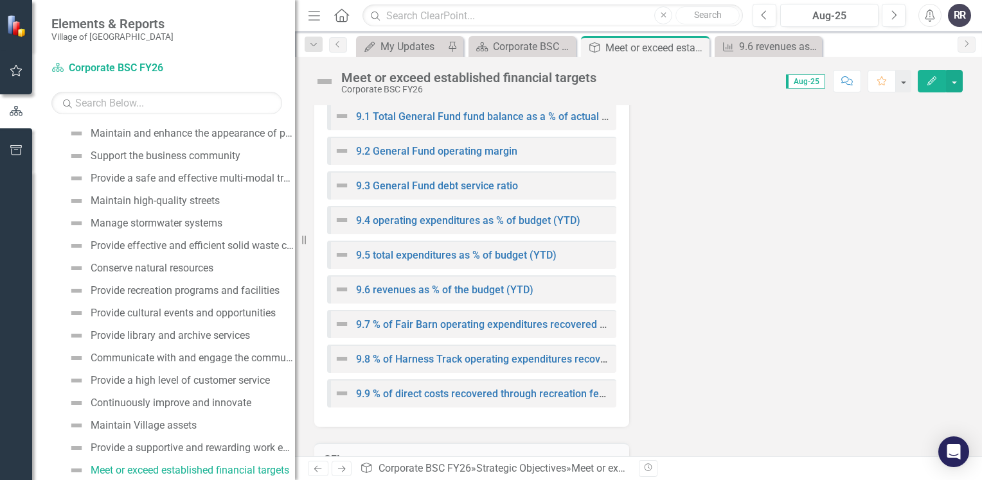
scroll to position [385, 0]
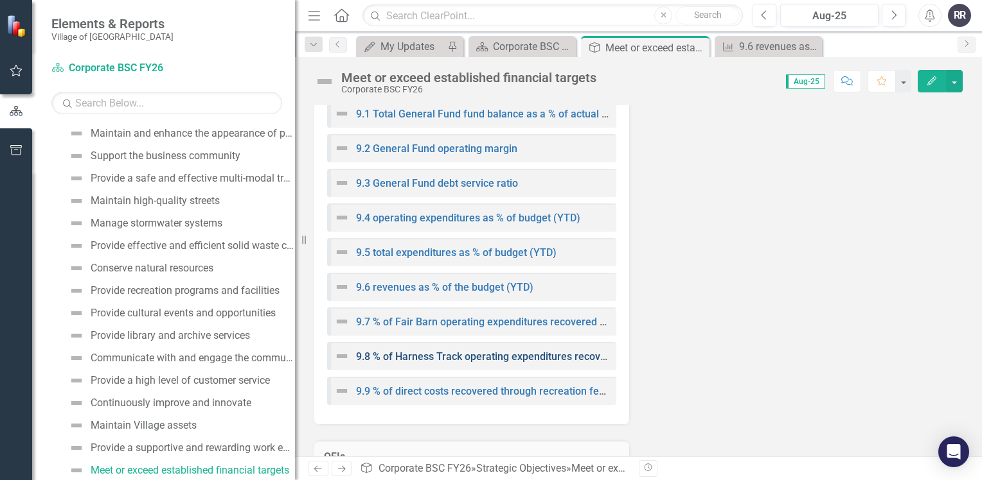
click at [502, 353] on link "9.8 % of Harness Track operating expenditures recovered with fees" at bounding box center [511, 357] width 310 height 12
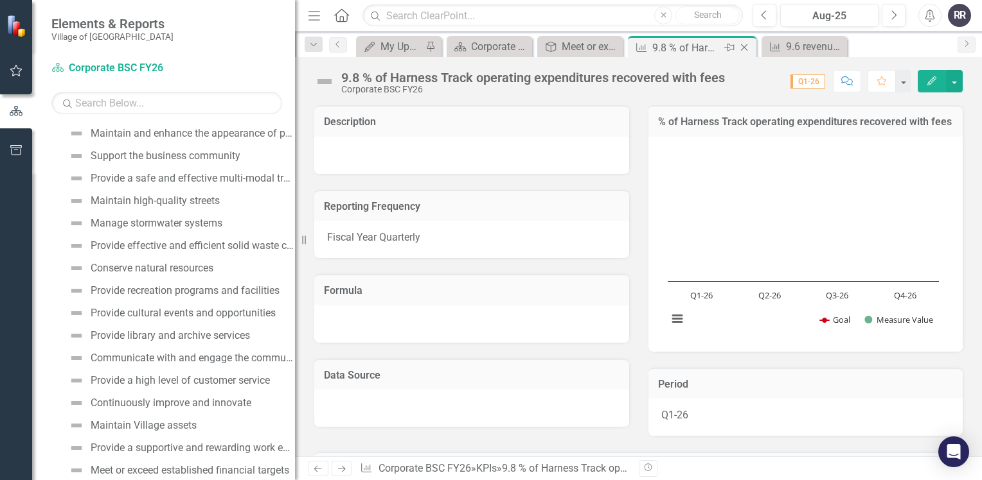
click at [743, 42] on icon "Close" at bounding box center [743, 47] width 13 height 10
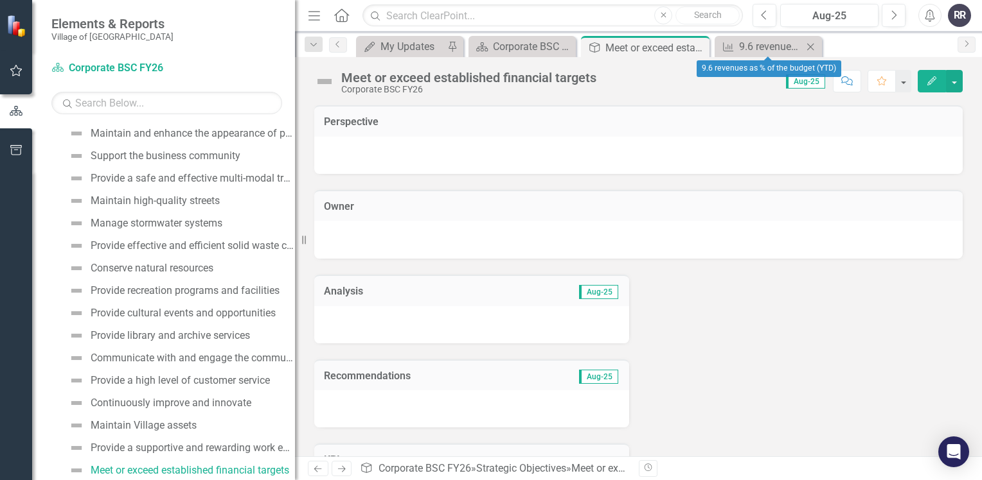
click at [808, 51] on div "Close" at bounding box center [810, 47] width 16 height 16
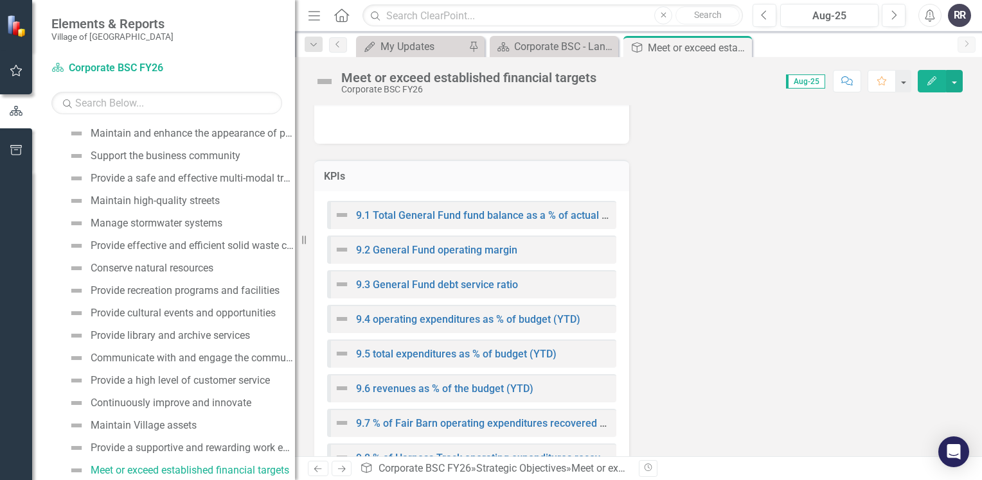
scroll to position [448, 0]
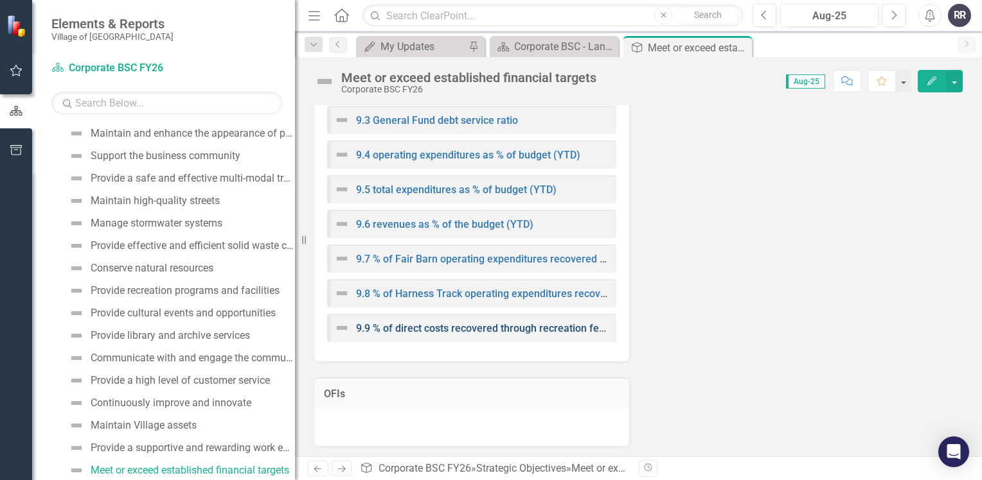
click at [499, 330] on link "9.9 % of direct costs recovered through recreation fees" at bounding box center [483, 328] width 254 height 12
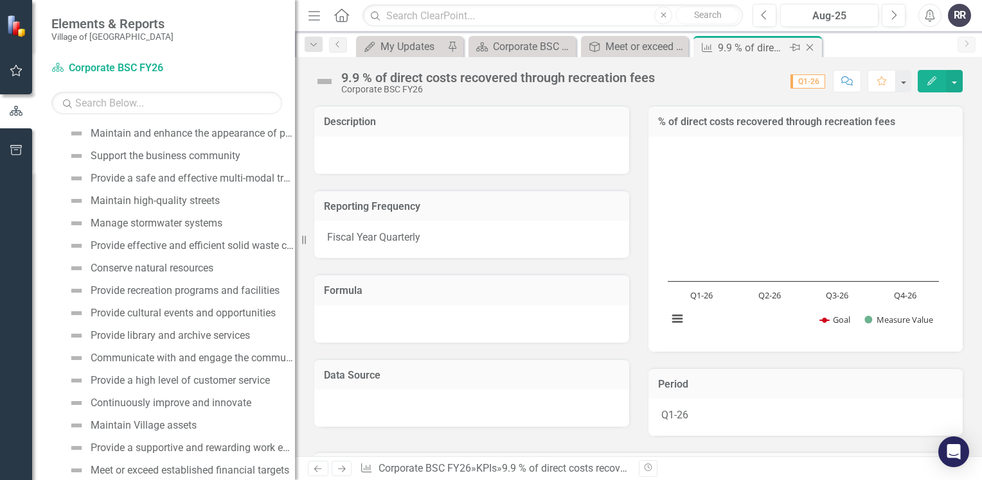
click at [815, 47] on icon "Close" at bounding box center [809, 47] width 13 height 10
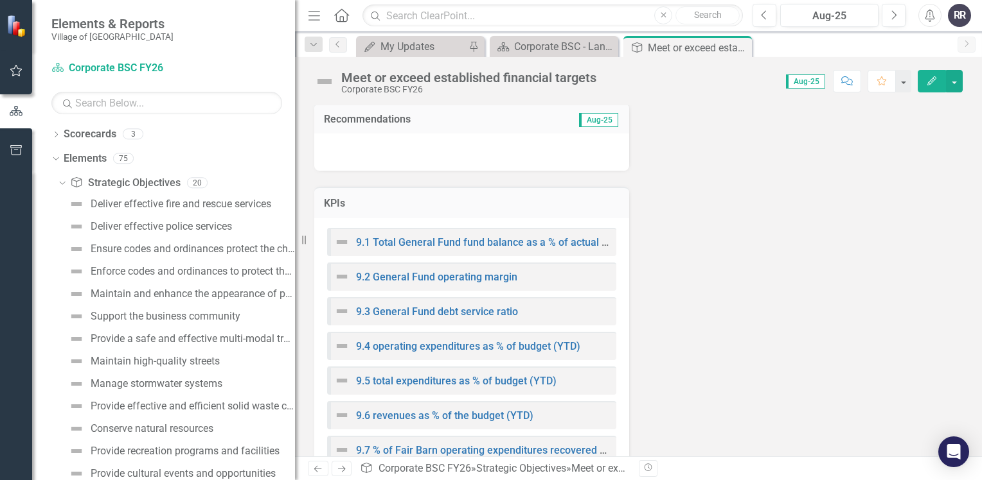
click at [49, 155] on div "Dropdown Scorecards 3 Corporate BSC FY26 Police Police FY26 Dropdown Elements 7…" at bounding box center [163, 302] width 263 height 357
click at [51, 155] on icon "Dropdown" at bounding box center [54, 158] width 7 height 9
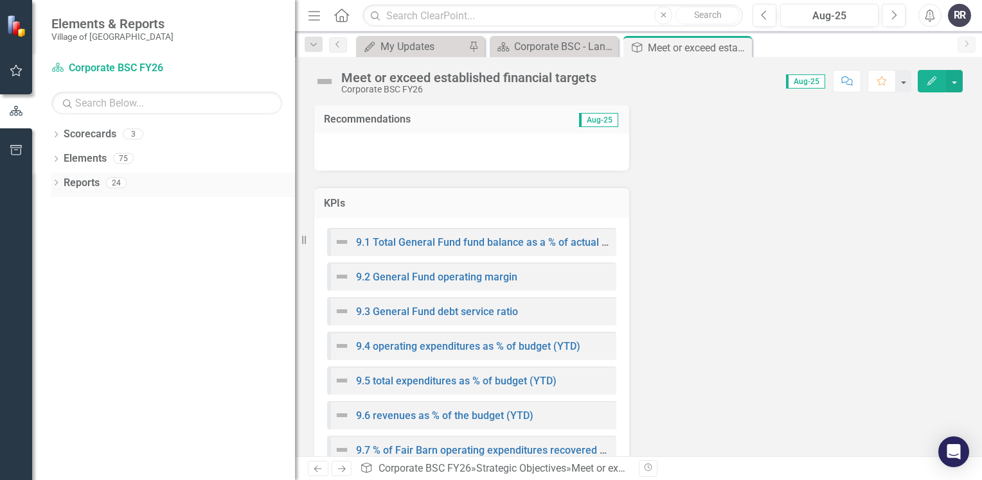
click at [57, 182] on icon "Dropdown" at bounding box center [55, 183] width 9 height 7
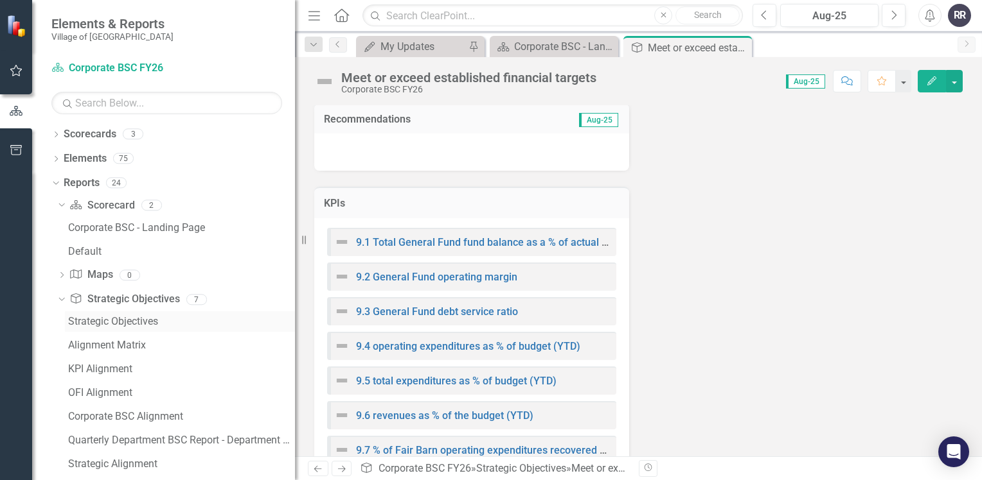
click at [140, 322] on div "Strategic Objectives" at bounding box center [181, 322] width 227 height 12
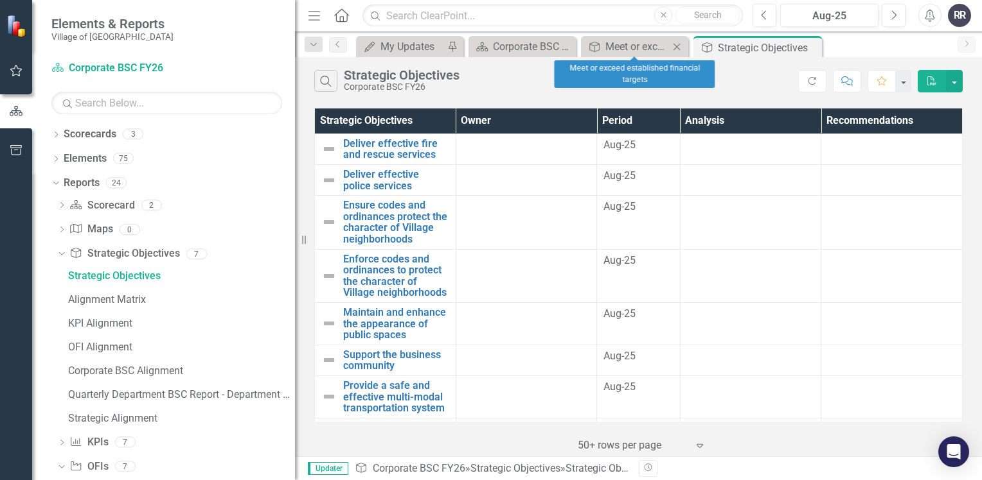
click at [678, 48] on icon "Close" at bounding box center [676, 47] width 13 height 10
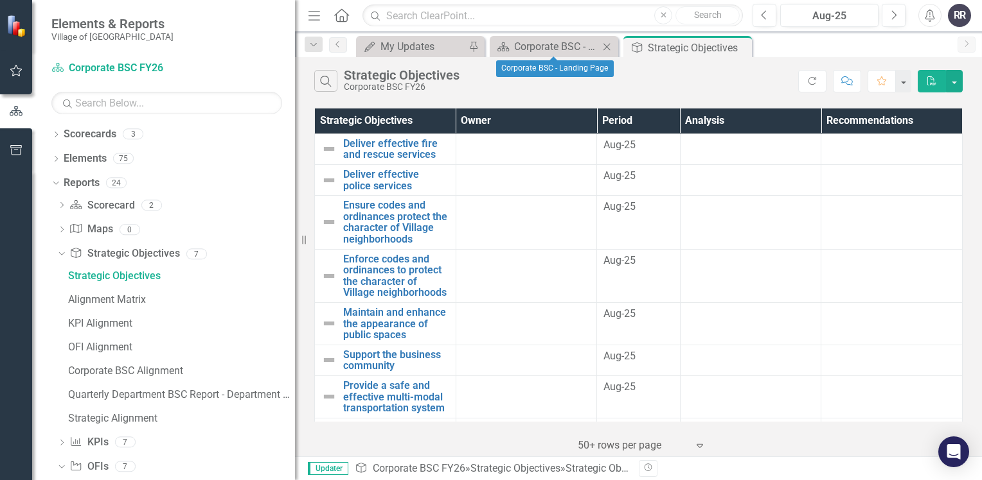
click at [606, 47] on icon at bounding box center [606, 46] width 7 height 7
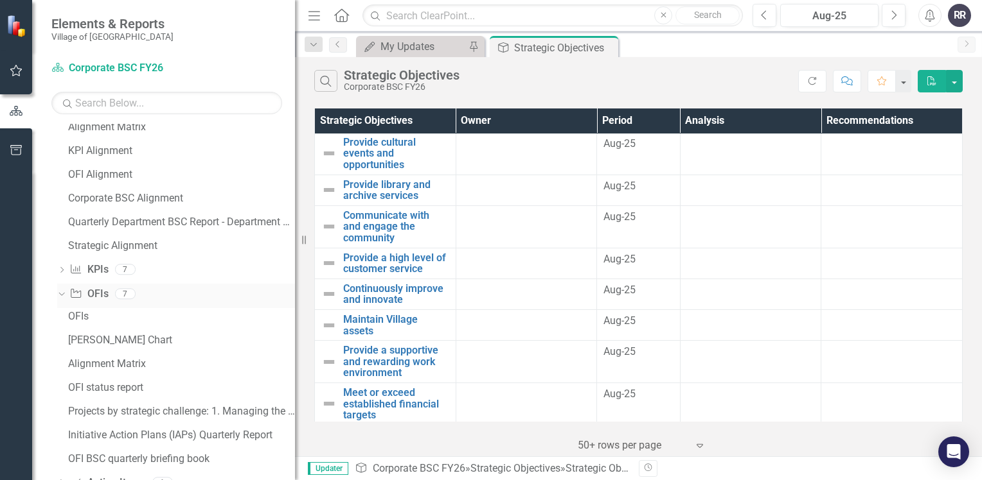
scroll to position [193, 0]
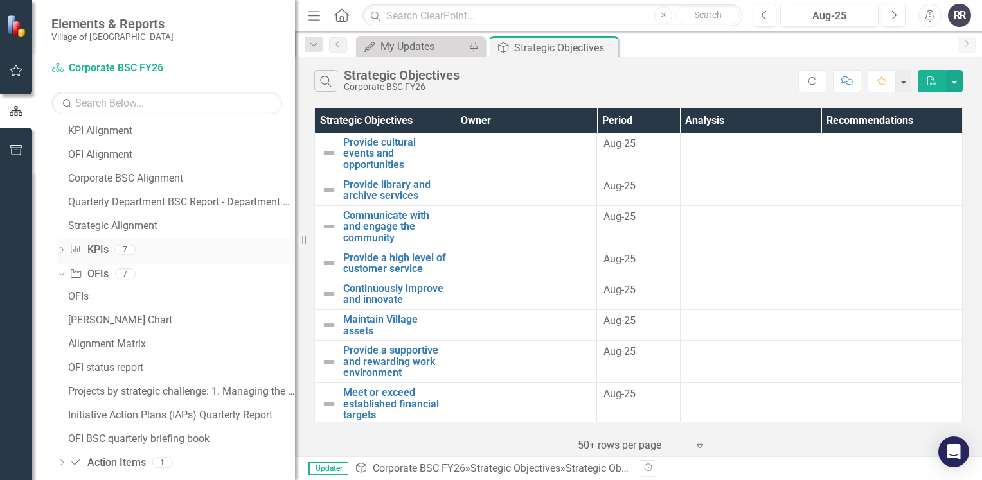
click at [60, 250] on icon "Dropdown" at bounding box center [61, 251] width 9 height 7
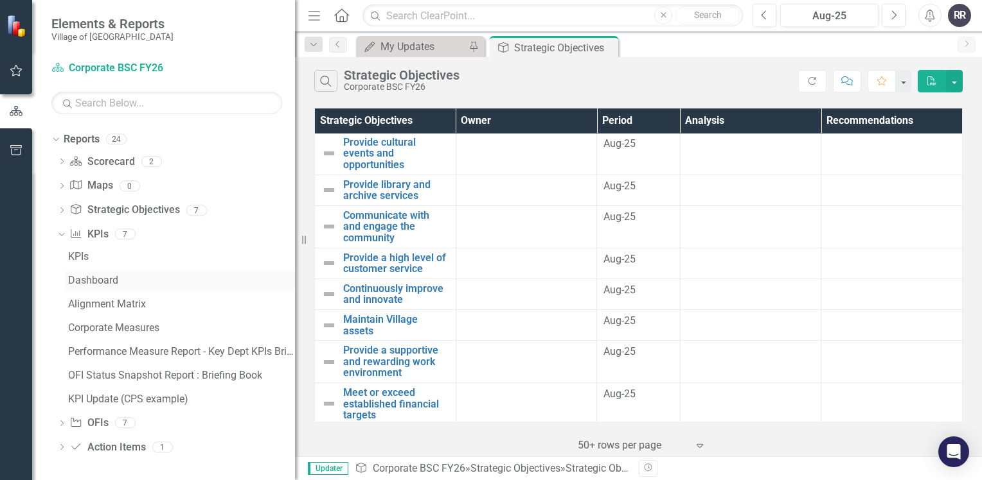
click at [103, 285] on div "Dashboard" at bounding box center [181, 281] width 227 height 12
